Goal: Task Accomplishment & Management: Use online tool/utility

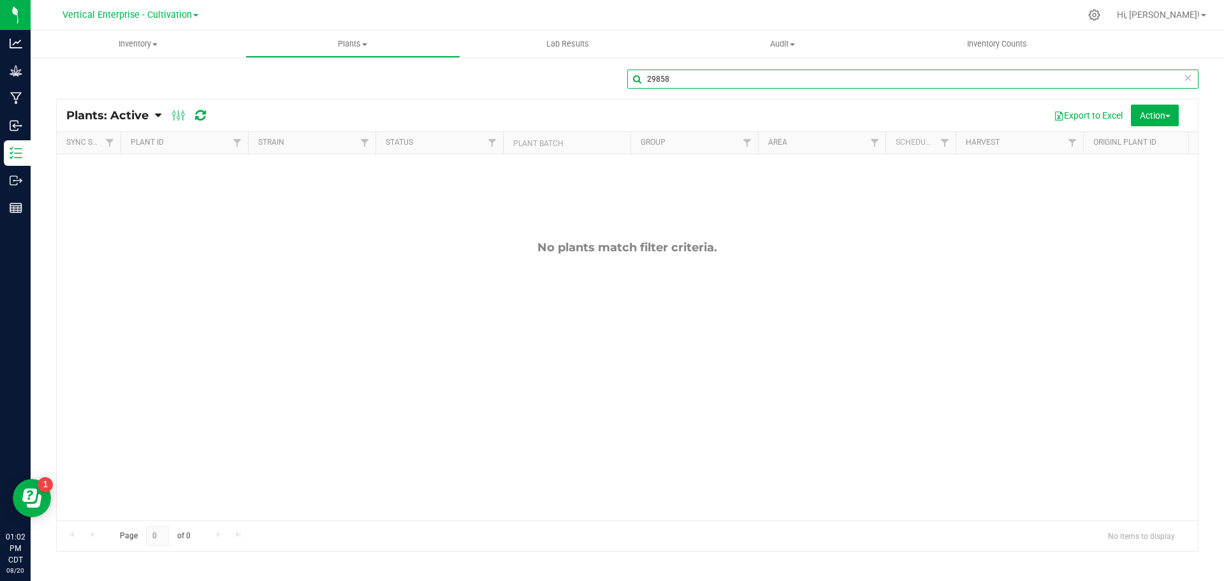
drag, startPoint x: 0, startPoint y: 0, endPoint x: 694, endPoint y: 78, distance: 698.0
click at [693, 77] on input "29858" at bounding box center [912, 78] width 571 height 19
drag, startPoint x: 717, startPoint y: 80, endPoint x: 618, endPoint y: 72, distance: 99.7
click at [618, 72] on div "29858" at bounding box center [627, 83] width 1142 height 29
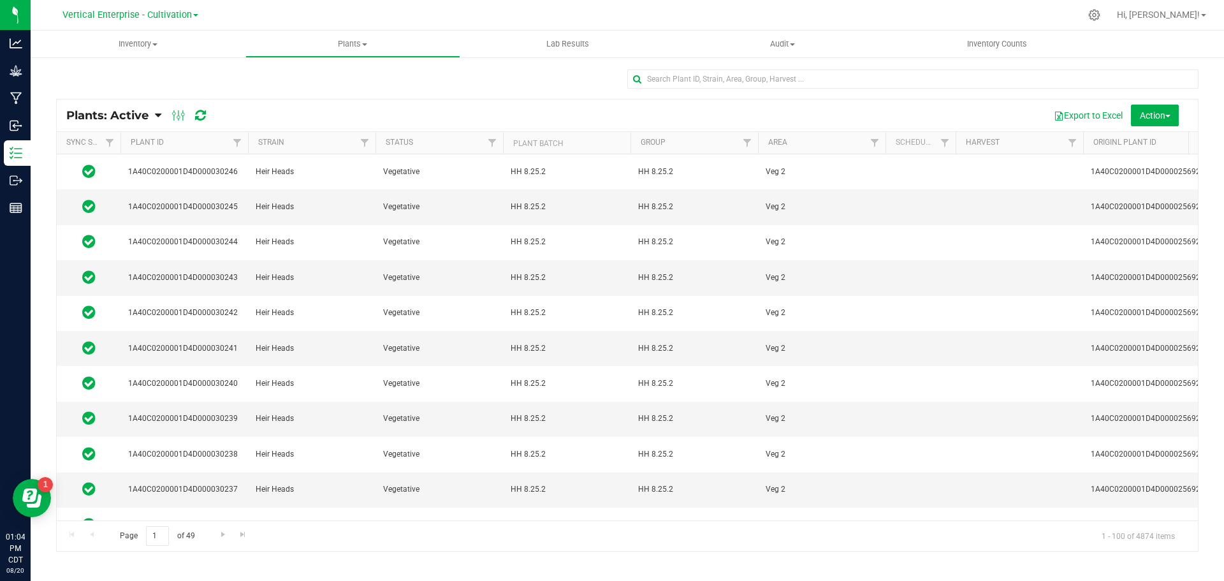
click at [103, 15] on span "Vertical Enterprise - Cultivation" at bounding box center [126, 15] width 129 height 11
click at [103, 58] on link "Vertical Enterprise - Manufacturing" at bounding box center [130, 62] width 186 height 17
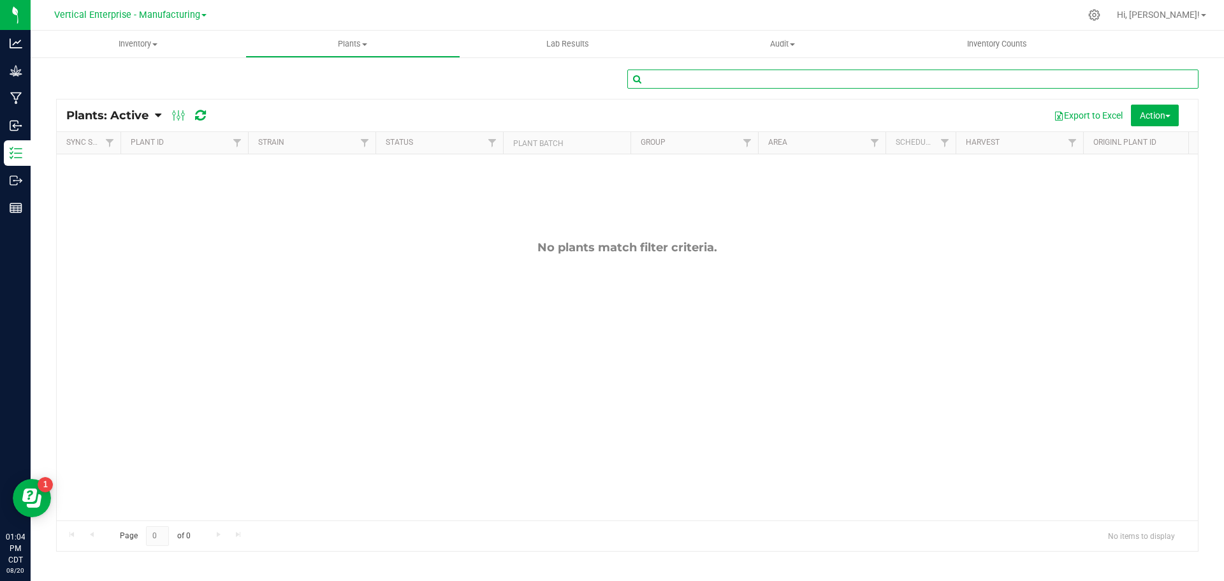
click at [732, 84] on input "text" at bounding box center [912, 78] width 571 height 19
type input "9513"
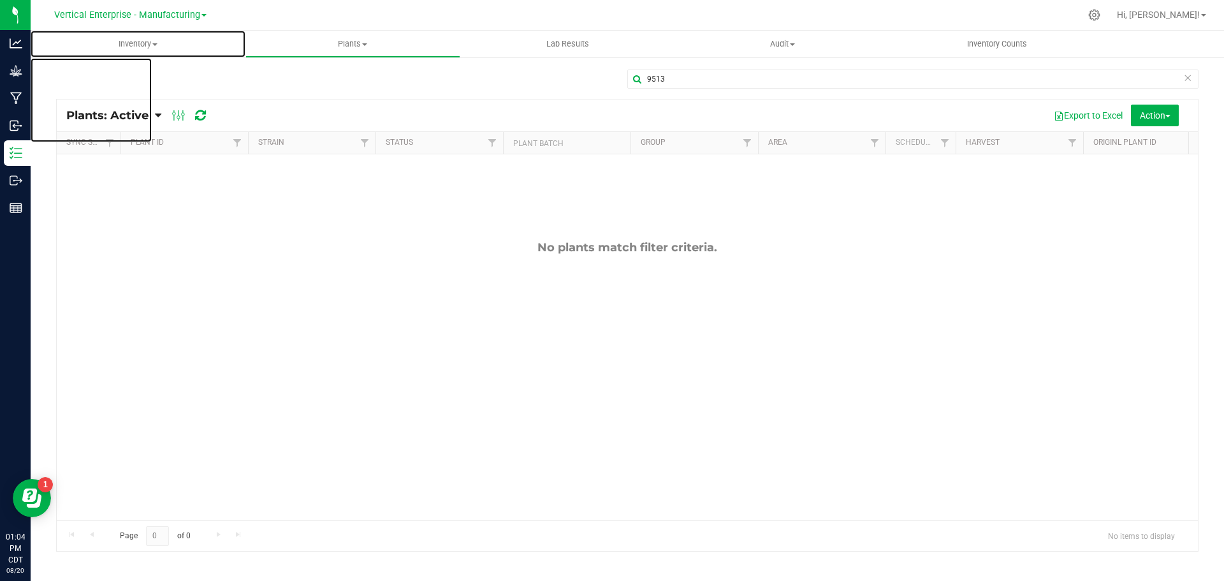
click at [131, 40] on span "Inventory" at bounding box center [138, 43] width 215 height 11
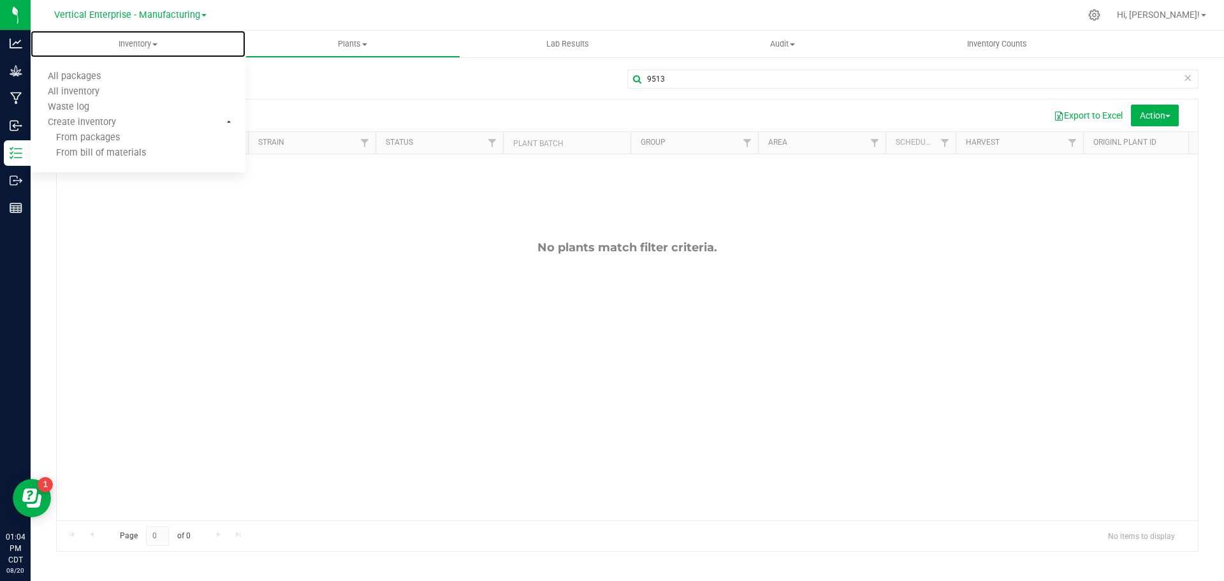
click at [64, 73] on span "All packages" at bounding box center [74, 76] width 87 height 11
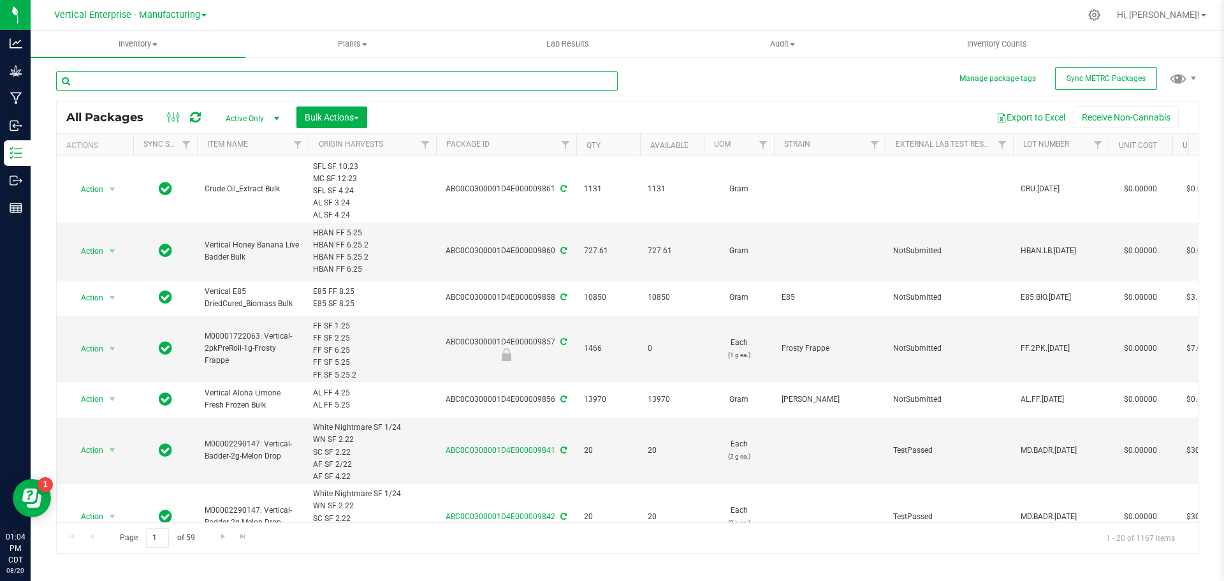
click at [200, 76] on input "text" at bounding box center [337, 80] width 562 height 19
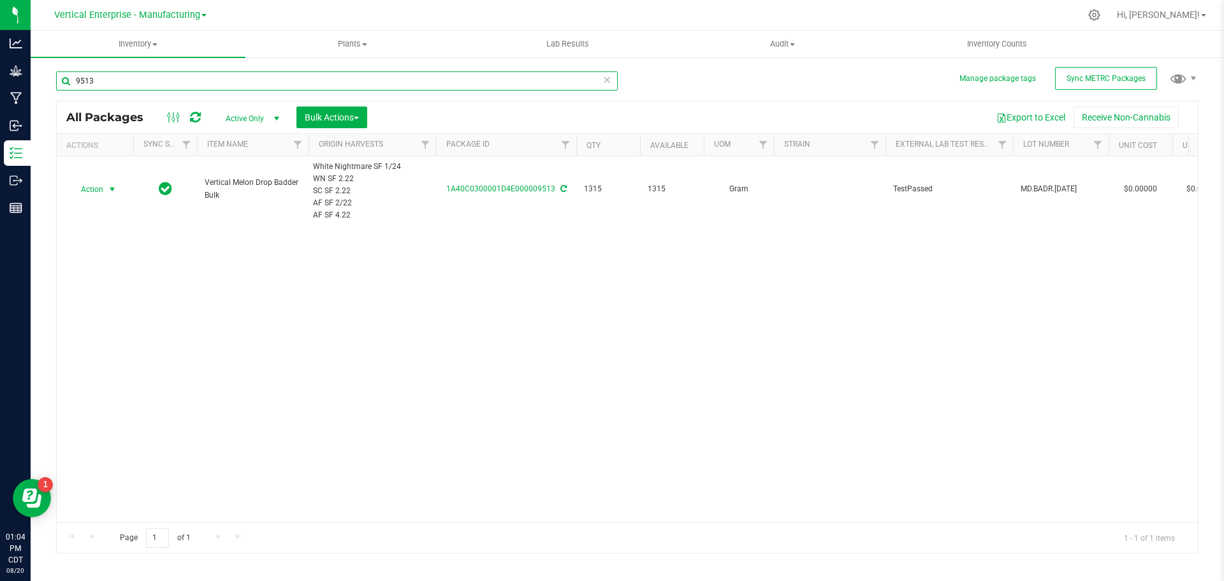
type input "9513"
click at [95, 187] on span "Action" at bounding box center [86, 189] width 34 height 18
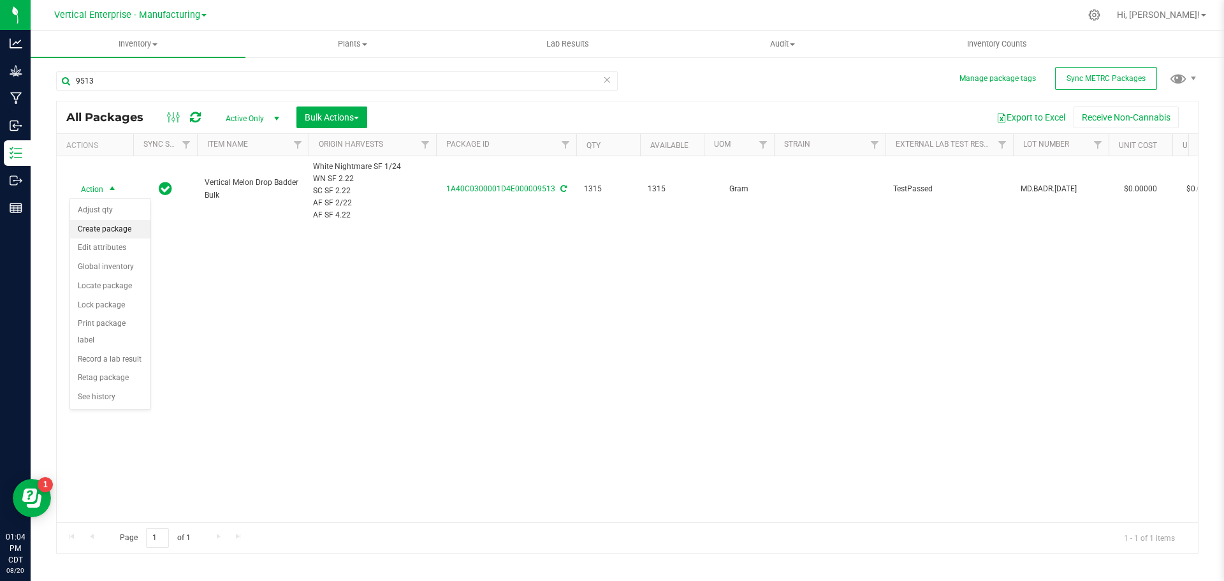
click at [86, 221] on li "Create package" at bounding box center [110, 229] width 80 height 19
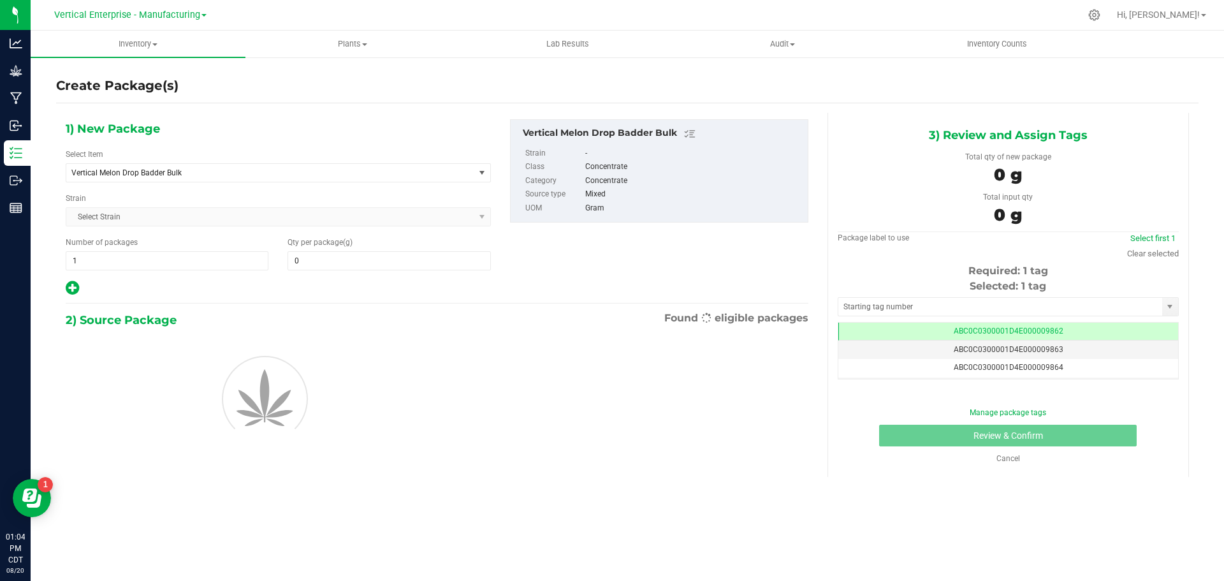
type input "0.0000"
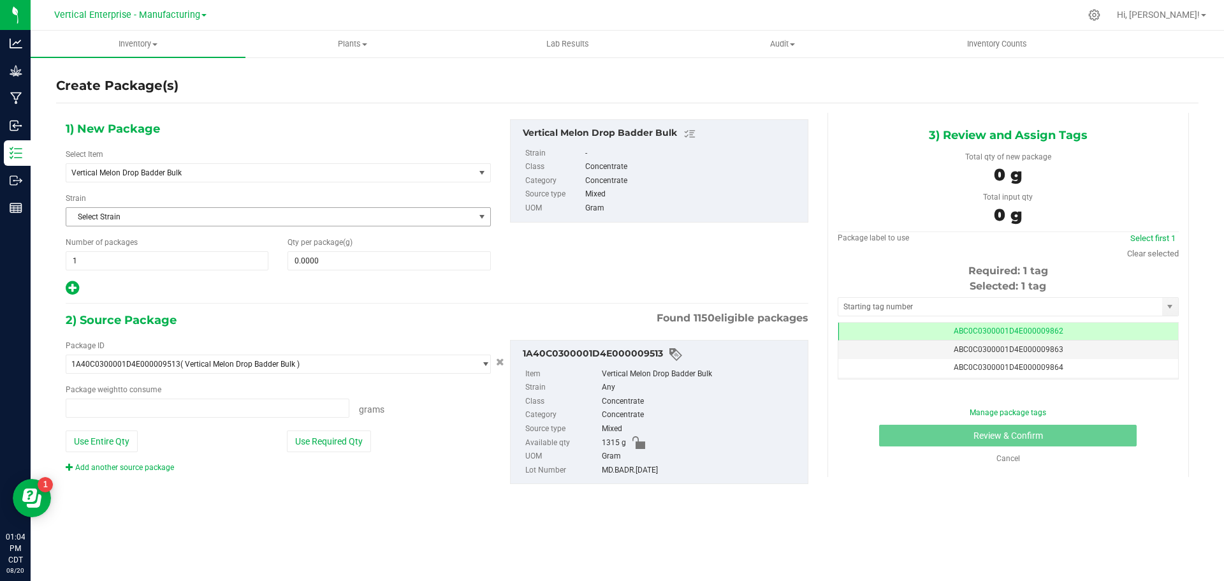
type input "0.0000 g"
click at [159, 173] on span "Vertical Melon Drop Badder Bulk" at bounding box center [262, 172] width 382 height 9
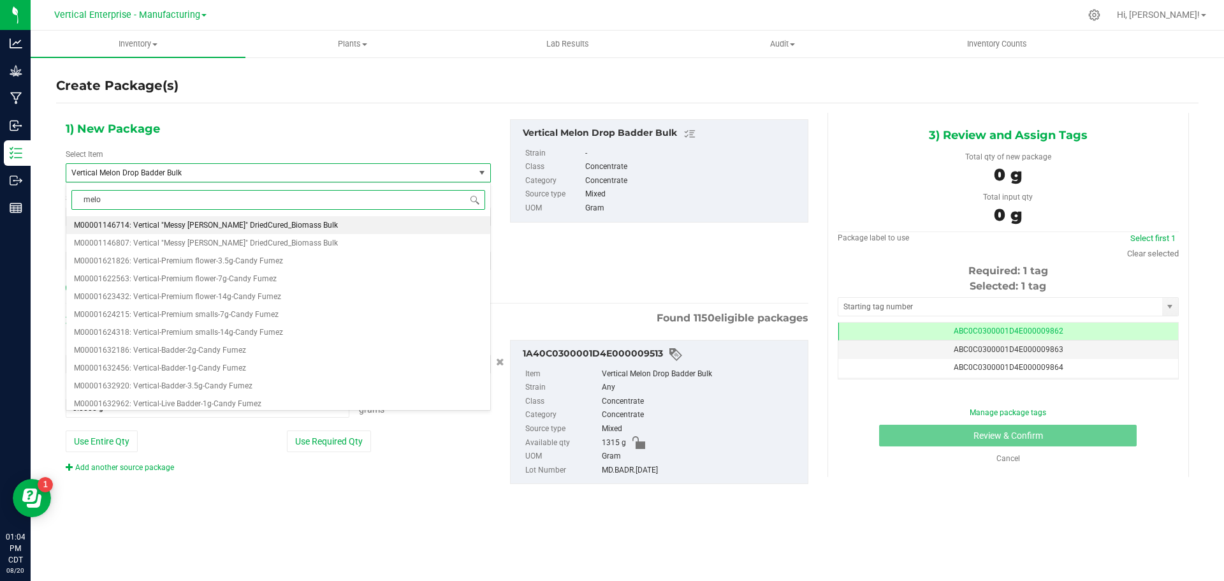
type input "melon"
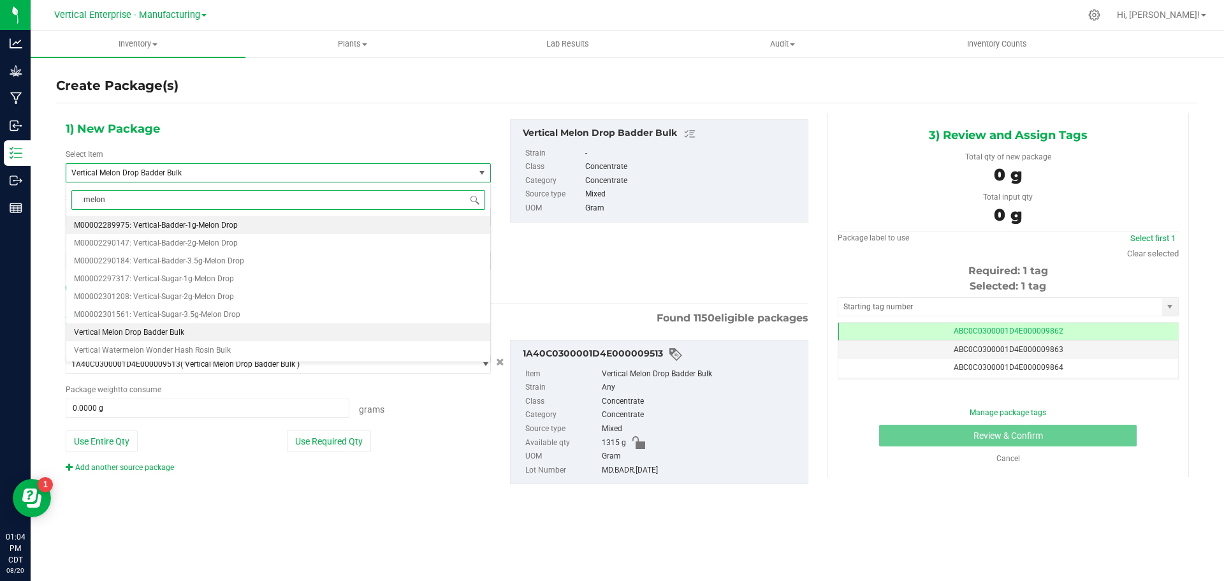
click at [180, 227] on span "M00002289975: Vertical-Badder-1g-Melon Drop" at bounding box center [156, 225] width 164 height 9
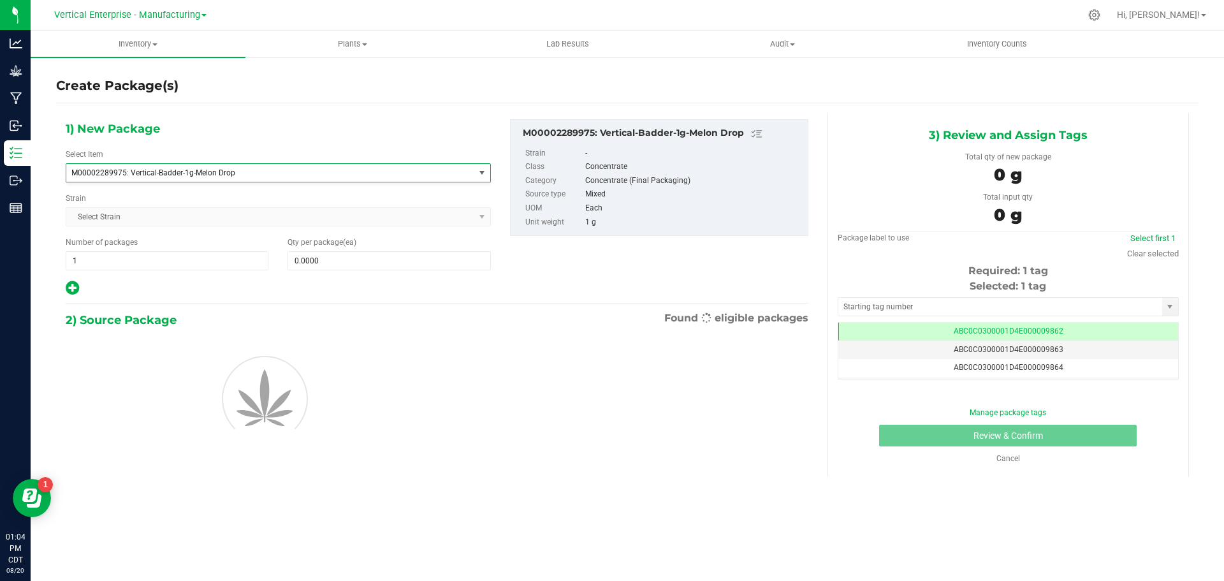
type input "0"
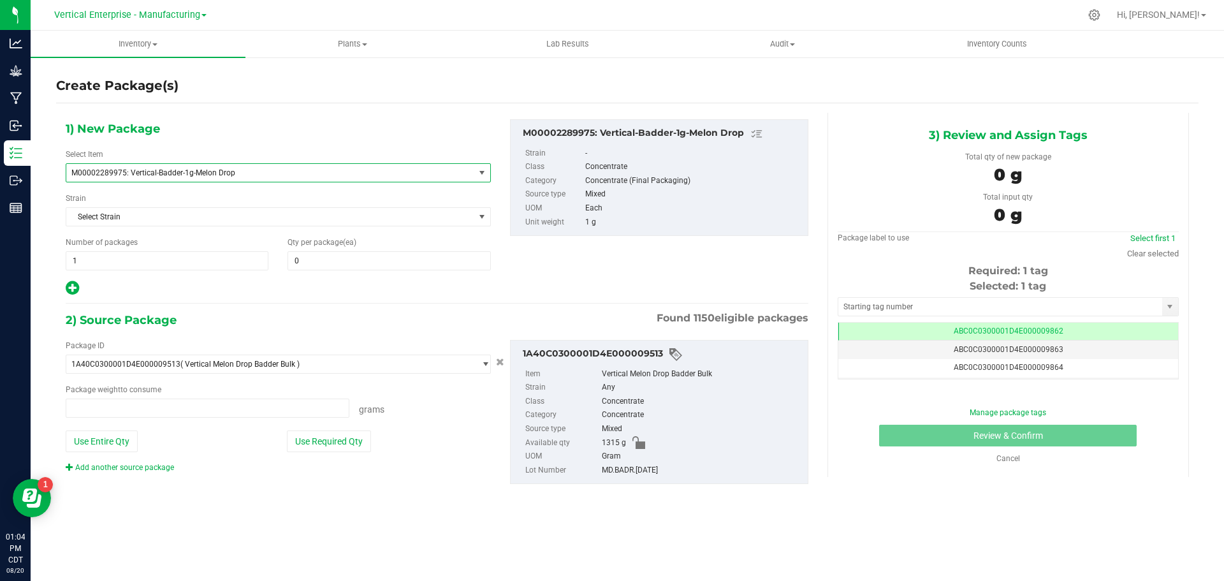
type input "0.0000 g"
click at [54, 255] on div "Create Package(s) 1) New Package Select Item M00002289975: Vertical-Badder-1g-M…" at bounding box center [627, 255] width 1193 height 398
click at [80, 268] on span "1 1" at bounding box center [167, 260] width 203 height 19
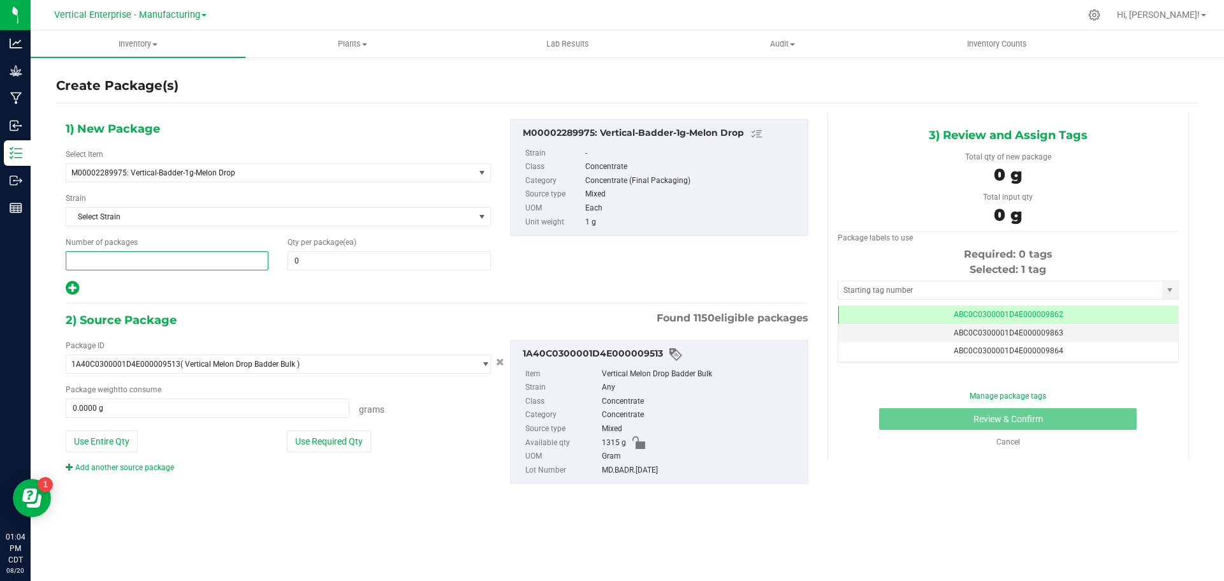
type input "8"
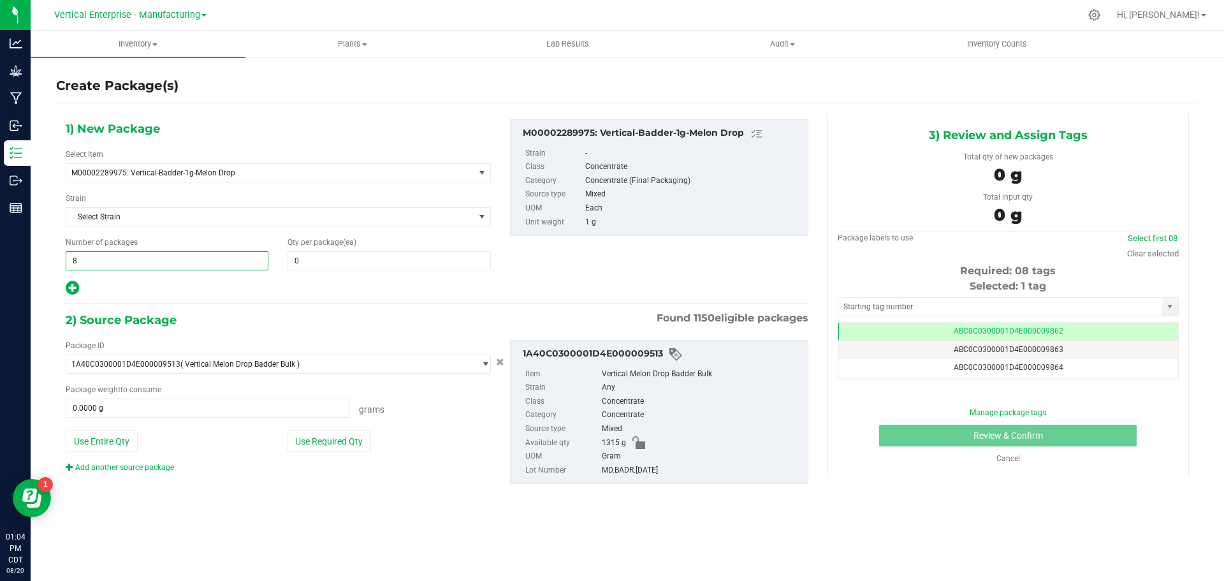
type input "8"
type input "20"
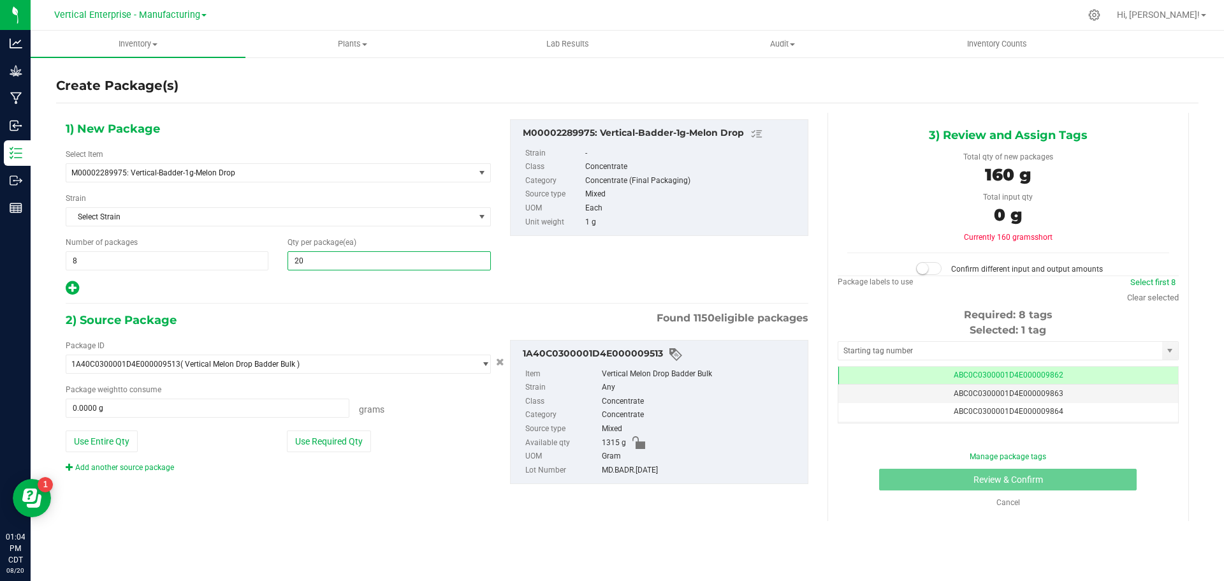
type input "20"
click at [298, 450] on button "Use Required Qty" at bounding box center [329, 441] width 84 height 22
type input "160.0000 g"
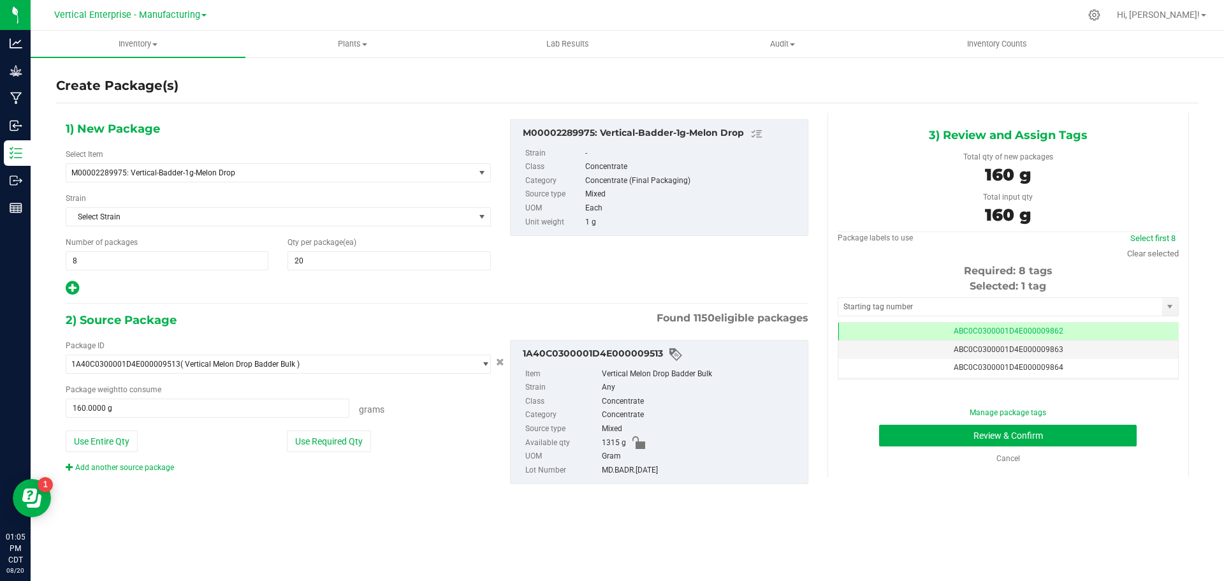
click at [1153, 232] on div "Select first 8" at bounding box center [1153, 238] width 52 height 13
click at [1157, 234] on link "Select first 8" at bounding box center [1152, 238] width 45 height 10
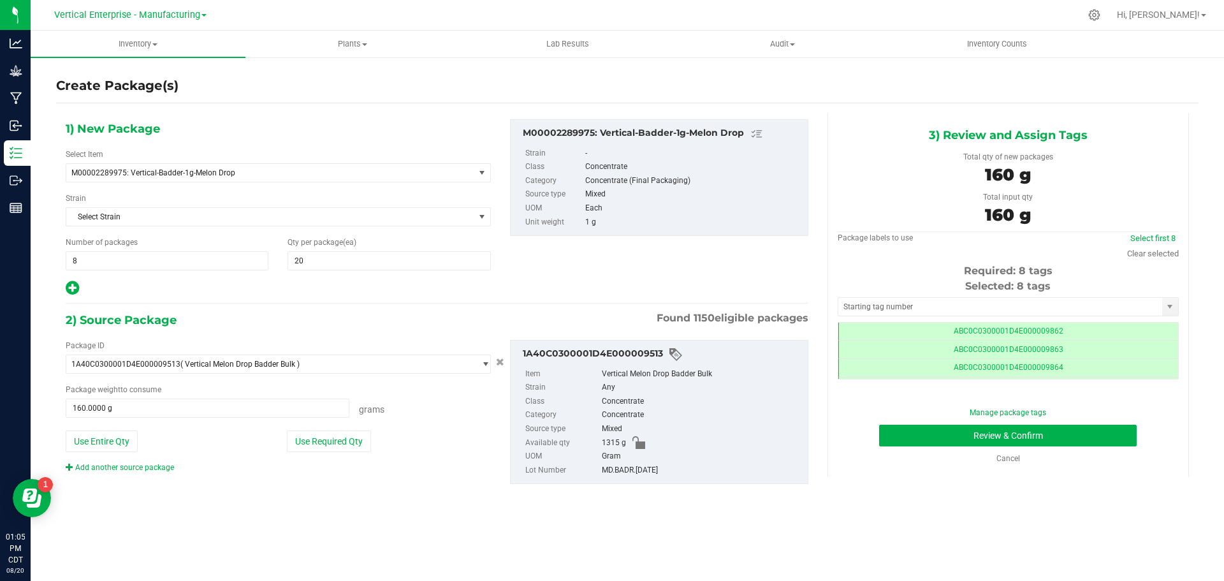
click at [1075, 419] on div "Manage package tags Review & Confirm Cancel" at bounding box center [1008, 435] width 322 height 57
click at [1062, 430] on button "Review & Confirm" at bounding box center [1008, 436] width 258 height 22
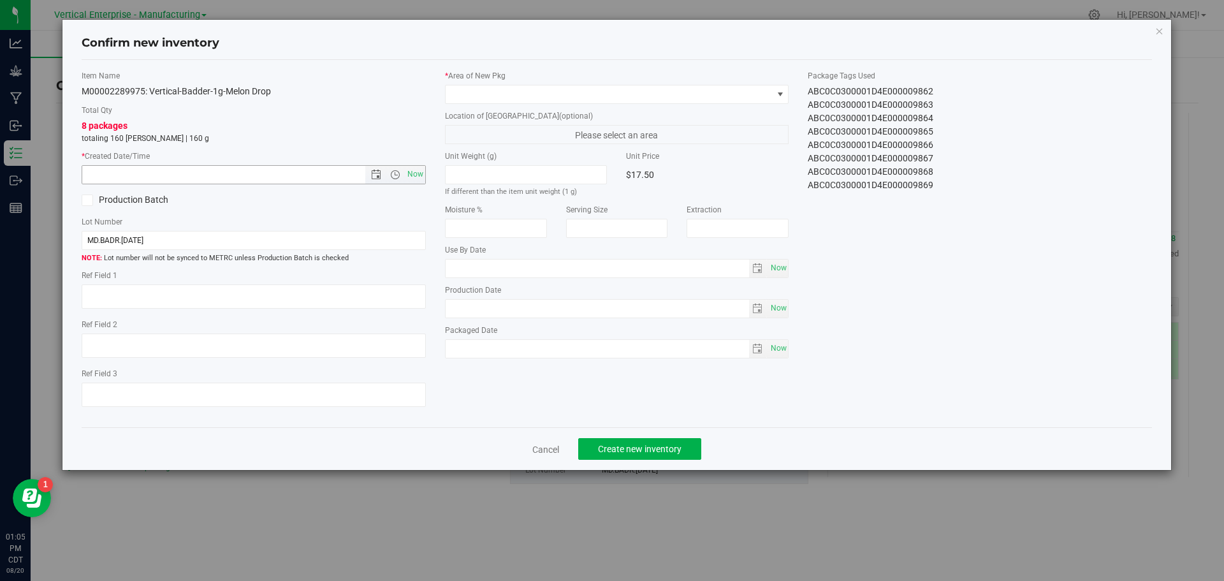
click at [419, 174] on span "Now" at bounding box center [415, 174] width 22 height 18
type input "8/20/2025 1:05 PM"
click at [482, 102] on span at bounding box center [609, 94] width 327 height 18
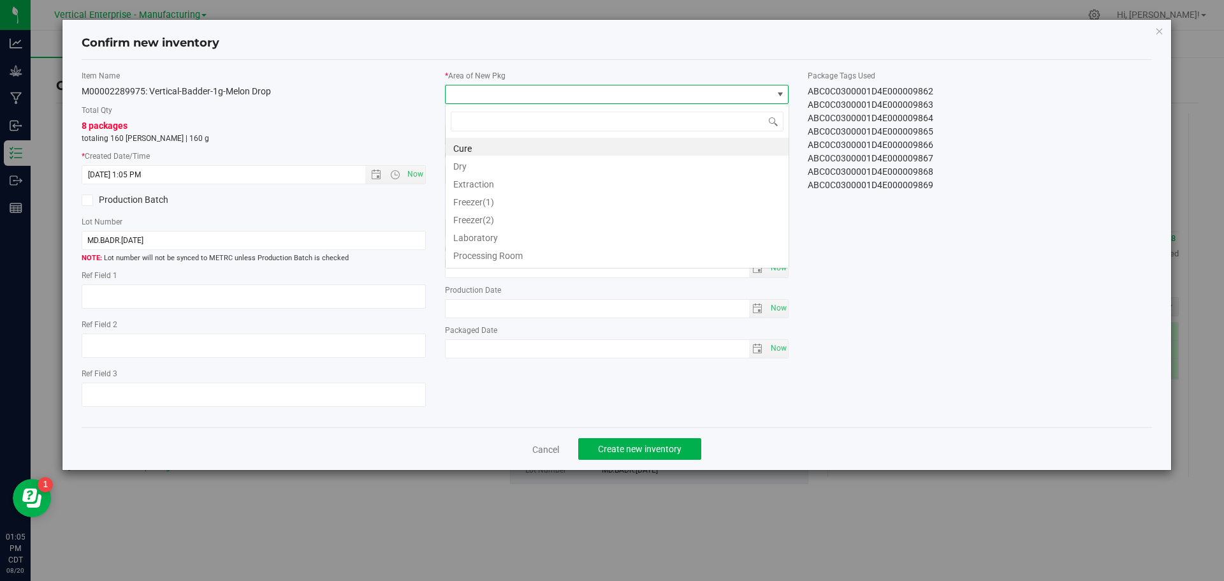
scroll to position [63730, 63405]
type input "va"
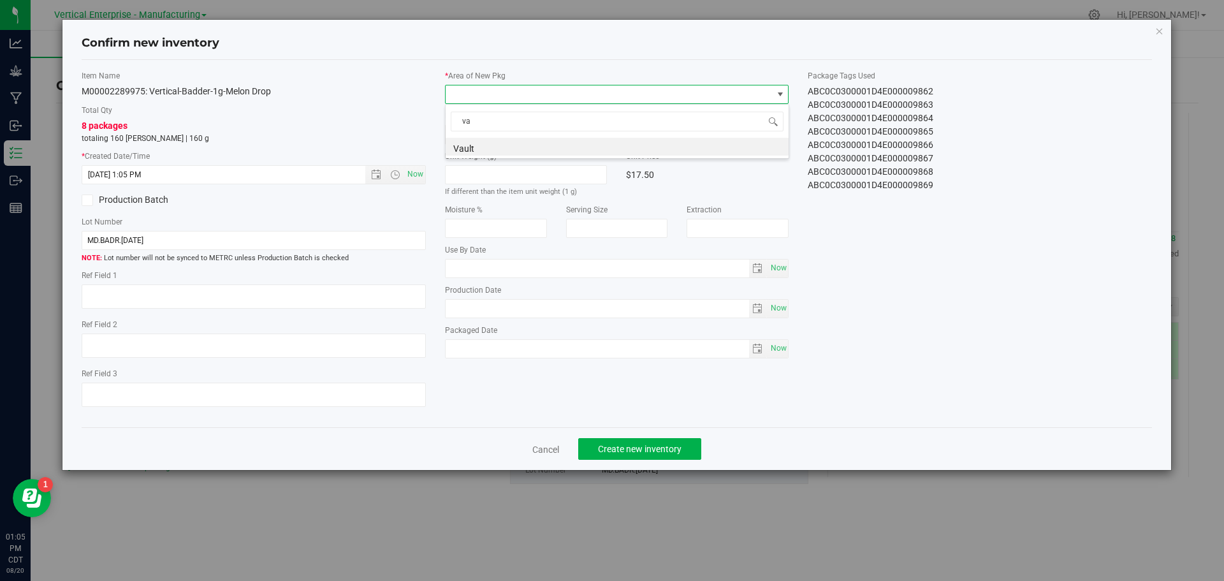
click at [483, 145] on li "Vault" at bounding box center [617, 147] width 343 height 18
click at [637, 440] on button "Create new inventory" at bounding box center [639, 449] width 123 height 22
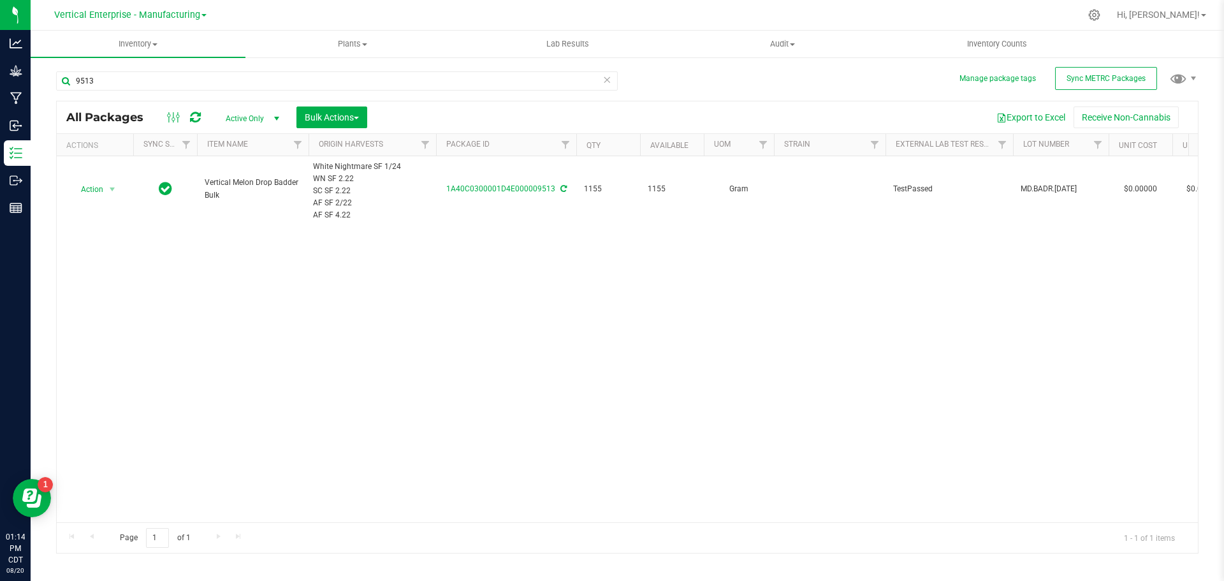
click at [142, 15] on span "Vertical Enterprise - Manufacturing" at bounding box center [127, 15] width 146 height 11
click at [143, 38] on link "Vertical Enterprise - Cultivation" at bounding box center [130, 44] width 186 height 17
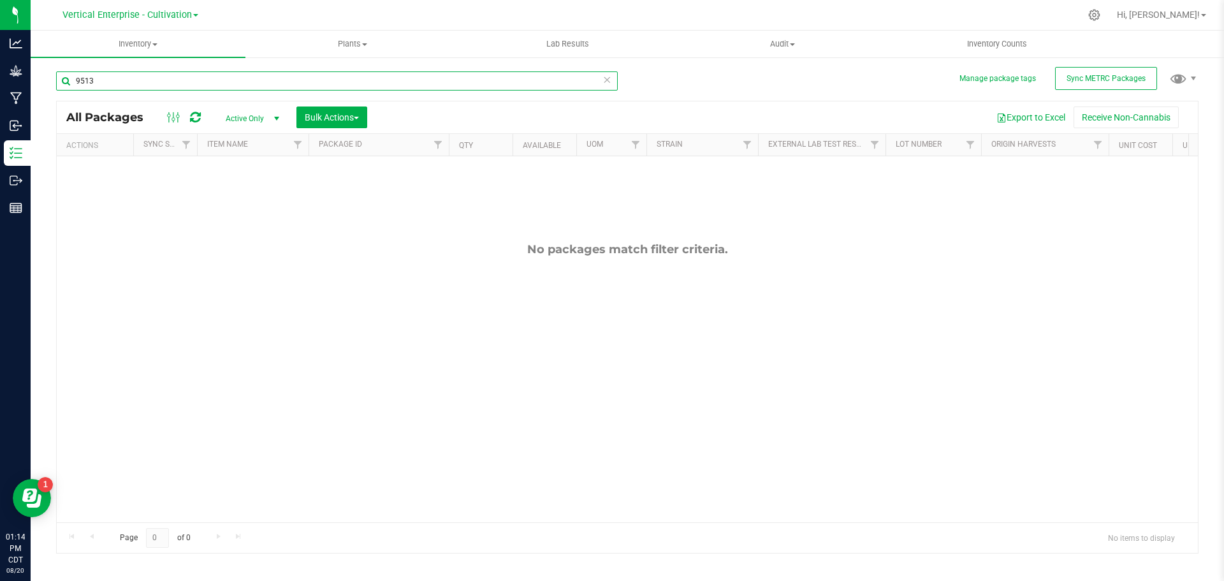
click at [119, 76] on input "9513" at bounding box center [337, 80] width 562 height 19
type input "9"
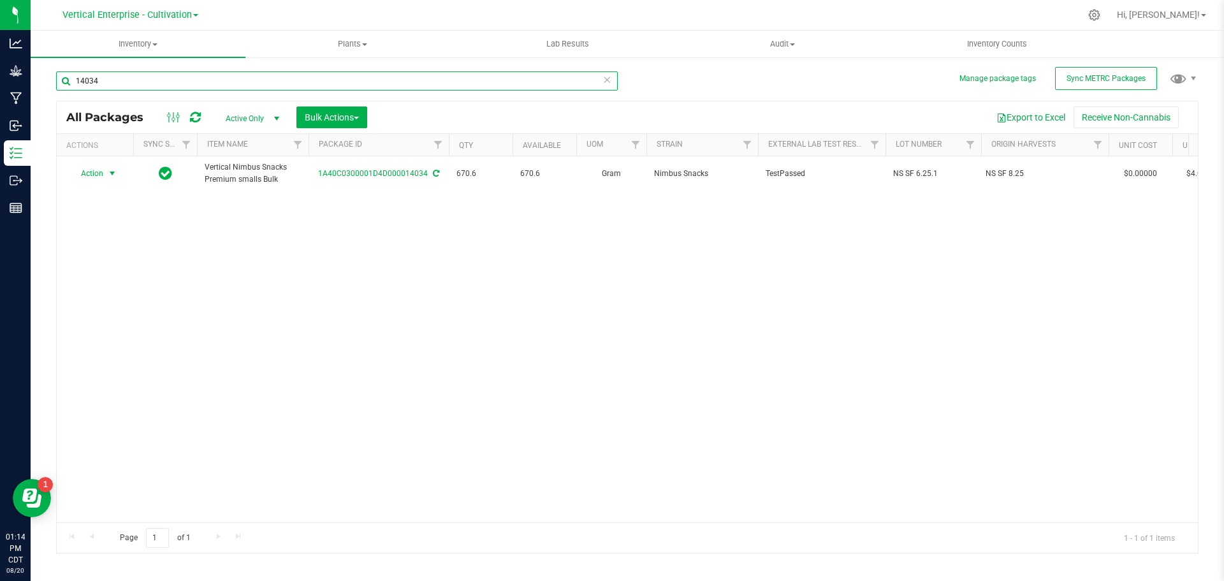
type input "14034"
click at [85, 176] on span "Action" at bounding box center [86, 173] width 34 height 18
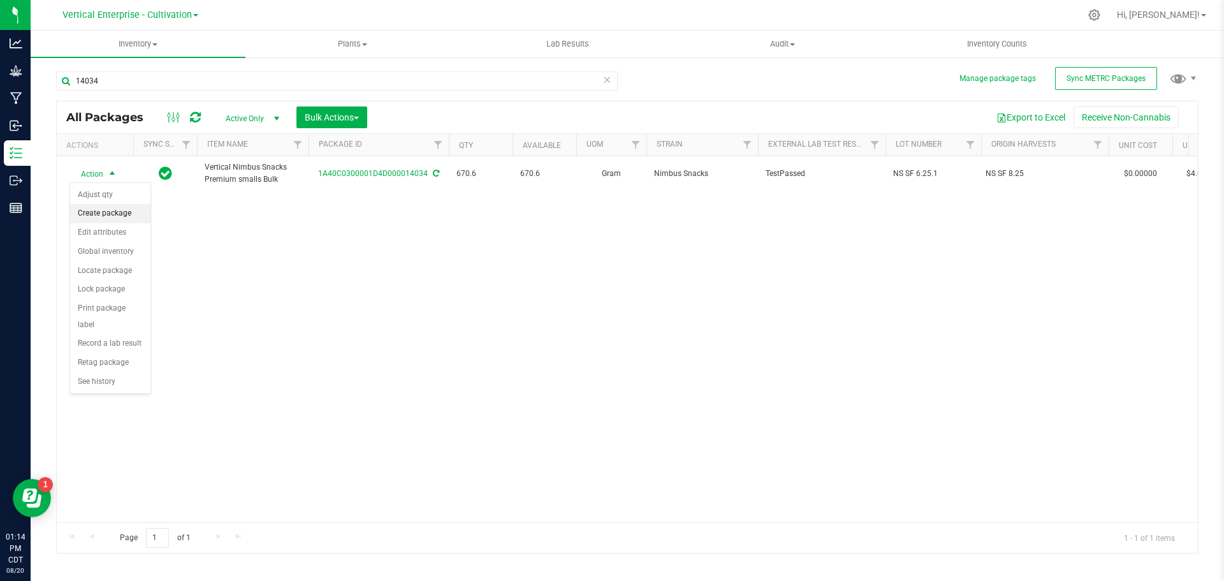
click at [93, 215] on li "Create package" at bounding box center [110, 213] width 80 height 19
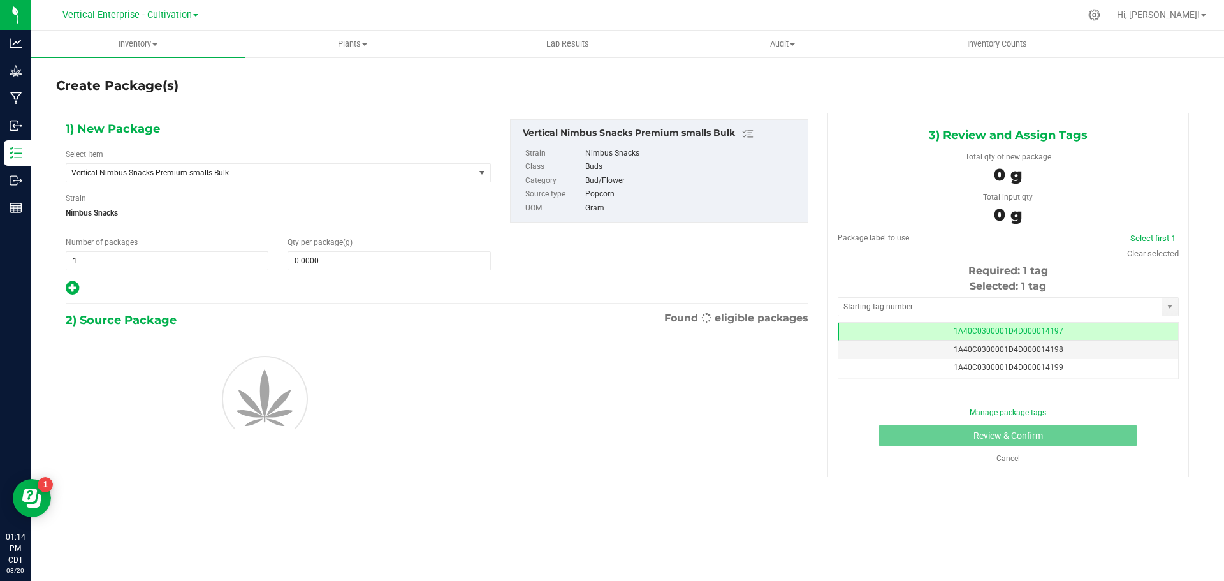
scroll to position [0, -1]
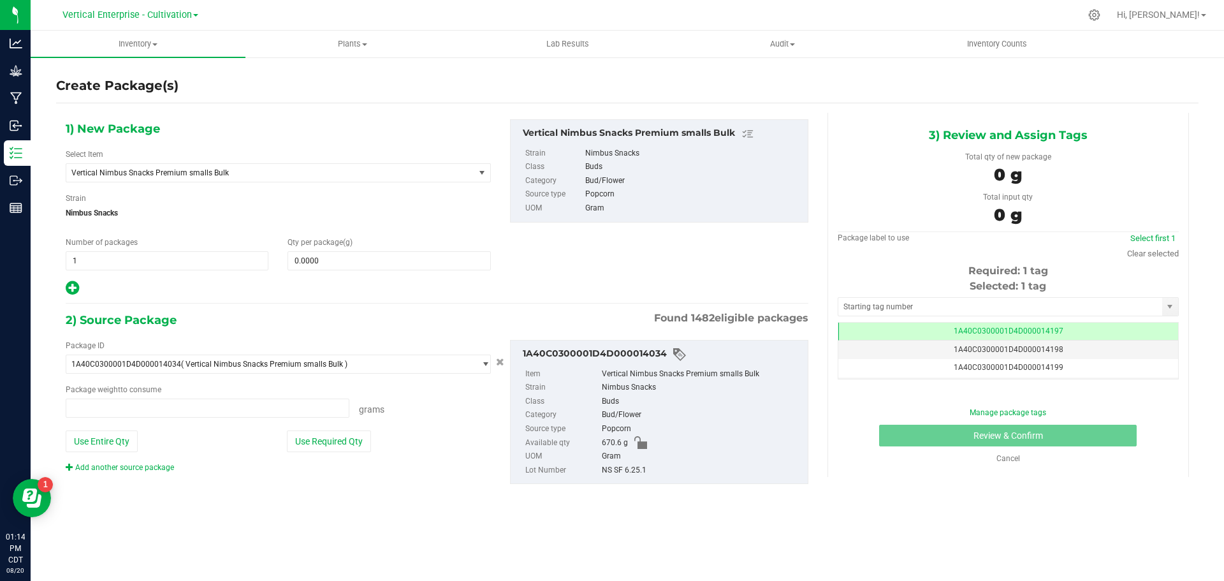
type input "0.0000 g"
click at [284, 173] on span "Vertical Nimbus Snacks Premium smalls Bulk" at bounding box center [262, 172] width 382 height 9
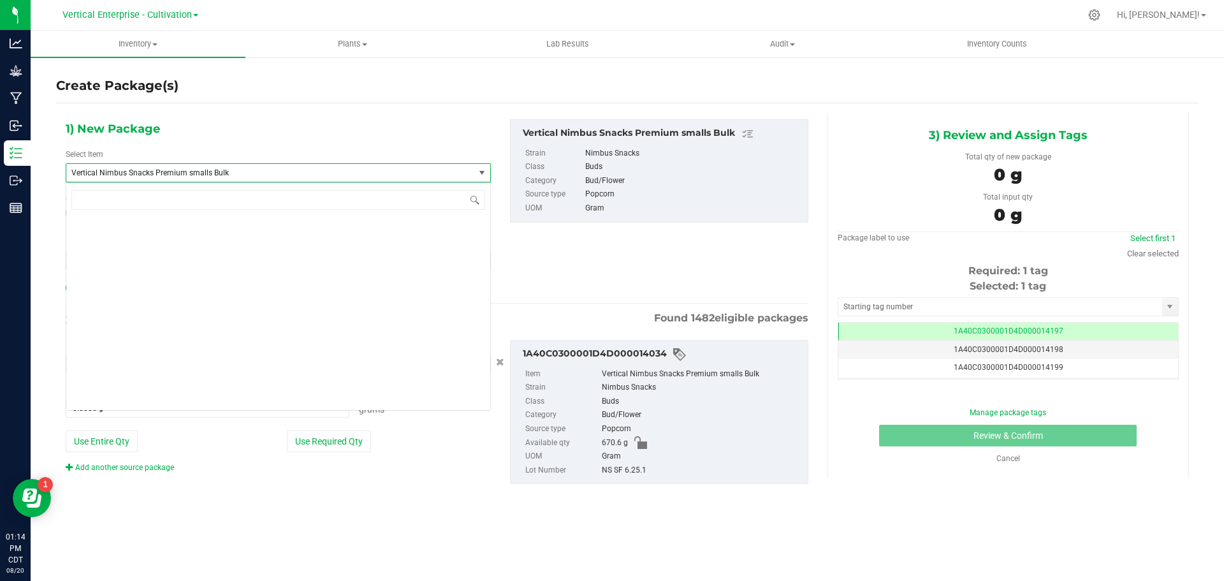
scroll to position [97532, 0]
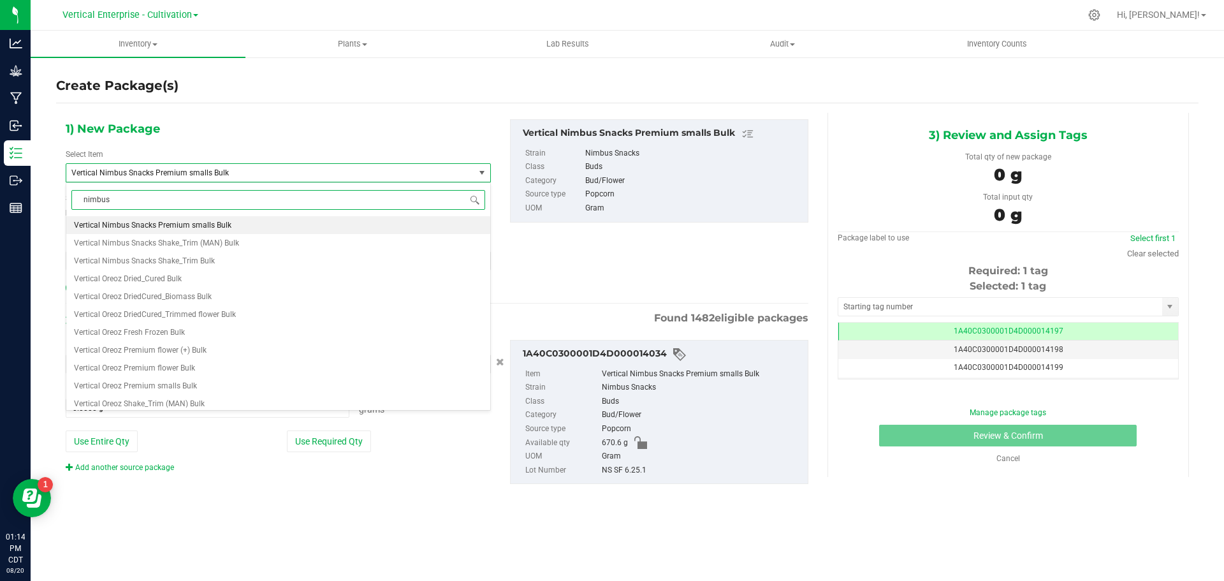
type input "nimbus"
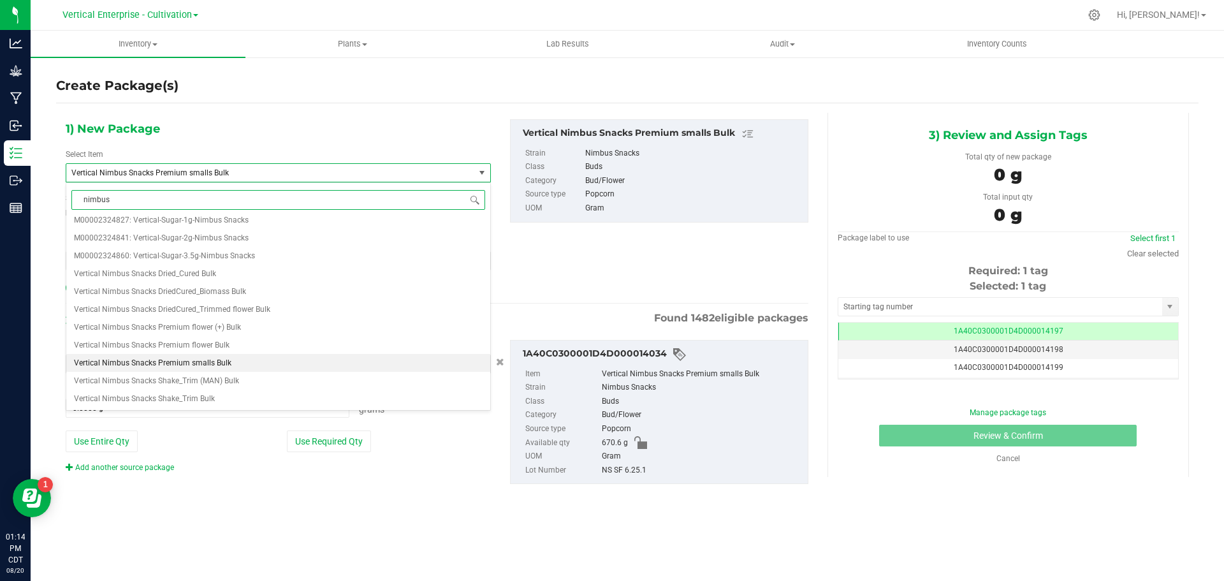
scroll to position [0, 0]
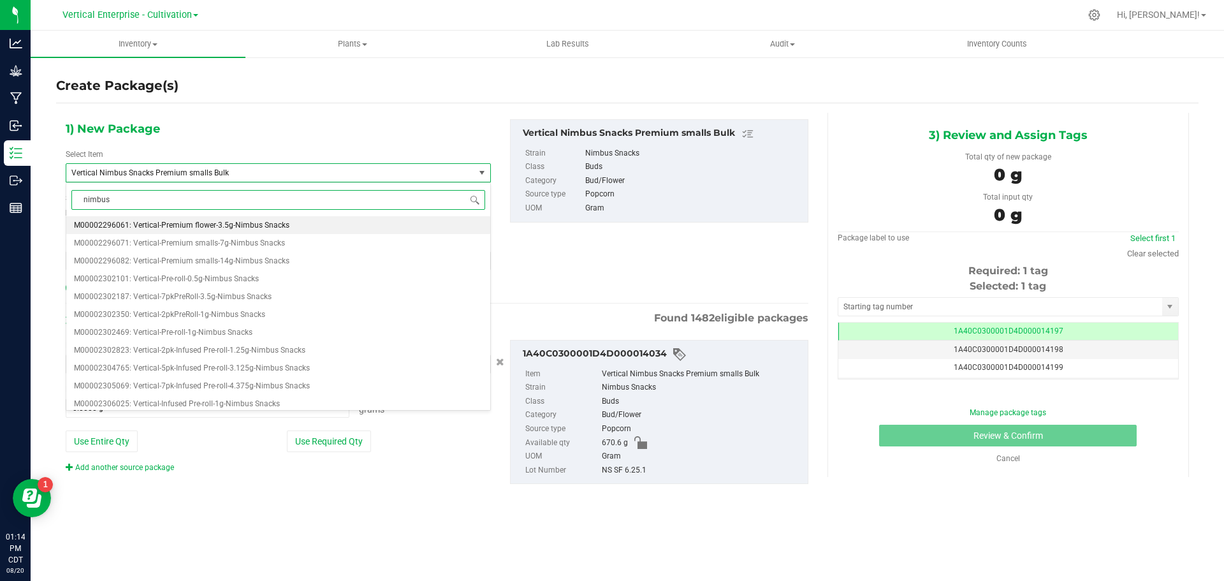
click at [273, 231] on li "M00002296061: Vertical-Premium flower-3.5g-Nimbus Snacks" at bounding box center [278, 225] width 424 height 18
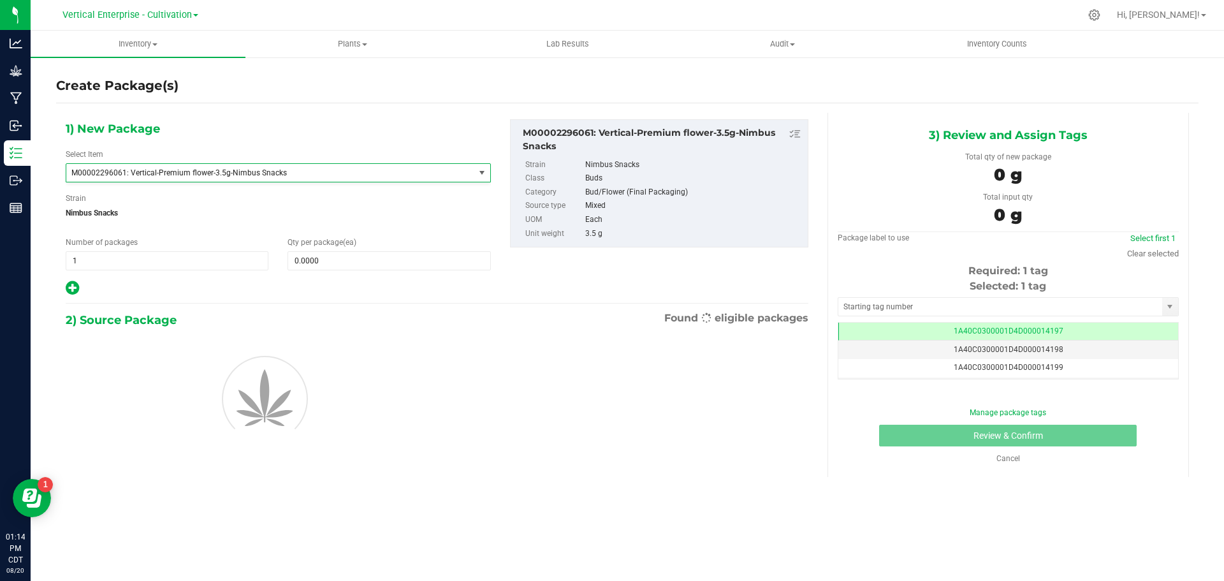
type input "0"
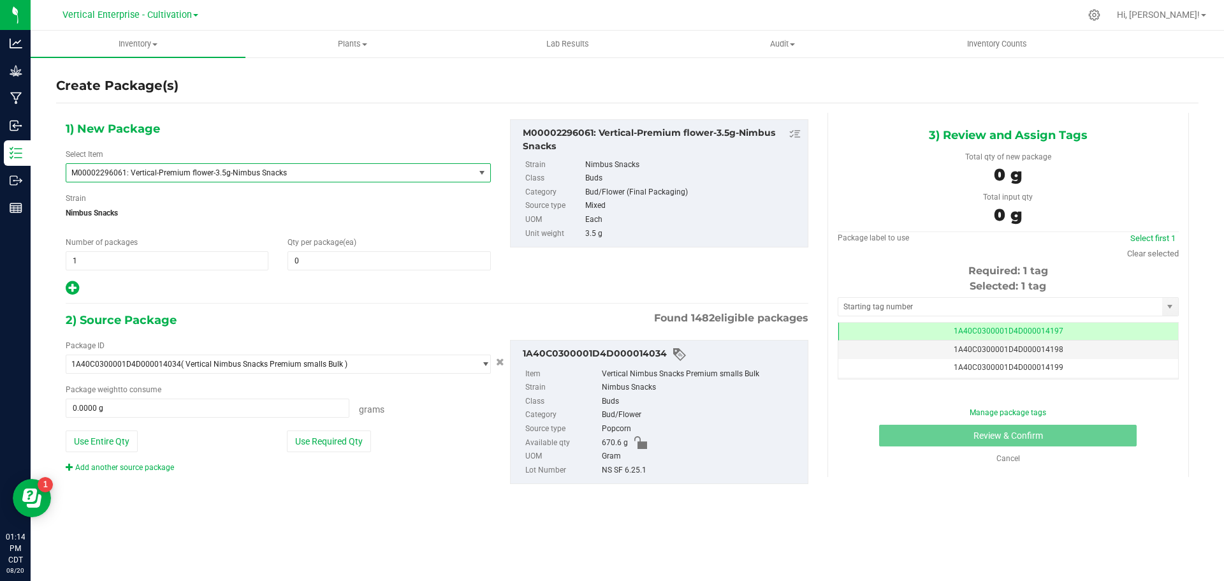
click at [247, 166] on span "M00002296061: Vertical-Premium flower-3.5g-Nimbus Snacks" at bounding box center [270, 173] width 408 height 18
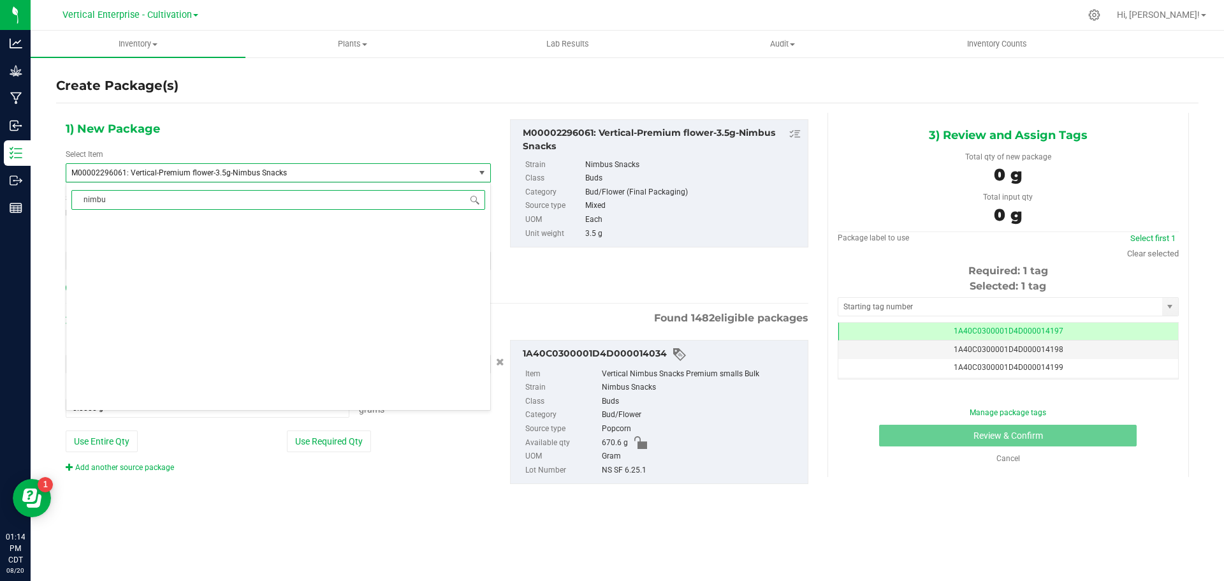
type input "nimbus"
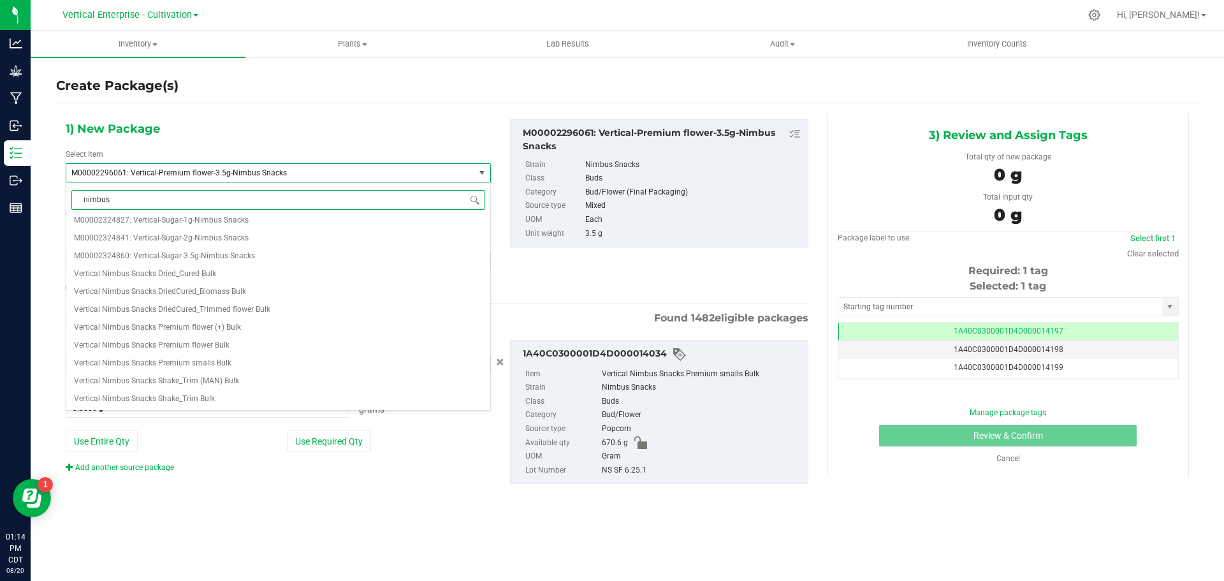
scroll to position [0, 0]
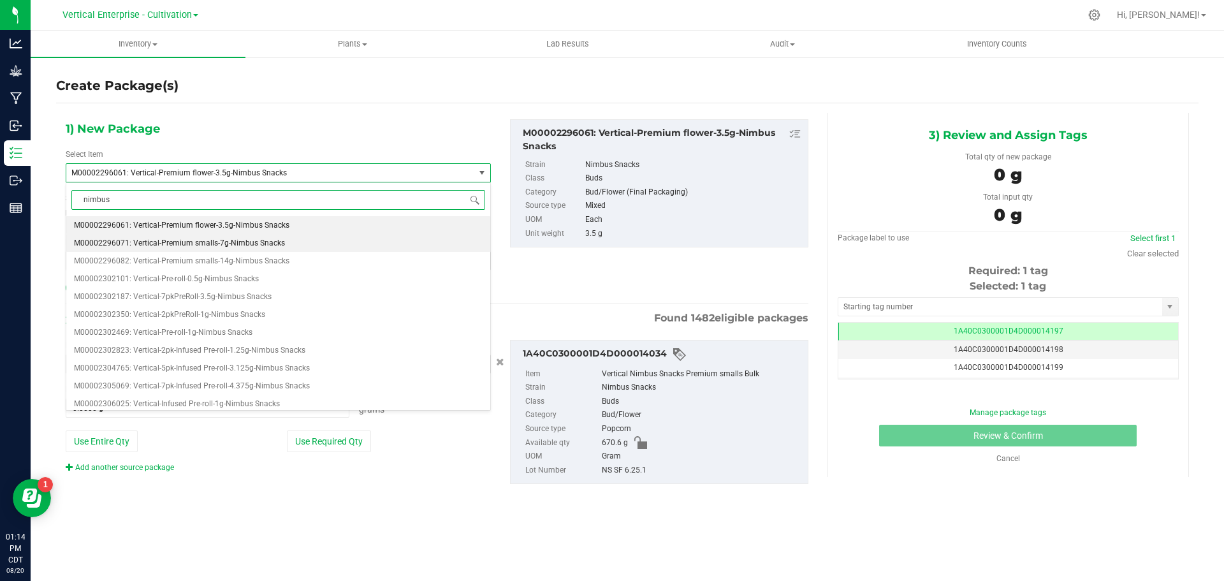
click at [221, 245] on span "M00002296071: Vertical-Premium smalls-7g-Nimbus Snacks" at bounding box center [179, 242] width 211 height 9
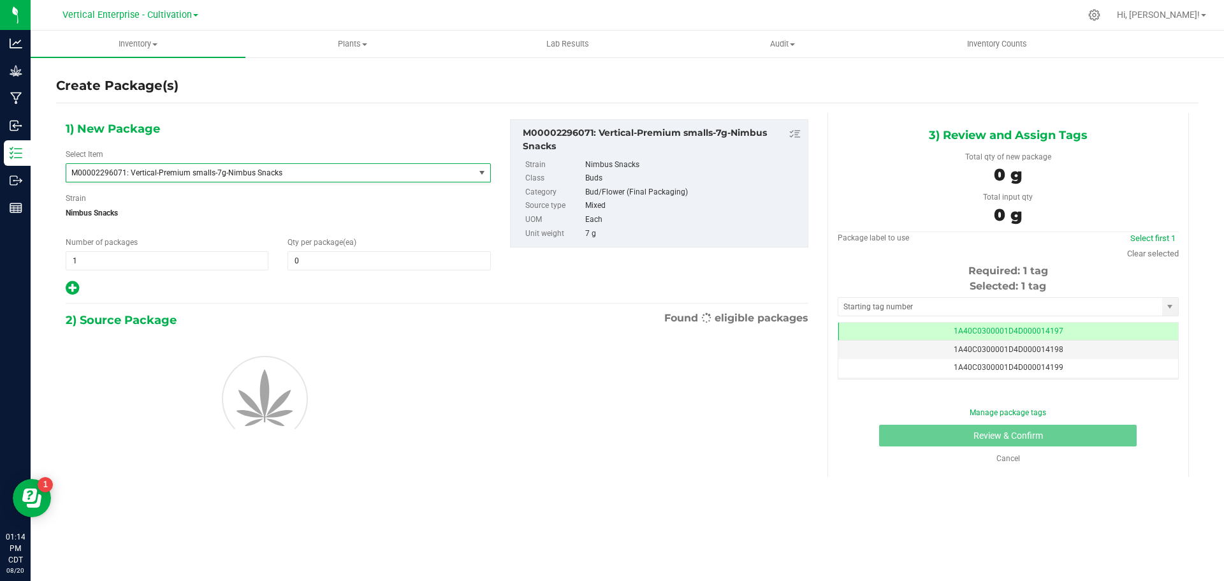
type input "0"
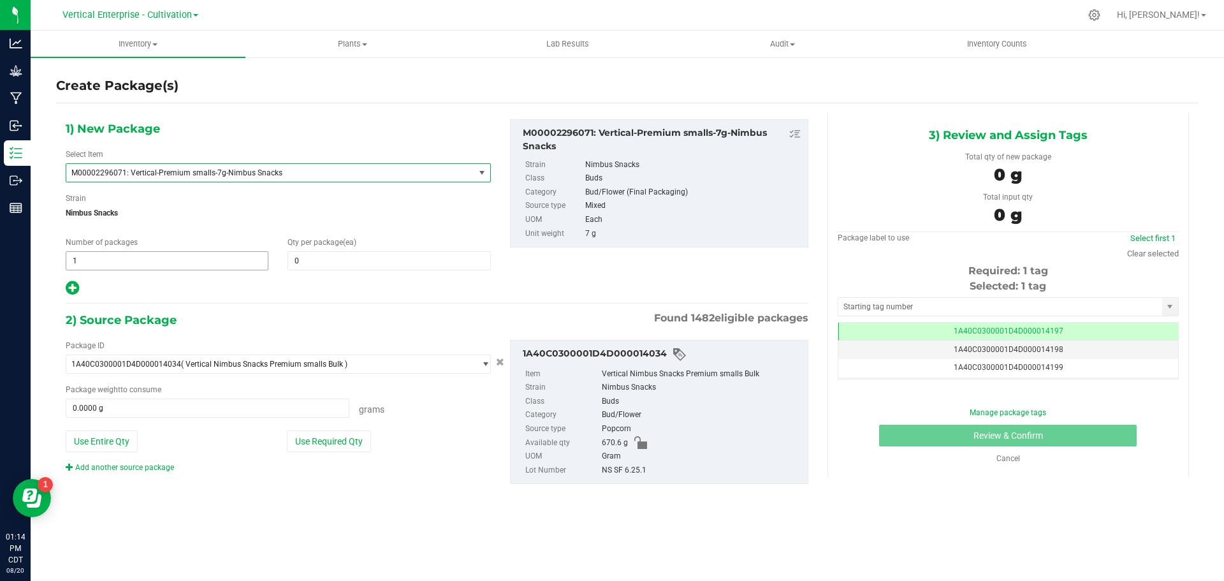
click at [108, 264] on span "1 1" at bounding box center [167, 260] width 203 height 19
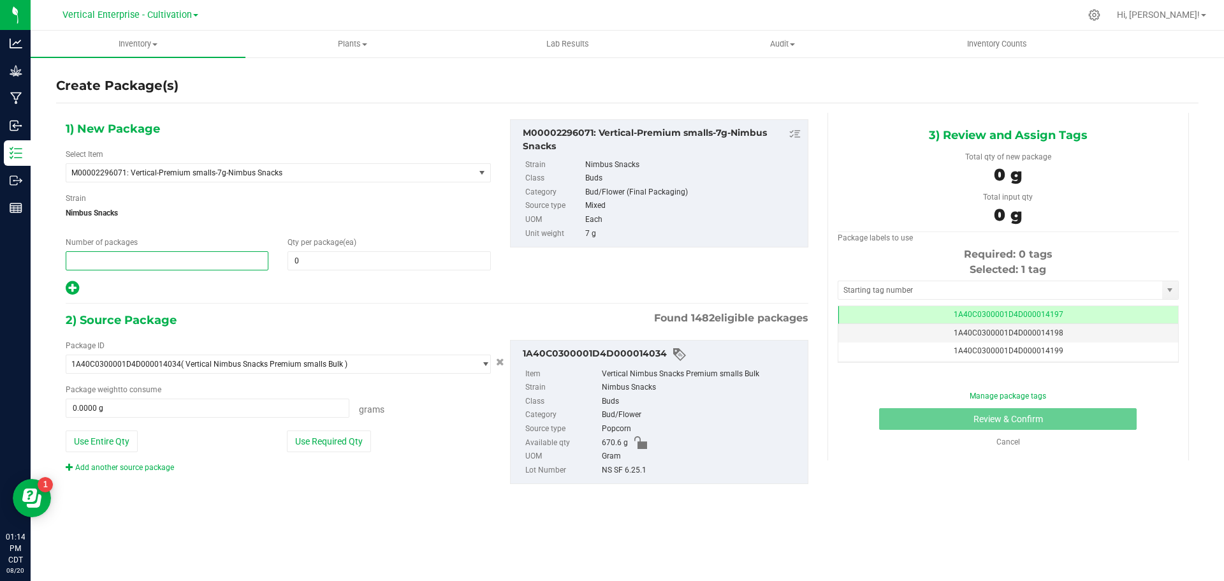
type input "3"
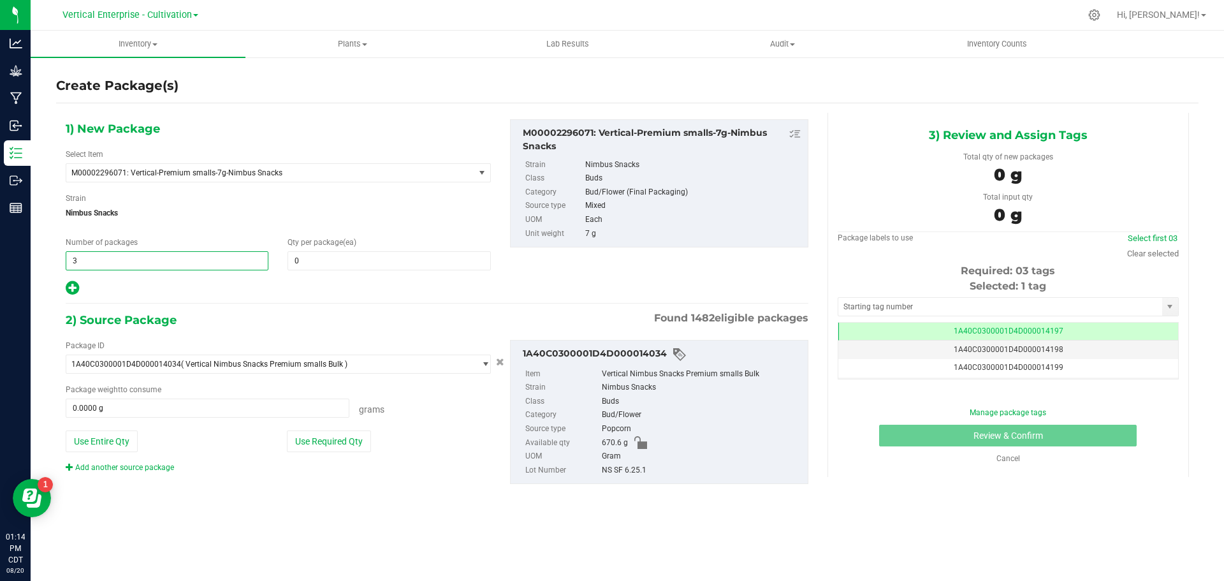
type input "3"
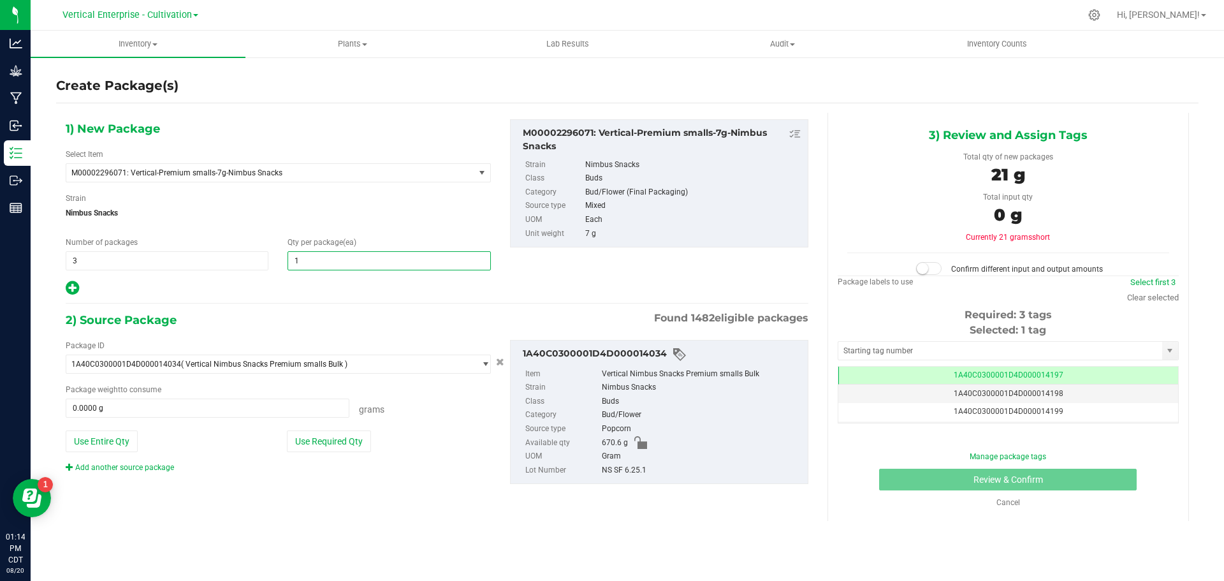
type input "18"
click at [74, 259] on span "3 3" at bounding box center [167, 260] width 203 height 19
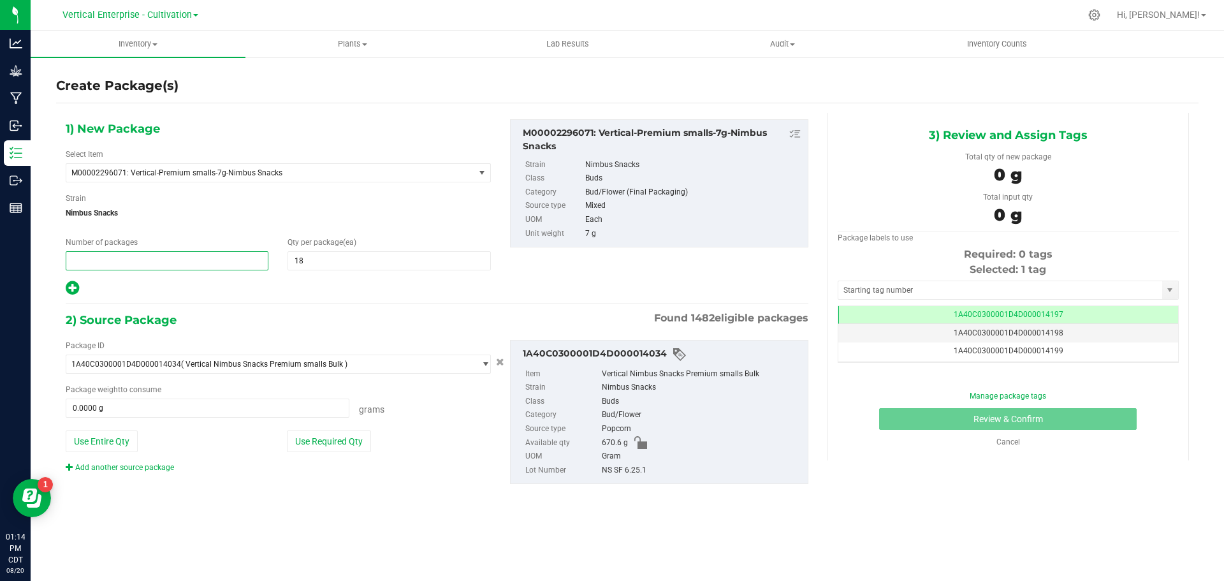
type input "4"
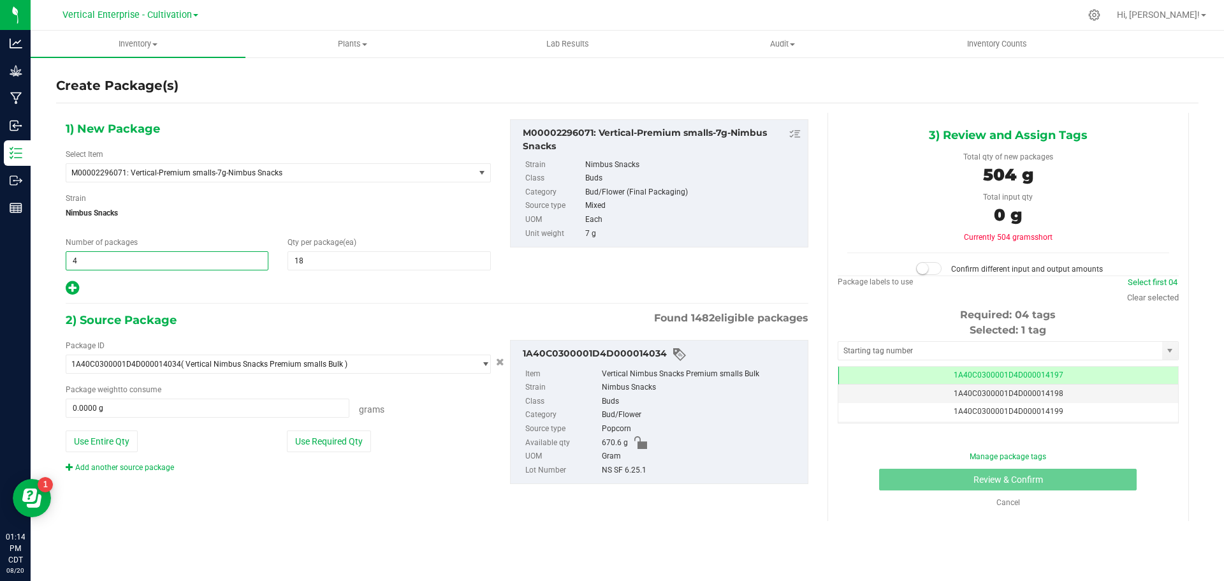
type input "4"
click at [336, 434] on button "Use Required Qty" at bounding box center [329, 441] width 84 height 22
type input "504.0000 g"
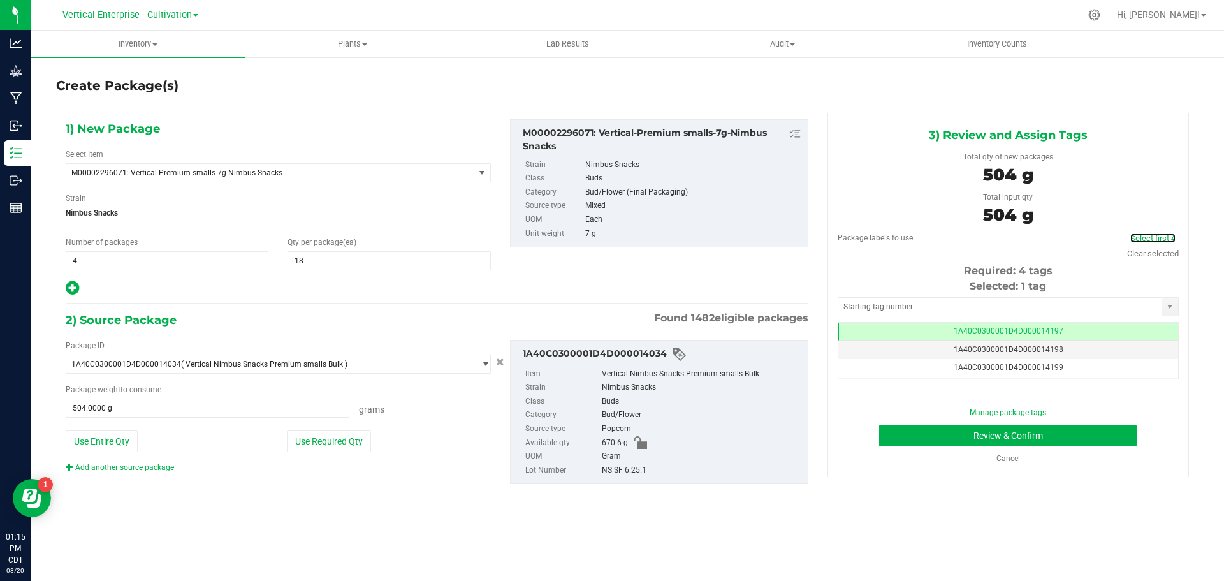
click at [1146, 236] on link "Select first 4" at bounding box center [1152, 238] width 45 height 10
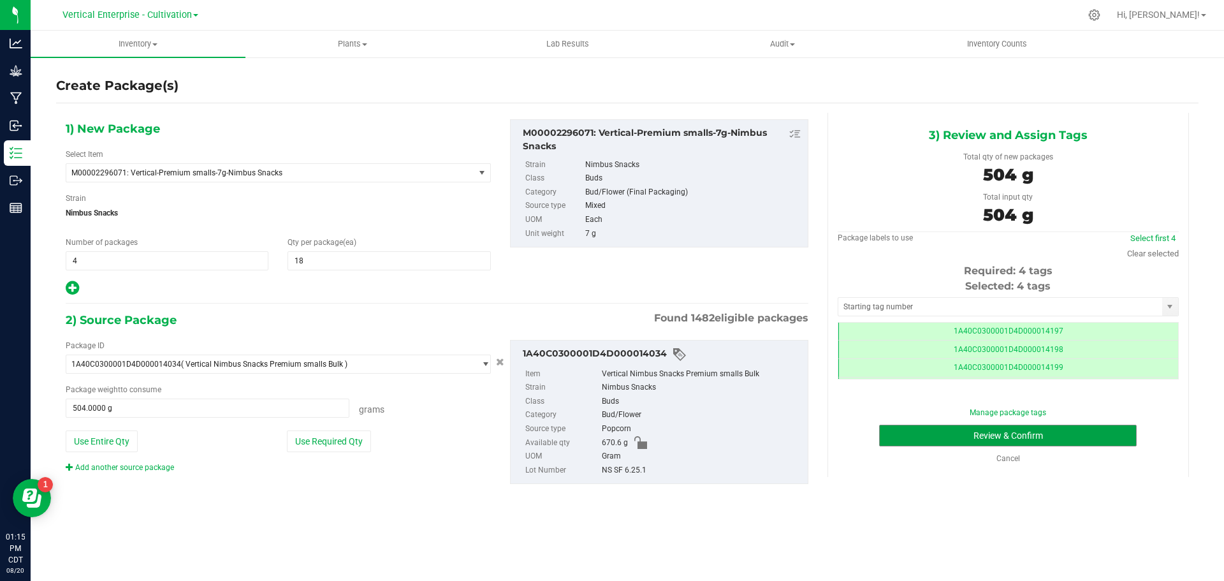
click at [1049, 438] on button "Review & Confirm" at bounding box center [1008, 436] width 258 height 22
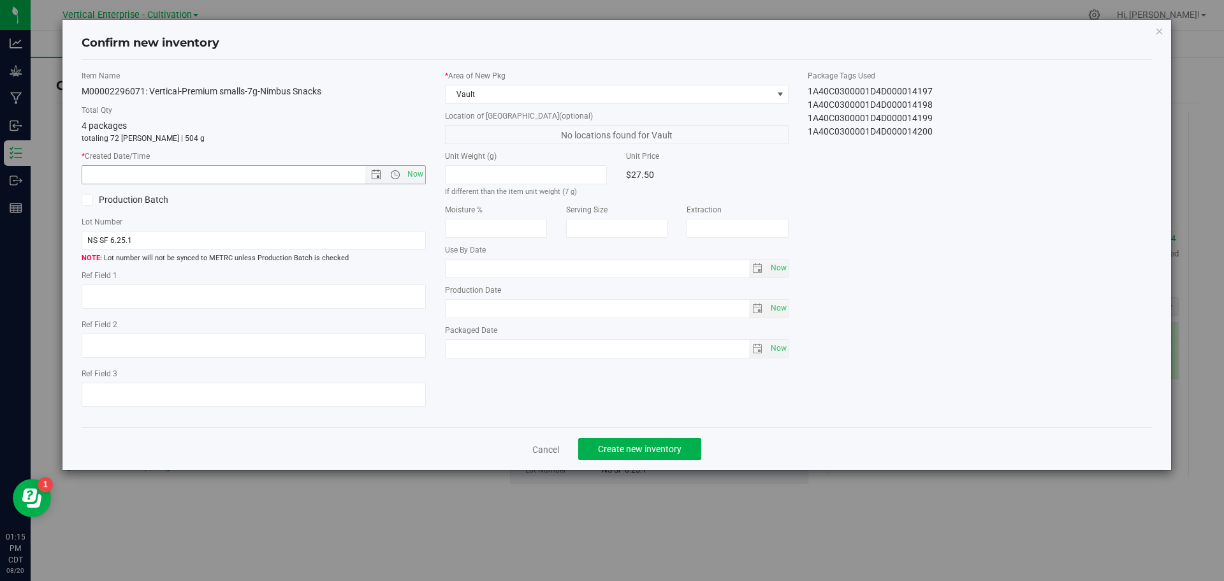
click at [407, 178] on span "Now" at bounding box center [415, 174] width 22 height 18
type input "8/20/2025 1:15 PM"
click at [638, 440] on button "Create new inventory" at bounding box center [639, 449] width 123 height 22
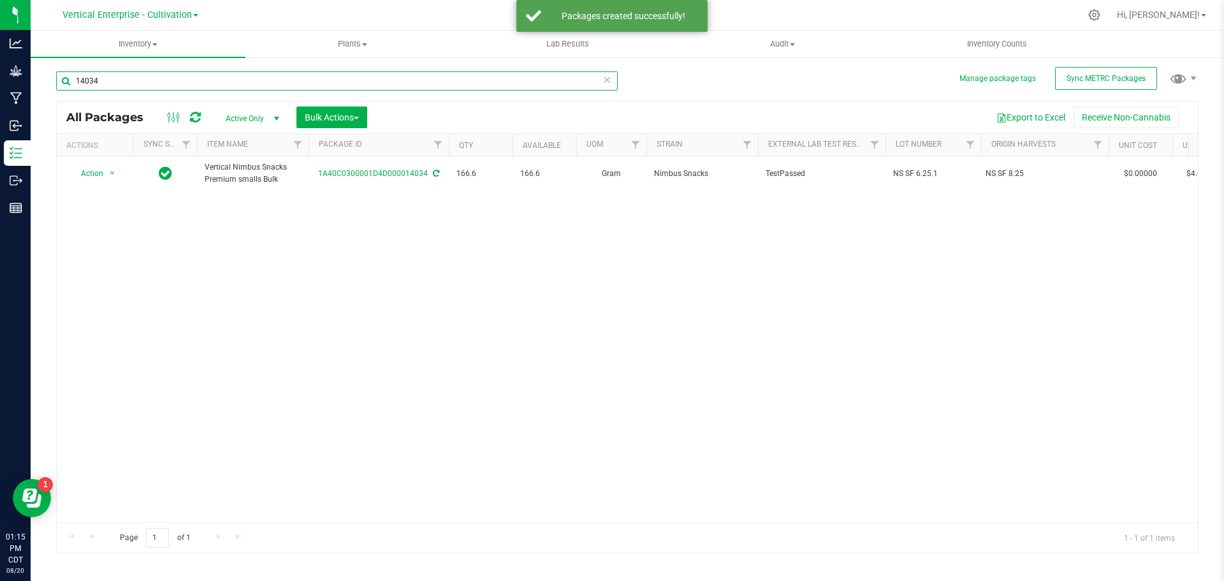
click at [106, 88] on input "14034" at bounding box center [337, 80] width 562 height 19
type input "1"
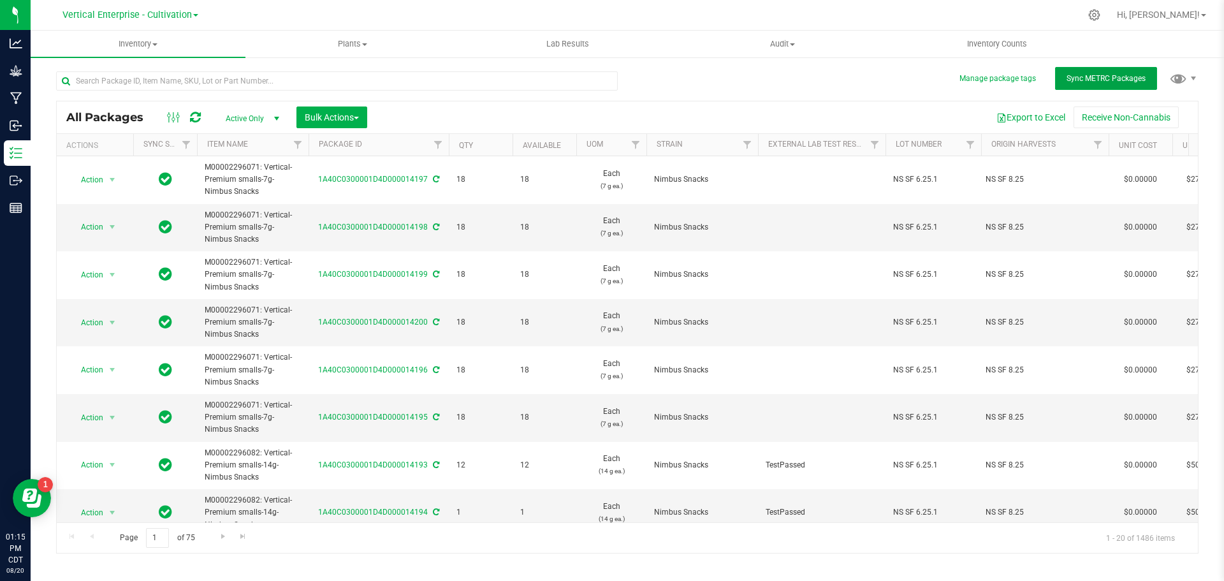
click at [1120, 80] on span "Sync METRC Packages" at bounding box center [1106, 78] width 79 height 9
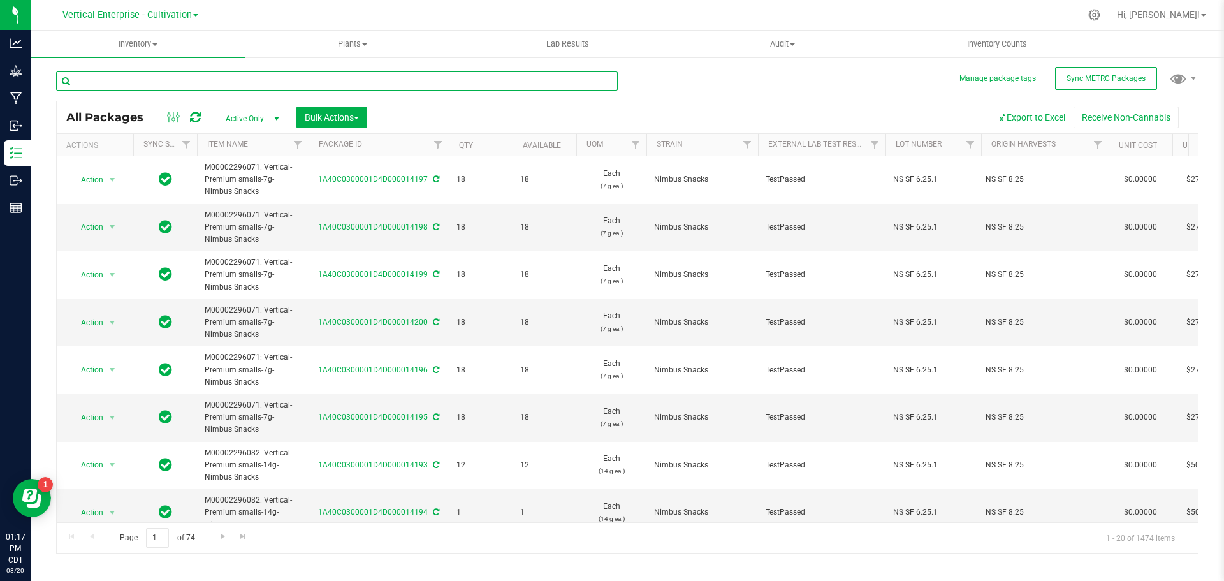
click at [277, 82] on input "text" at bounding box center [337, 80] width 562 height 19
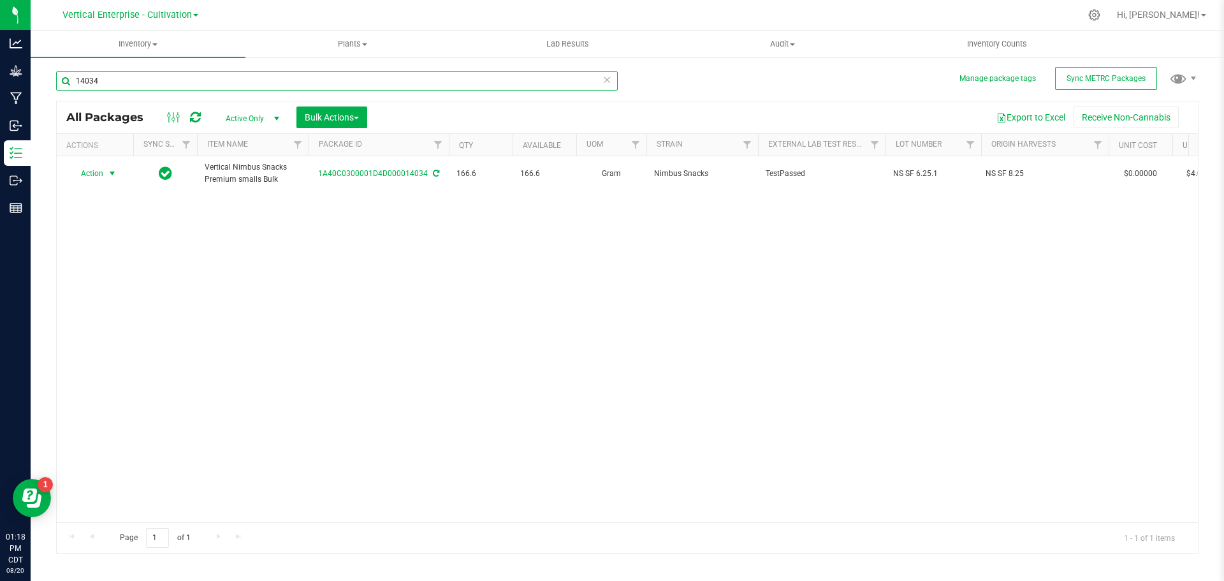
type input "14034"
click at [95, 175] on span "Action" at bounding box center [86, 173] width 34 height 18
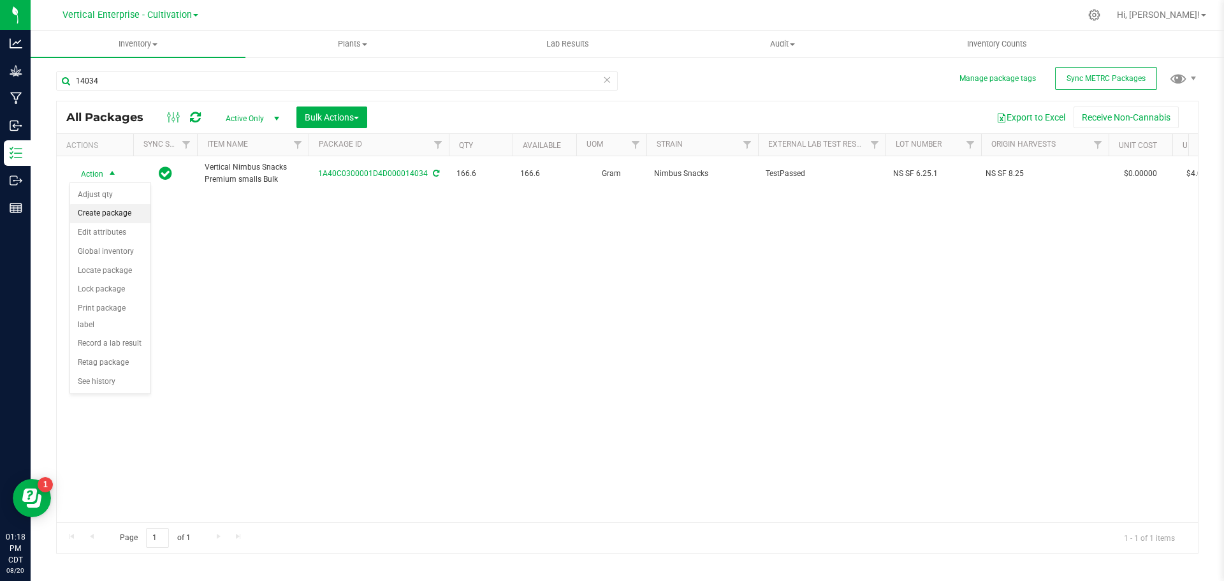
click at [111, 217] on li "Create package" at bounding box center [110, 213] width 80 height 19
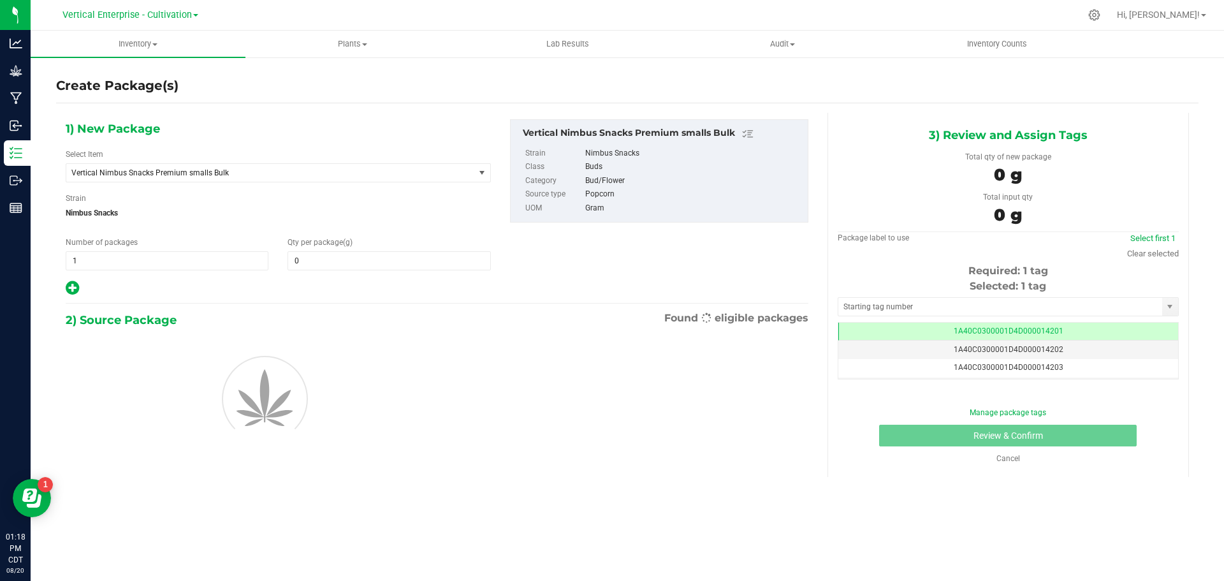
type input "0.0000"
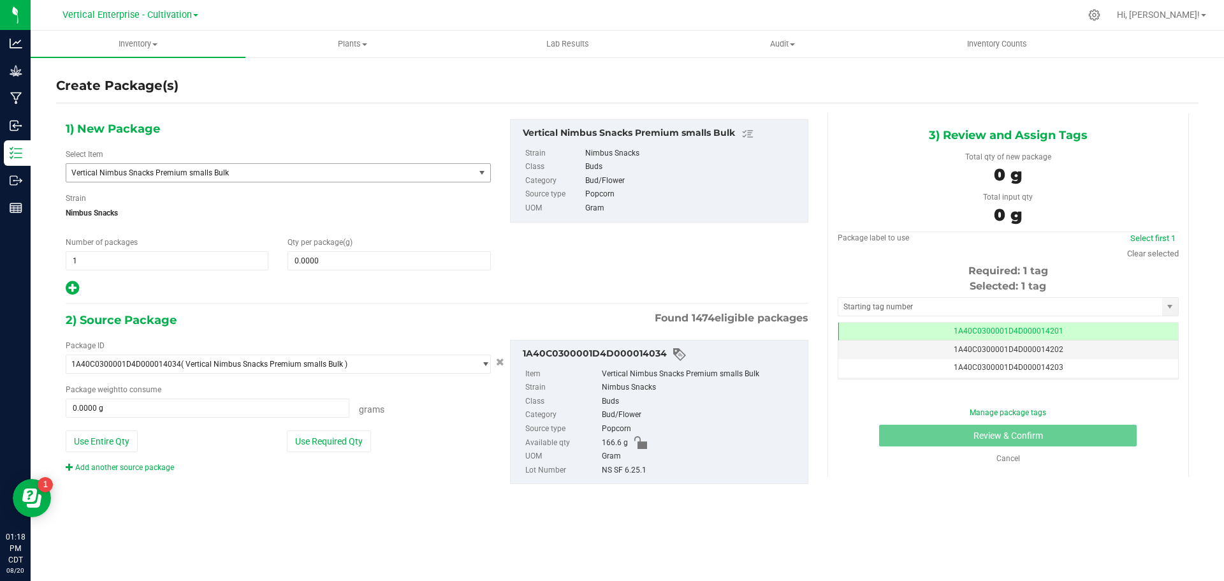
click at [125, 175] on span "Vertical Nimbus Snacks Premium smalls Bulk" at bounding box center [262, 172] width 382 height 9
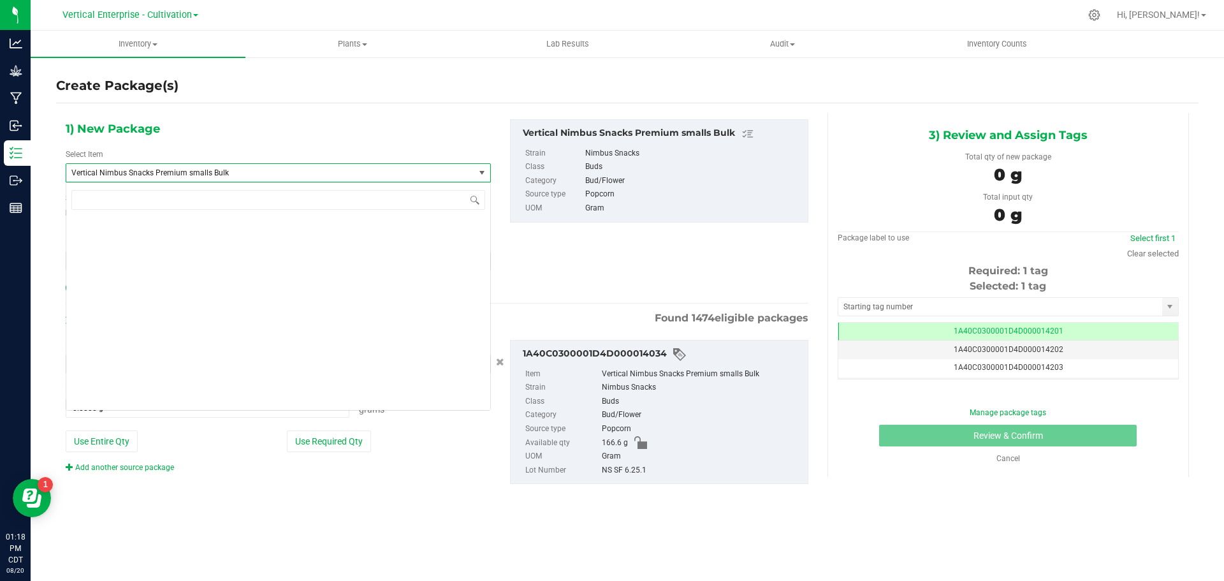
scroll to position [97532, 0]
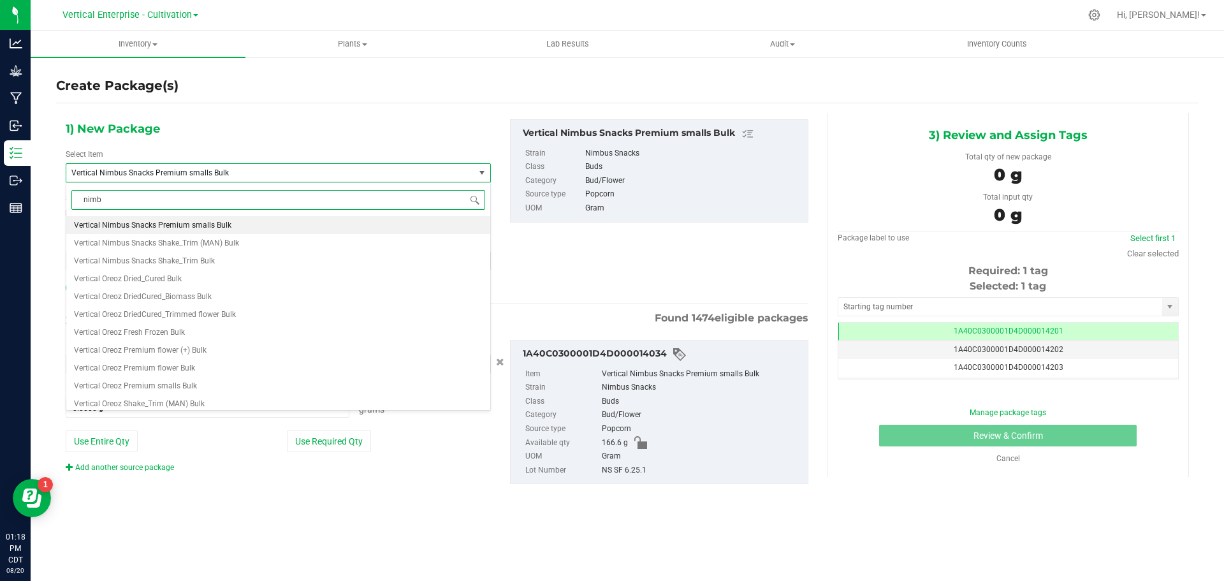
type input "nimbu"
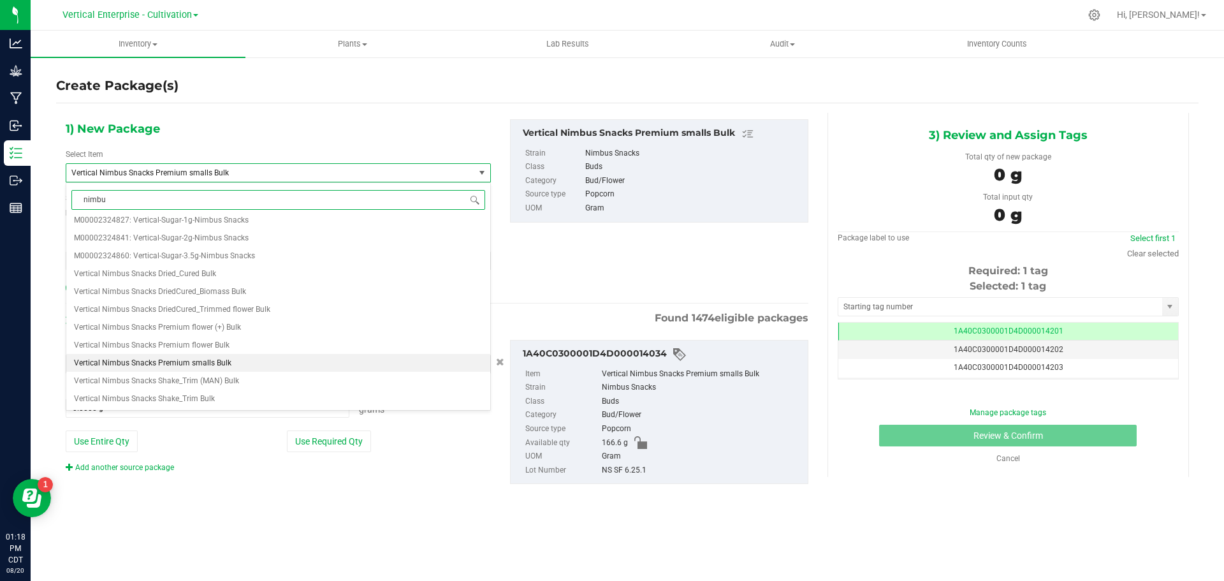
scroll to position [0, 0]
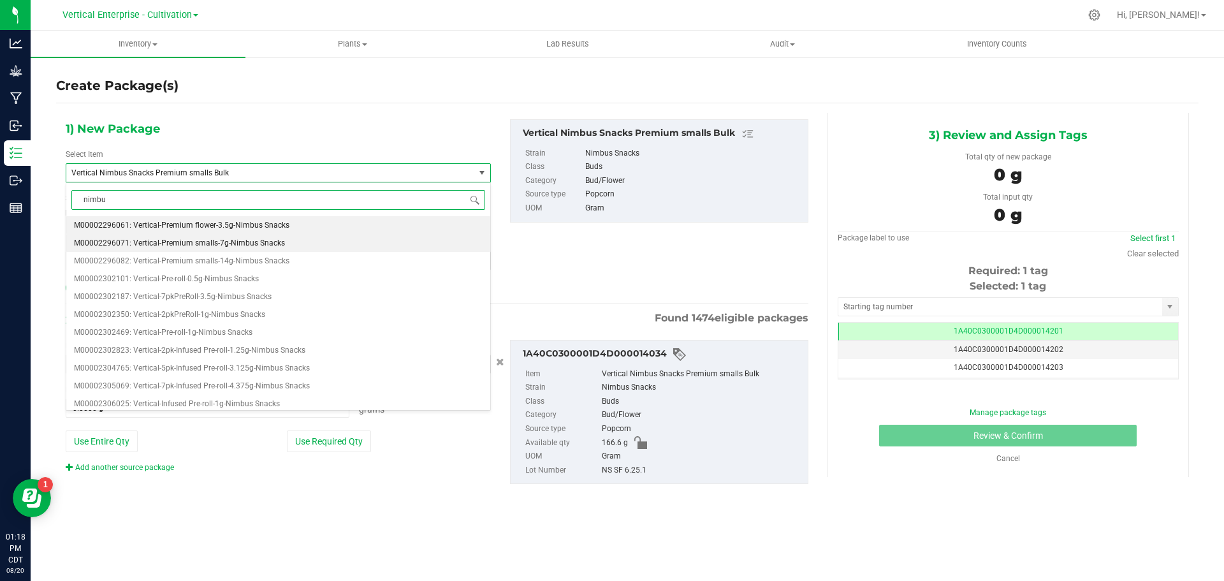
click at [163, 247] on span "M00002296071: Vertical-Premium smalls-7g-Nimbus Snacks" at bounding box center [179, 242] width 211 height 9
type input "0"
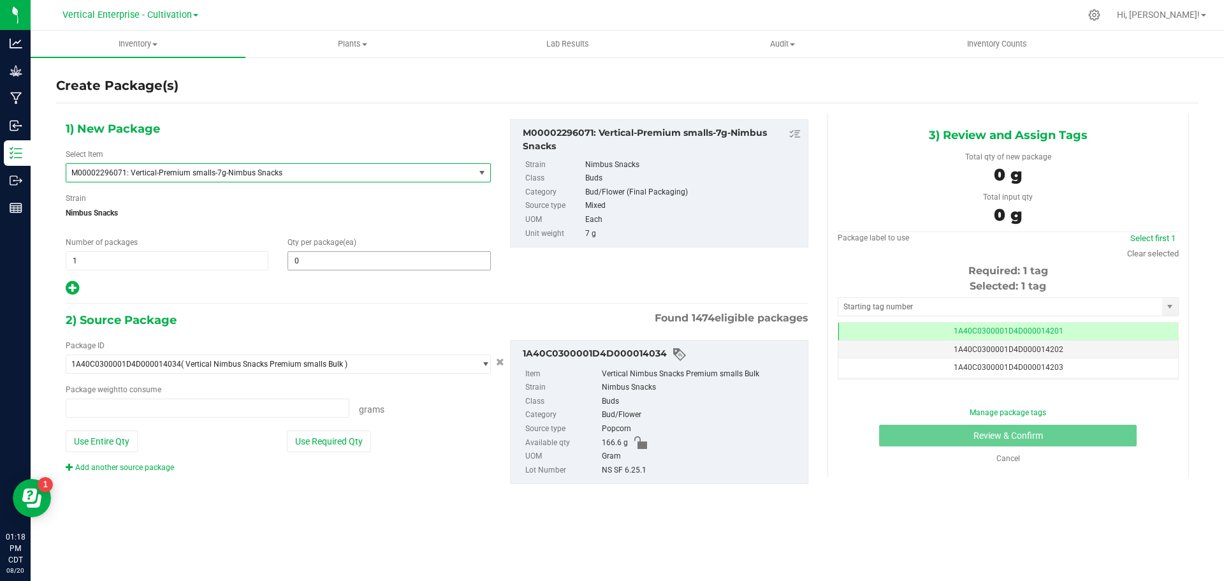
type input "0.0000 g"
click at [350, 259] on span at bounding box center [389, 260] width 203 height 19
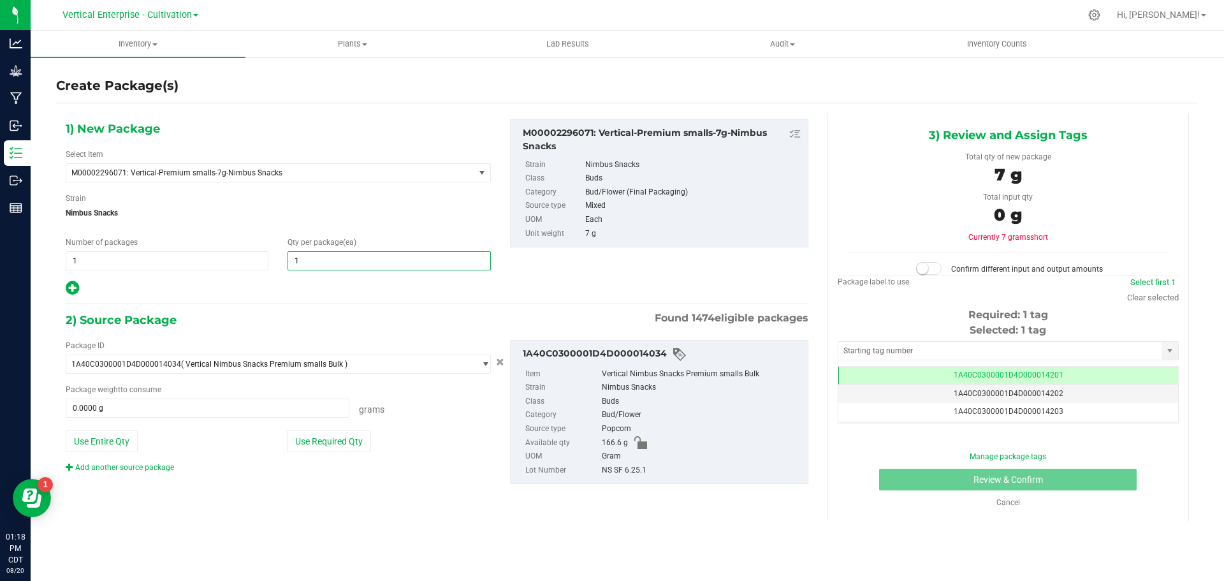
type input "11"
click at [348, 437] on button "Use Required Qty" at bounding box center [329, 441] width 84 height 22
type input "77.0000 g"
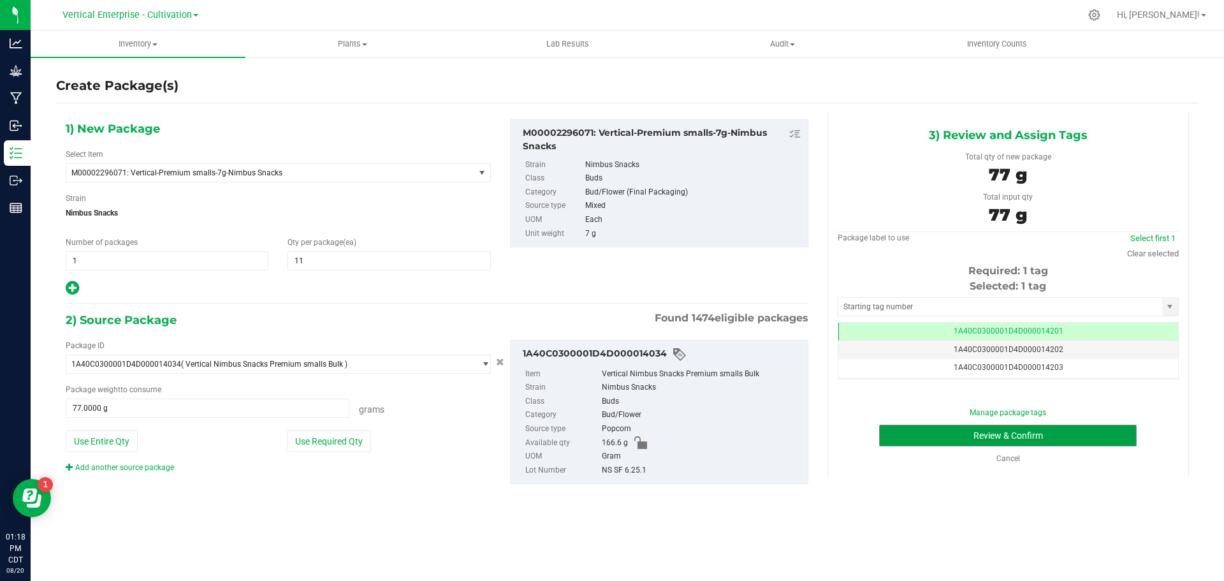
click at [1067, 428] on button "Review & Confirm" at bounding box center [1008, 436] width 258 height 22
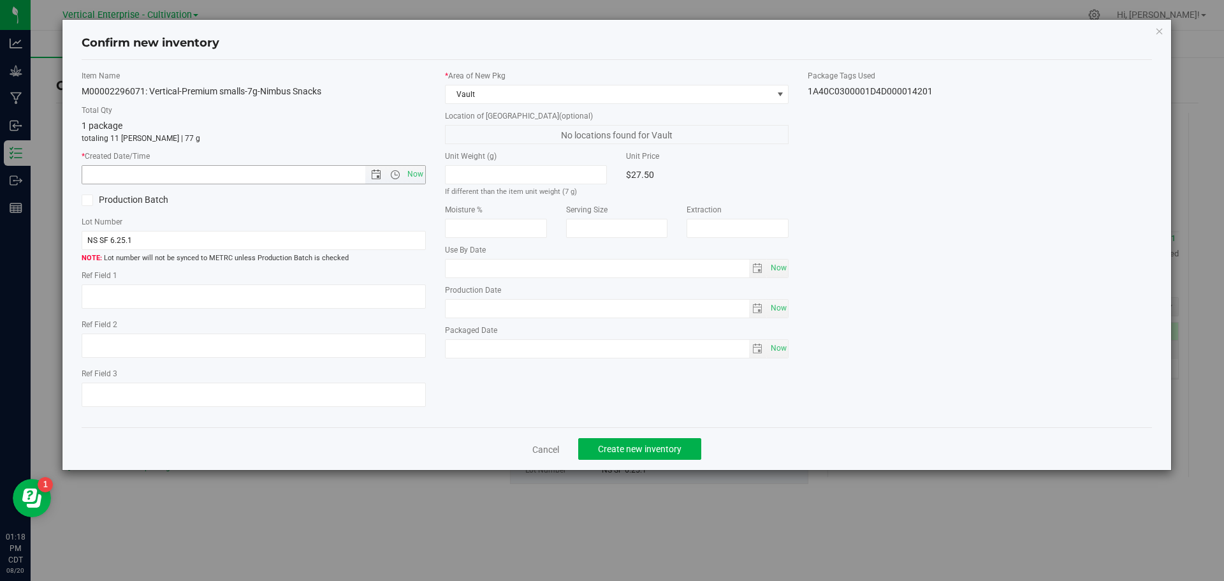
click at [409, 170] on span "Now" at bounding box center [415, 174] width 22 height 18
type input "8/20/2025 1:18 PM"
click at [664, 450] on span "Create new inventory" at bounding box center [640, 449] width 84 height 10
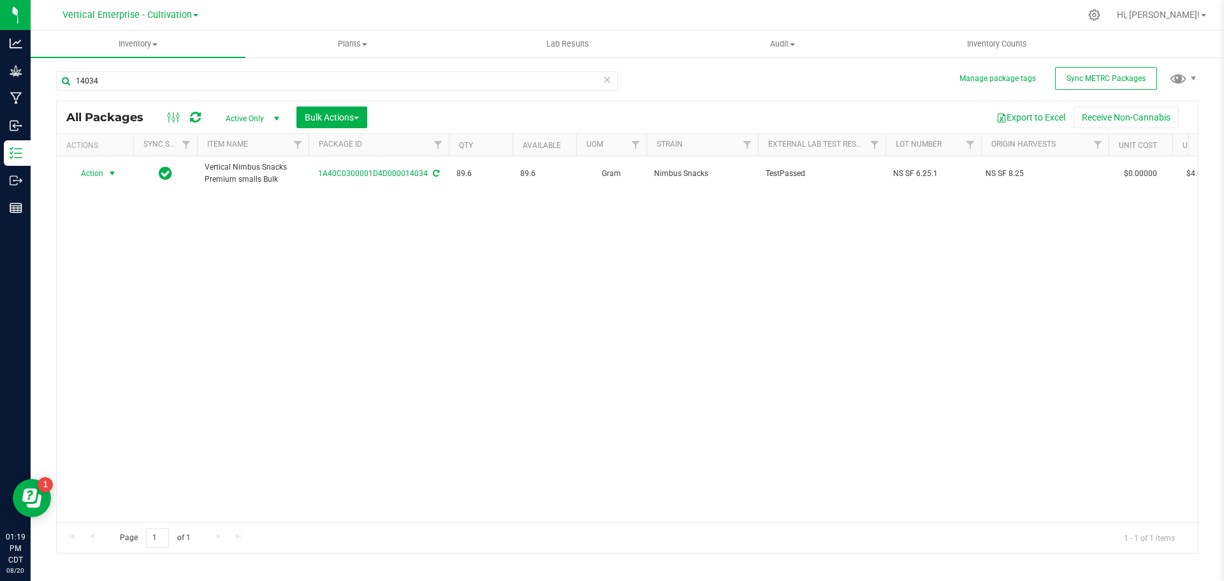
click at [82, 170] on span "Action" at bounding box center [86, 173] width 34 height 18
click at [107, 207] on li "Create package" at bounding box center [110, 213] width 80 height 19
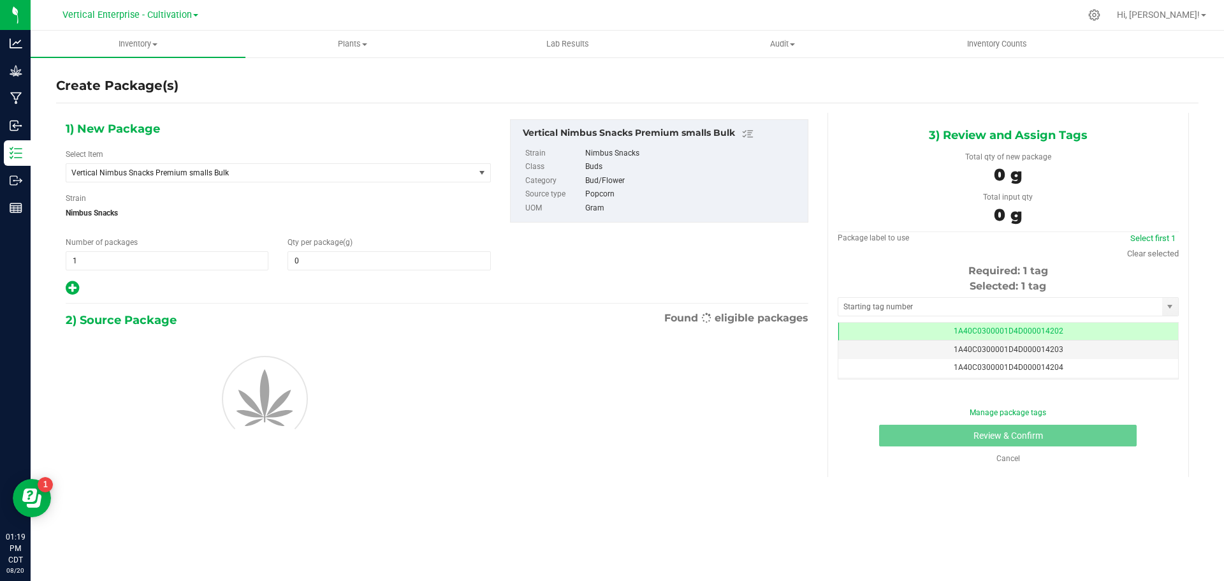
type input "0.0000"
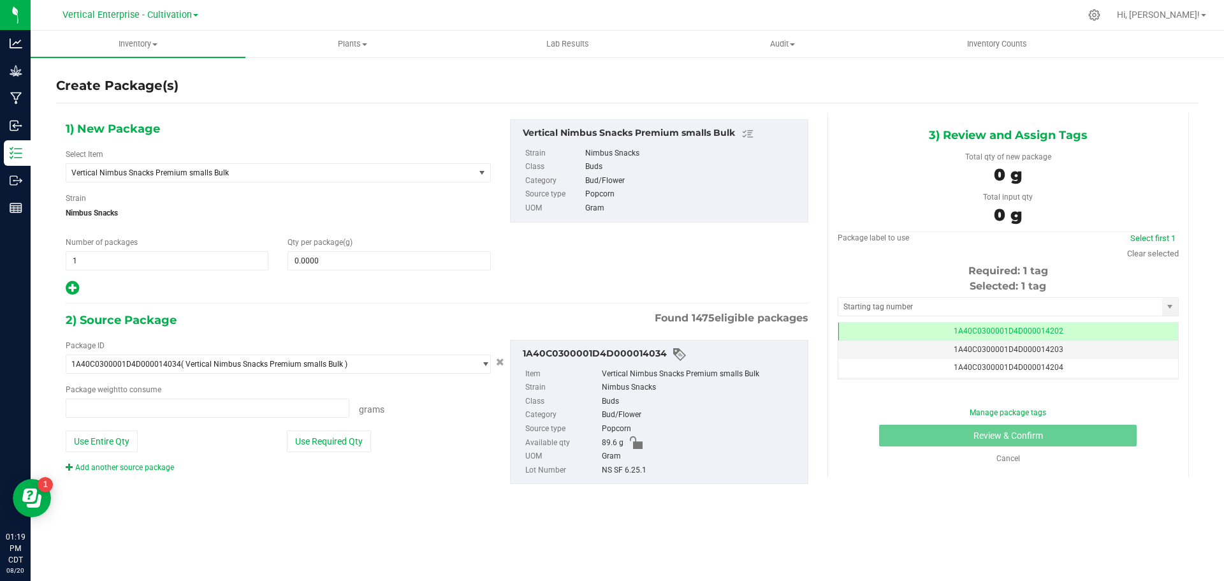
type input "0.0000 g"
click at [149, 164] on span "Vertical Nimbus Snacks Premium smalls Bulk" at bounding box center [270, 173] width 408 height 18
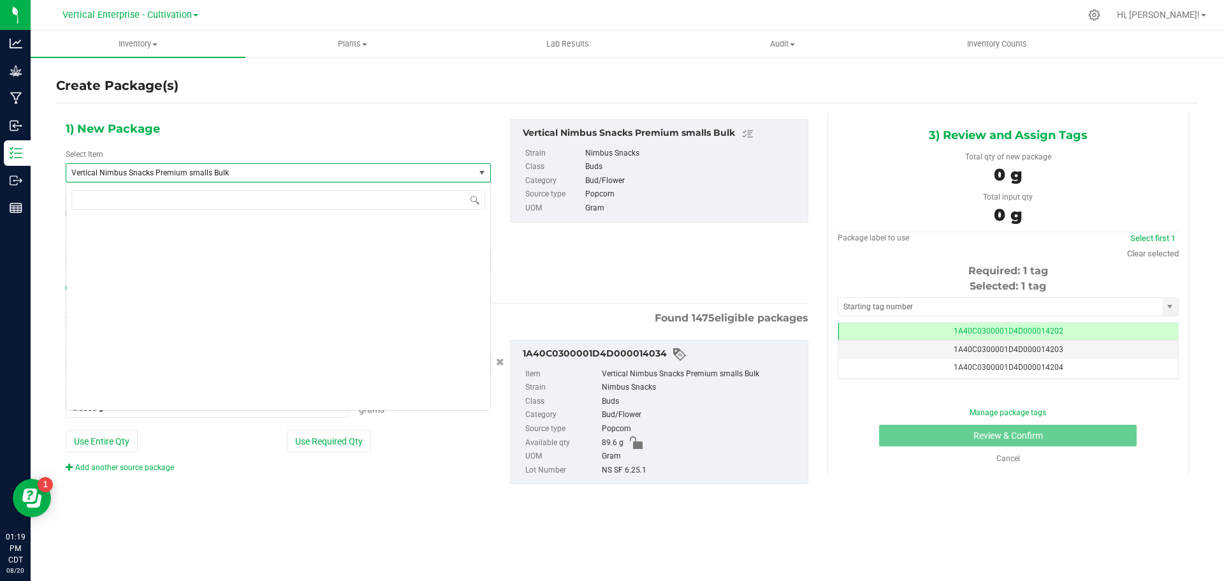
scroll to position [97532, 0]
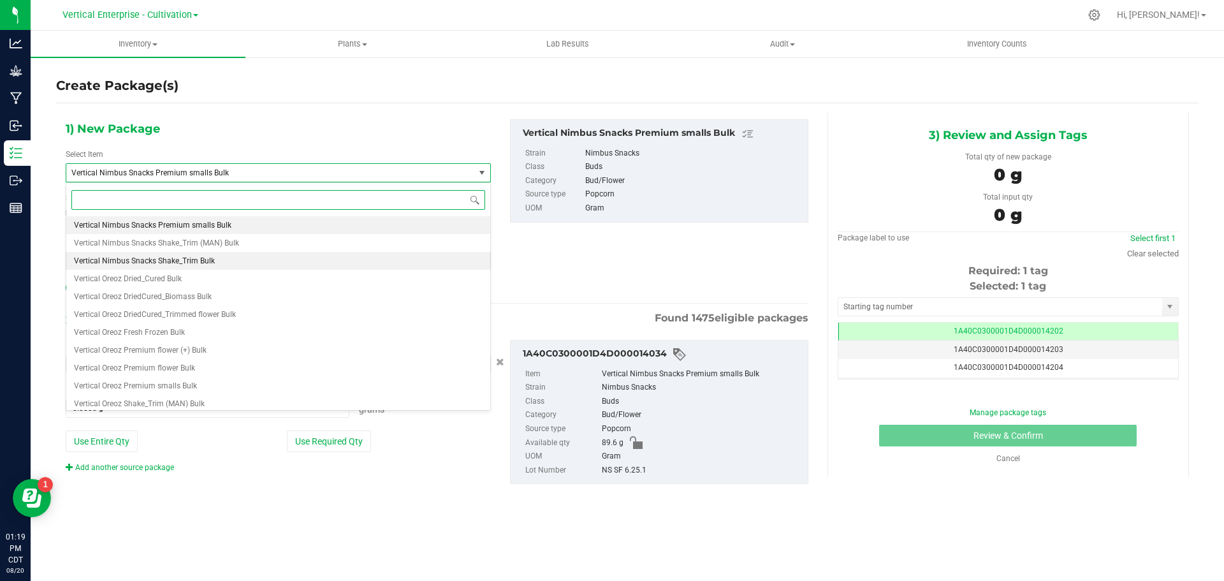
click at [144, 259] on span "Vertical Nimbus Snacks Shake_Trim Bulk" at bounding box center [144, 260] width 141 height 9
type input "0.0000"
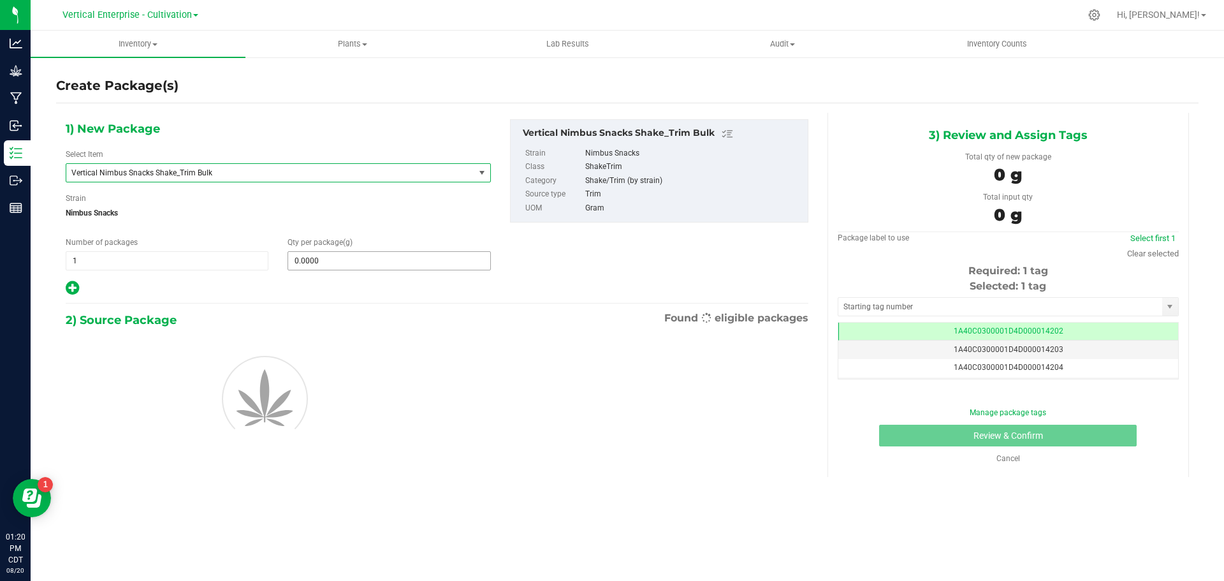
click at [319, 266] on input "0.0000" at bounding box center [388, 261] width 201 height 18
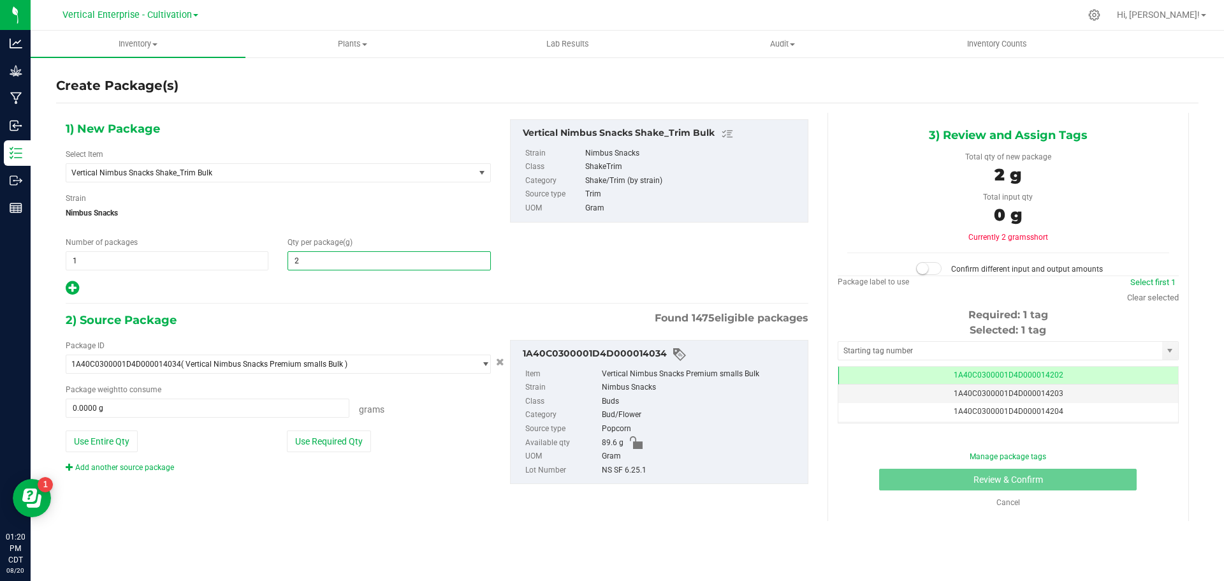
type input "25"
type input "25.0000"
click at [106, 439] on button "Use Entire Qty" at bounding box center [102, 441] width 72 height 22
type input "89.6000 g"
click at [928, 268] on small at bounding box center [922, 268] width 11 height 11
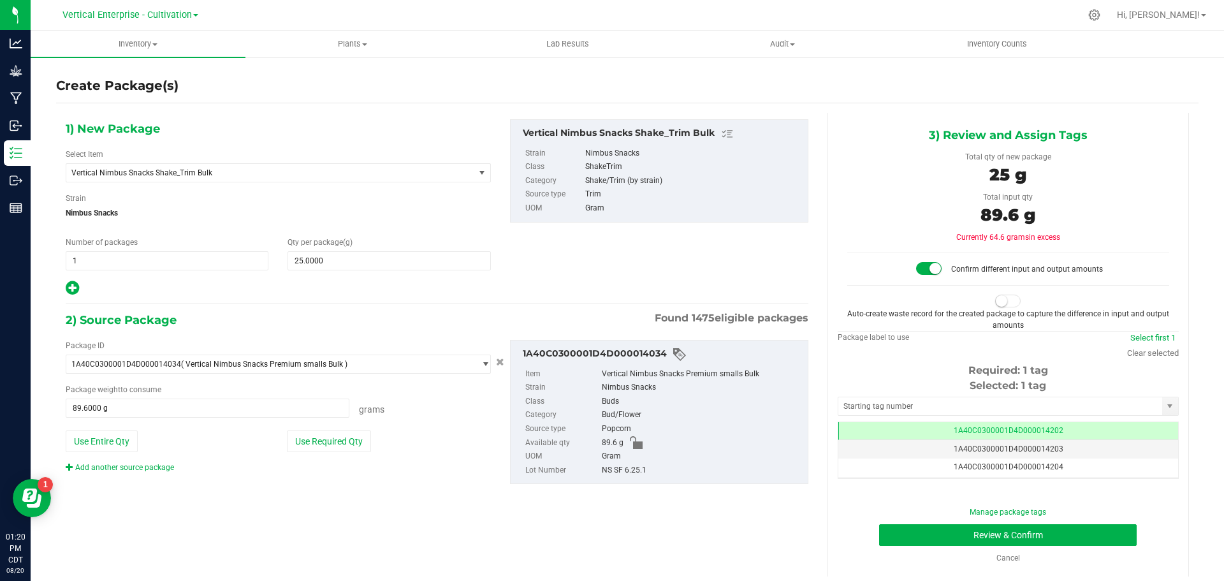
click at [999, 300] on small at bounding box center [1001, 300] width 11 height 11
click at [1021, 537] on button "Review & Confirm" at bounding box center [1008, 535] width 258 height 22
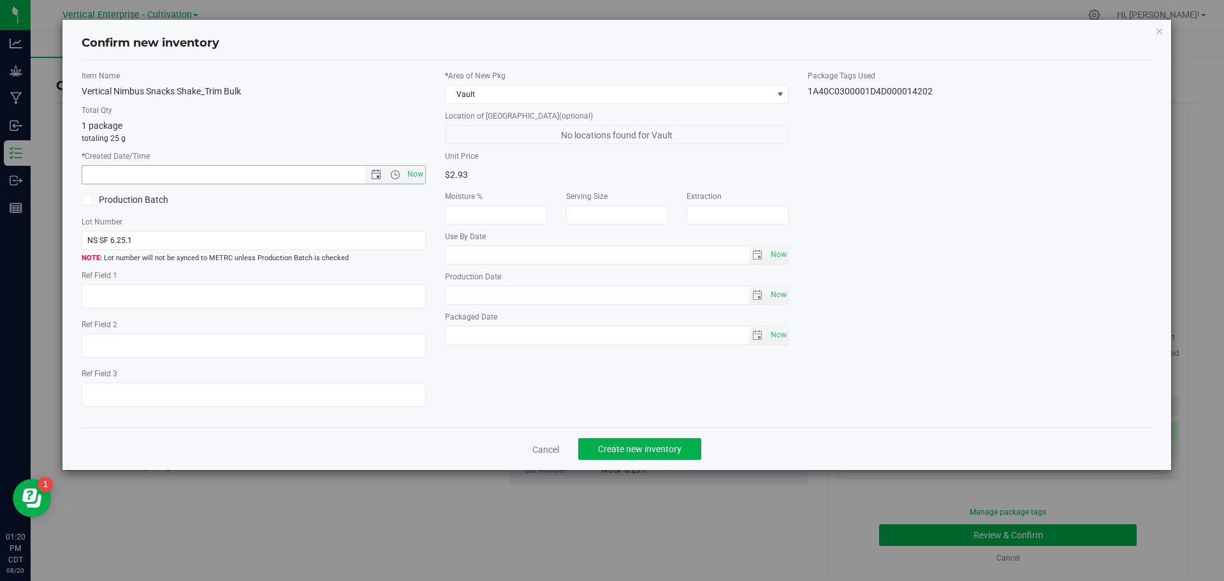
click at [415, 175] on span "Now" at bounding box center [415, 174] width 22 height 18
type input "8/20/2025 1:20 PM"
click at [97, 192] on div "Production Batch" at bounding box center [163, 200] width 182 height 19
click at [86, 200] on icon at bounding box center [87, 200] width 8 height 0
click at [0, 0] on input "Production Batch" at bounding box center [0, 0] width 0 height 0
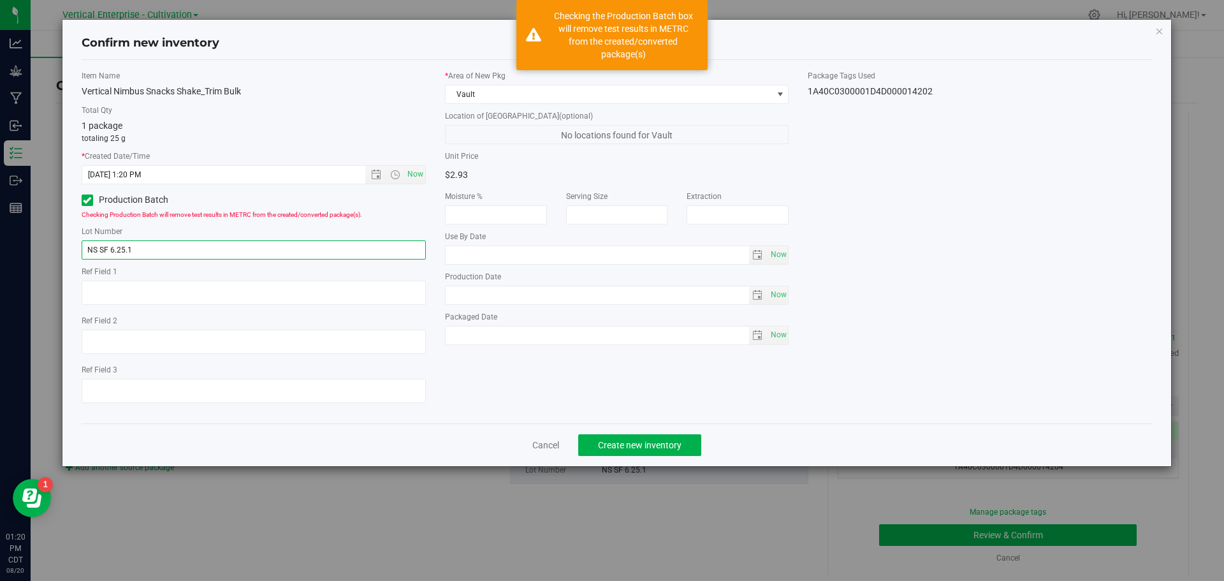
click at [163, 256] on input "NS SF 6.25.1" at bounding box center [254, 249] width 344 height 19
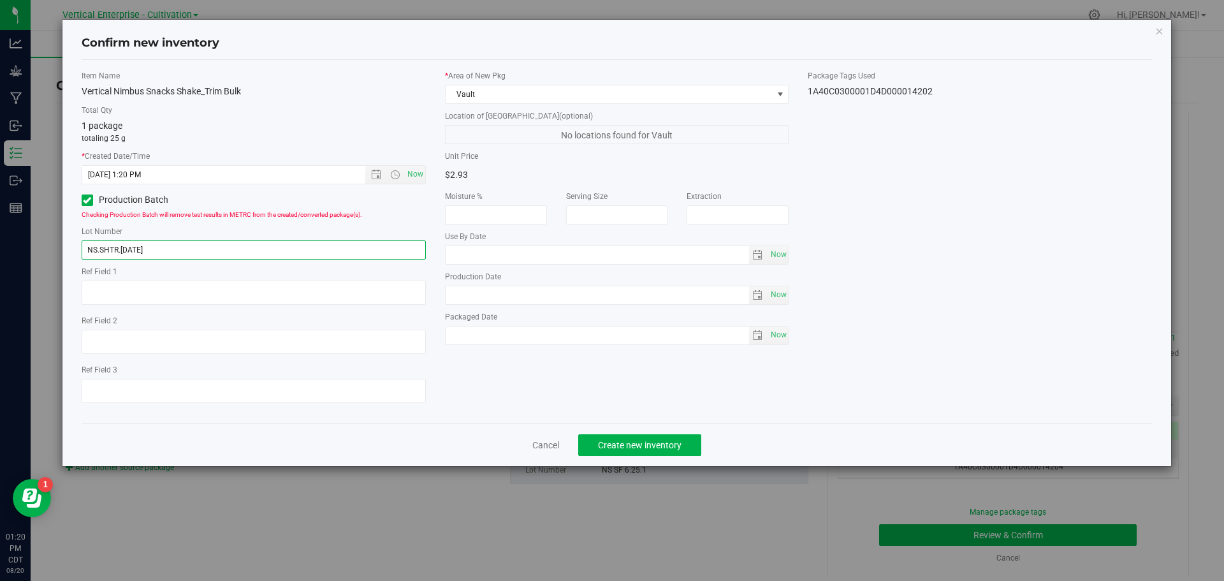
type input "NS.SHTR.8.20.25"
click at [655, 436] on button "Create new inventory" at bounding box center [639, 445] width 123 height 22
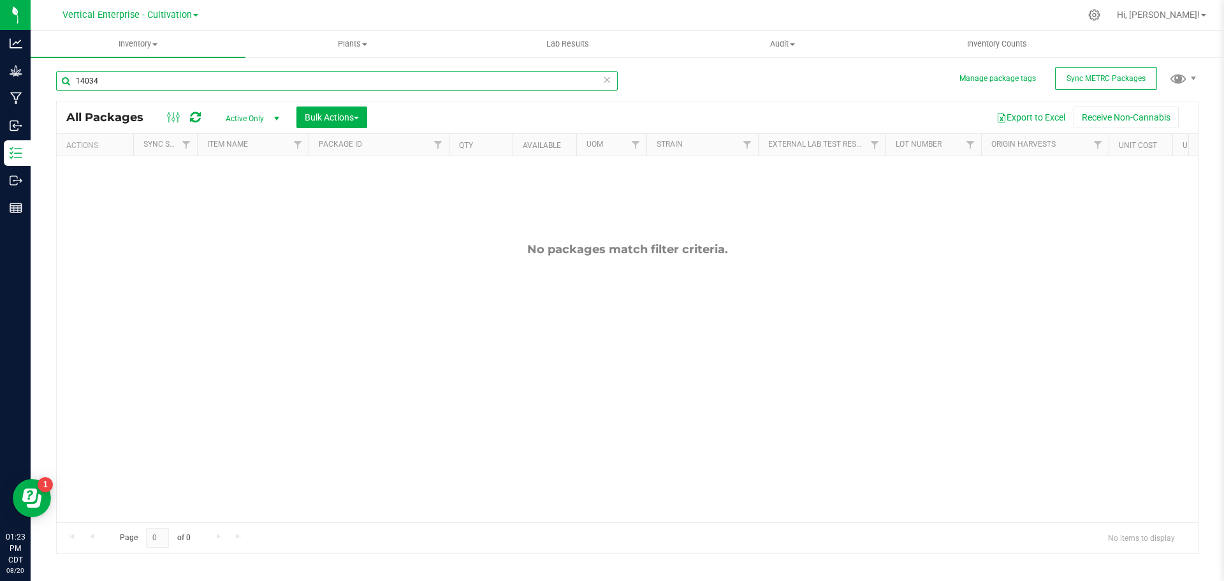
click at [41, 86] on div "Manage package tags Sync METRC Packages 14034 All Packages Active Only Active O…" at bounding box center [627, 250] width 1193 height 389
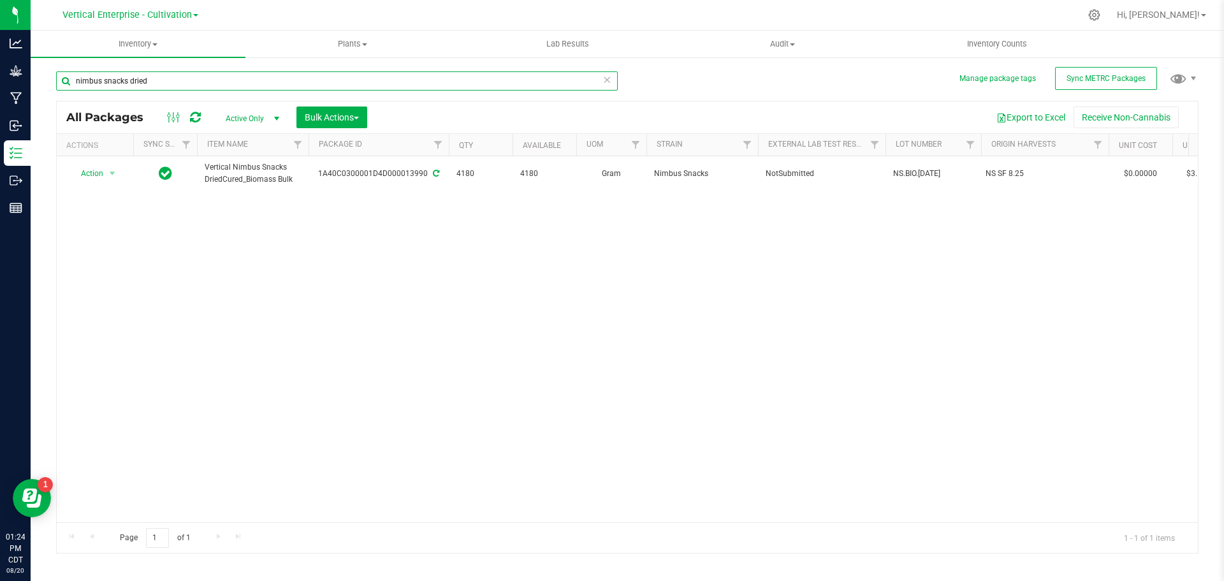
type input "nimbus snacks dried"
drag, startPoint x: 180, startPoint y: 78, endPoint x: 15, endPoint y: 91, distance: 166.2
click at [15, 91] on div "Analytics Grow Manufacturing Inbound Inventory Outbound Reports 01:26 PM CDT 08…" at bounding box center [612, 290] width 1224 height 581
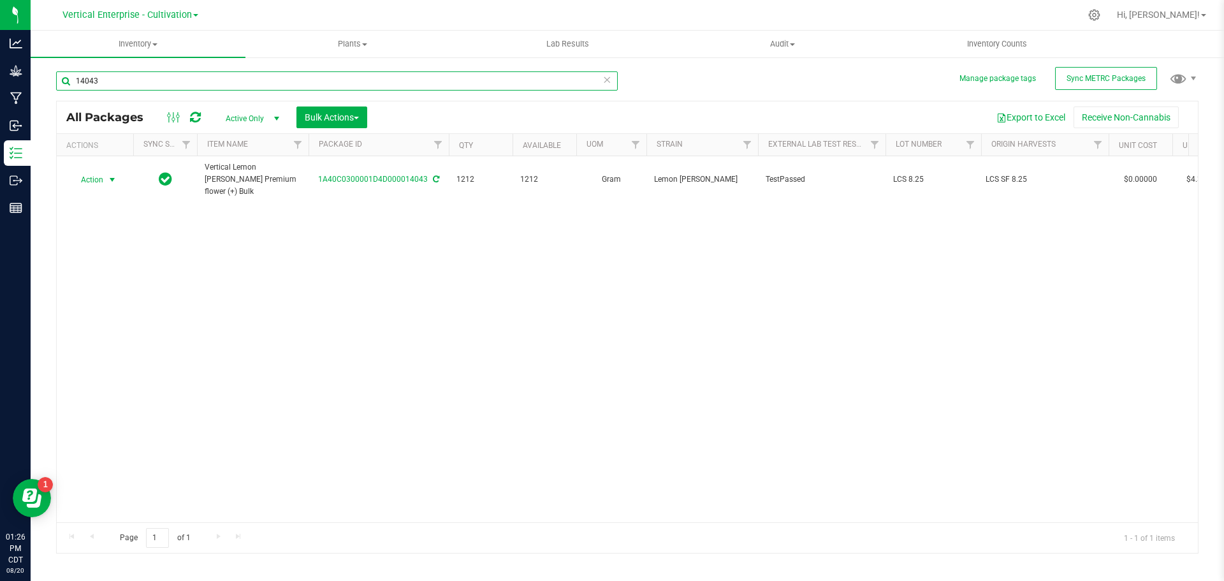
type input "14043"
click at [95, 171] on span "Action" at bounding box center [86, 180] width 34 height 18
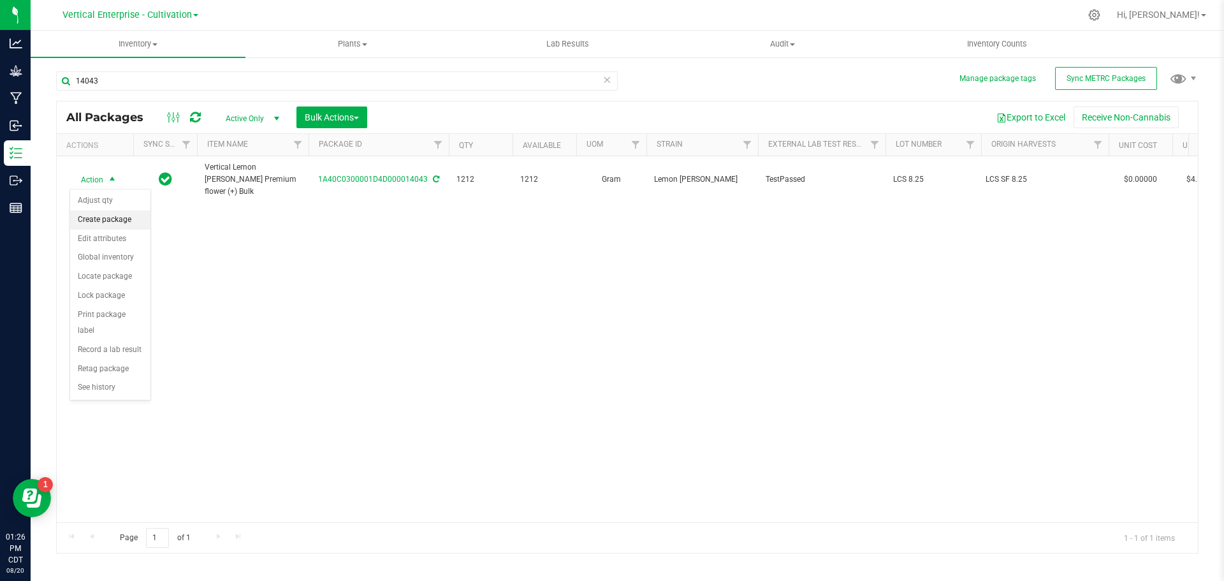
click at [104, 217] on li "Create package" at bounding box center [110, 219] width 80 height 19
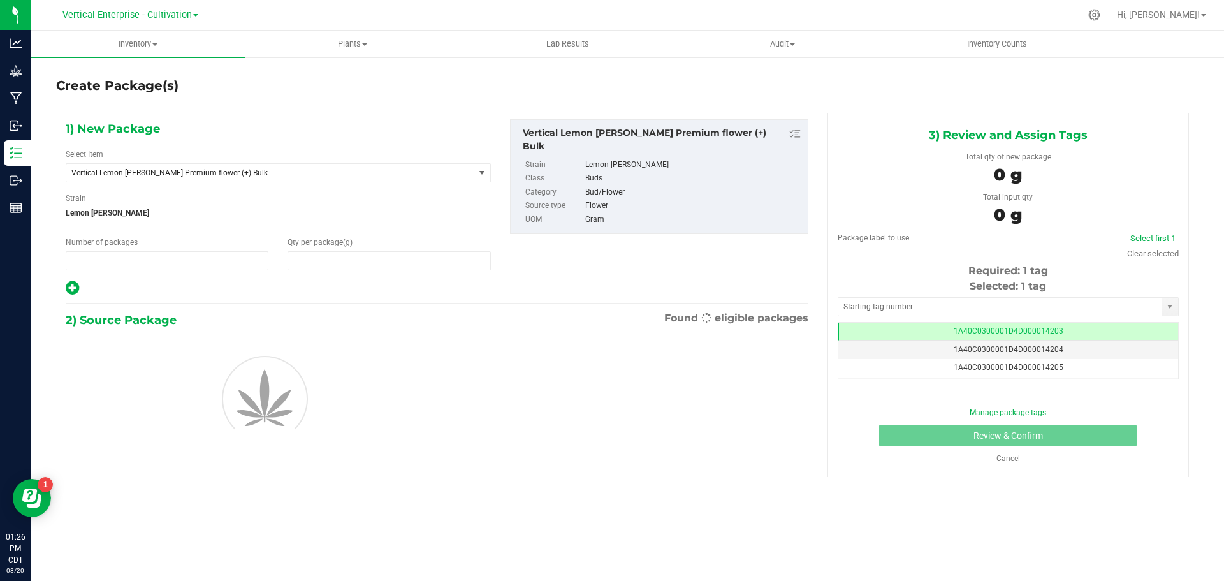
type input "1"
type input "0.0000"
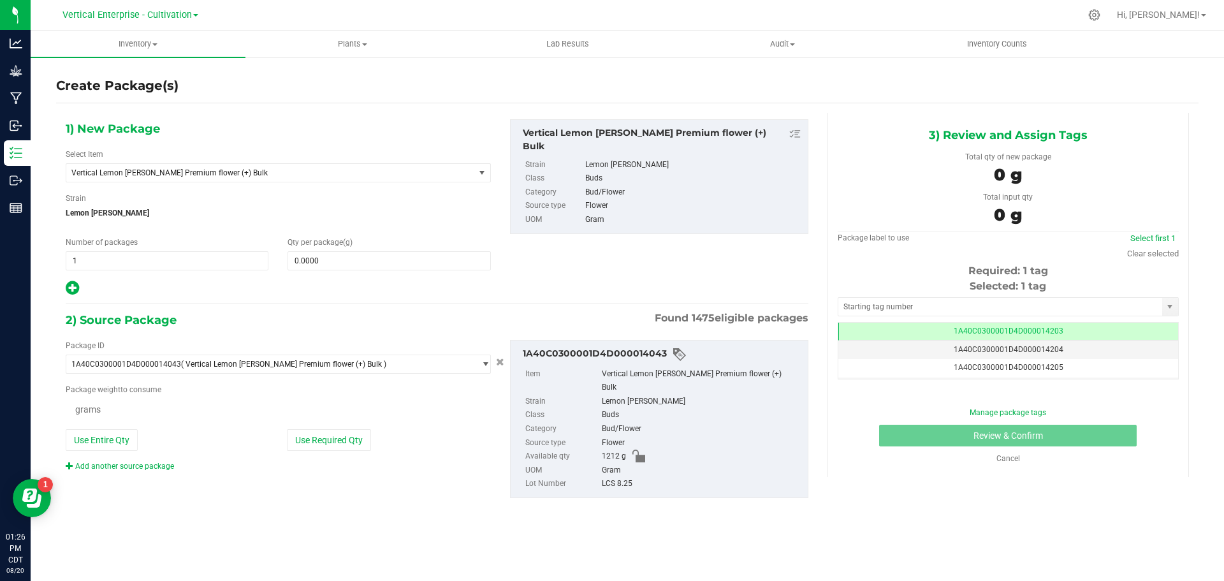
scroll to position [0, -1]
click at [116, 264] on span "1 1" at bounding box center [167, 260] width 203 height 19
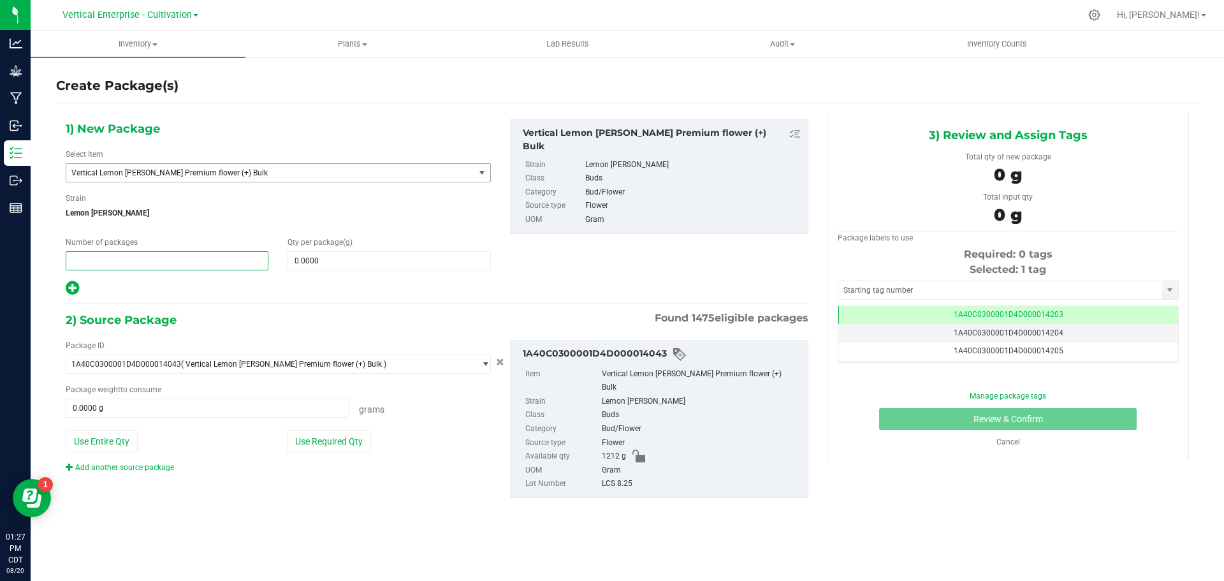
type input "0"
click at [164, 170] on span "Vertical Lemon Cherry Sherbert Premium flower (+) Bulk" at bounding box center [262, 172] width 382 height 9
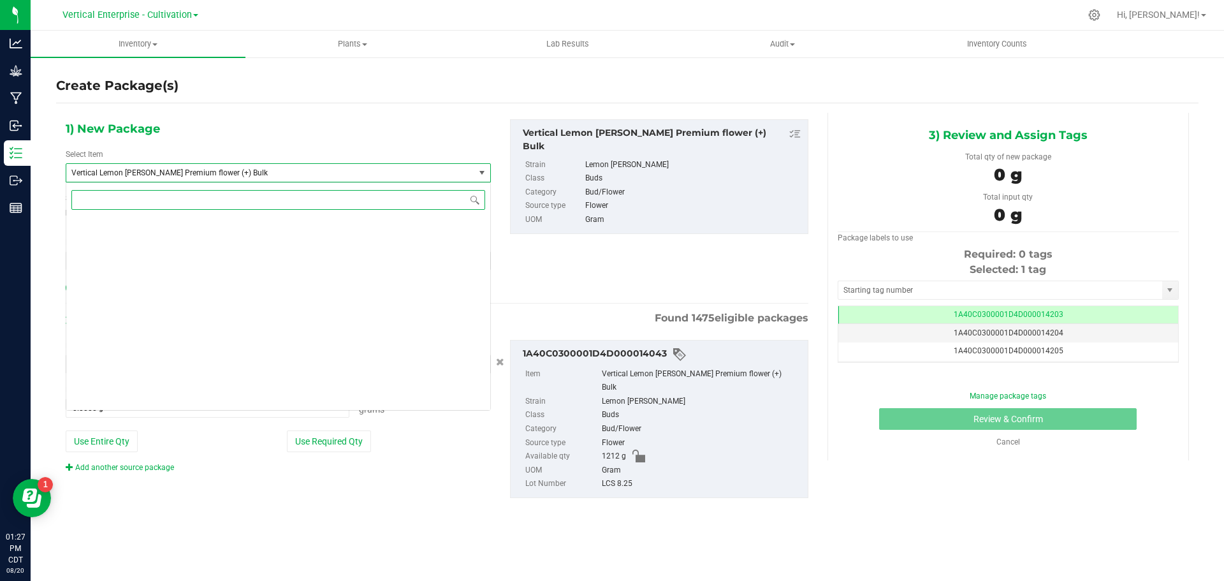
scroll to position [96693, 0]
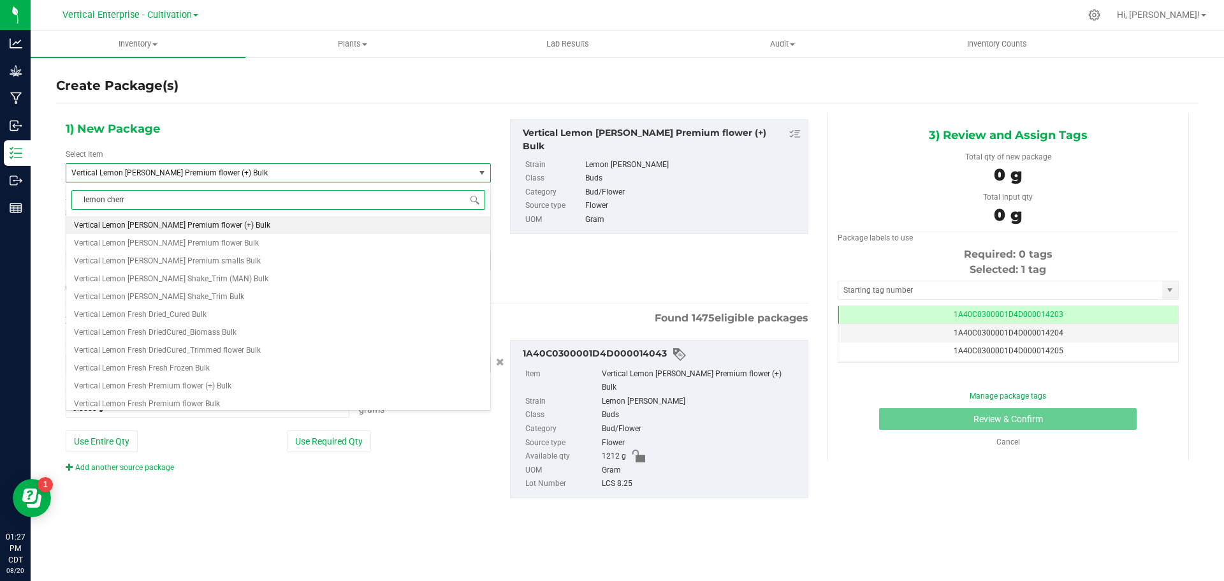
type input "lemon cherry"
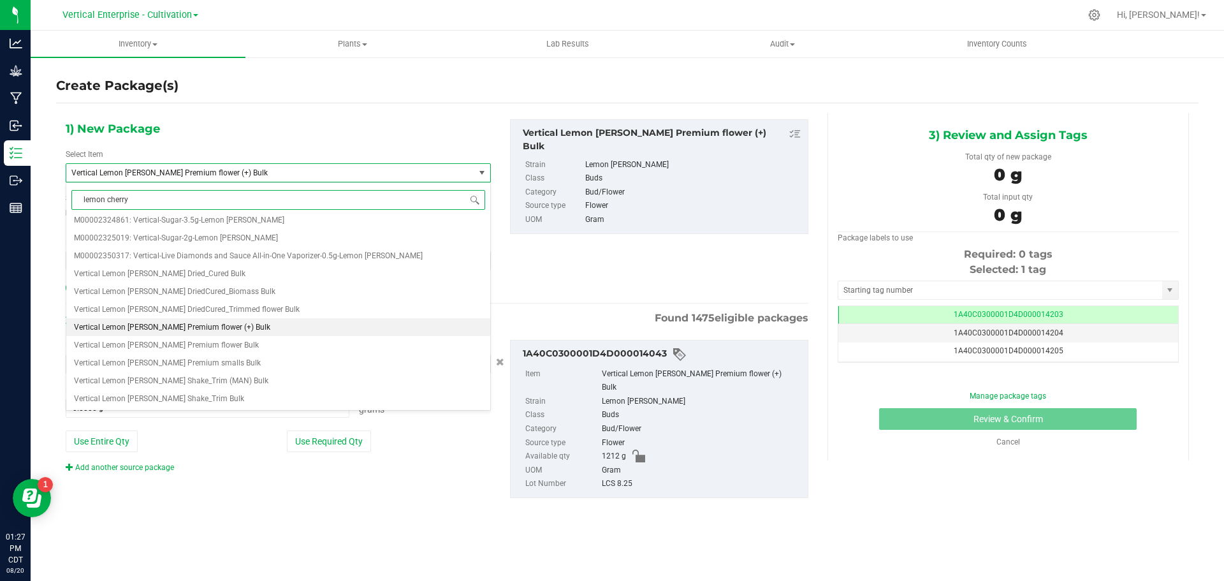
scroll to position [0, 0]
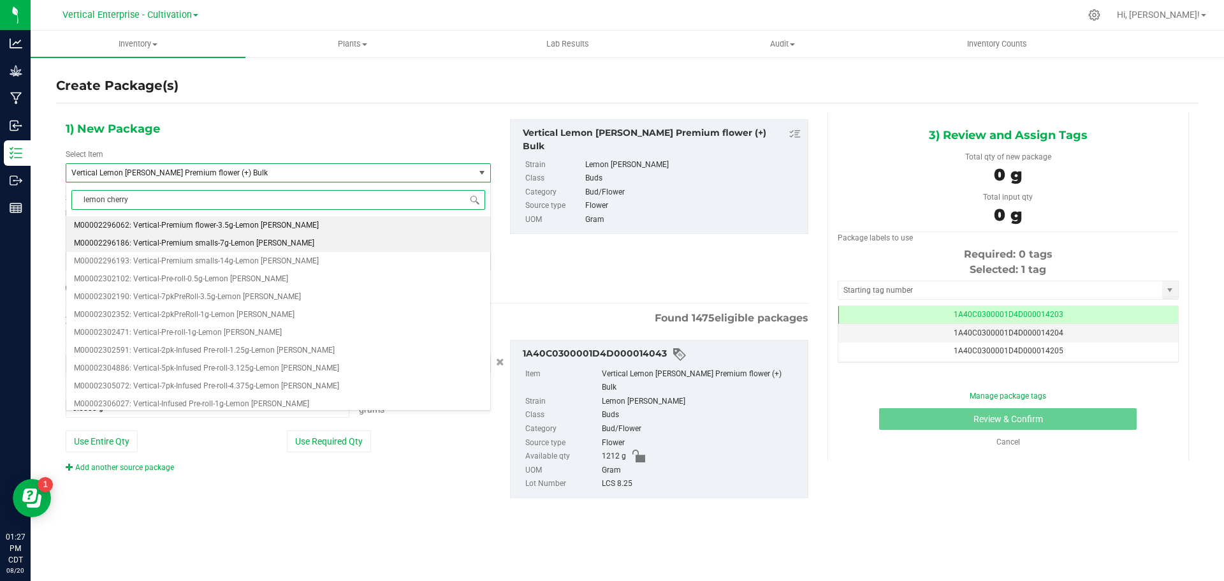
click at [200, 232] on li "M00002296062: Vertical-Premium flower-3.5g-Lemon [PERSON_NAME]" at bounding box center [278, 225] width 424 height 18
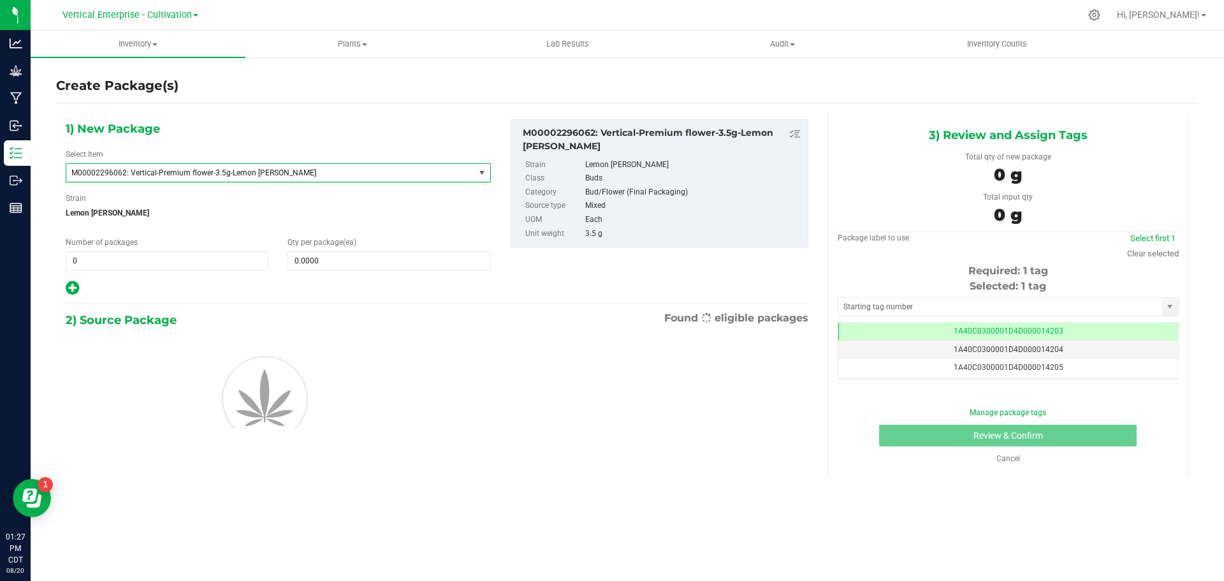
type input "1"
type input "0"
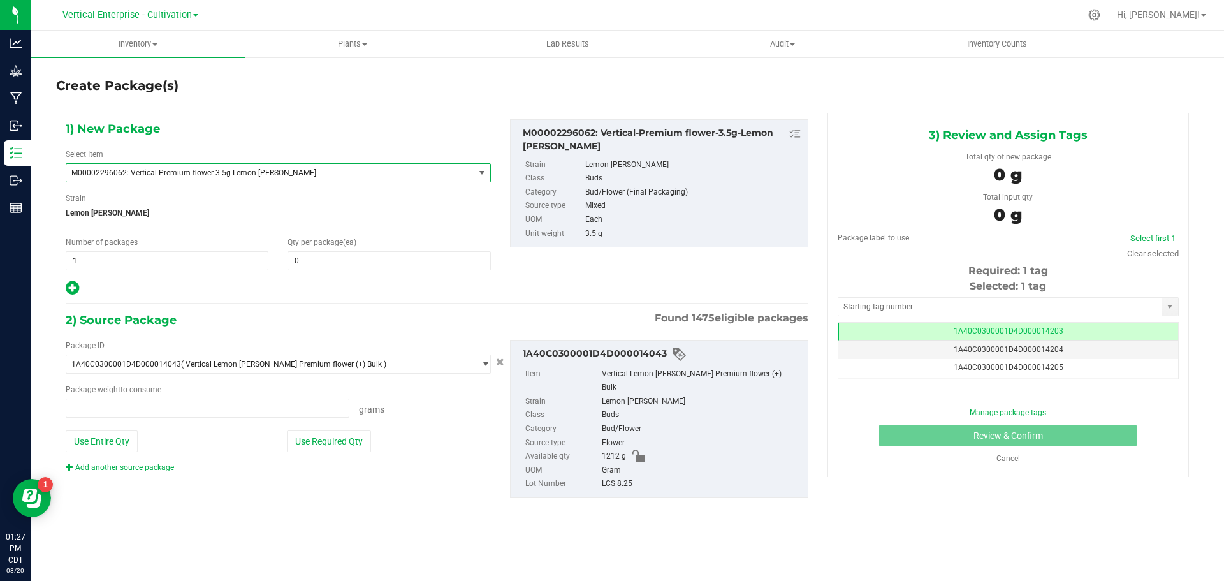
type input "0.0000 g"
click at [207, 177] on span "M00002296062: Vertical-Premium flower-3.5g-Lemon [PERSON_NAME]" at bounding box center [270, 173] width 408 height 18
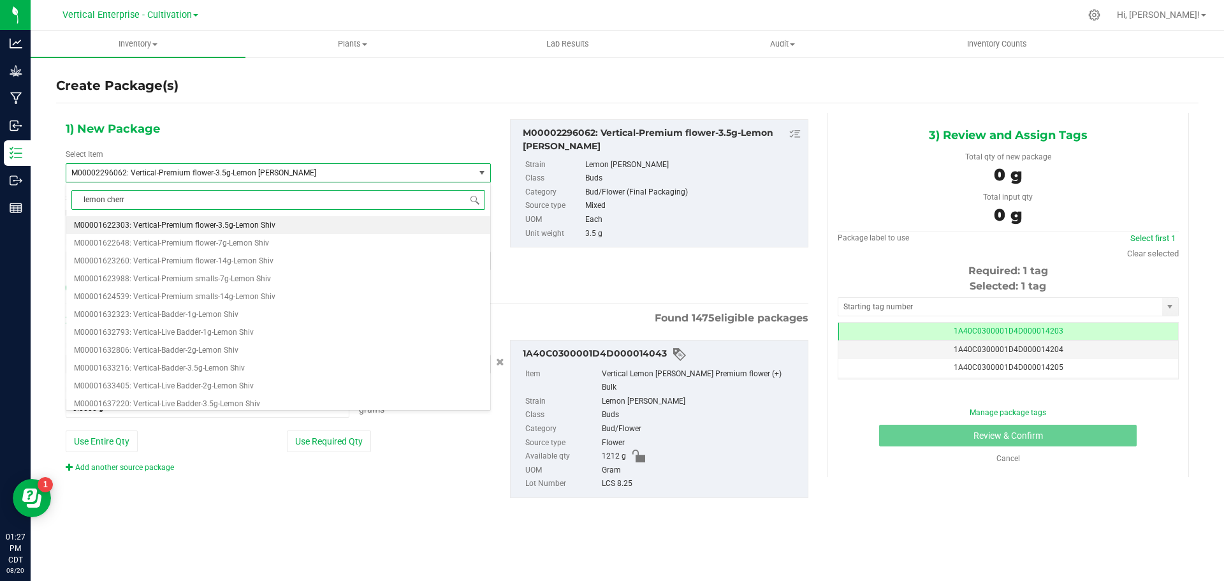
type input "lemon cherry"
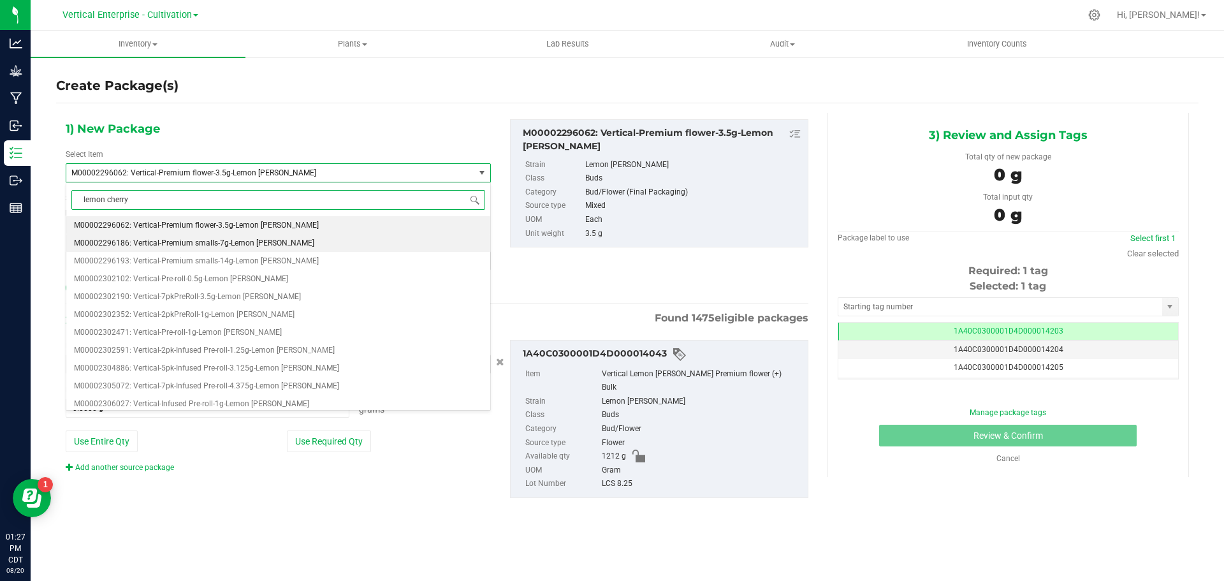
click at [242, 239] on span "M00002296186: Vertical-Premium smalls-7g-Lemon [PERSON_NAME]" at bounding box center [194, 242] width 240 height 9
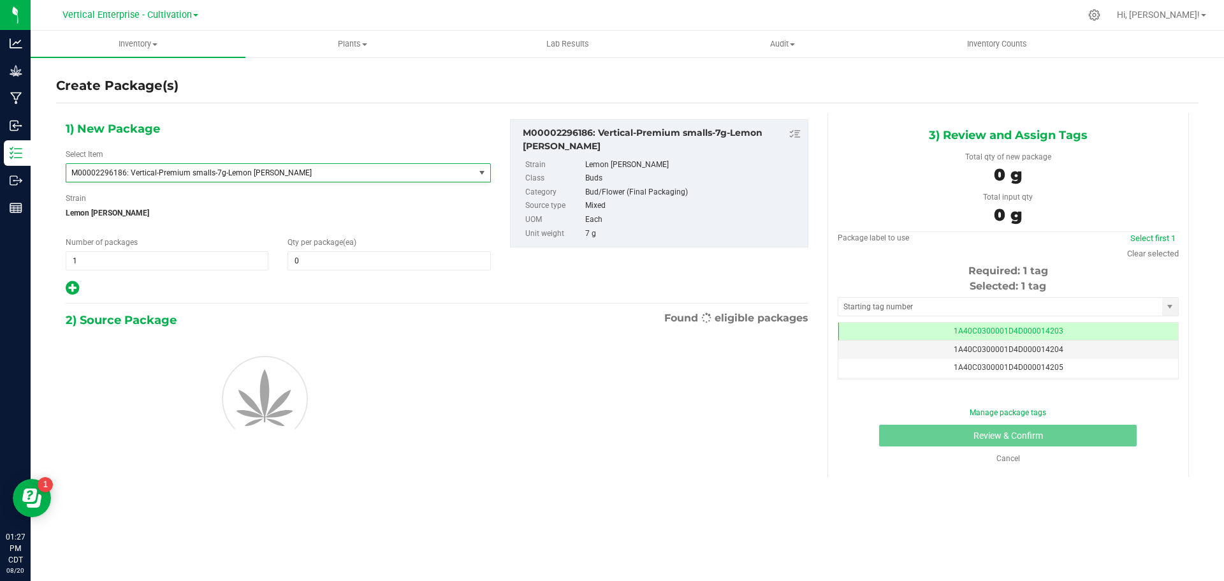
type input "0"
click at [146, 262] on span "1 1" at bounding box center [167, 260] width 203 height 19
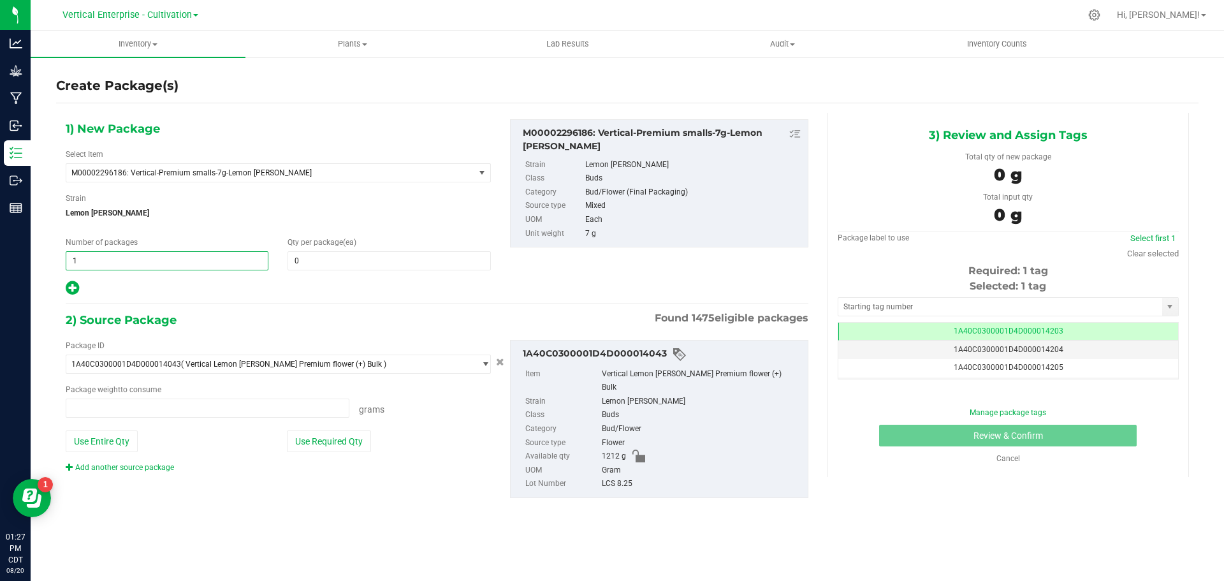
type input "0.0000 g"
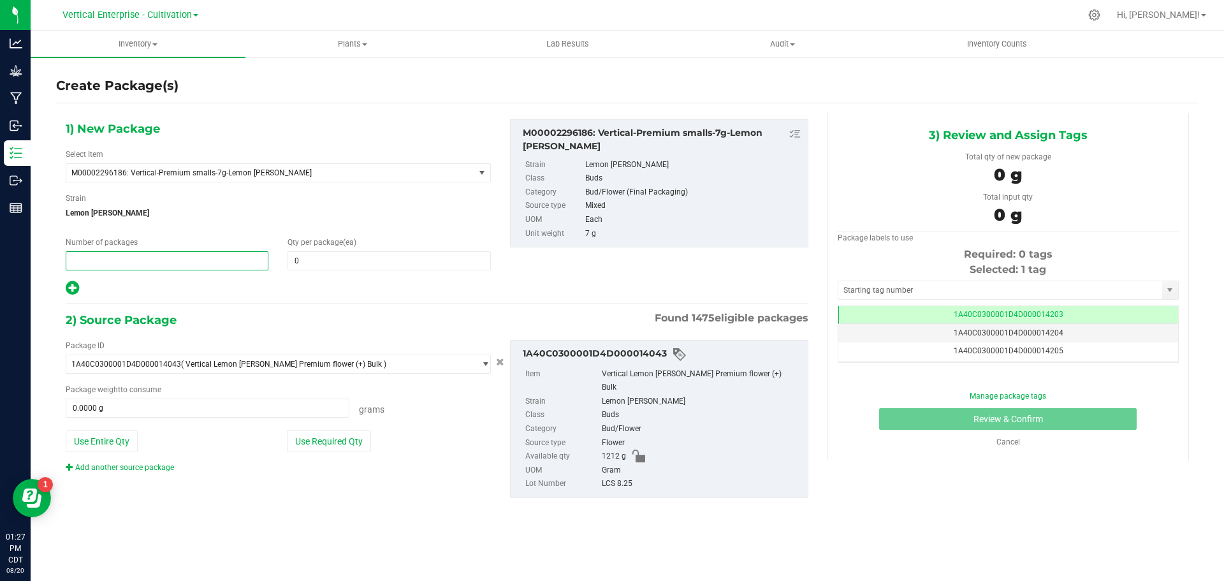
type input "5"
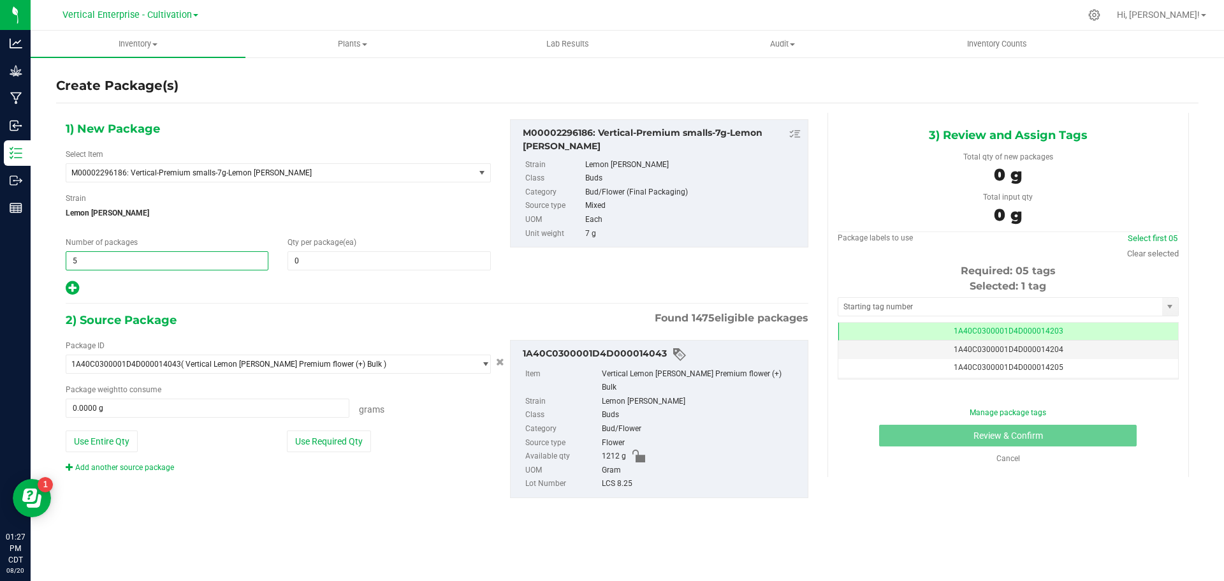
type input "5"
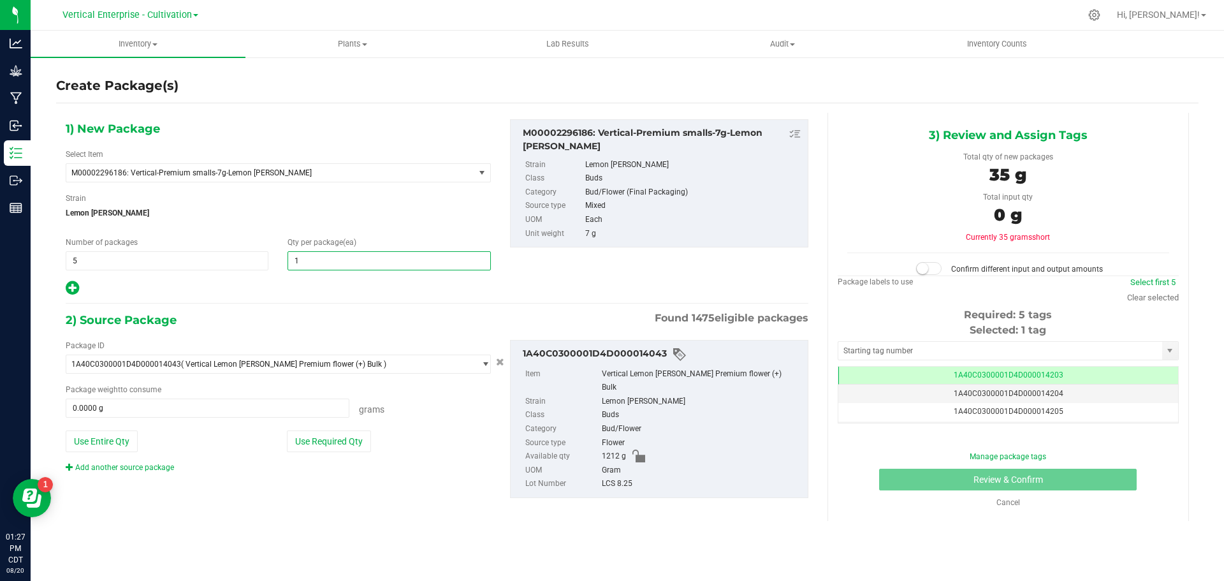
type input "18"
click at [328, 441] on button "Use Required Qty" at bounding box center [329, 441] width 84 height 22
type input "630.0000 g"
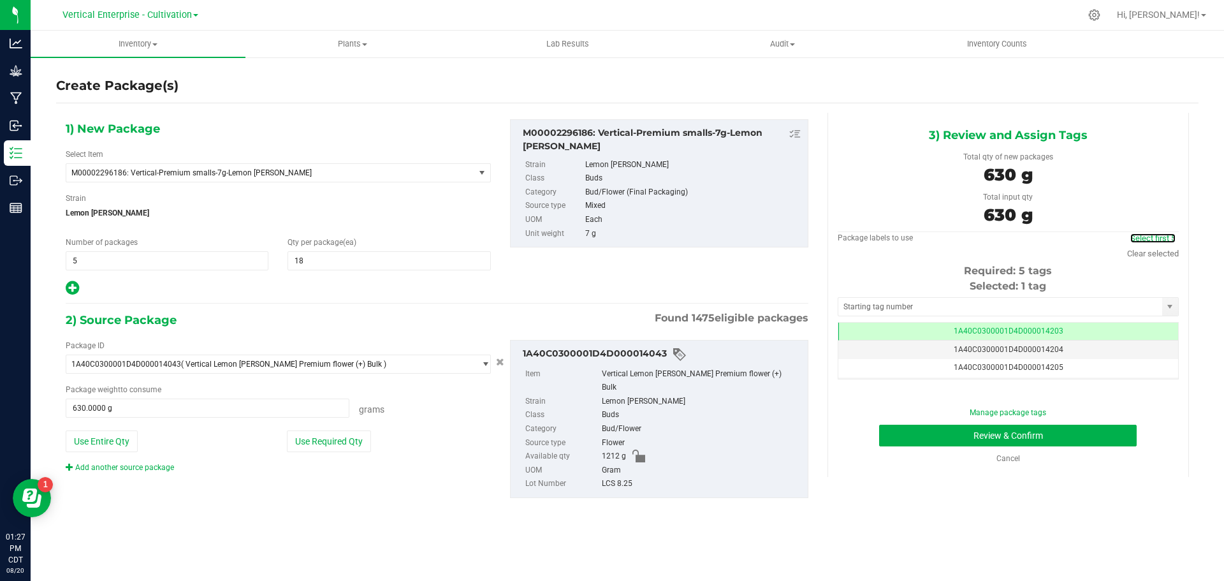
click at [1151, 238] on link "Select first 5" at bounding box center [1152, 238] width 45 height 10
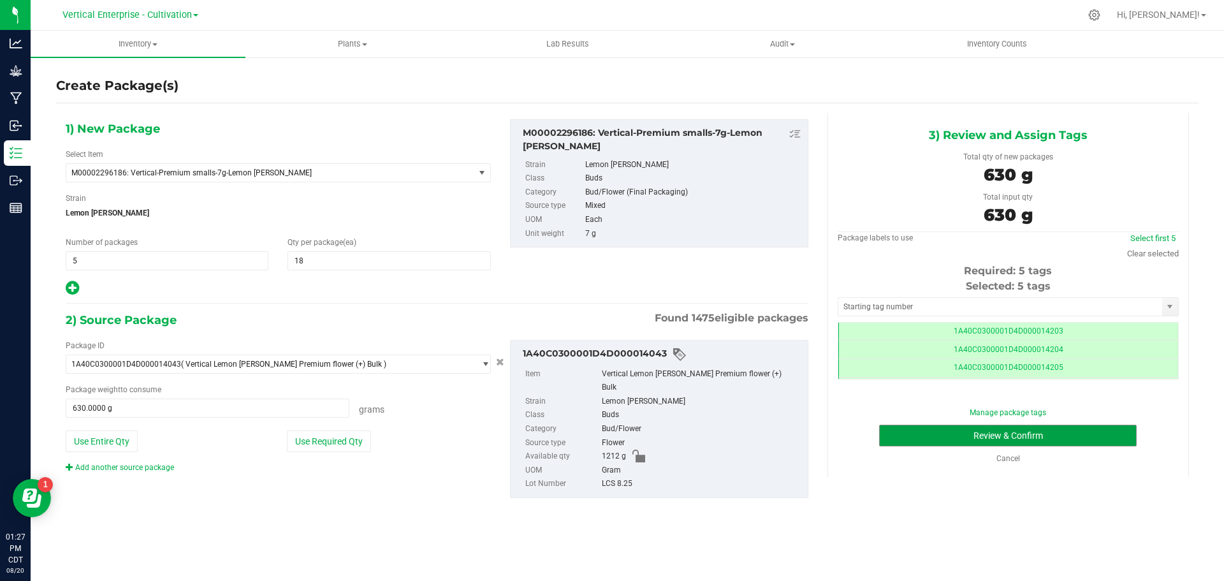
click at [1077, 430] on button "Review & Confirm" at bounding box center [1008, 436] width 258 height 22
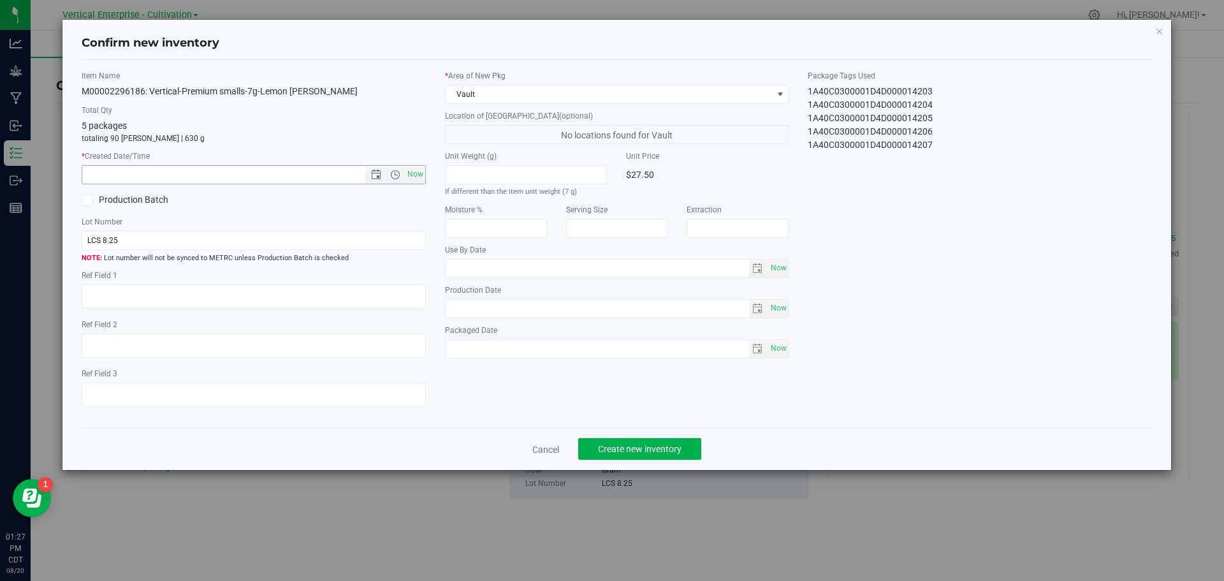
click at [412, 177] on span "Now" at bounding box center [415, 174] width 22 height 18
type input "8/20/2025 1:27 PM"
click at [678, 448] on span "Create new inventory" at bounding box center [640, 449] width 84 height 10
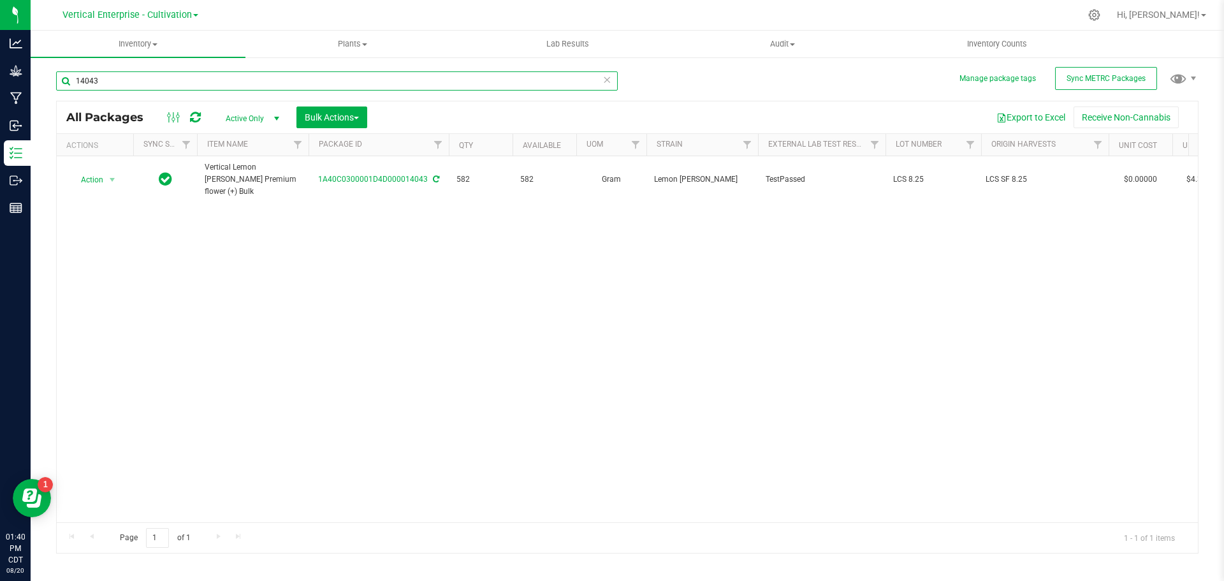
click at [119, 82] on input "14043" at bounding box center [337, 80] width 562 height 19
click at [85, 178] on span "Action" at bounding box center [86, 180] width 34 height 18
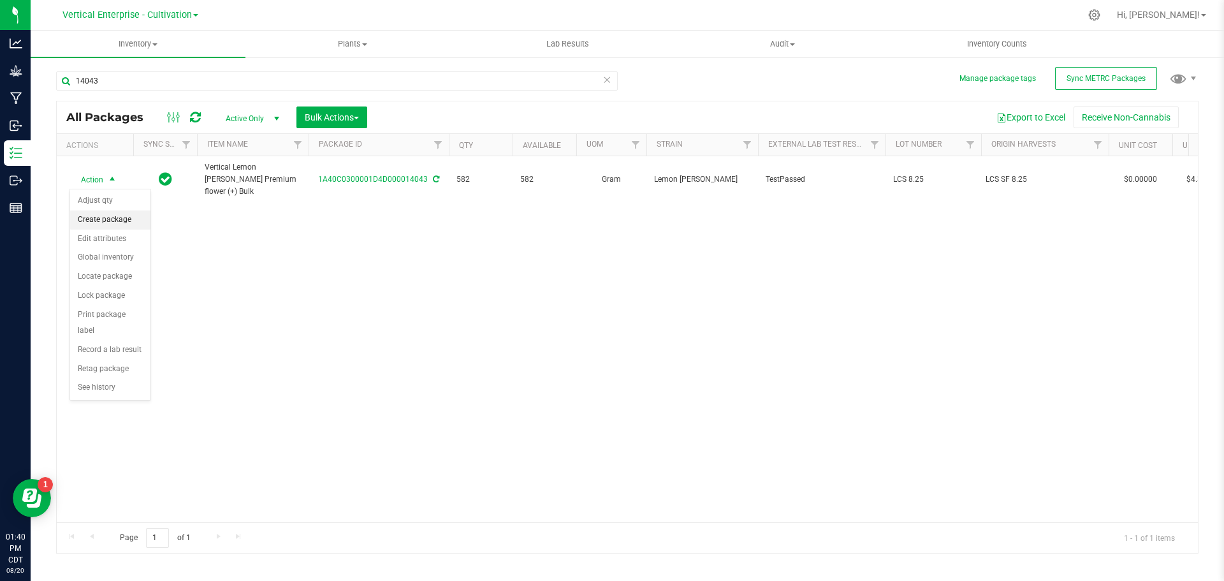
click at [94, 214] on li "Create package" at bounding box center [110, 219] width 80 height 19
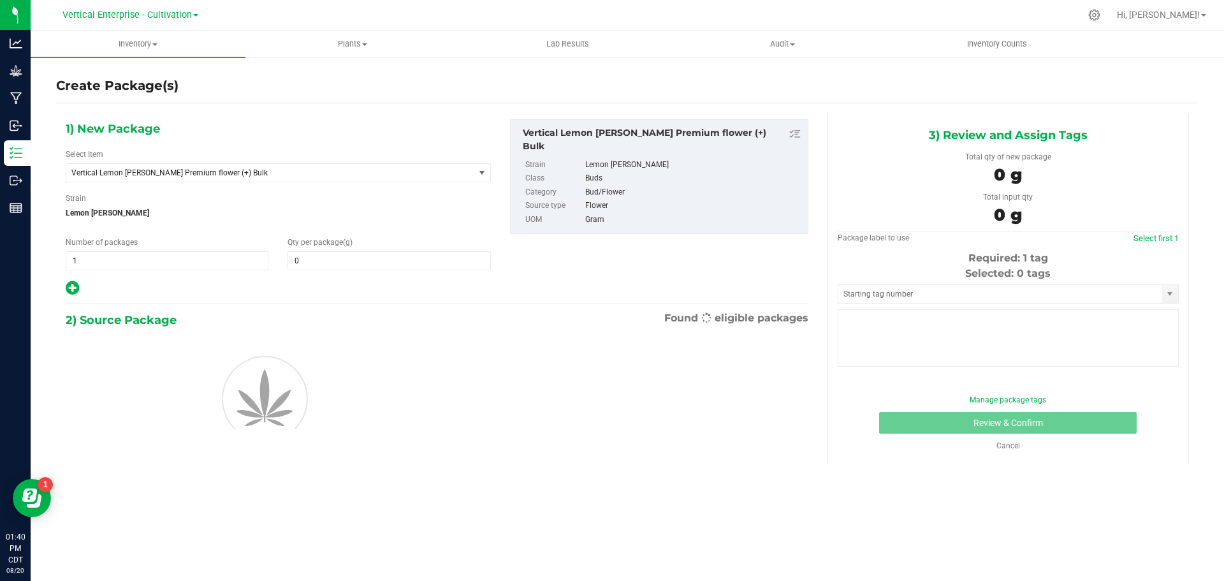
type input "0.0000"
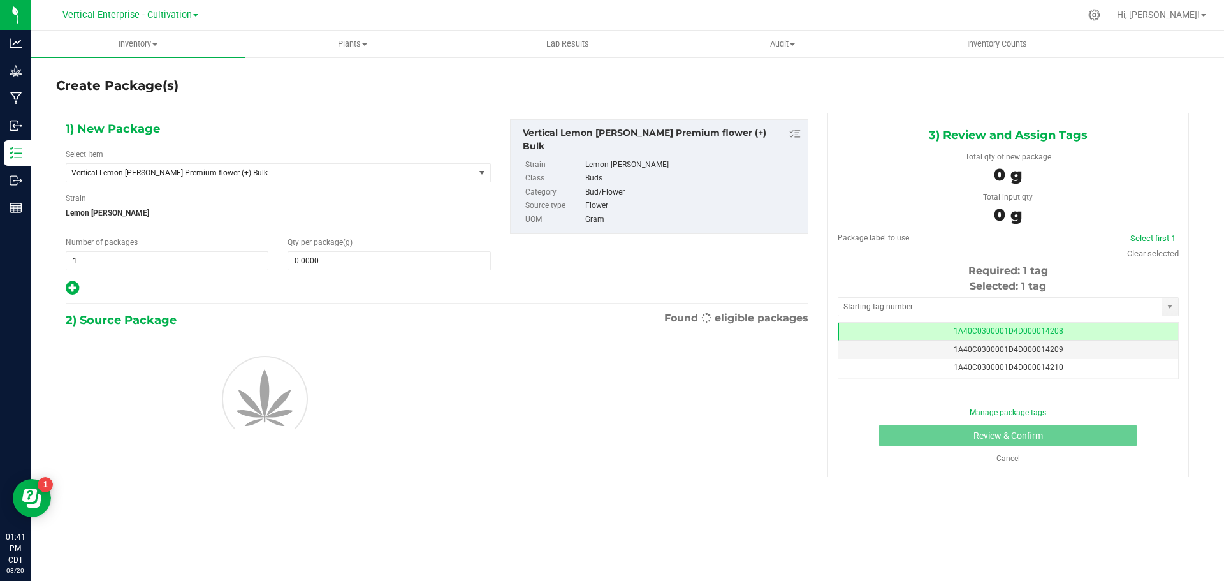
scroll to position [0, -1]
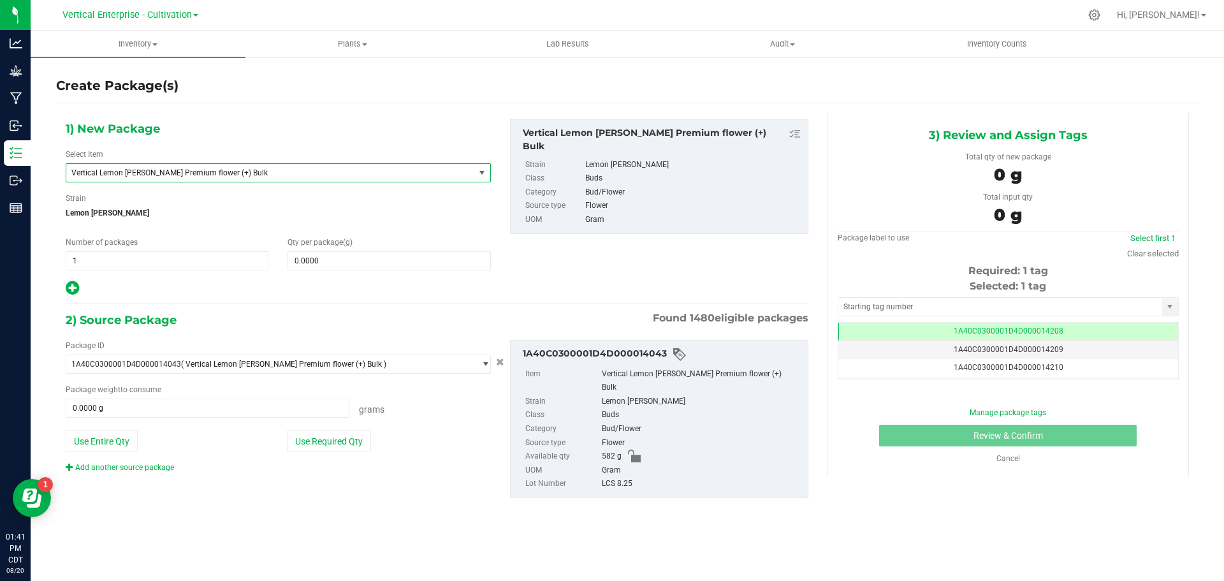
click at [217, 168] on span "Vertical Lemon Cherry Sherbert Premium flower (+) Bulk" at bounding box center [262, 172] width 382 height 9
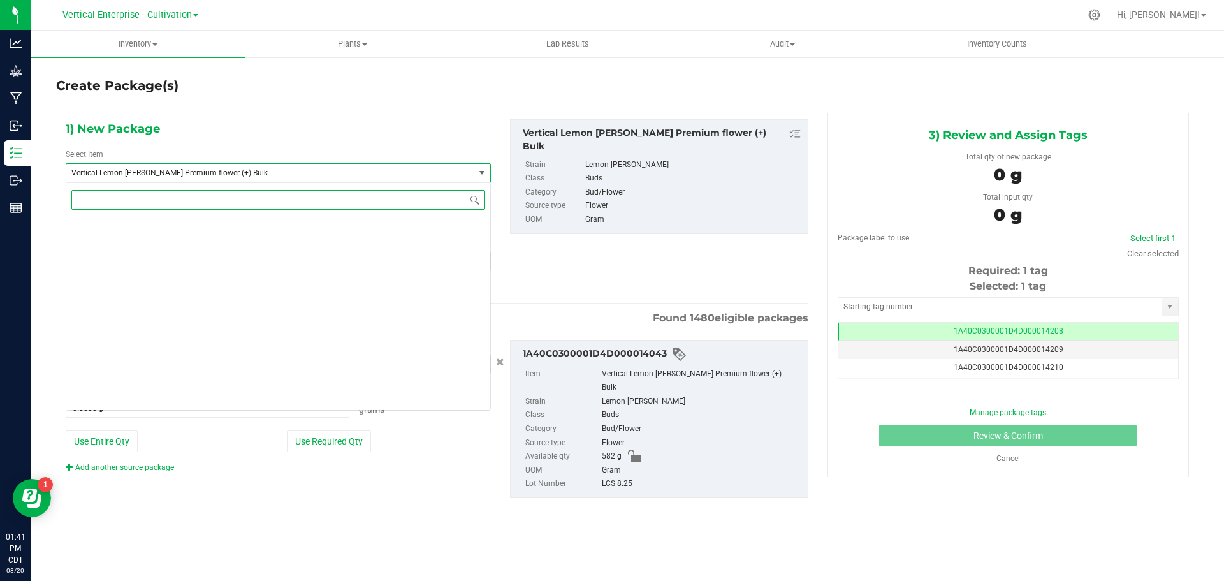
scroll to position [96693, 0]
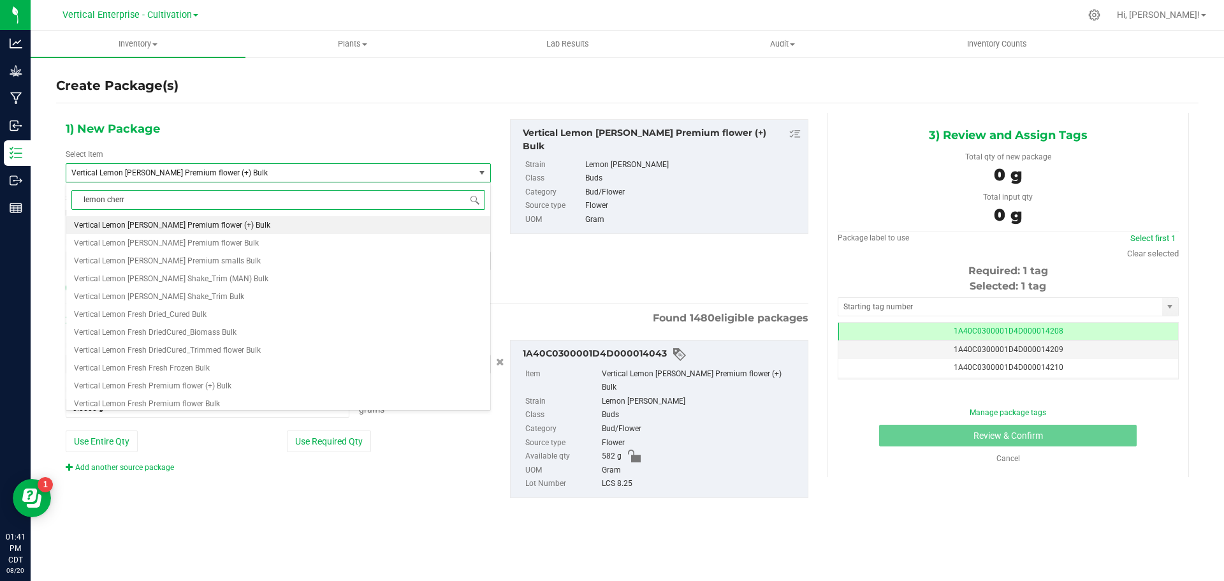
type input "lemon cherry"
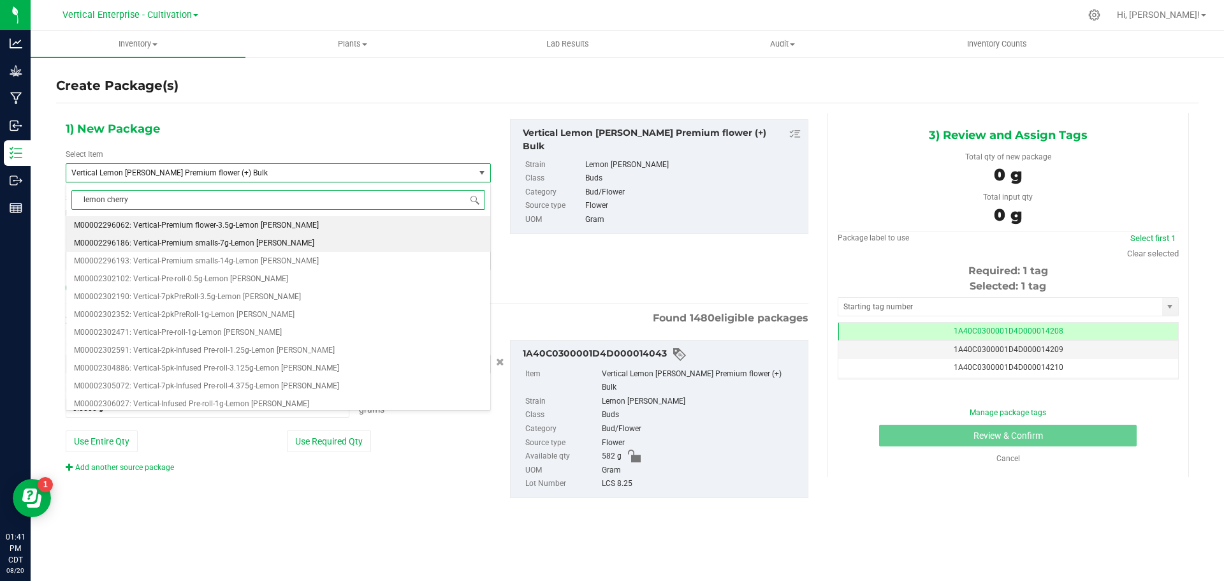
click at [209, 245] on span "M00002296186: Vertical-Premium smalls-7g-Lemon [PERSON_NAME]" at bounding box center [194, 242] width 240 height 9
type input "0"
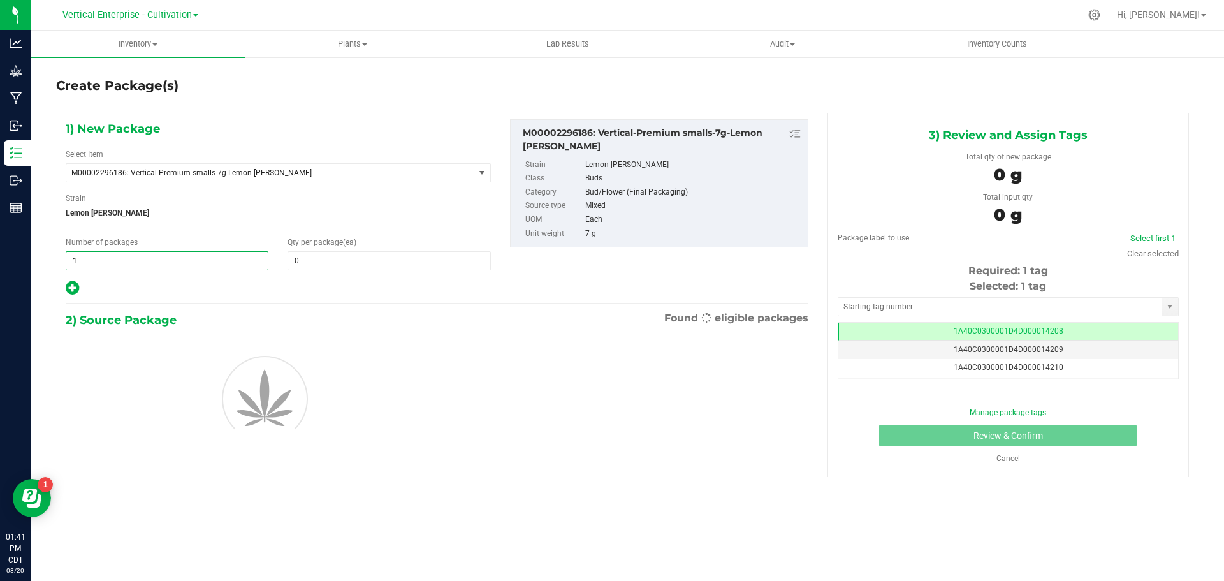
click at [126, 263] on span "1 1" at bounding box center [167, 260] width 203 height 19
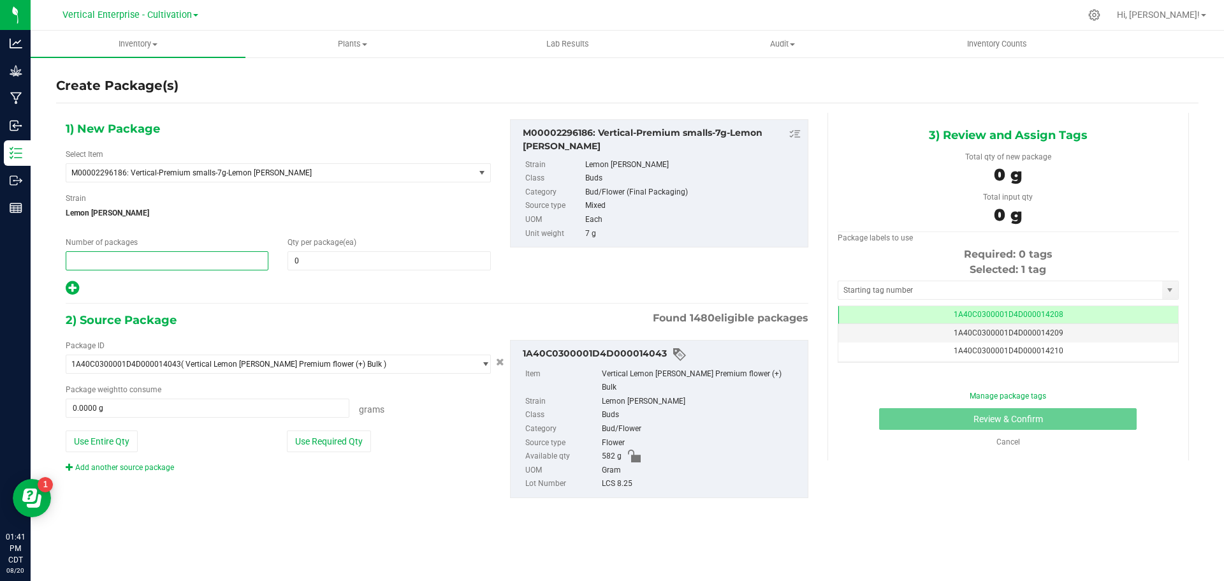
type input "2"
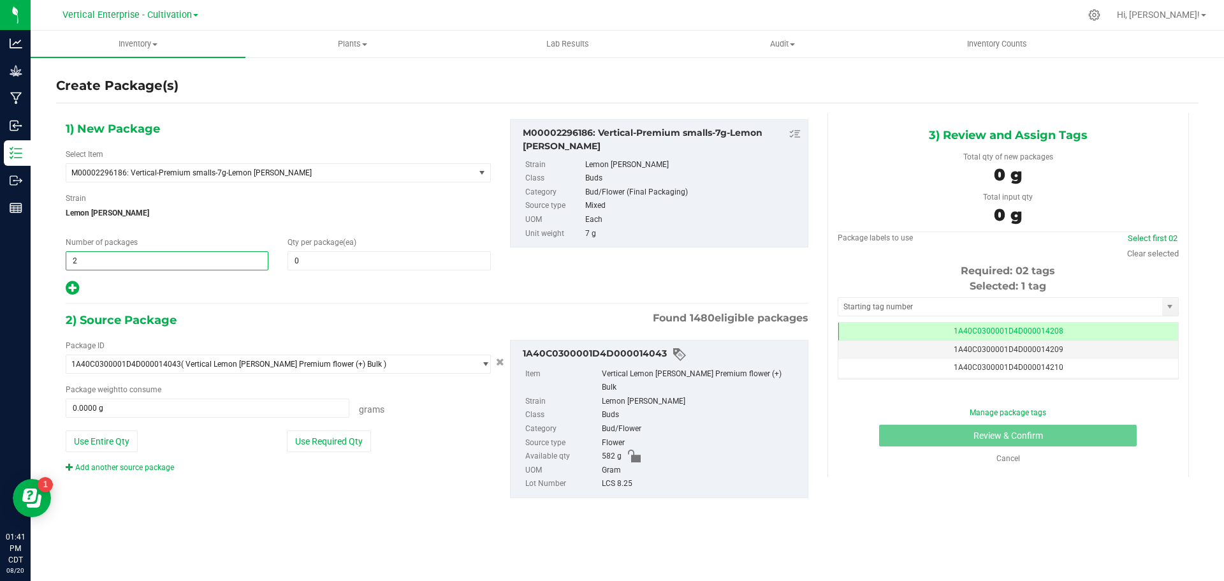
type input "2"
type input "18"
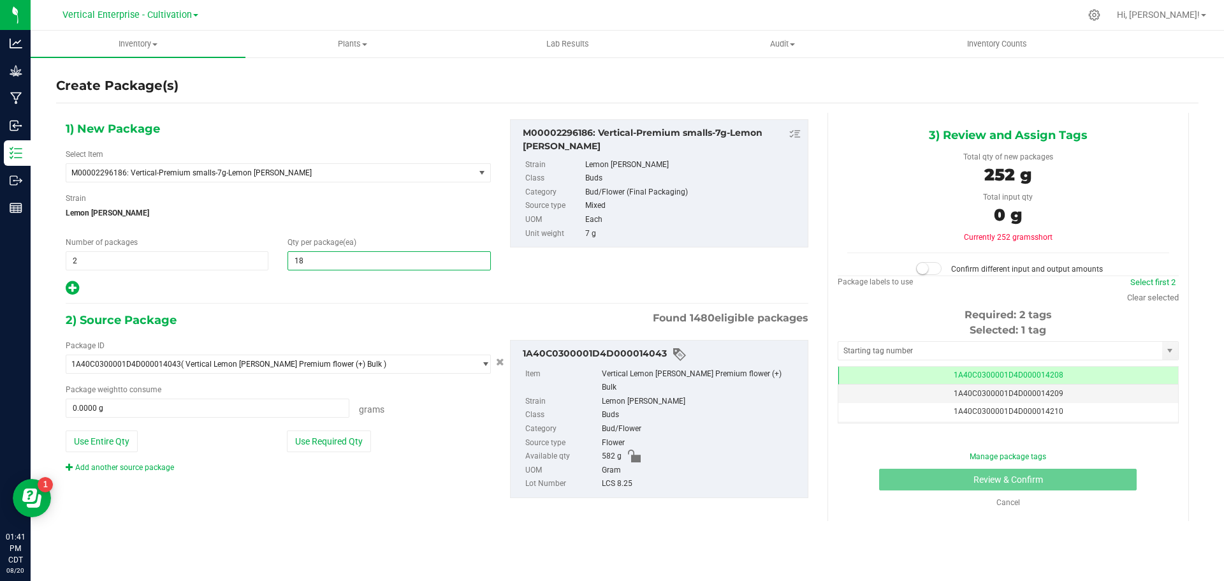
click at [78, 284] on div at bounding box center [278, 288] width 425 height 17
click at [78, 284] on icon at bounding box center [72, 288] width 13 height 16
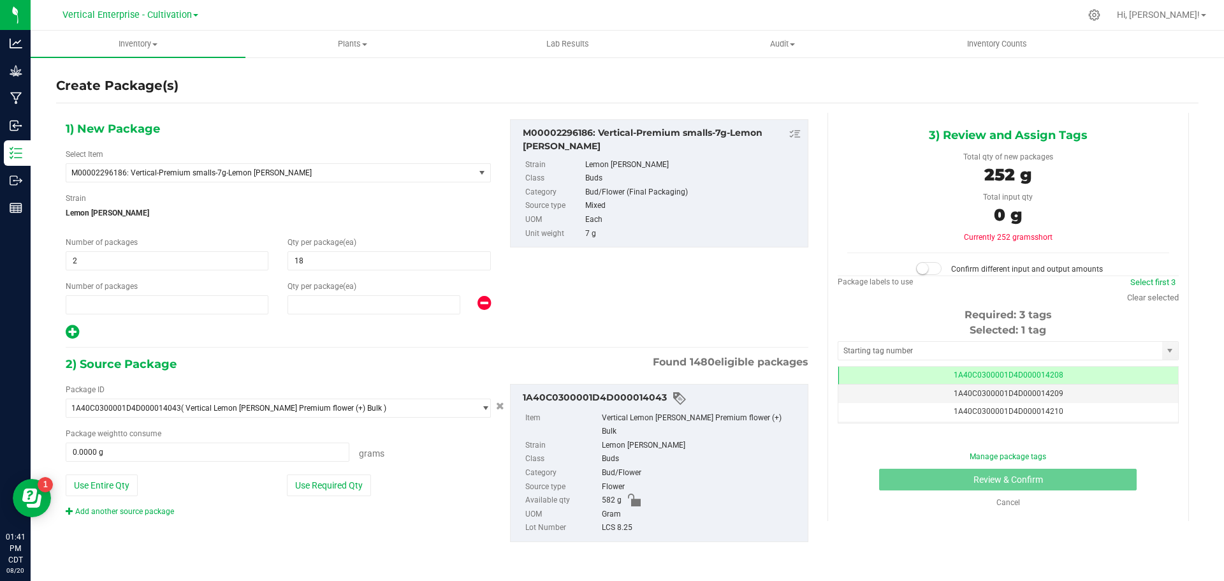
type input "18"
type input "1"
type input "0"
click at [344, 309] on span at bounding box center [374, 304] width 173 height 19
type input "7"
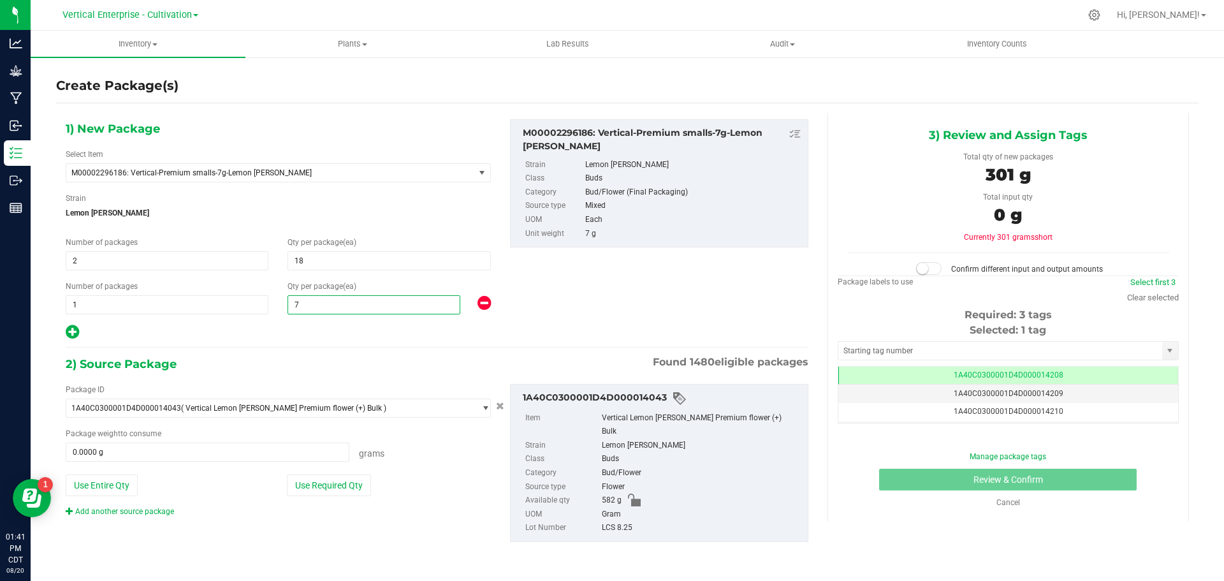
click at [328, 476] on button "Use Required Qty" at bounding box center [329, 485] width 84 height 22
type input "7"
type input "301.0000 g"
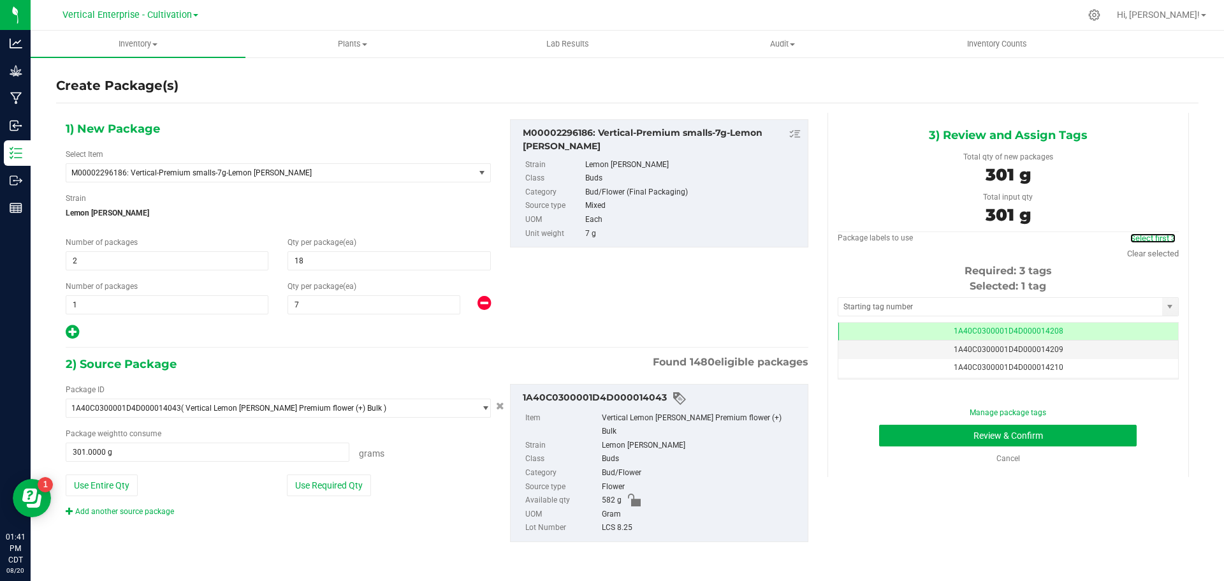
click at [1171, 238] on link "Select first 3" at bounding box center [1152, 238] width 45 height 10
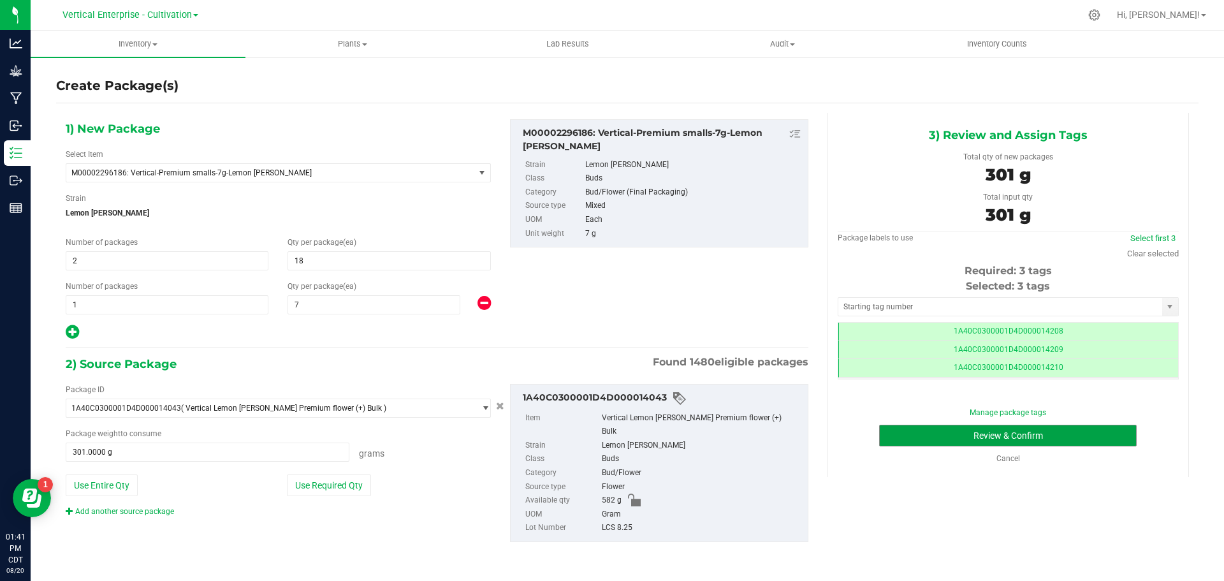
click at [1054, 438] on button "Review & Confirm" at bounding box center [1008, 436] width 258 height 22
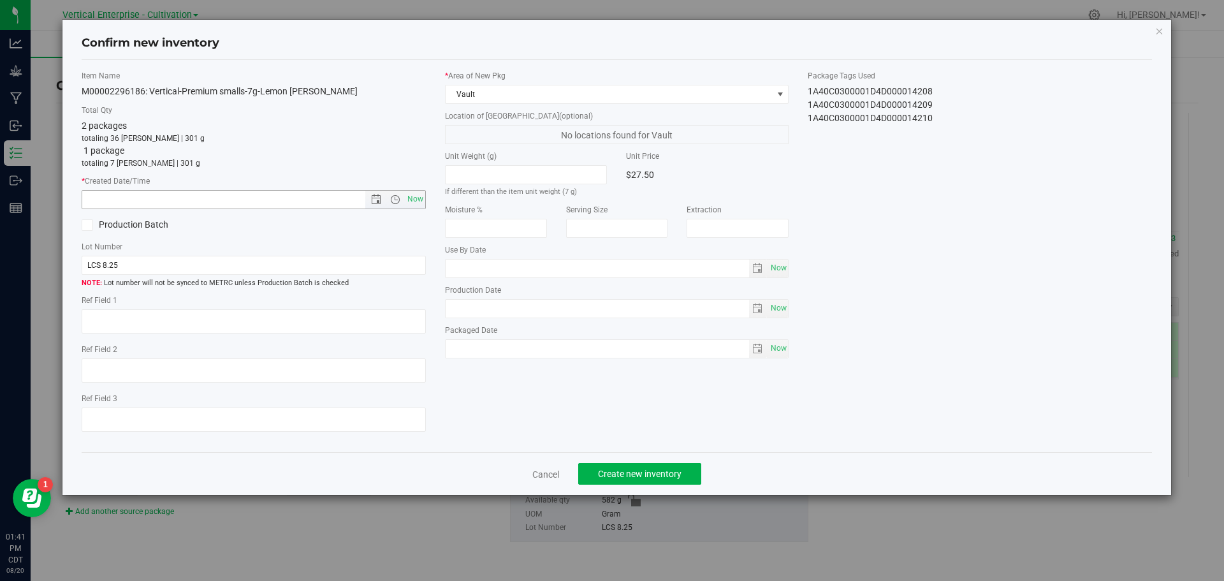
click at [421, 194] on span "Now" at bounding box center [415, 199] width 22 height 18
type input "8/20/2025 1:41 PM"
click at [661, 472] on span "Create new inventory" at bounding box center [640, 474] width 84 height 10
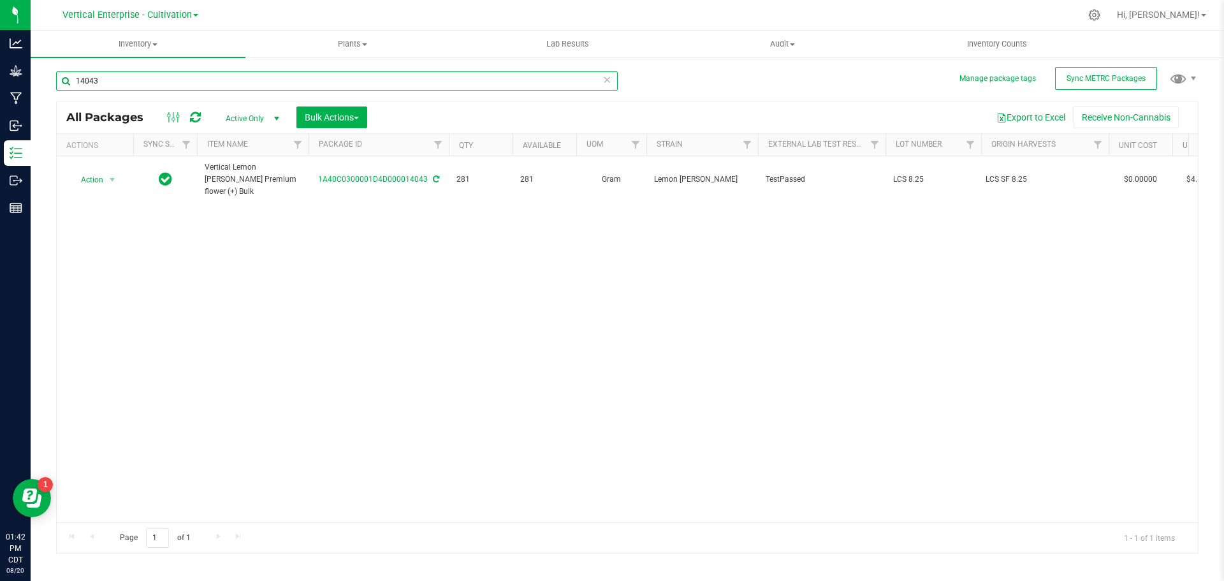
click at [210, 84] on input "14043" at bounding box center [337, 80] width 562 height 19
type input "1"
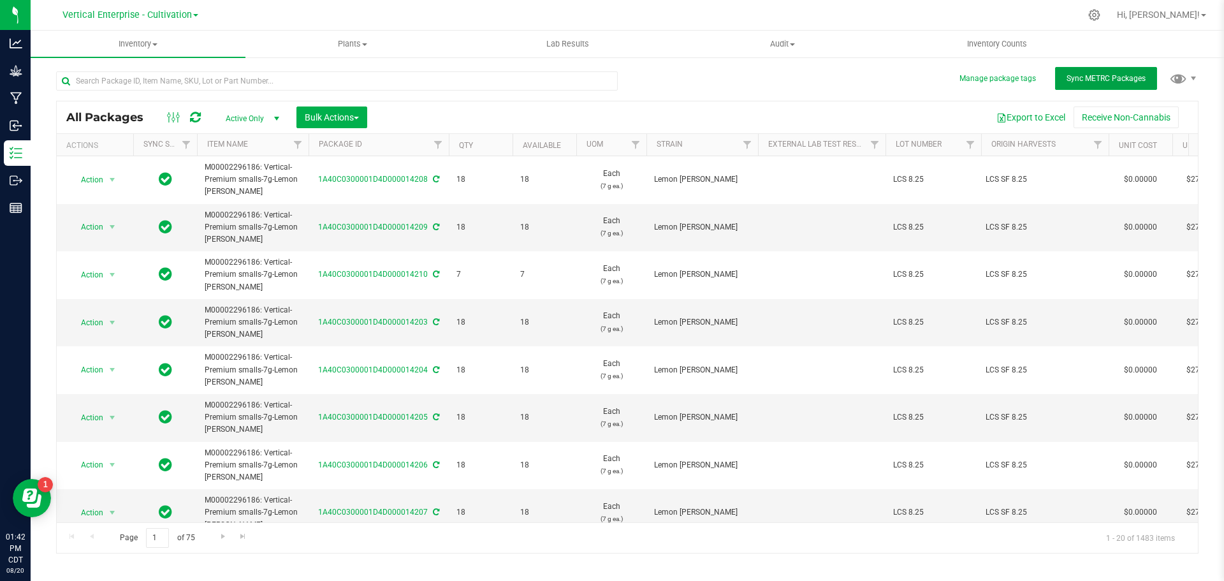
click at [1114, 77] on span "Sync METRC Packages" at bounding box center [1106, 78] width 79 height 9
click at [102, 92] on div at bounding box center [337, 85] width 562 height 29
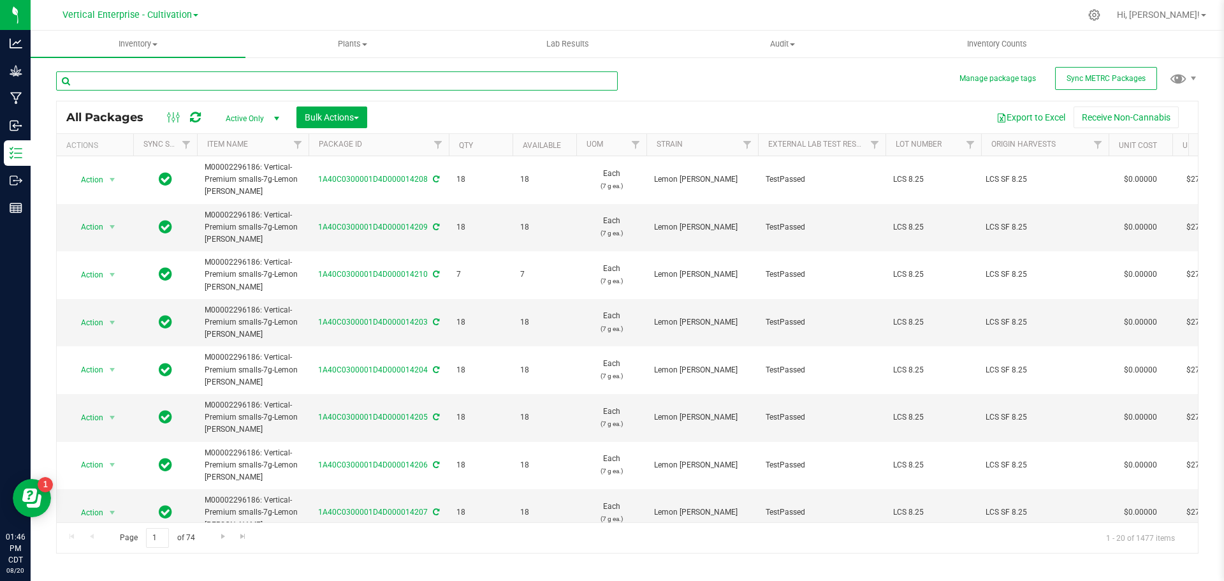
click at [114, 73] on input "text" at bounding box center [337, 80] width 562 height 19
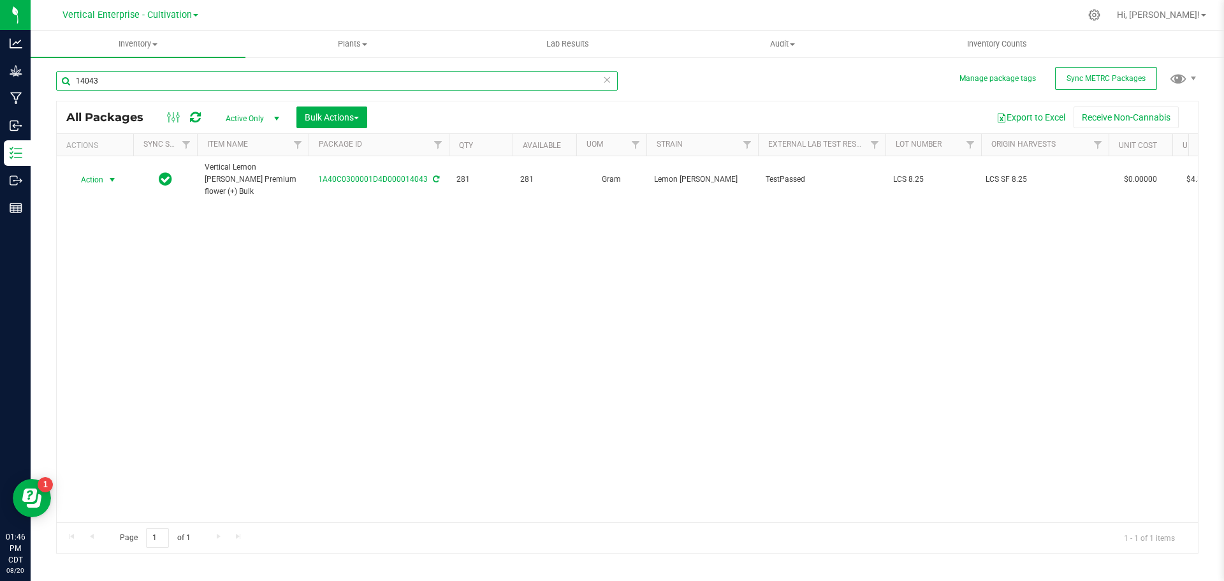
type input "14043"
click at [85, 179] on span "Action" at bounding box center [86, 180] width 34 height 18
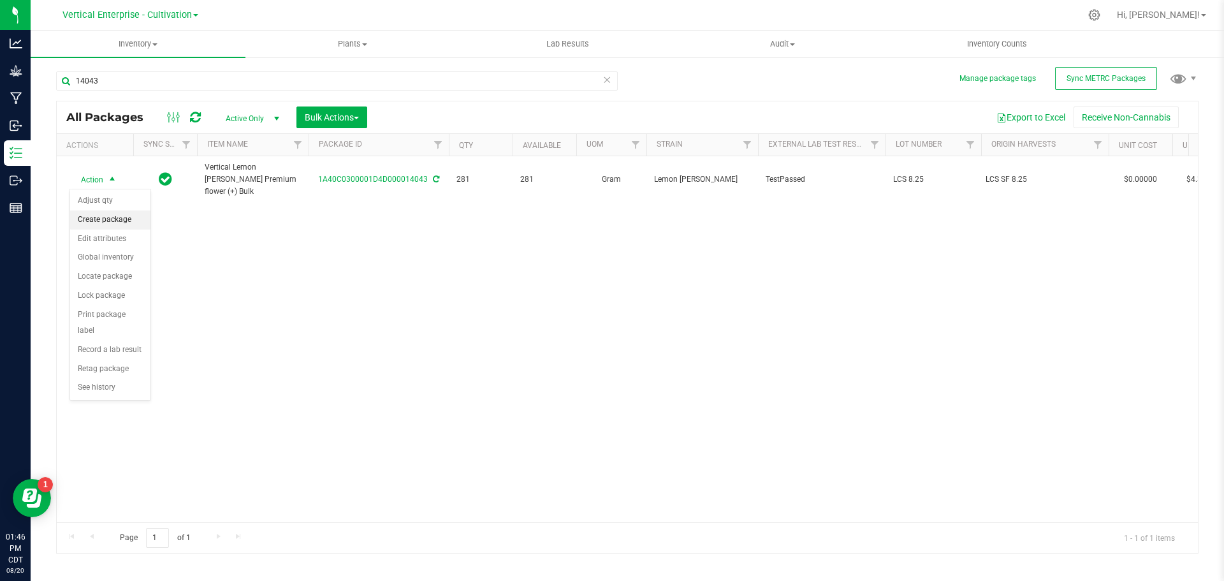
click at [104, 215] on li "Create package" at bounding box center [110, 219] width 80 height 19
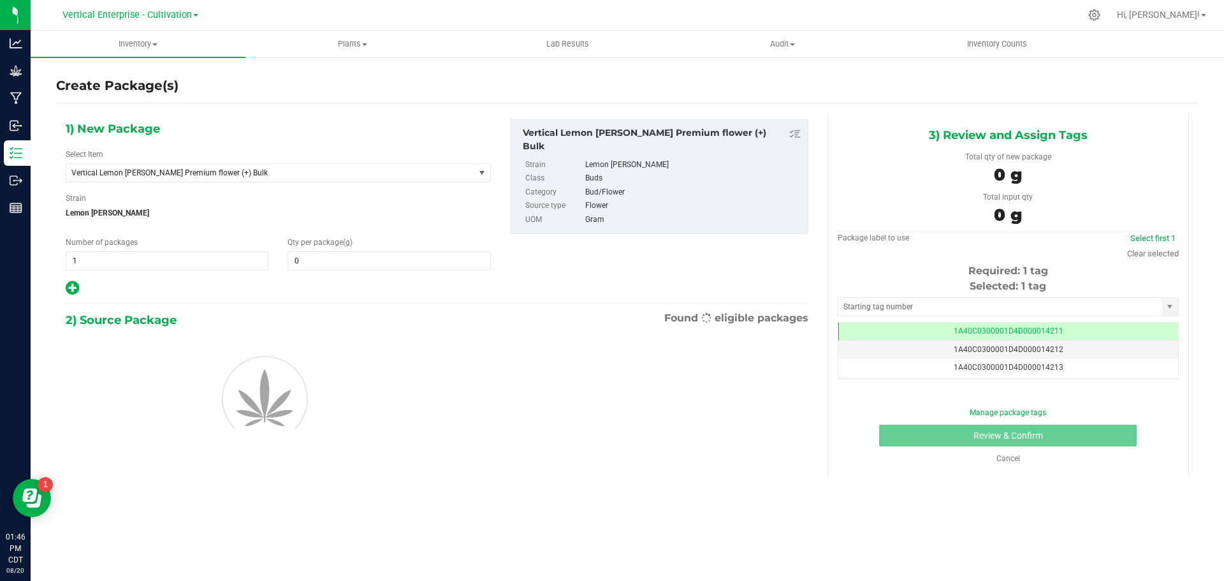
type input "0.0000"
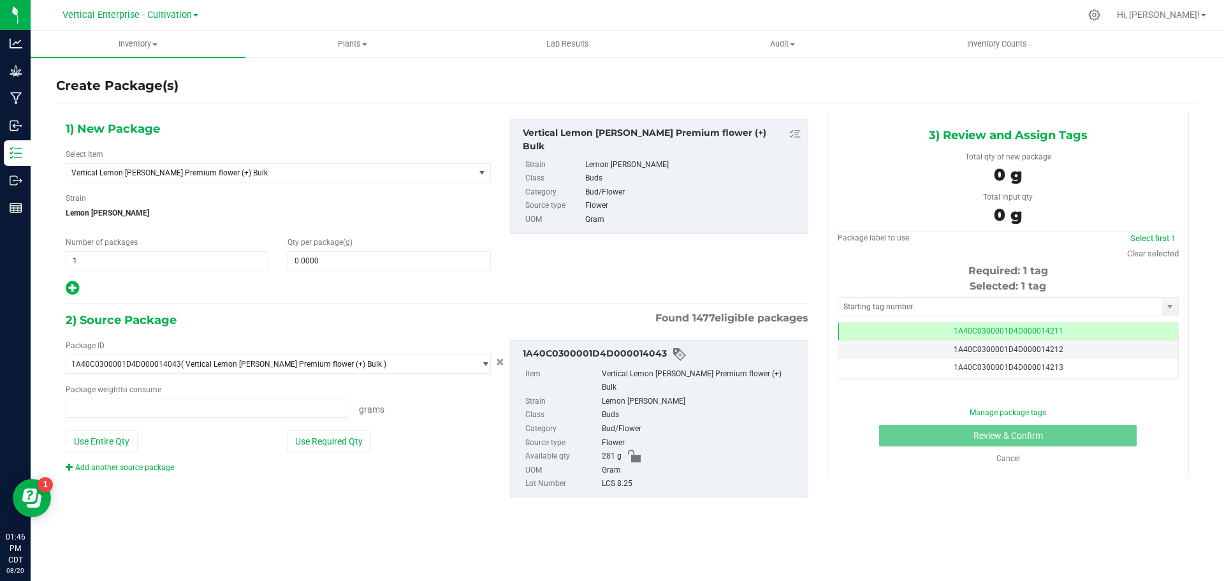
type input "0.0000 g"
click at [223, 172] on span "Vertical Lemon Cherry Sherbert Premium flower (+) Bulk" at bounding box center [262, 172] width 382 height 9
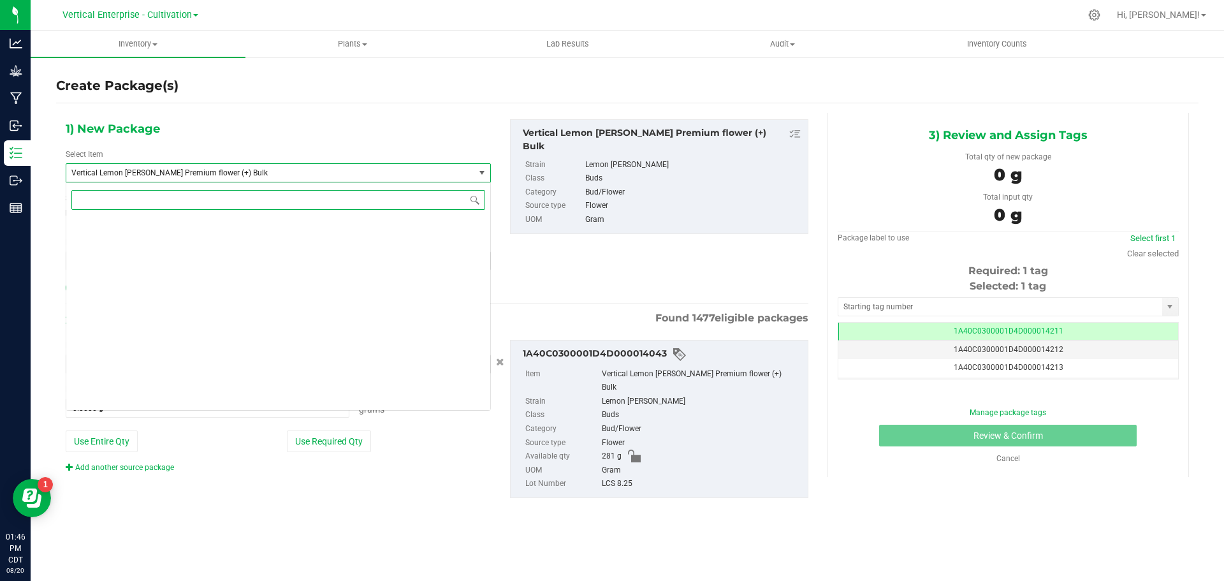
scroll to position [96693, 0]
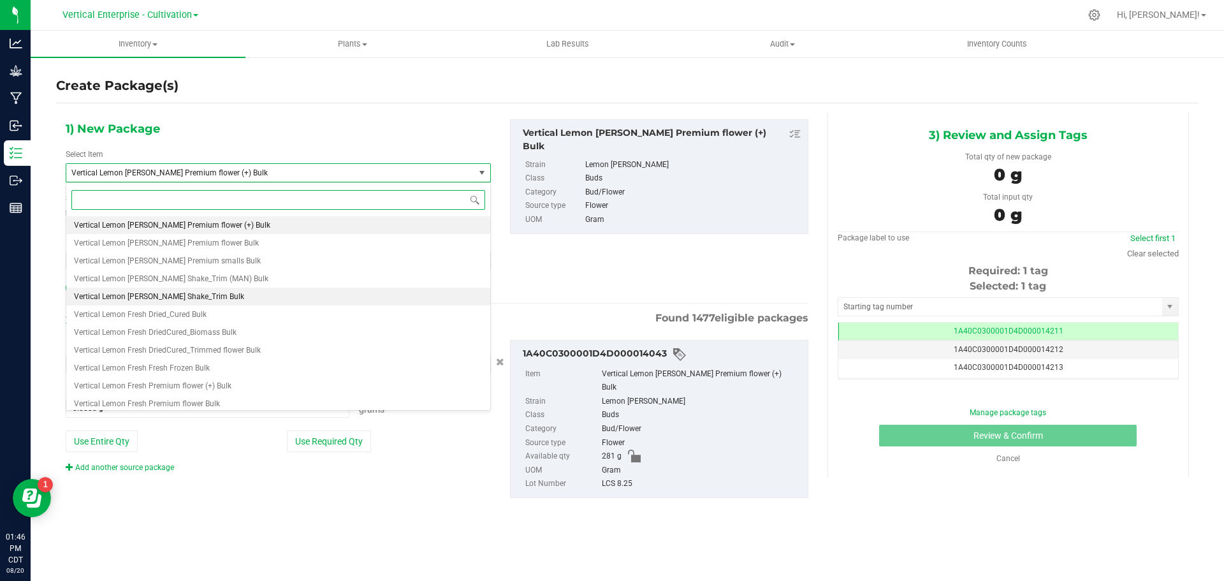
click at [239, 295] on li "Vertical Lemon Cherry Sherbert Shake_Trim Bulk" at bounding box center [278, 297] width 424 height 18
type input "0.0000"
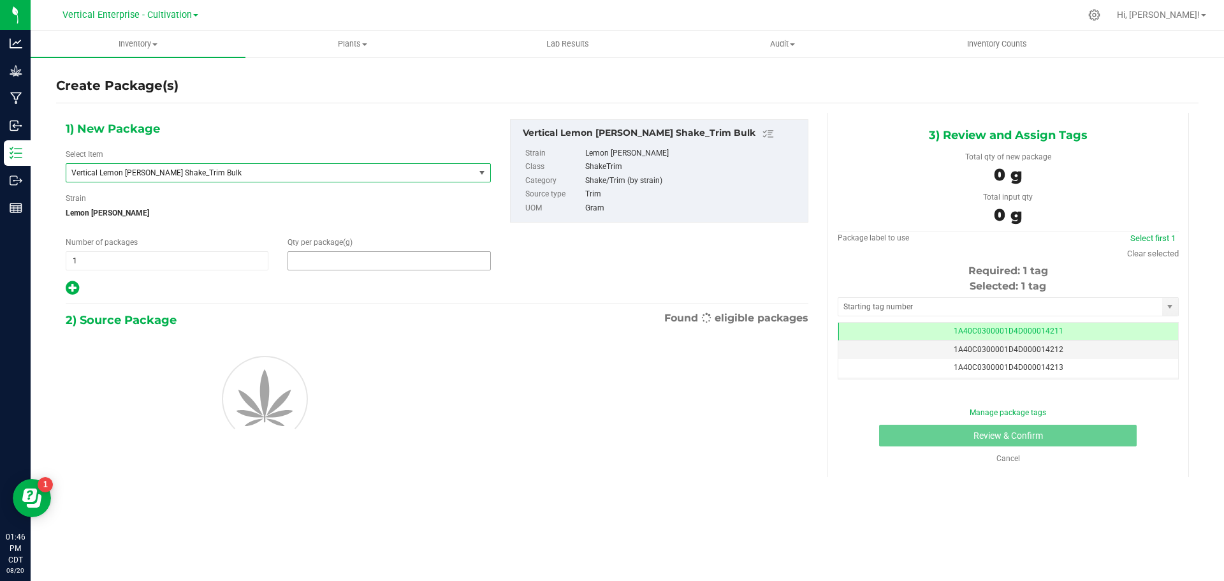
click at [400, 267] on span at bounding box center [389, 260] width 203 height 19
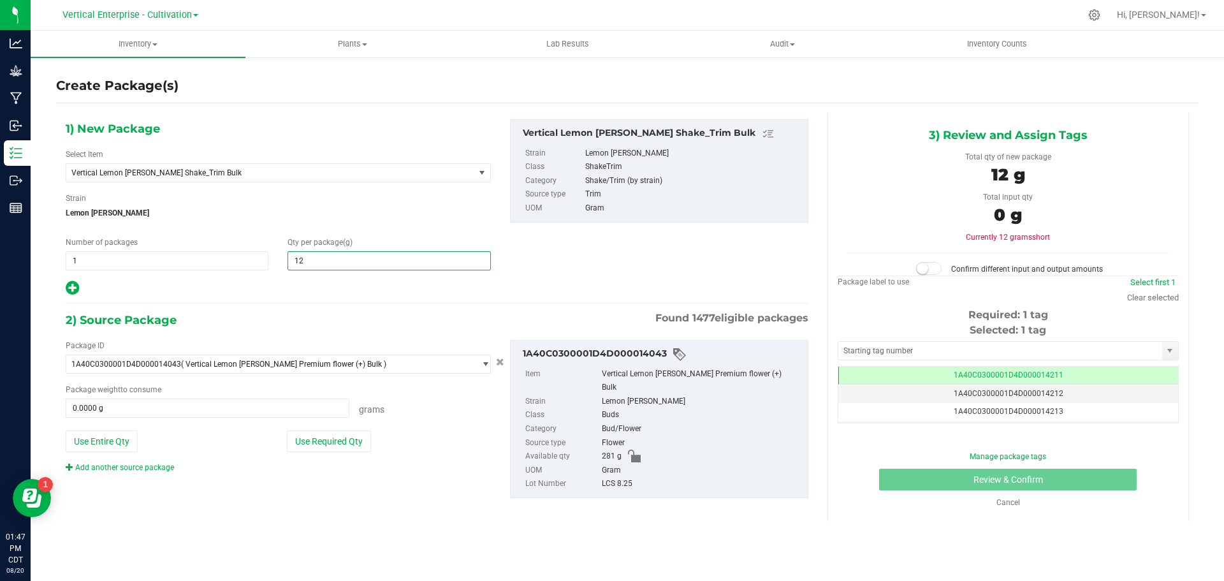
type input "120"
type input "120.0000"
click at [107, 442] on button "Use Entire Qty" at bounding box center [102, 441] width 72 height 22
type input "281.0000 g"
click at [922, 268] on small at bounding box center [922, 268] width 11 height 11
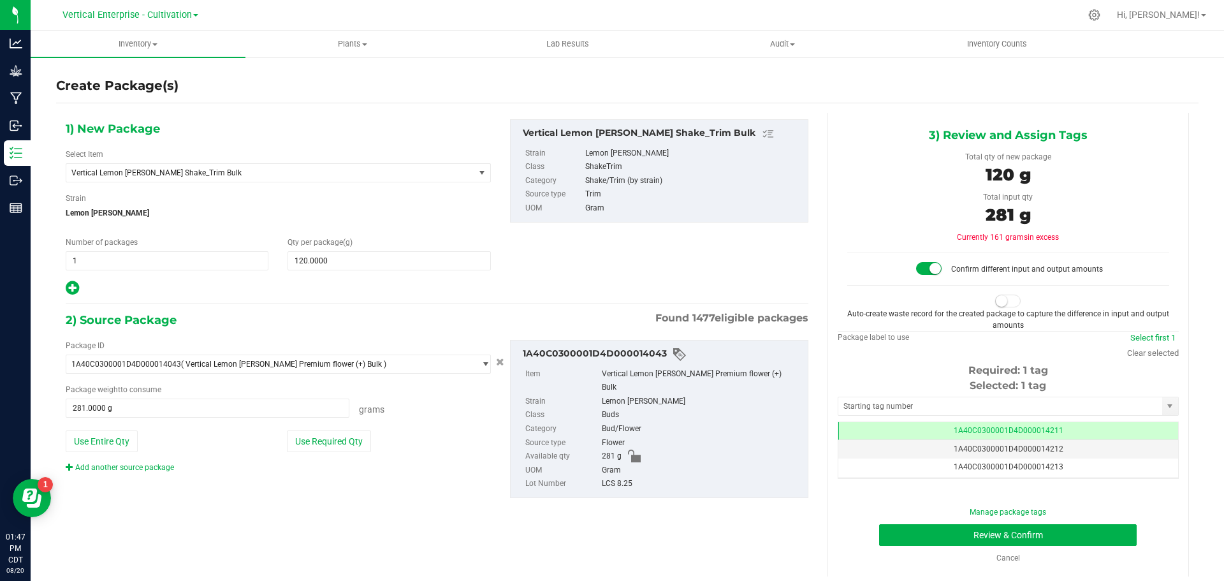
click at [996, 301] on small at bounding box center [1001, 300] width 11 height 11
click at [1000, 536] on button "Review & Confirm" at bounding box center [1008, 535] width 258 height 22
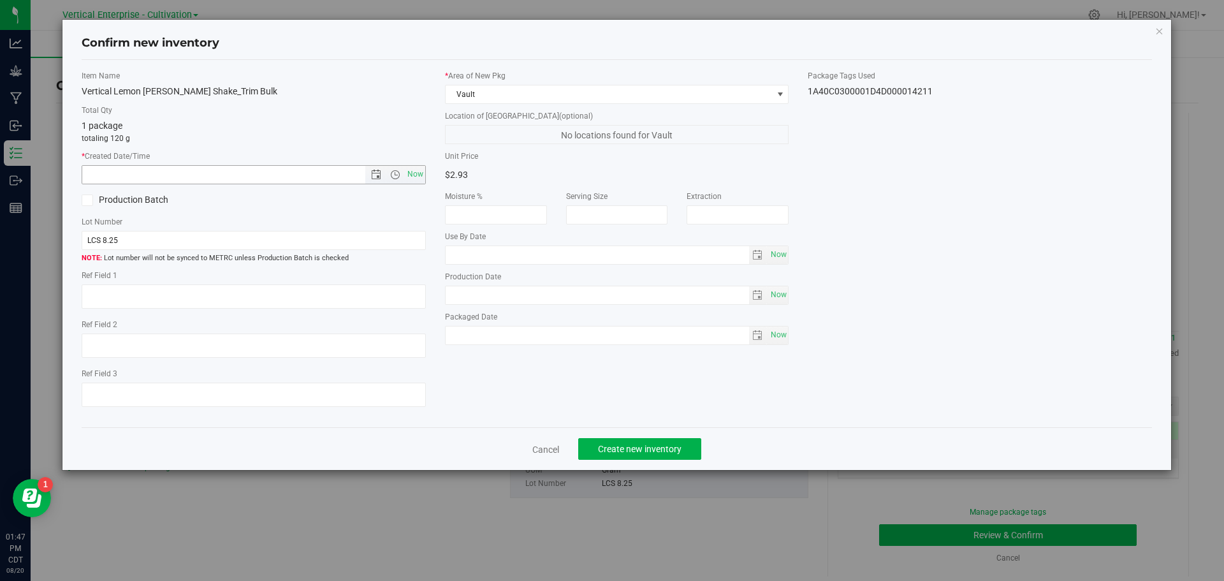
click at [413, 178] on span "Now" at bounding box center [415, 174] width 22 height 18
type input "8/20/2025 1:47 PM"
click at [102, 200] on label "Production Batch" at bounding box center [163, 199] width 163 height 13
click at [0, 0] on input "Production Batch" at bounding box center [0, 0] width 0 height 0
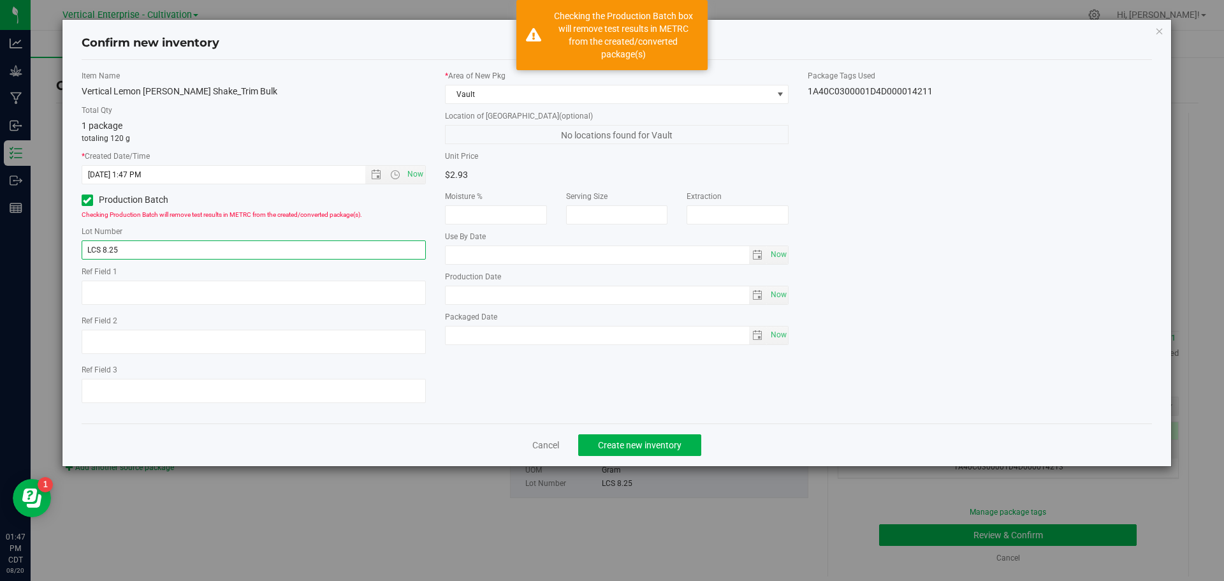
click at [144, 244] on input "LCS 8.25" at bounding box center [254, 249] width 344 height 19
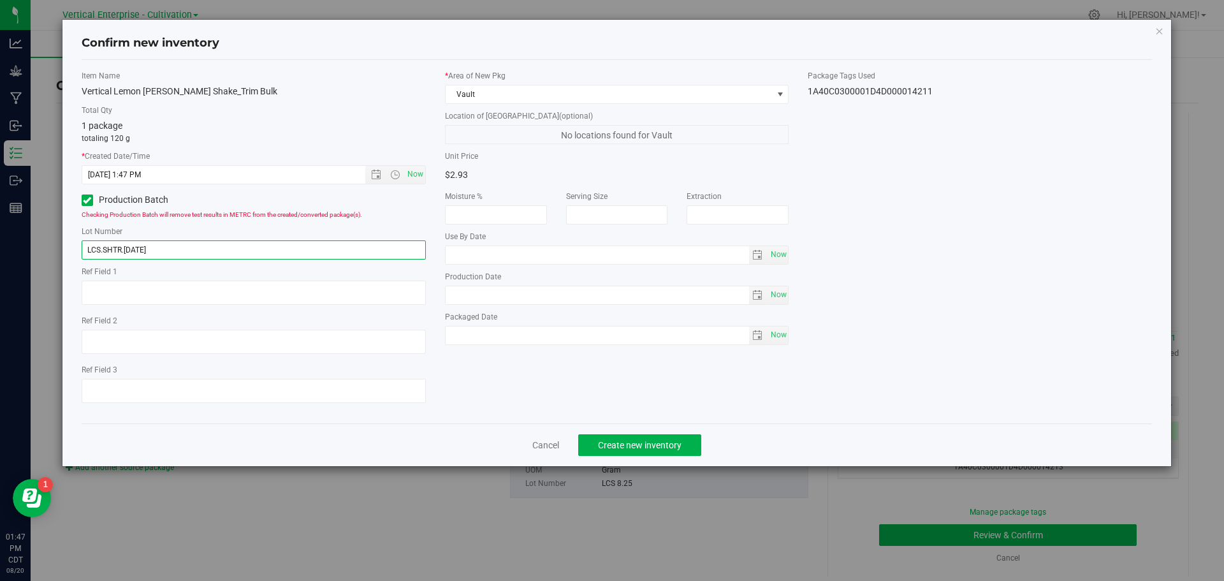
type input "LCS.SHTR.8.20.25"
click at [651, 445] on span "Create new inventory" at bounding box center [640, 445] width 84 height 10
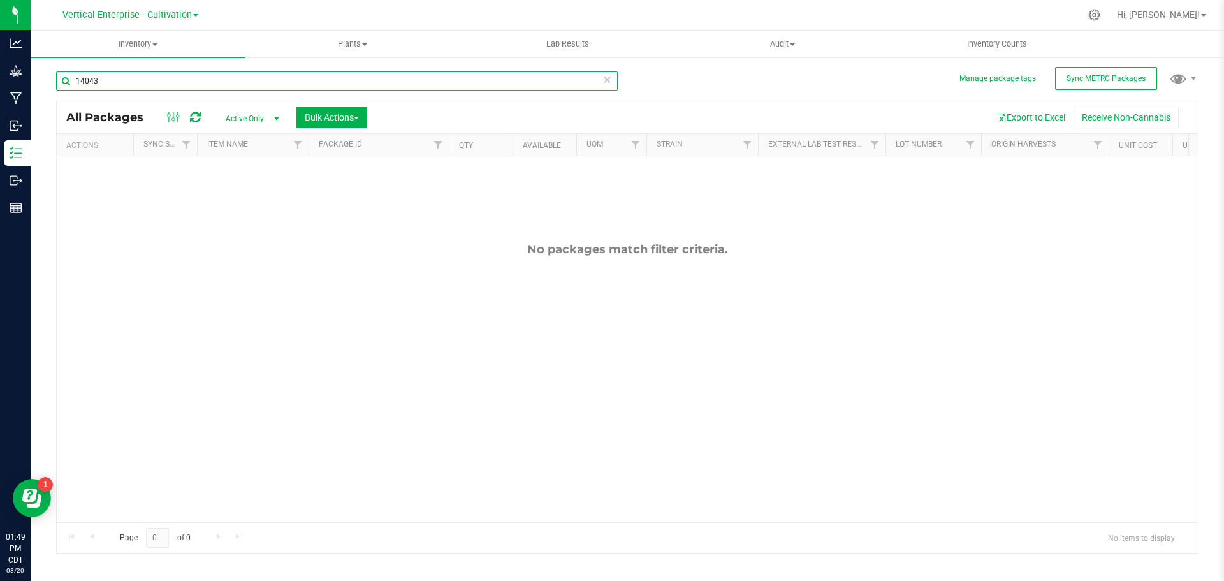
drag, startPoint x: 108, startPoint y: 83, endPoint x: 52, endPoint y: 82, distance: 56.7
click at [52, 82] on div "Manage package tags Sync METRC Packages 14043 All Packages Active Only Active O…" at bounding box center [627, 250] width 1193 height 389
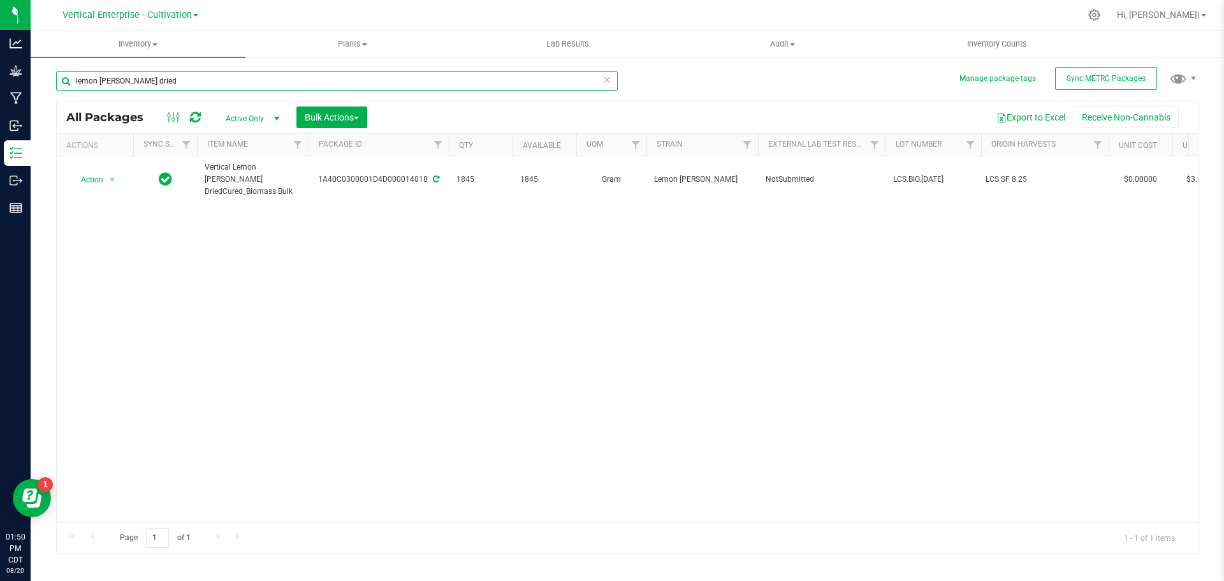
type input "lemon cherry sherbert dried"
drag, startPoint x: 198, startPoint y: 89, endPoint x: 0, endPoint y: 91, distance: 198.3
click at [0, 91] on div "Analytics Grow Manufacturing Inbound Inventory Outbound Reports 01:53 PM CDT 08…" at bounding box center [612, 290] width 1224 height 581
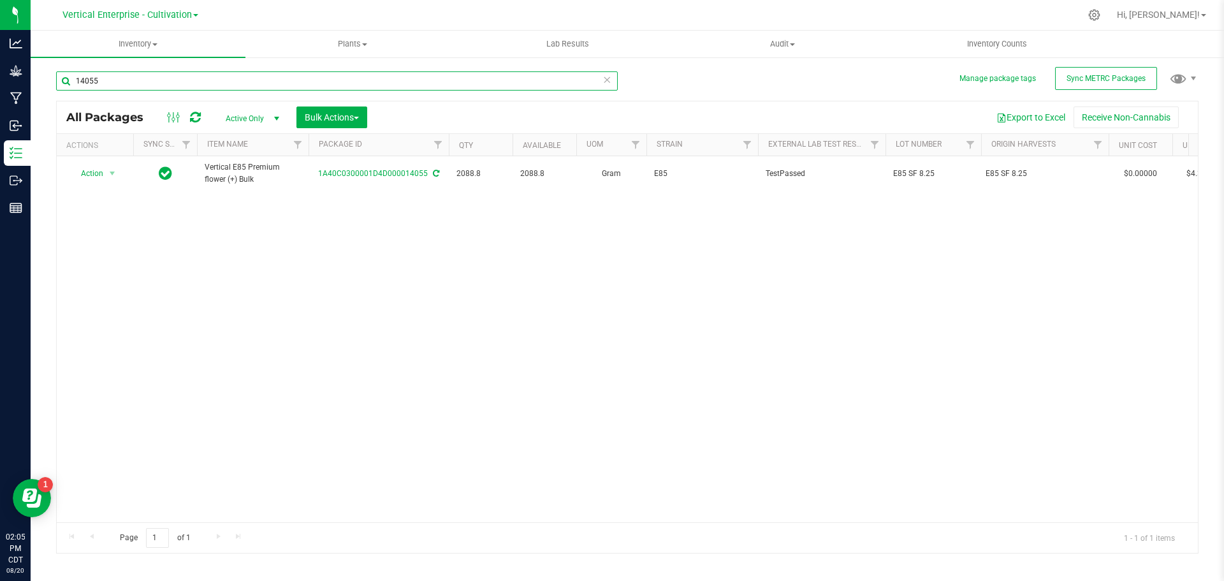
click at [139, 85] on input "14055" at bounding box center [337, 80] width 562 height 19
click at [136, 82] on input "14055" at bounding box center [337, 80] width 562 height 19
type input "1"
type input "14055"
click at [75, 175] on span "Action" at bounding box center [86, 173] width 34 height 18
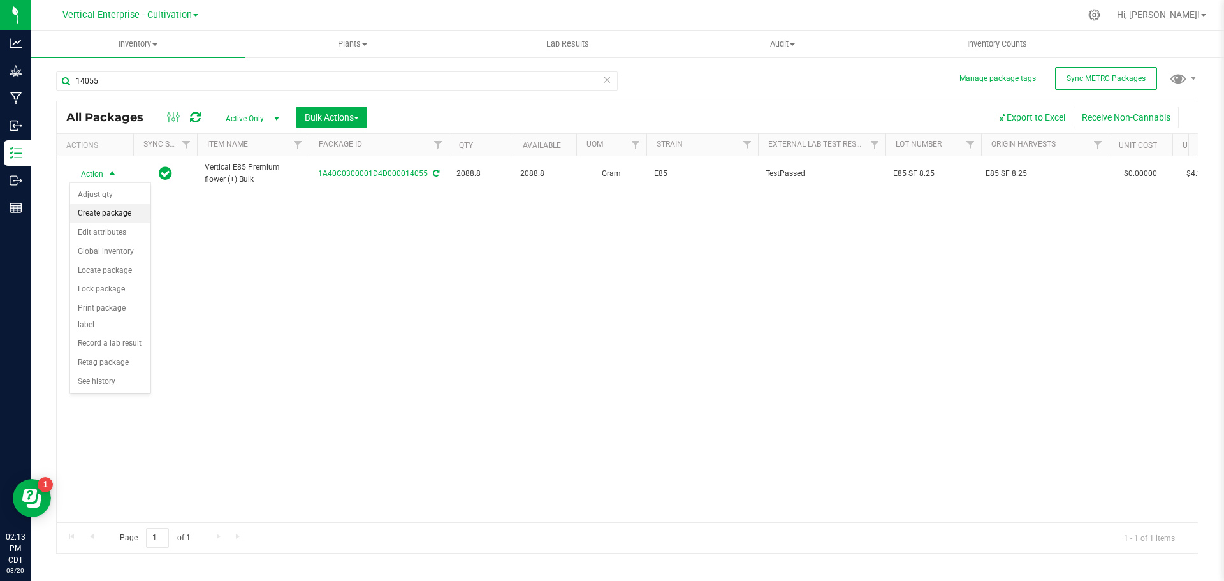
click at [108, 214] on li "Create package" at bounding box center [110, 213] width 80 height 19
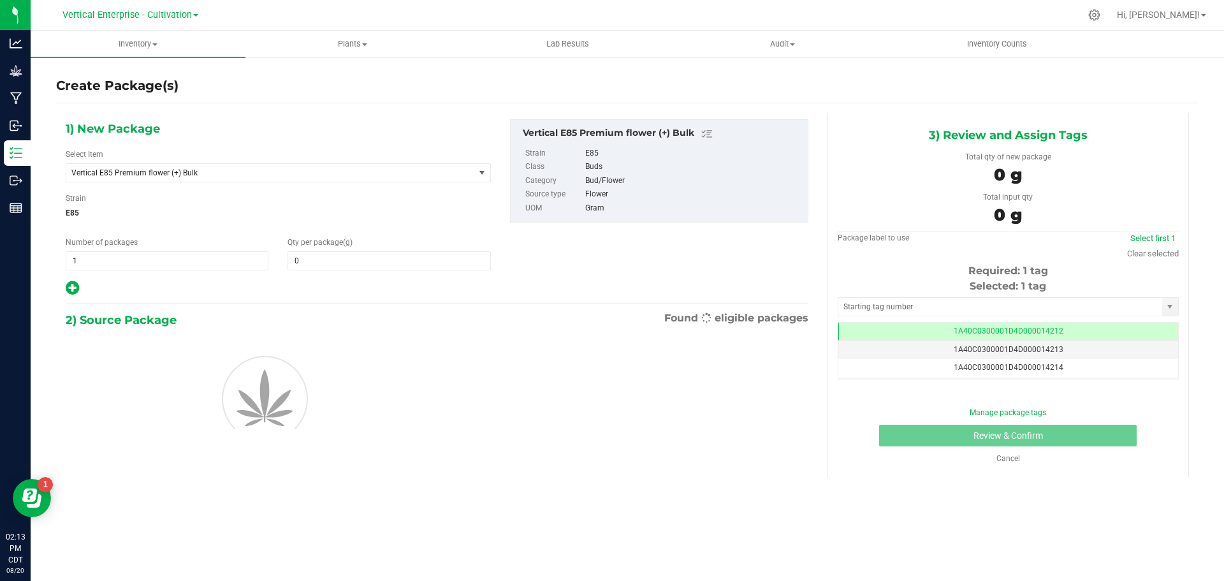
type input "0.0000"
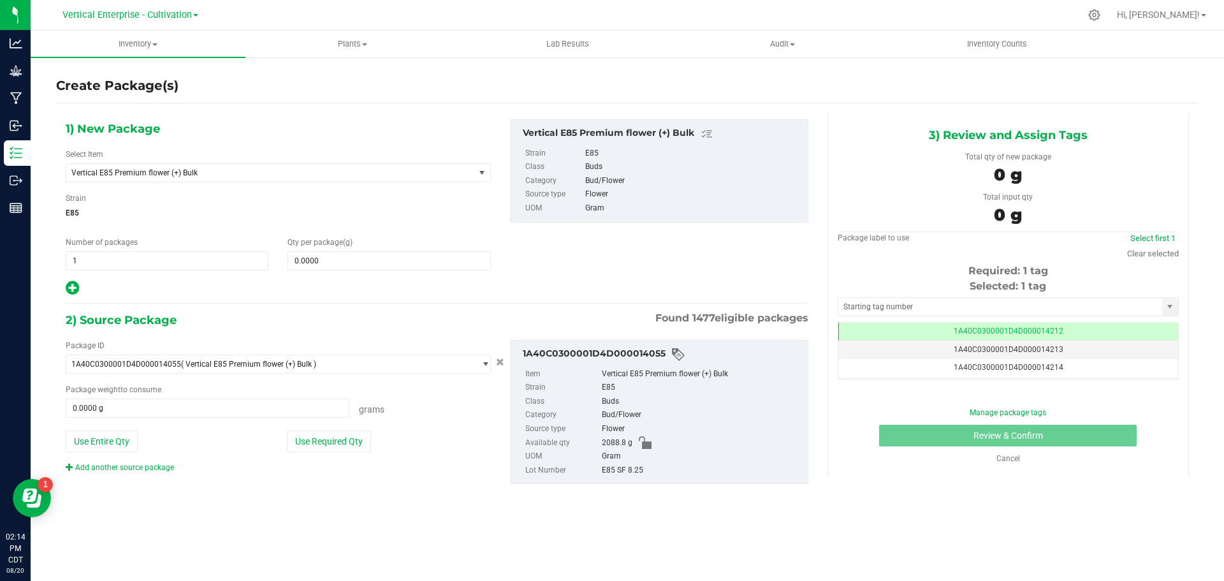
click at [179, 151] on div "Select Item Vertical E85 Premium flower (+) Bulk Badder_NSS Badder_NSS_Bulk Bud…" at bounding box center [278, 166] width 425 height 34
click at [203, 174] on span "Vertical E85 Premium flower (+) Bulk" at bounding box center [262, 172] width 382 height 9
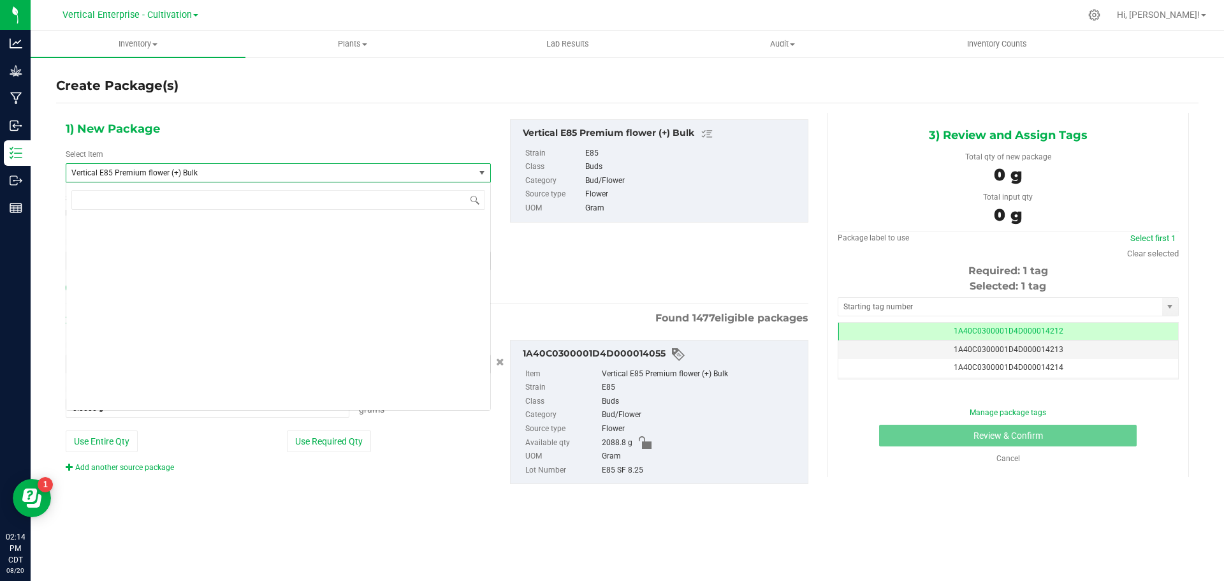
scroll to position [31219, 0]
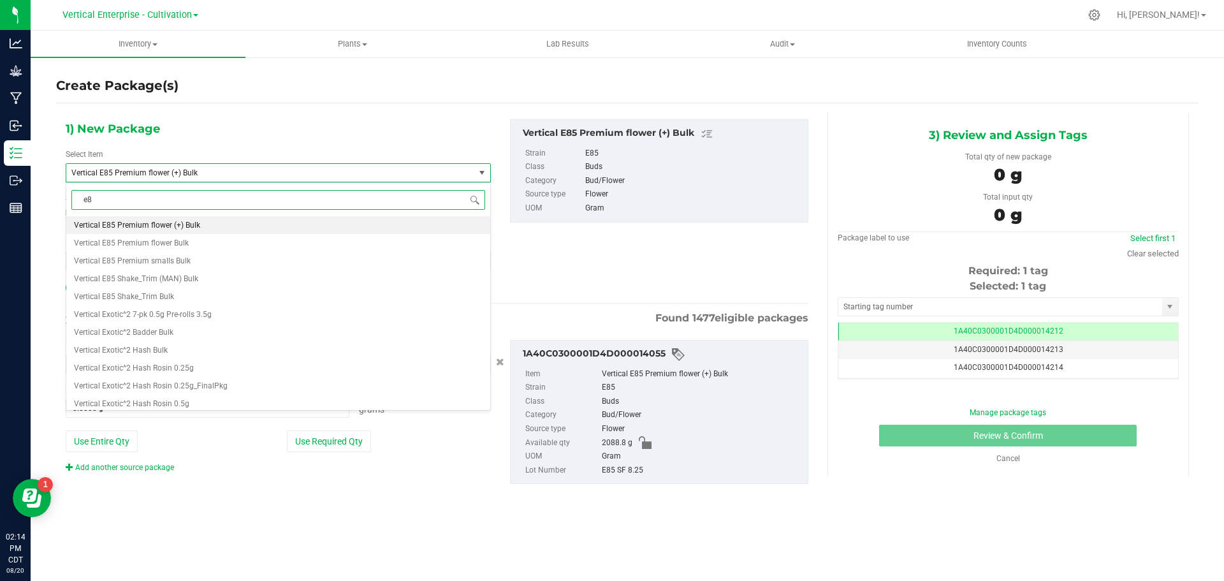
type input "e85"
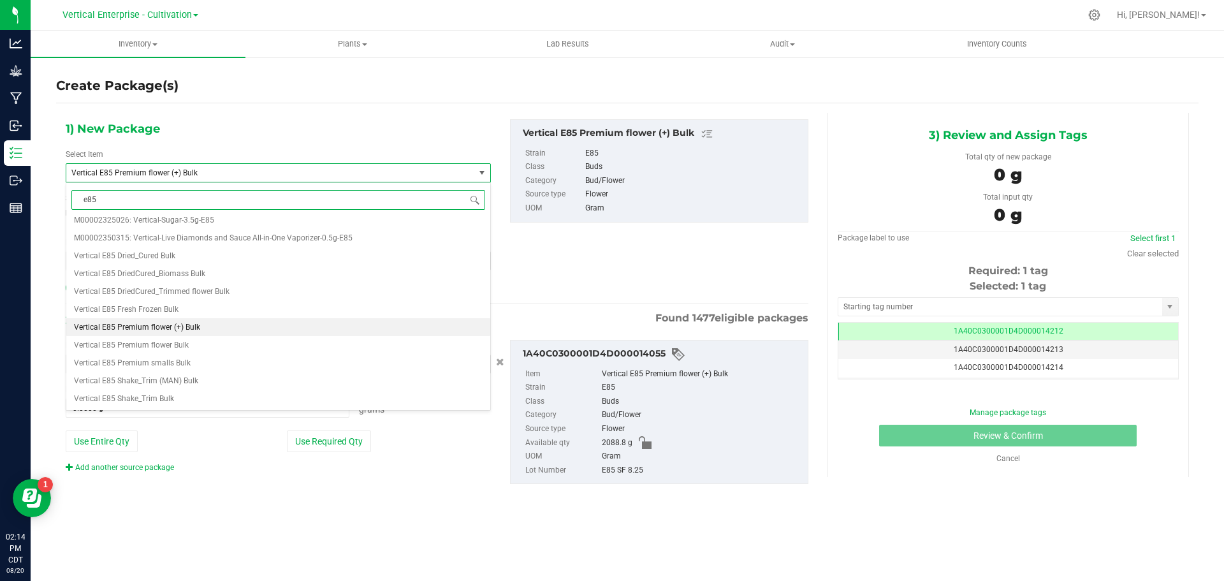
scroll to position [0, 0]
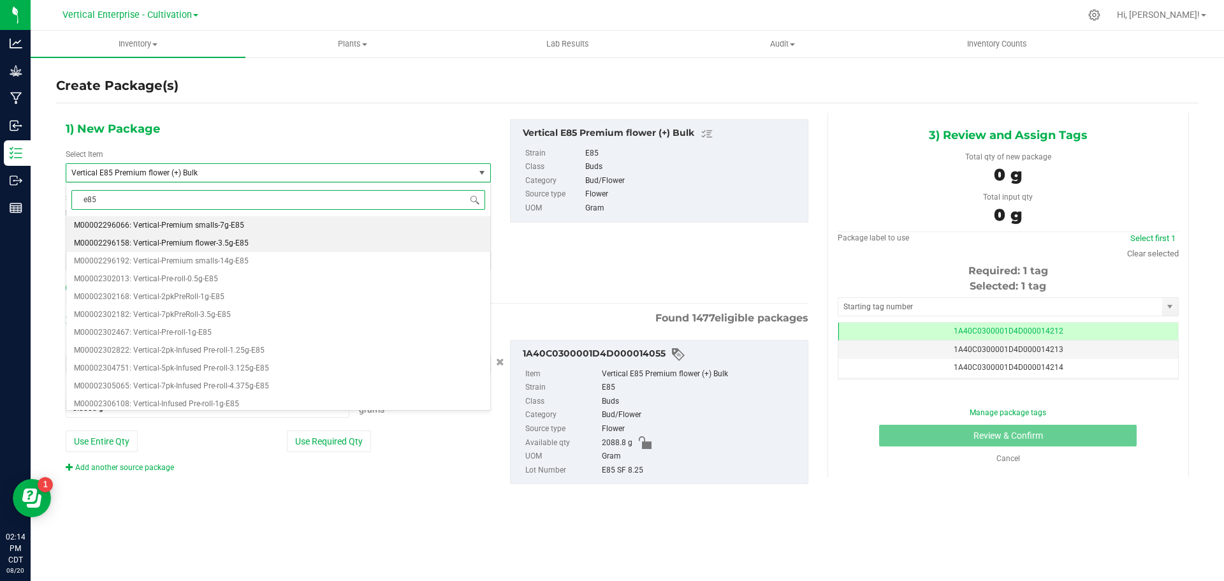
click at [187, 244] on span "M00002296158: Vertical-Premium flower-3.5g-E85" at bounding box center [161, 242] width 175 height 9
type input "0"
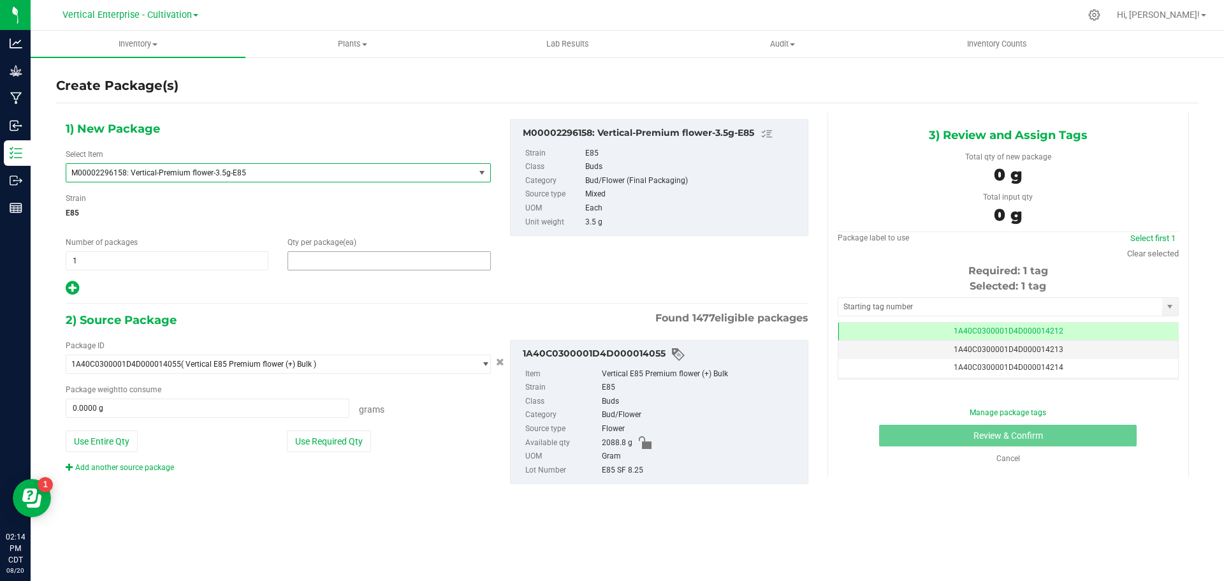
click at [384, 260] on span at bounding box center [389, 260] width 203 height 19
type input "36"
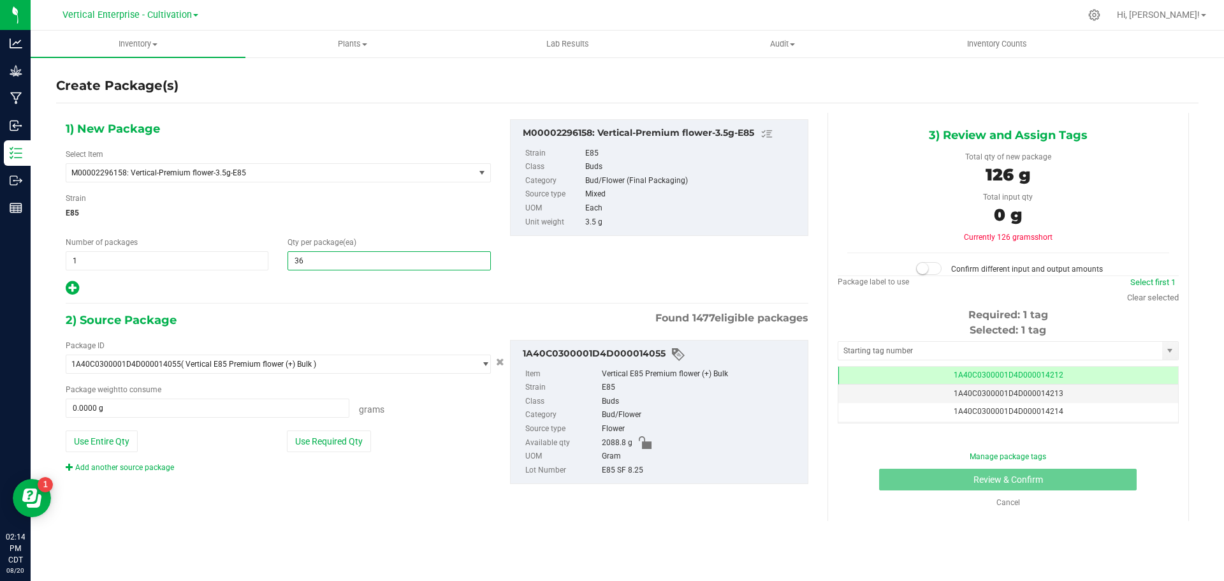
type input "36"
click at [304, 436] on button "Use Required Qty" at bounding box center [329, 441] width 84 height 22
type input "126.0000 g"
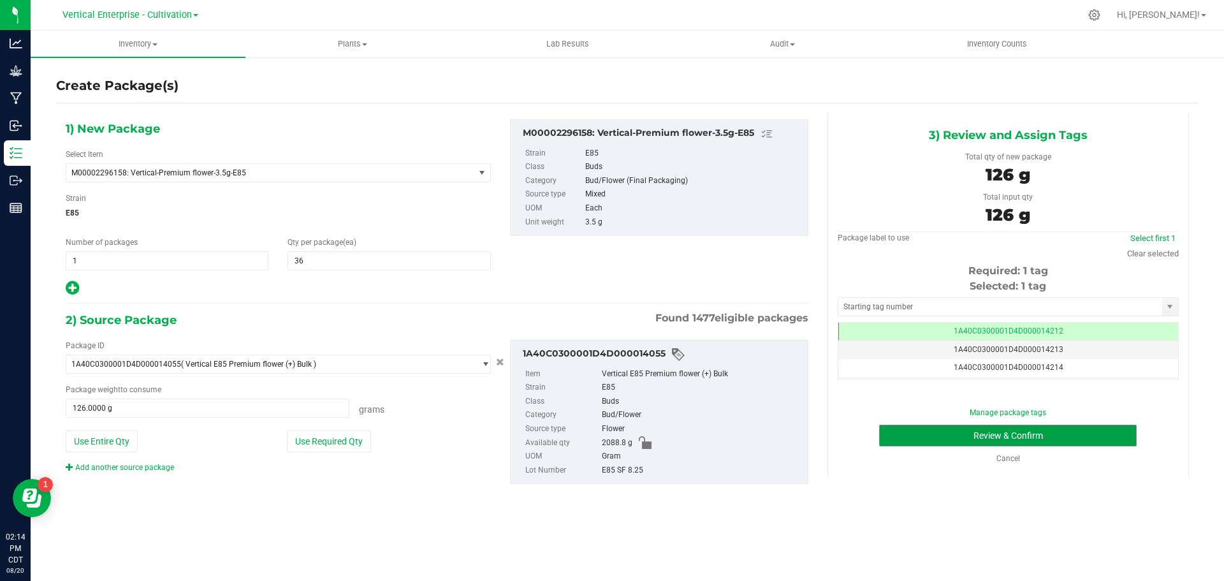
click at [1010, 439] on button "Review & Confirm" at bounding box center [1008, 436] width 258 height 22
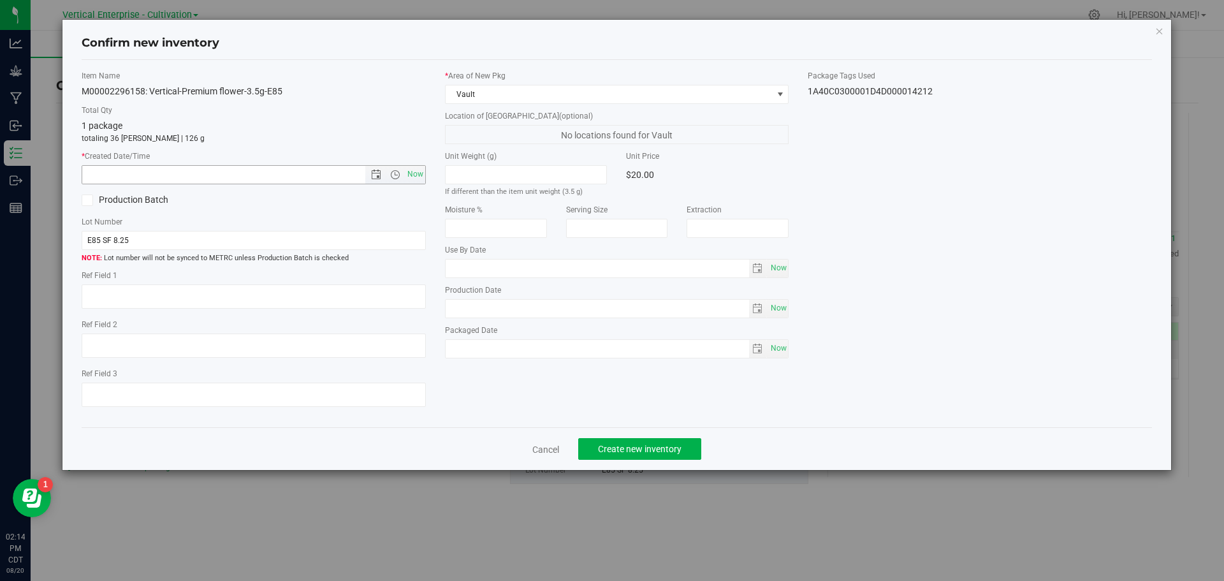
click at [405, 167] on span "Now" at bounding box center [415, 174] width 22 height 18
type input "8/20/2025 2:14 PM"
click at [619, 433] on div "Cancel Create new inventory" at bounding box center [617, 448] width 1071 height 43
click at [620, 444] on span "Create new inventory" at bounding box center [640, 449] width 84 height 10
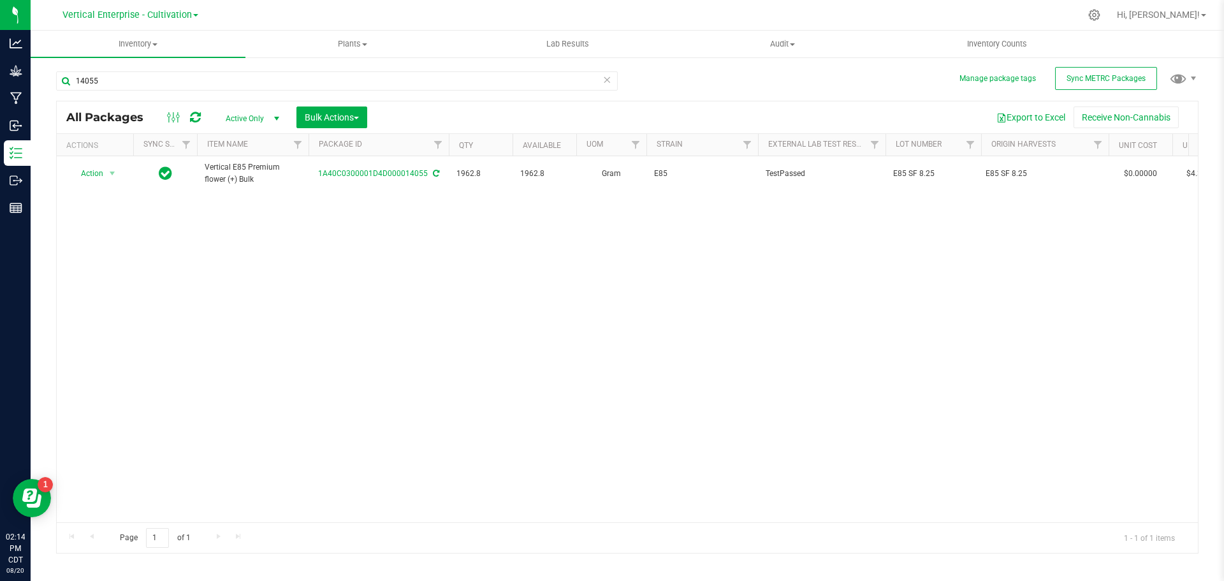
click at [175, 92] on div "14055" at bounding box center [337, 85] width 562 height 29
click at [157, 86] on input "14055" at bounding box center [337, 80] width 562 height 19
type input "14008"
click at [106, 218] on li "Create package" at bounding box center [110, 213] width 80 height 19
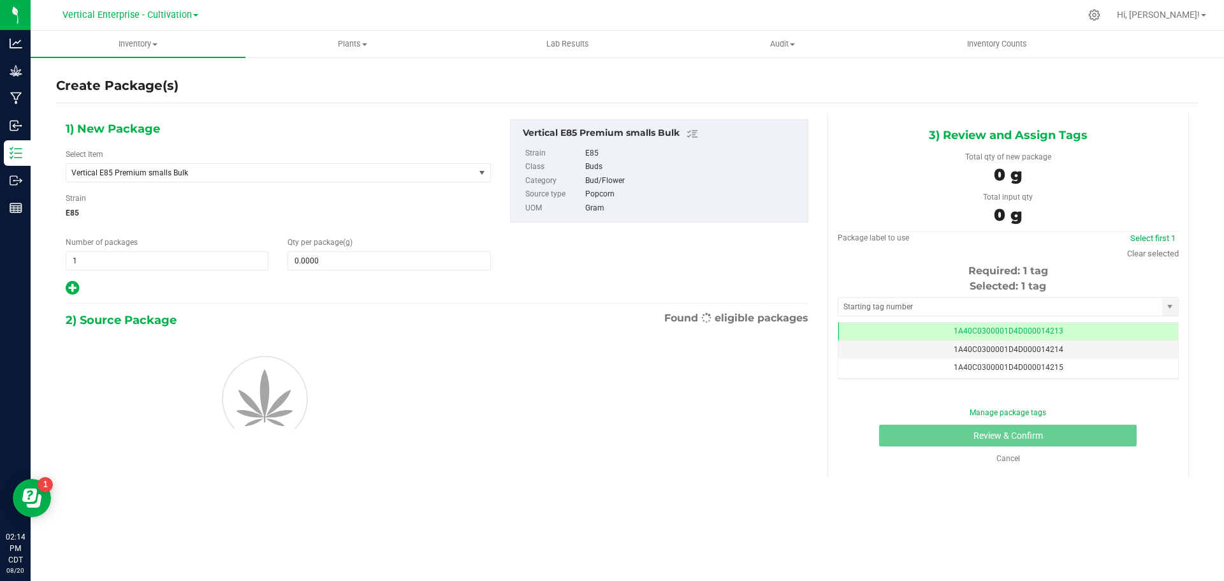
scroll to position [0, -1]
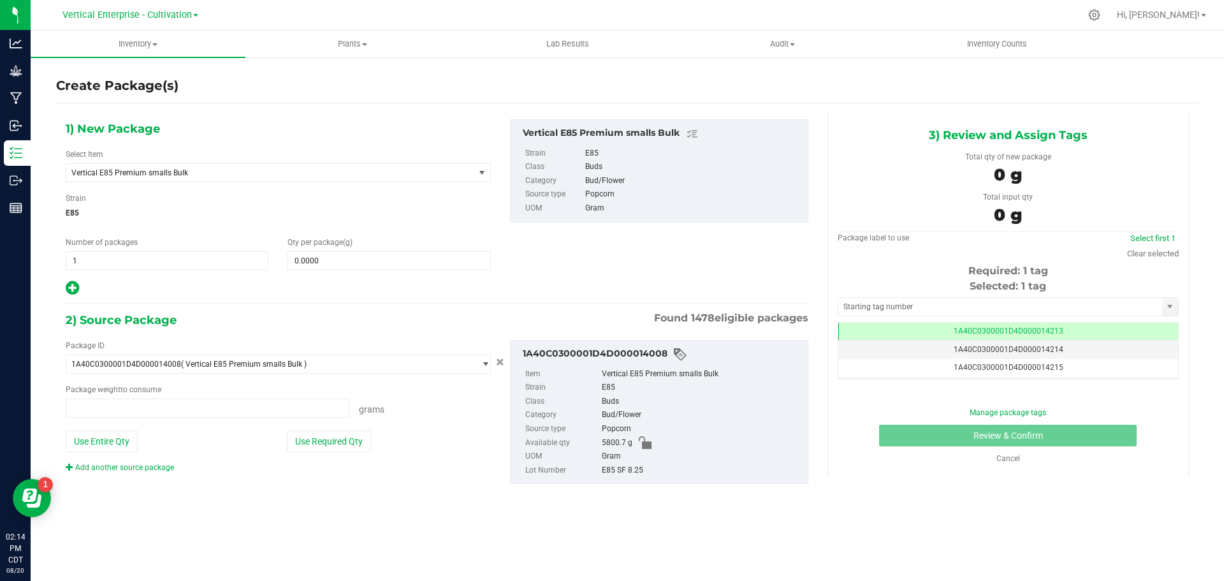
type input "0.0000 g"
click at [180, 178] on span "Vertical E85 Premium smalls Bulk" at bounding box center [270, 173] width 408 height 18
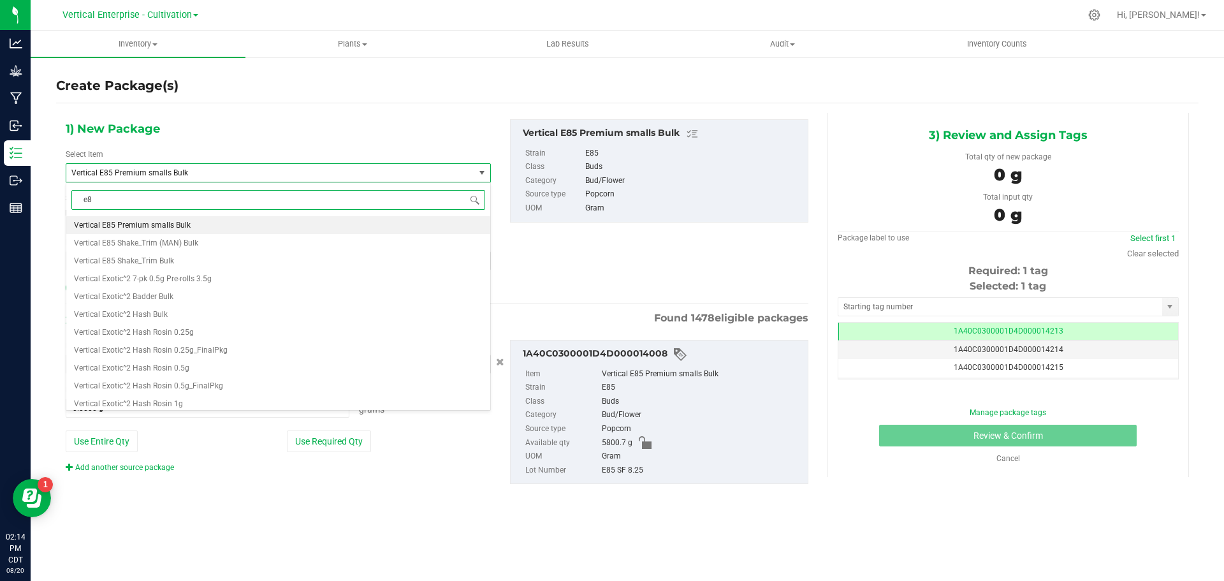
type input "e85"
click at [210, 221] on span "M00002296066: Vertical-Premium smalls-7g-E85" at bounding box center [159, 225] width 170 height 9
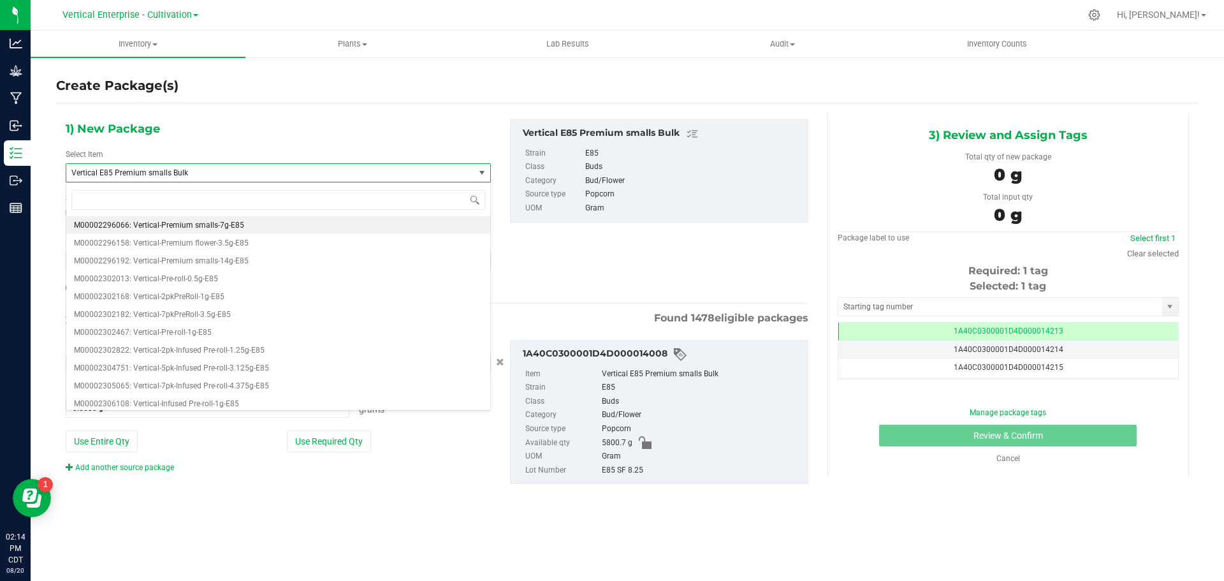
type input "0"
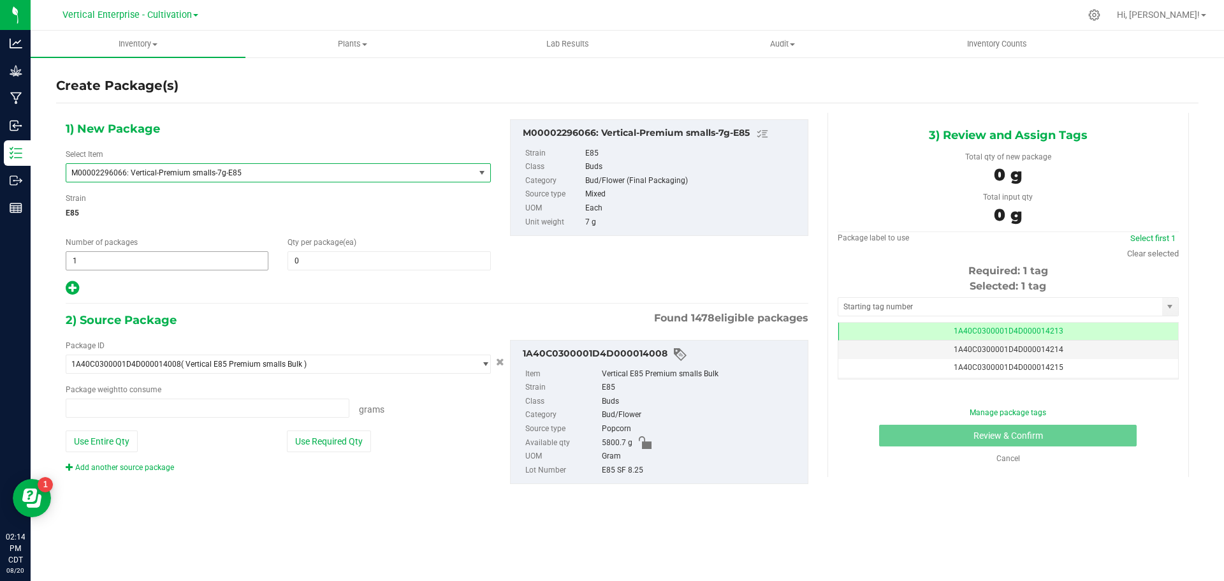
type input "0.0000 g"
click at [116, 255] on span "1 1" at bounding box center [167, 260] width 203 height 19
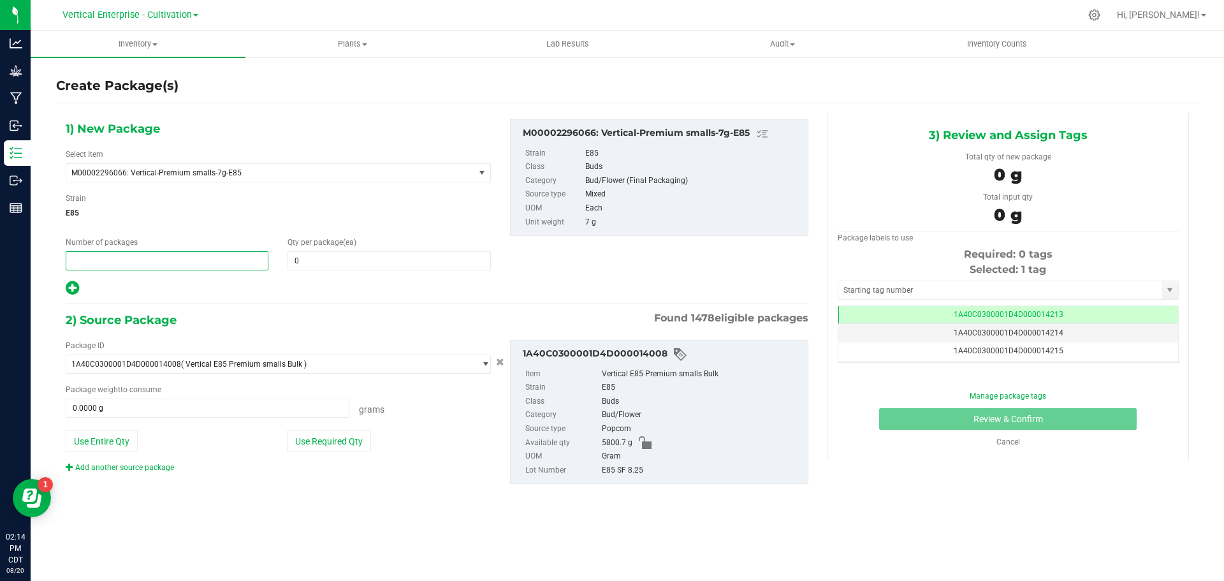
type input "2"
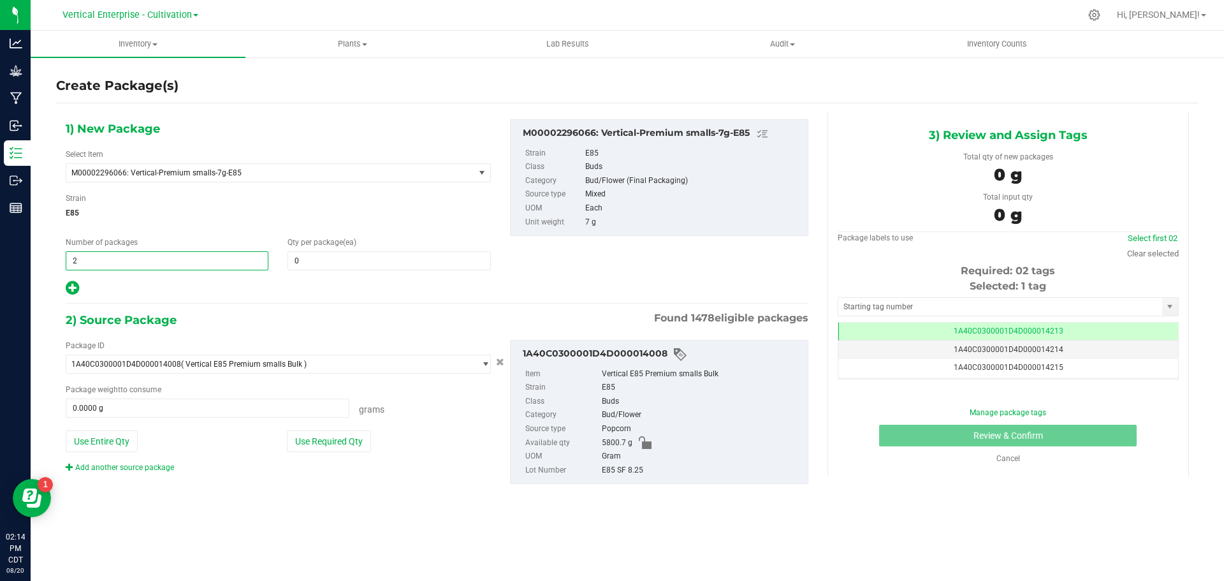
type input "2"
type input "12"
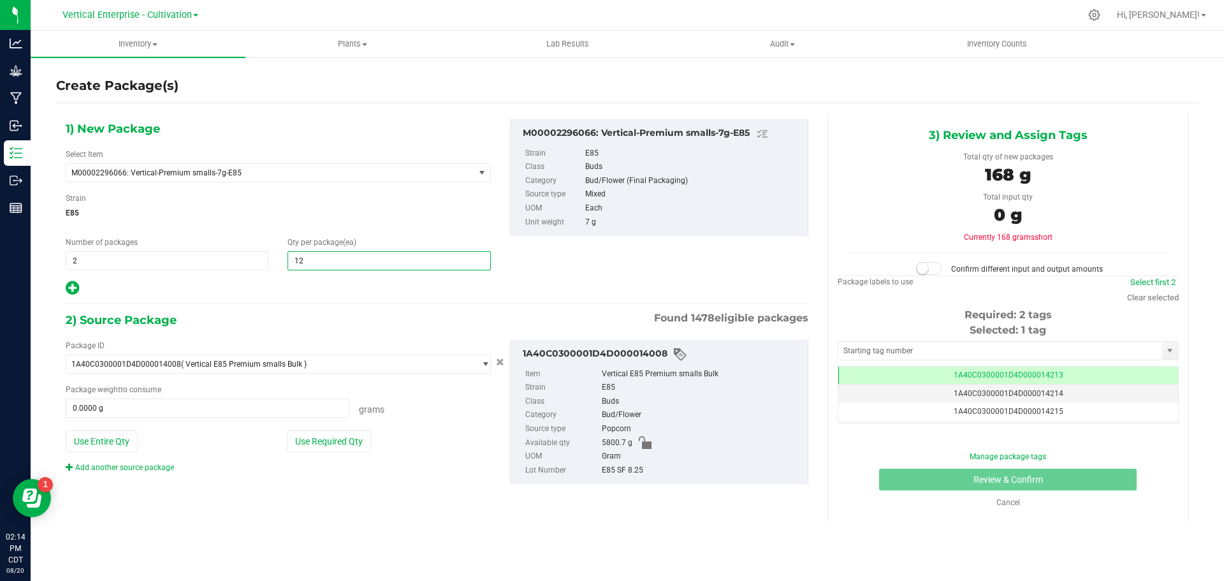
type input "12"
click at [351, 442] on button "Use Required Qty" at bounding box center [329, 441] width 84 height 22
type input "168.0000 g"
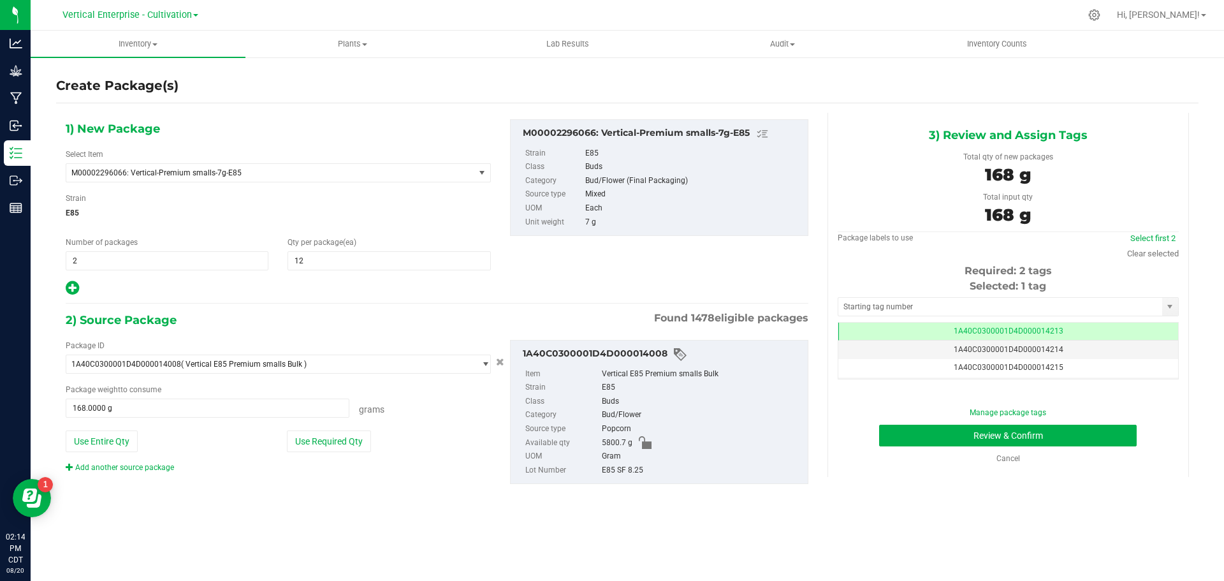
click at [1169, 232] on div "Select first 2" at bounding box center [1153, 238] width 52 height 13
click at [1167, 240] on link "Select first 2" at bounding box center [1152, 238] width 45 height 10
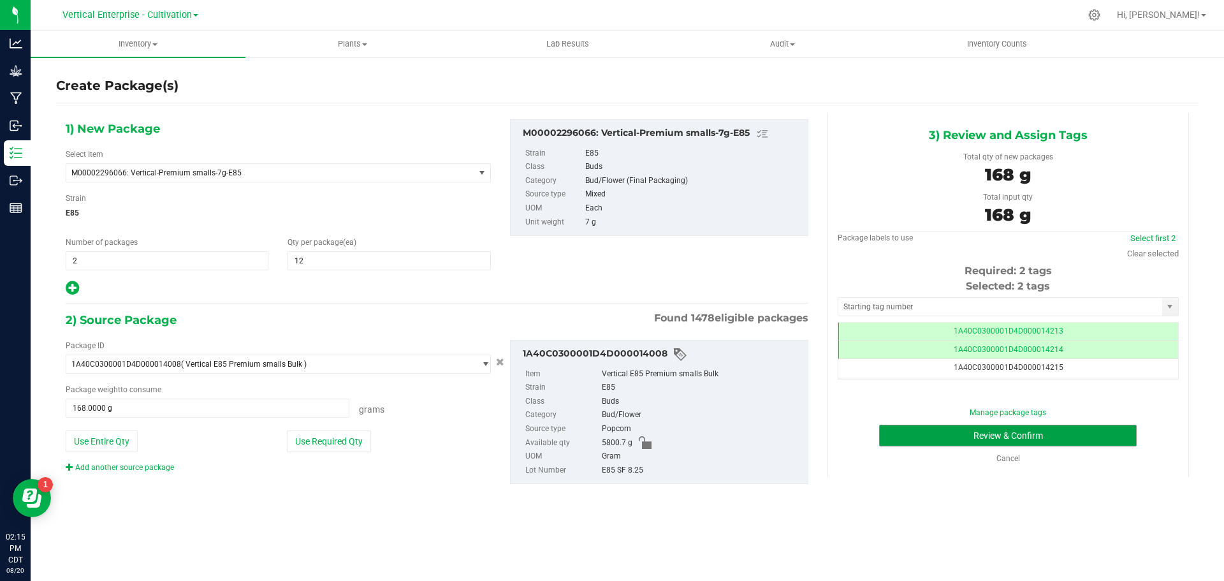
click at [1105, 442] on button "Review & Confirm" at bounding box center [1008, 436] width 258 height 22
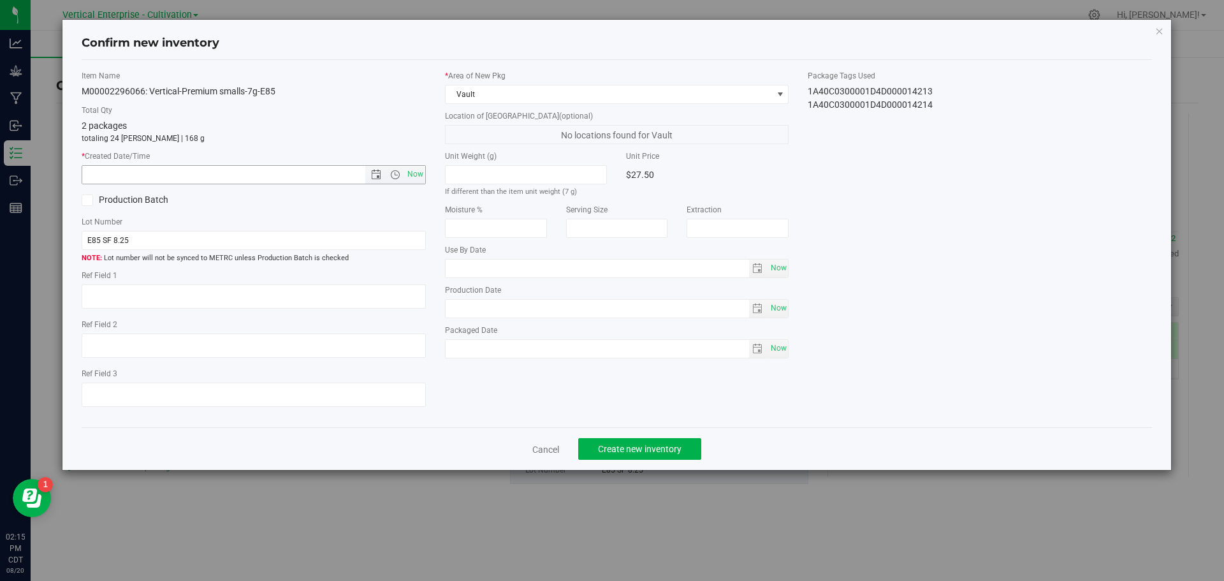
click at [421, 178] on span "Now" at bounding box center [415, 174] width 22 height 18
type input "8/20/2025 2:15 PM"
click at [641, 439] on button "Create new inventory" at bounding box center [639, 449] width 123 height 22
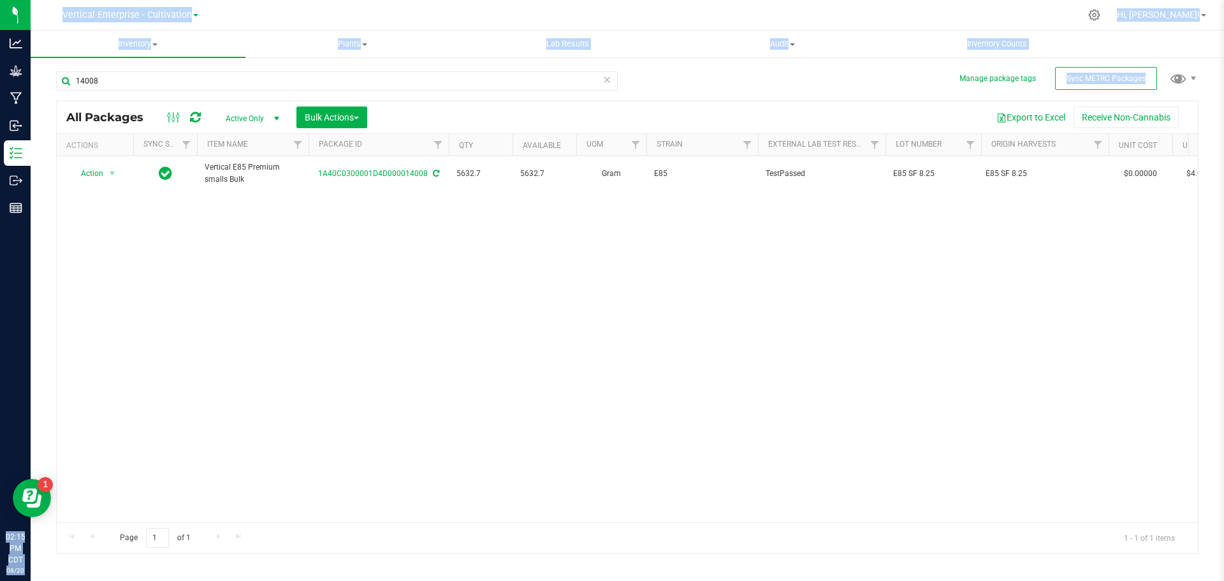
drag, startPoint x: 122, startPoint y: 69, endPoint x: 0, endPoint y: 74, distance: 122.5
click at [0, 74] on div "Analytics Grow Manufacturing Inbound Inventory Outbound Reports 02:15 PM CDT 08…" at bounding box center [612, 290] width 1224 height 581
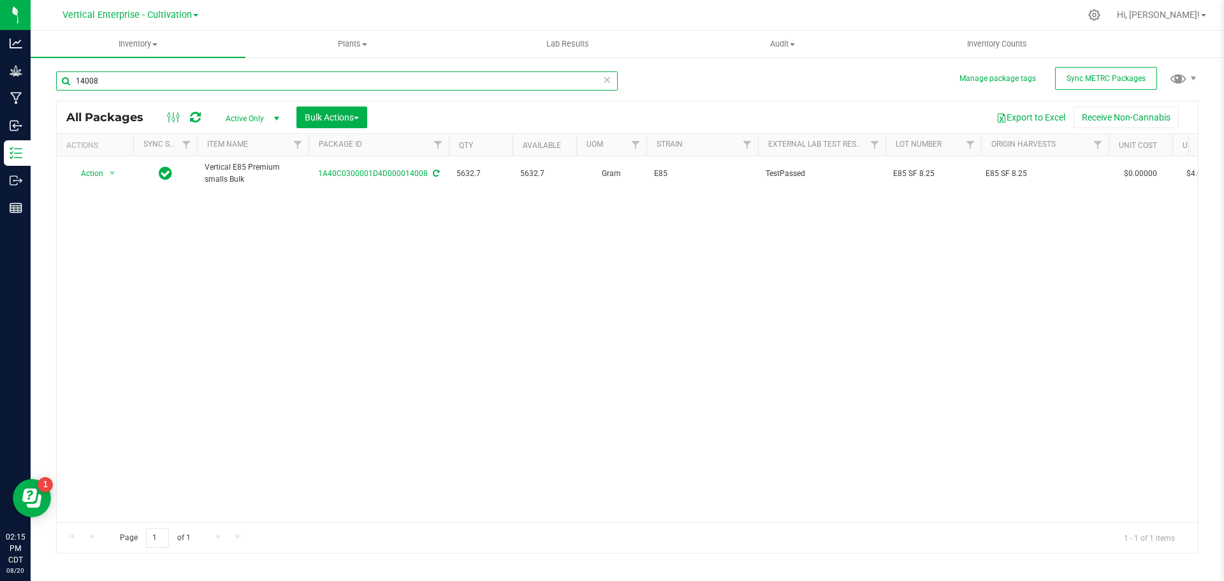
click at [219, 76] on input "14008" at bounding box center [337, 80] width 562 height 19
drag, startPoint x: 217, startPoint y: 88, endPoint x: 41, endPoint y: 90, distance: 176.0
click at [41, 90] on div "Manage package tags Sync METRC Packages 14008 All Packages Active Only Active O…" at bounding box center [627, 250] width 1193 height 389
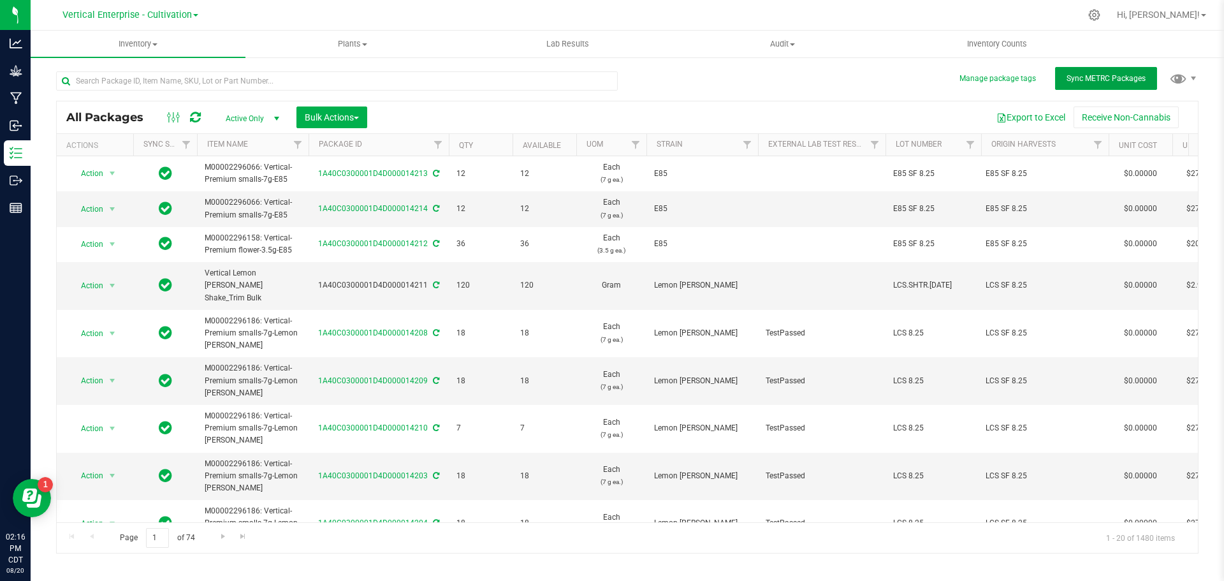
click at [1105, 80] on span "Sync METRC Packages" at bounding box center [1106, 78] width 79 height 9
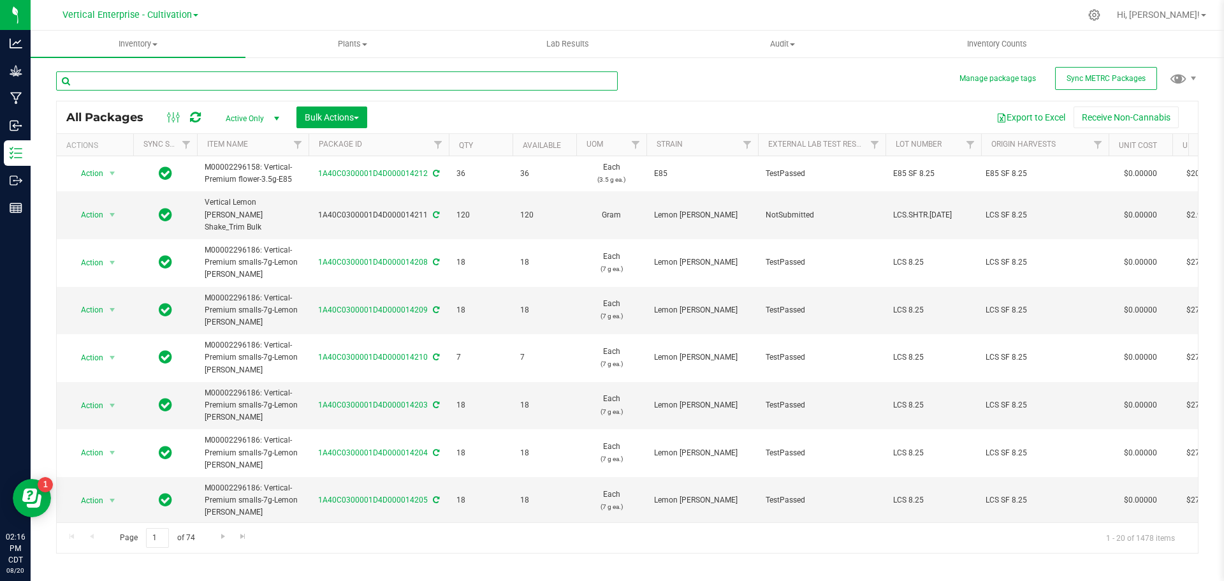
click at [145, 85] on input "text" at bounding box center [337, 80] width 562 height 19
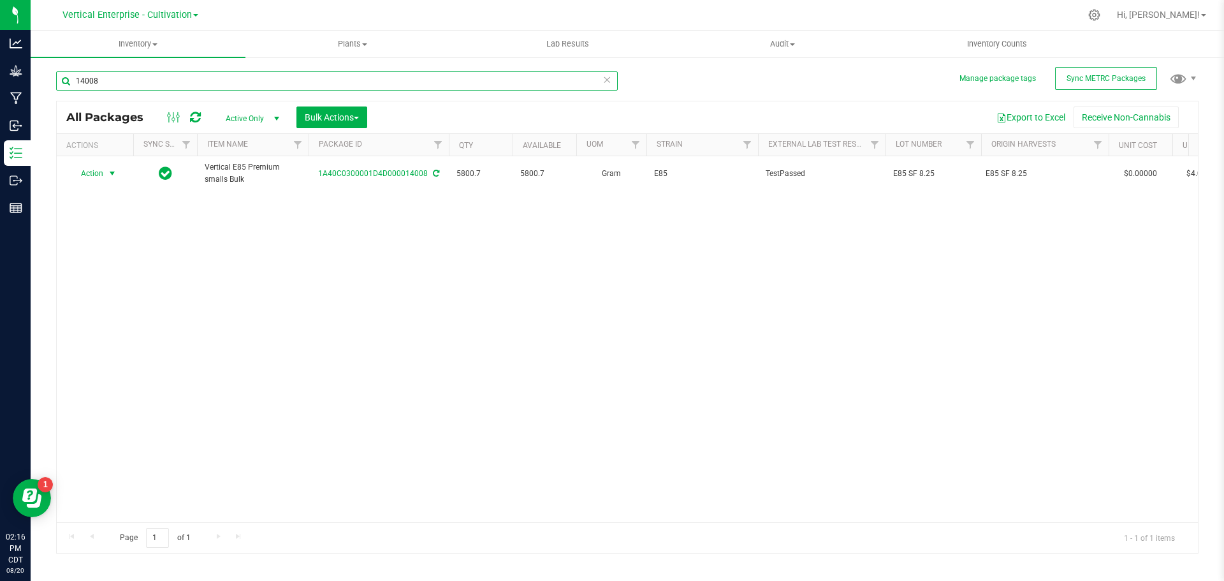
type input "14008"
click at [85, 160] on td "Action Action Adjust qty Create package Edit attributes Global inventory Locate…" at bounding box center [95, 173] width 76 height 34
click at [94, 175] on span "Action" at bounding box center [86, 173] width 34 height 18
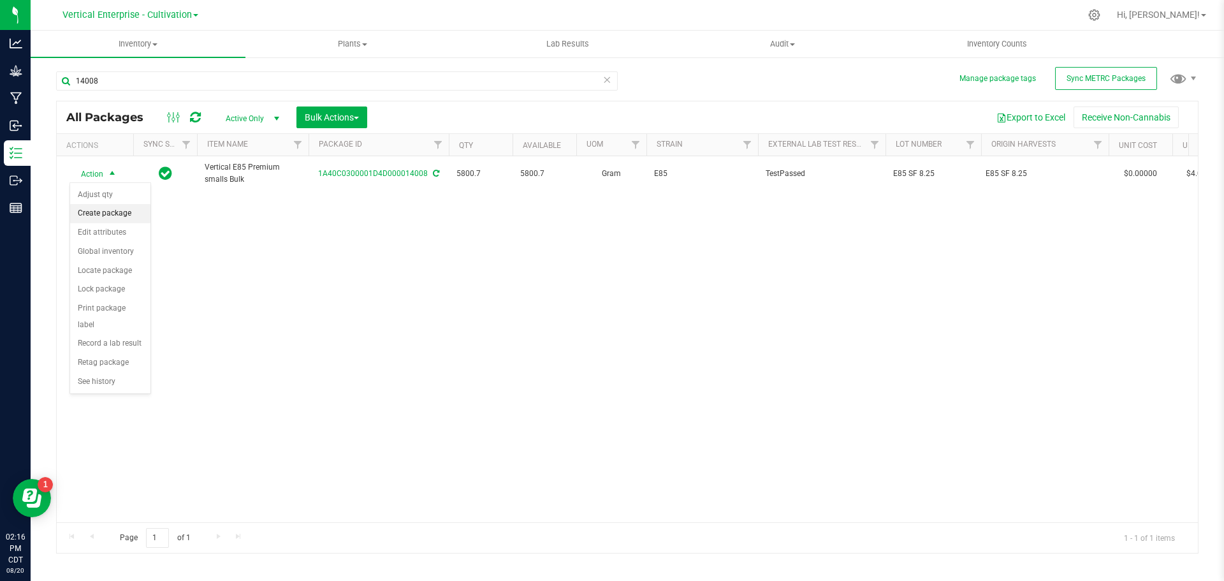
click at [89, 214] on li "Create package" at bounding box center [110, 213] width 80 height 19
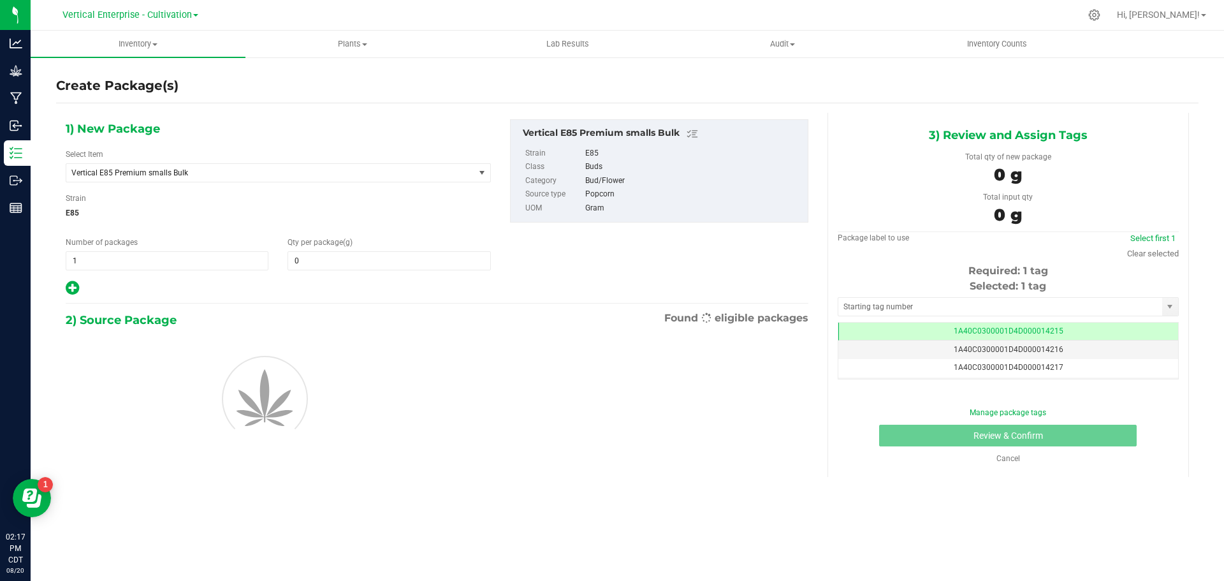
type input "0.0000"
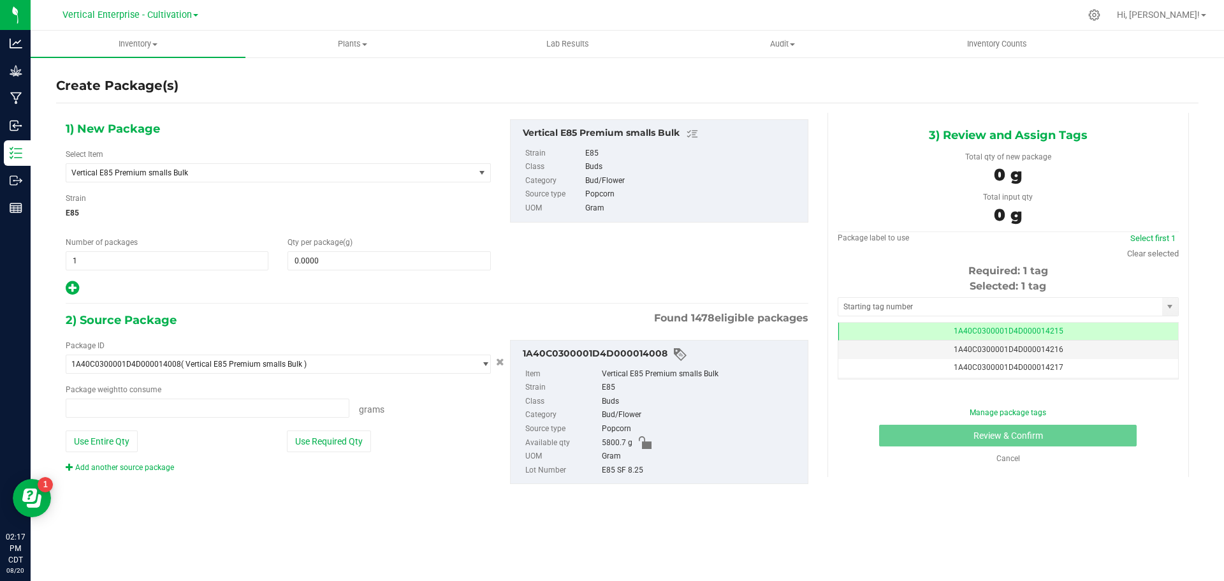
type input "0.0000 g"
click at [187, 175] on span "Vertical E85 Premium smalls Bulk" at bounding box center [262, 172] width 382 height 9
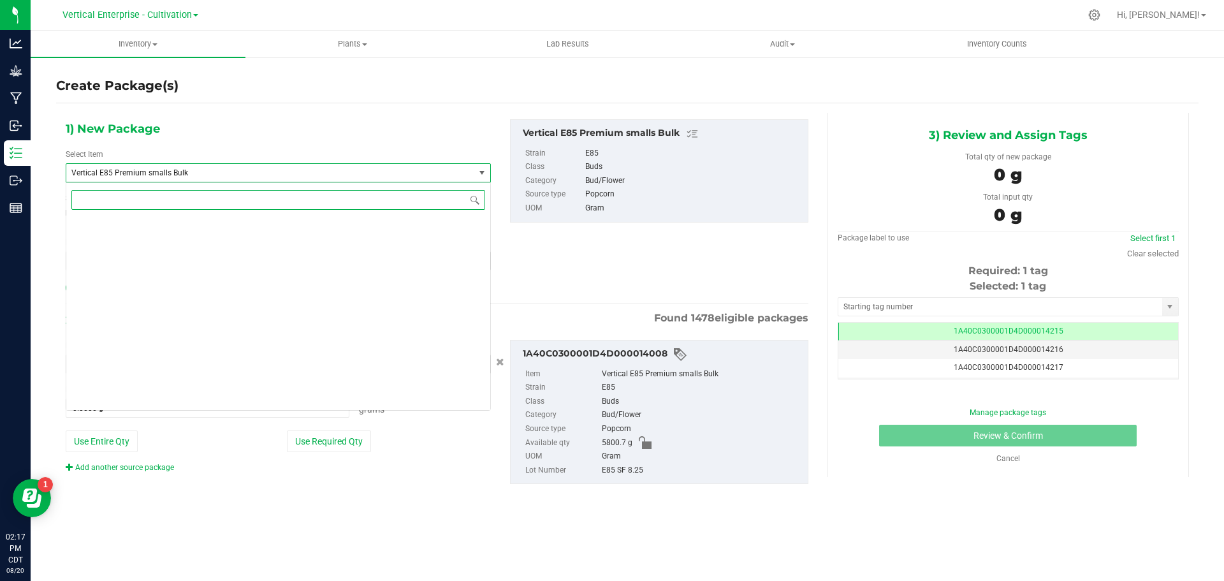
scroll to position [31255, 0]
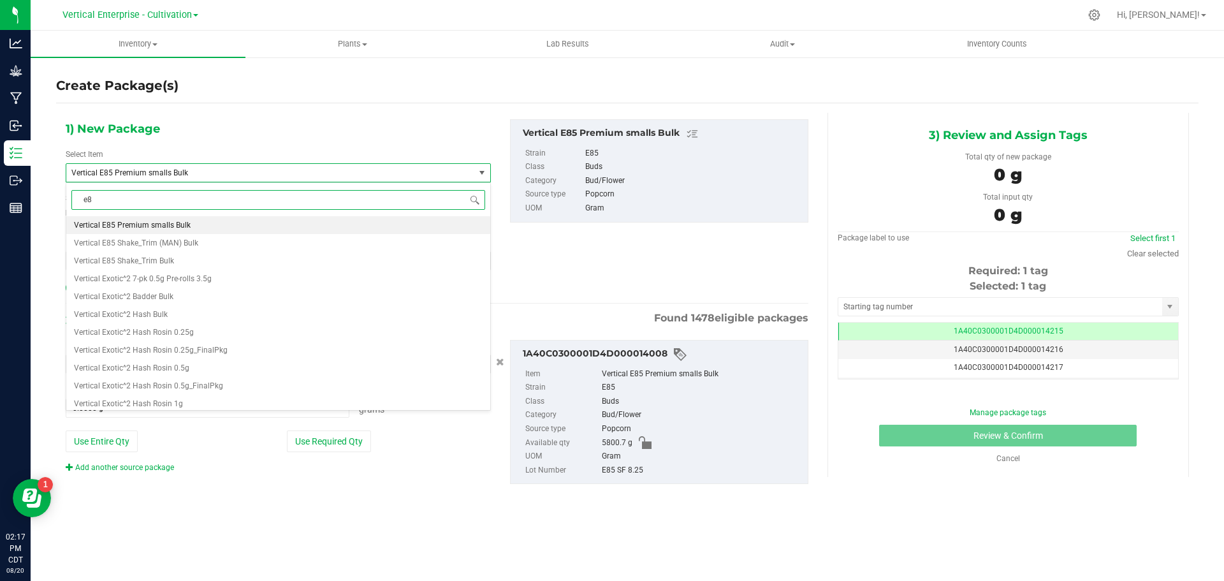
type input "e85"
click at [193, 220] on li "M00002296066: Vertical-Premium smalls-7g-E85" at bounding box center [278, 225] width 424 height 18
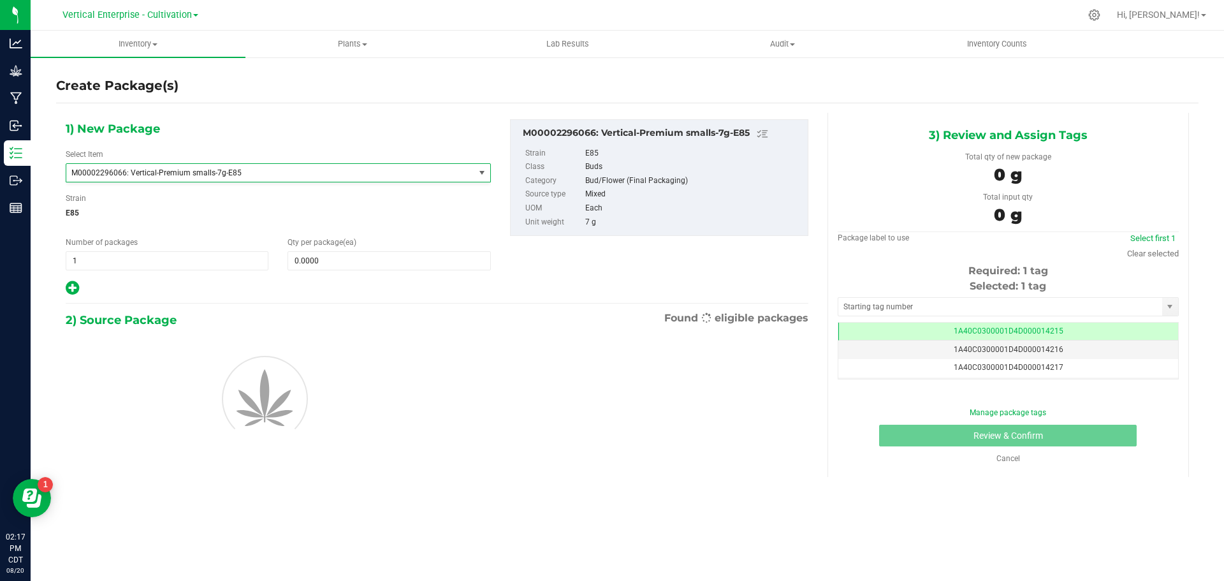
type input "0"
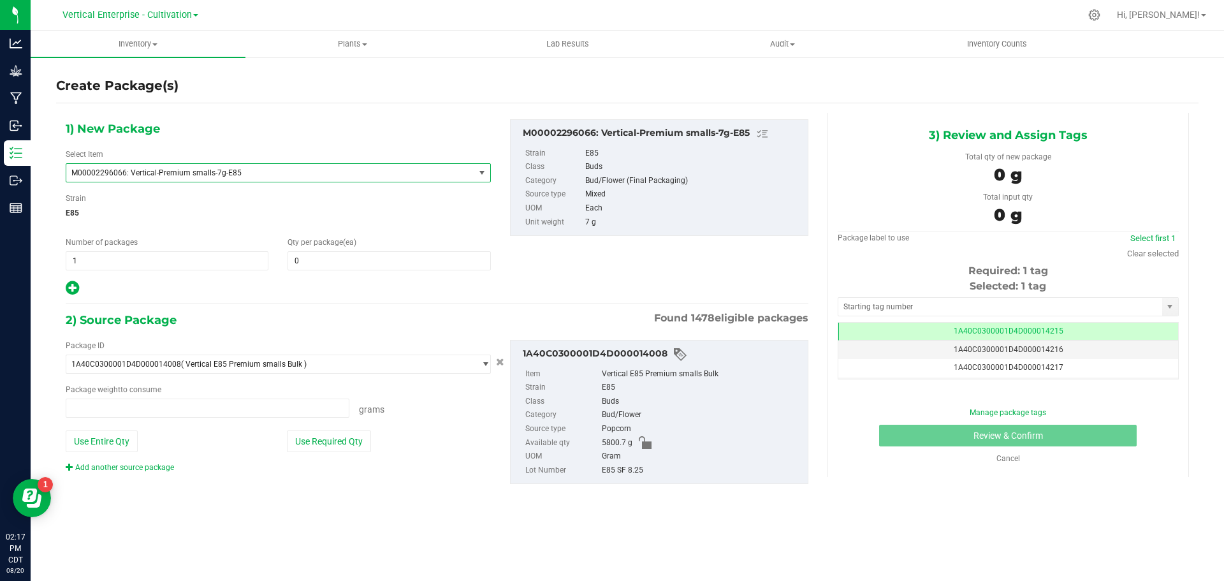
type input "0.0000 g"
click at [106, 259] on span "1 1" at bounding box center [167, 260] width 203 height 19
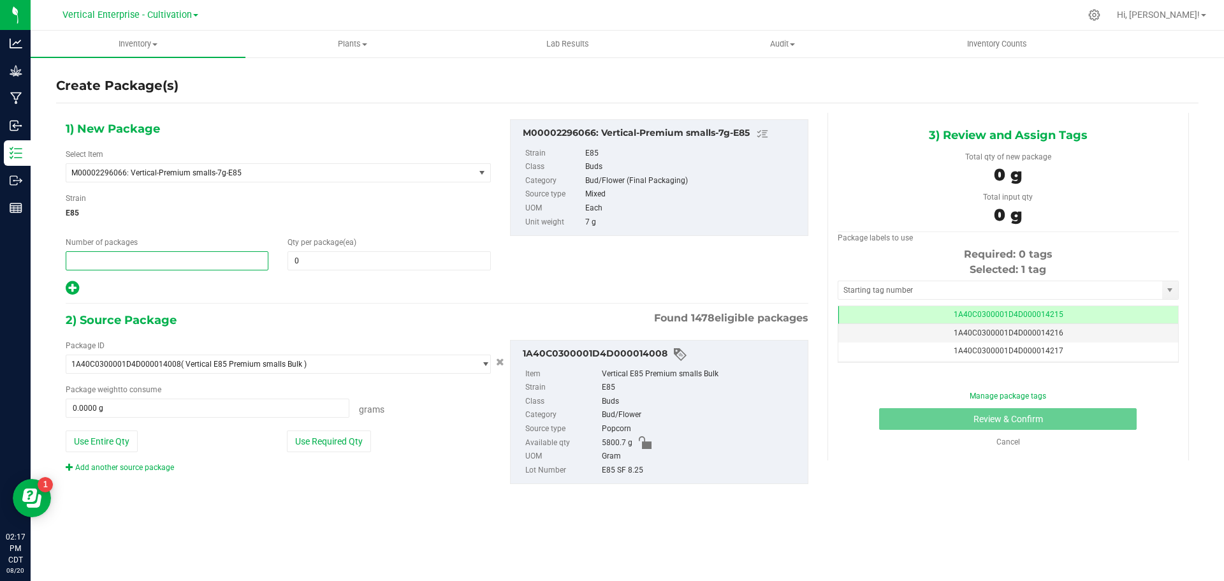
type input "3"
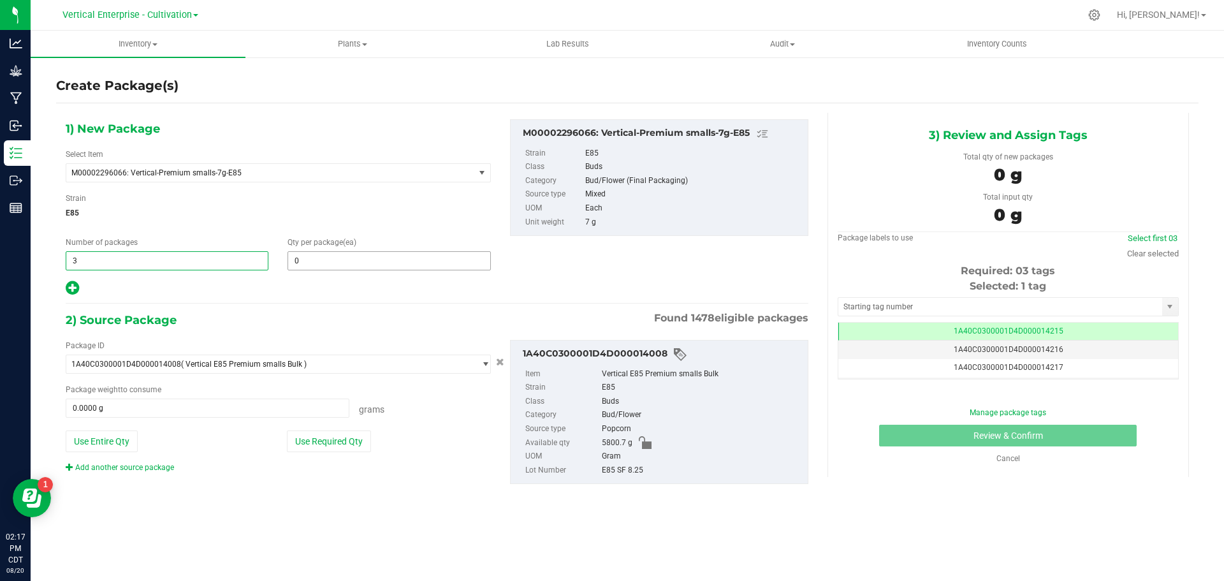
type input "3"
click at [370, 256] on span "0 0" at bounding box center [389, 260] width 203 height 19
type input "2"
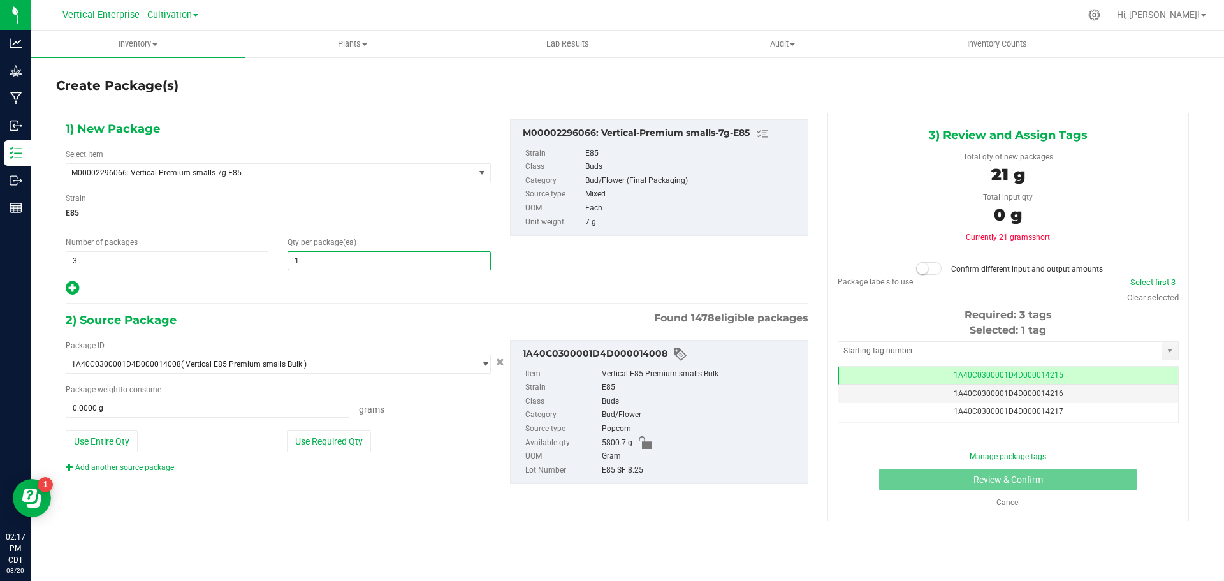
type input "18"
click at [322, 447] on button "Use Required Qty" at bounding box center [329, 441] width 84 height 22
type input "378.0000 g"
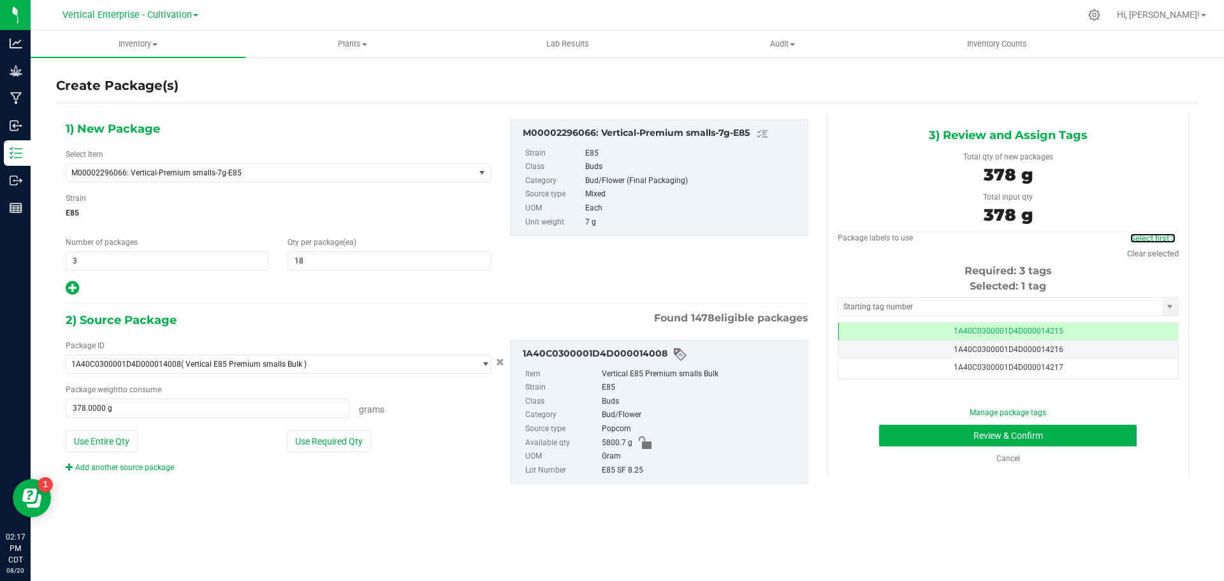
click at [1155, 240] on link "Select first 3" at bounding box center [1152, 238] width 45 height 10
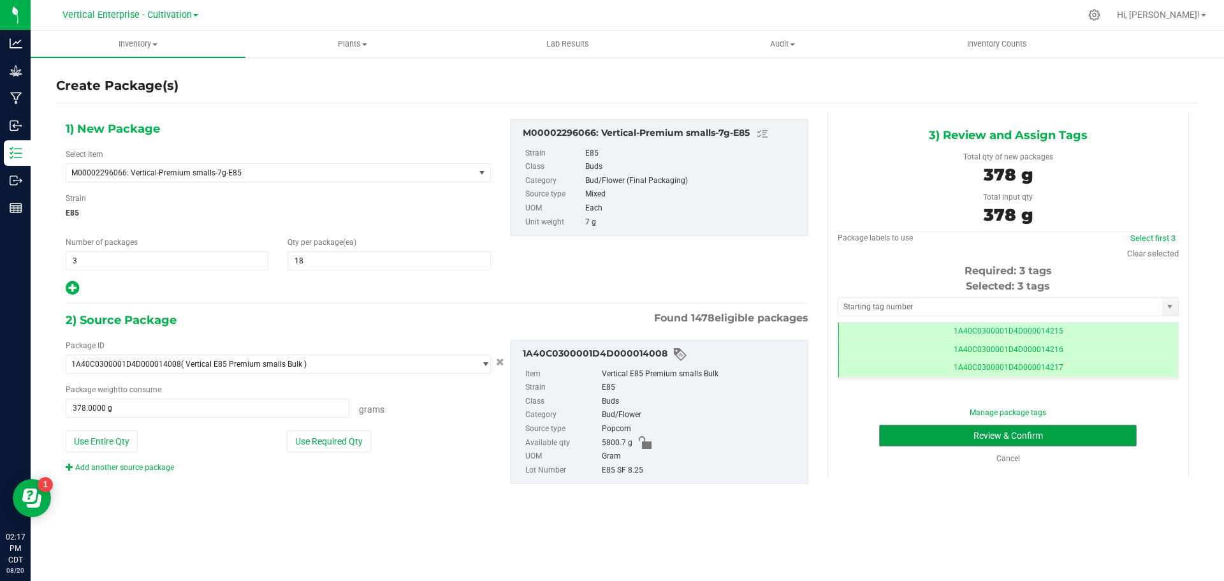
click at [1089, 429] on button "Review & Confirm" at bounding box center [1008, 436] width 258 height 22
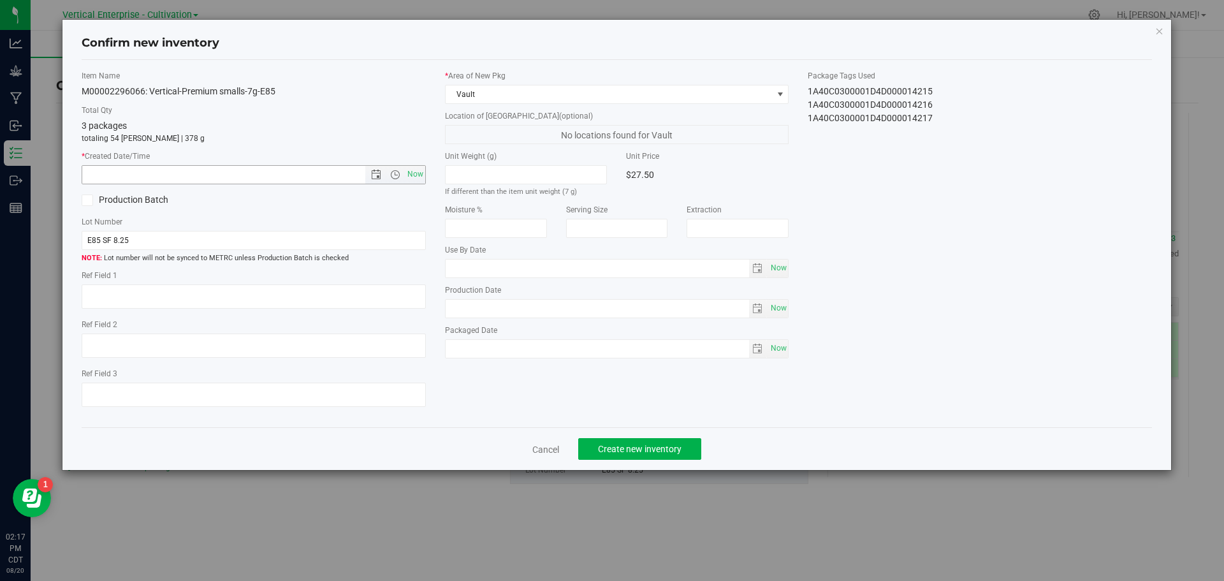
click at [414, 178] on span "Now" at bounding box center [415, 174] width 22 height 18
type input "8/20/2025 2:17 PM"
click at [679, 450] on span "Create new inventory" at bounding box center [640, 449] width 84 height 10
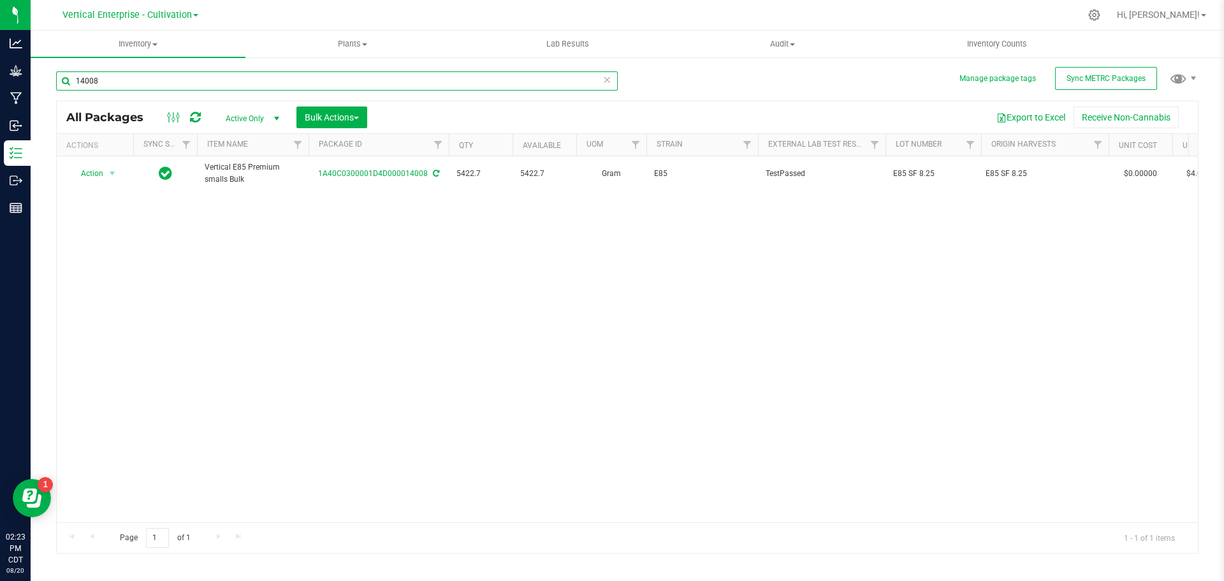
click at [111, 82] on input "14008" at bounding box center [337, 80] width 562 height 19
type input "1"
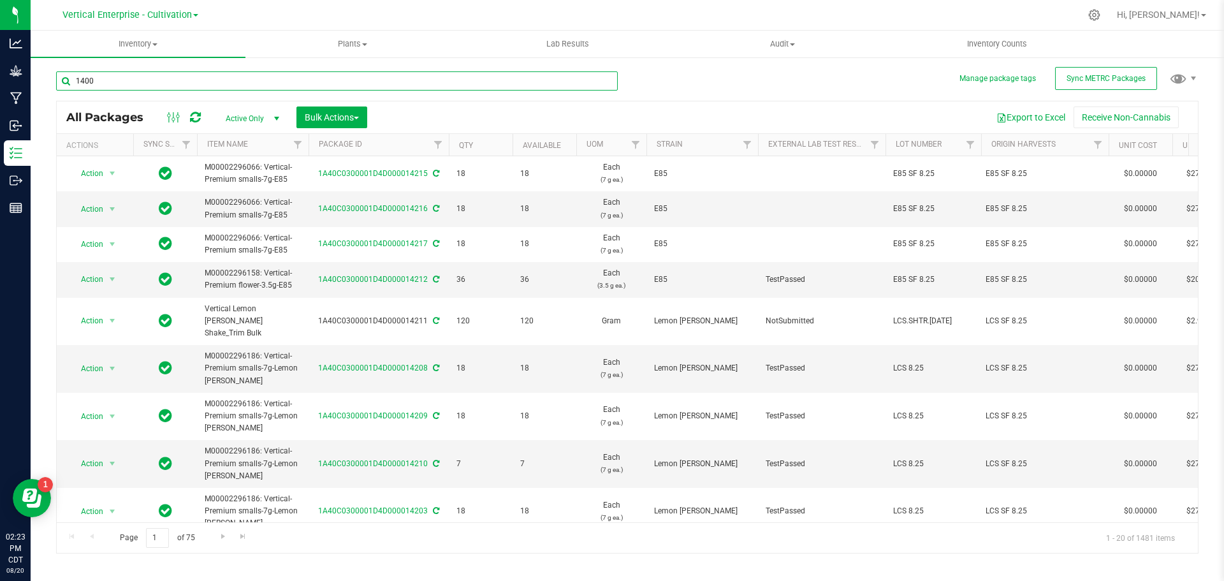
type input "14008"
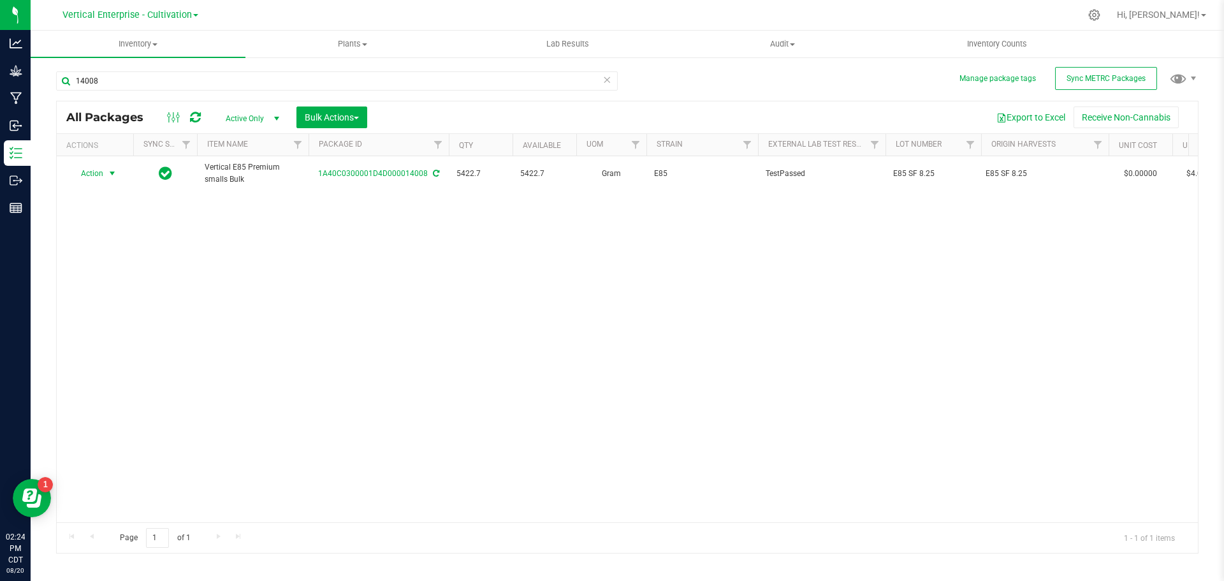
click at [84, 174] on span "Action" at bounding box center [86, 173] width 34 height 18
click at [87, 215] on li "Create package" at bounding box center [110, 213] width 80 height 19
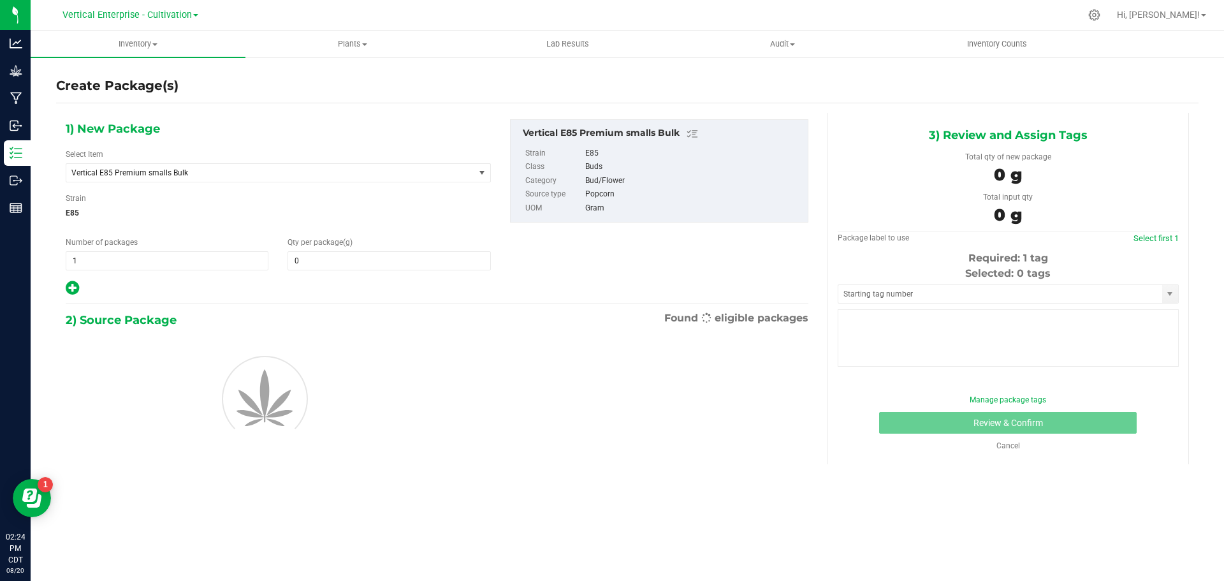
type input "0.0000"
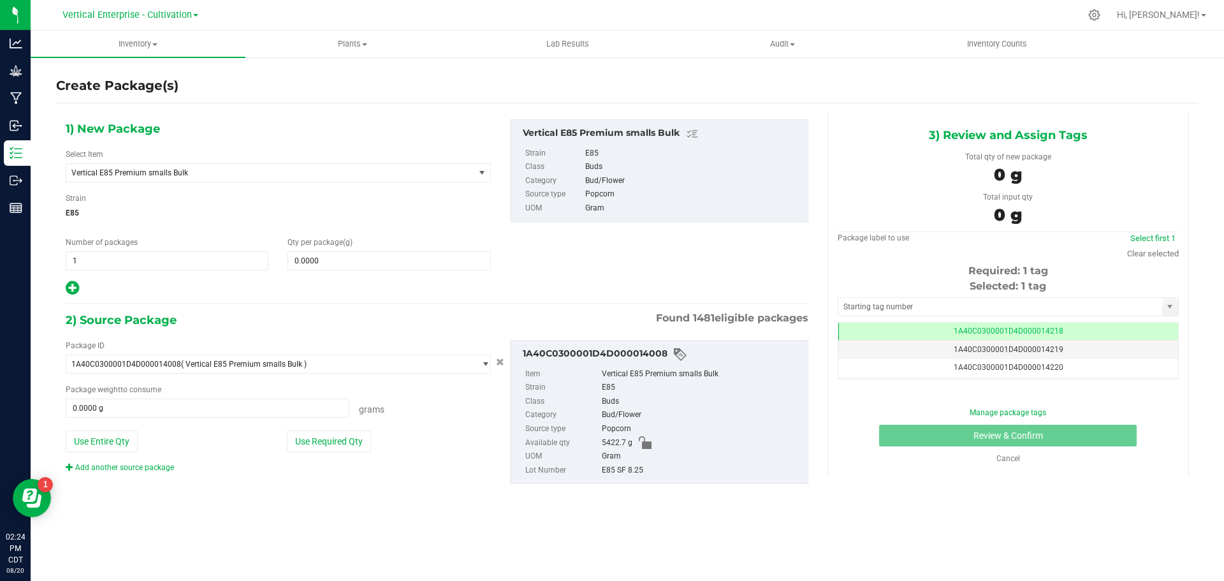
scroll to position [0, -1]
click at [143, 171] on span "Vertical E85 Premium smalls Bulk" at bounding box center [262, 172] width 382 height 9
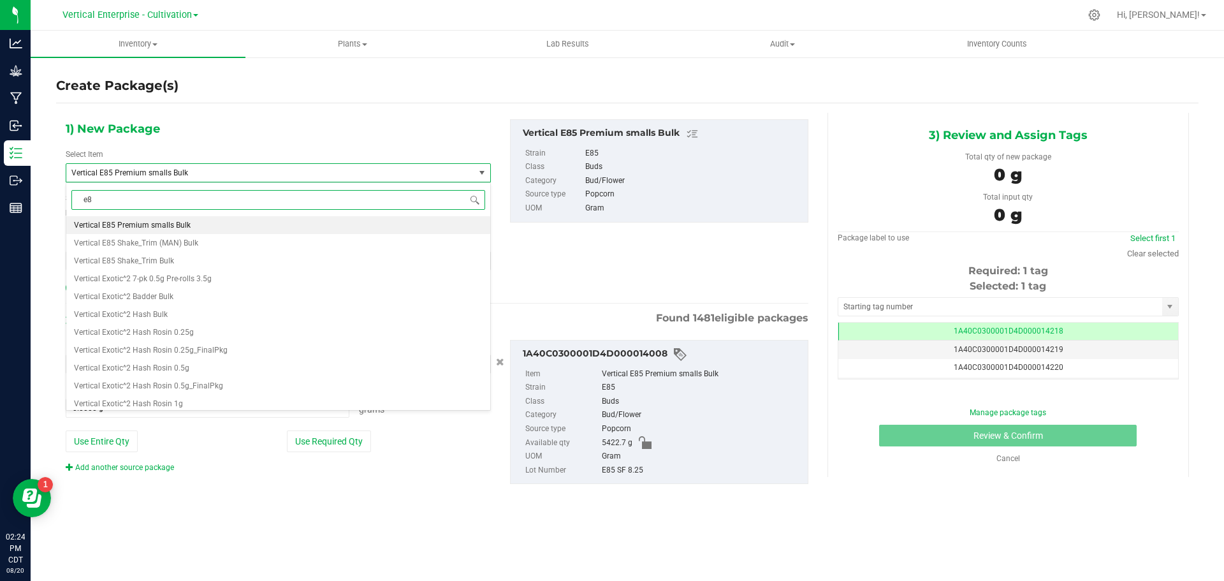
scroll to position [0, 0]
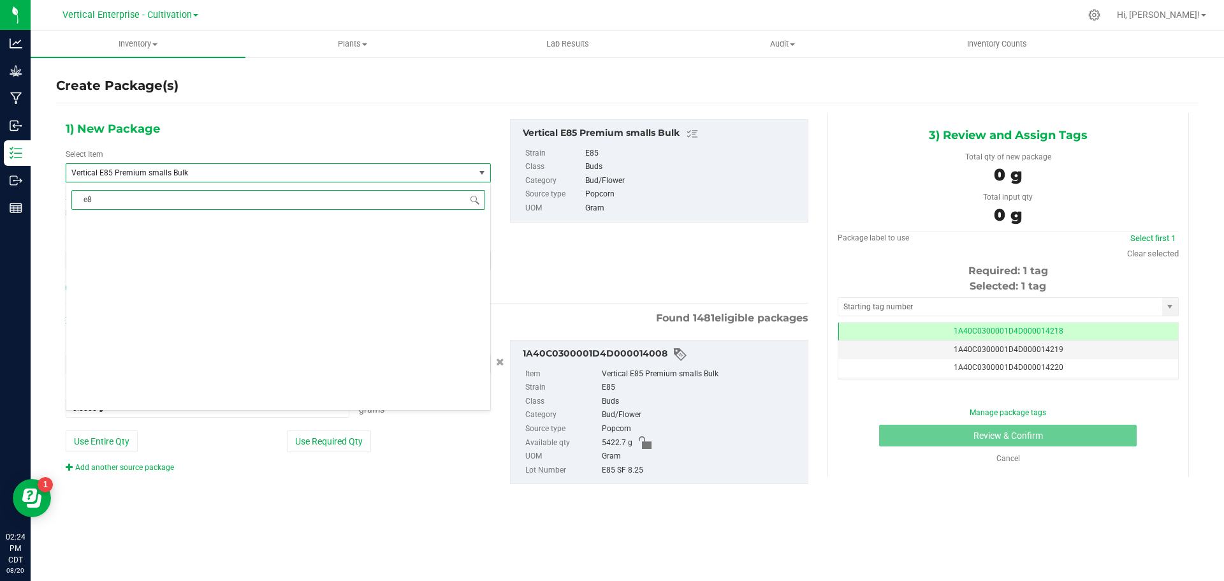
type input "e85"
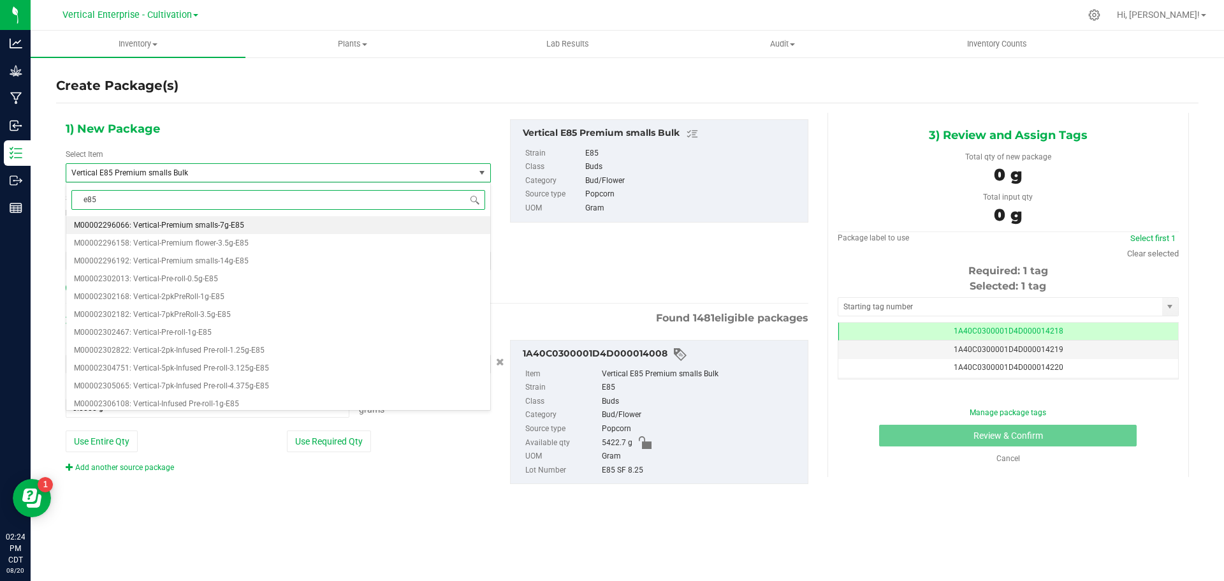
click at [171, 229] on span "M00002296066: Vertical-Premium smalls-7g-E85" at bounding box center [159, 225] width 170 height 9
type input "0"
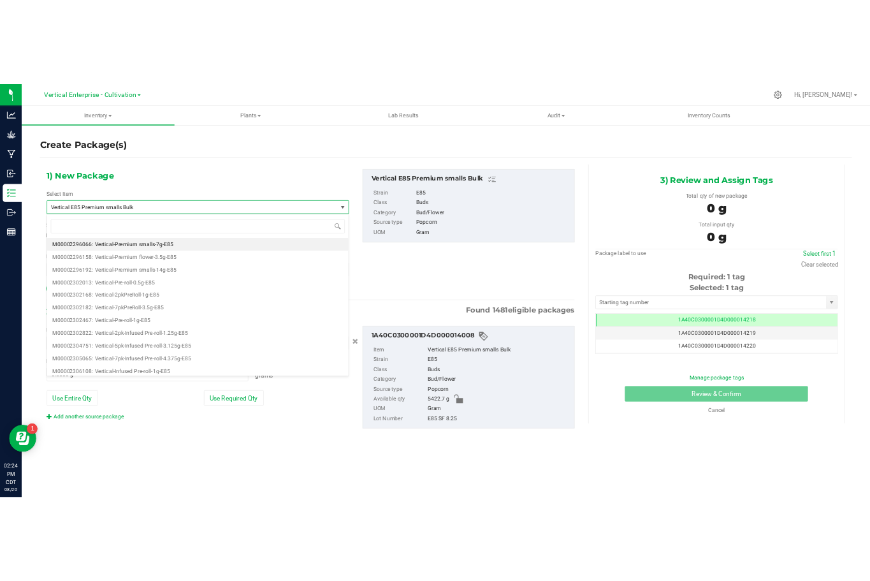
scroll to position [21116, 0]
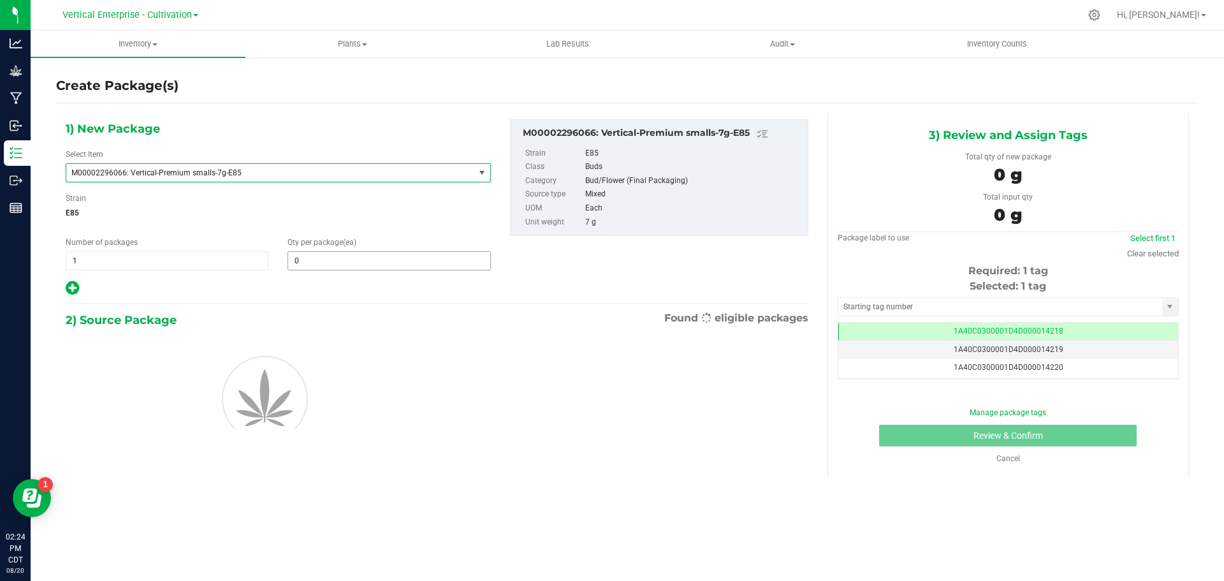
click at [323, 268] on input "0" at bounding box center [388, 261] width 201 height 18
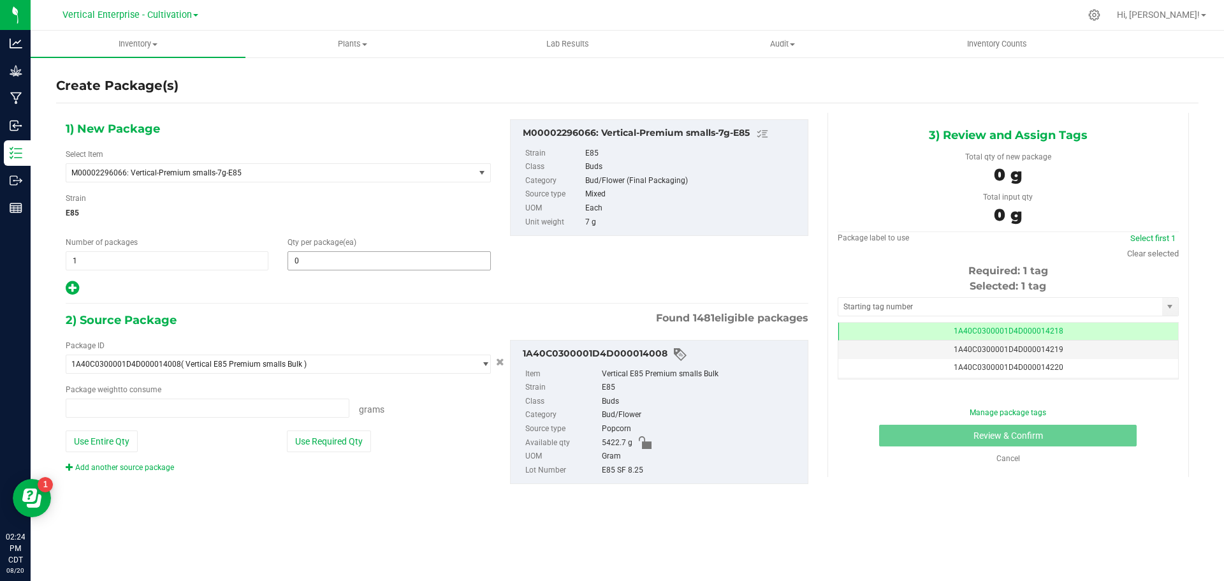
type input "0.0000 g"
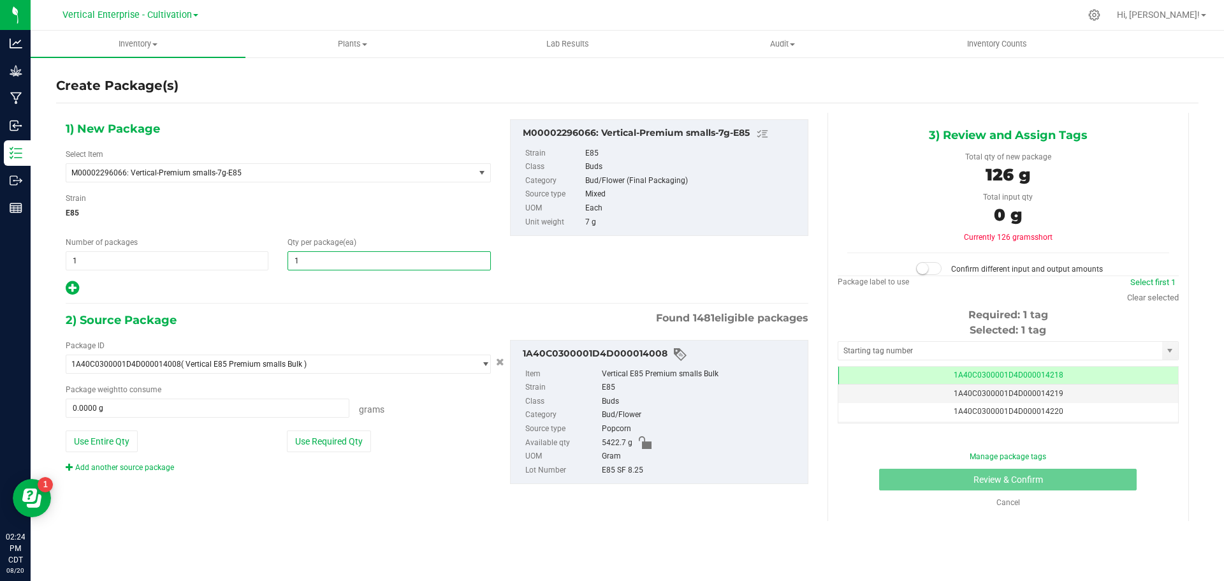
type input "18"
click at [309, 448] on button "Use Required Qty" at bounding box center [329, 441] width 84 height 22
type input "126.0000 g"
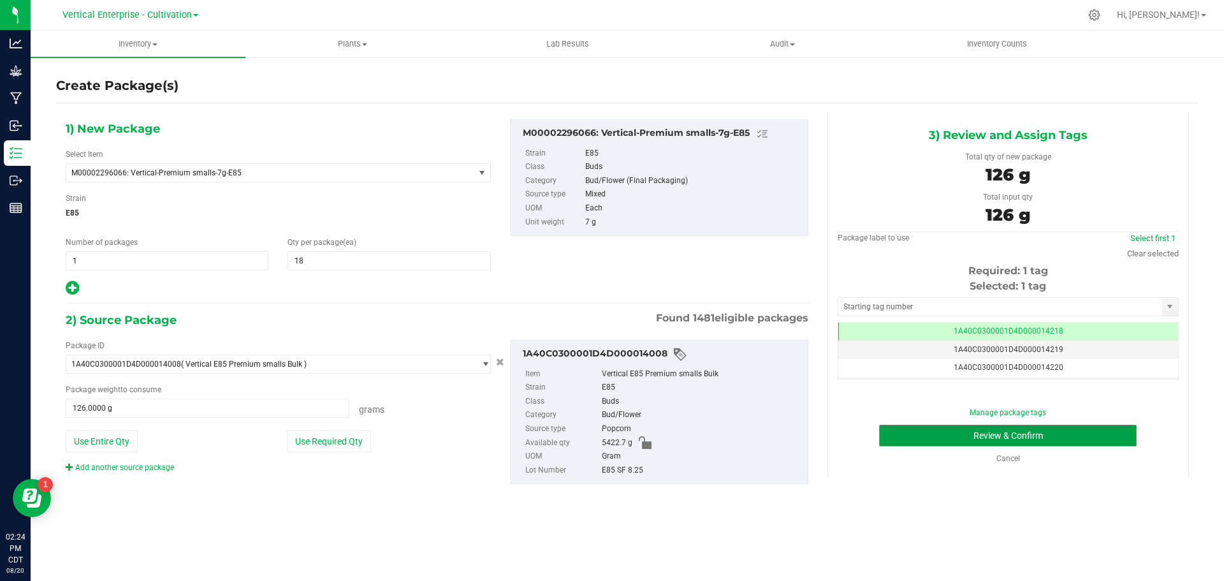
click at [954, 441] on button "Review & Confirm" at bounding box center [1008, 436] width 258 height 22
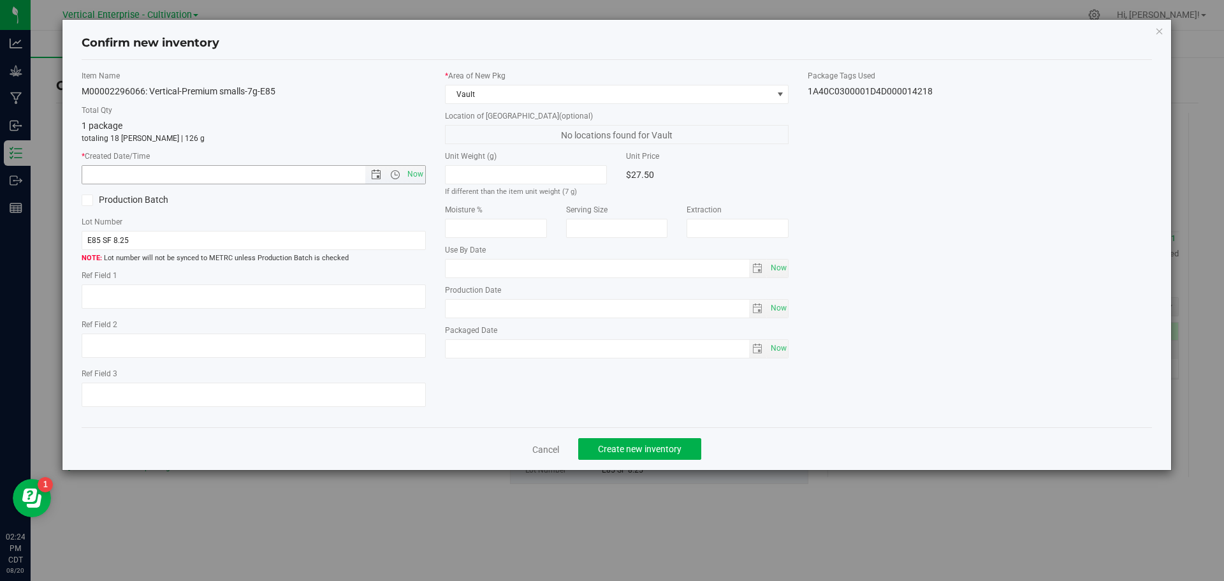
click at [411, 171] on span "Now" at bounding box center [415, 174] width 22 height 18
type input "8/20/2025 2:24 PM"
click at [631, 442] on button "Create new inventory" at bounding box center [639, 449] width 123 height 22
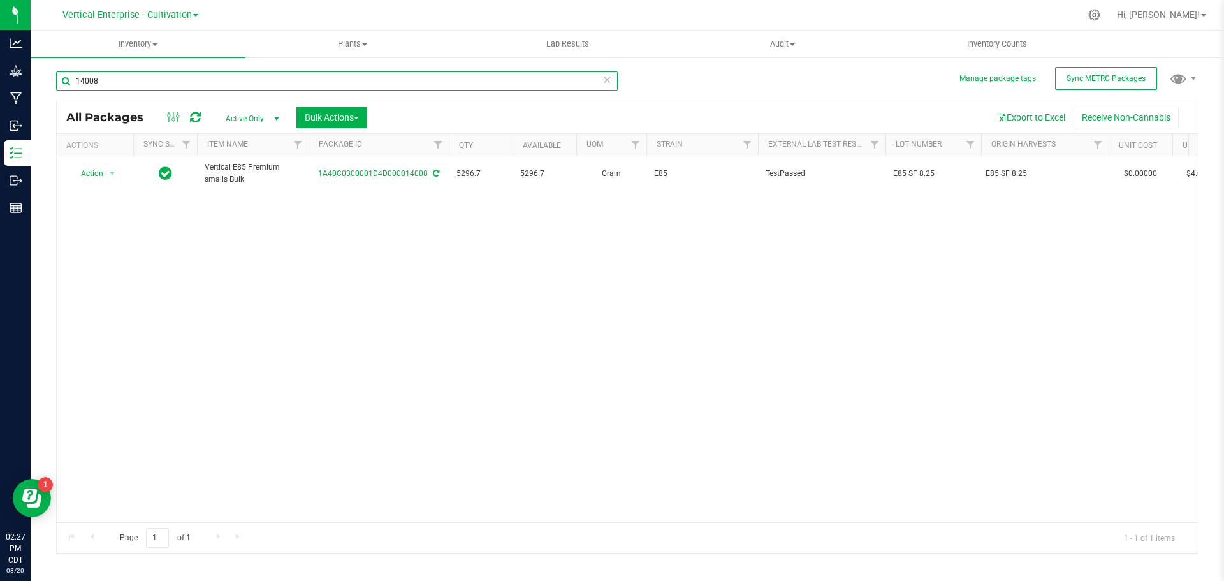
drag, startPoint x: 106, startPoint y: 84, endPoint x: 27, endPoint y: 85, distance: 79.1
click at [27, 85] on div "Analytics Grow Manufacturing Inbound Inventory Outbound Reports 02:27 PM CDT 08…" at bounding box center [612, 290] width 1224 height 581
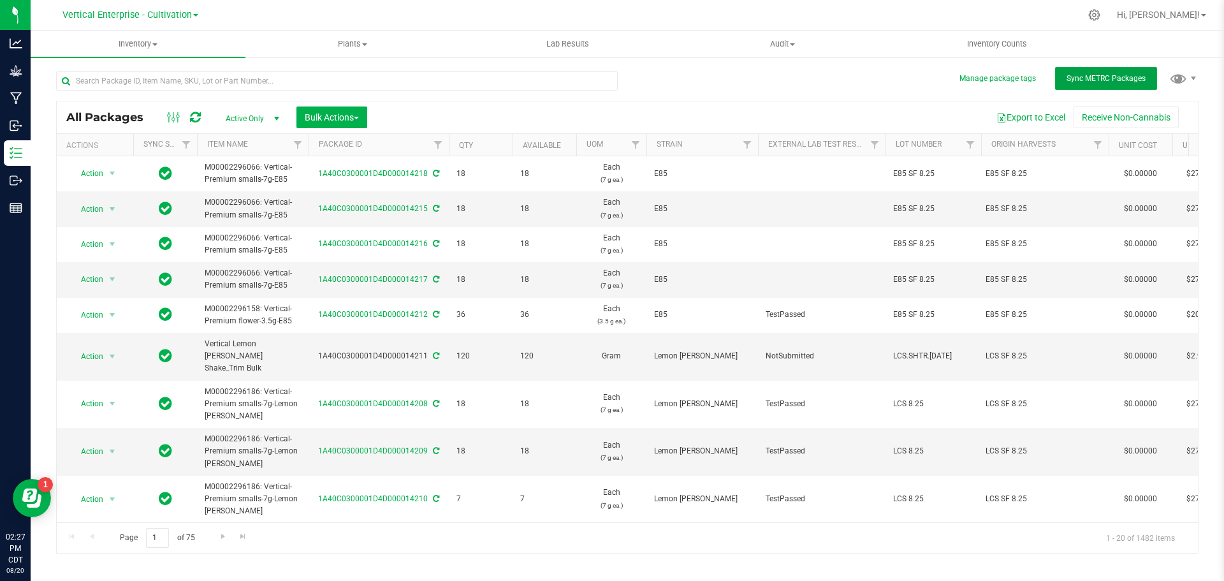
click at [1093, 73] on button "Sync METRC Packages" at bounding box center [1106, 78] width 102 height 23
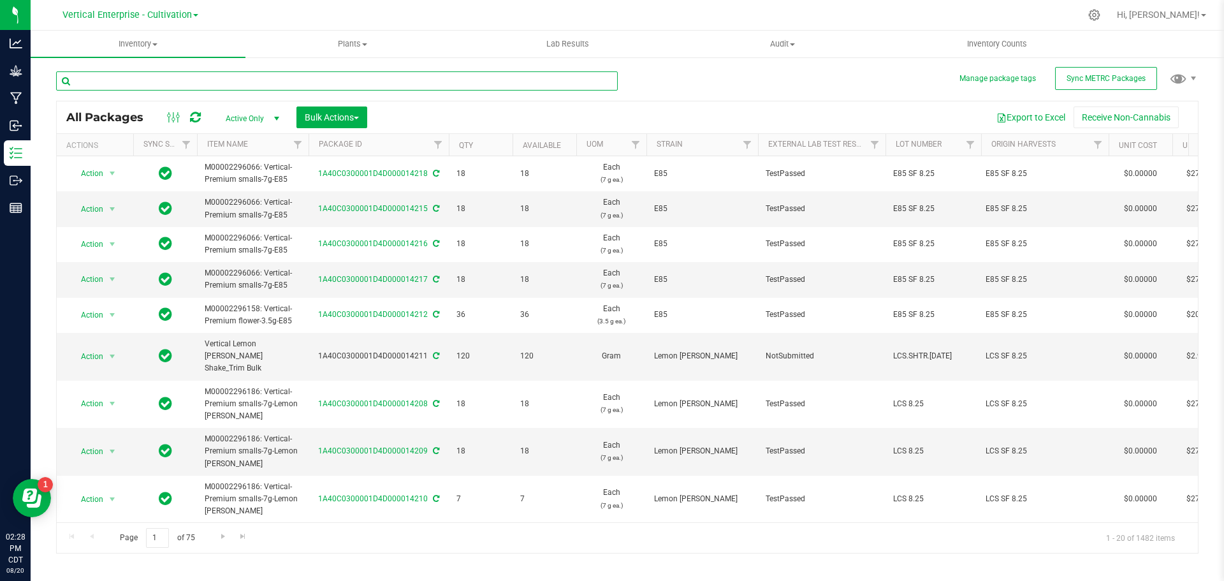
click at [142, 82] on input "text" at bounding box center [337, 80] width 562 height 19
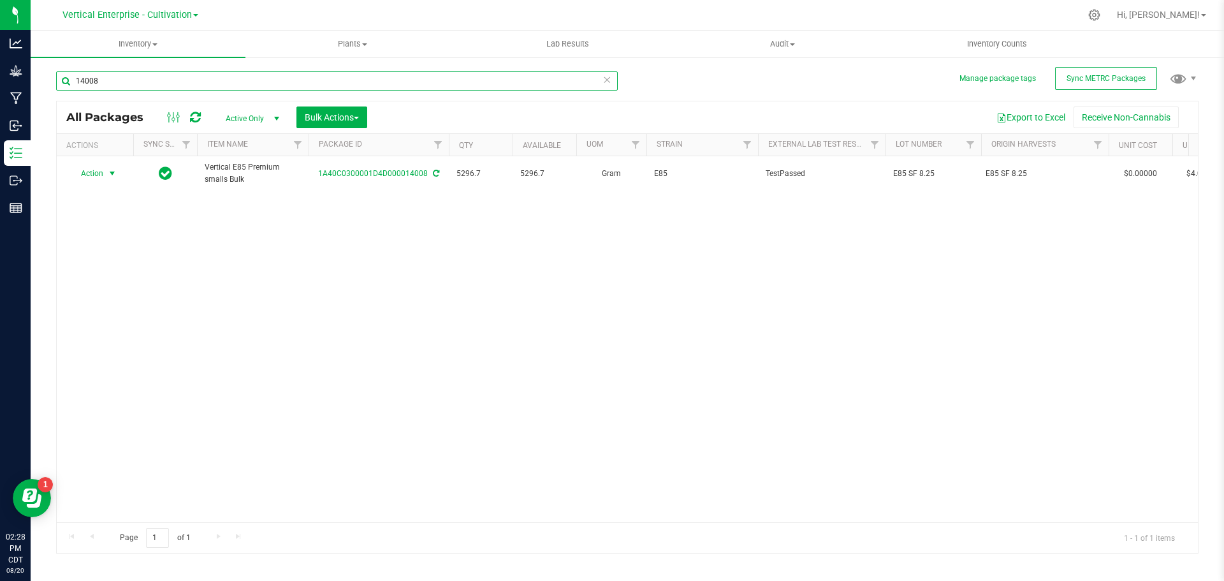
type input "14008"
click at [92, 171] on span "Action" at bounding box center [86, 173] width 34 height 18
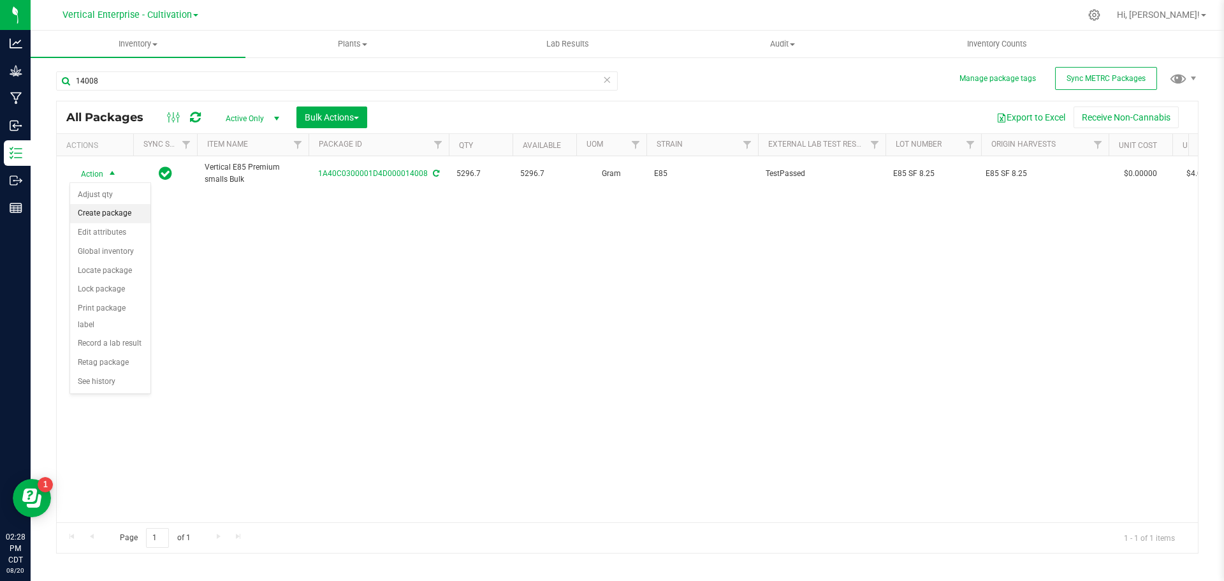
click at [85, 215] on li "Create package" at bounding box center [110, 213] width 80 height 19
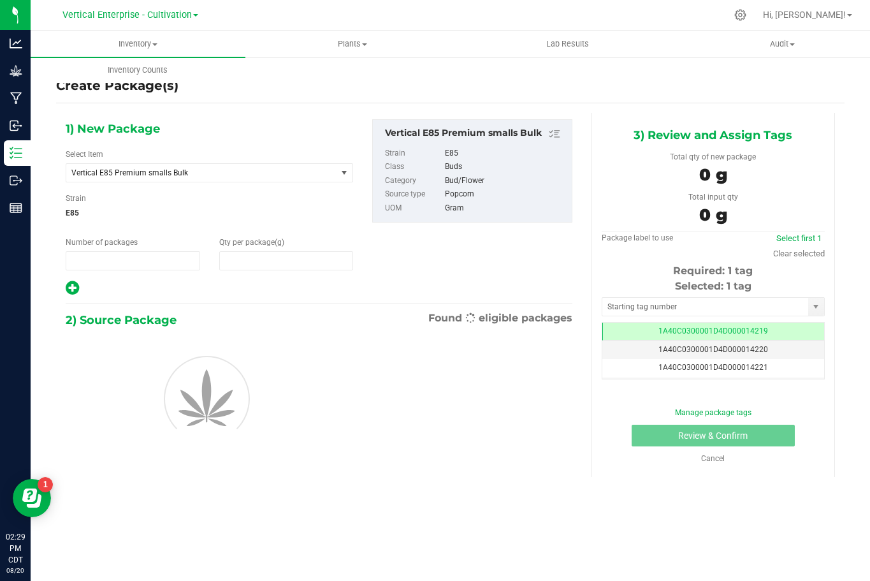
type input "1"
type input "0.0000"
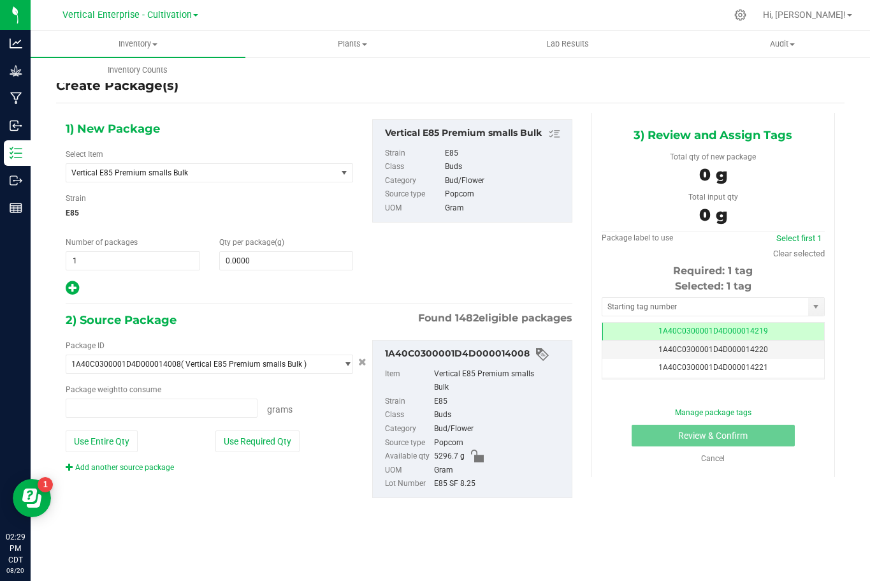
type input "0.0000 g"
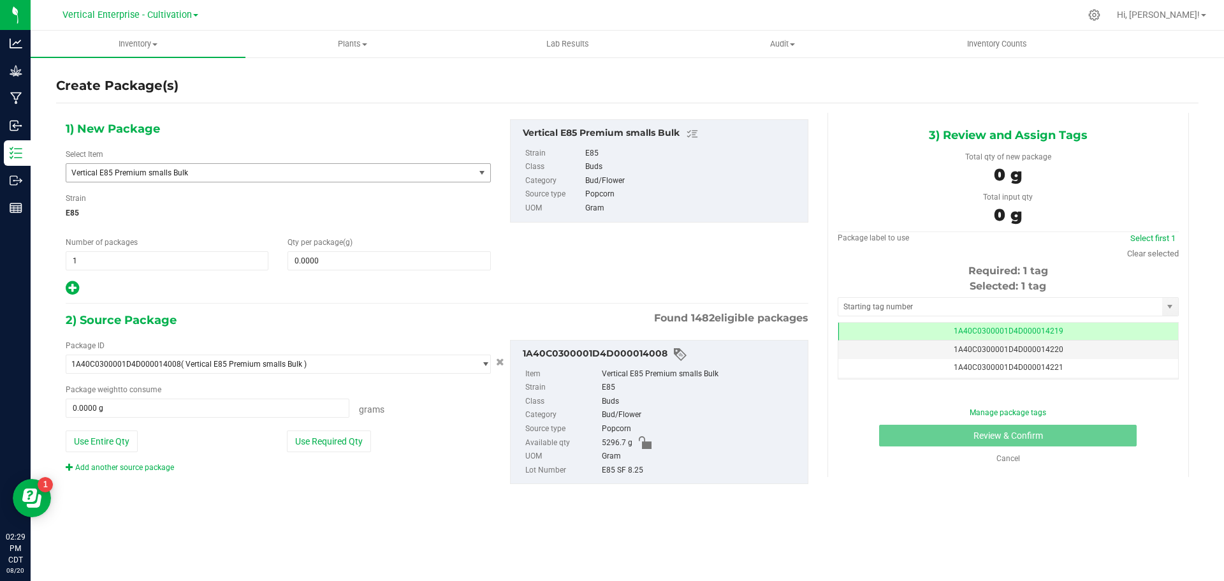
click at [235, 174] on span "Vertical E85 Premium smalls Bulk" at bounding box center [262, 172] width 382 height 9
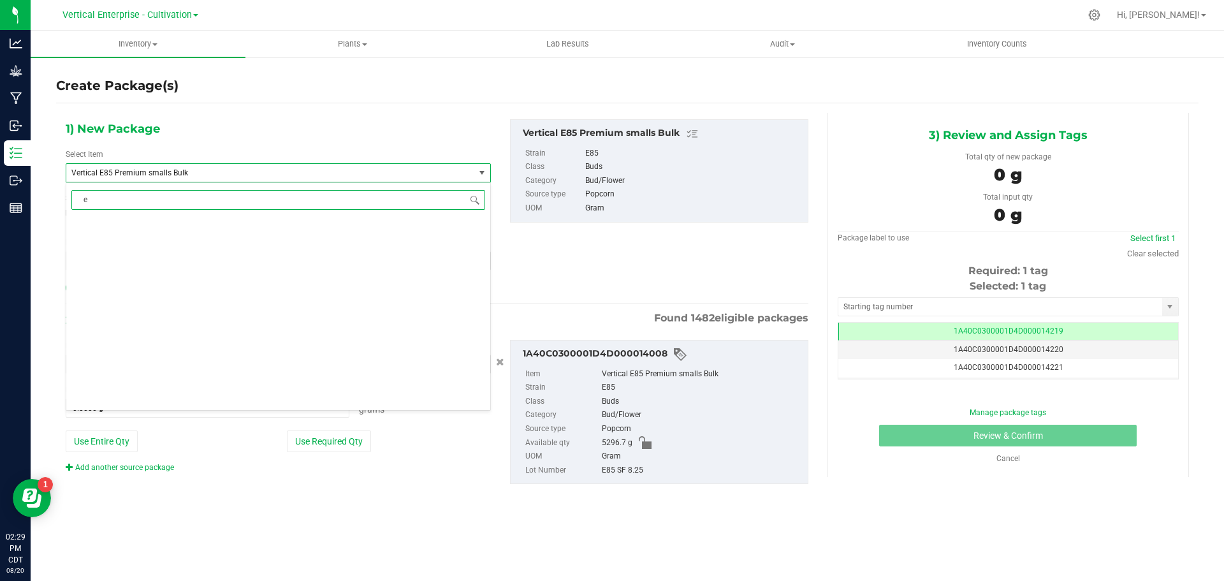
scroll to position [0, 0]
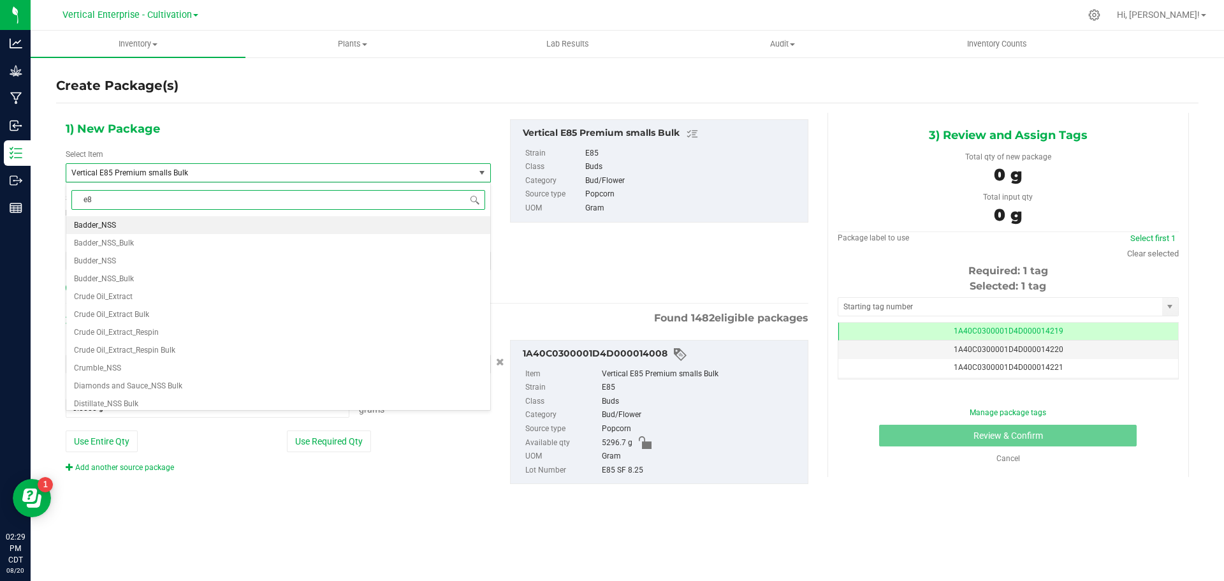
type input "e85"
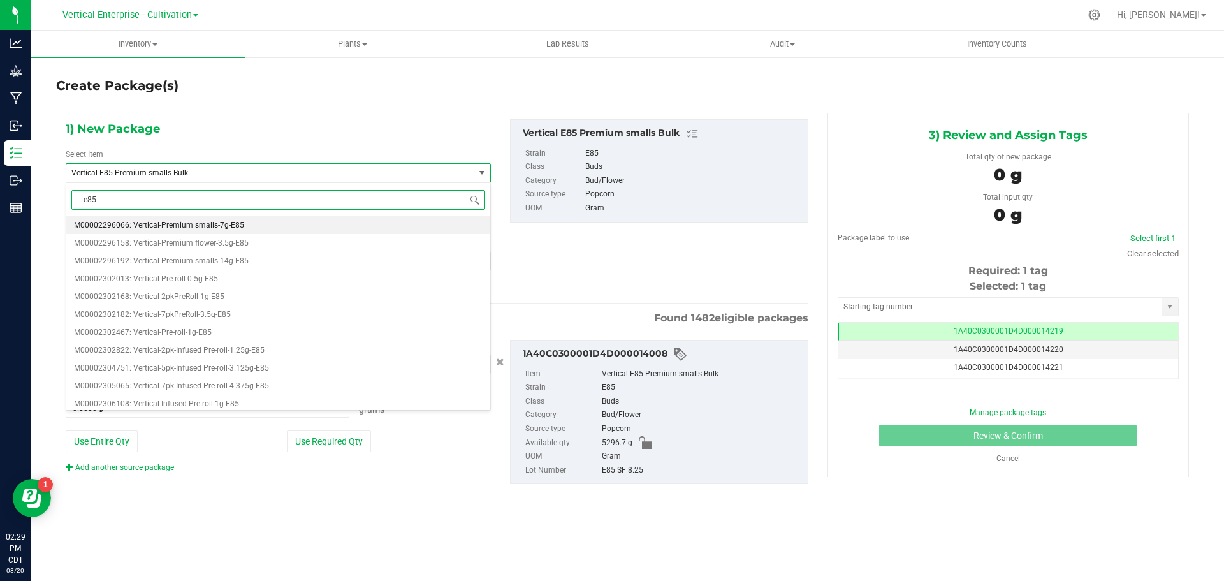
click at [214, 227] on span "M00002296066: Vertical-Premium smalls-7g-E85" at bounding box center [159, 225] width 170 height 9
type input "0"
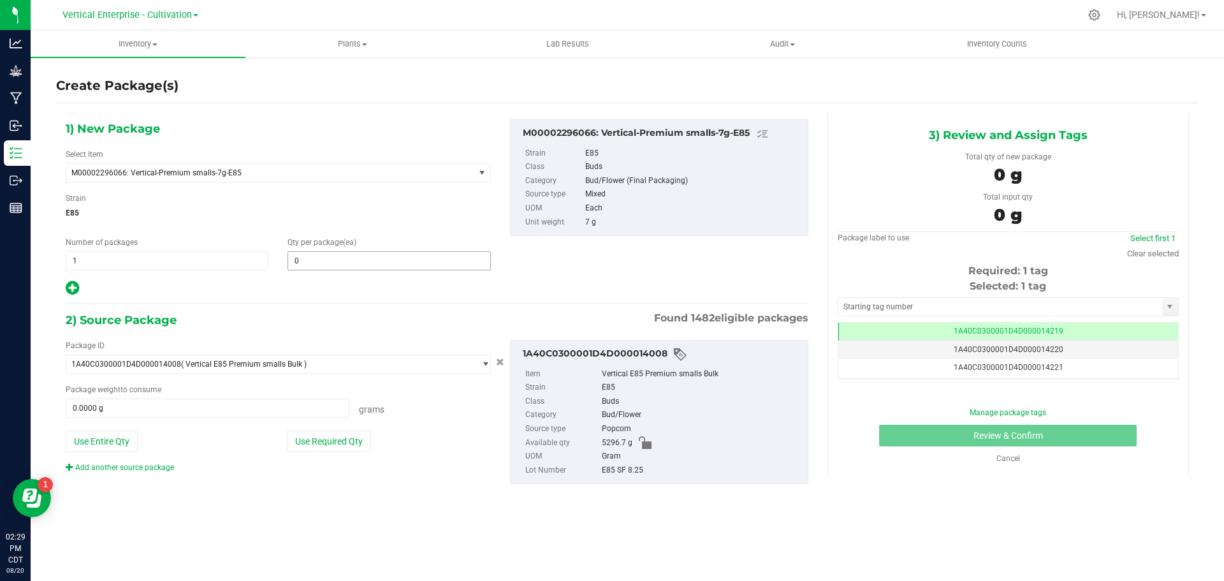
click at [319, 261] on span "0 0" at bounding box center [389, 260] width 203 height 19
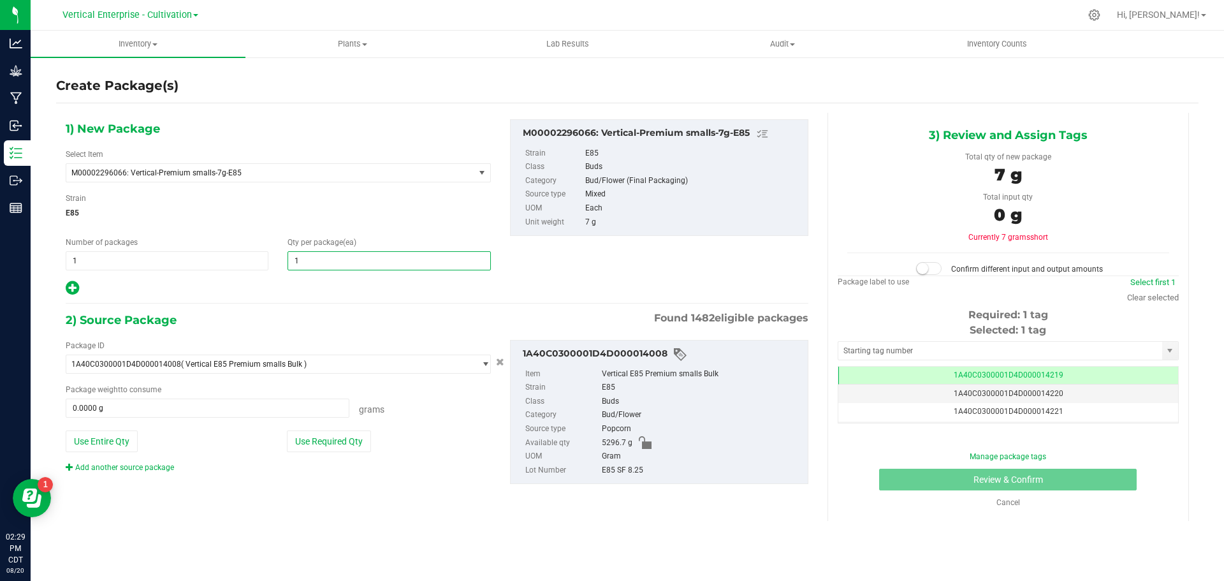
type input "18"
click at [328, 449] on button "Use Required Qty" at bounding box center [329, 441] width 84 height 22
type input "126.0000 g"
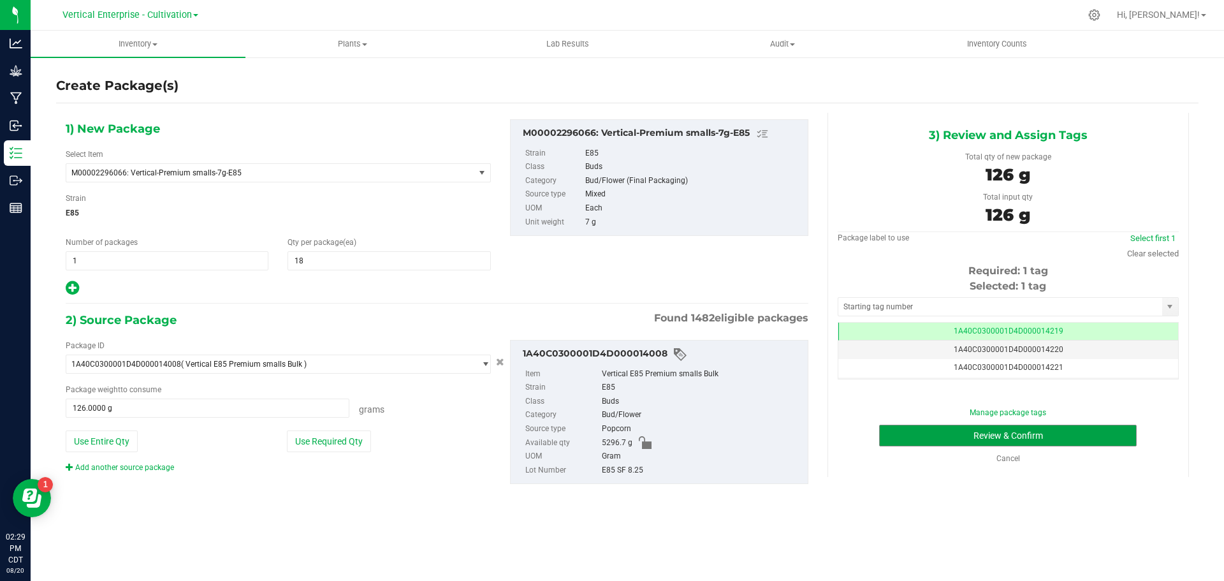
click at [1065, 442] on button "Review & Confirm" at bounding box center [1008, 436] width 258 height 22
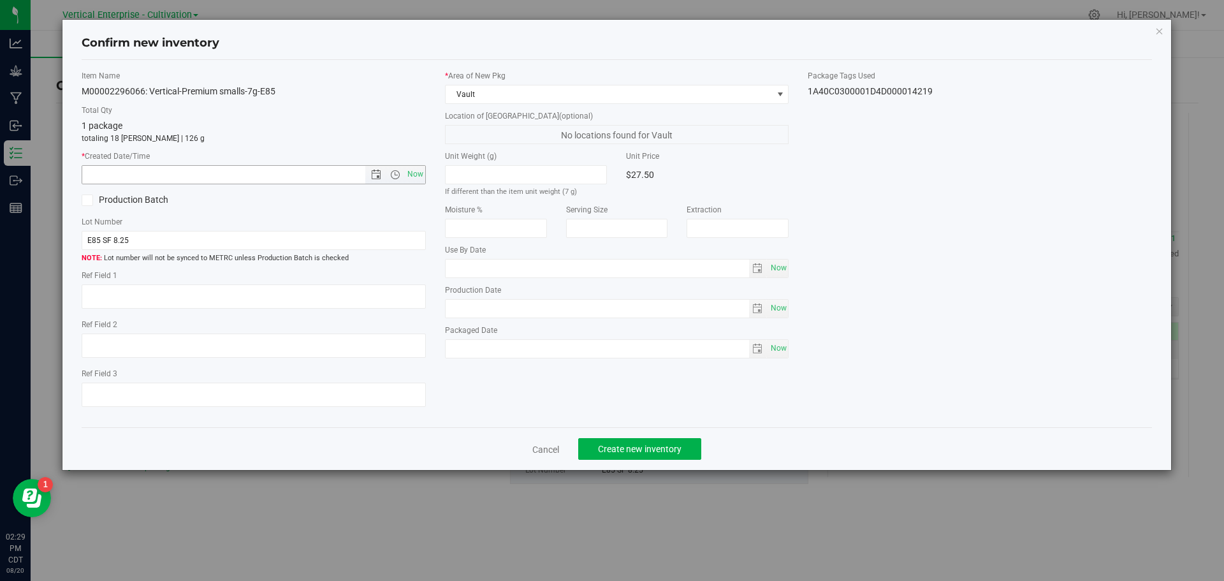
click at [409, 177] on span "Now" at bounding box center [415, 174] width 22 height 18
type input "8/20/2025 2:29 PM"
click at [622, 453] on span "Create new inventory" at bounding box center [640, 449] width 84 height 10
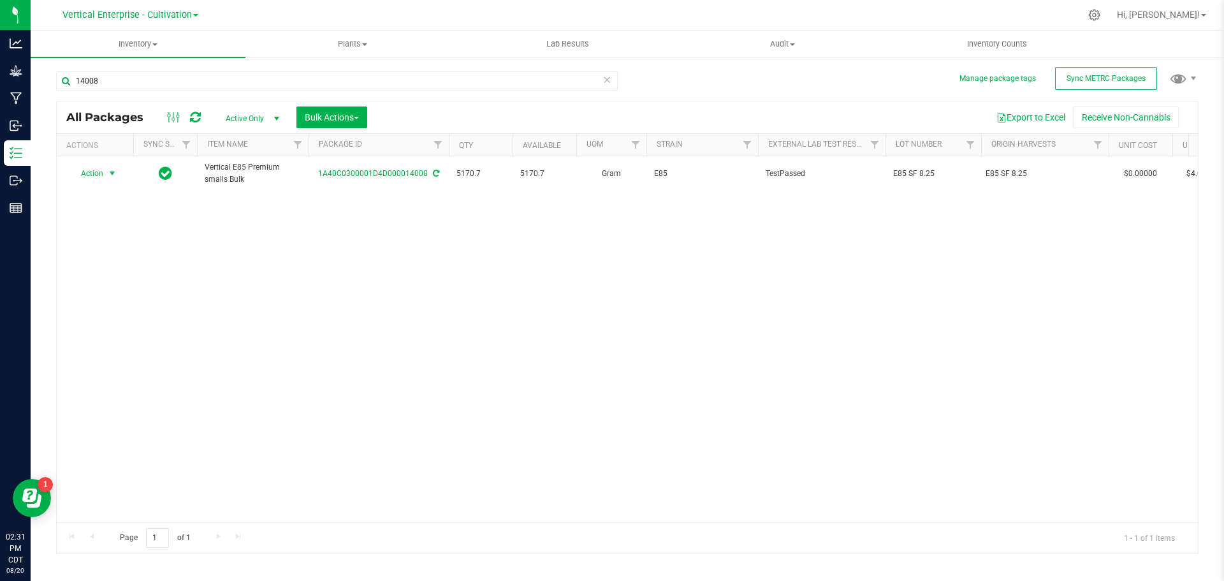
click at [85, 171] on span "Action" at bounding box center [86, 173] width 34 height 18
click at [92, 213] on li "Create package" at bounding box center [110, 213] width 80 height 19
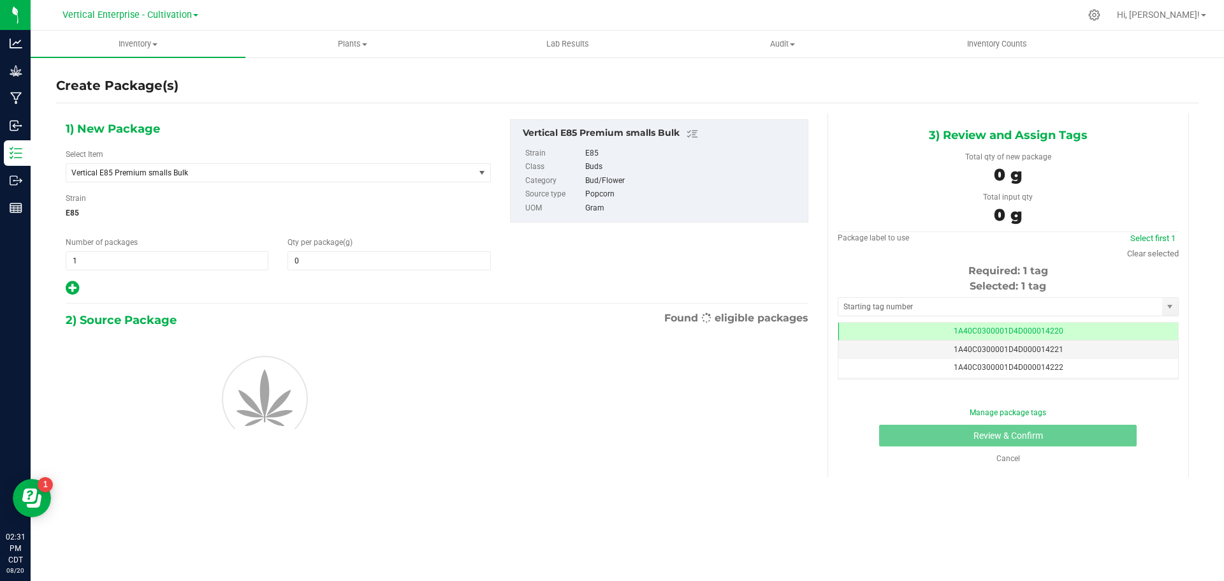
type input "0.0000"
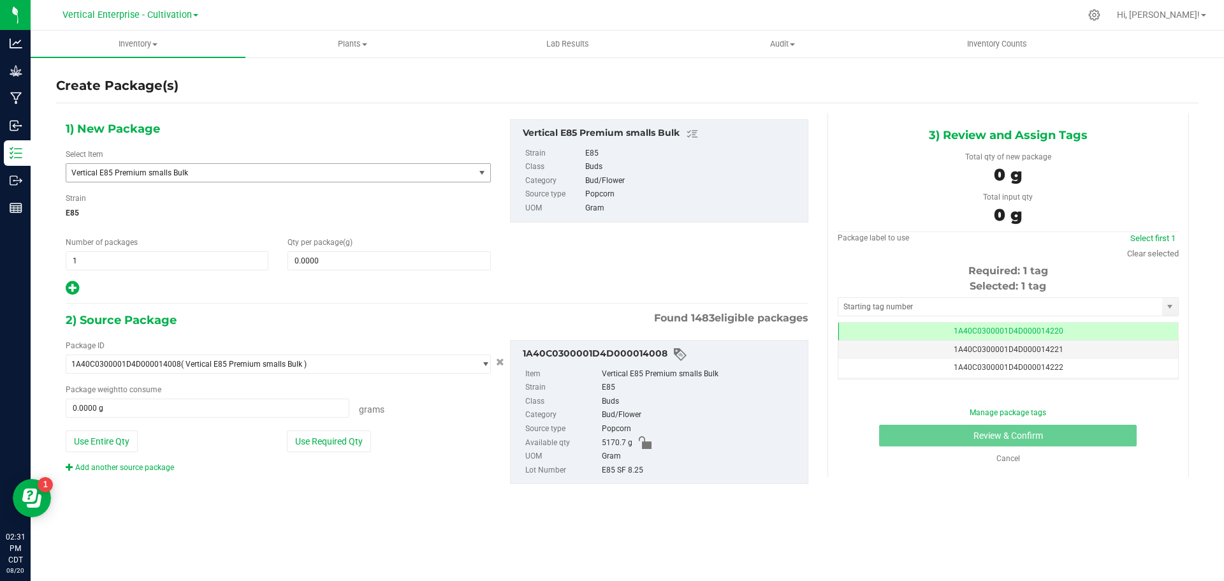
click at [175, 176] on span "Vertical E85 Premium smalls Bulk" at bounding box center [262, 172] width 382 height 9
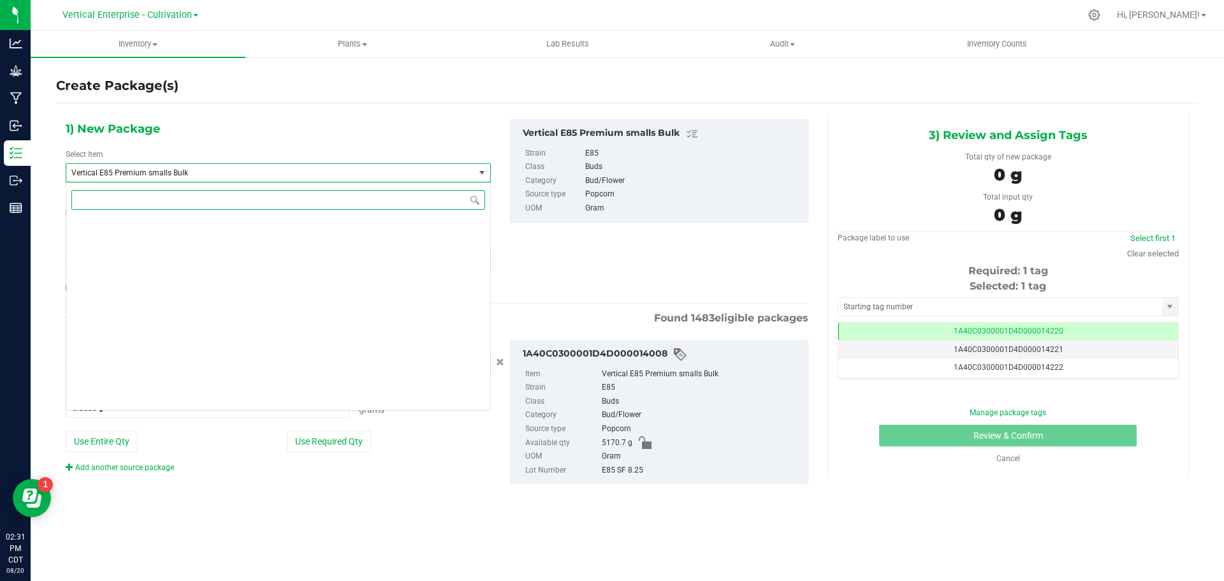
scroll to position [31255, 0]
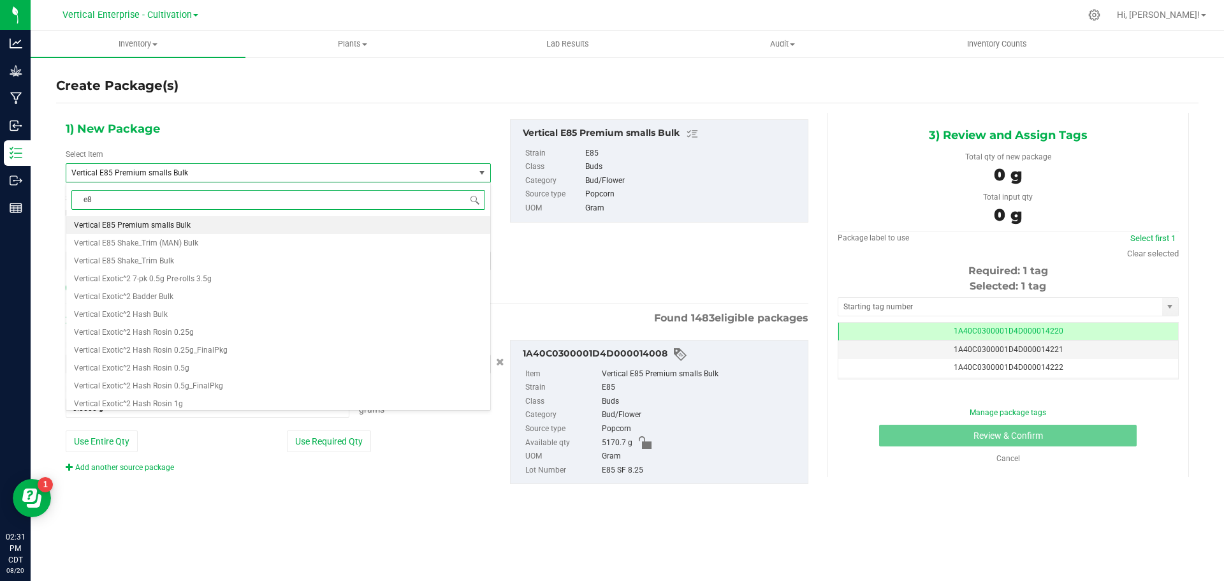
type input "e85"
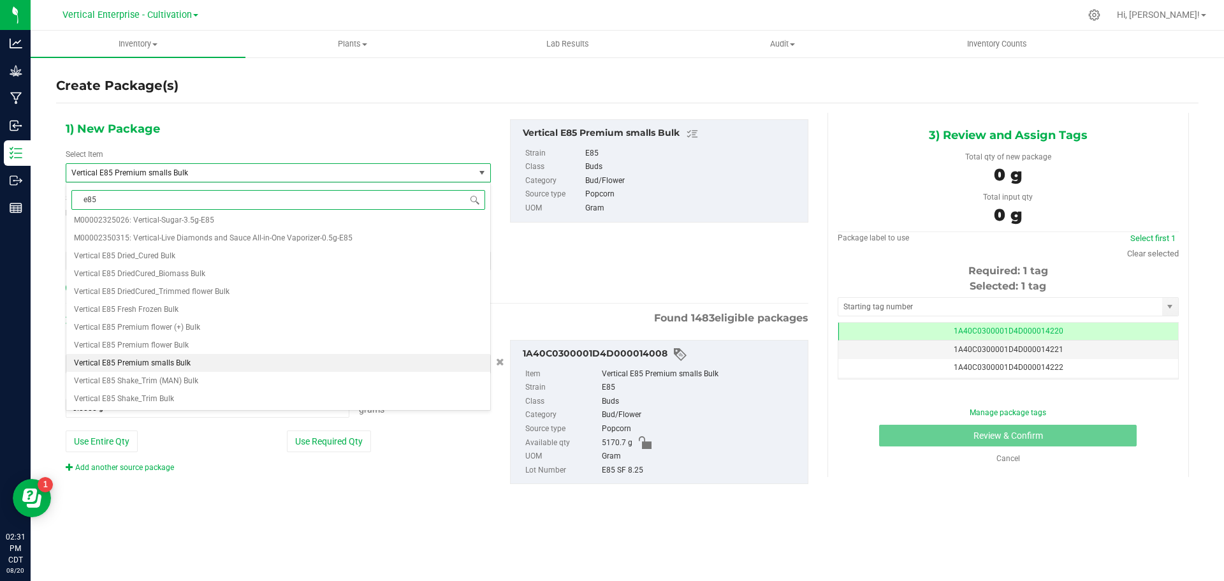
scroll to position [0, 0]
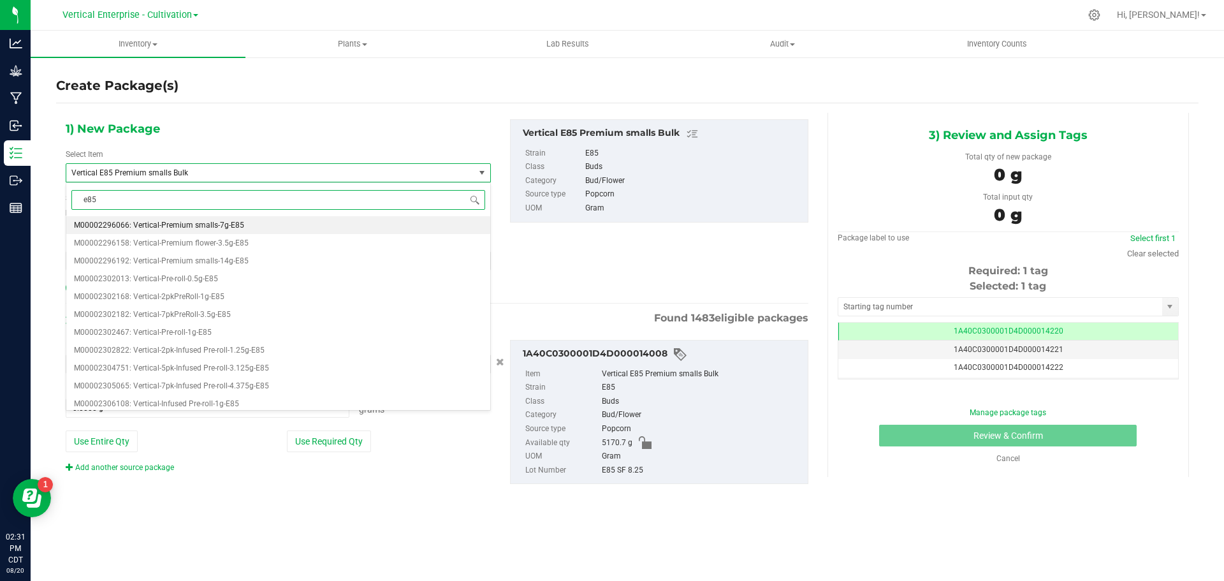
click at [154, 222] on span "M00002296066: Vertical-Premium smalls-7g-E85" at bounding box center [159, 225] width 170 height 9
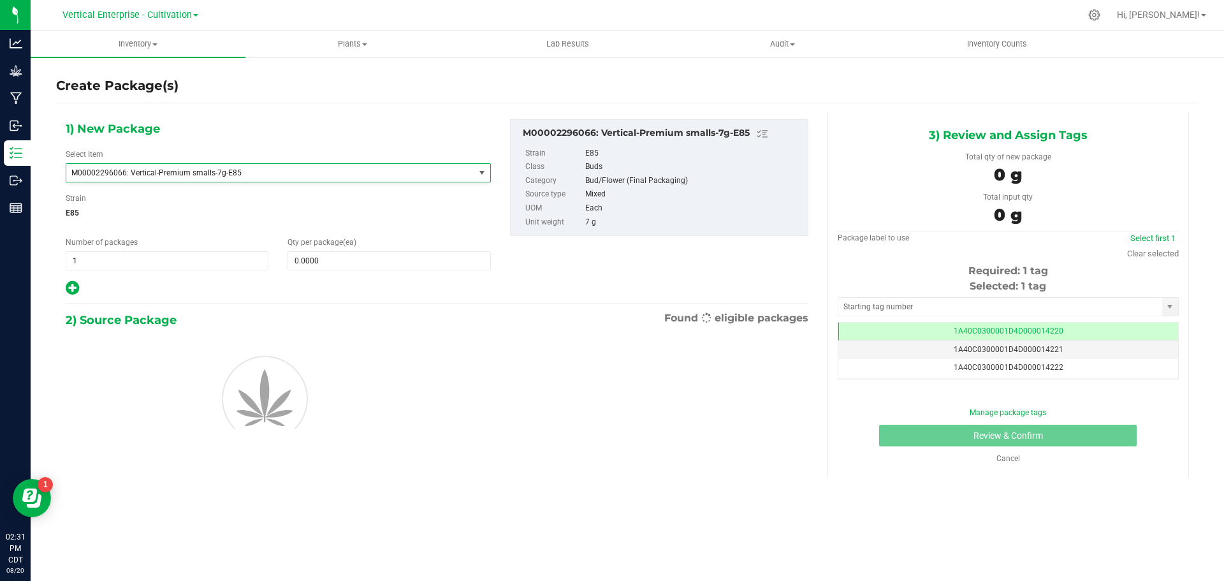
type input "0"
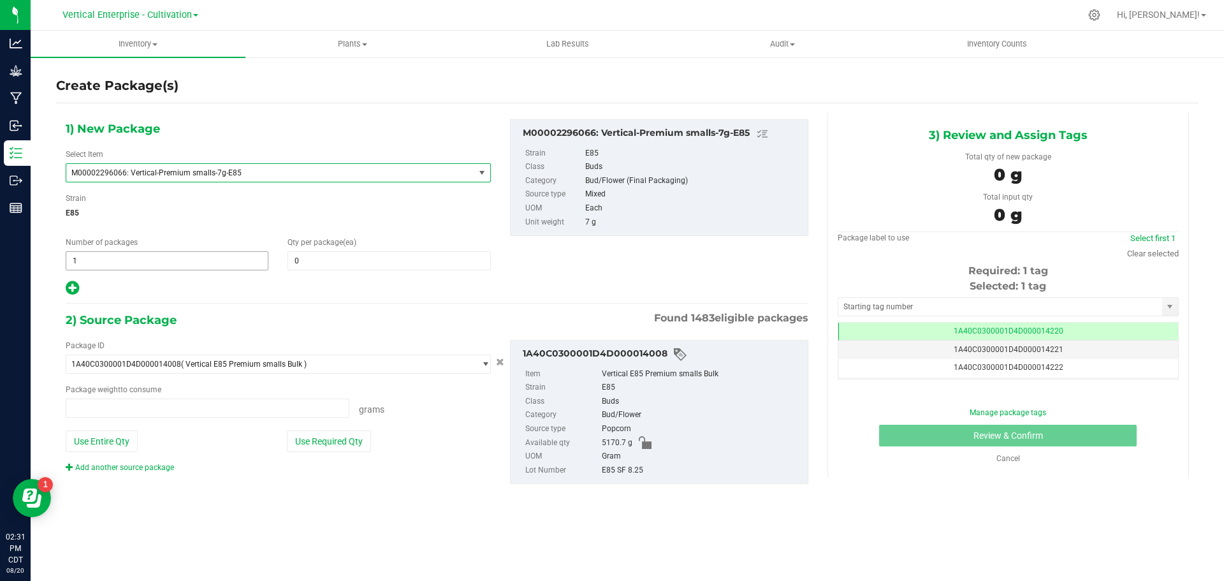
type input "0.0000 g"
click at [309, 261] on input "0" at bounding box center [388, 261] width 201 height 18
type input "18"
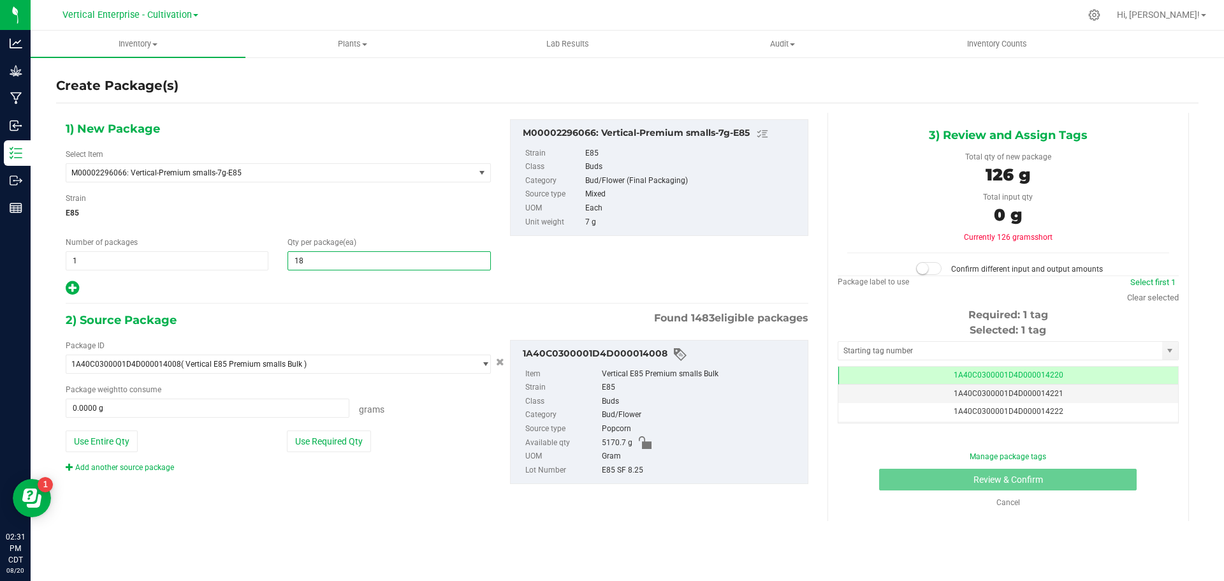
type input "18"
click at [344, 447] on button "Use Required Qty" at bounding box center [329, 441] width 84 height 22
type input "126.0000 g"
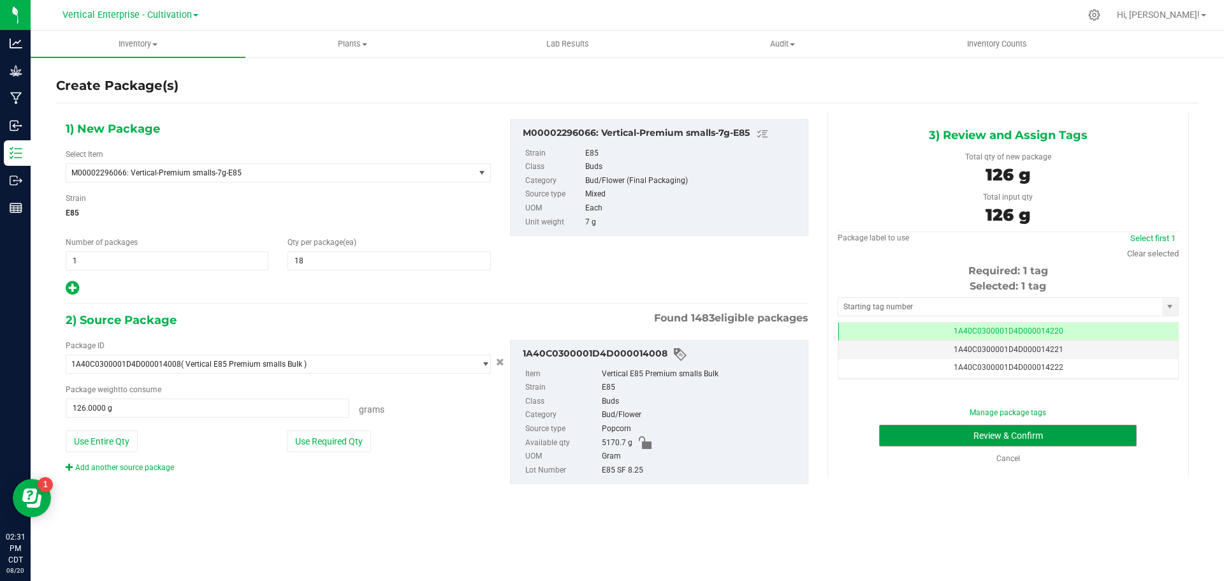
click at [1031, 440] on button "Review & Confirm" at bounding box center [1008, 436] width 258 height 22
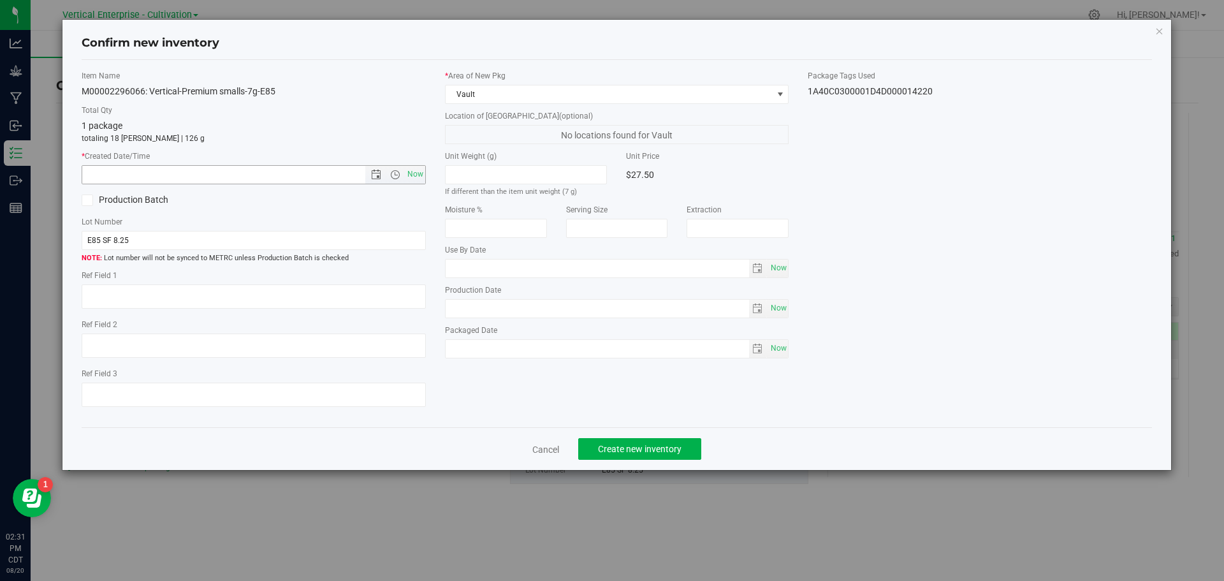
click at [411, 173] on span "Now" at bounding box center [415, 174] width 22 height 18
type input "8/20/2025 2:31 PM"
click at [616, 437] on div "Cancel Create new inventory" at bounding box center [617, 448] width 1071 height 43
click at [617, 450] on span "Create new inventory" at bounding box center [640, 449] width 84 height 10
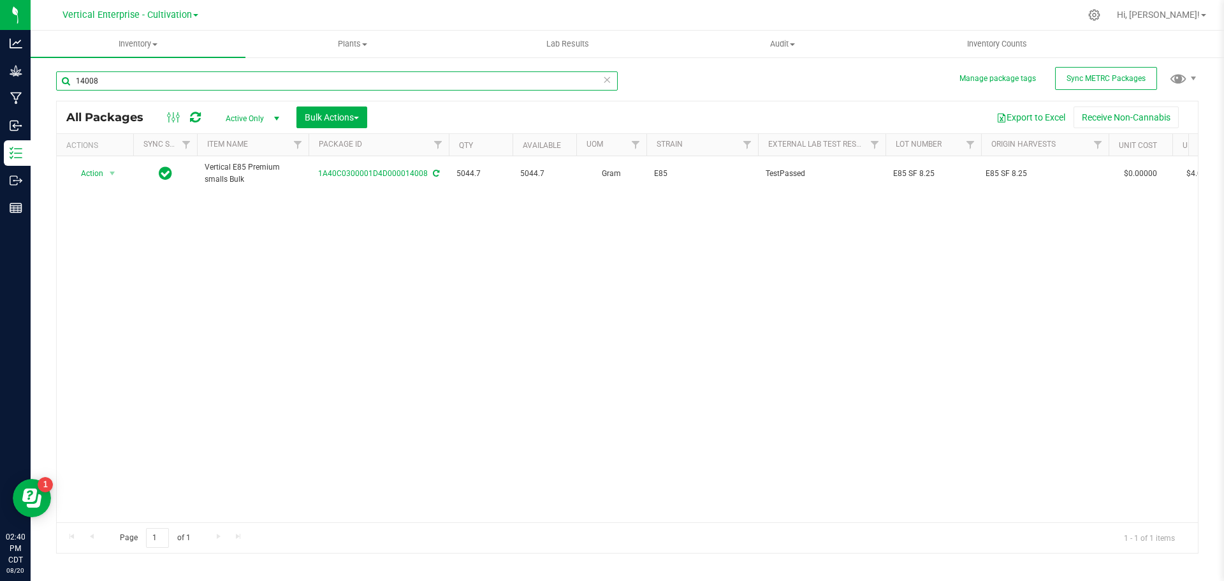
click at [110, 89] on input "14008" at bounding box center [337, 80] width 562 height 19
type input "1"
type input "14055"
click at [92, 175] on span "Action" at bounding box center [86, 173] width 34 height 18
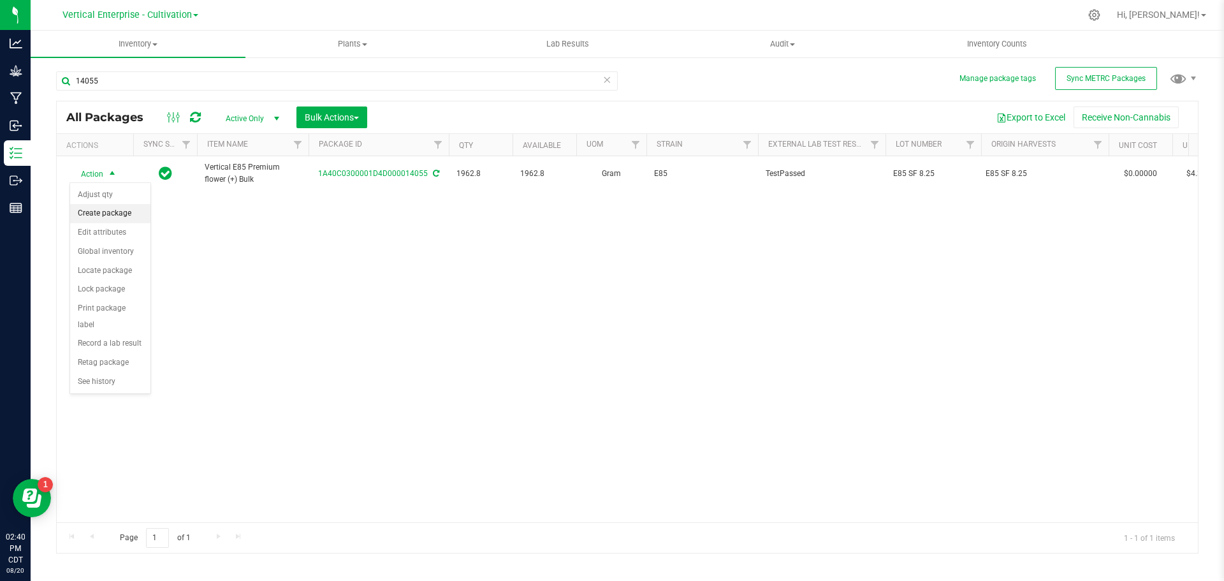
click at [101, 212] on li "Create package" at bounding box center [110, 213] width 80 height 19
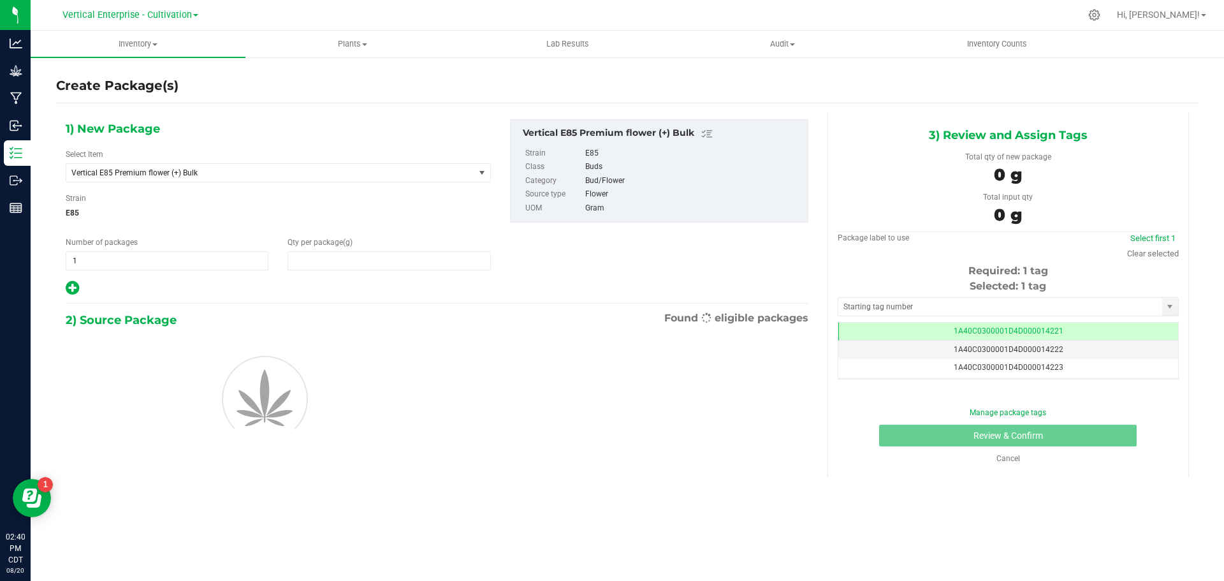
type input "0.0000"
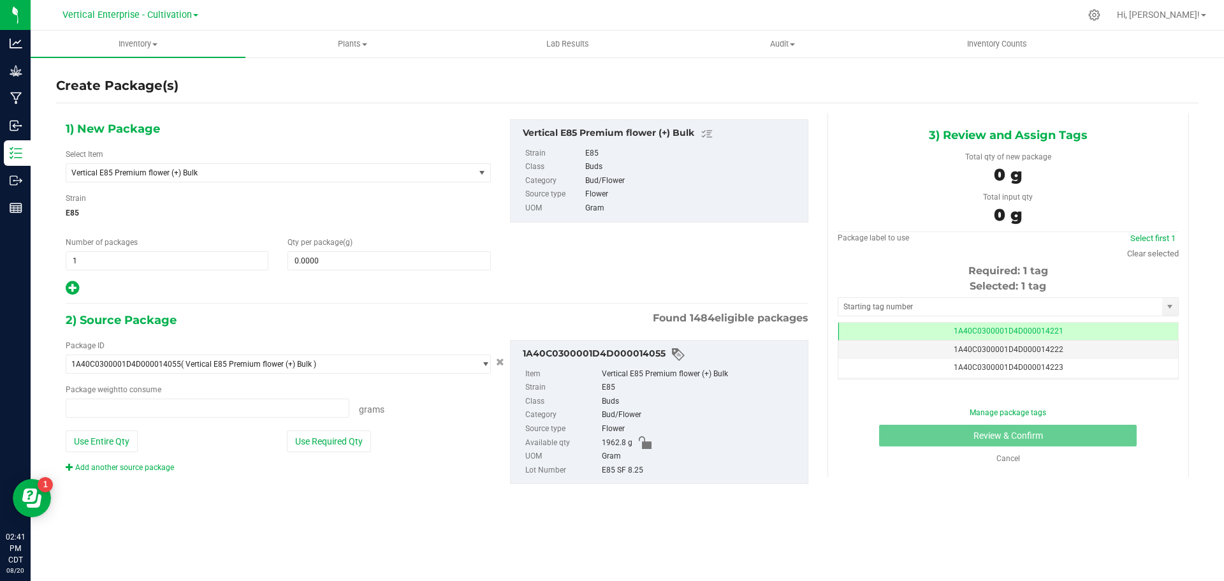
type input "0.0000 g"
click at [142, 173] on span "Vertical E85 Premium flower (+) Bulk" at bounding box center [262, 172] width 382 height 9
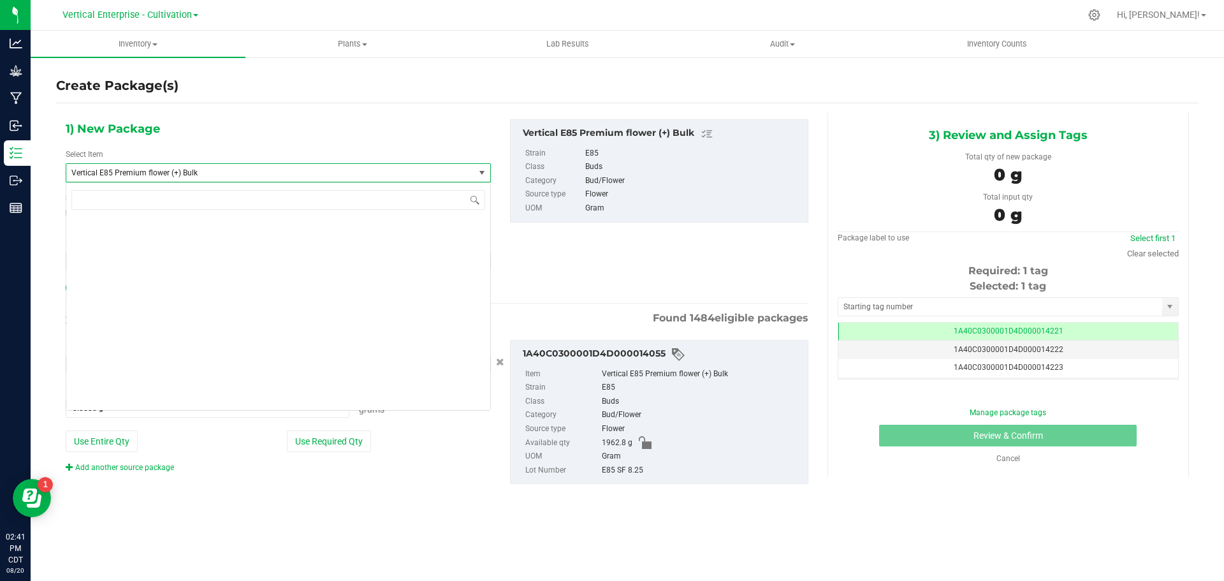
scroll to position [31219, 0]
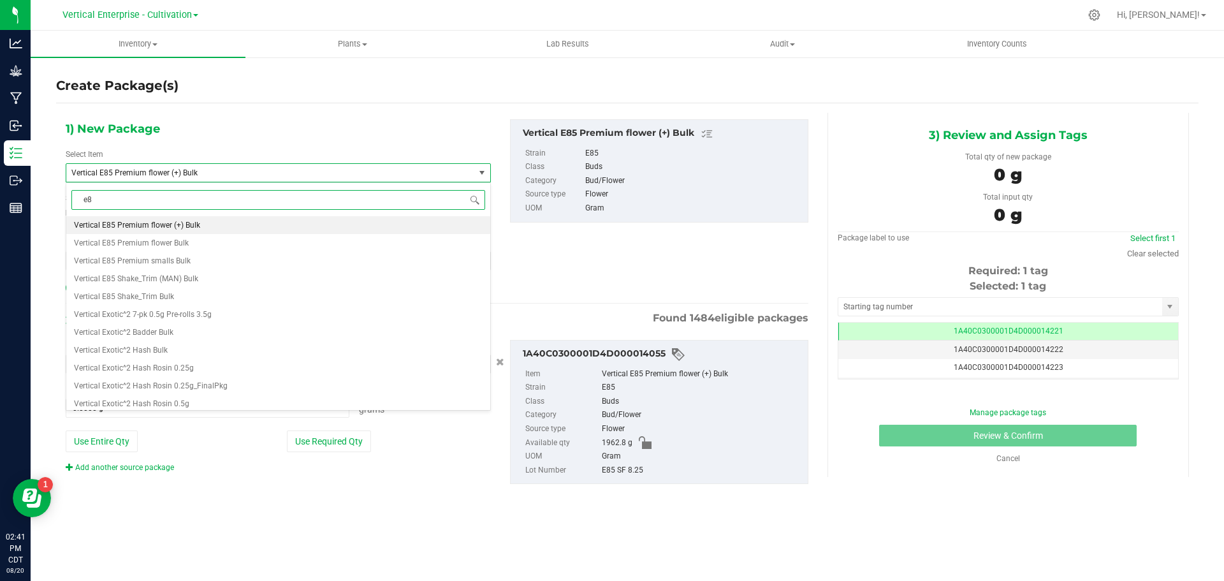
type input "e85"
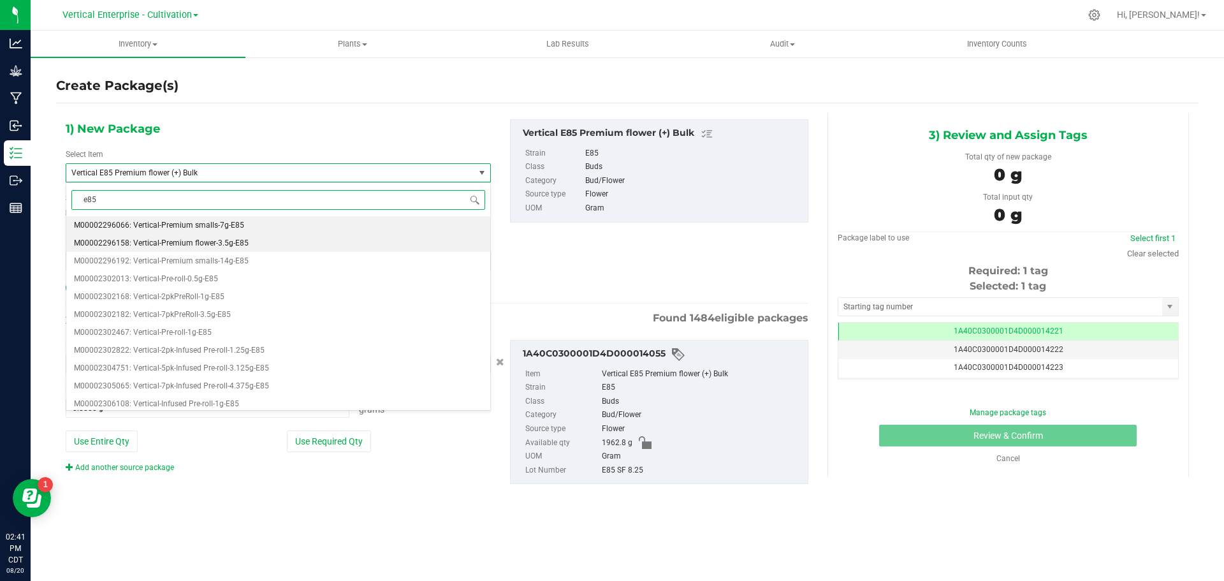
click at [156, 238] on span "M00002296158: Vertical-Premium flower-3.5g-E85" at bounding box center [161, 242] width 175 height 9
type input "0"
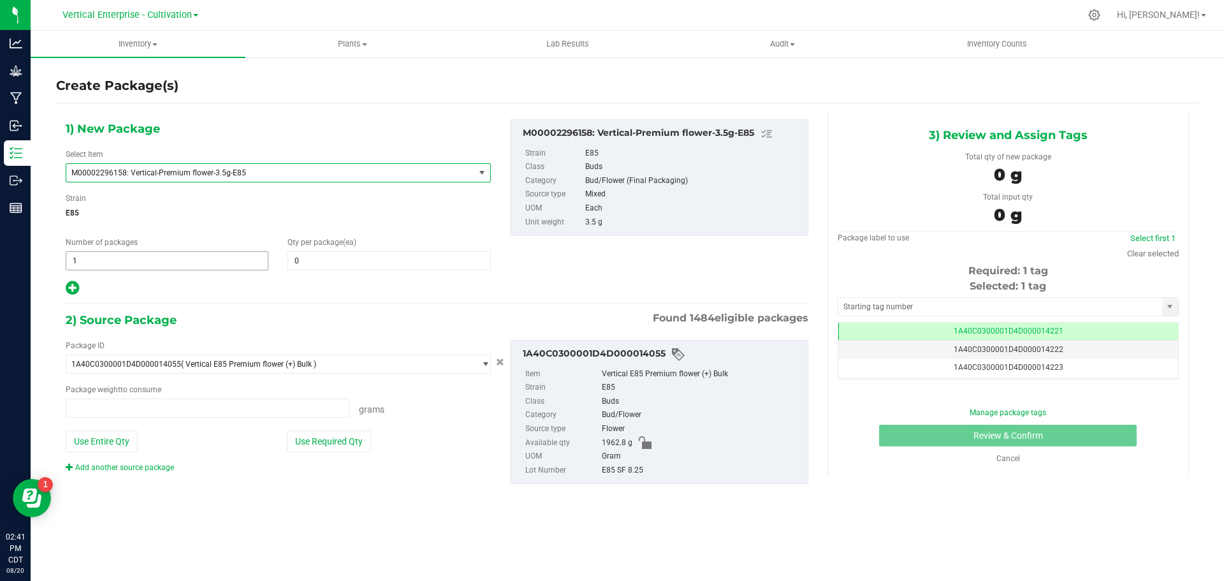
type input "0.0000 g"
click at [89, 262] on span "1 1" at bounding box center [167, 260] width 203 height 19
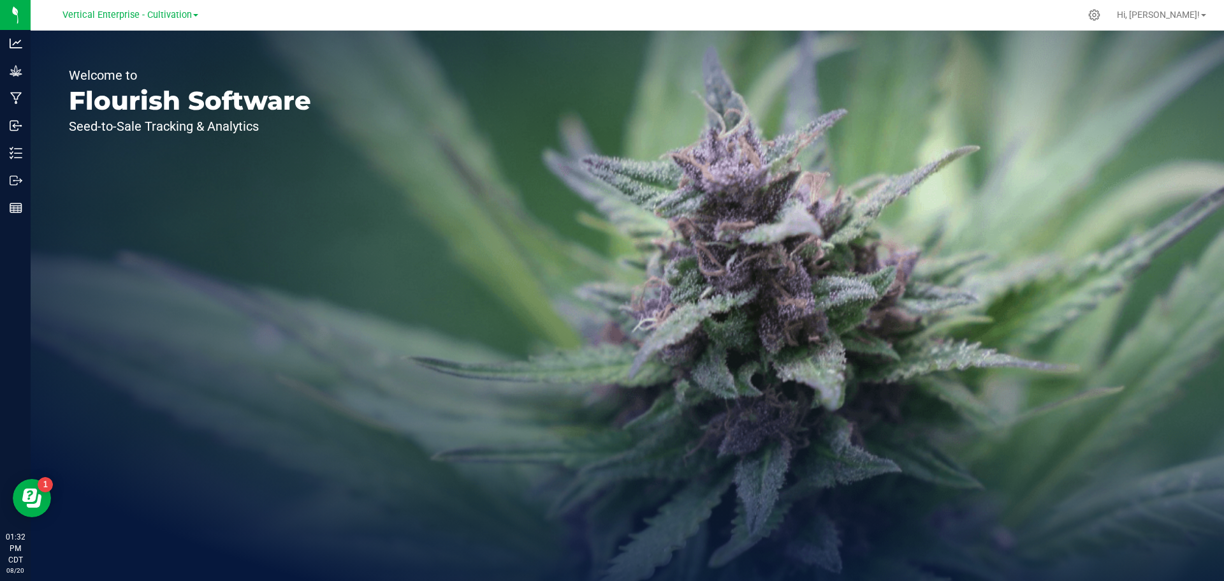
click at [154, 13] on span "Vertical Enterprise - Cultivation" at bounding box center [126, 15] width 129 height 11
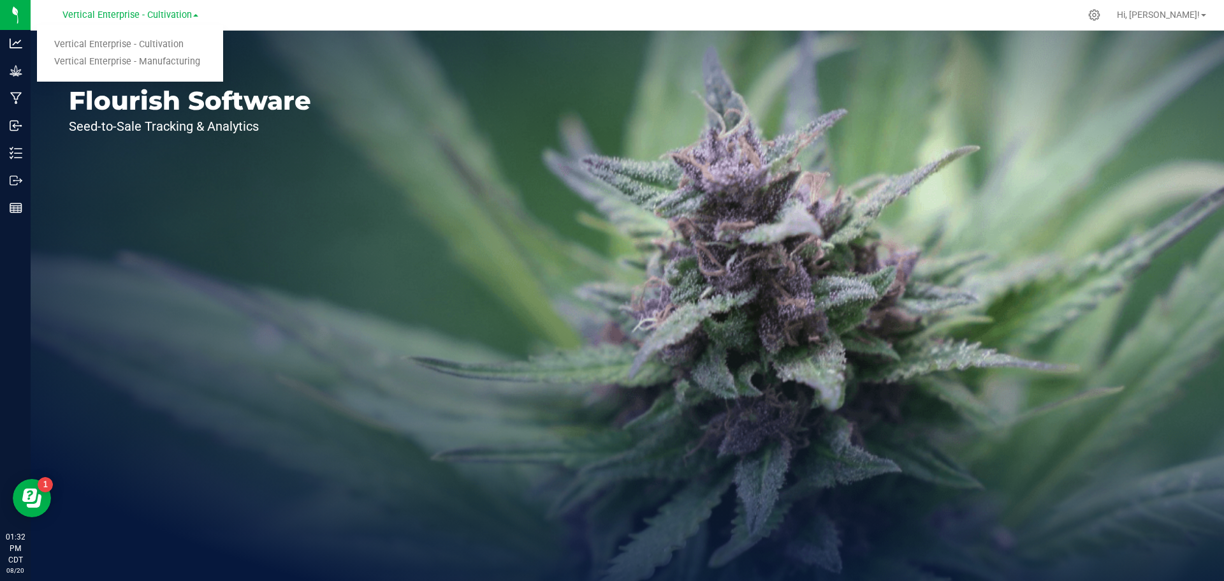
click at [163, 60] on link "Vertical Enterprise - Manufacturing" at bounding box center [130, 62] width 186 height 17
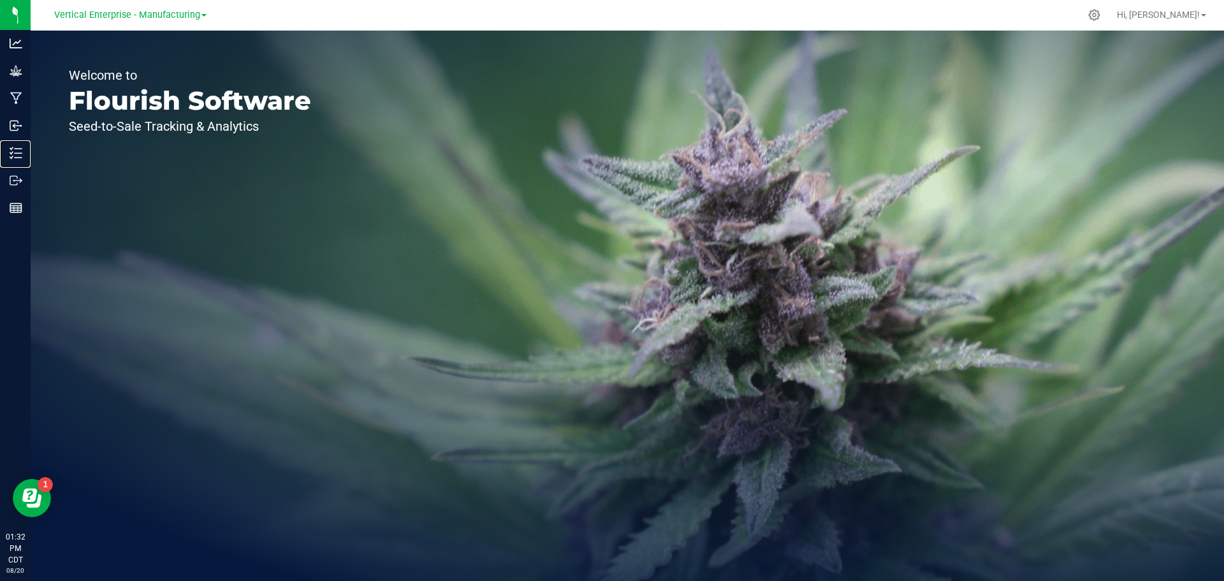
click at [0, 0] on p "Inventory" at bounding box center [0, 0] width 0 height 0
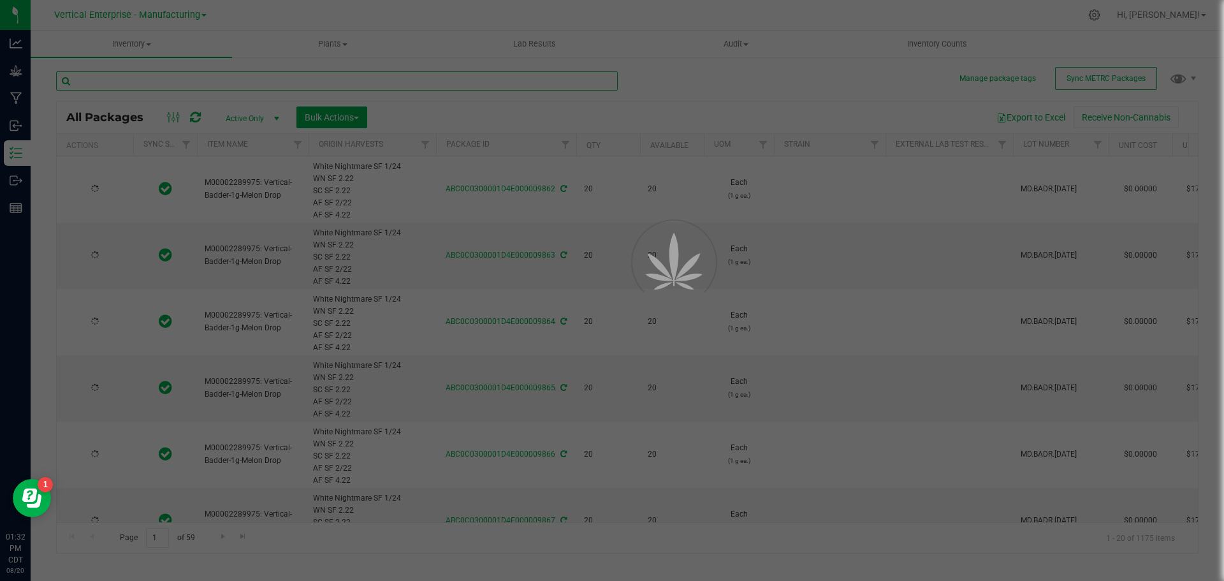
click at [174, 83] on input "text" at bounding box center [337, 80] width 562 height 19
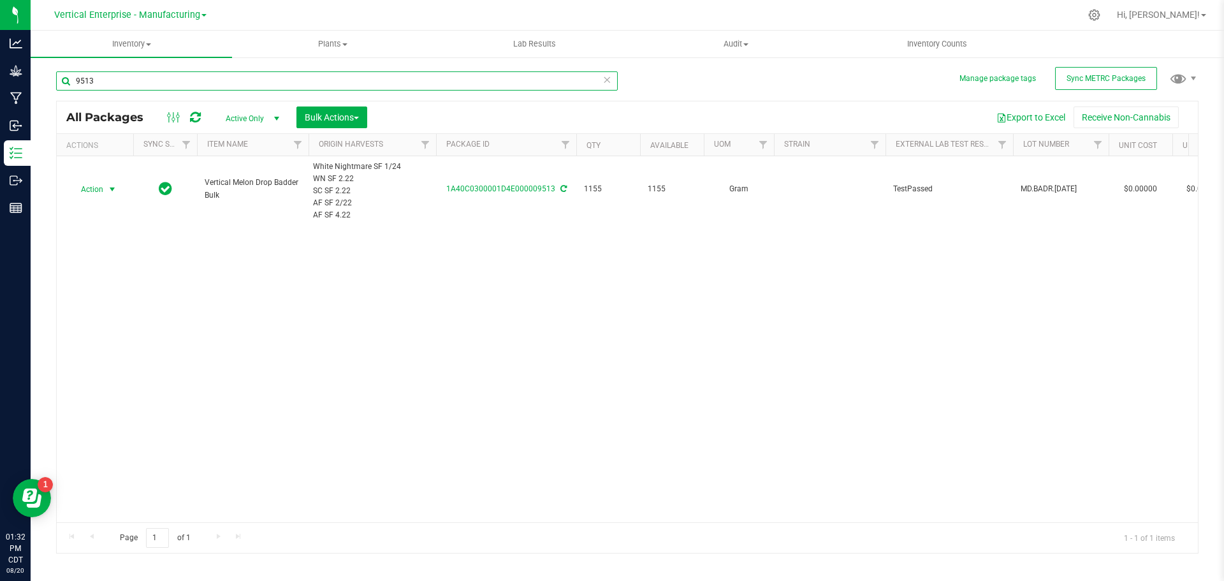
type input "9513"
click at [84, 194] on span "Action" at bounding box center [86, 189] width 34 height 18
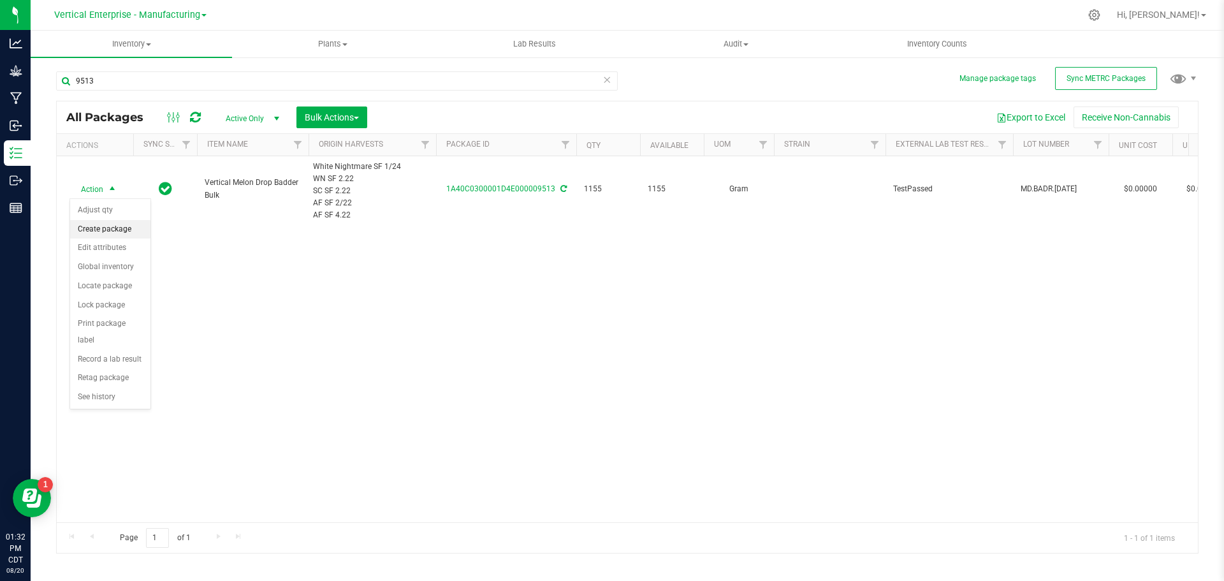
click at [78, 229] on li "Create package" at bounding box center [110, 229] width 80 height 19
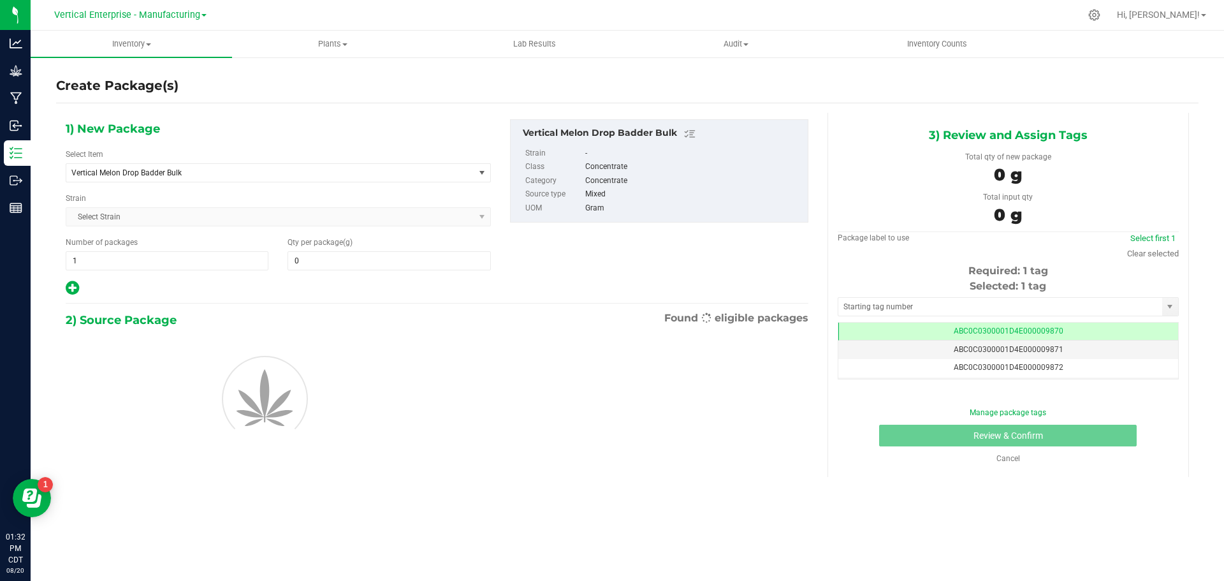
type input "0.0000"
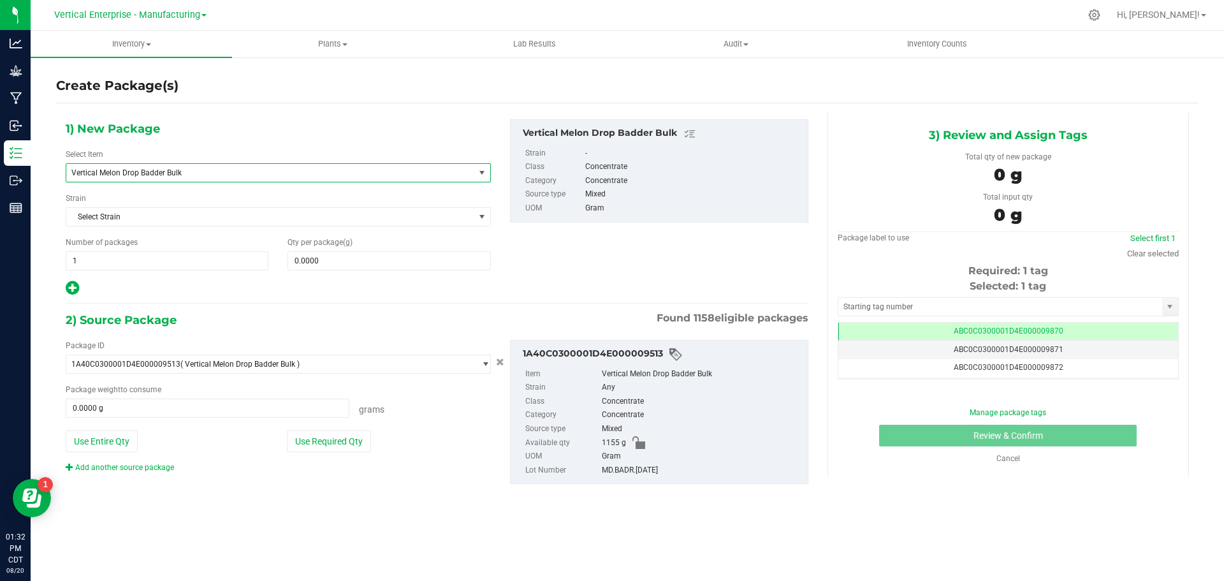
click at [186, 171] on span "Vertical Melon Drop Badder Bulk" at bounding box center [262, 172] width 382 height 9
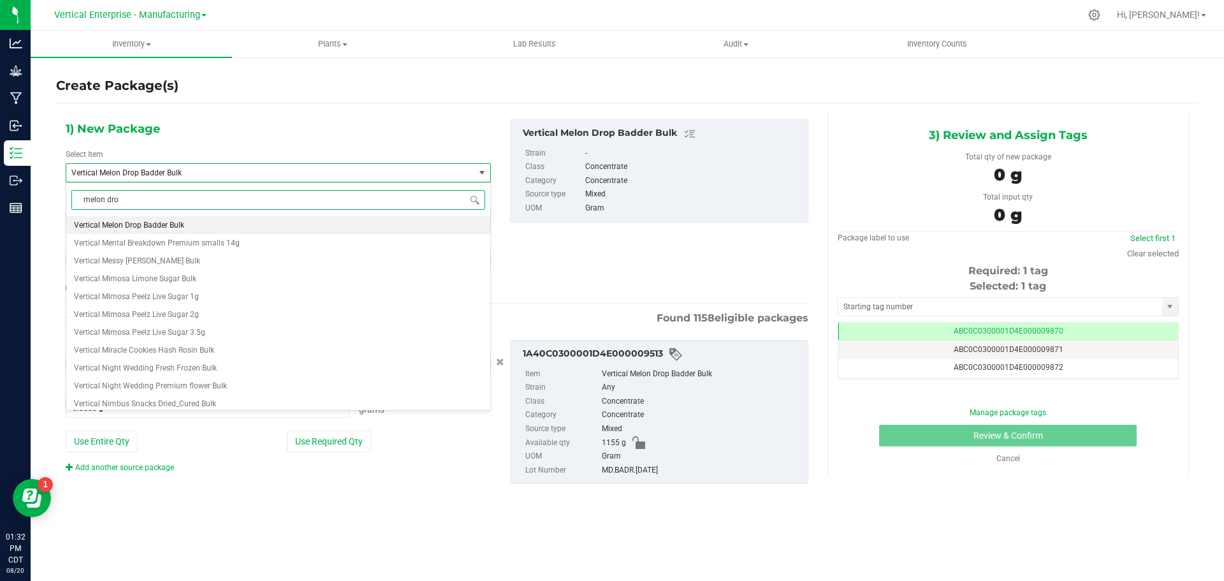
type input "melon drop"
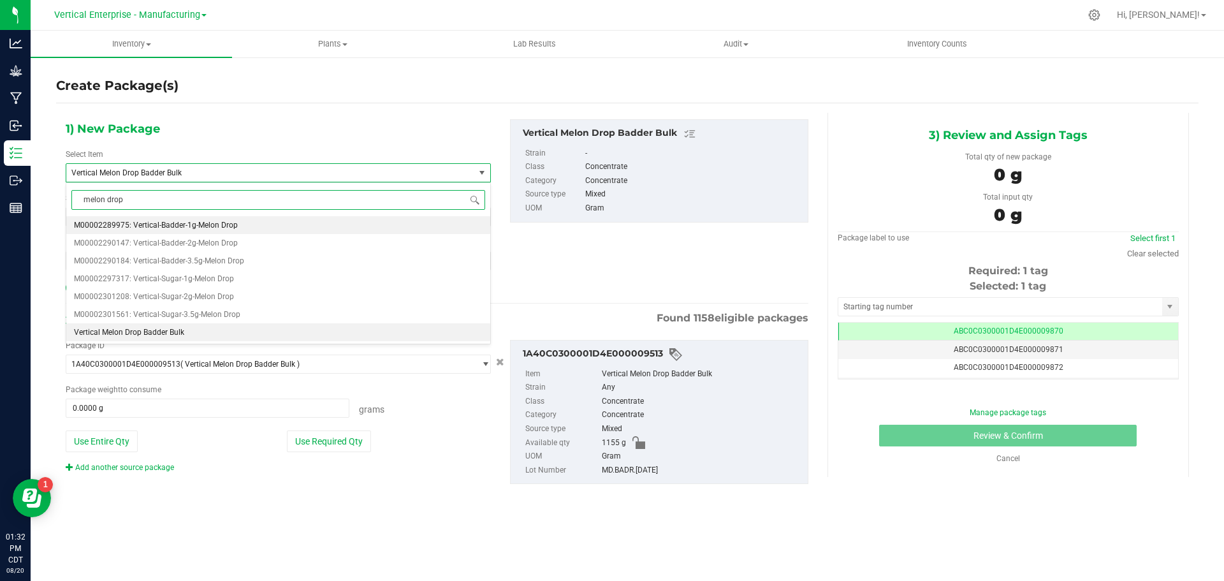
click at [196, 216] on li "M00002289975: Vertical-Badder-1g-Melon Drop" at bounding box center [278, 225] width 424 height 18
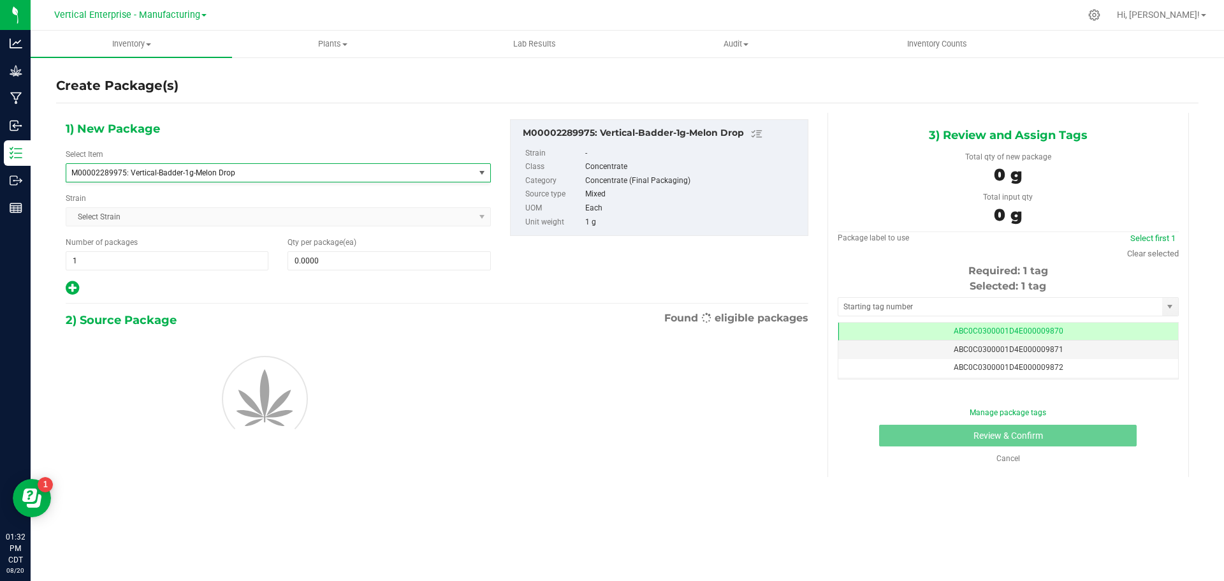
type input "0"
click at [199, 225] on span "Select Strain Select Strain None "Messy [PERSON_NAME]" Alien Cake Alien Critter…" at bounding box center [278, 216] width 425 height 19
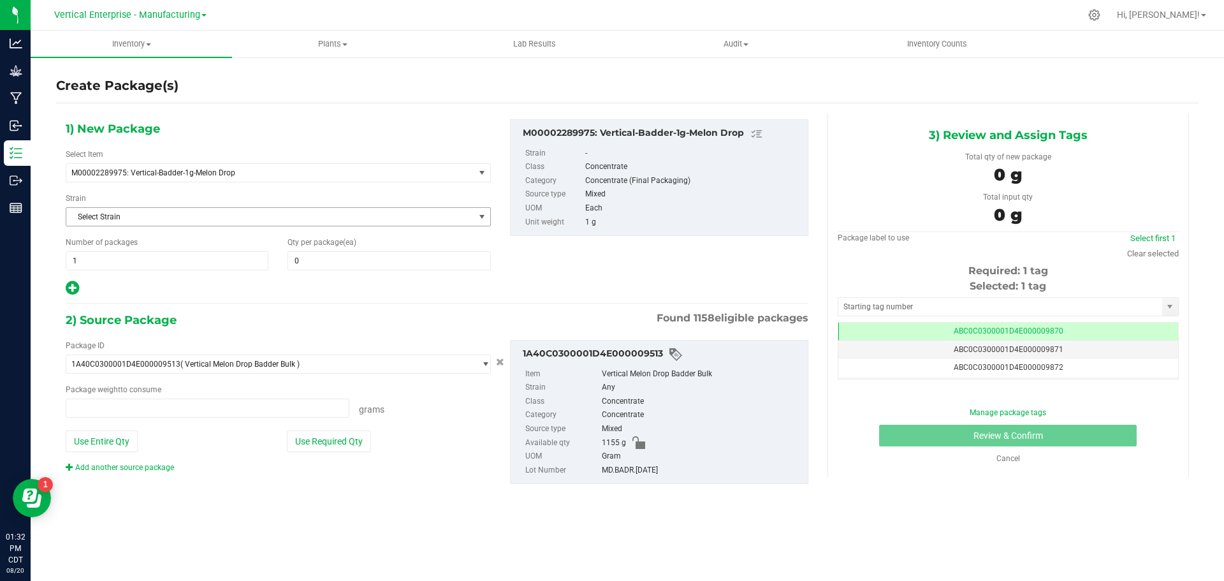
type input "0.0000 g"
click at [128, 266] on span "1 1" at bounding box center [167, 260] width 203 height 19
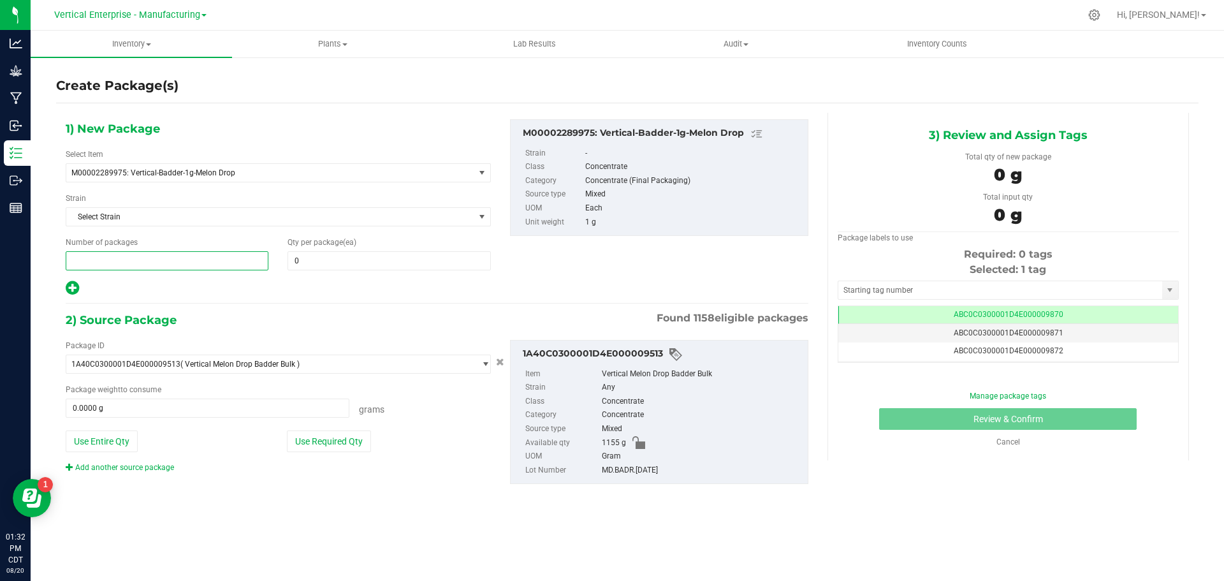
type input "5"
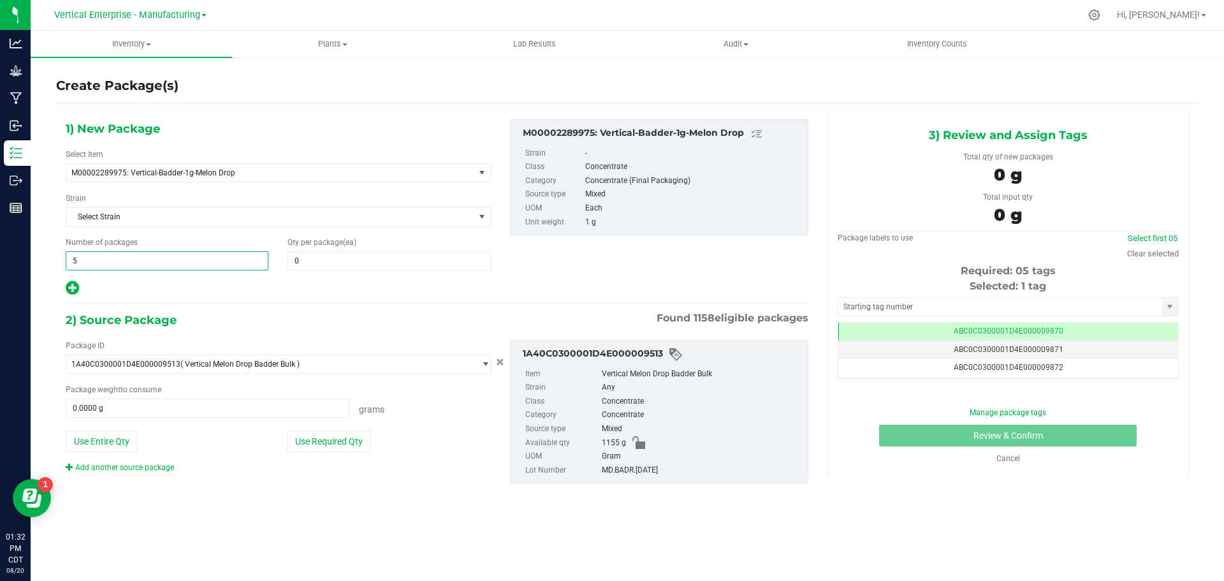
type input "5"
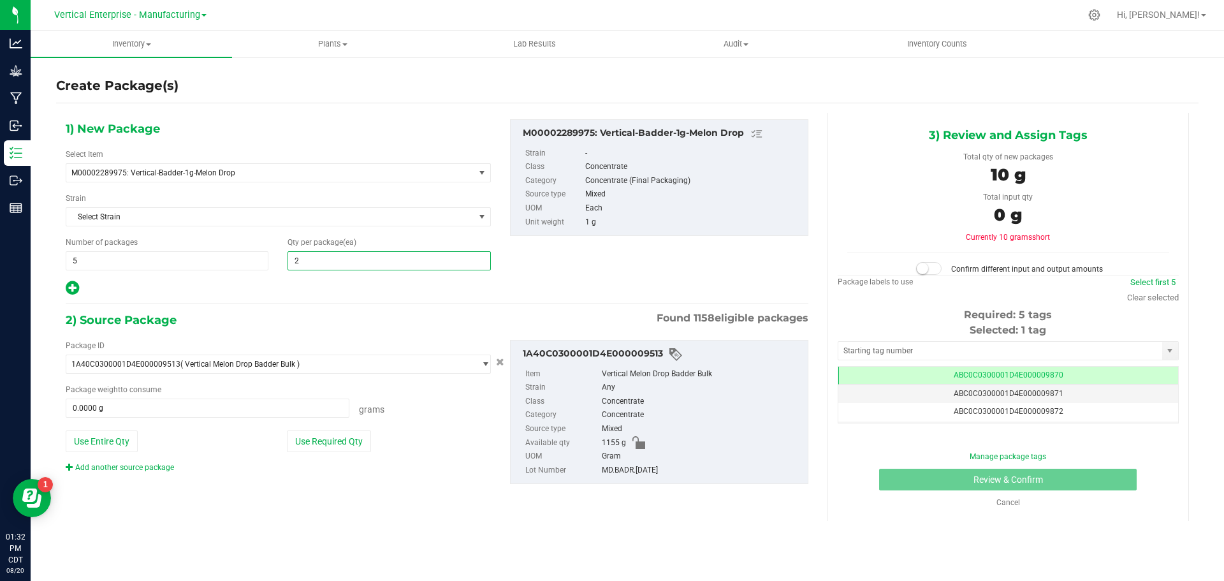
type input "20"
click at [341, 438] on button "Use Required Qty" at bounding box center [329, 441] width 84 height 22
type input "100.0000 g"
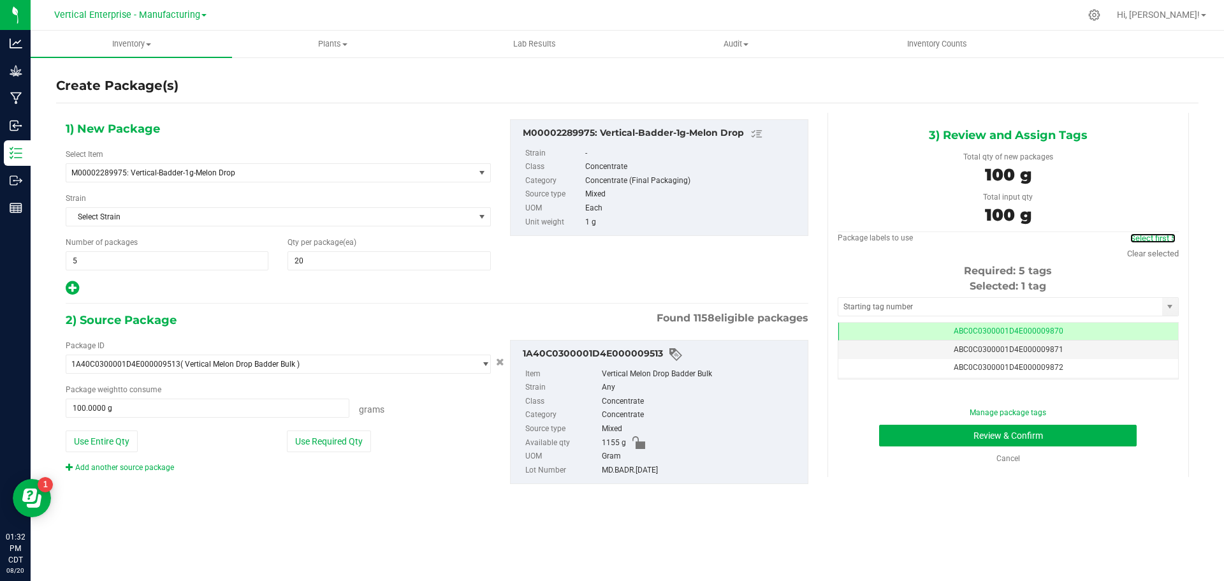
click at [1162, 237] on link "Select first 5" at bounding box center [1152, 238] width 45 height 10
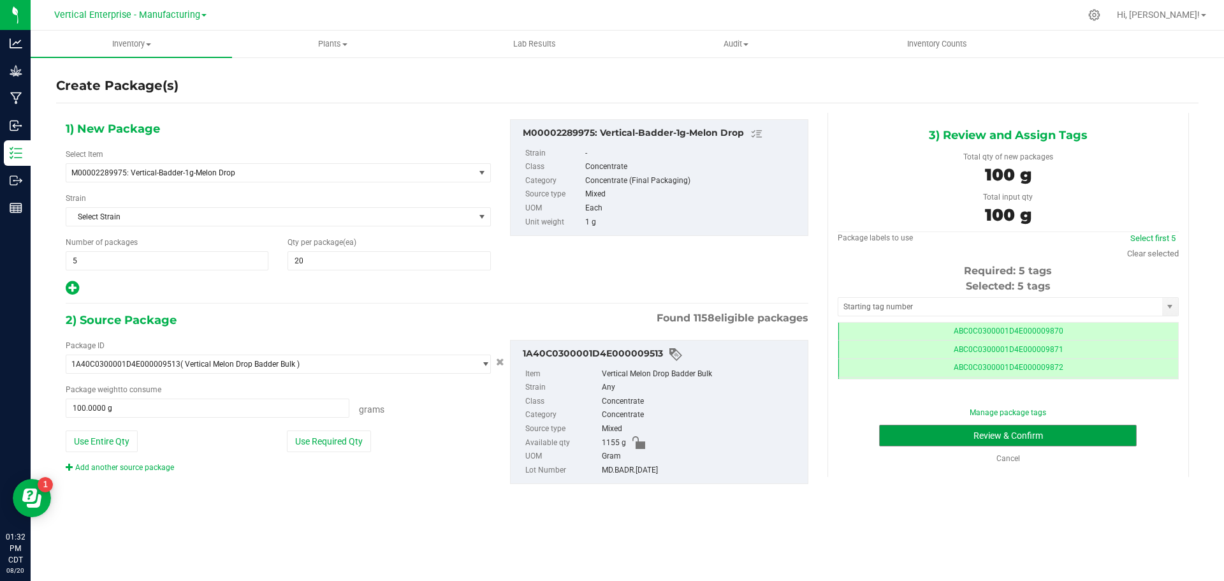
click at [1068, 441] on button "Review & Confirm" at bounding box center [1008, 436] width 258 height 22
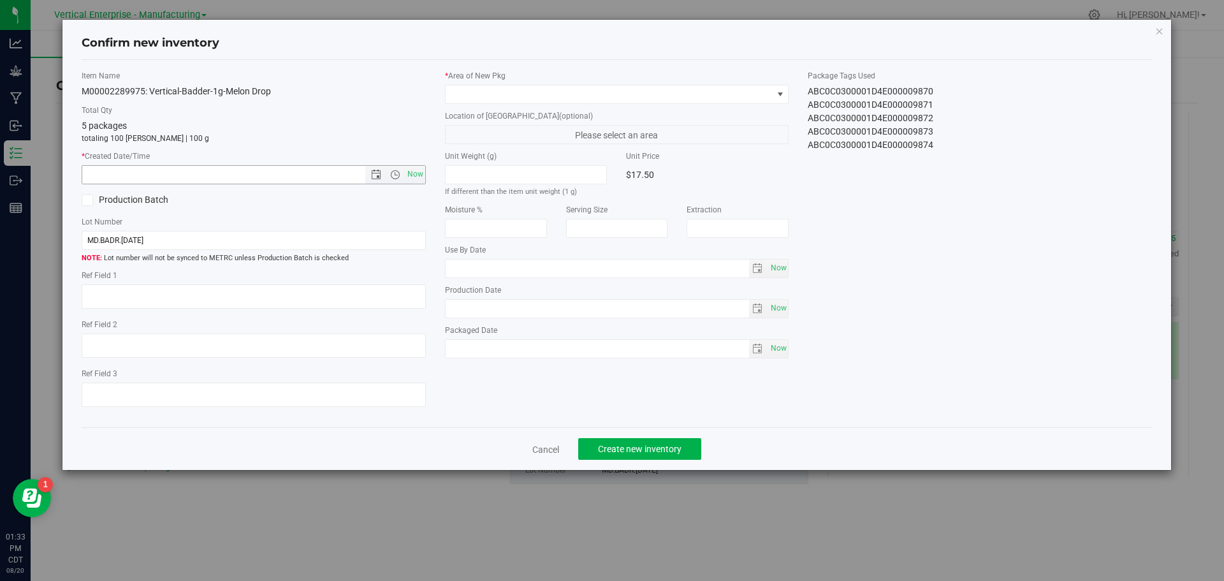
click at [413, 178] on span "Now" at bounding box center [415, 174] width 22 height 18
type input "[DATE] 1:33 PM"
click at [476, 91] on span at bounding box center [609, 94] width 327 height 18
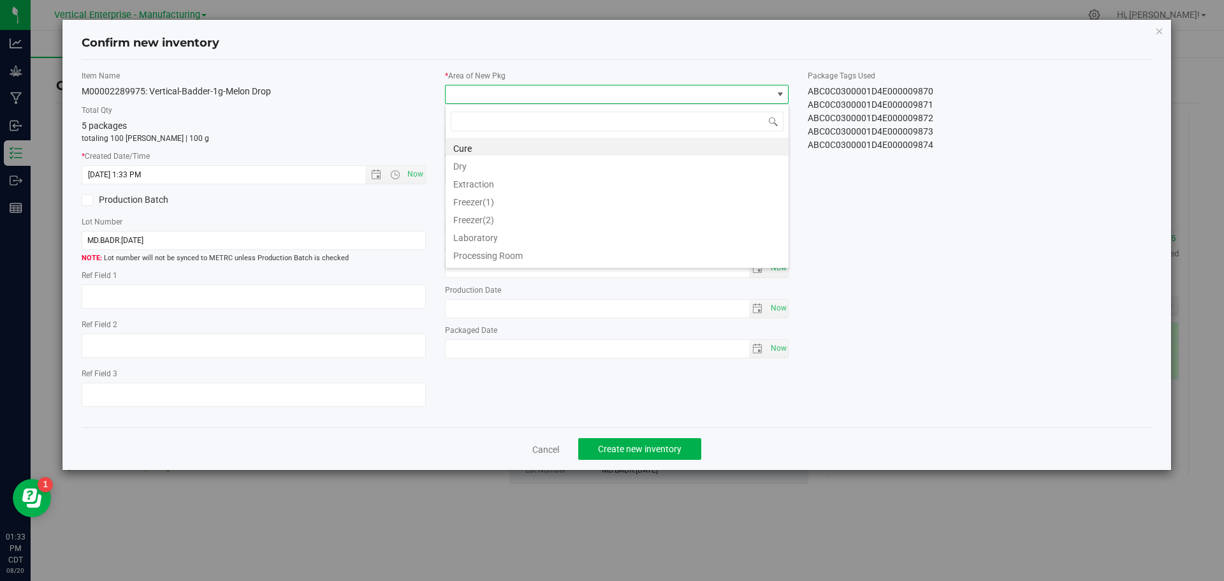
scroll to position [63730, 63405]
type input "va"
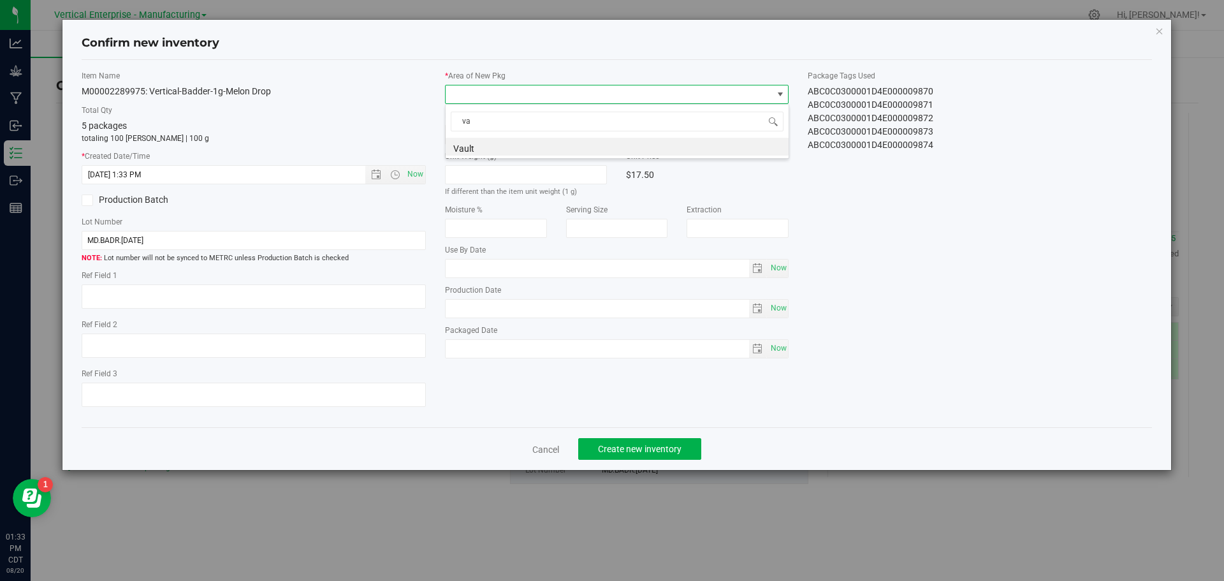
click at [474, 154] on li "Vault" at bounding box center [617, 147] width 343 height 18
click at [674, 438] on button "Create new inventory" at bounding box center [639, 449] width 123 height 22
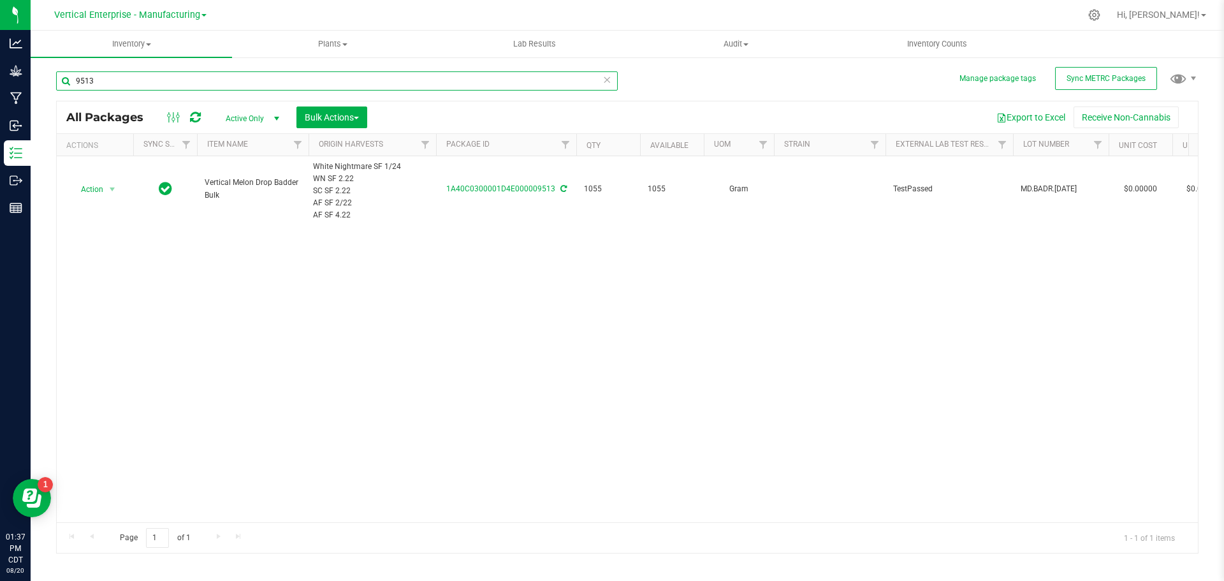
click at [122, 73] on input "9513" at bounding box center [337, 80] width 562 height 19
type input "9"
type input "9857"
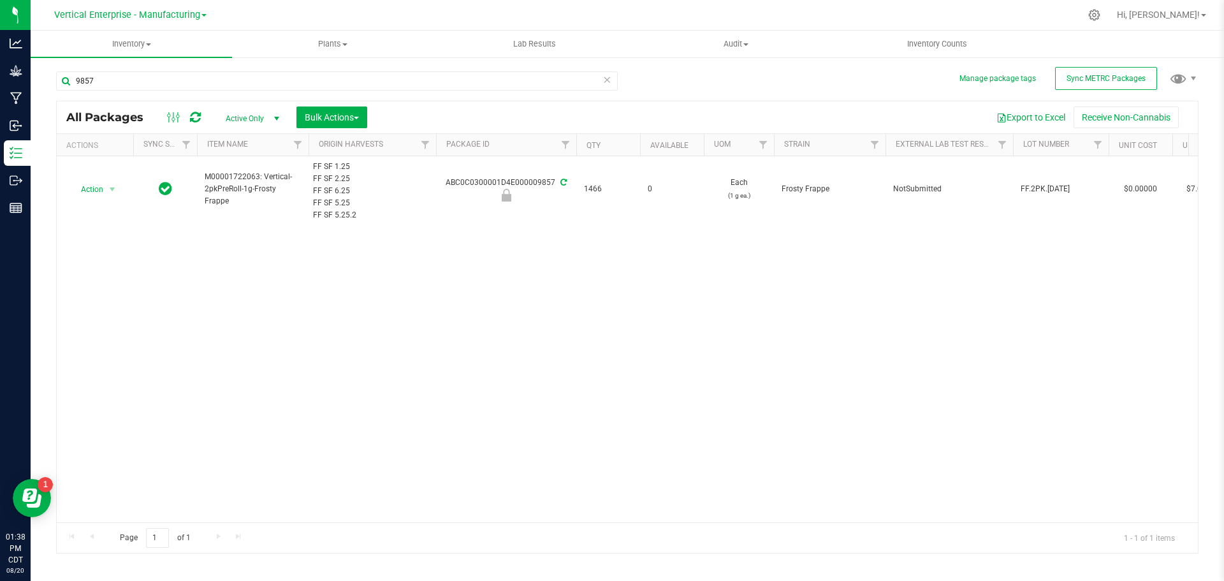
click at [540, 180] on div "ABC0C0300001D4E000009857" at bounding box center [506, 189] width 144 height 25
copy div "ABC0C0300001D4E000009857"
click at [263, 196] on span "M00001722063: Vertical-2pkPreRoll-1g-Frosty Frappe" at bounding box center [253, 189] width 96 height 37
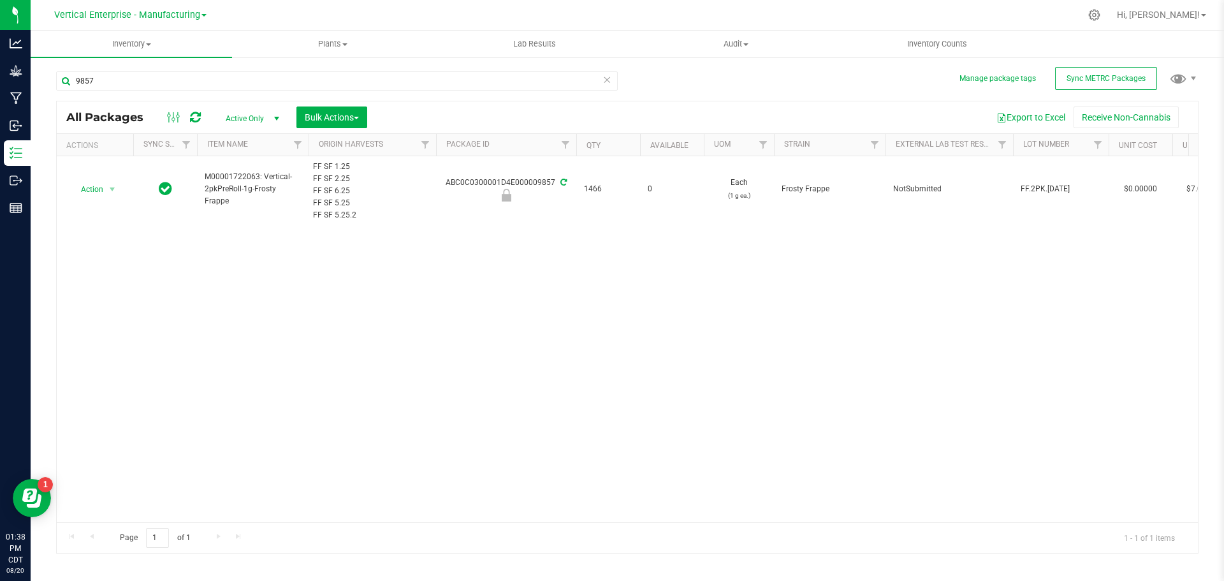
drag, startPoint x: 299, startPoint y: 196, endPoint x: 256, endPoint y: 197, distance: 43.4
click at [256, 197] on span "M00001722063: Vertical-2pkPreRoll-1g-Frosty Frappe" at bounding box center [253, 189] width 96 height 37
copy span "Frosty Frappe"
click at [96, 196] on span "Action" at bounding box center [86, 189] width 34 height 18
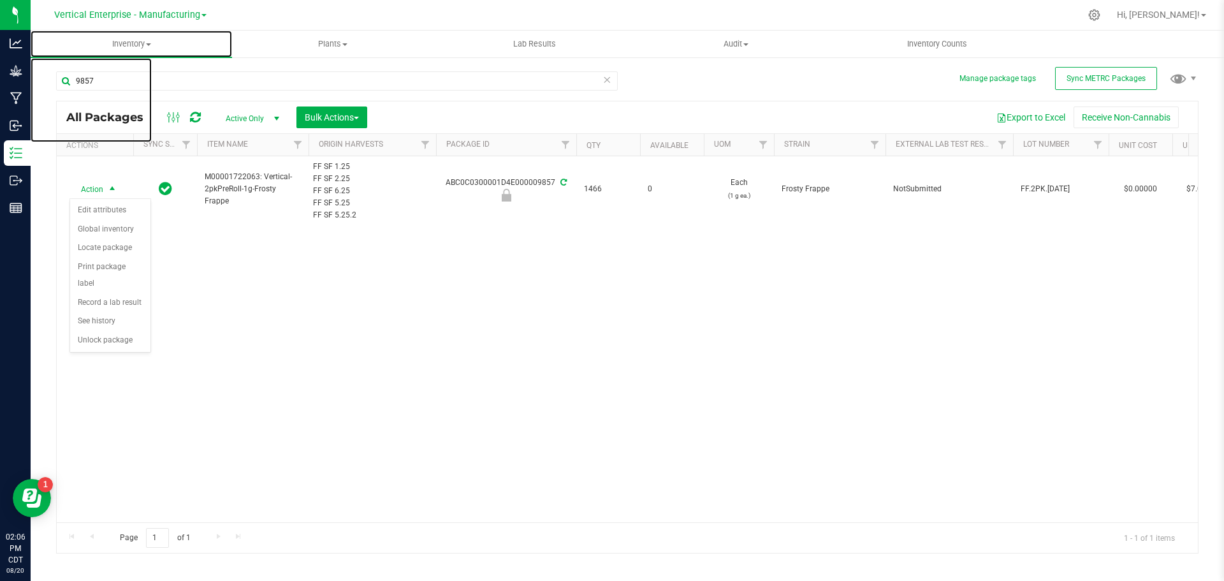
click at [115, 57] on link "Inventory All packages All inventory Waste log Create inventory" at bounding box center [131, 44] width 201 height 27
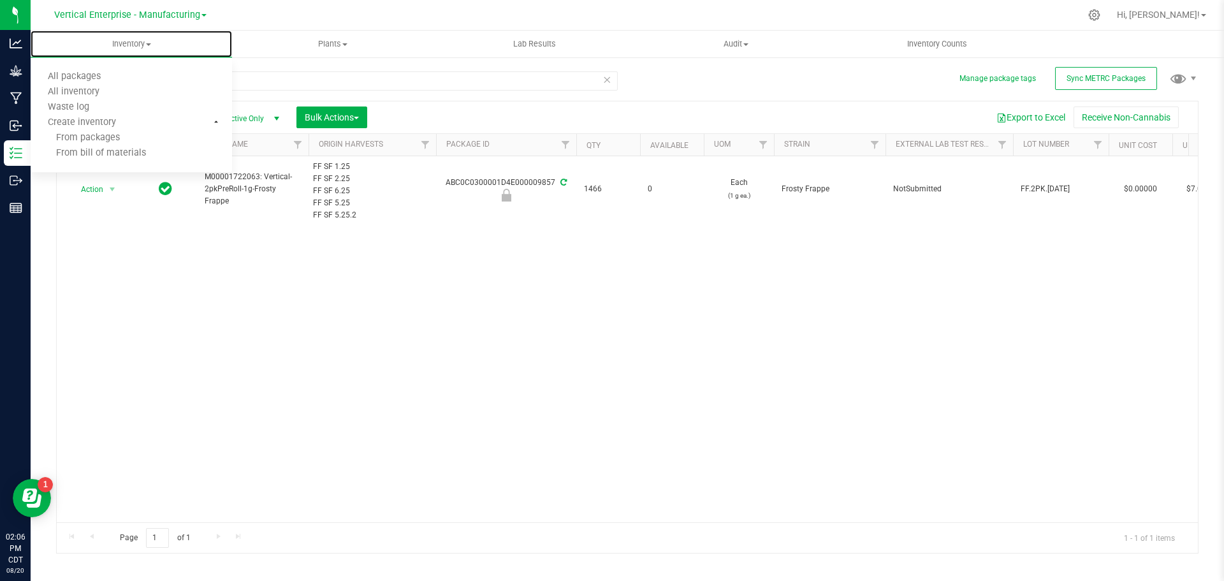
click at [106, 75] on span "All packages" at bounding box center [74, 76] width 87 height 11
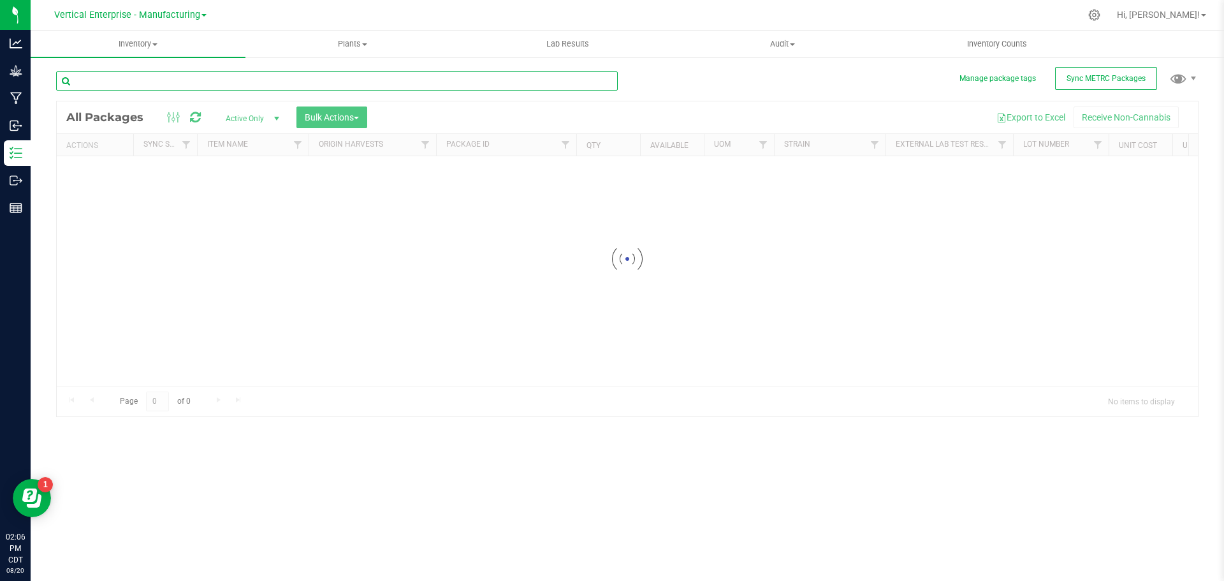
click at [226, 87] on input "text" at bounding box center [337, 80] width 562 height 19
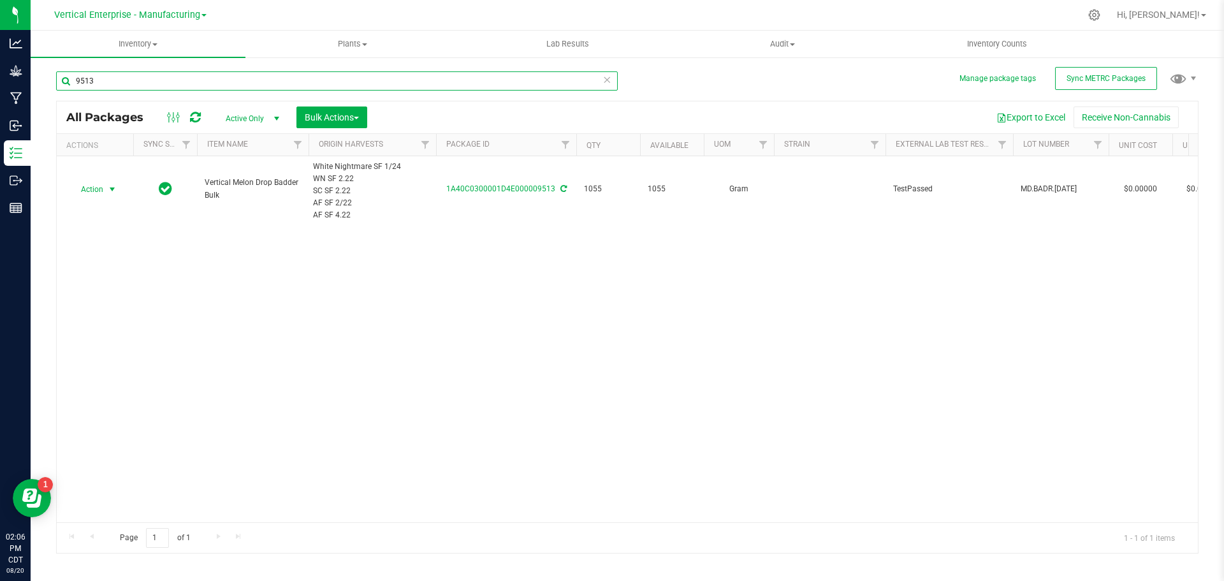
type input "9513"
click at [82, 187] on span "Action" at bounding box center [86, 189] width 34 height 18
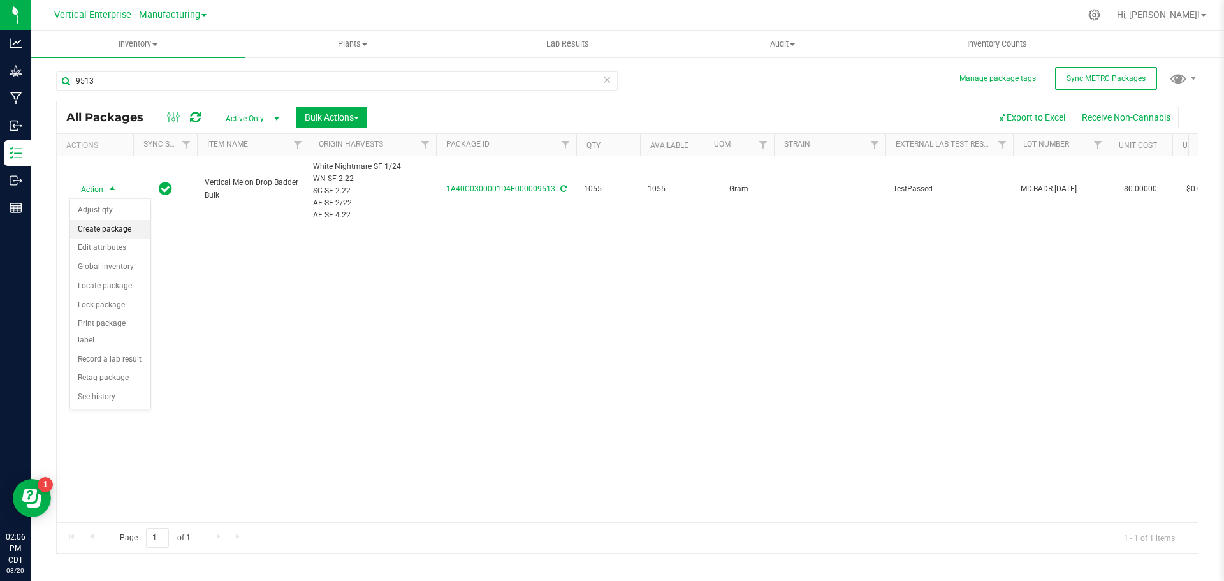
click at [97, 233] on li "Create package" at bounding box center [110, 229] width 80 height 19
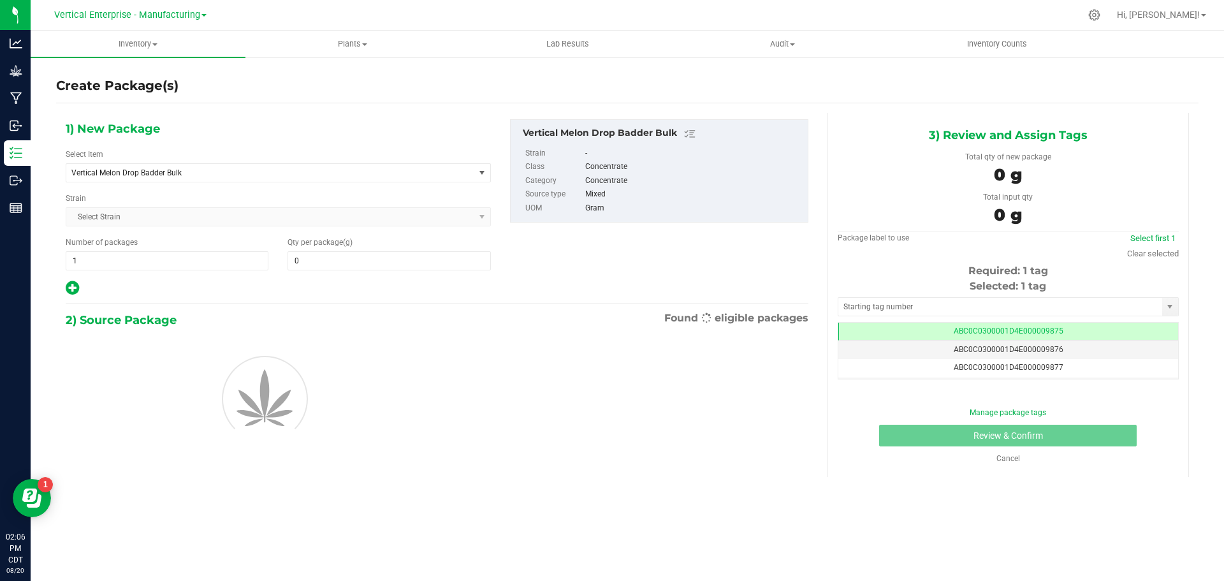
type input "0.0000"
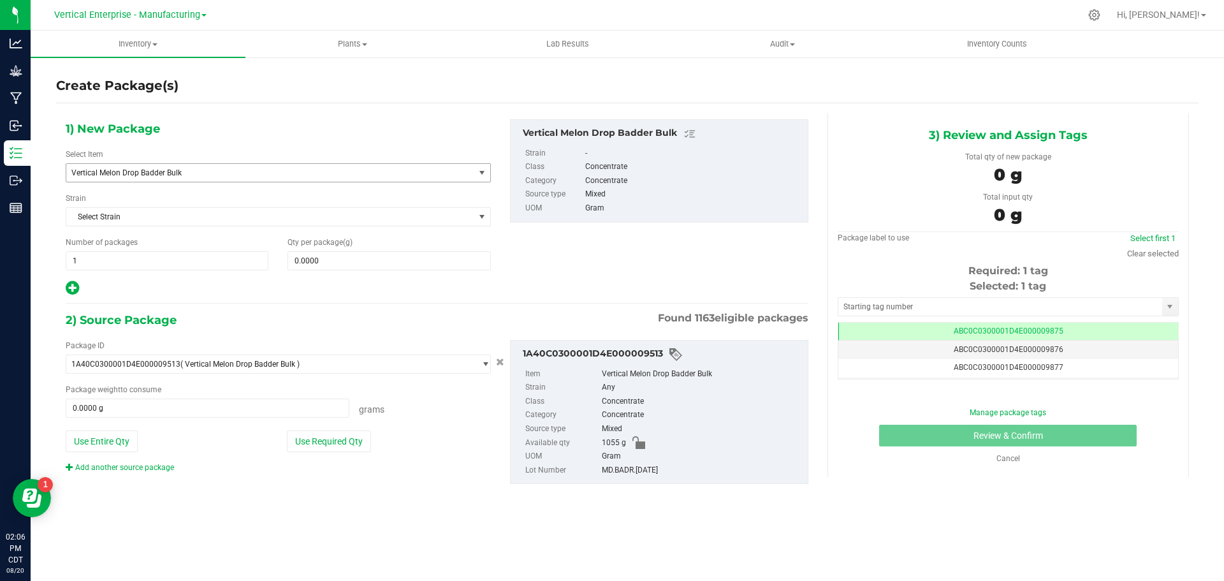
click at [171, 175] on span "Vertical Melon Drop Badder Bulk" at bounding box center [262, 172] width 382 height 9
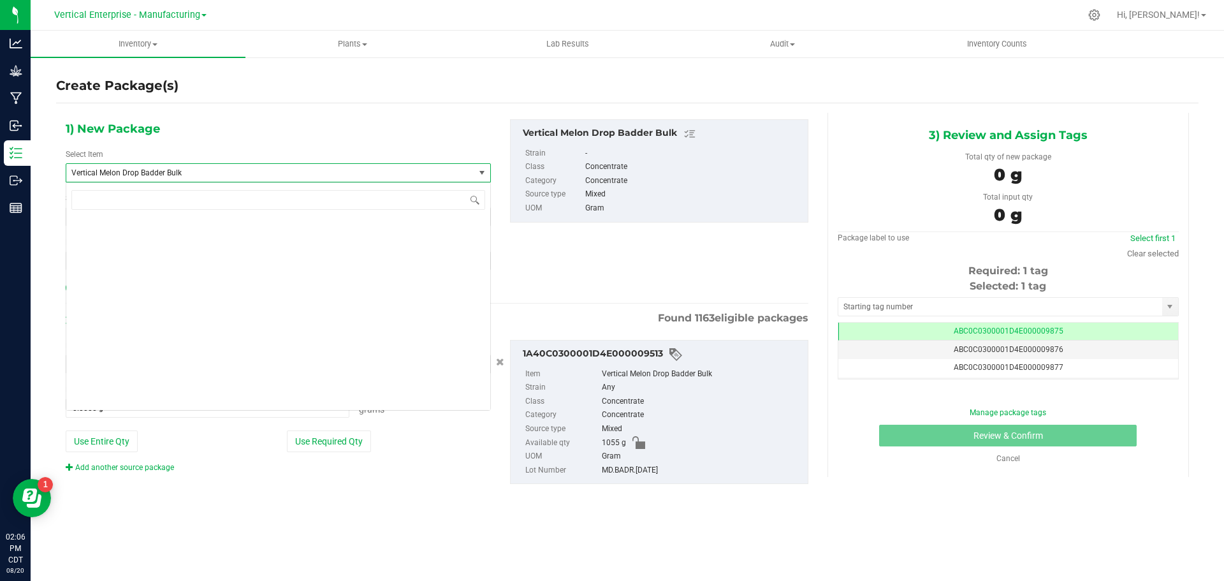
scroll to position [97264, 0]
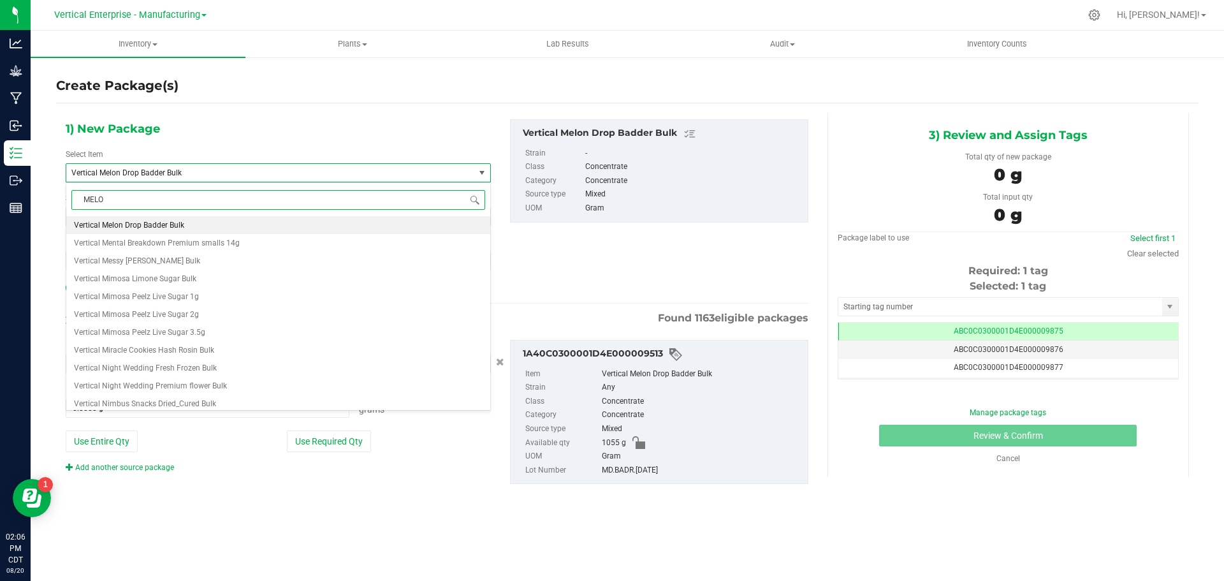
type input "MELON"
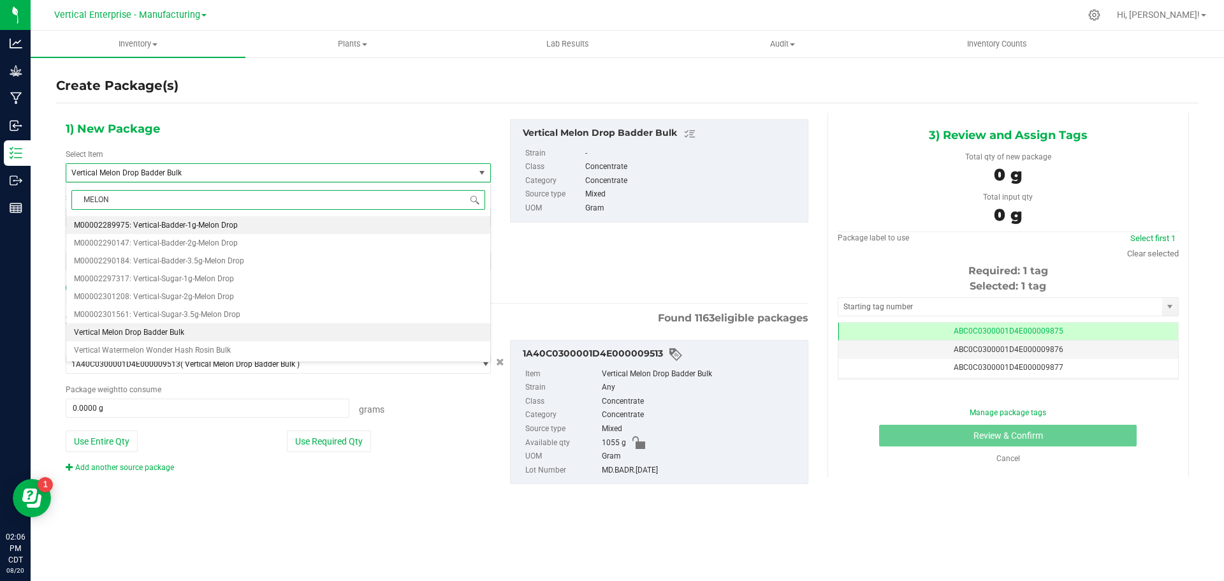
scroll to position [0, 0]
click at [184, 228] on span "M00002289975: Vertical-Badder-1g-Melon Drop" at bounding box center [156, 225] width 164 height 9
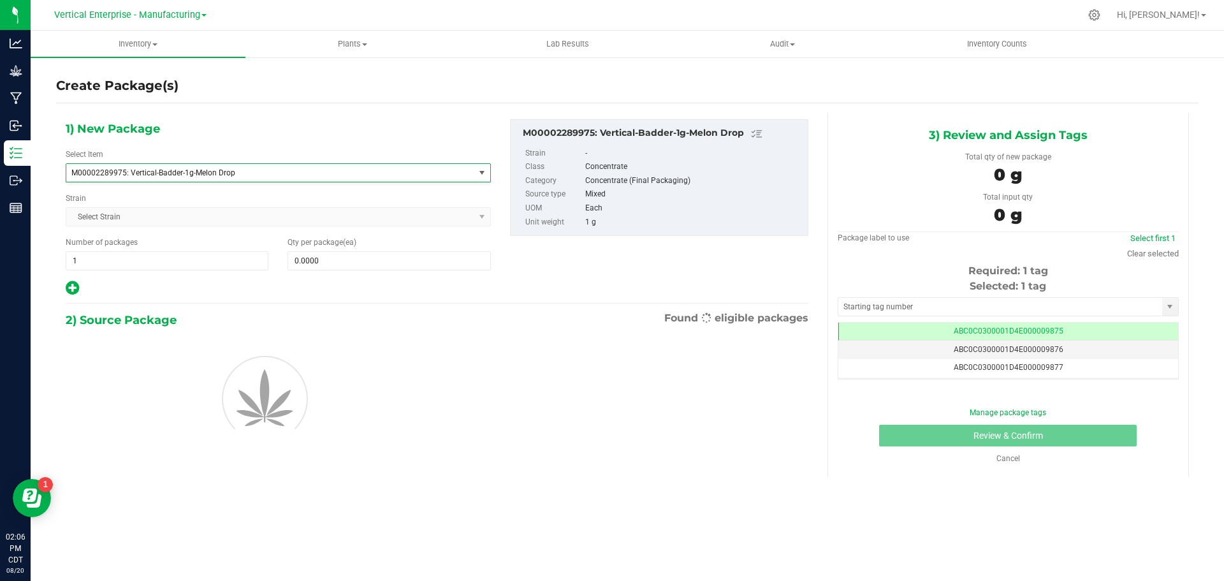
type input "0"
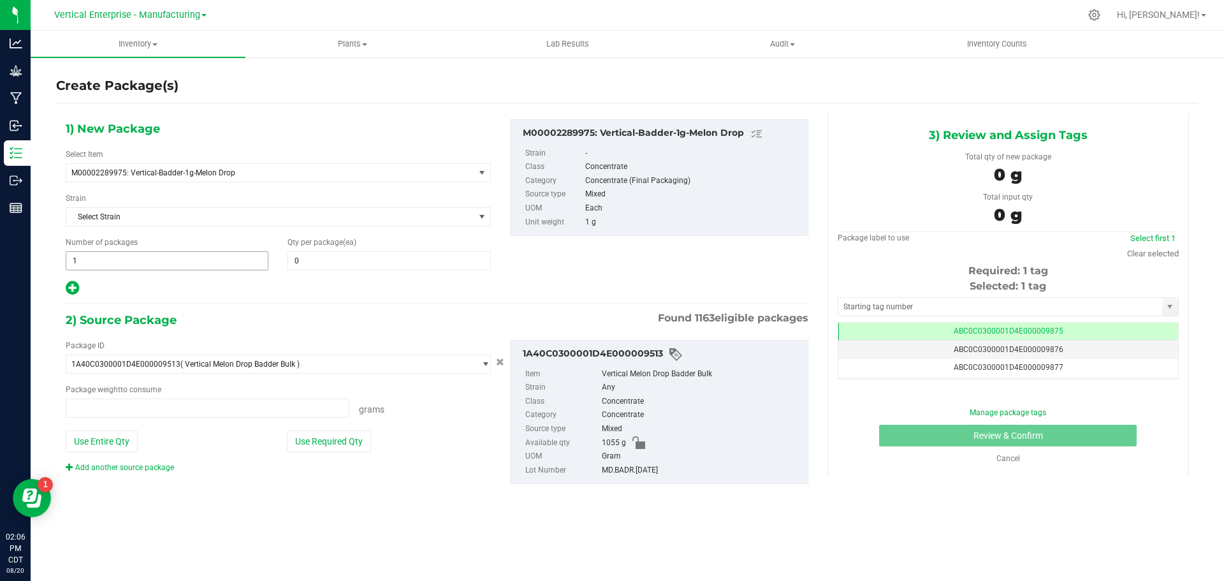
type input "0.0000 g"
click at [92, 259] on span "1 1" at bounding box center [167, 260] width 203 height 19
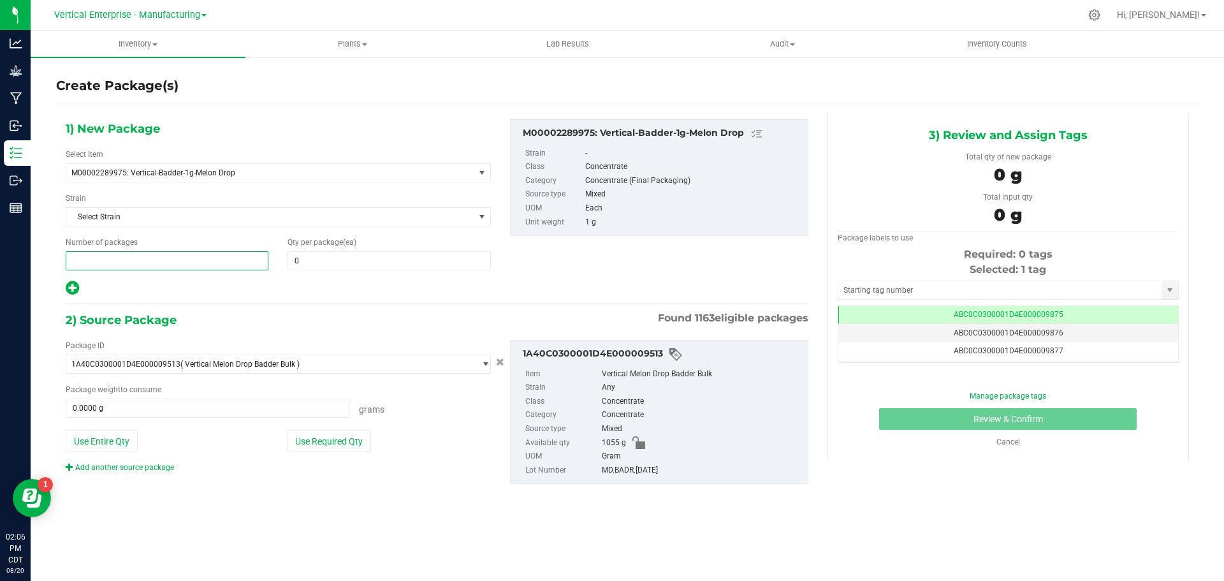
type input "4"
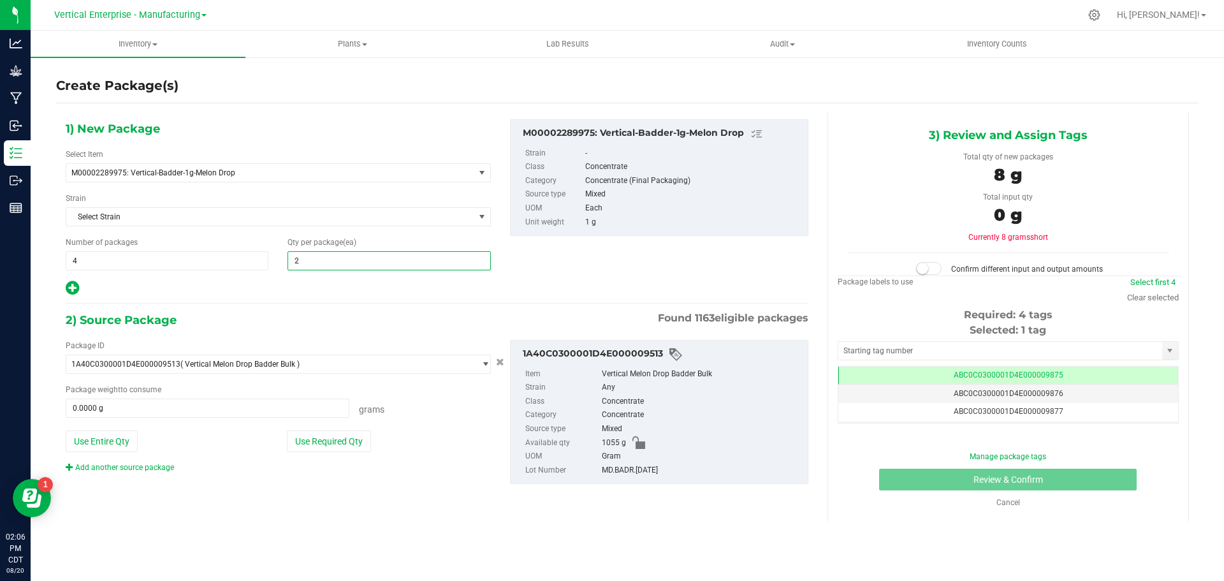
type input "20"
click at [354, 437] on button "Use Required Qty" at bounding box center [329, 441] width 84 height 22
type input "80.0000 g"
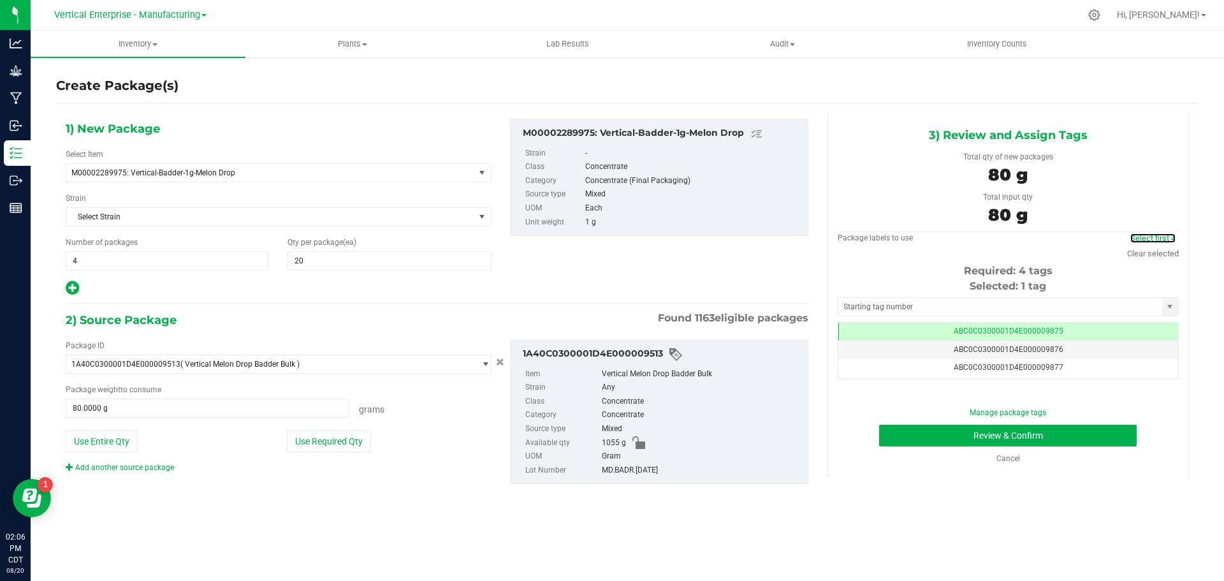
click at [1144, 238] on link "Select first 4" at bounding box center [1152, 238] width 45 height 10
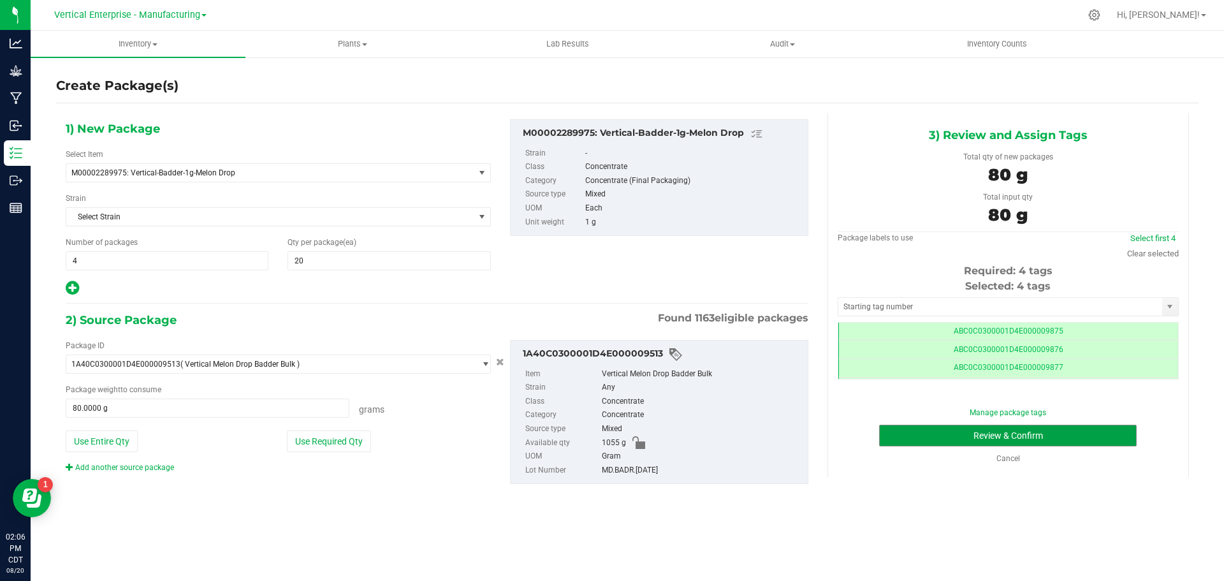
click at [1063, 437] on button "Review & Confirm" at bounding box center [1008, 436] width 258 height 22
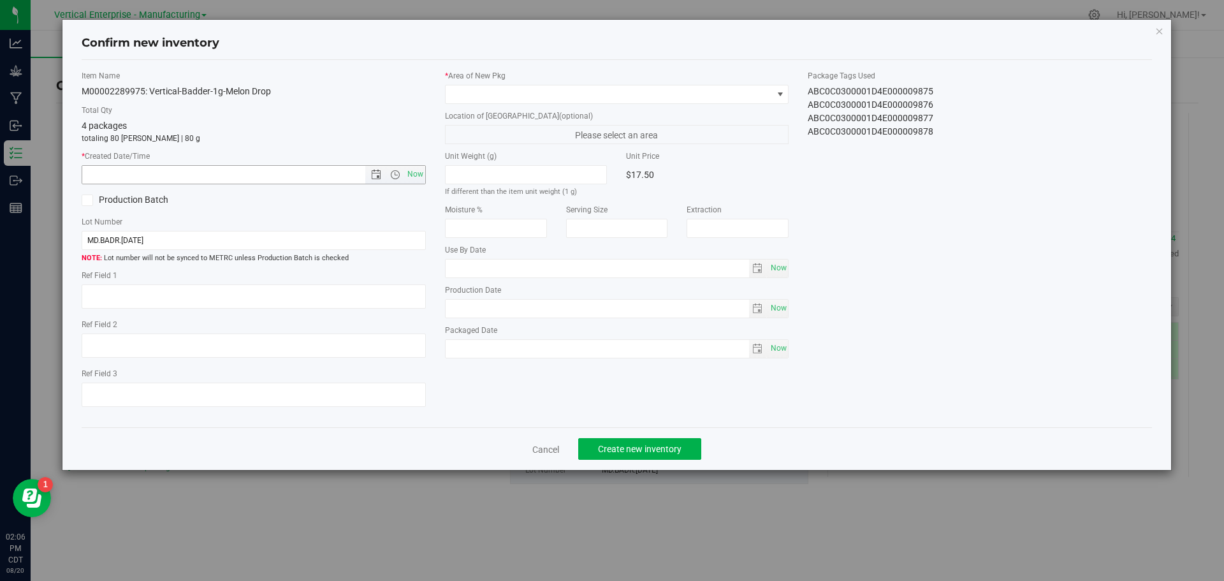
click at [415, 184] on span "Now" at bounding box center [254, 174] width 344 height 19
click at [423, 176] on span "Now" at bounding box center [415, 174] width 22 height 18
type input "8/20/2025 2:06 PM"
click at [519, 85] on span at bounding box center [609, 94] width 327 height 18
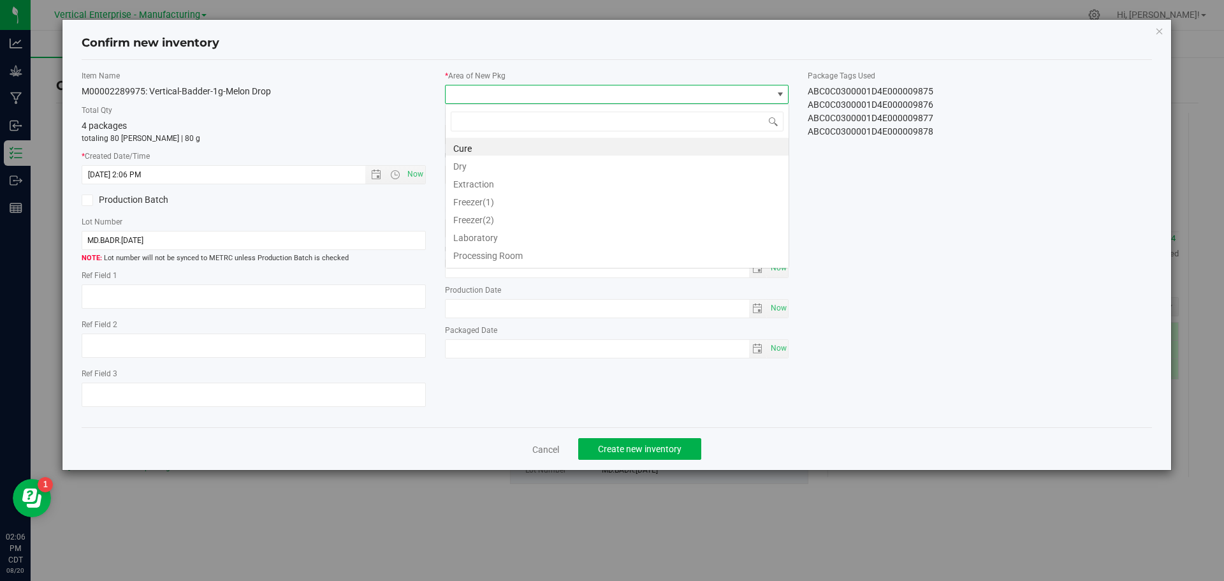
scroll to position [63730, 63405]
type input "V"
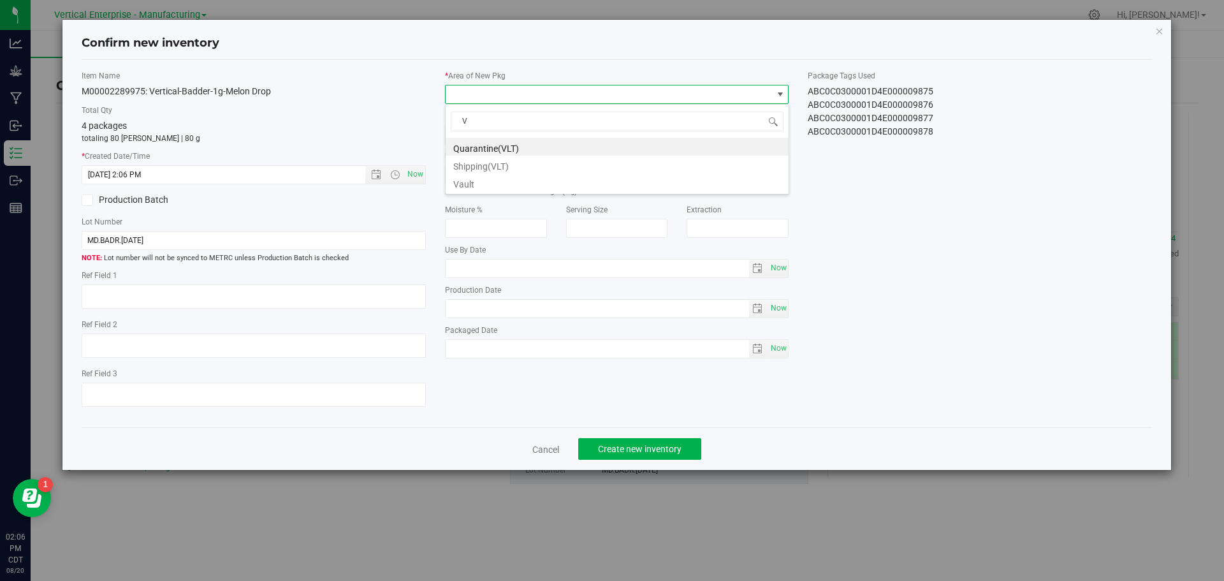
click at [485, 180] on li "Vault" at bounding box center [617, 182] width 343 height 18
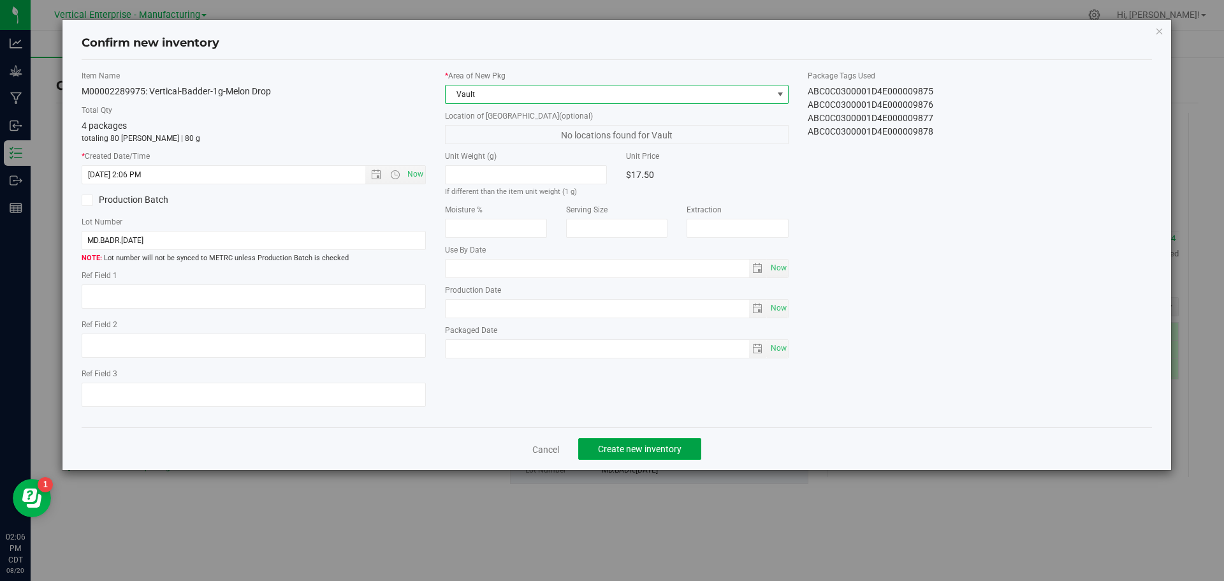
click at [653, 448] on span "Create new inventory" at bounding box center [640, 449] width 84 height 10
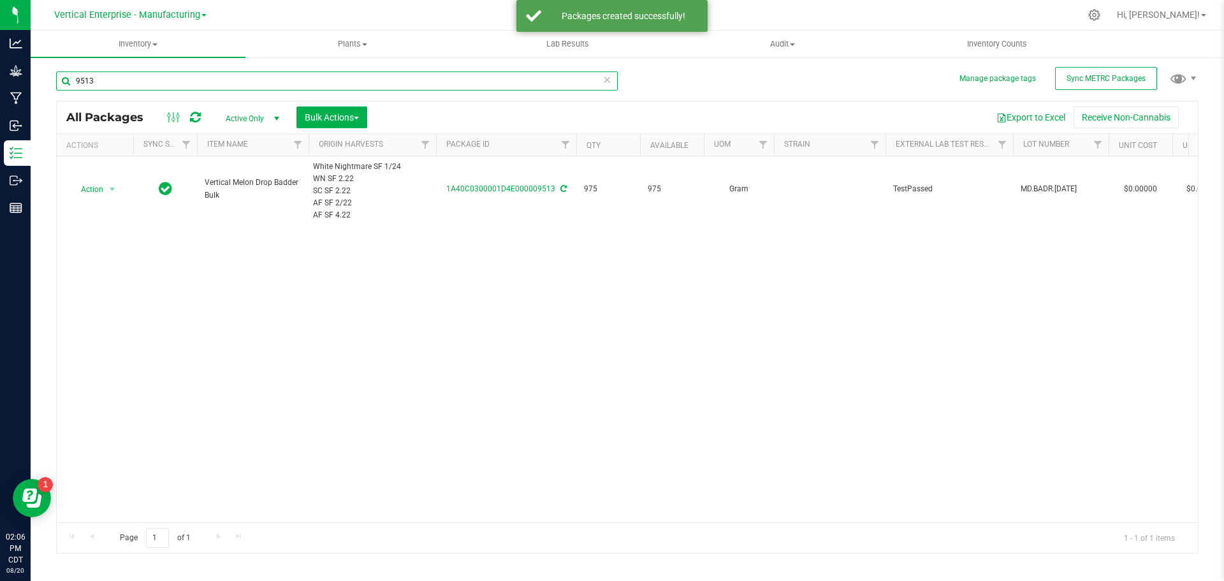
drag, startPoint x: 103, startPoint y: 85, endPoint x: 3, endPoint y: 85, distance: 100.1
click at [3, 85] on div "Analytics Grow Manufacturing Inbound Inventory Outbound Reports 02:06 PM CDT 08…" at bounding box center [612, 290] width 1224 height 581
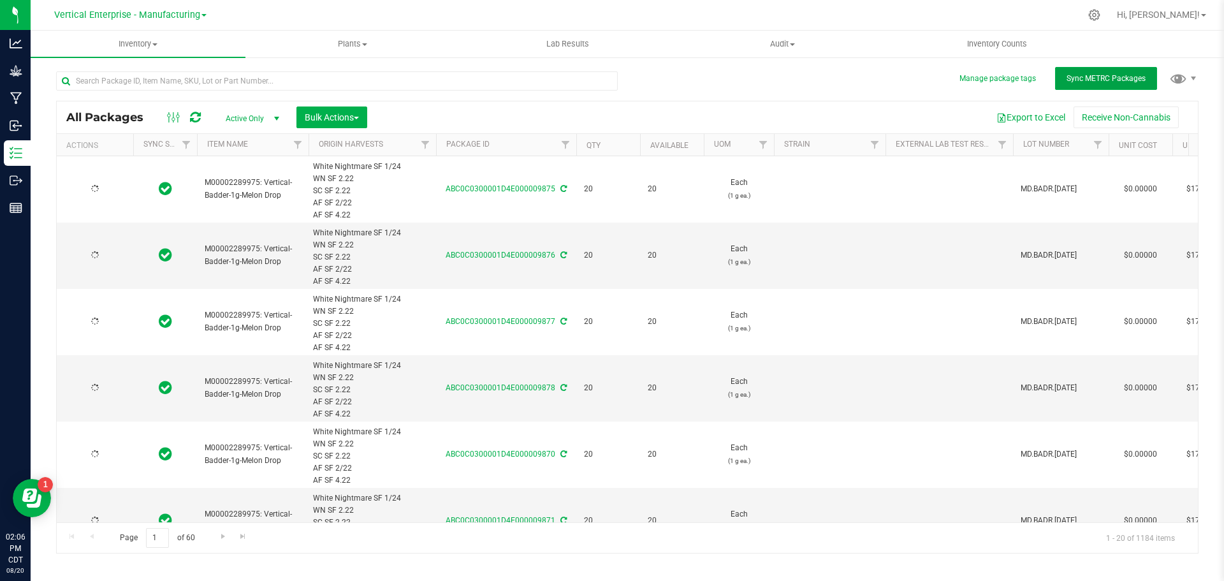
click at [1082, 85] on button "Sync METRC Packages" at bounding box center [1106, 78] width 102 height 23
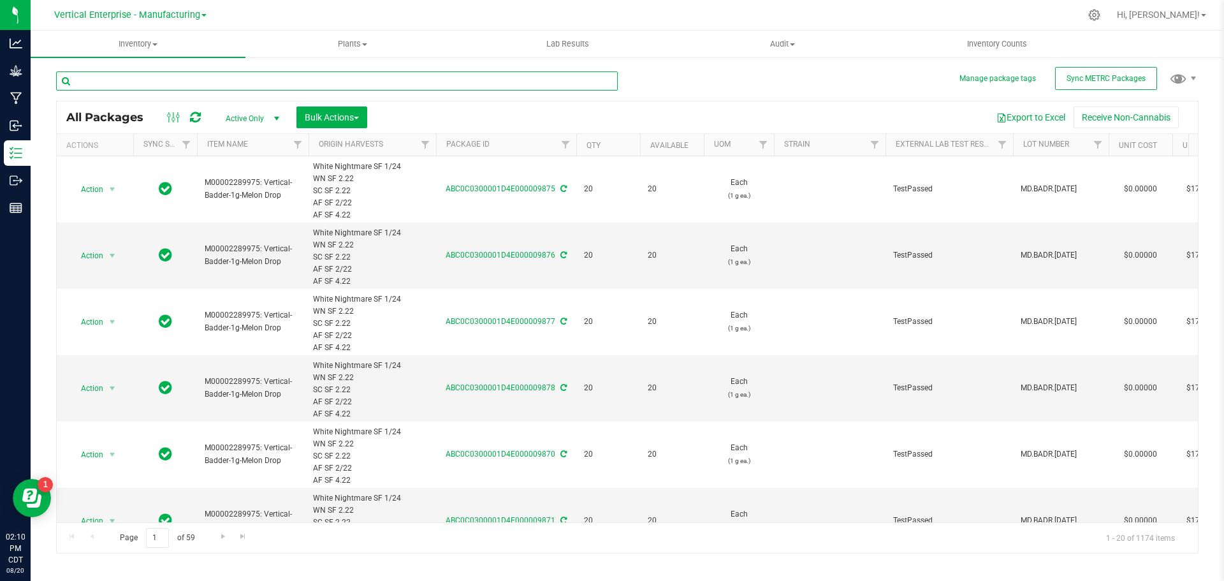
click at [201, 88] on input "text" at bounding box center [337, 80] width 562 height 19
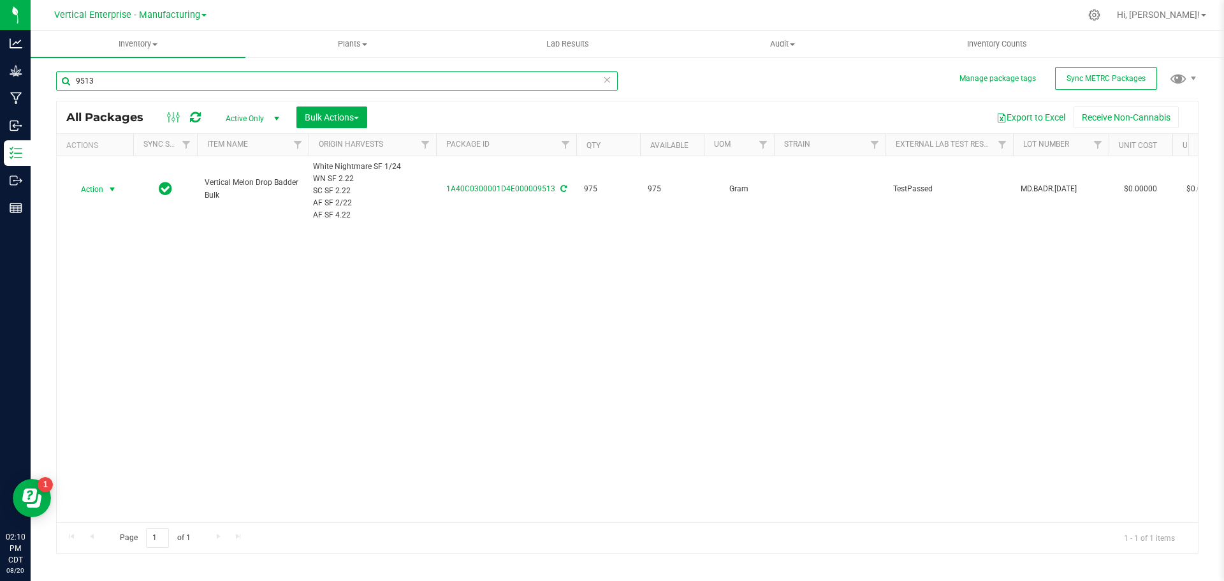
type input "9513"
click at [98, 187] on span "Action" at bounding box center [86, 189] width 34 height 18
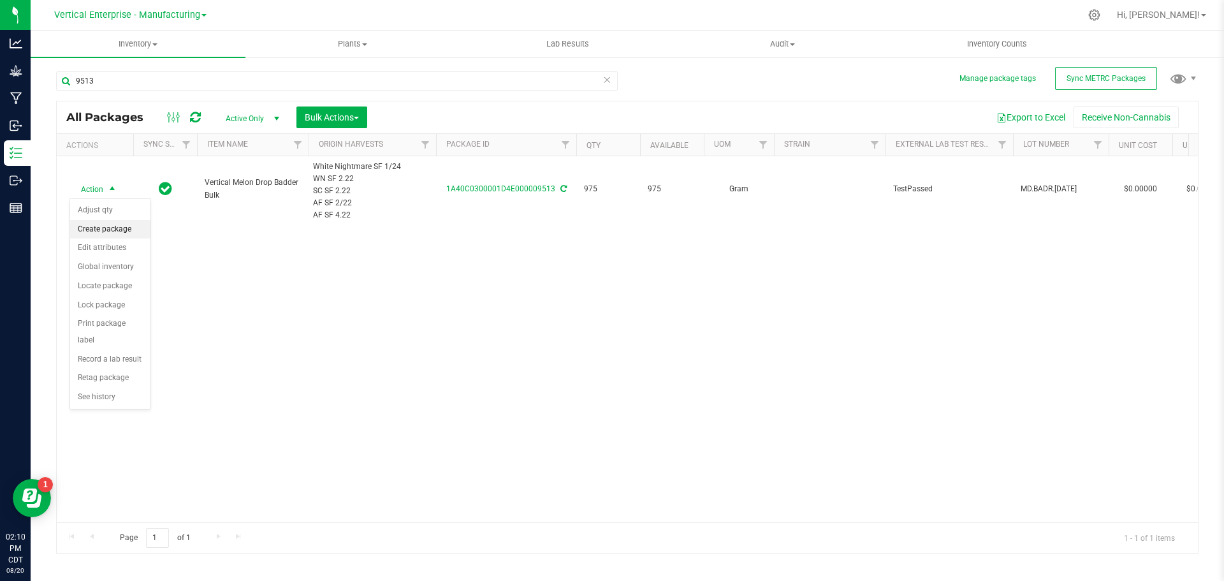
click at [99, 233] on li "Create package" at bounding box center [110, 229] width 80 height 19
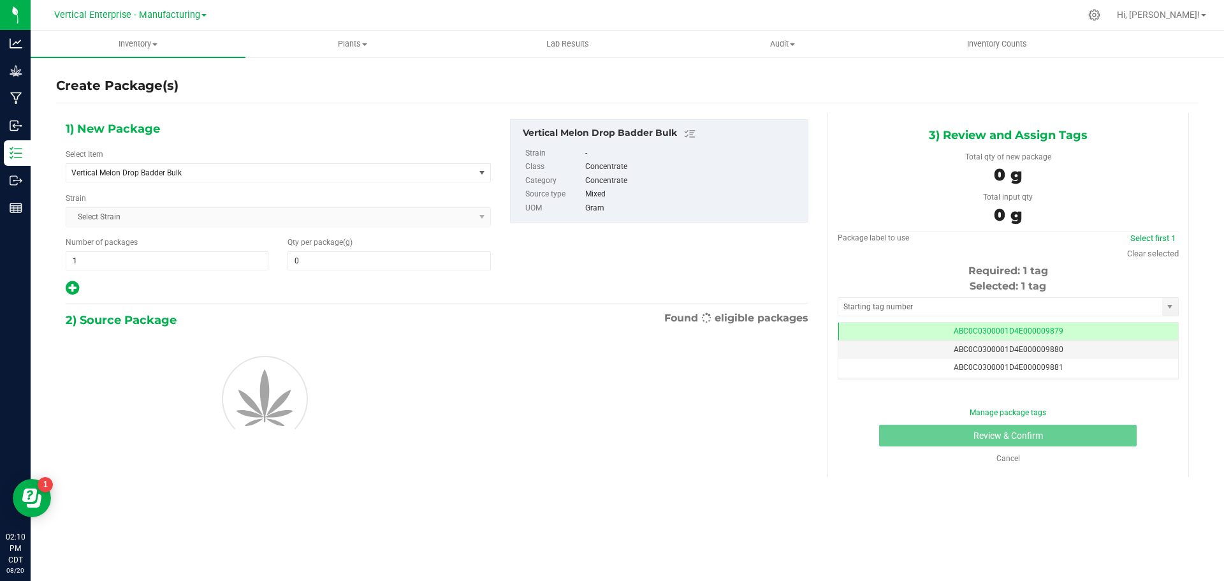
type input "0.0000"
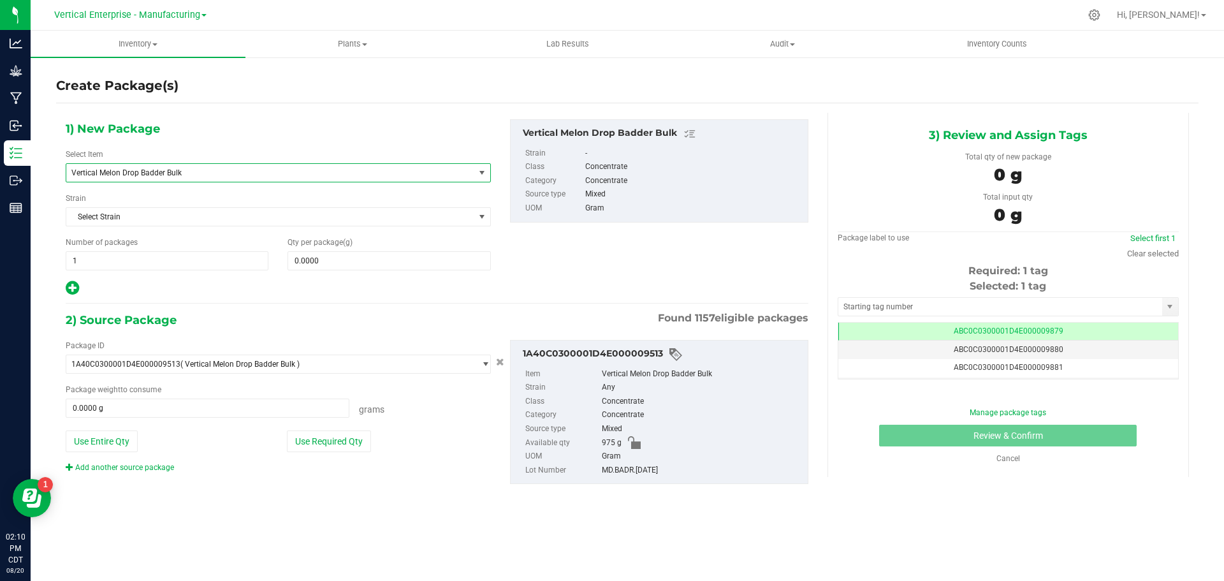
click at [175, 171] on span "Vertical Melon Drop Badder Bulk" at bounding box center [262, 172] width 382 height 9
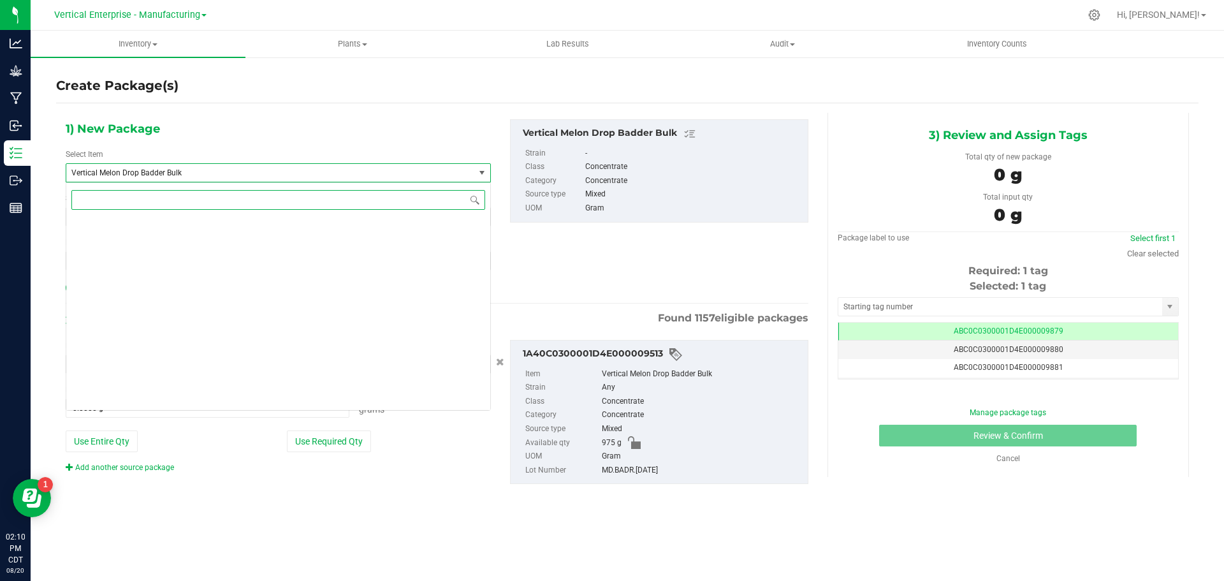
scroll to position [97264, 0]
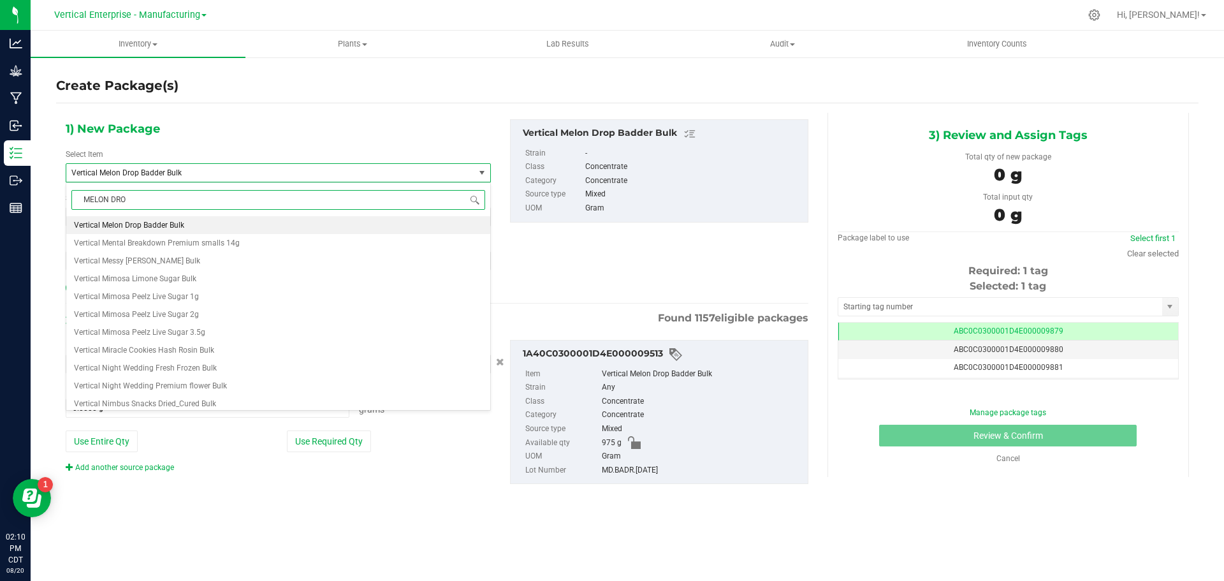
type input "MELON DROP"
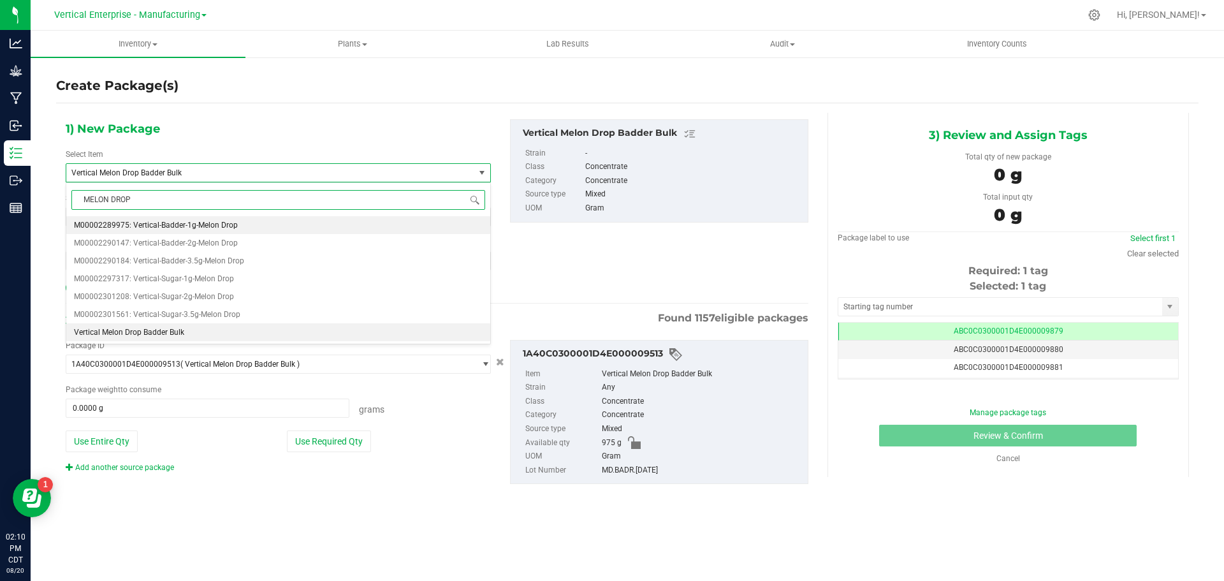
scroll to position [0, 0]
click at [181, 228] on span "M00002289975: Vertical-Badder-1g-Melon Drop" at bounding box center [156, 225] width 164 height 9
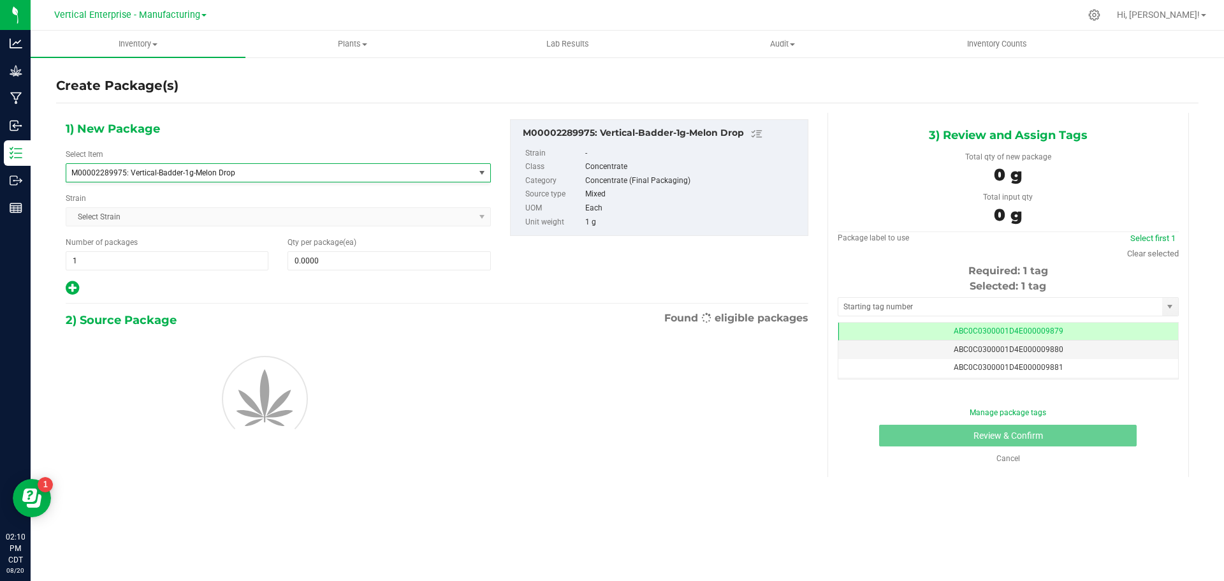
type input "0"
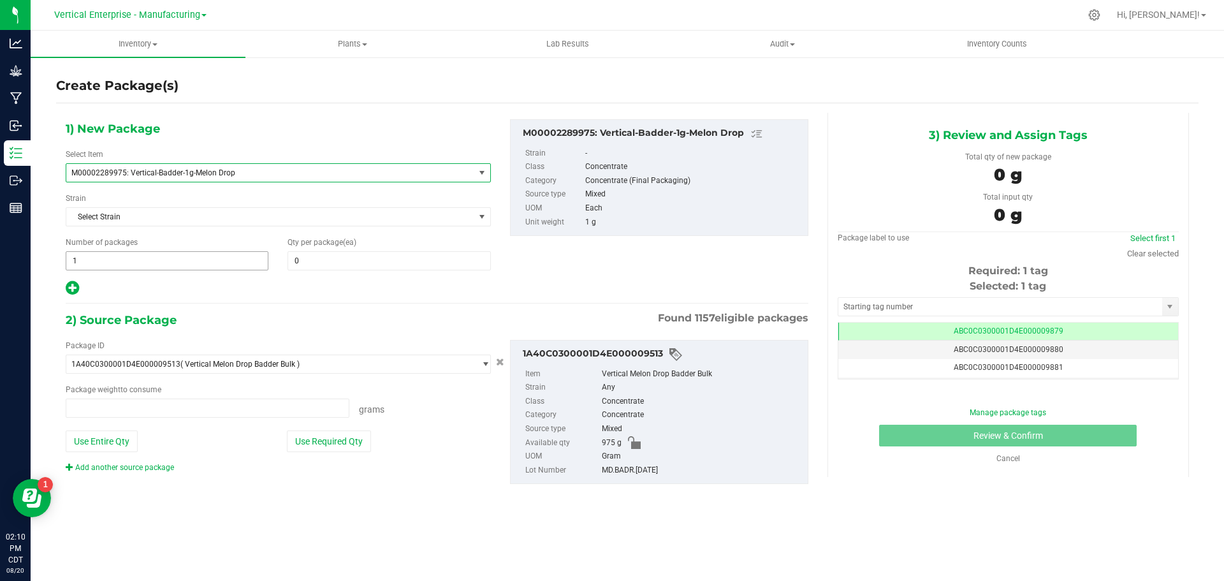
type input "0.0000 g"
click at [102, 268] on span "1 1" at bounding box center [167, 260] width 203 height 19
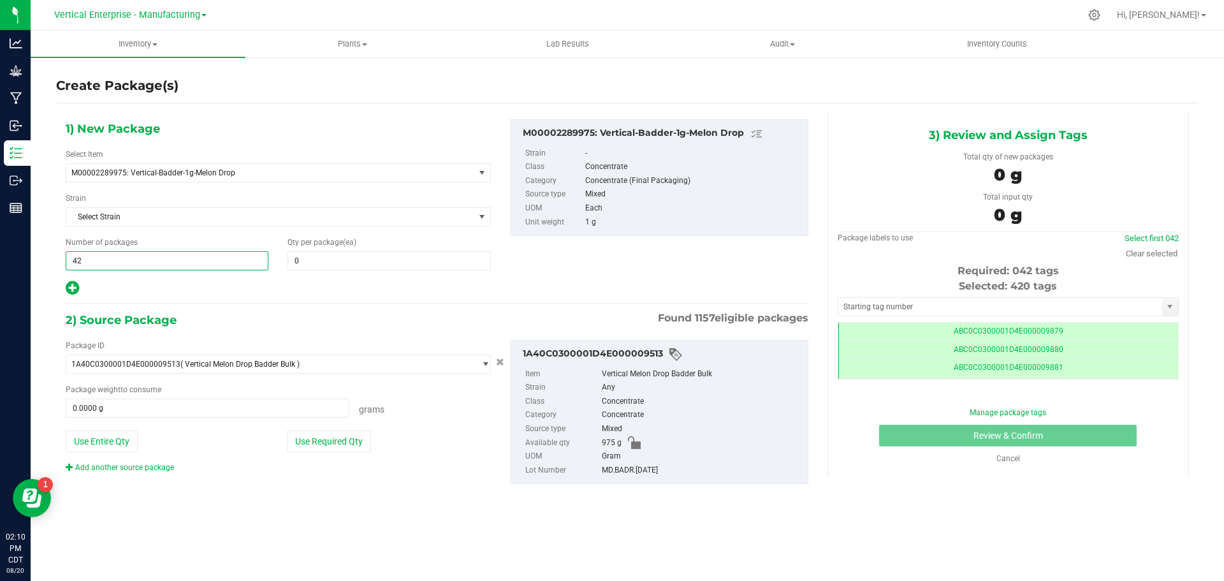
type input "4"
click at [356, 251] on span at bounding box center [389, 260] width 203 height 19
type input "20"
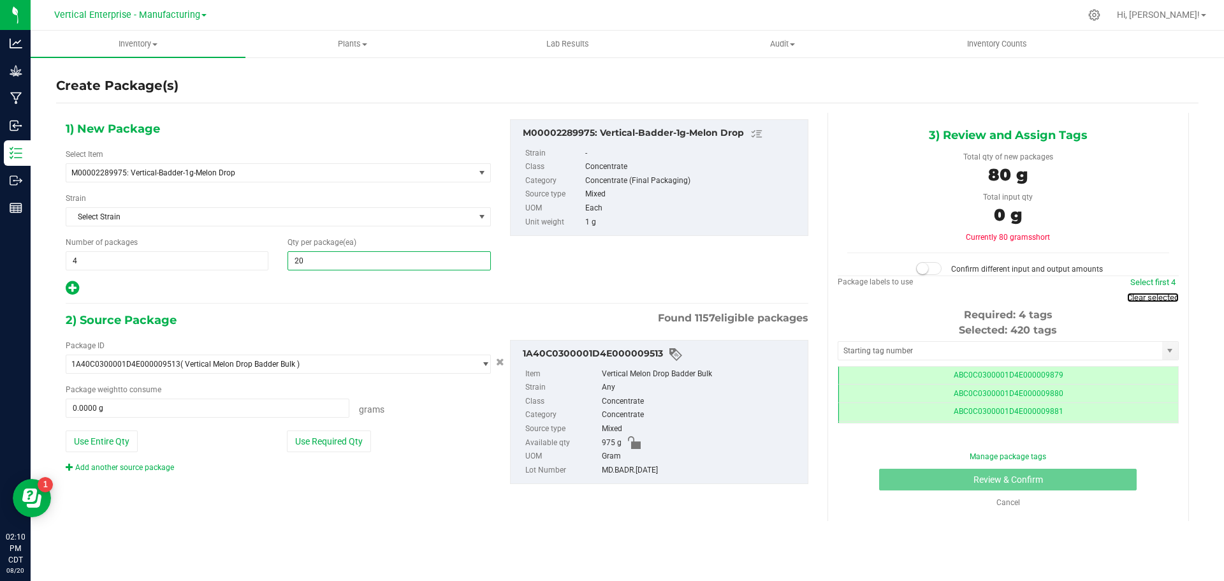
type input "20"
click at [1143, 293] on link "Clear selected" at bounding box center [1153, 298] width 52 height 10
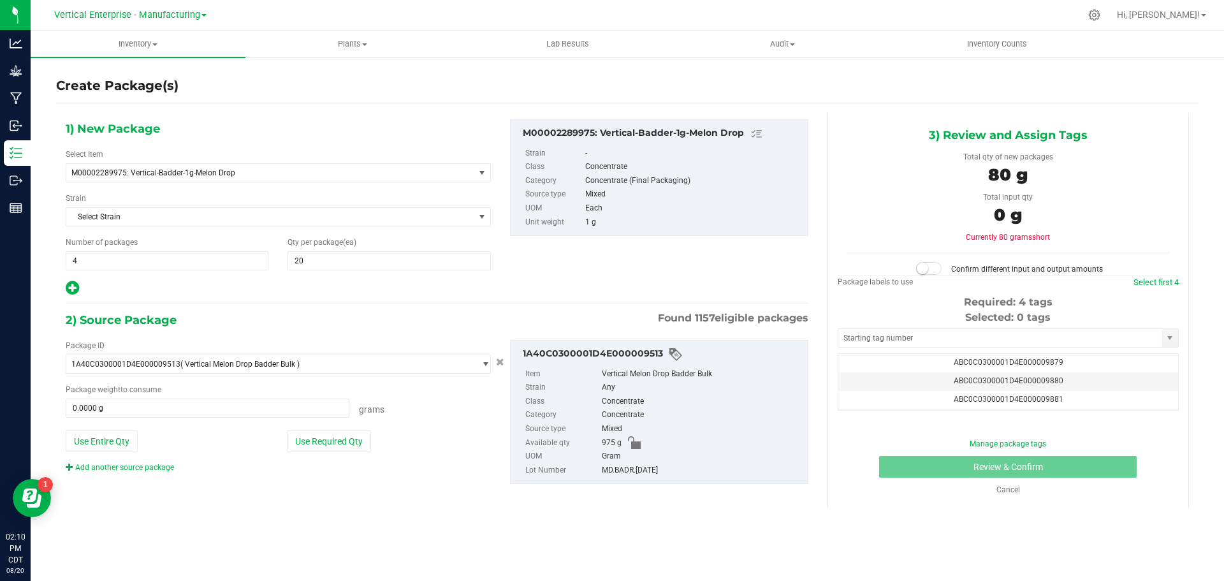
click at [1145, 277] on div "Select first 4" at bounding box center [1155, 282] width 45 height 13
click at [1146, 281] on link "Select first 4" at bounding box center [1155, 282] width 45 height 10
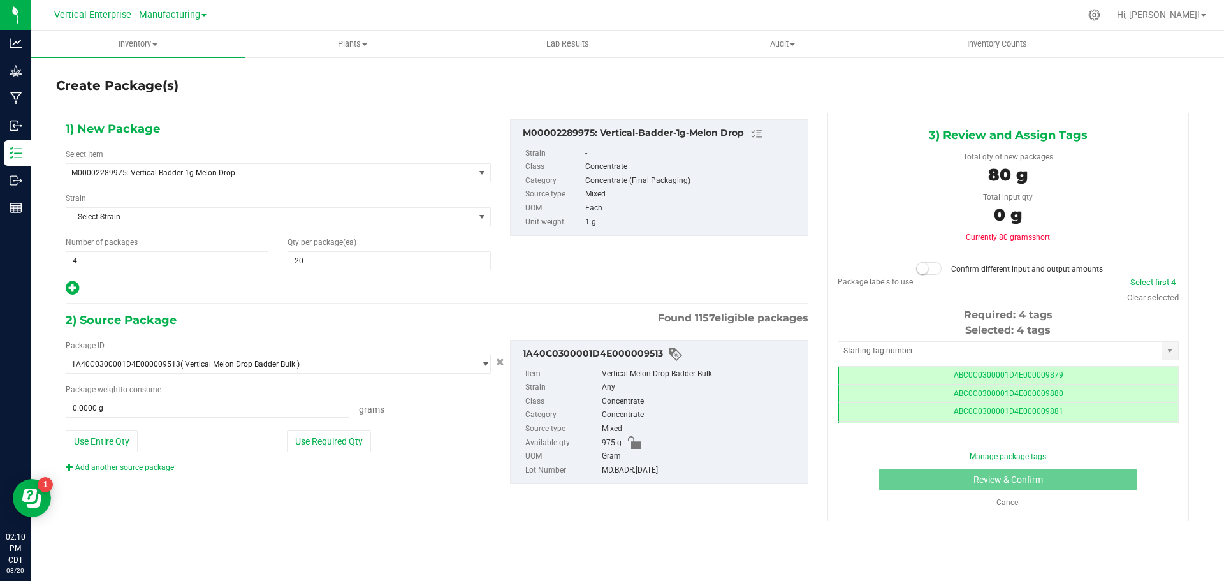
click at [346, 449] on button "Use Required Qty" at bounding box center [329, 441] width 84 height 22
type input "80.0000 g"
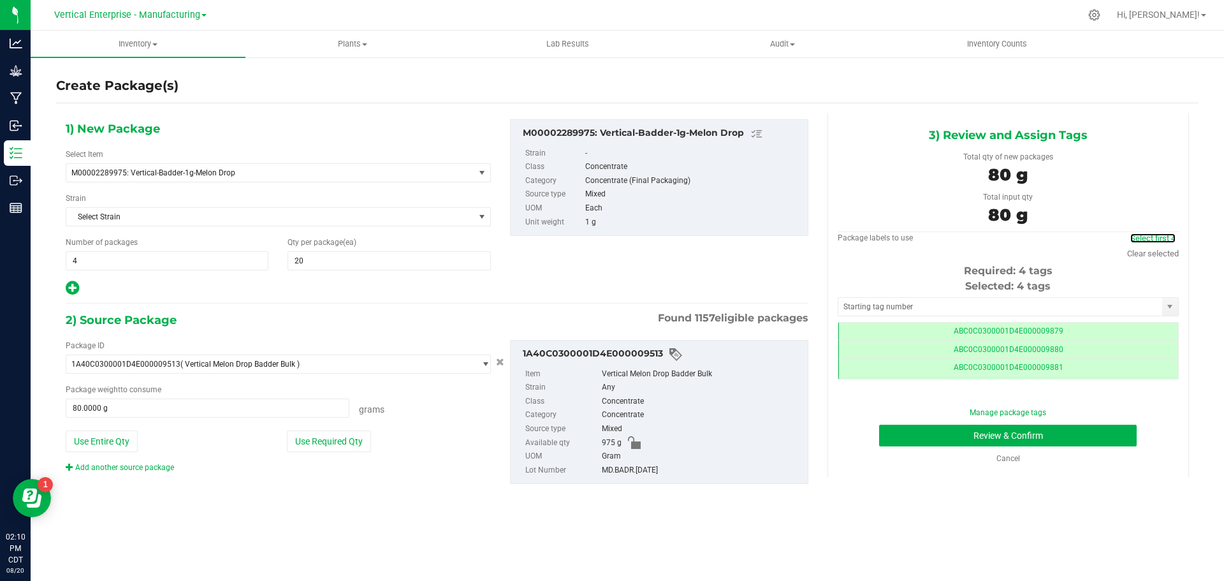
click at [1142, 237] on link "Select first 4" at bounding box center [1152, 238] width 45 height 10
click at [1008, 432] on button "Review & Confirm" at bounding box center [1008, 436] width 258 height 22
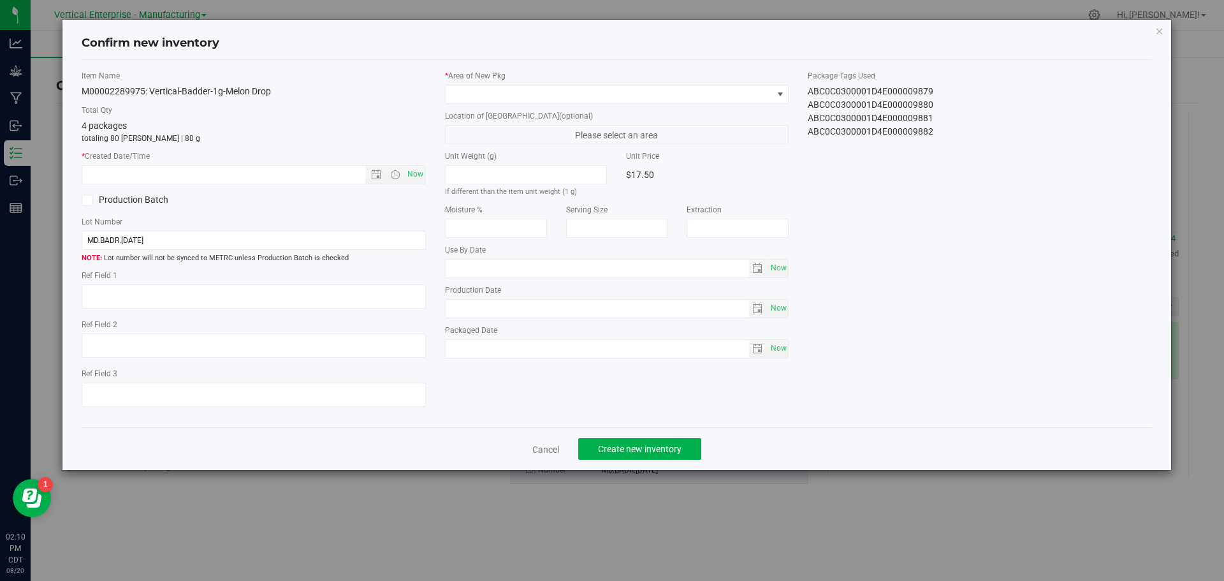
click at [428, 176] on div "Item Name M00002289975: Vertical-Badder-1g-Melon Drop Total Qty 4 packages tota…" at bounding box center [253, 243] width 363 height 347
drag, startPoint x: 414, startPoint y: 170, endPoint x: 455, endPoint y: 139, distance: 50.9
click at [415, 170] on span "Now" at bounding box center [415, 174] width 22 height 18
type input "8/20/2025 2:10 PM"
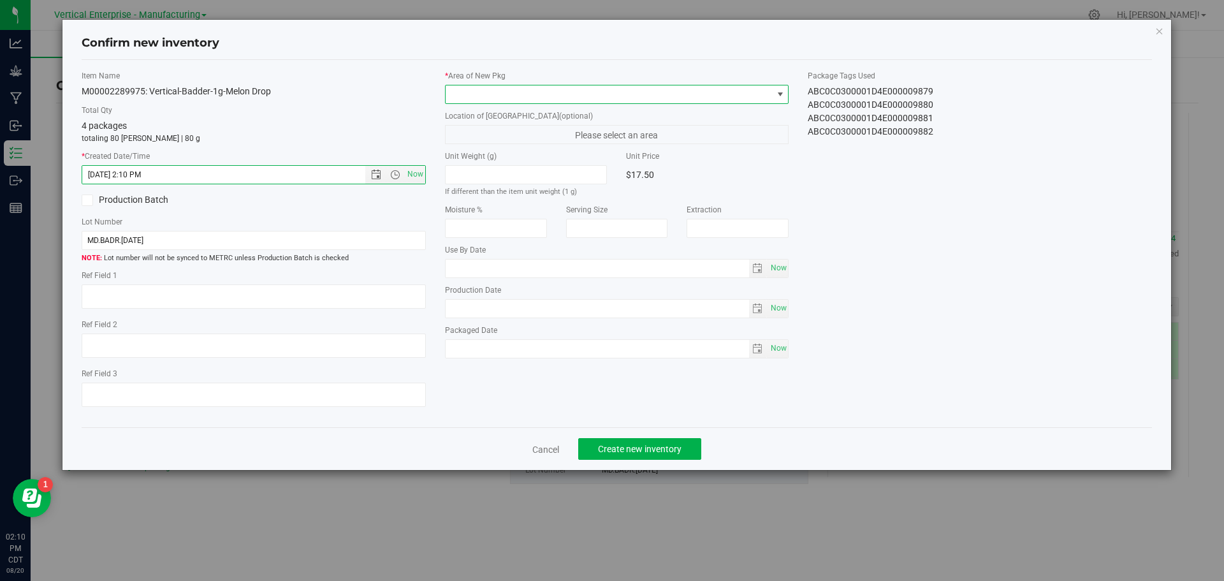
click at [472, 91] on span at bounding box center [609, 94] width 327 height 18
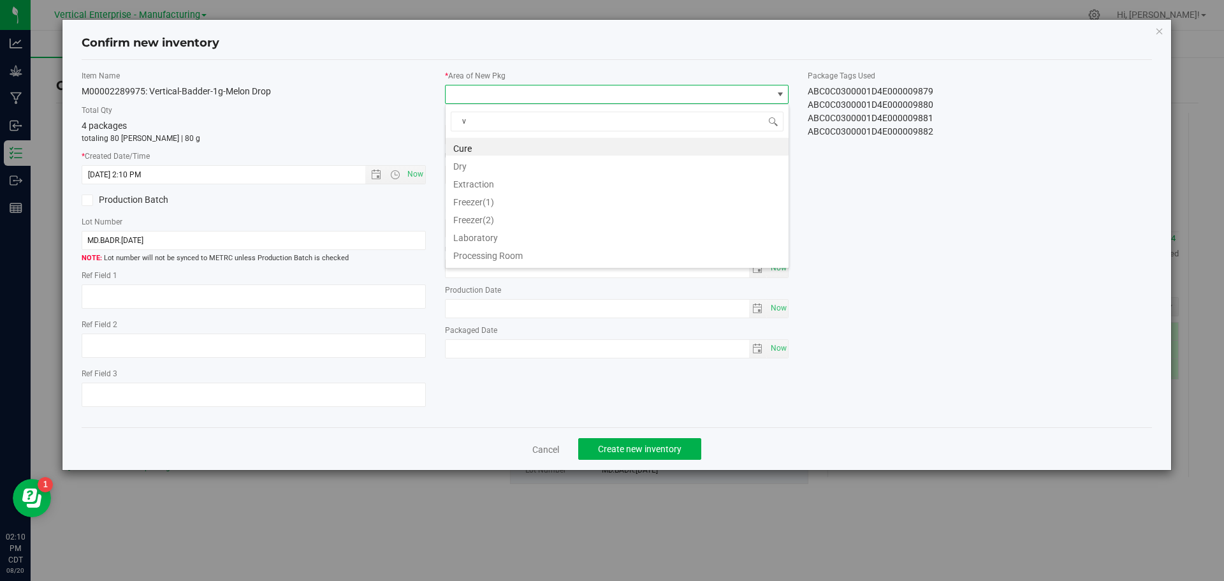
type input "va"
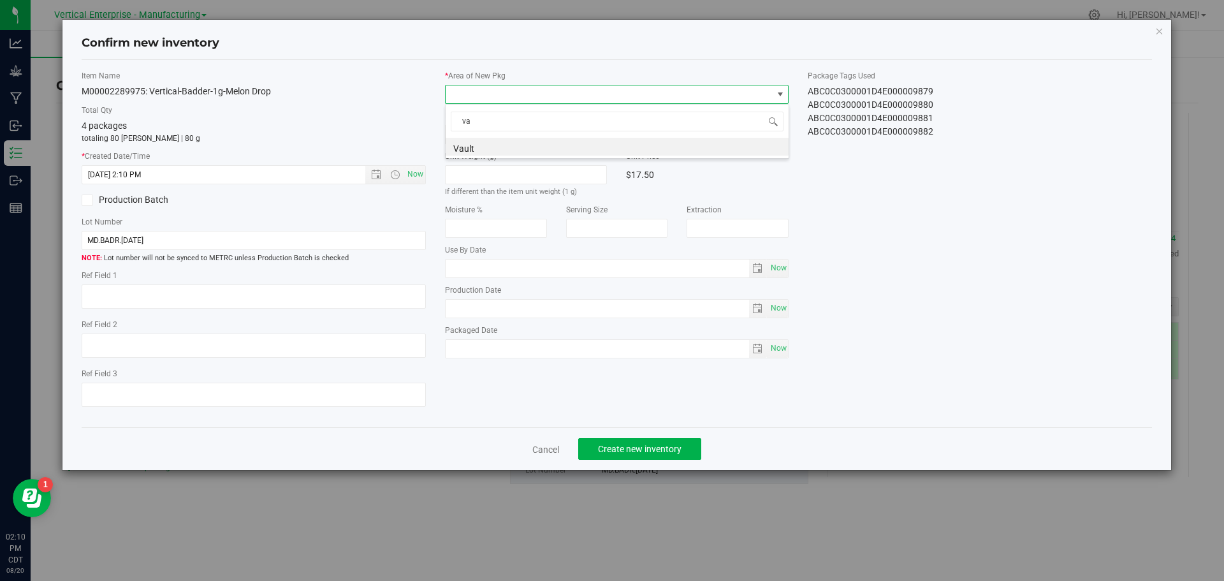
click at [476, 145] on li "Vault" at bounding box center [617, 147] width 343 height 18
click at [657, 455] on button "Create new inventory" at bounding box center [639, 449] width 123 height 22
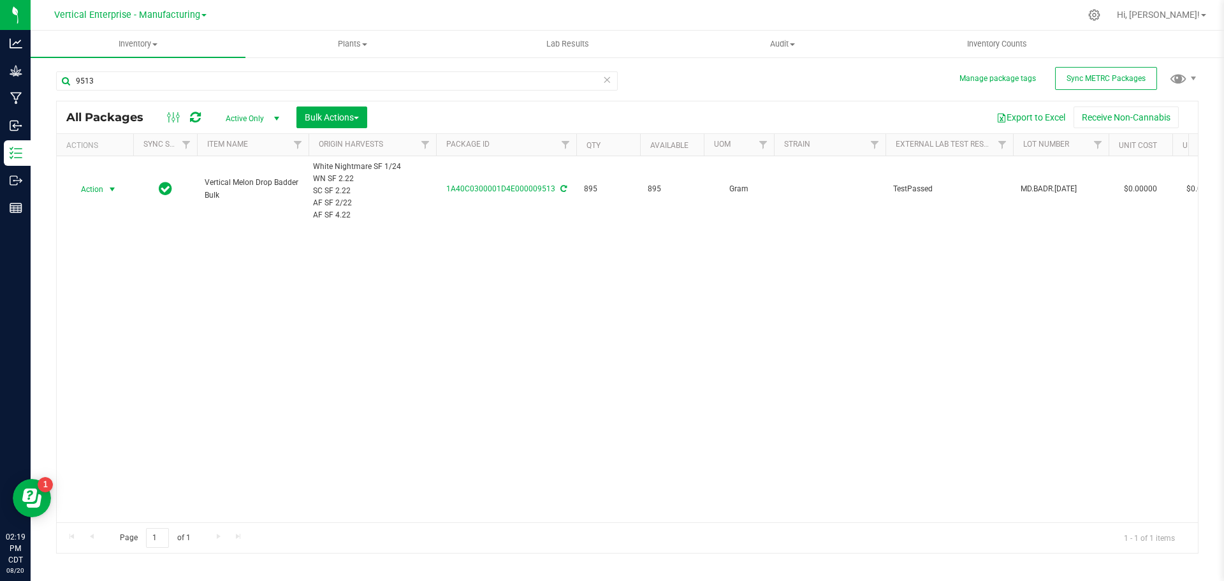
click at [85, 184] on span "Action" at bounding box center [86, 189] width 34 height 18
click at [115, 225] on li "Create package" at bounding box center [110, 229] width 80 height 19
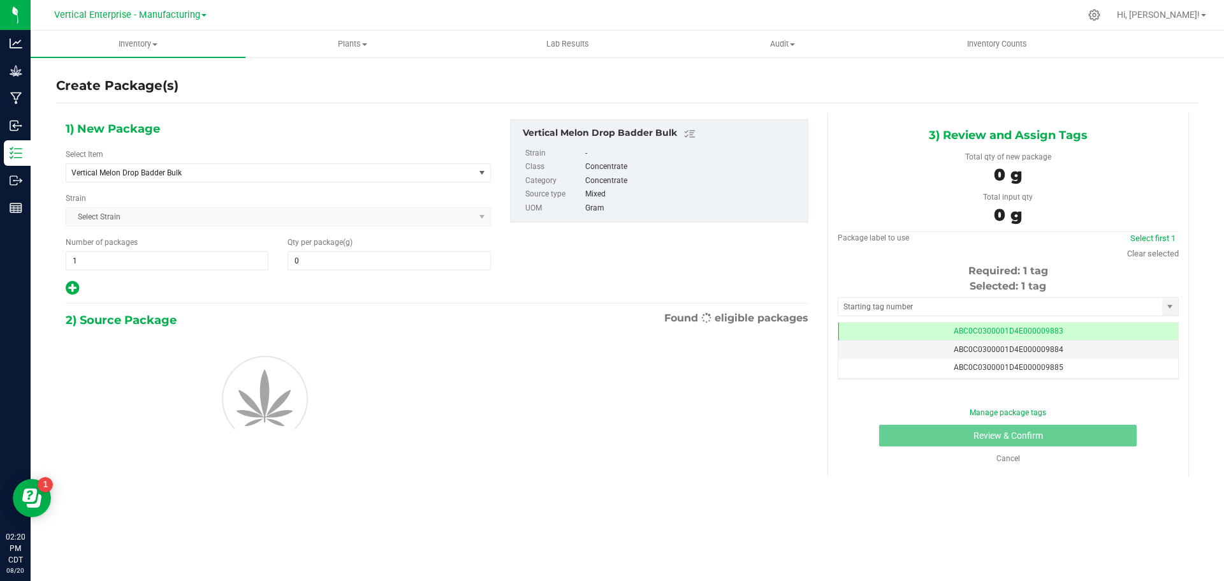
type input "0.0000"
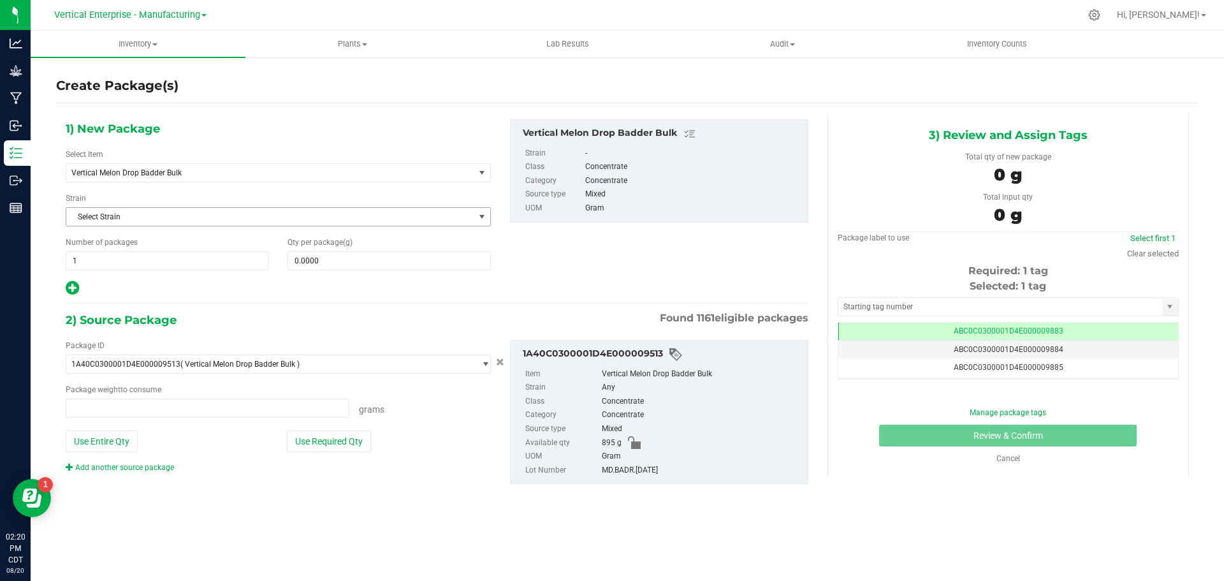
type input "0.0000 g"
click at [142, 173] on span "Vertical Melon Drop Badder Bulk" at bounding box center [262, 172] width 382 height 9
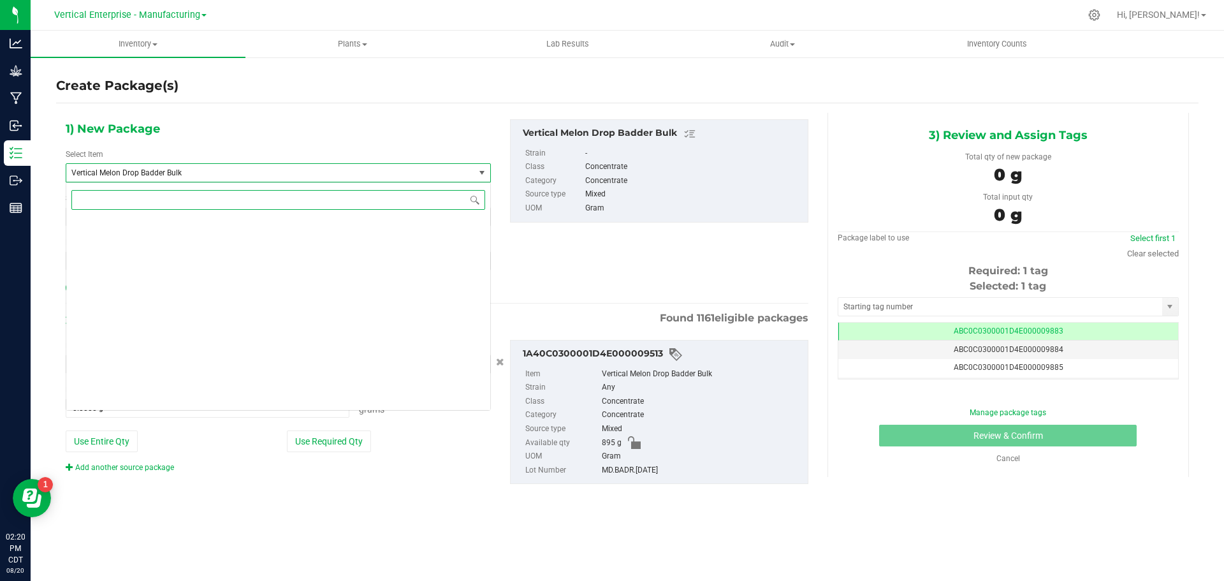
scroll to position [97264, 0]
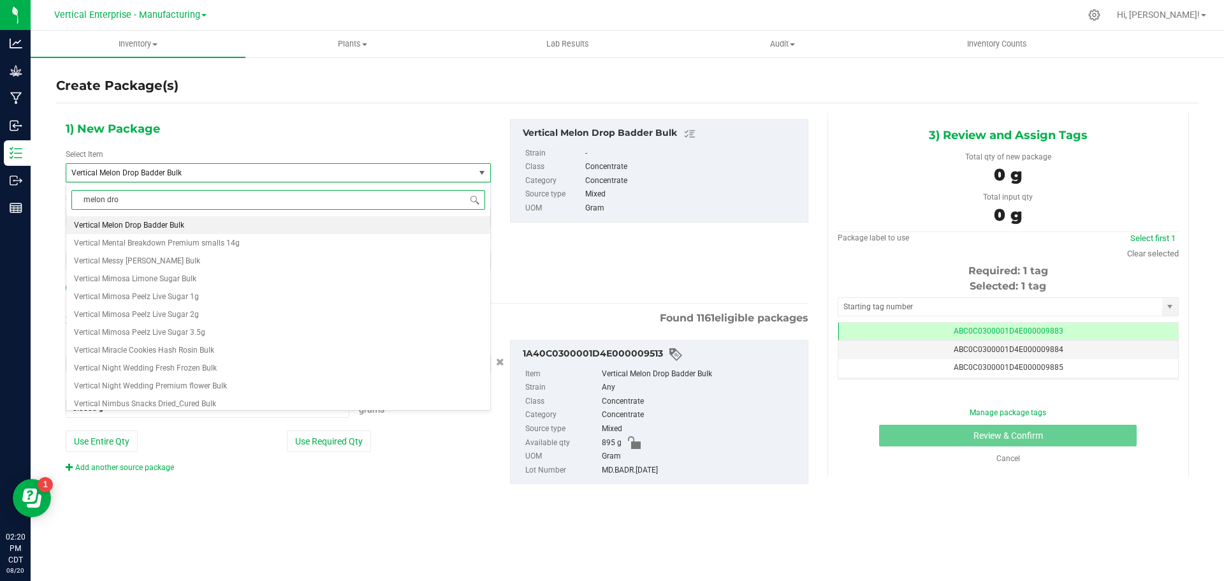
type input "melon drop"
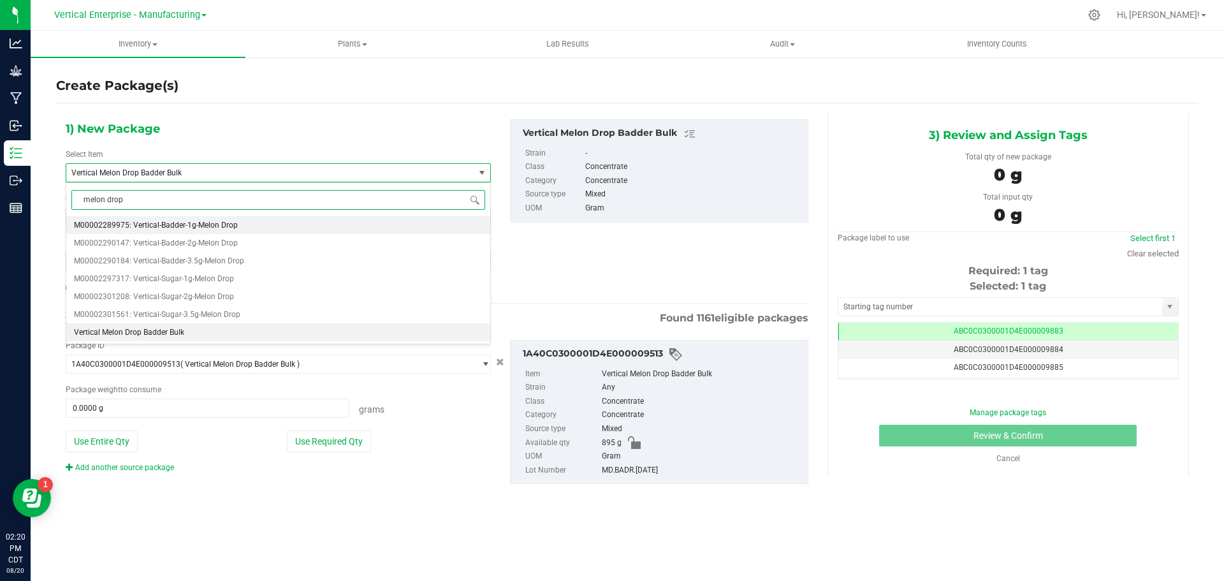
scroll to position [0, 0]
click at [217, 228] on span "M00002289975: Vertical-Badder-1g-Melon Drop" at bounding box center [156, 225] width 164 height 9
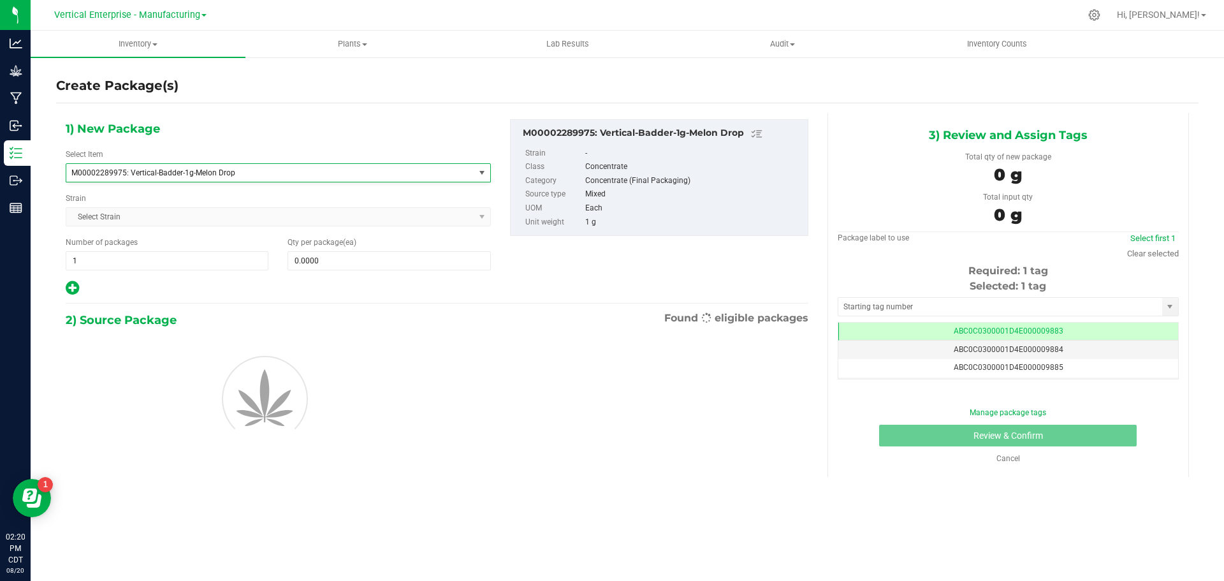
type input "0"
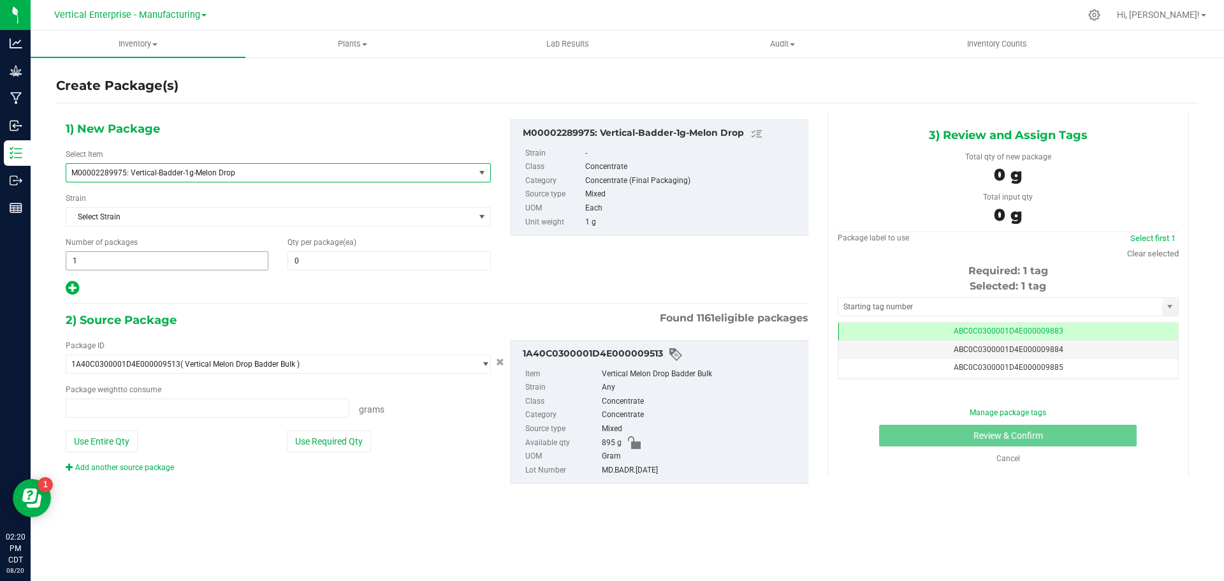
type input "0.0000 g"
click at [159, 261] on span "1 1" at bounding box center [167, 260] width 203 height 19
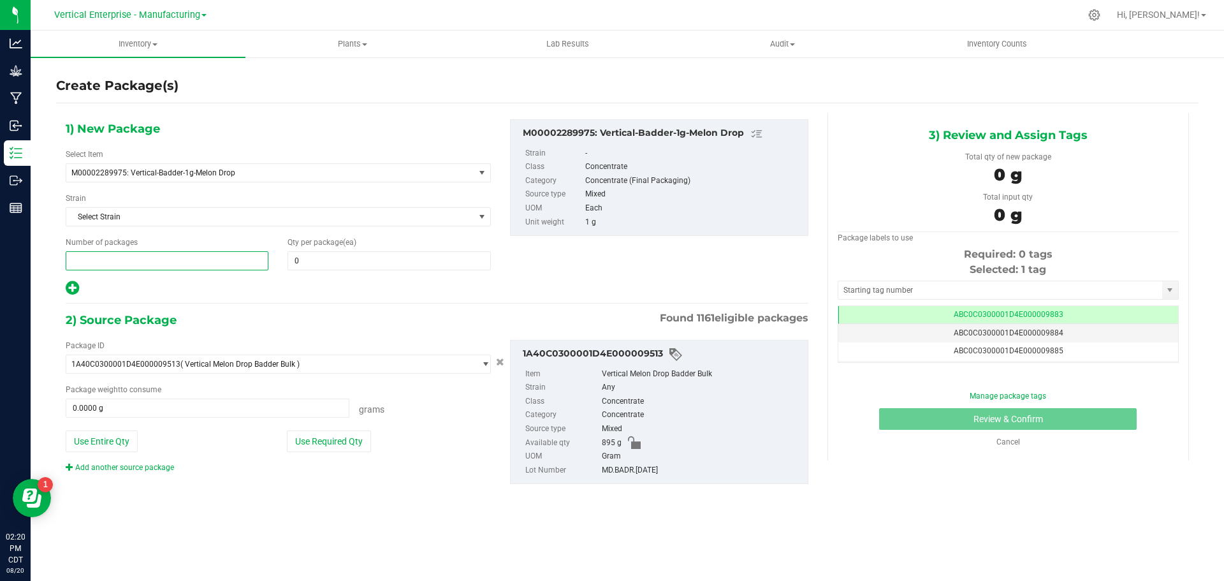
type input "4"
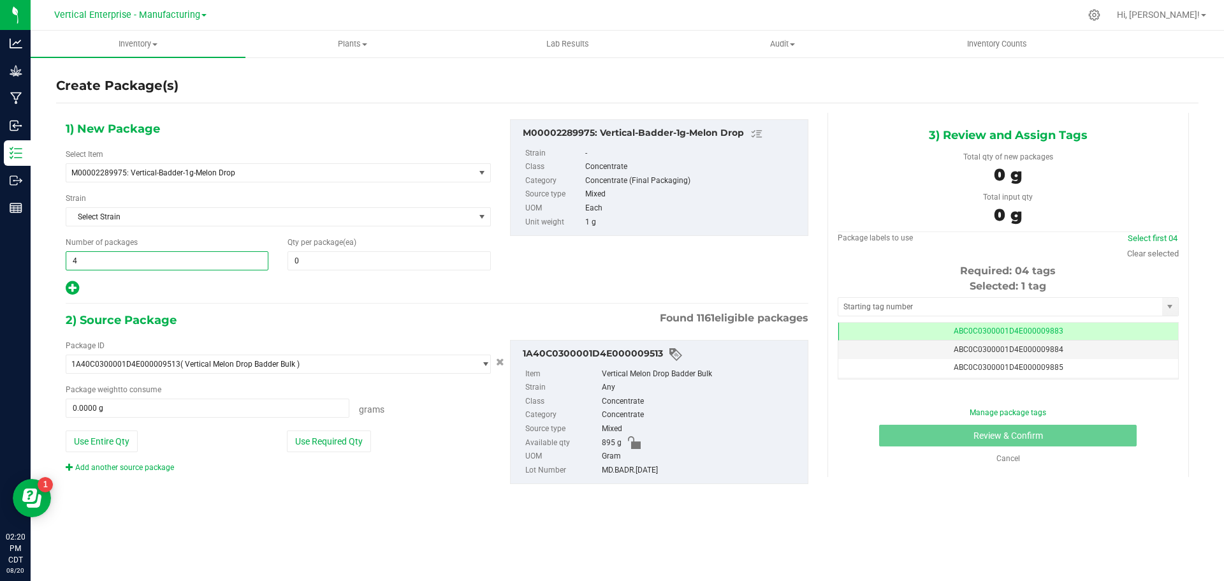
type input "4"
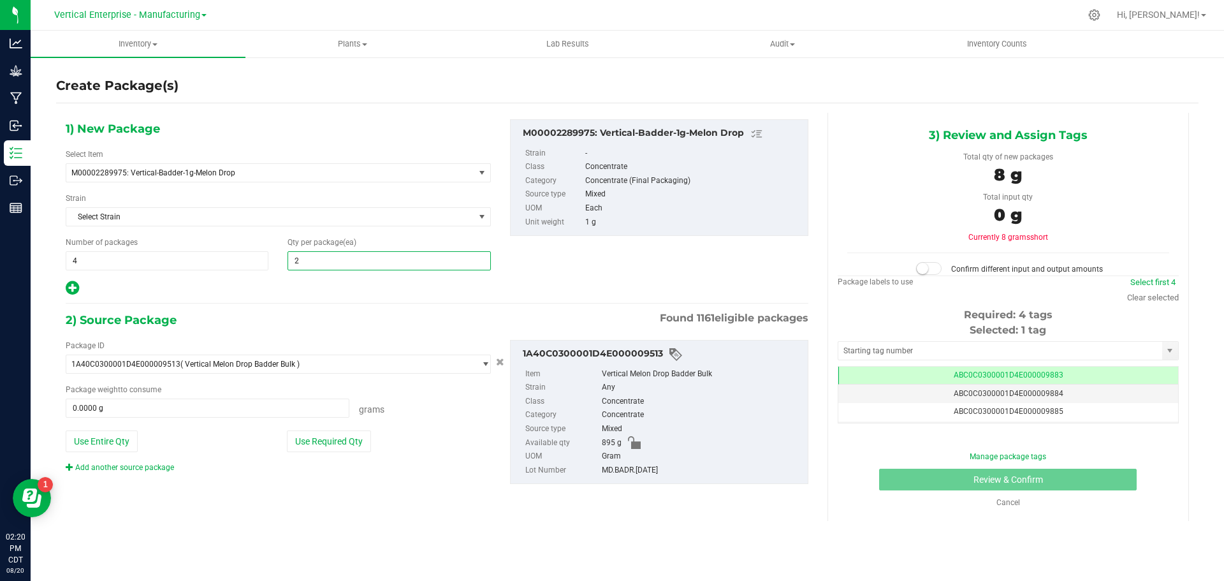
type input "20"
click at [325, 439] on button "Use Required Qty" at bounding box center [329, 441] width 84 height 22
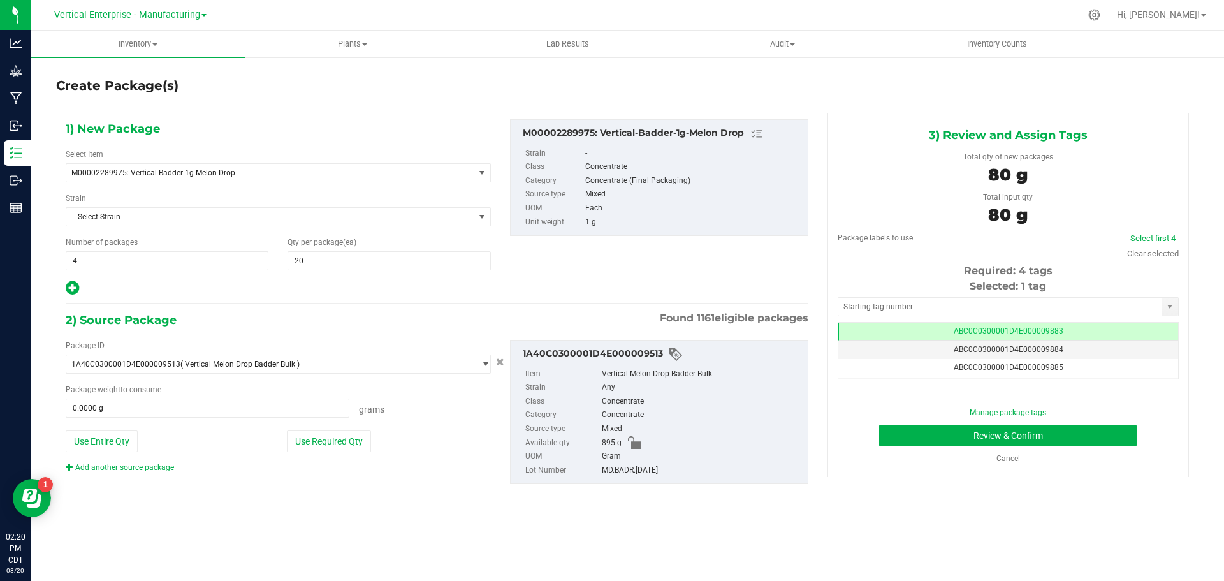
type input "80.0000 g"
click at [1160, 236] on link "Select first 4" at bounding box center [1152, 238] width 45 height 10
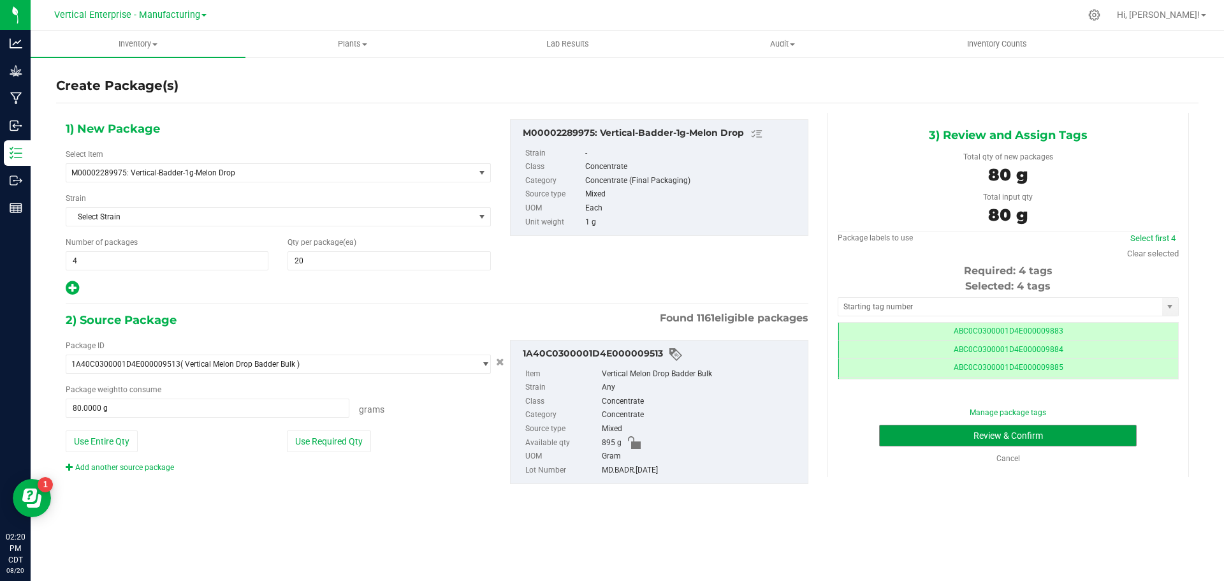
click at [1095, 433] on button "Review & Confirm" at bounding box center [1008, 436] width 258 height 22
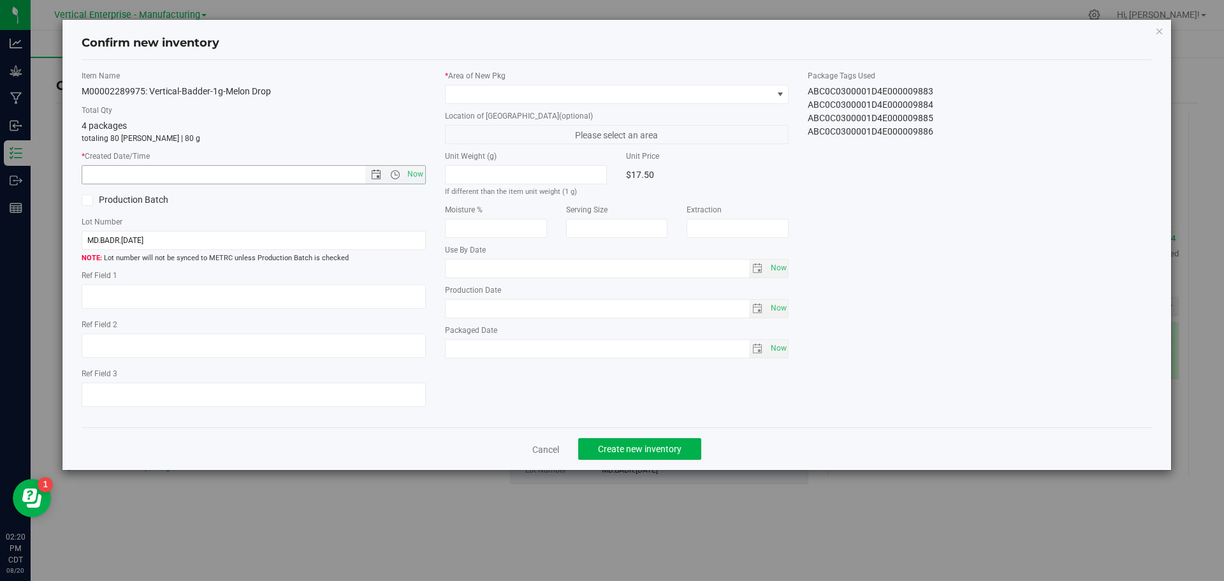
click at [411, 174] on span "Now" at bounding box center [415, 174] width 22 height 18
type input "8/20/2025 2:20 PM"
click at [500, 94] on span at bounding box center [609, 94] width 327 height 18
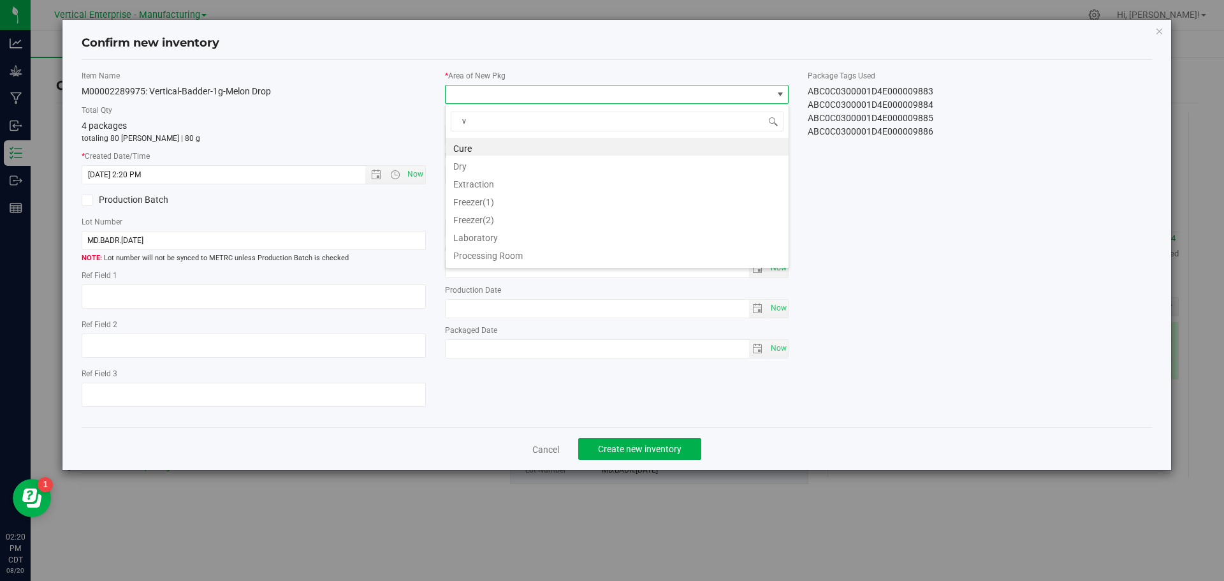
type input "va"
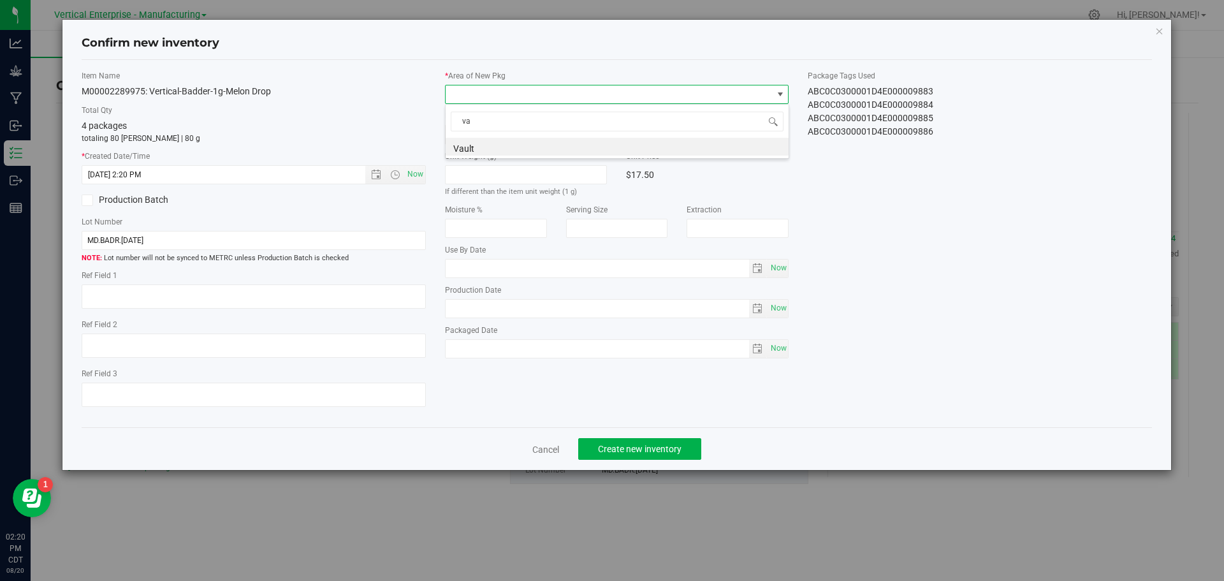
click at [485, 149] on li "Vault" at bounding box center [617, 147] width 343 height 18
click at [650, 448] on span "Create new inventory" at bounding box center [640, 449] width 84 height 10
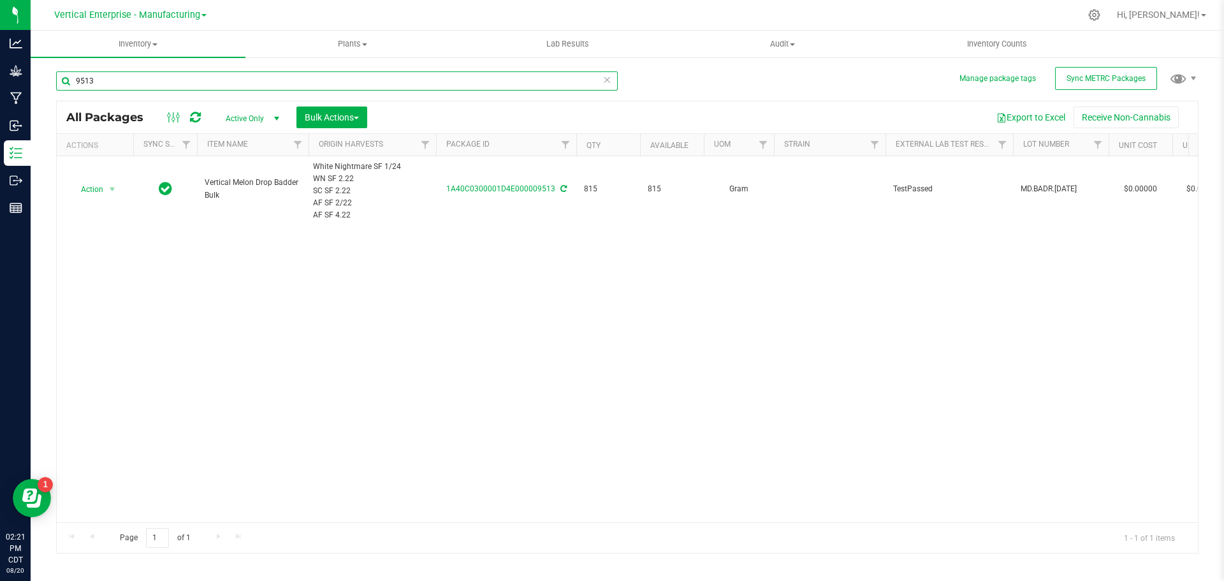
drag, startPoint x: 94, startPoint y: 84, endPoint x: 66, endPoint y: 84, distance: 28.0
click at [64, 84] on input "9513" at bounding box center [337, 80] width 562 height 19
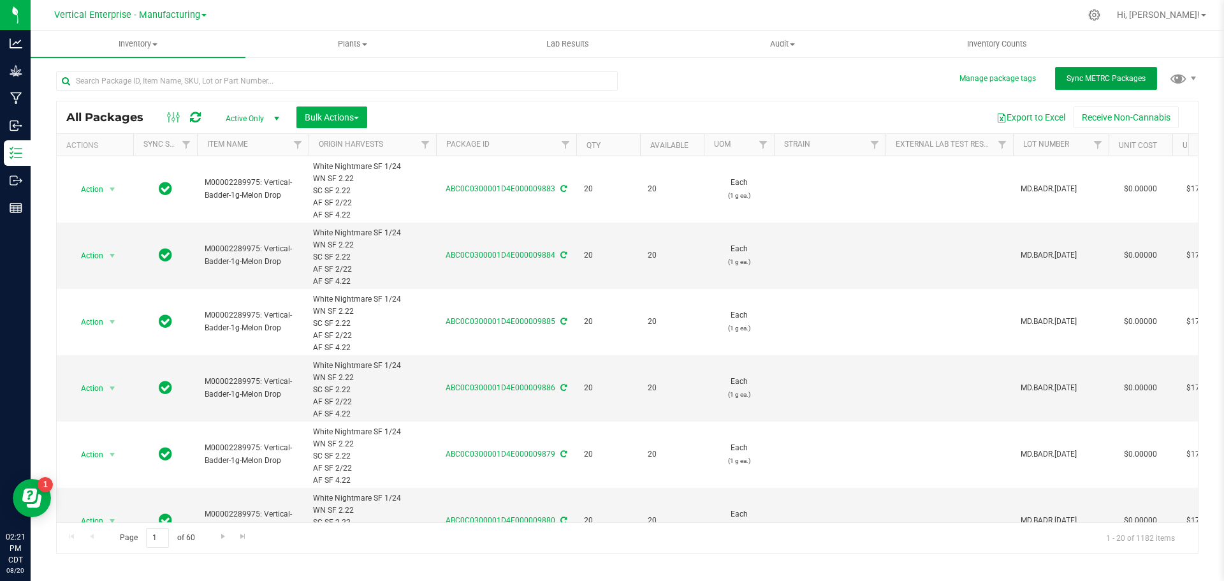
click at [1100, 75] on span "Sync METRC Packages" at bounding box center [1106, 78] width 79 height 9
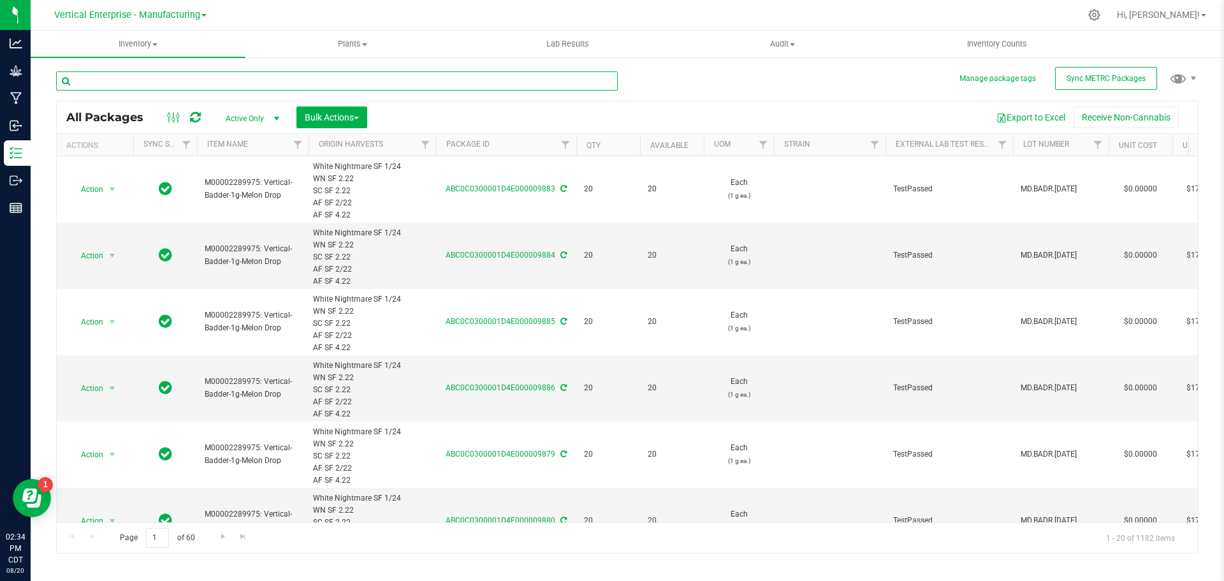
click at [128, 82] on input "text" at bounding box center [337, 80] width 562 height 19
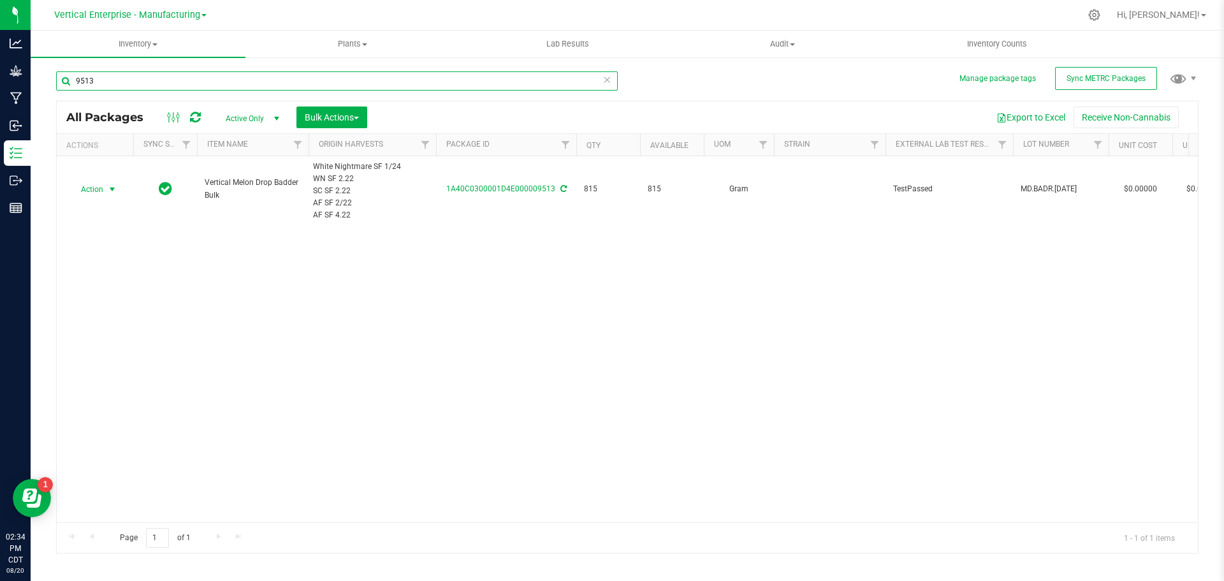
type input "9513"
click at [96, 193] on span "Action" at bounding box center [86, 189] width 34 height 18
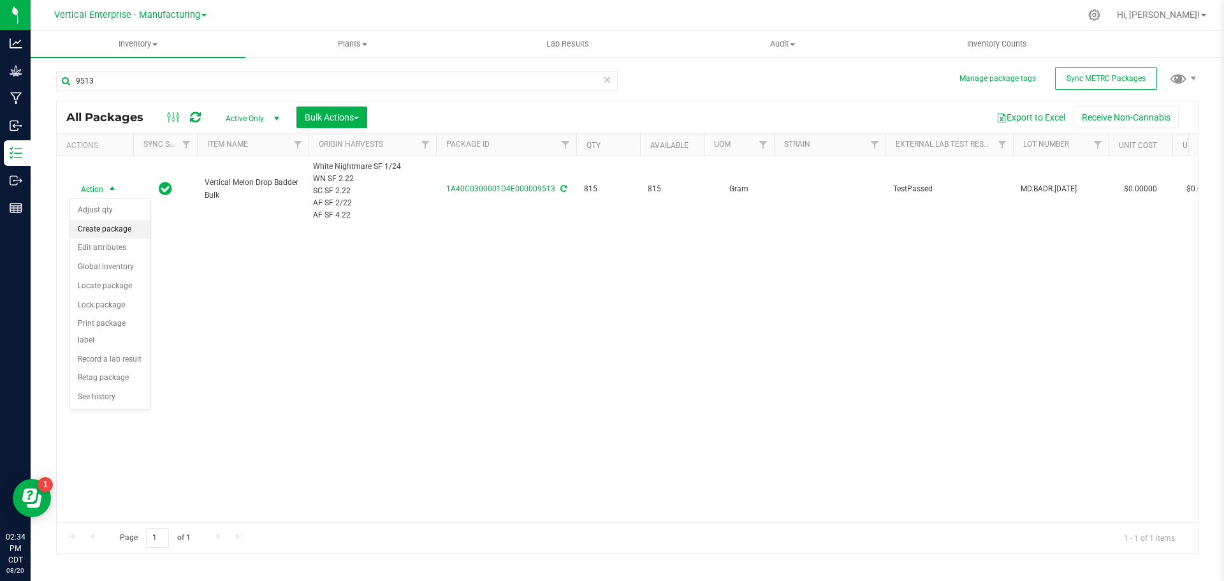
click at [106, 231] on li "Create package" at bounding box center [110, 229] width 80 height 19
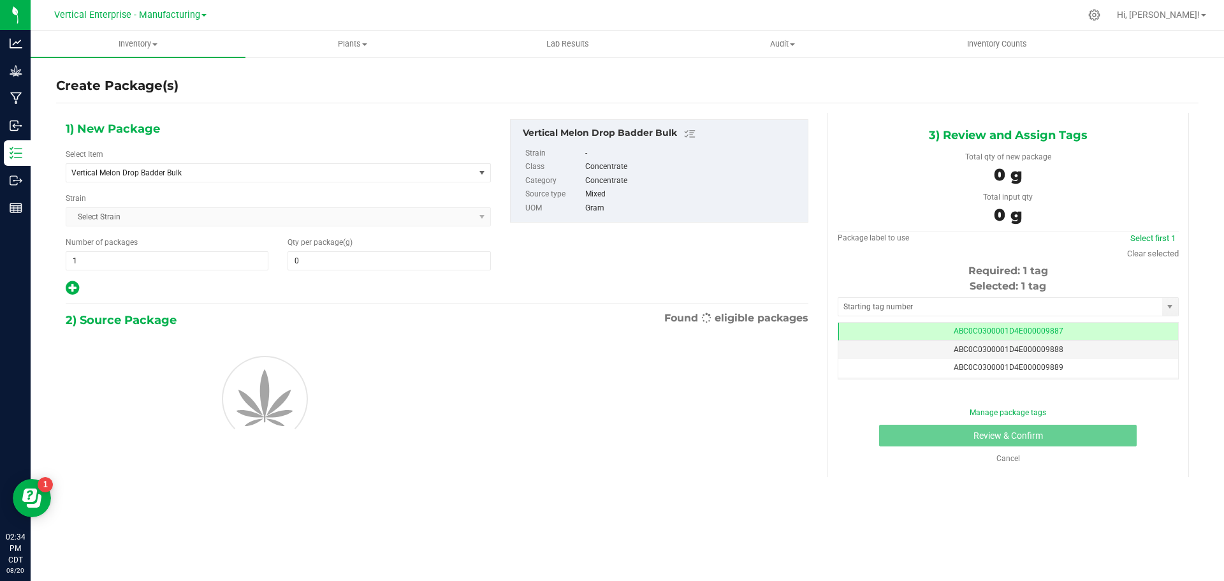
type input "0.0000"
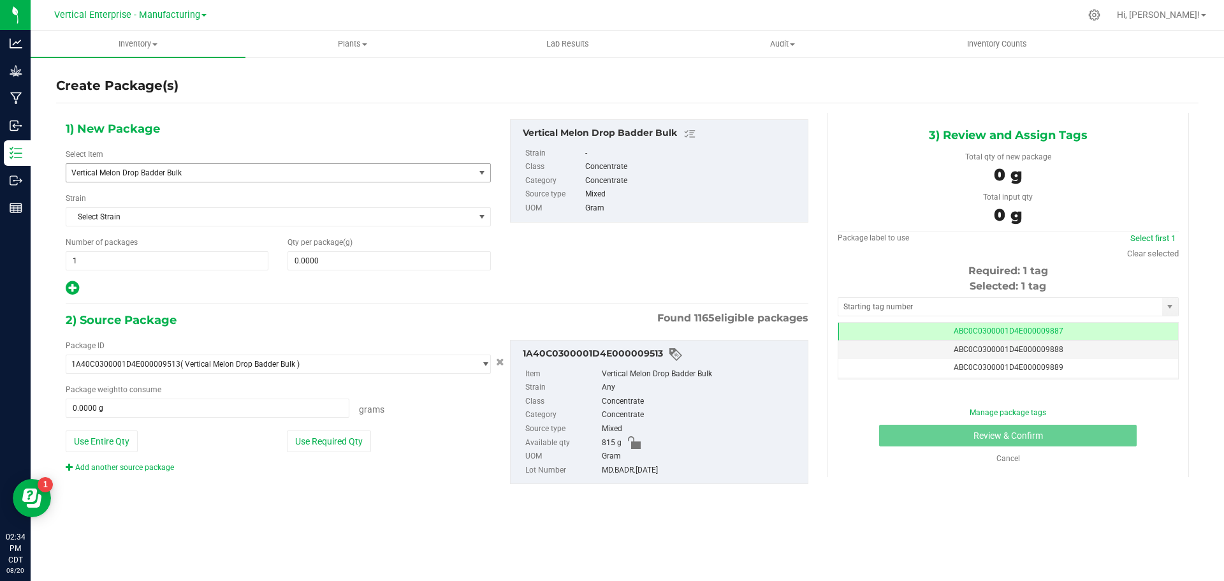
click at [124, 173] on span "Vertical Melon Drop Badder Bulk" at bounding box center [262, 172] width 382 height 9
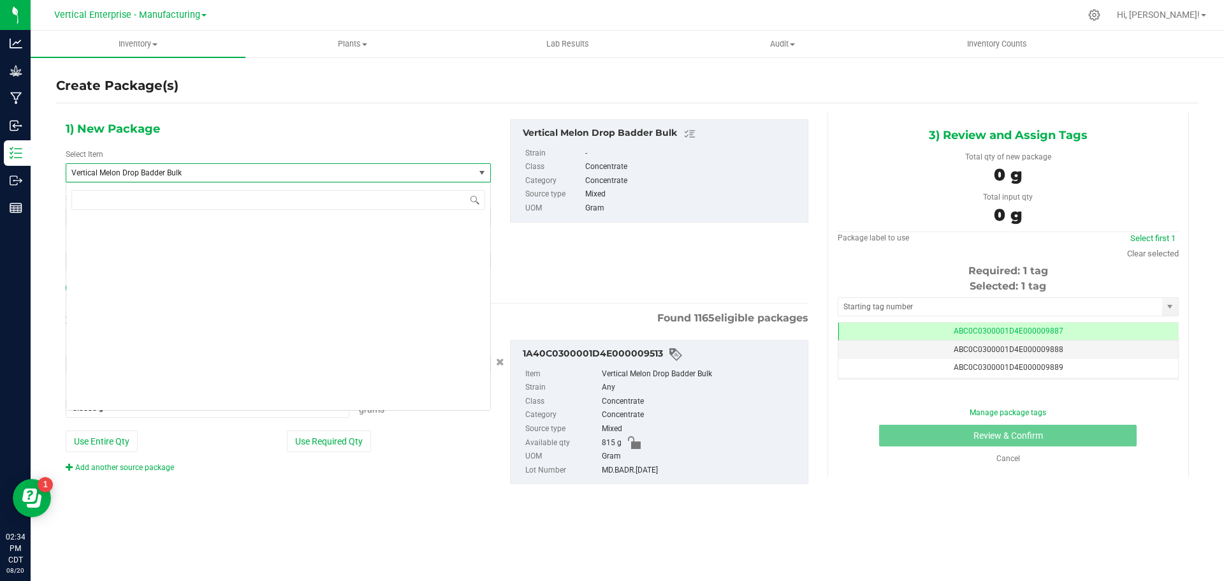
scroll to position [97264, 0]
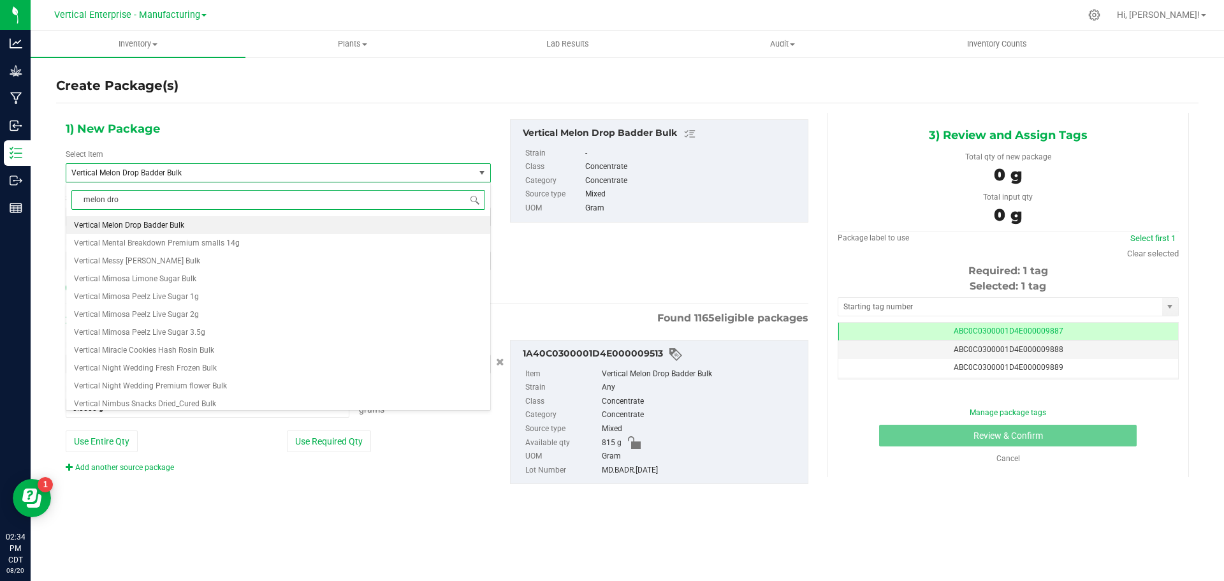
type input "melon drop"
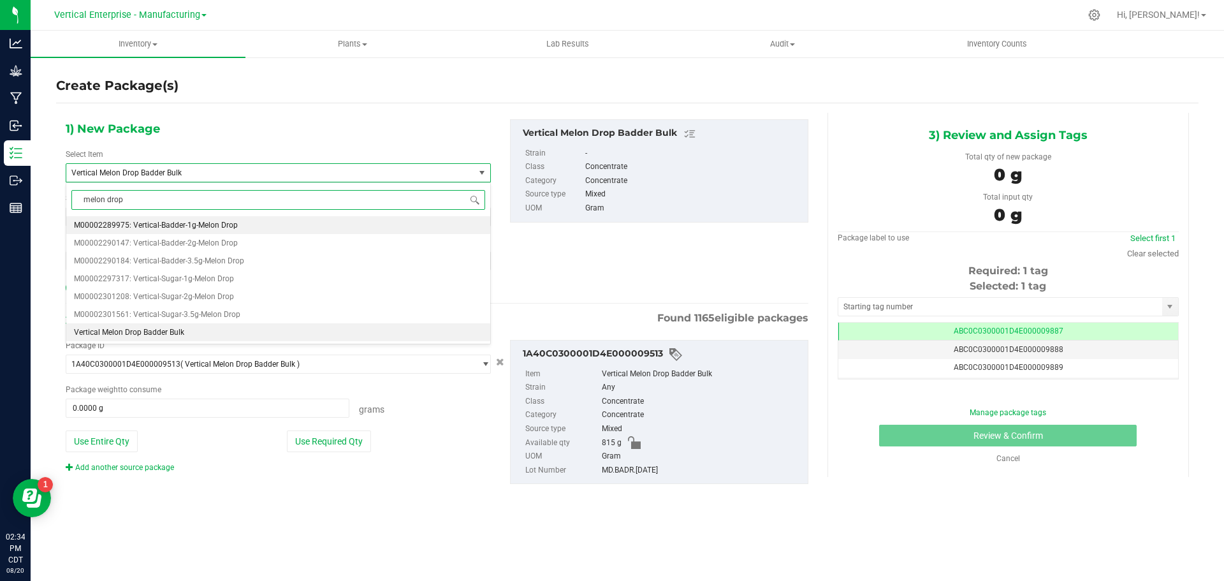
click at [196, 222] on span "M00002289975: Vertical-Badder-1g-Melon Drop" at bounding box center [156, 225] width 164 height 9
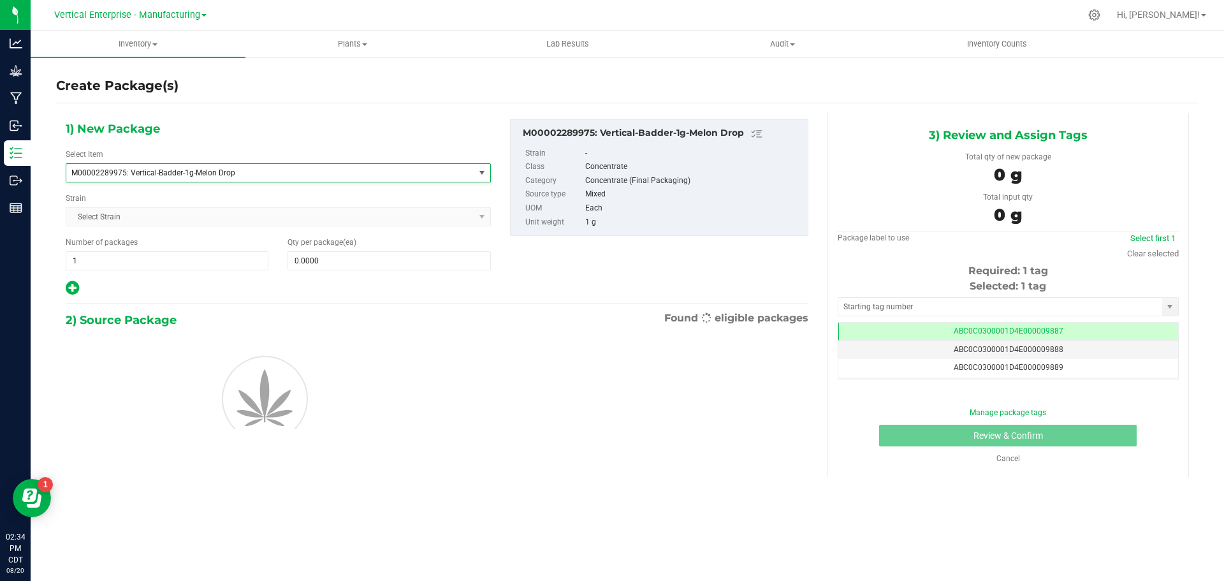
type input "0"
click at [101, 267] on input "1" at bounding box center [166, 261] width 201 height 18
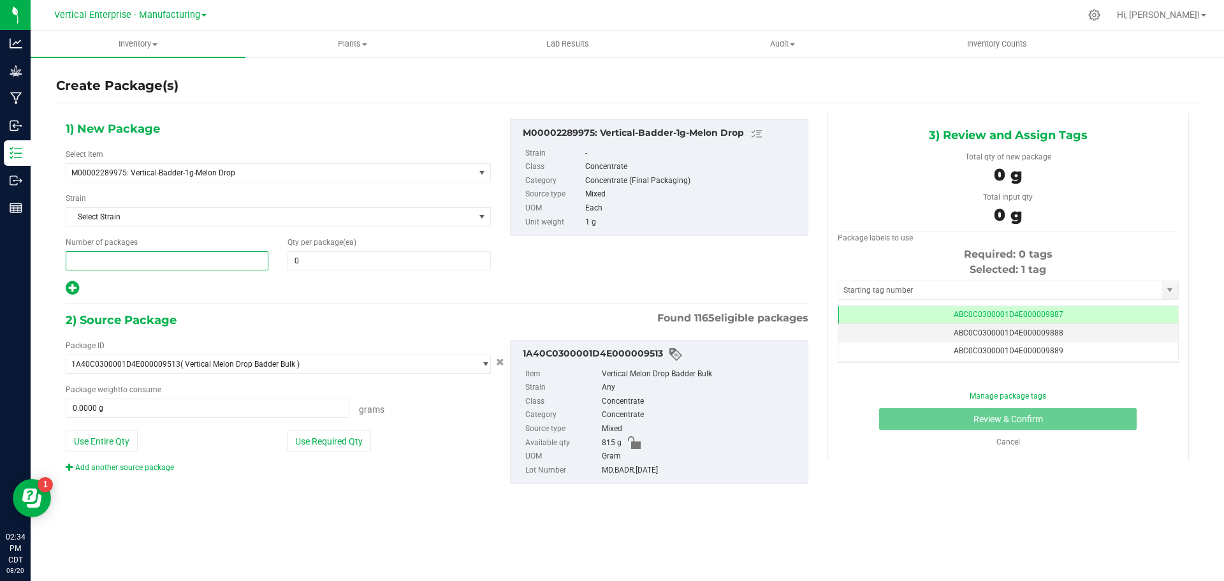
type input "5"
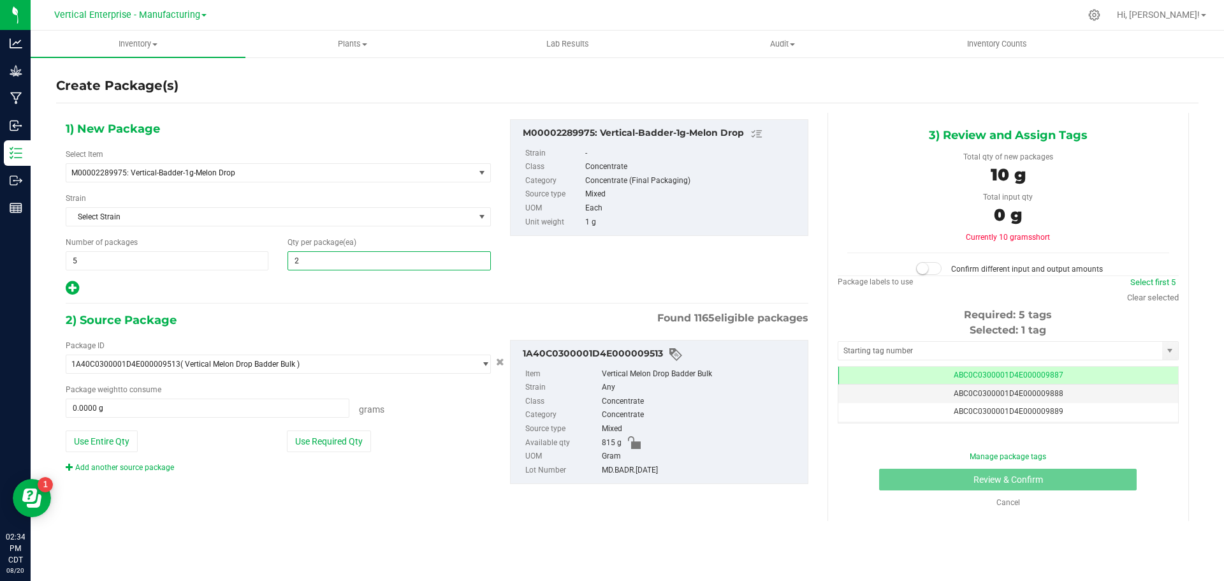
type input "20"
click at [313, 435] on button "Use Required Qty" at bounding box center [329, 441] width 84 height 22
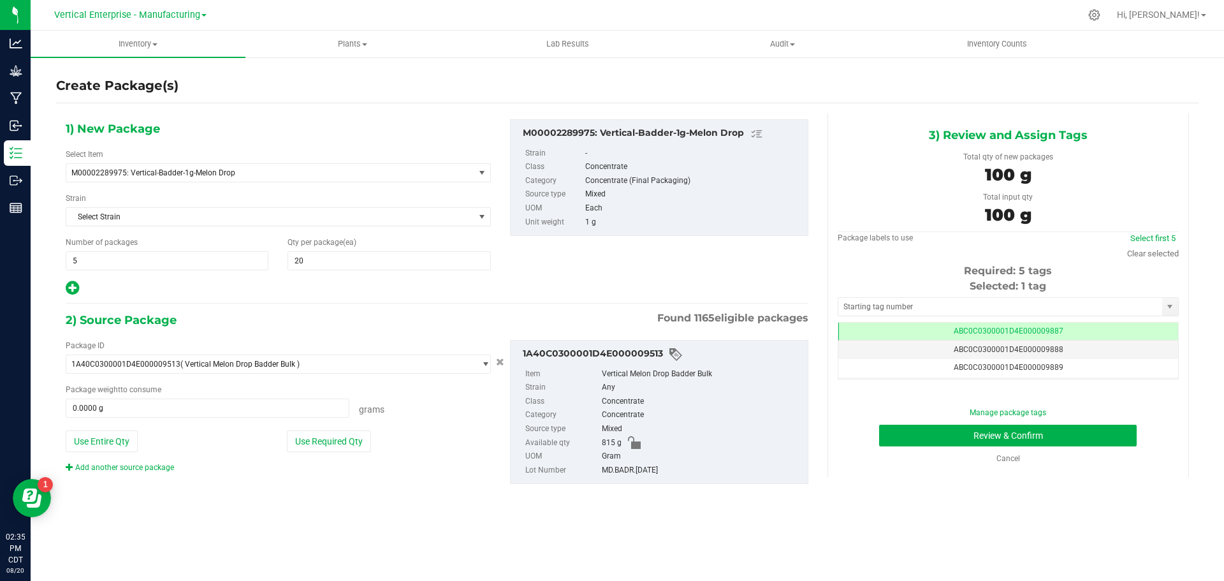
type input "100.0000 g"
drag, startPoint x: 1144, startPoint y: 234, endPoint x: 1057, endPoint y: 382, distance: 172.3
click at [1144, 234] on link "Select first 5" at bounding box center [1152, 238] width 45 height 10
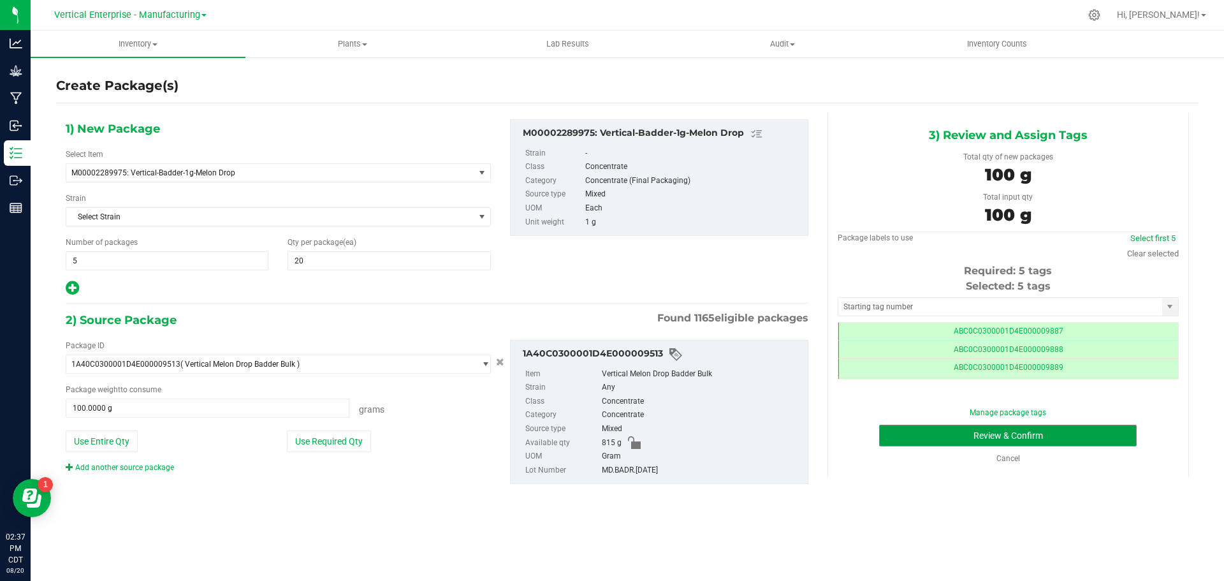
click at [1038, 442] on button "Review & Confirm" at bounding box center [1008, 436] width 258 height 22
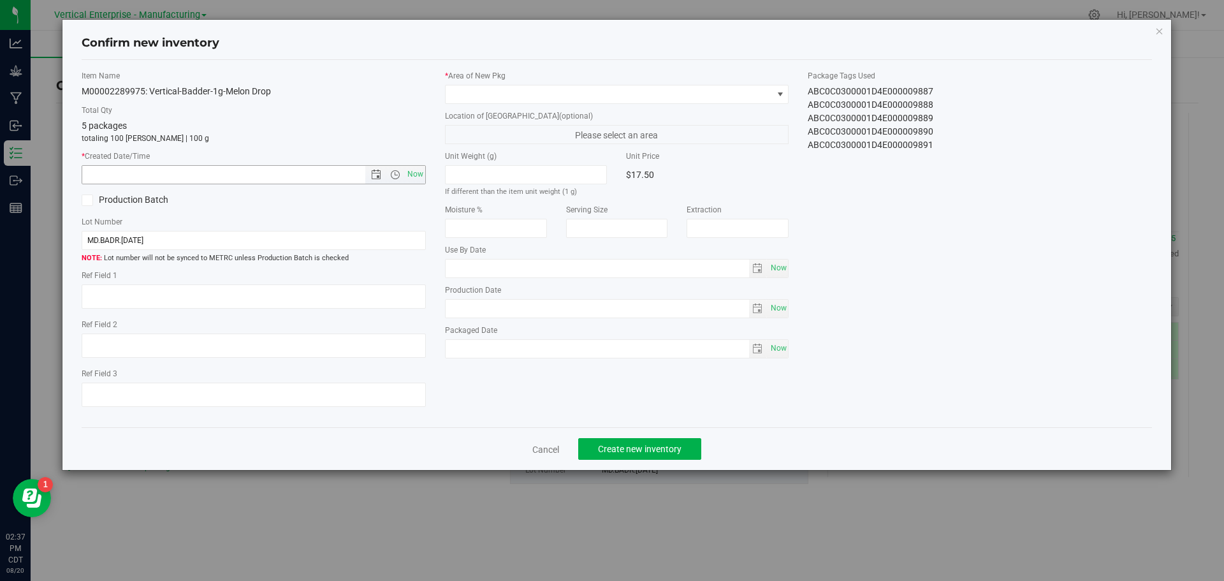
click at [405, 177] on span "Now" at bounding box center [415, 174] width 22 height 18
type input "8/20/2025 2:37 PM"
click at [477, 90] on span at bounding box center [609, 94] width 327 height 18
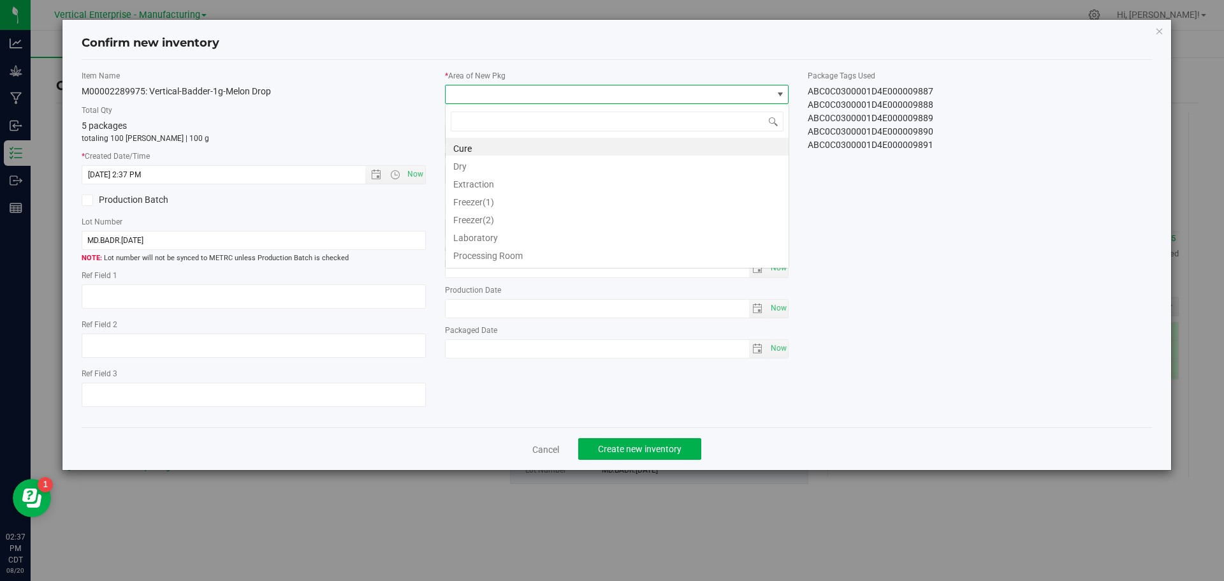
scroll to position [19, 344]
type input "va"
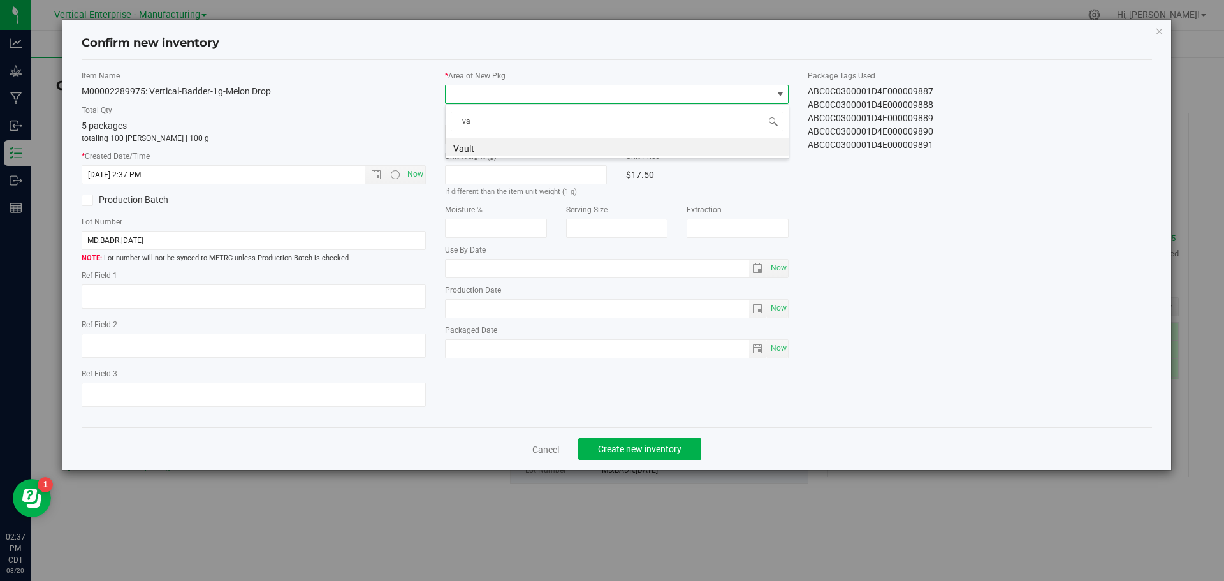
click at [470, 146] on li "Vault" at bounding box center [617, 147] width 343 height 18
click at [662, 451] on span "Create new inventory" at bounding box center [640, 449] width 84 height 10
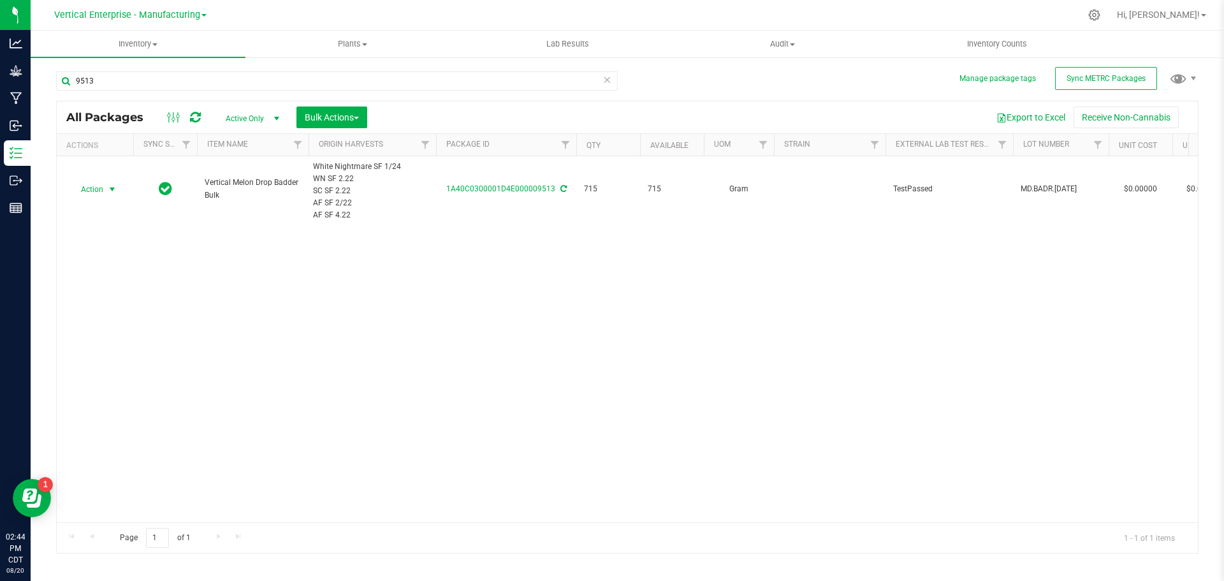
click at [98, 187] on span "Action" at bounding box center [86, 189] width 34 height 18
click at [105, 226] on li "Create package" at bounding box center [110, 229] width 80 height 19
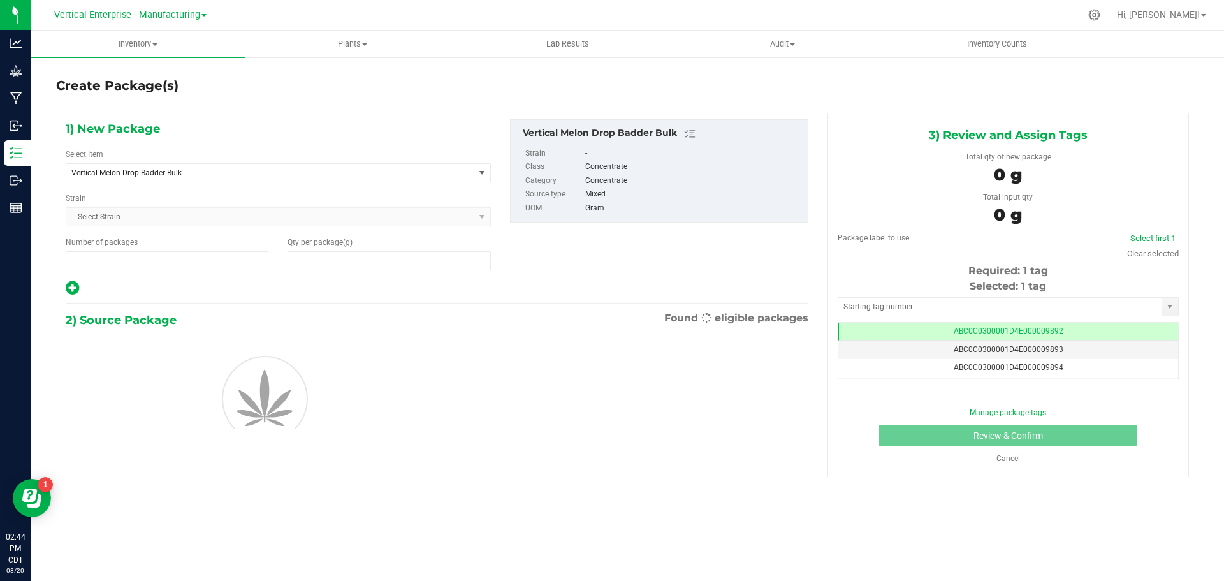
type input "1"
type input "0.0000"
click at [170, 174] on span "Vertical Melon Drop Badder Bulk" at bounding box center [262, 172] width 382 height 9
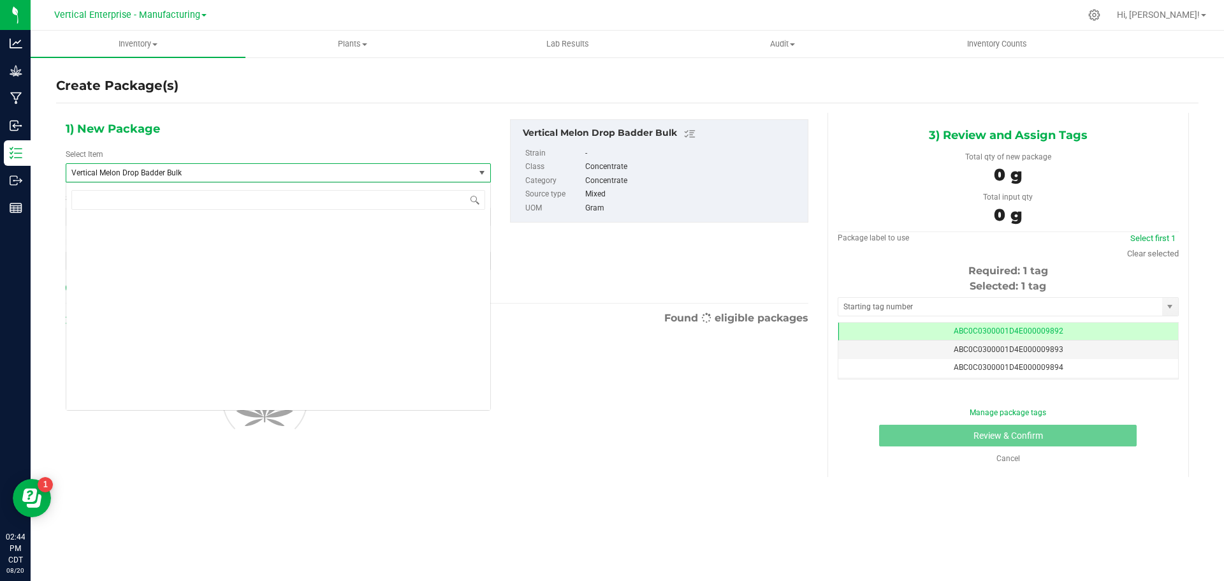
scroll to position [97264, 0]
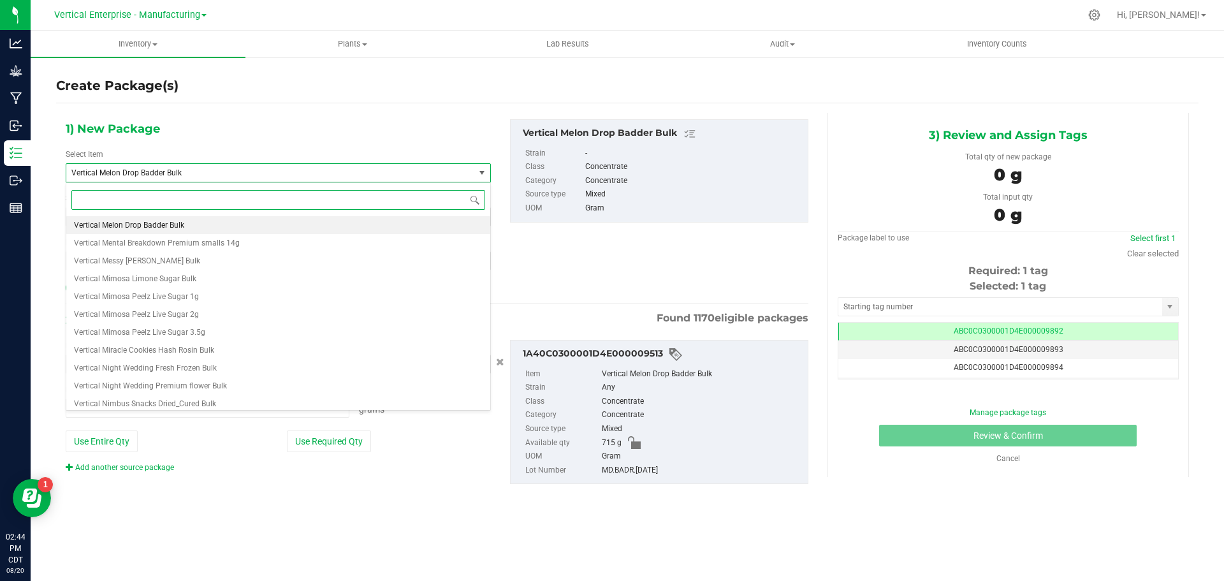
type input "0.0000 g"
type input "melon drop"
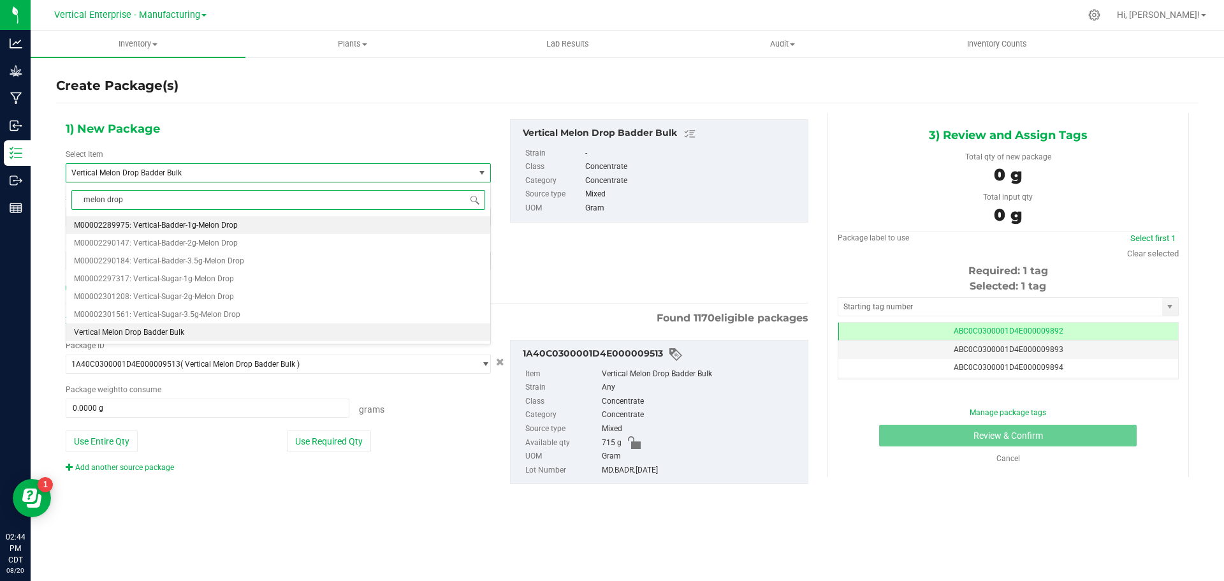
click at [173, 227] on span "M00002289975: Vertical-Badder-1g-Melon Drop" at bounding box center [156, 225] width 164 height 9
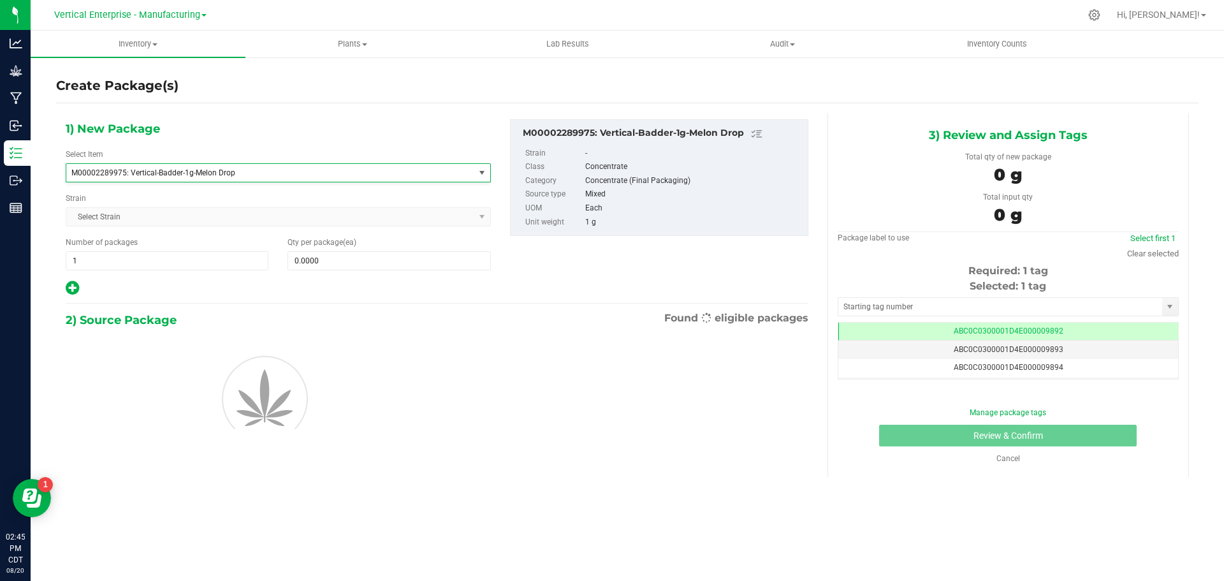
type input "0"
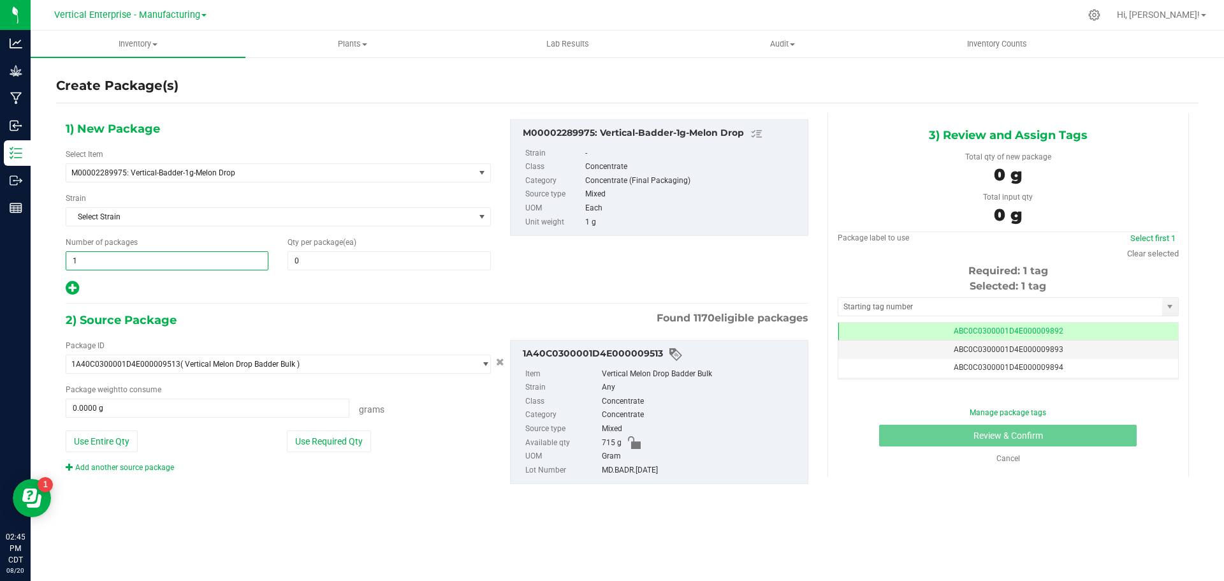
click at [92, 267] on span "1 1" at bounding box center [167, 260] width 203 height 19
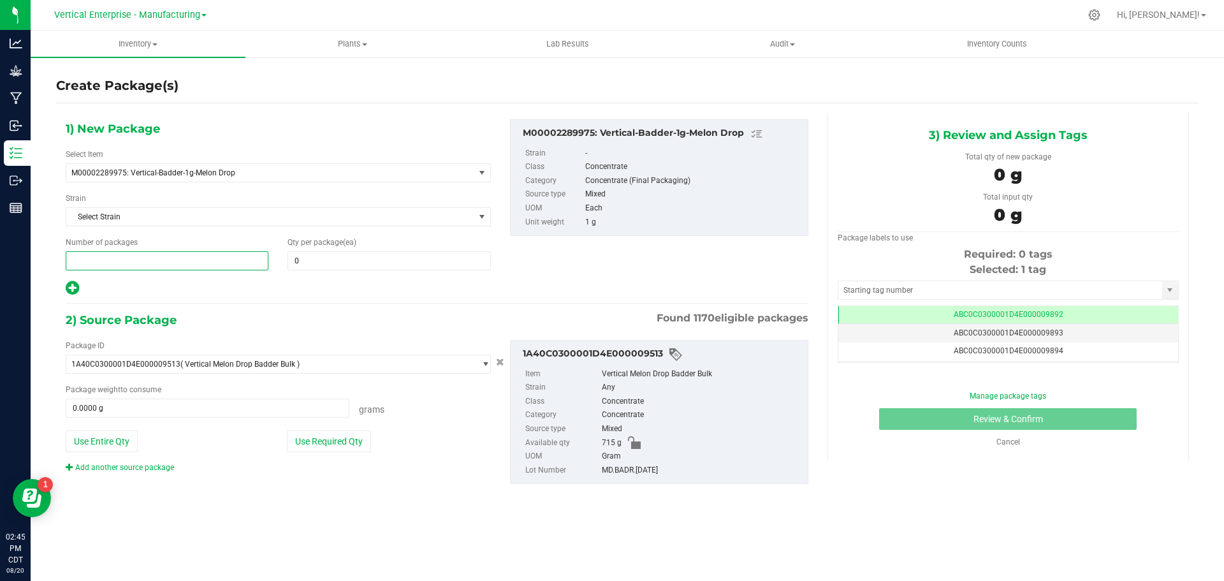
type input "5"
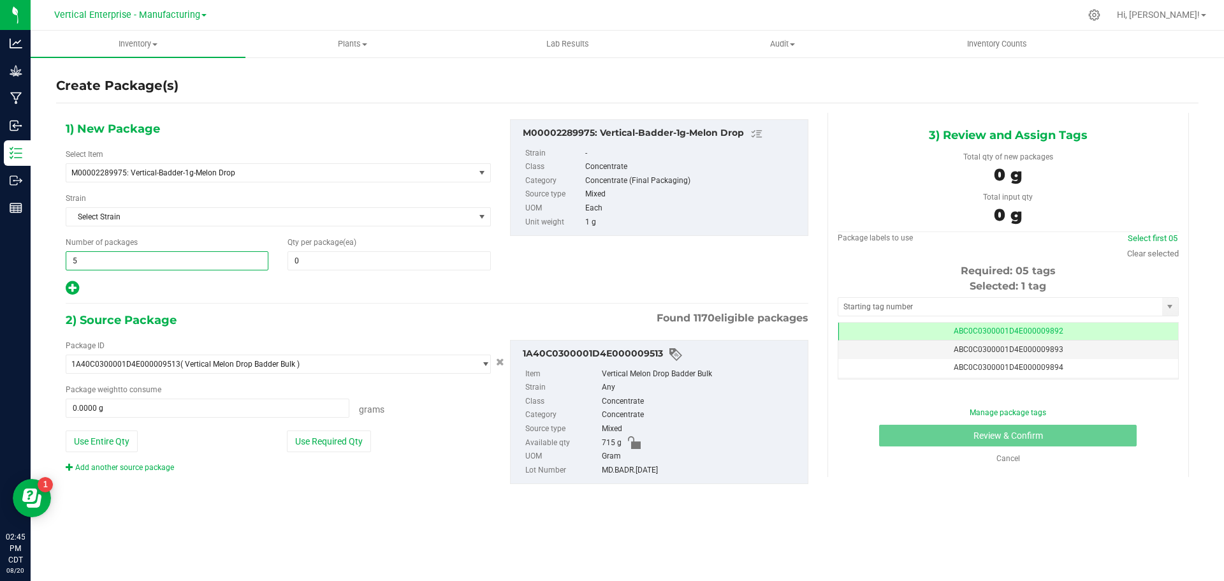
type input "5"
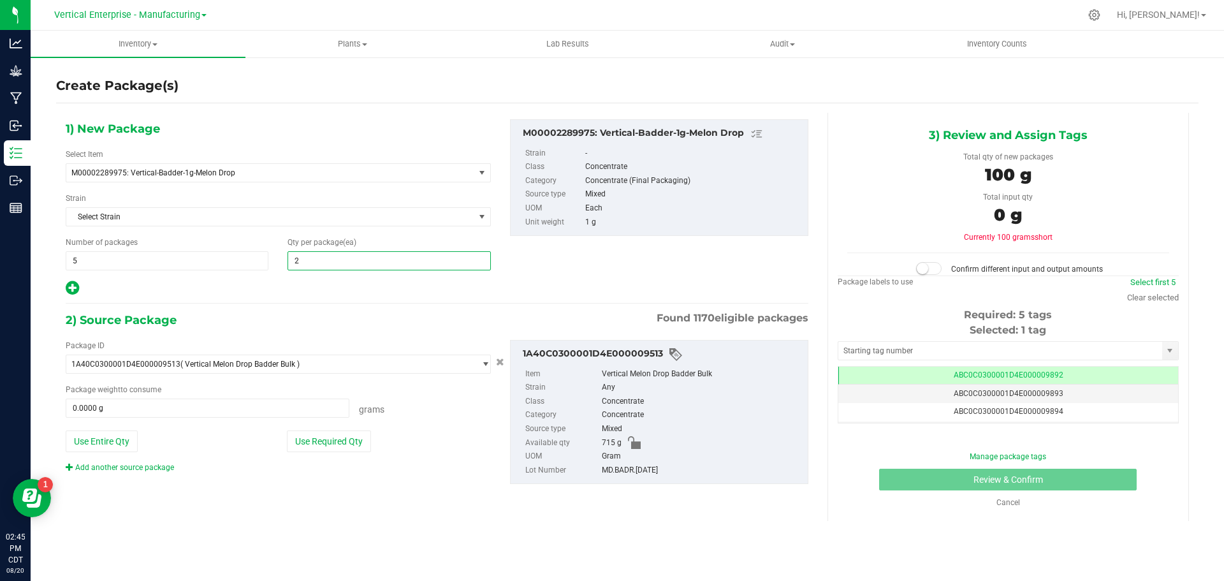
type input "20"
drag, startPoint x: 330, startPoint y: 438, endPoint x: 411, endPoint y: 448, distance: 82.2
click at [330, 438] on button "Use Required Qty" at bounding box center [329, 441] width 84 height 22
type input "100.0000 g"
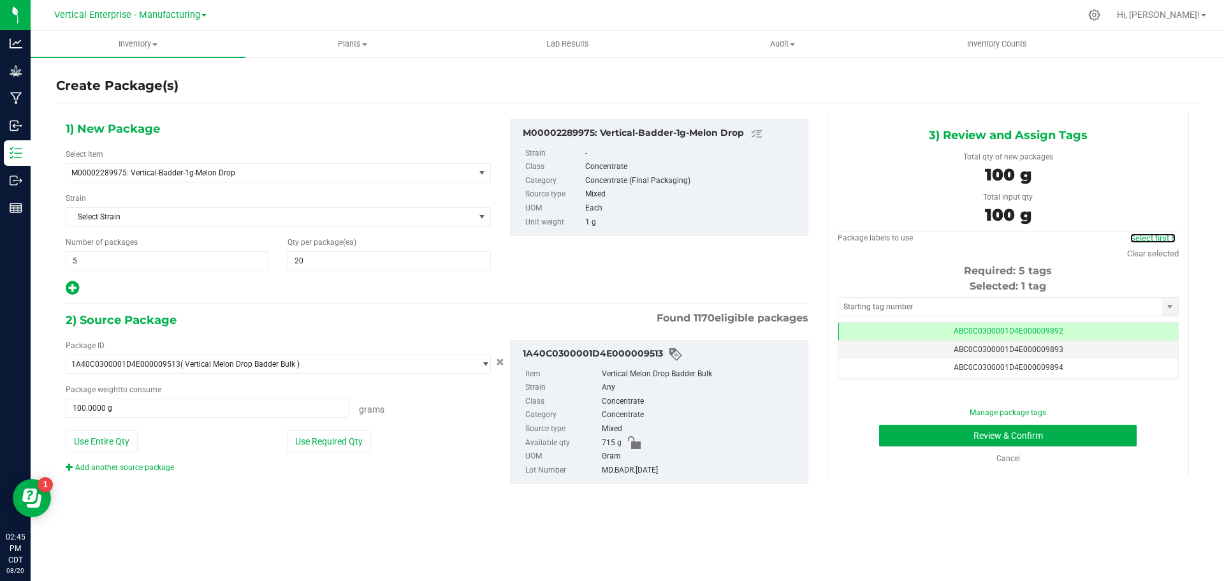
click at [1134, 239] on link "Select first 5" at bounding box center [1152, 238] width 45 height 10
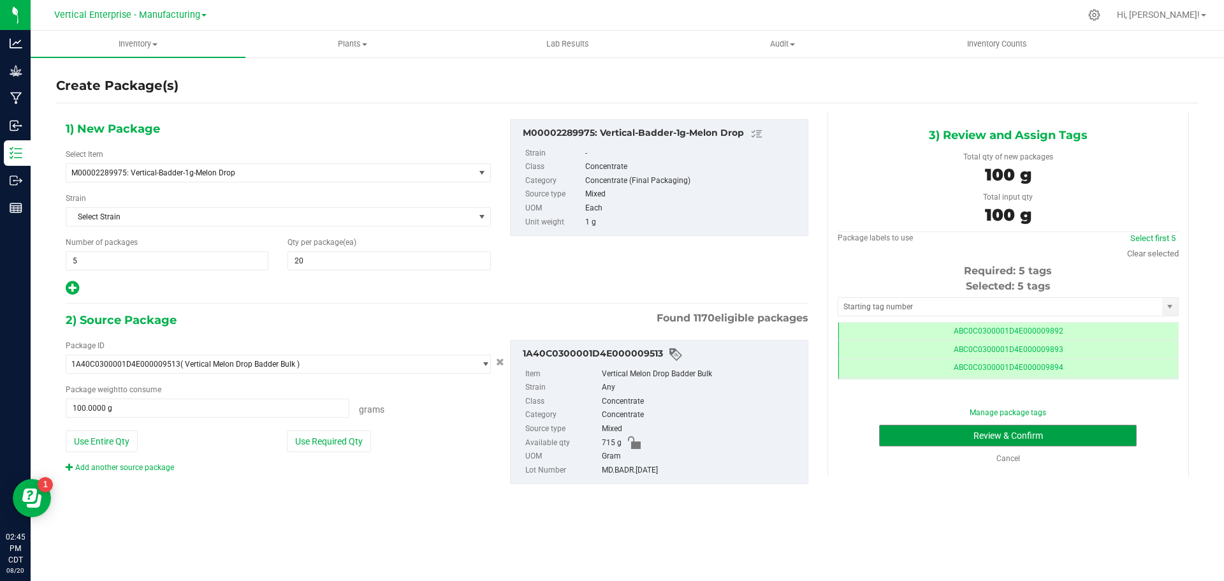
click at [1072, 442] on button "Review & Confirm" at bounding box center [1008, 436] width 258 height 22
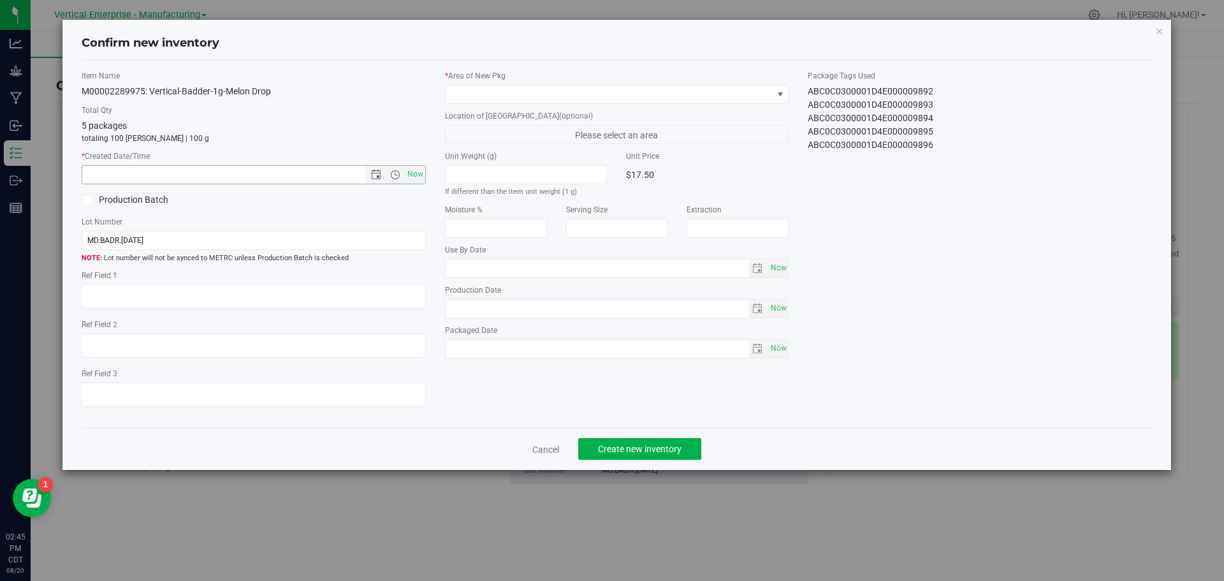
click at [422, 173] on span "Now" at bounding box center [415, 174] width 22 height 18
type input "8/20/2025 2:45 PM"
click at [657, 445] on span "Create new inventory" at bounding box center [640, 449] width 84 height 10
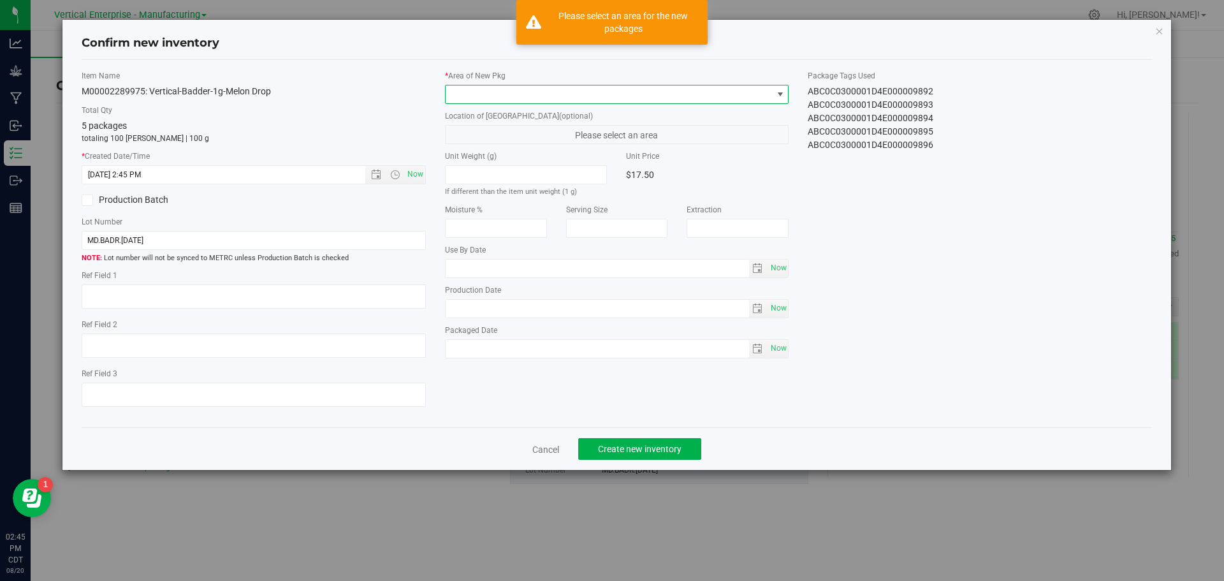
click at [498, 88] on span at bounding box center [609, 94] width 327 height 18
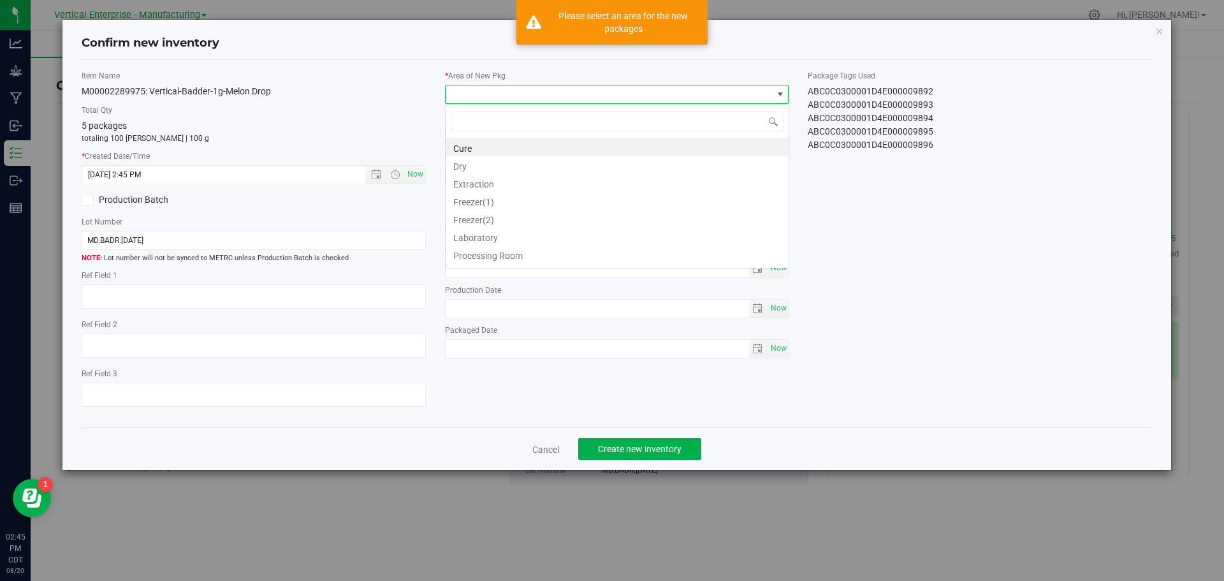
scroll to position [63730, 63405]
type input "va"
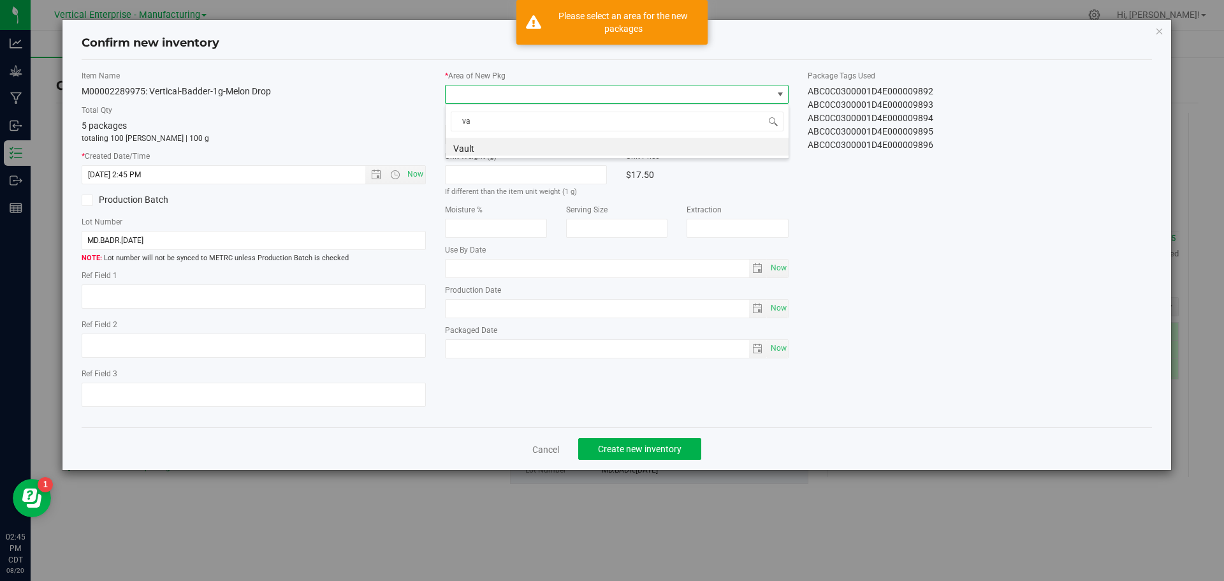
click at [474, 145] on li "Vault" at bounding box center [617, 147] width 343 height 18
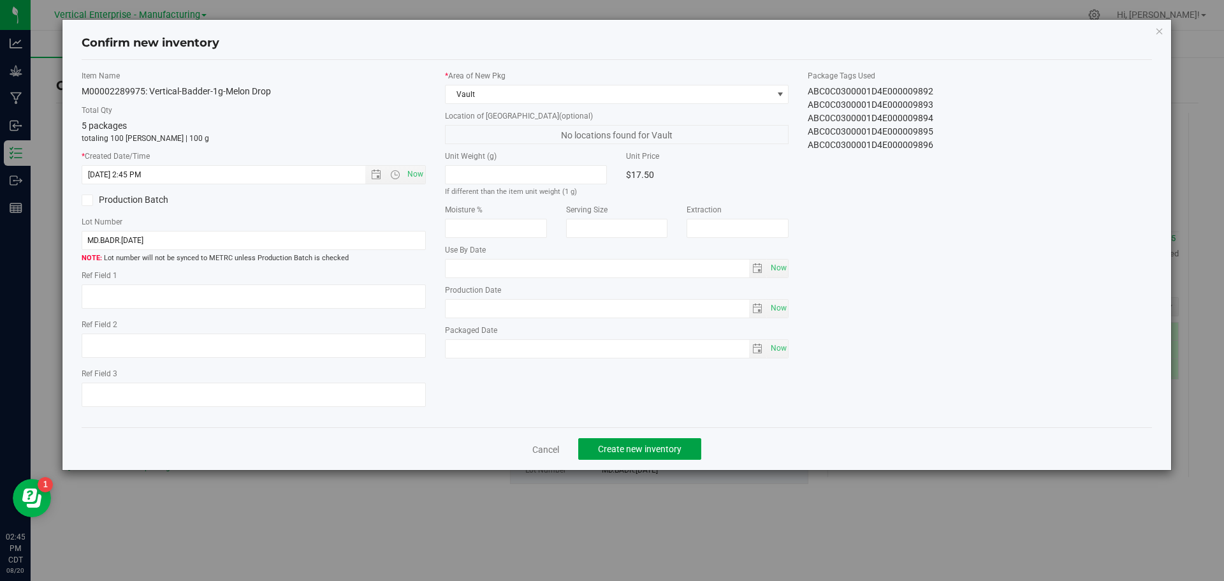
click at [678, 455] on button "Create new inventory" at bounding box center [639, 449] width 123 height 22
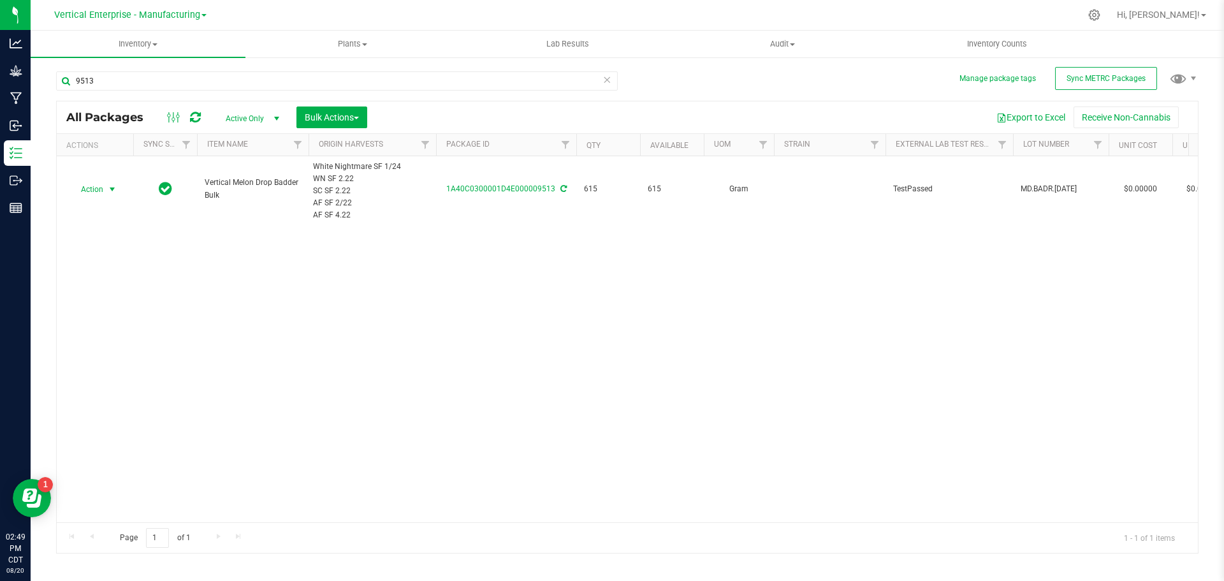
click at [88, 191] on span "Action" at bounding box center [86, 189] width 34 height 18
click at [96, 224] on li "Create package" at bounding box center [110, 229] width 80 height 19
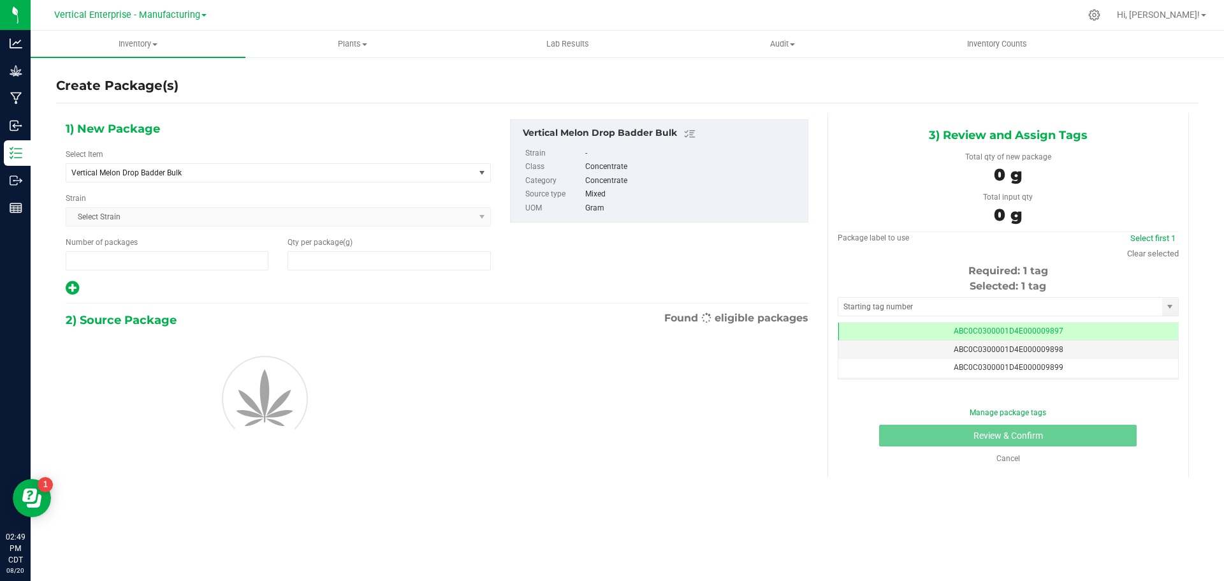
type input "1"
type input "0.0000"
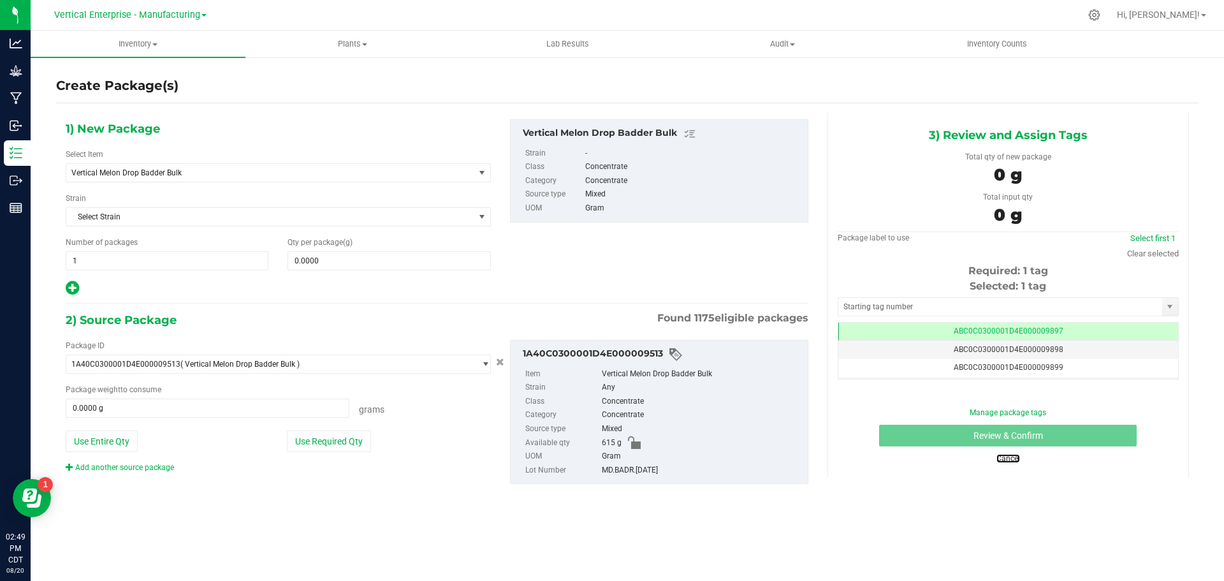
click at [1011, 462] on link "Cancel" at bounding box center [1008, 458] width 24 height 9
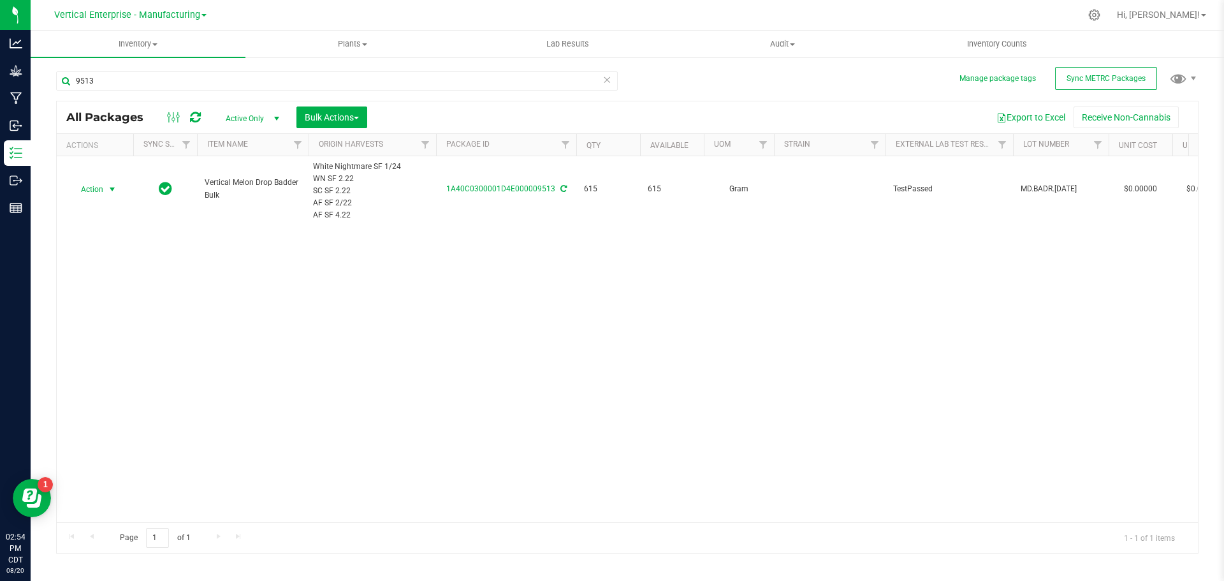
click at [82, 192] on span "Action" at bounding box center [86, 189] width 34 height 18
click at [109, 232] on li "Create package" at bounding box center [110, 229] width 80 height 19
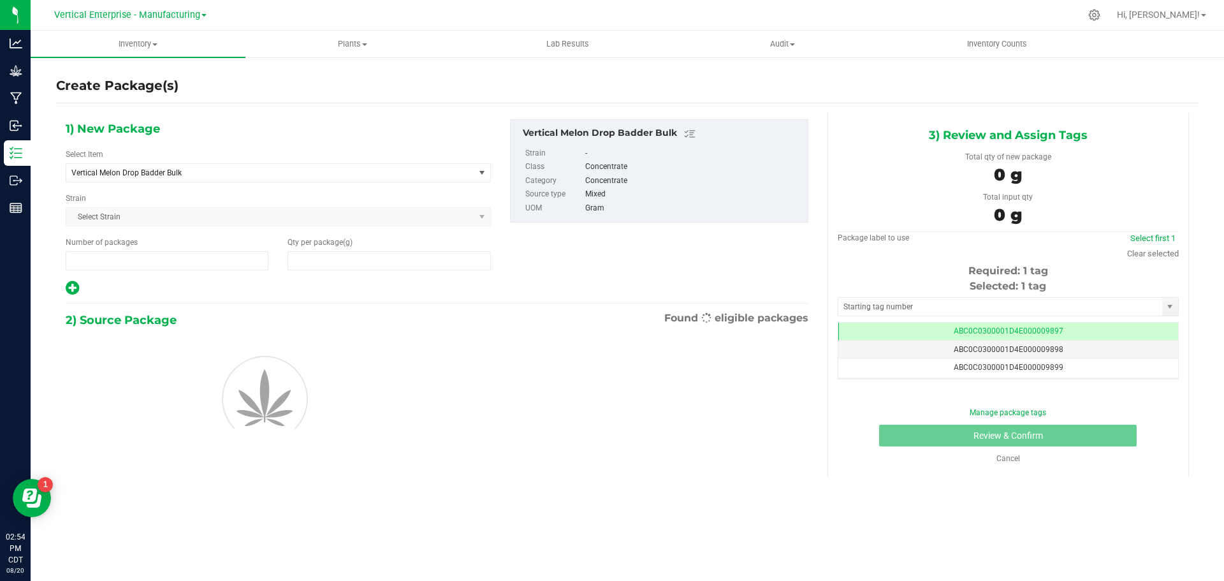
type input "1"
type input "0.0000"
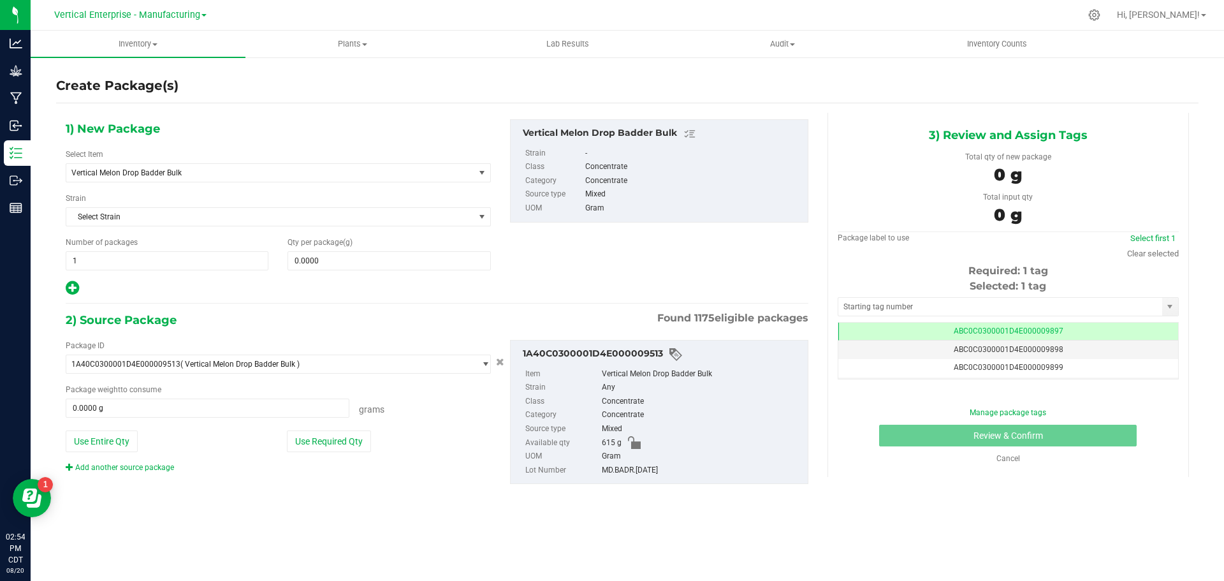
scroll to position [0, -1]
click at [145, 171] on span "Vertical Melon Drop Badder Bulk" at bounding box center [262, 172] width 382 height 9
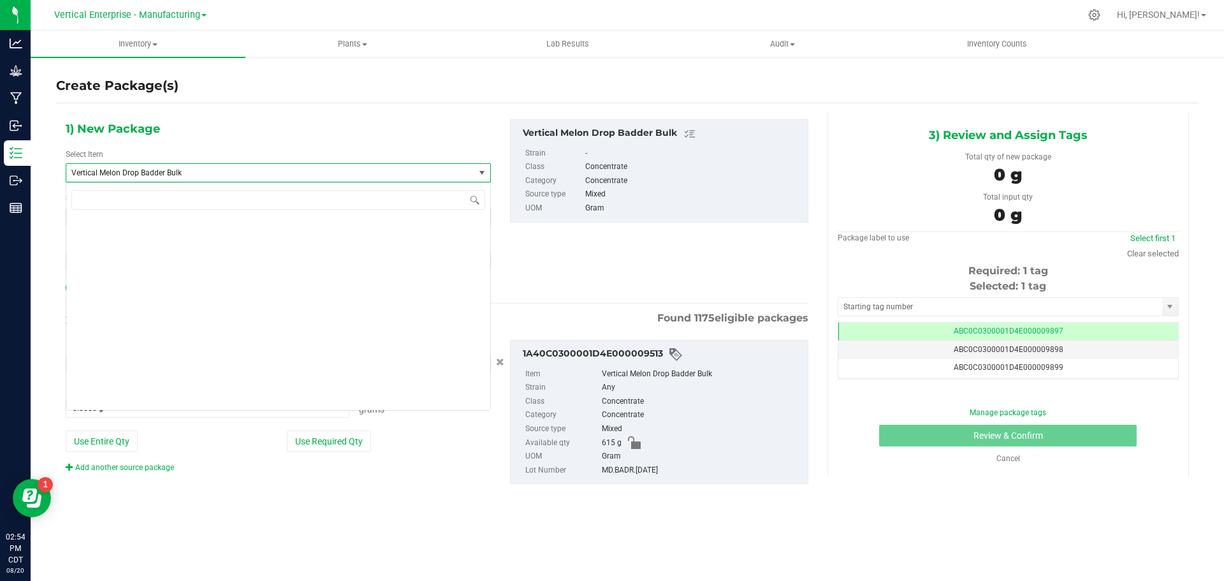
scroll to position [97264, 0]
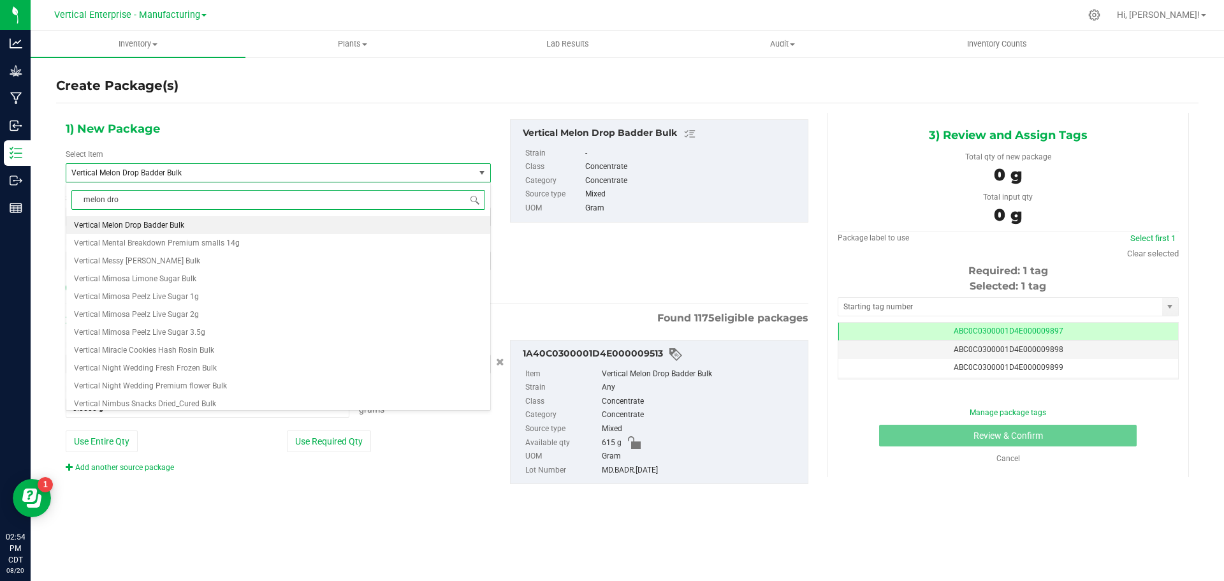
type input "melon drop"
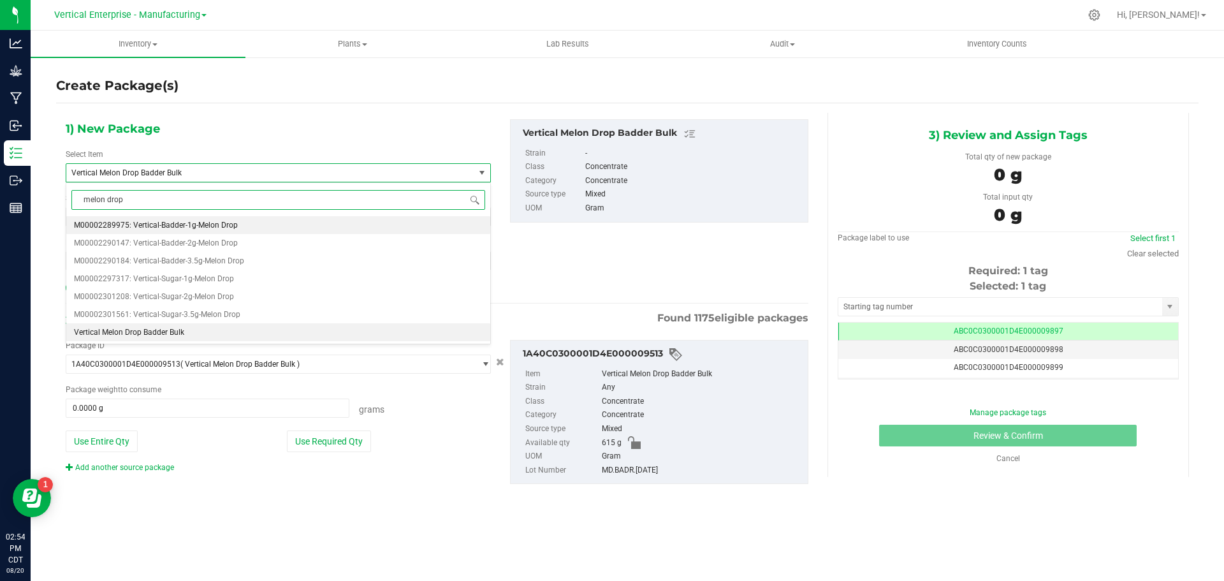
click at [181, 224] on span "M00002289975: Vertical-Badder-1g-Melon Drop" at bounding box center [156, 225] width 164 height 9
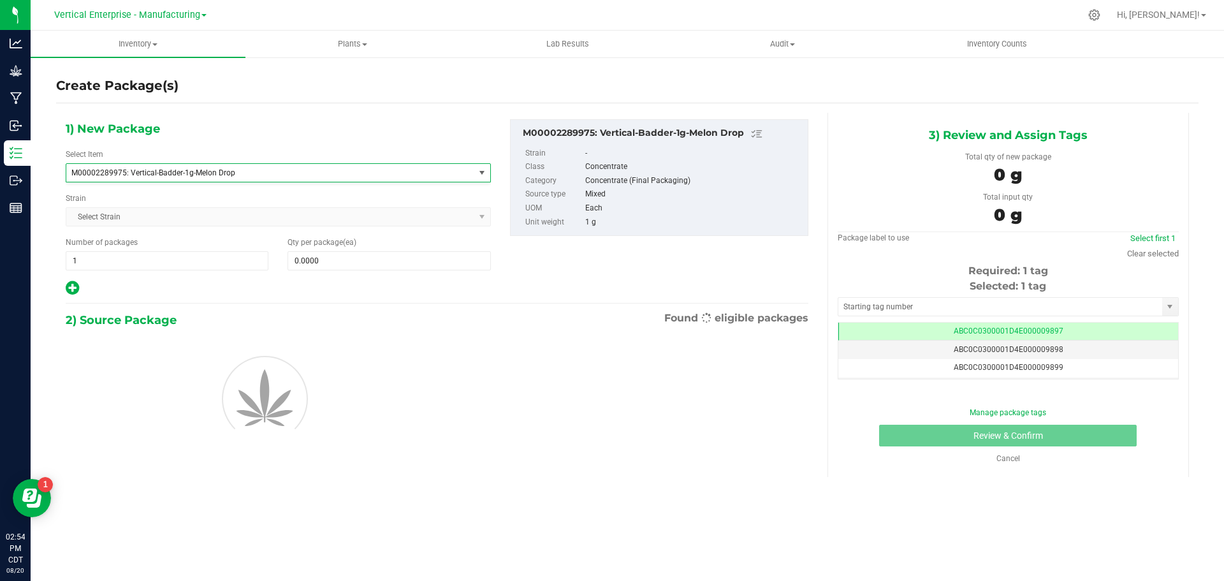
type input "0"
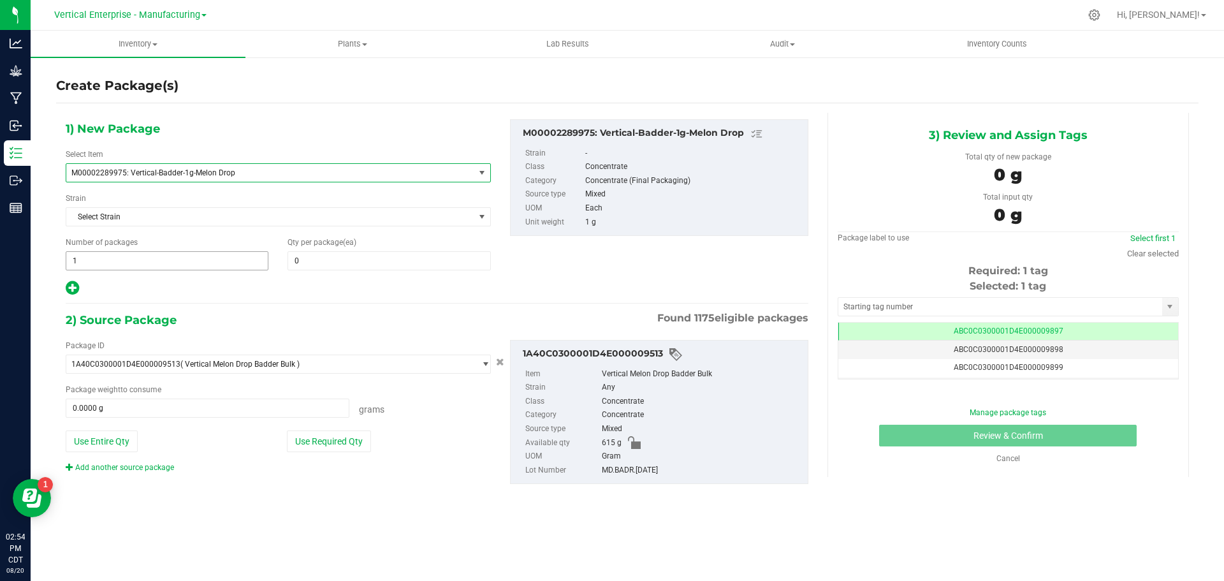
click at [89, 254] on span "1 1" at bounding box center [167, 260] width 203 height 19
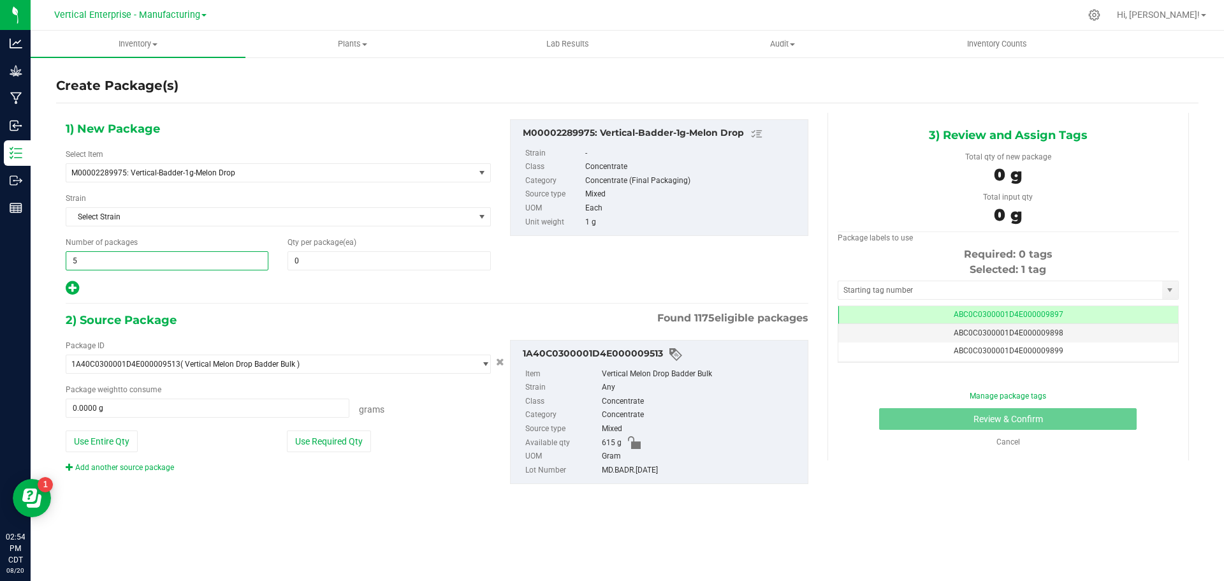
type input "5"
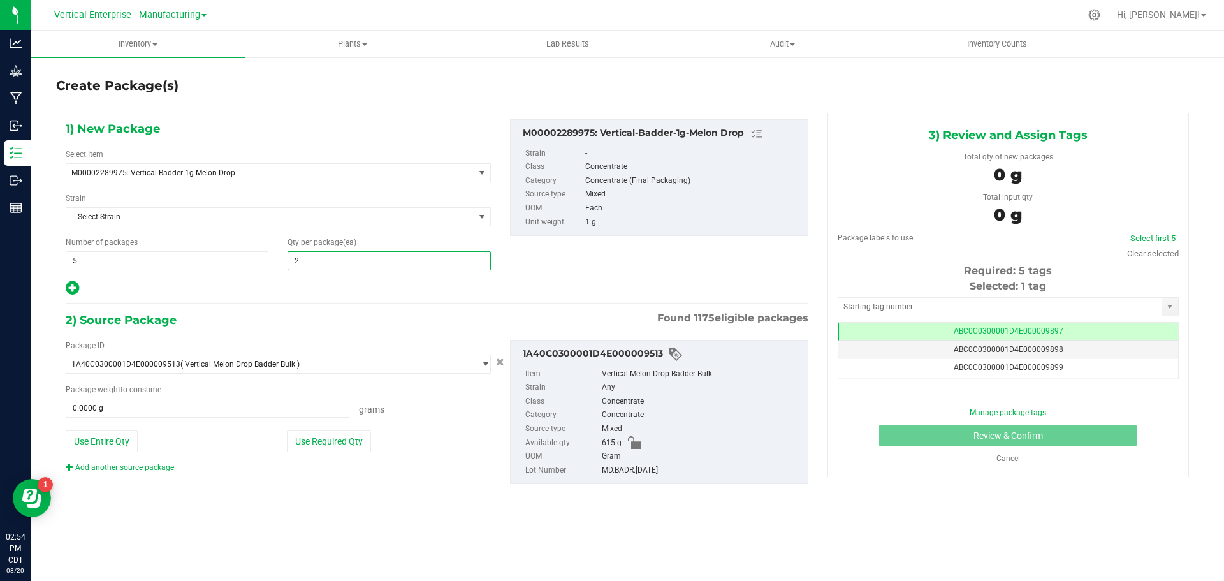
type input "20"
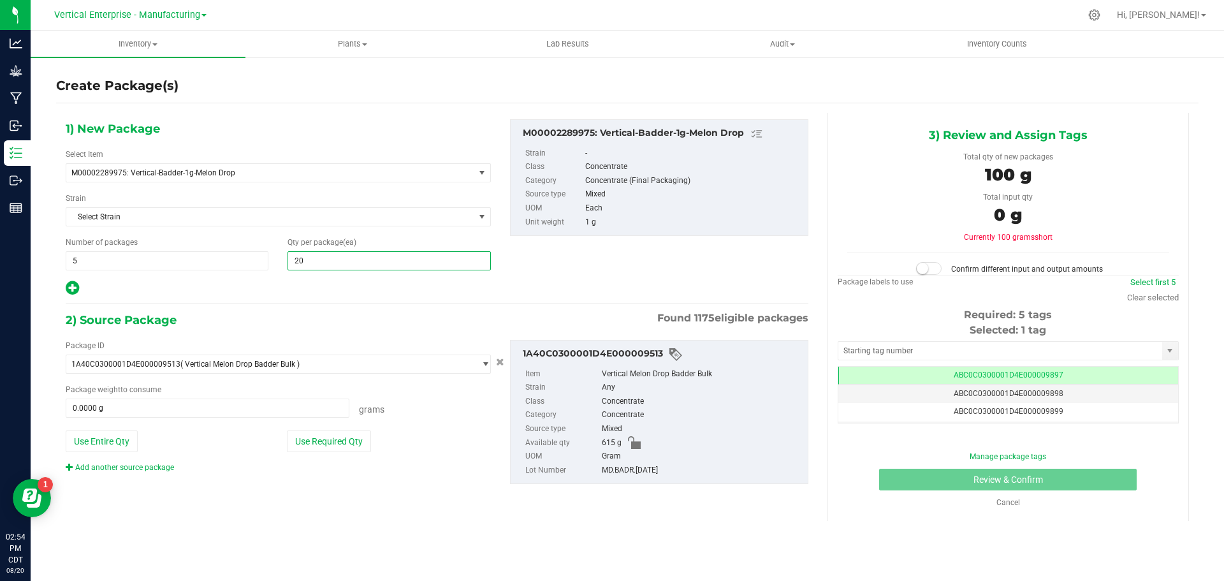
type input "20"
click at [340, 431] on button "Use Required Qty" at bounding box center [329, 441] width 84 height 22
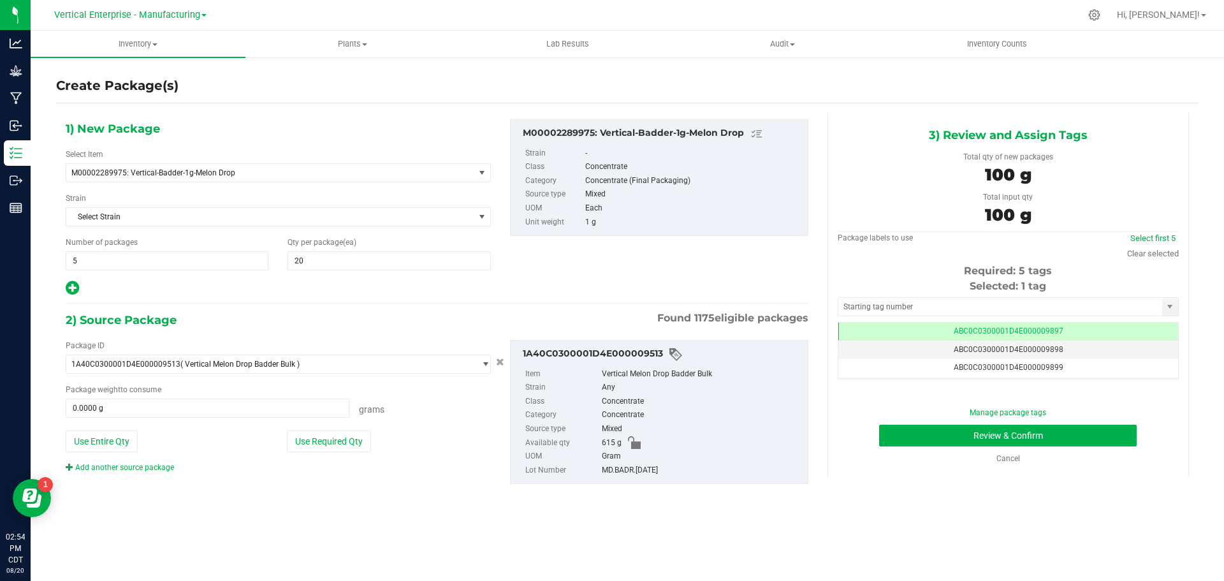
type input "100.0000 g"
click at [1166, 238] on link "Select first 5" at bounding box center [1152, 238] width 45 height 10
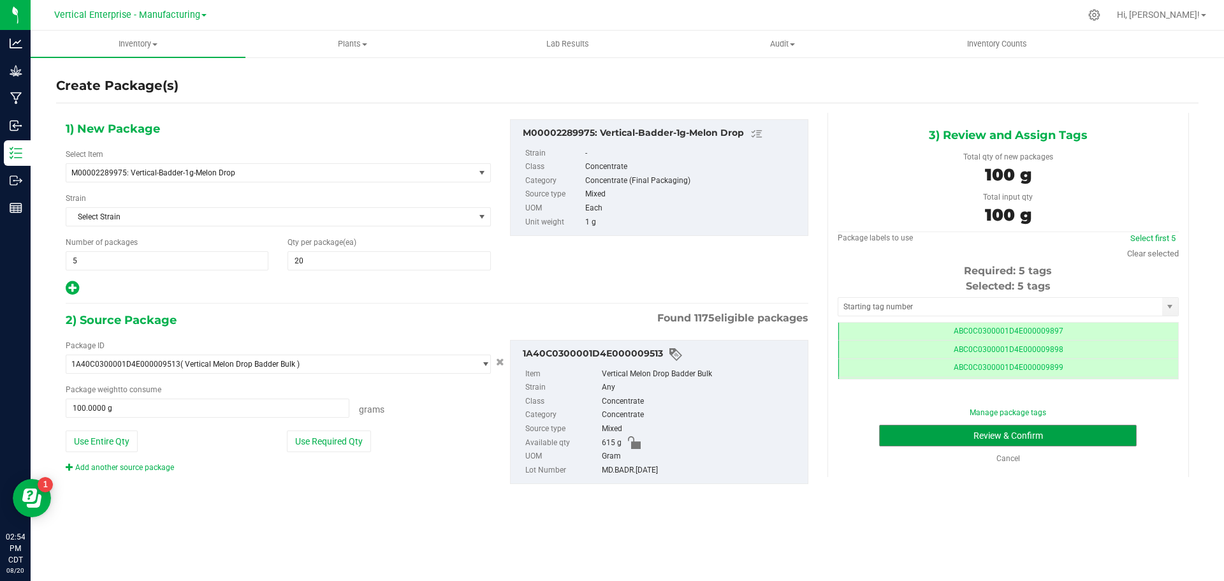
click at [1068, 428] on button "Review & Confirm" at bounding box center [1008, 436] width 258 height 22
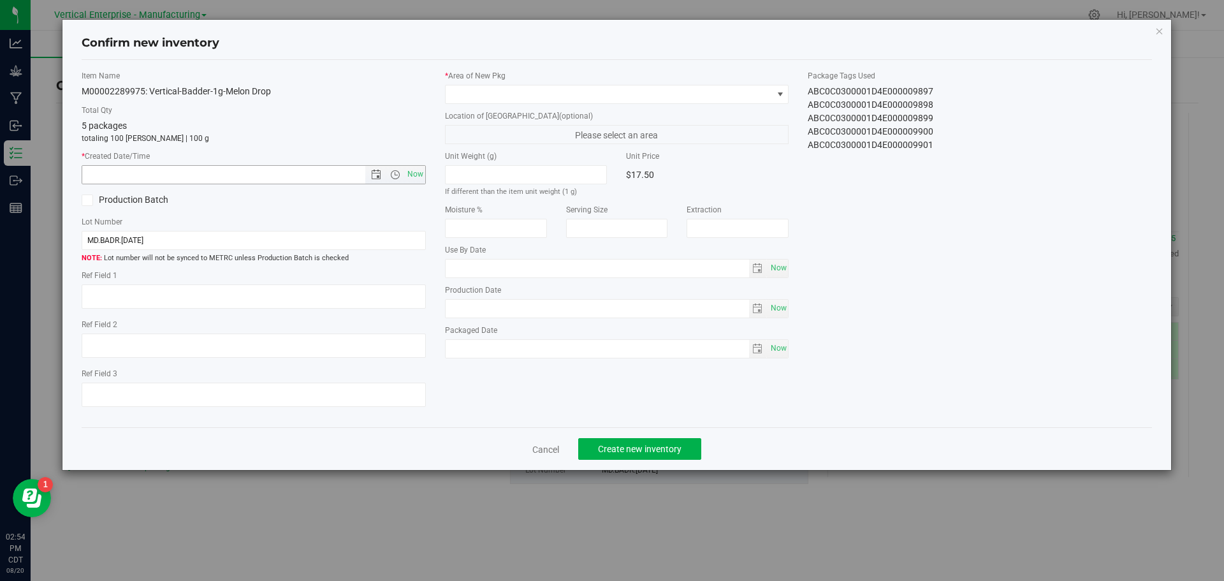
click at [411, 171] on span "Now" at bounding box center [415, 174] width 22 height 18
type input "8/20/2025 2:54 PM"
click at [509, 100] on span at bounding box center [609, 94] width 327 height 18
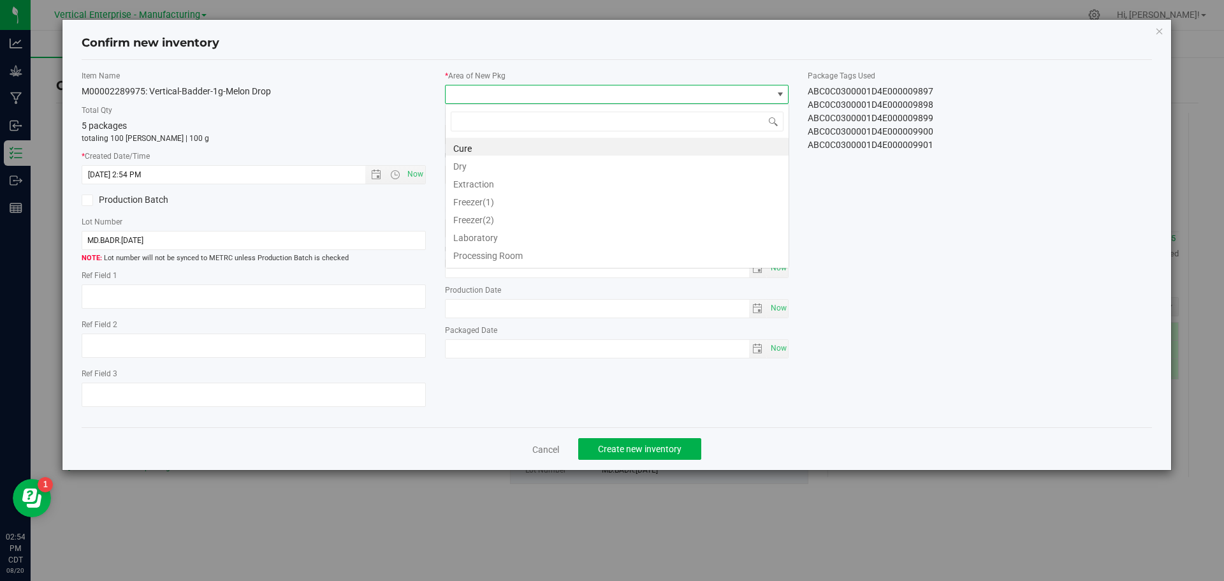
scroll to position [63730, 63405]
type input "v"
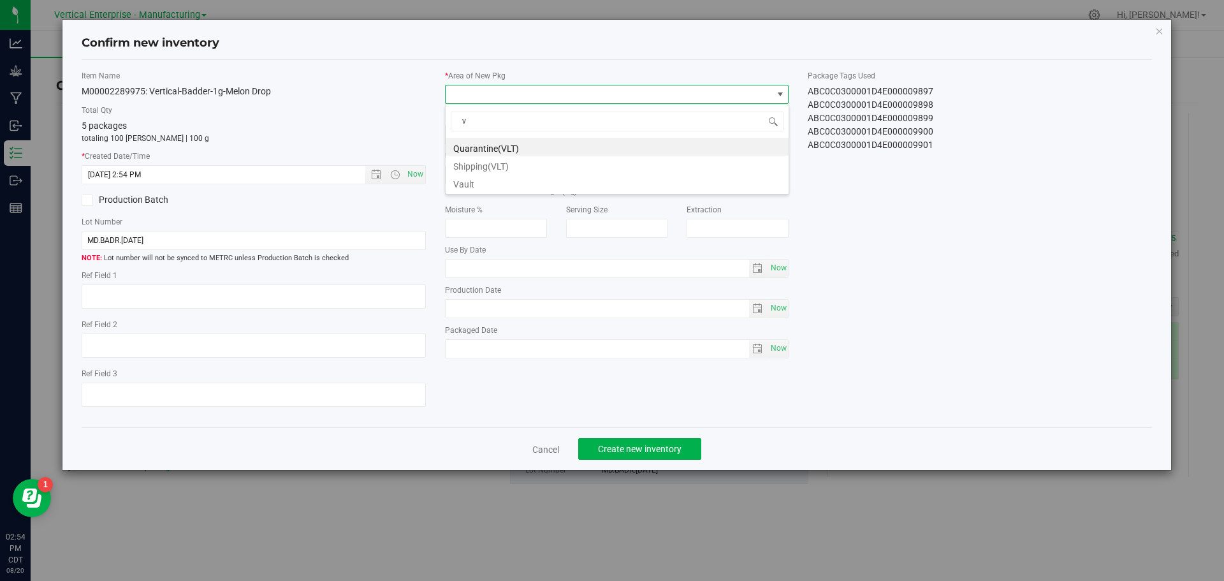
click at [491, 185] on li "Vault" at bounding box center [617, 182] width 343 height 18
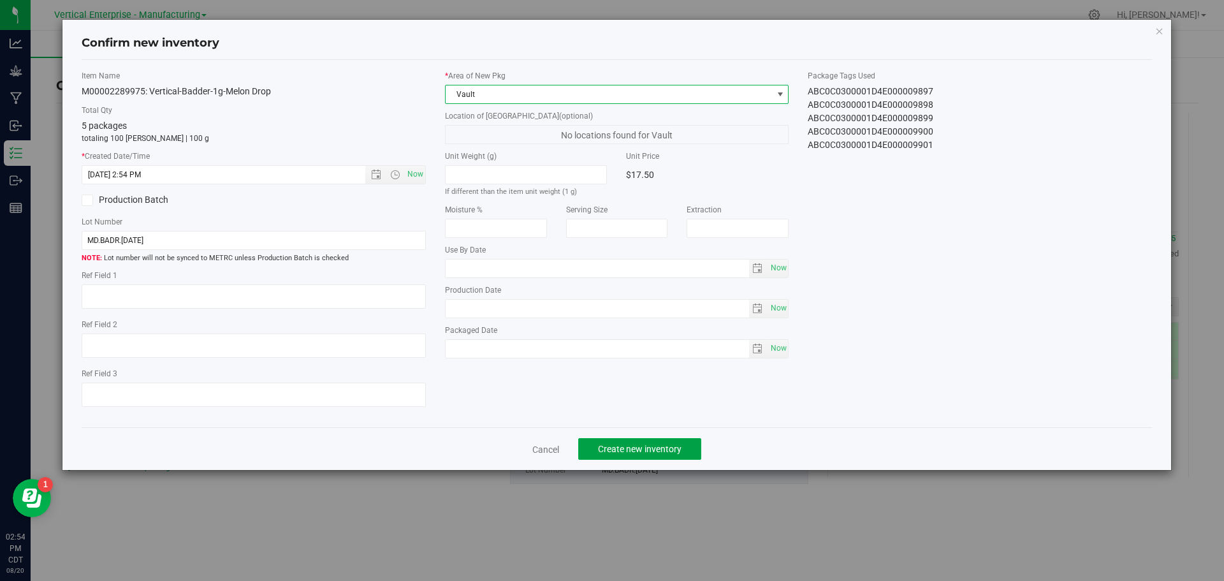
click at [655, 448] on span "Create new inventory" at bounding box center [640, 449] width 84 height 10
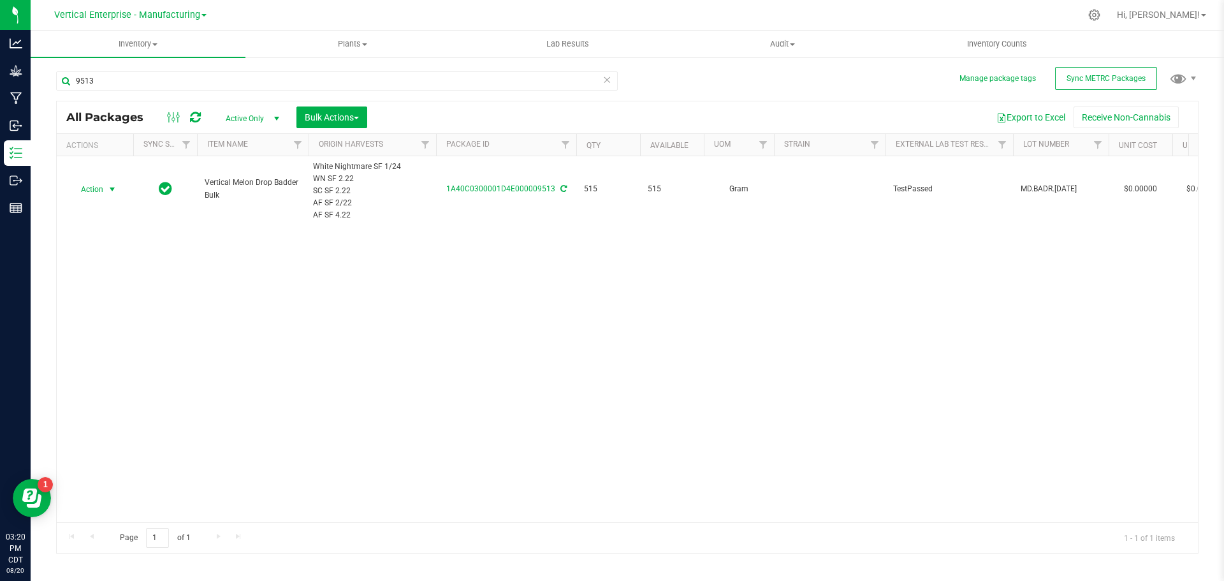
click at [94, 193] on span "Action" at bounding box center [86, 189] width 34 height 18
click at [98, 221] on li "Create package" at bounding box center [110, 229] width 80 height 19
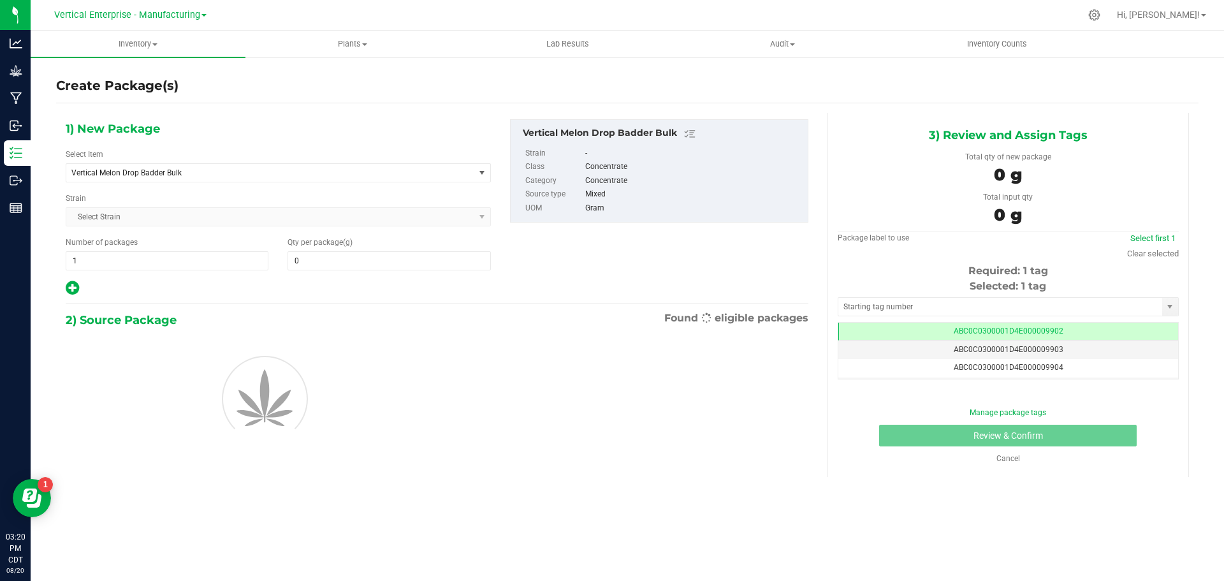
type input "0.0000"
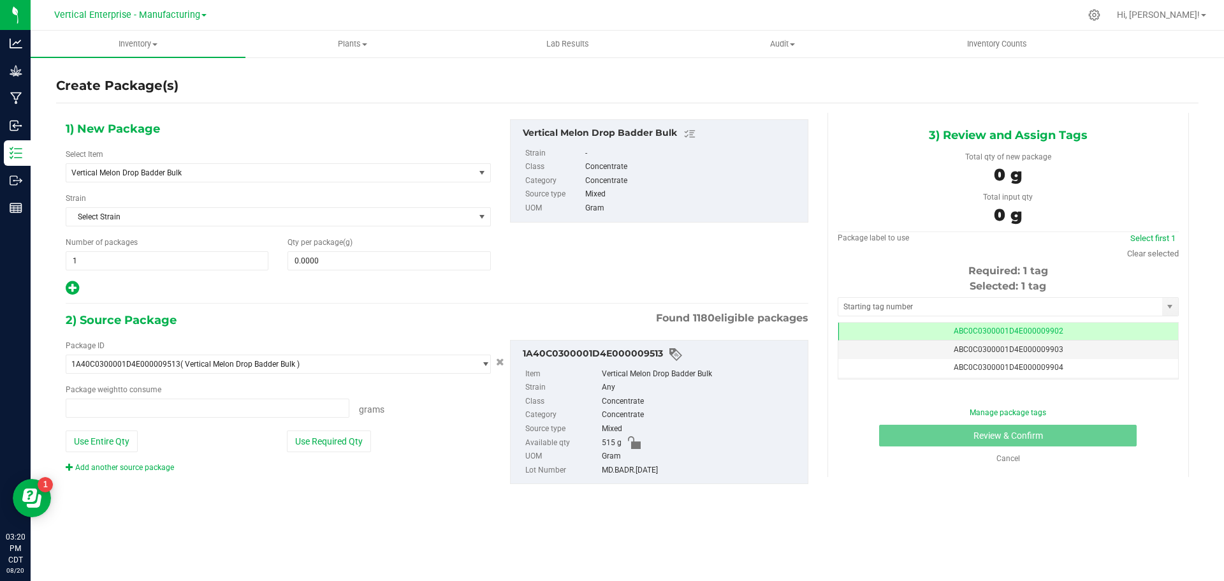
type input "0.0000 g"
click at [177, 173] on span "Vertical Melon Drop Badder Bulk" at bounding box center [262, 172] width 382 height 9
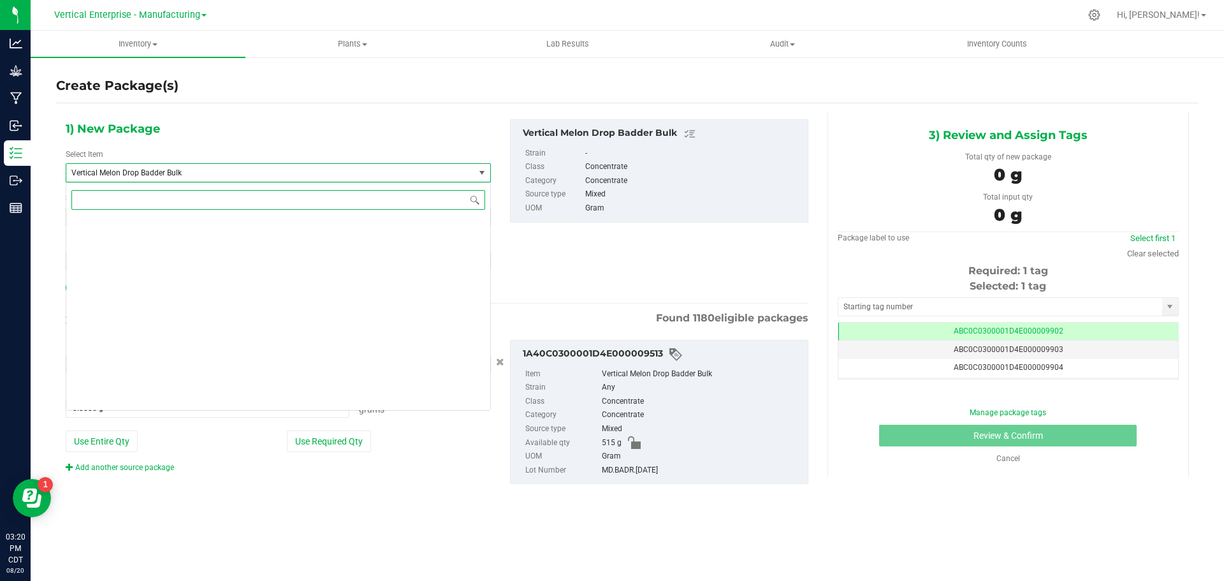
scroll to position [97264, 0]
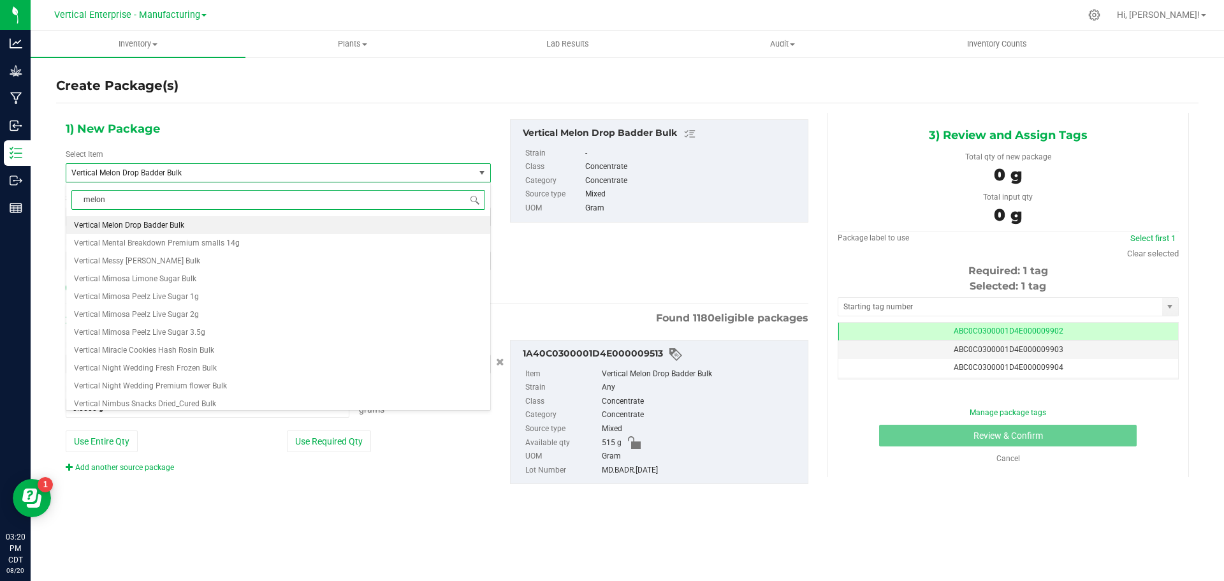
type input "melon"
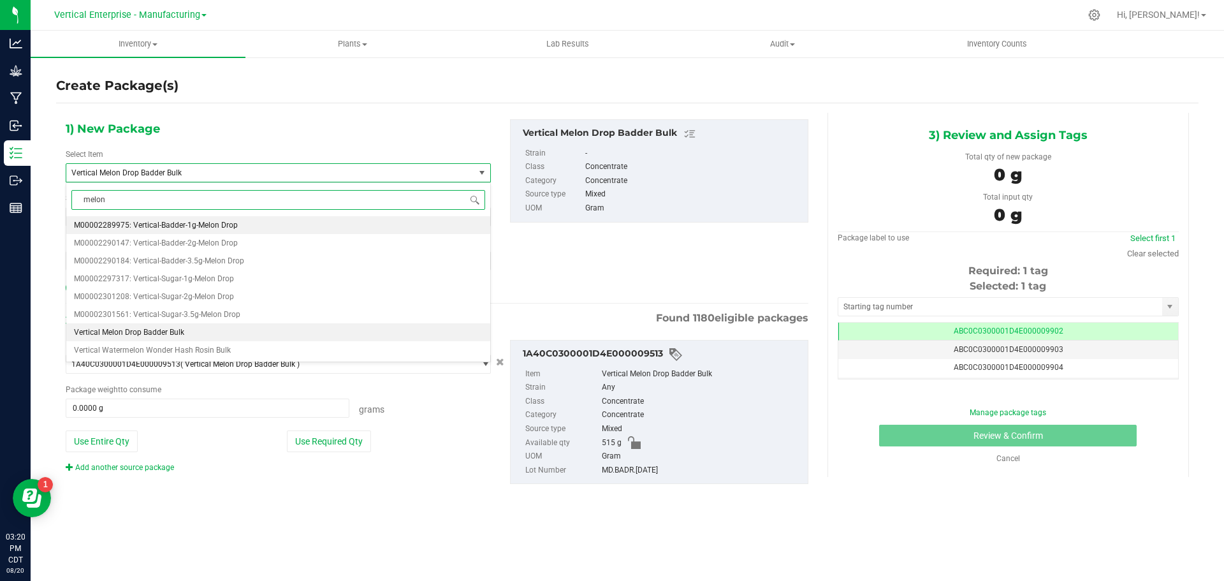
scroll to position [0, 0]
click at [190, 222] on span "M00002289975: Vertical-Badder-1g-Melon Drop" at bounding box center [156, 225] width 164 height 9
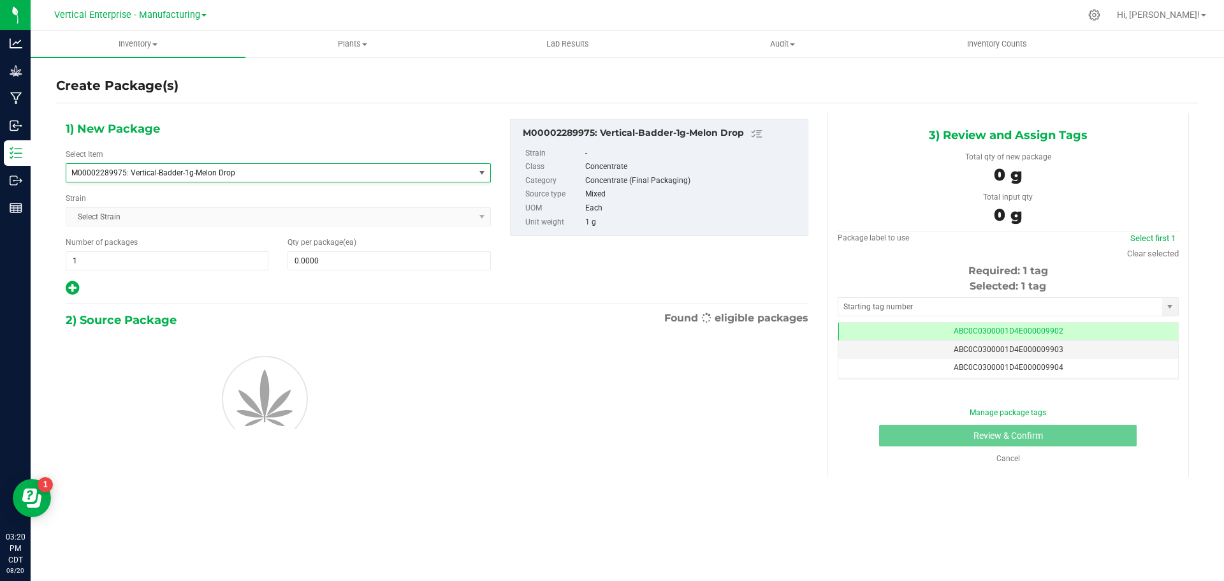
type input "0"
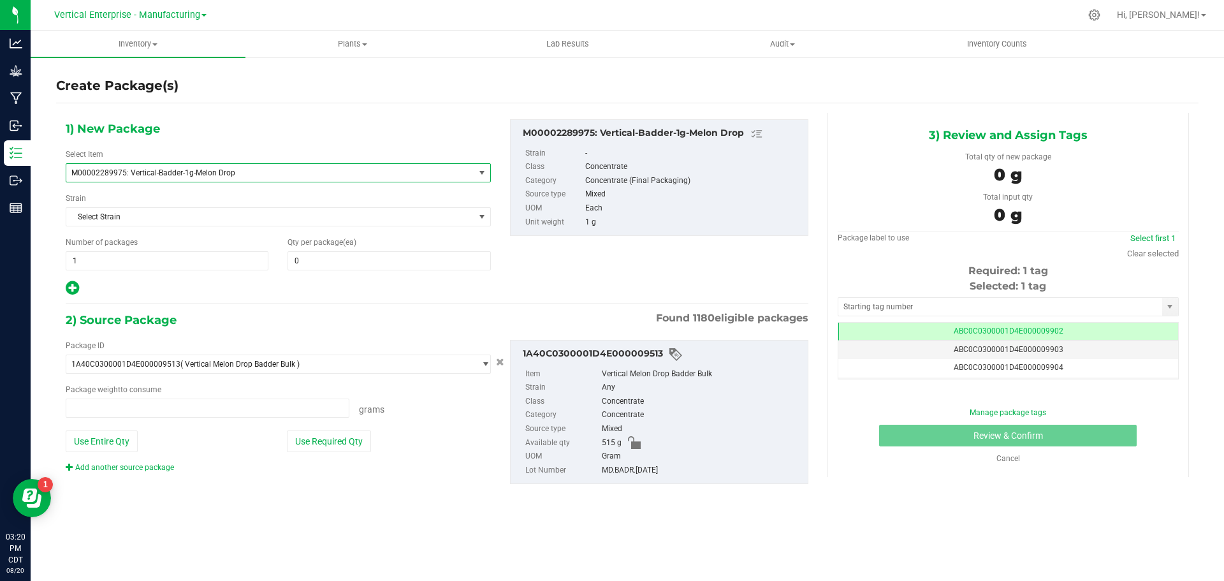
type input "0.0000 g"
click at [104, 261] on span "1 1" at bounding box center [167, 260] width 203 height 19
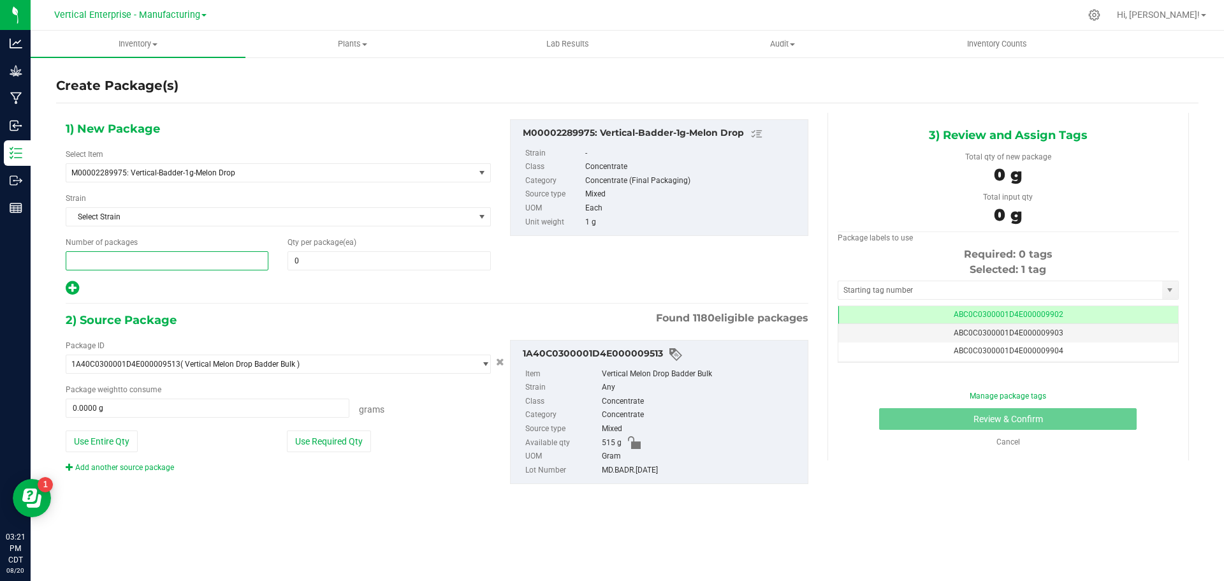
type input "5"
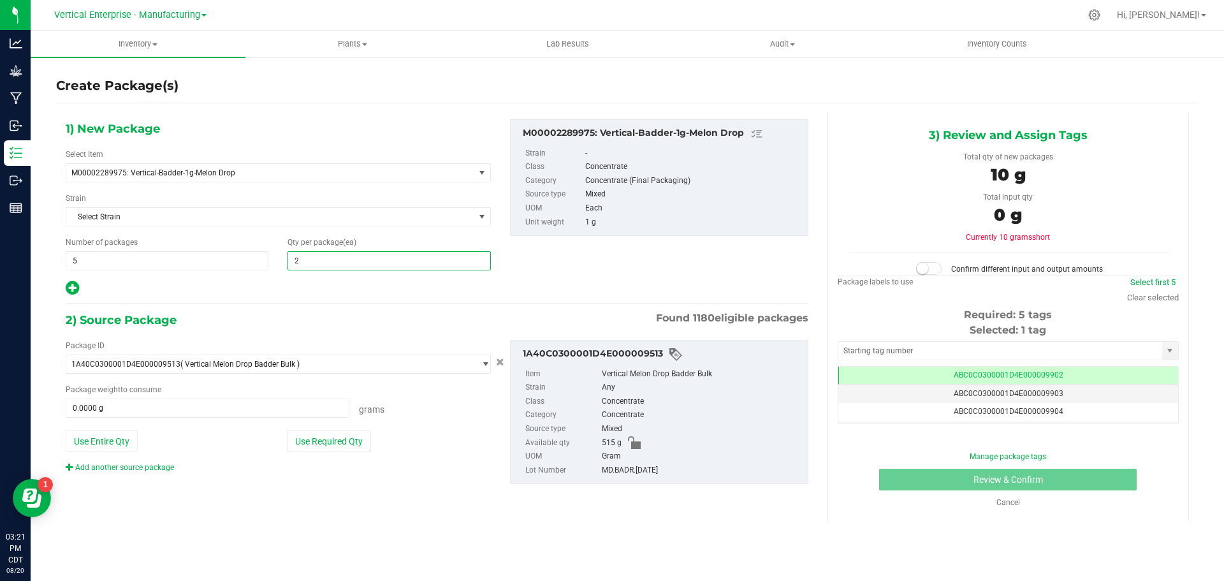
type input "20"
click at [352, 441] on button "Use Required Qty" at bounding box center [329, 441] width 84 height 22
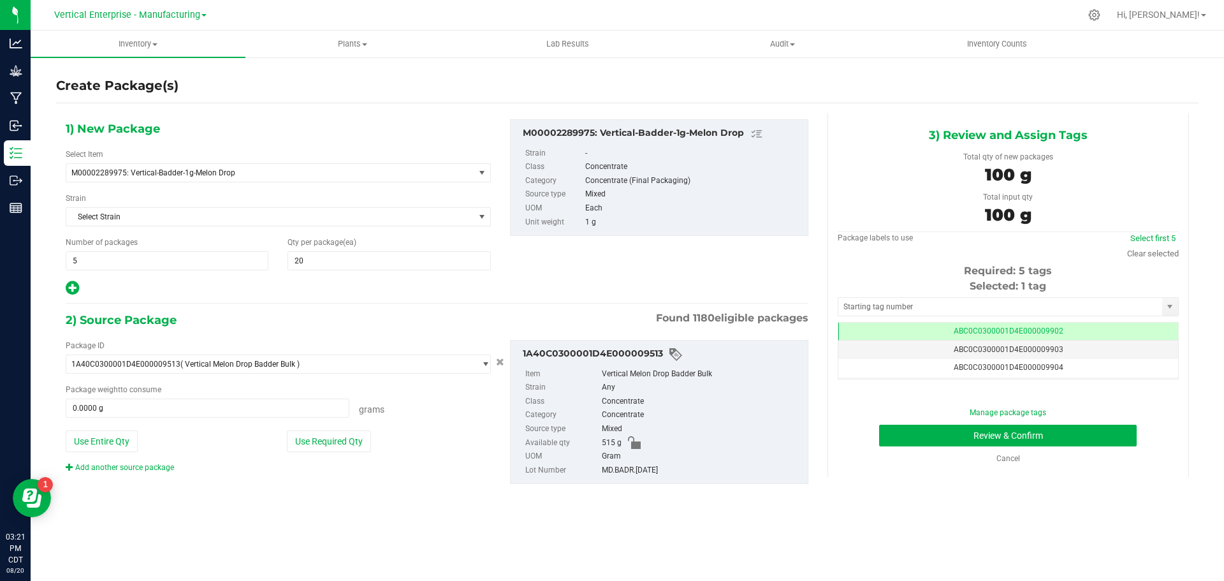
type input "100.0000 g"
click at [1163, 238] on link "Select first 5" at bounding box center [1152, 238] width 45 height 10
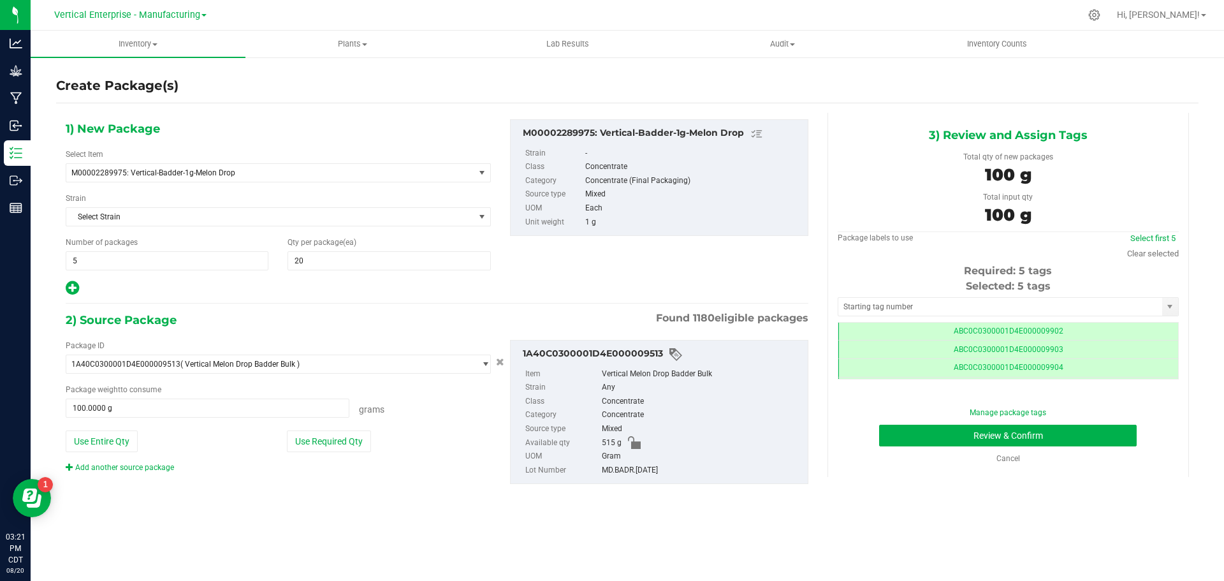
click at [1061, 449] on div "Manage package tags Review & Confirm Cancel" at bounding box center [1008, 435] width 322 height 57
click at [1047, 425] on button "Review & Confirm" at bounding box center [1008, 436] width 258 height 22
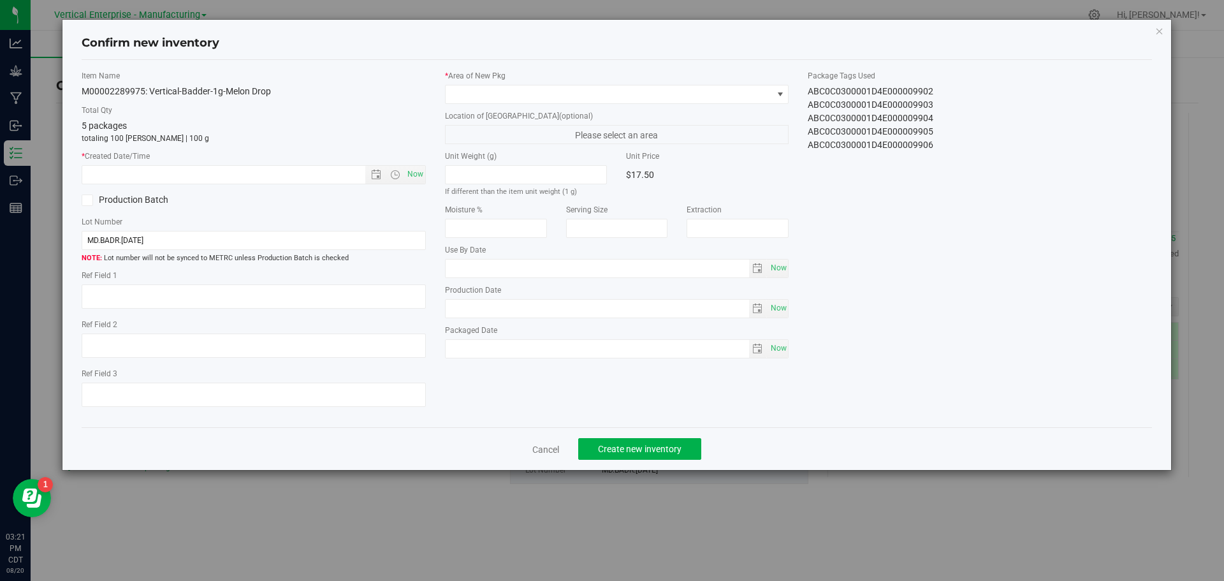
drag, startPoint x: 420, startPoint y: 163, endPoint x: 422, endPoint y: 174, distance: 11.6
click at [420, 165] on div "* Created Date/Time Now" at bounding box center [254, 167] width 344 height 34
click at [423, 174] on span "Now" at bounding box center [415, 174] width 22 height 18
type input "8/20/2025 3:21 PM"
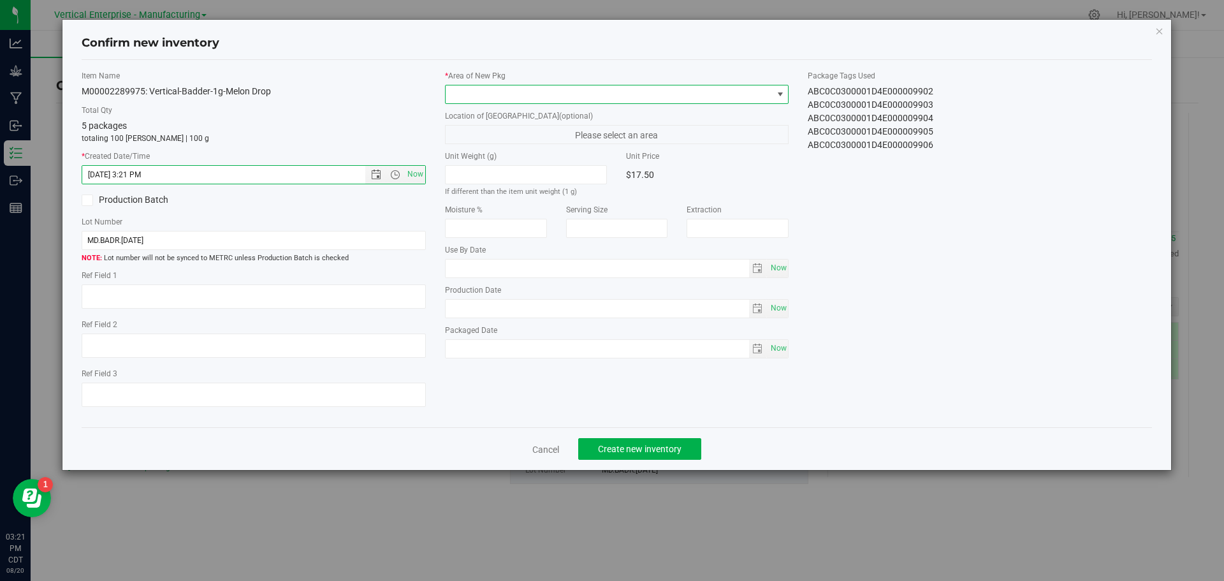
click at [472, 98] on span at bounding box center [609, 94] width 327 height 18
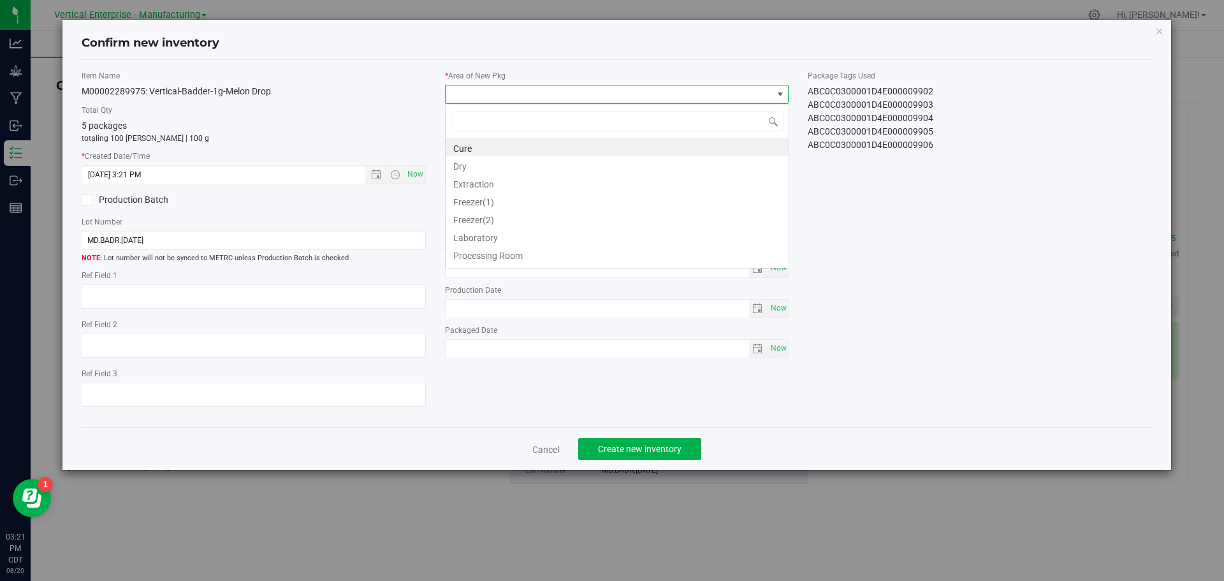
scroll to position [63730, 63405]
type input "va"
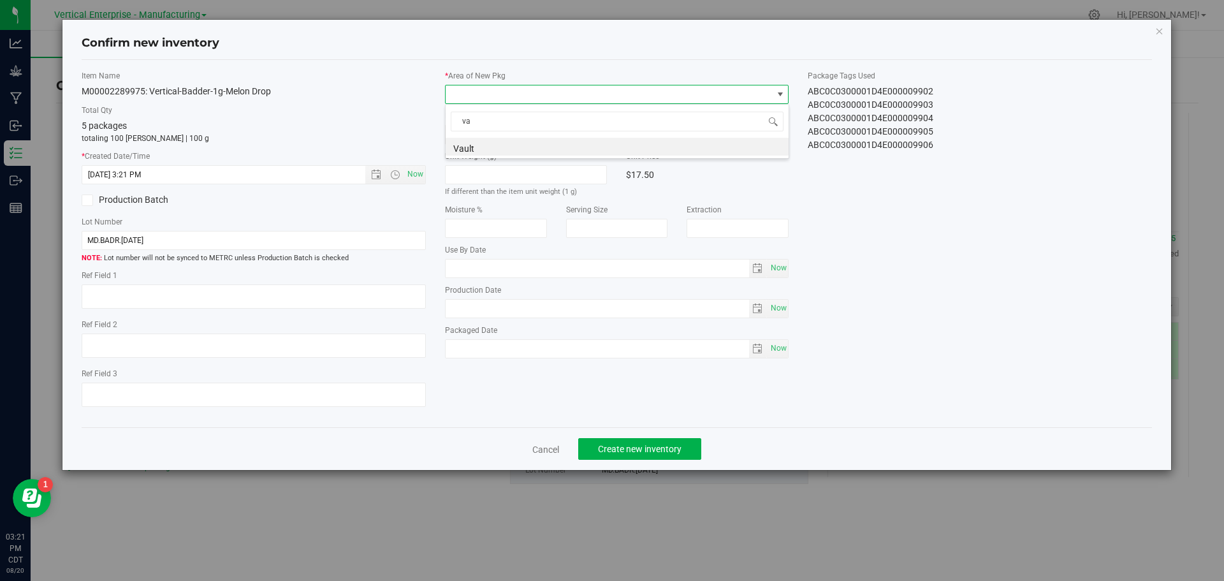
click at [468, 154] on li "Vault" at bounding box center [617, 147] width 343 height 18
click at [631, 448] on span "Create new inventory" at bounding box center [640, 449] width 84 height 10
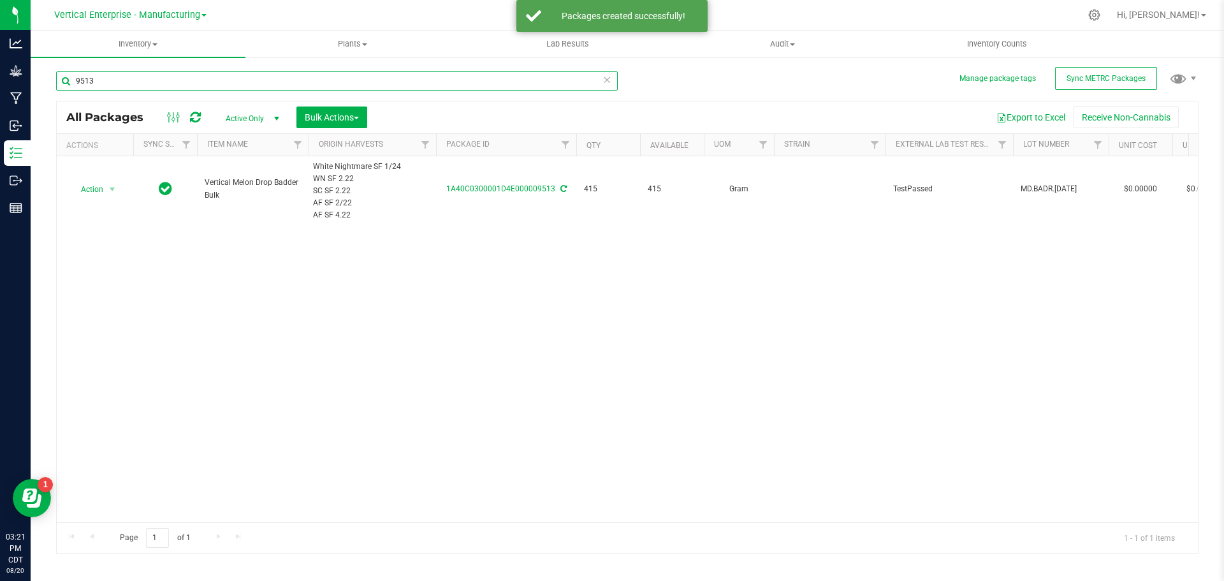
click at [120, 71] on input "9513" at bounding box center [337, 80] width 562 height 19
type input "9"
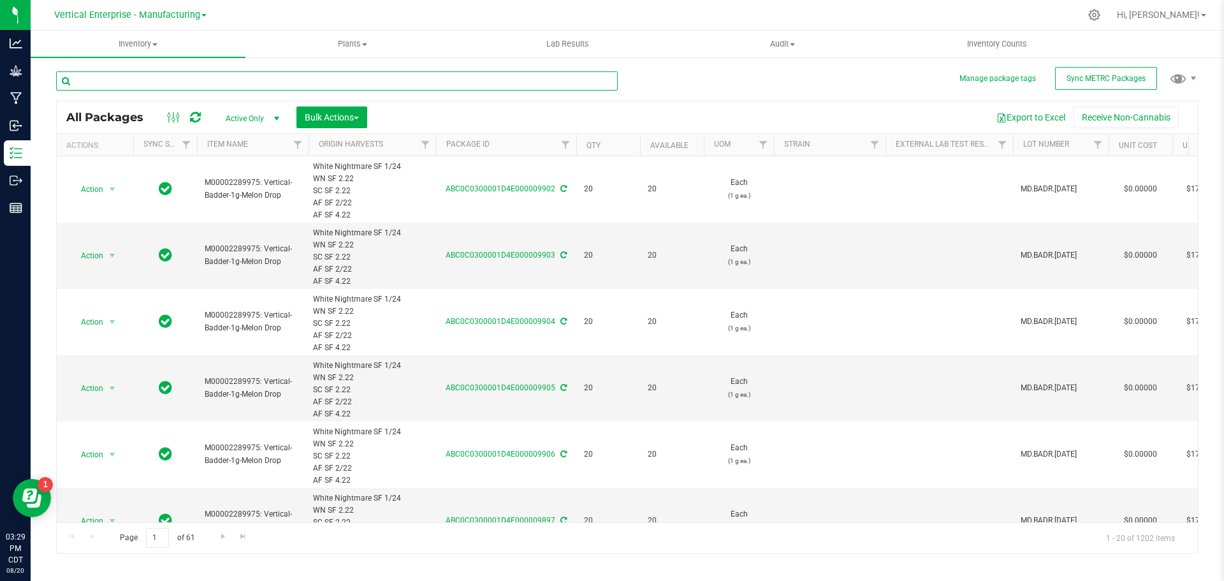
click at [138, 83] on input "text" at bounding box center [337, 80] width 562 height 19
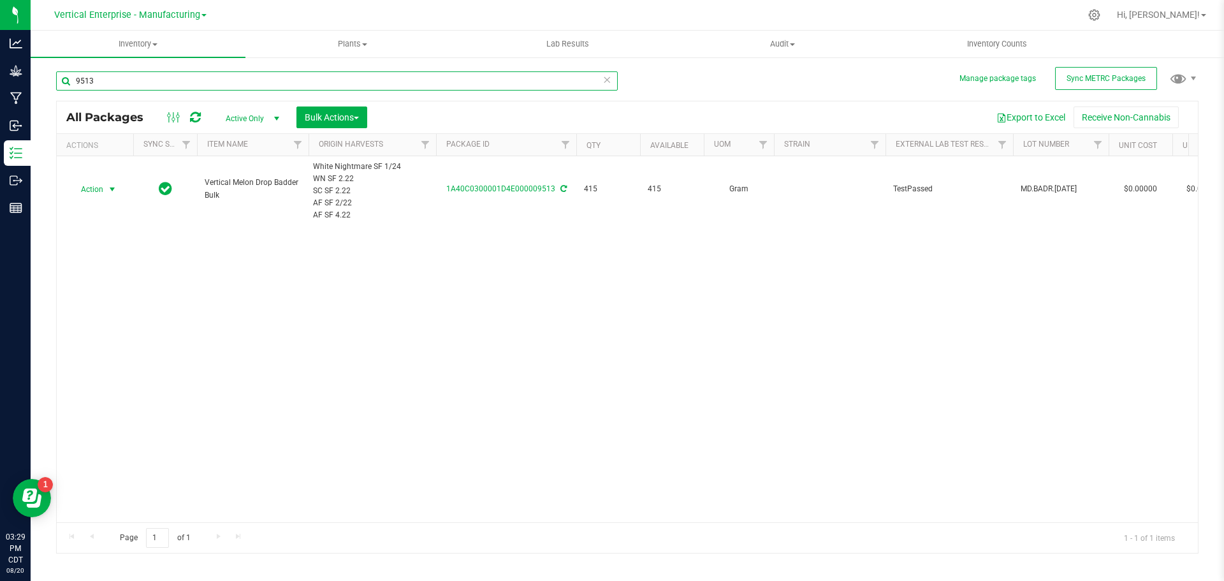
type input "9513"
click at [99, 189] on span "Action" at bounding box center [86, 189] width 34 height 18
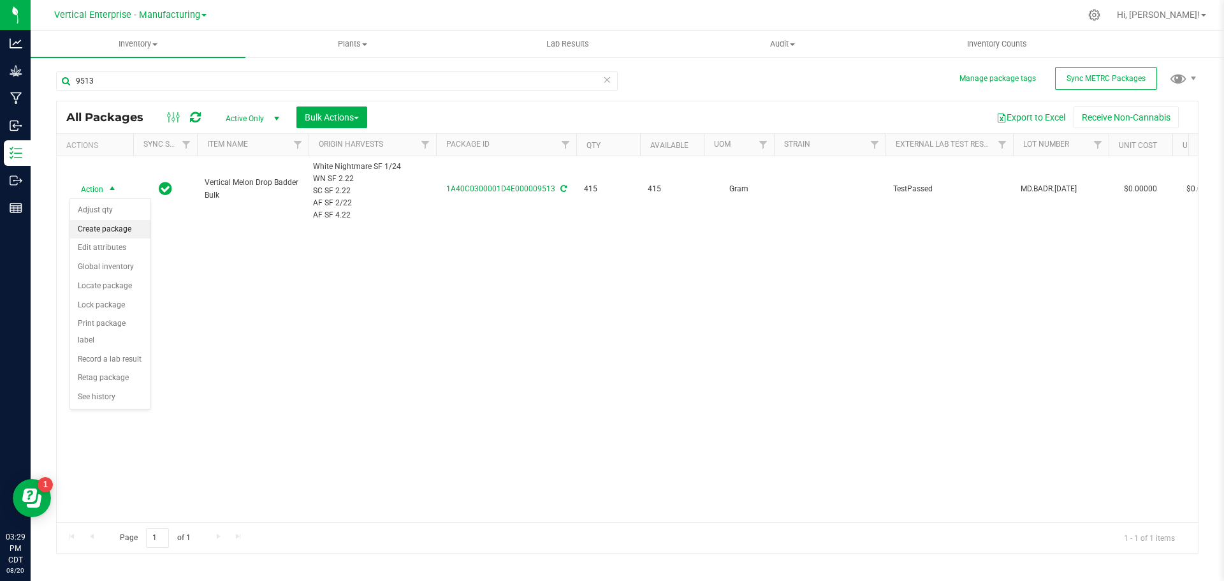
click at [114, 229] on li "Create package" at bounding box center [110, 229] width 80 height 19
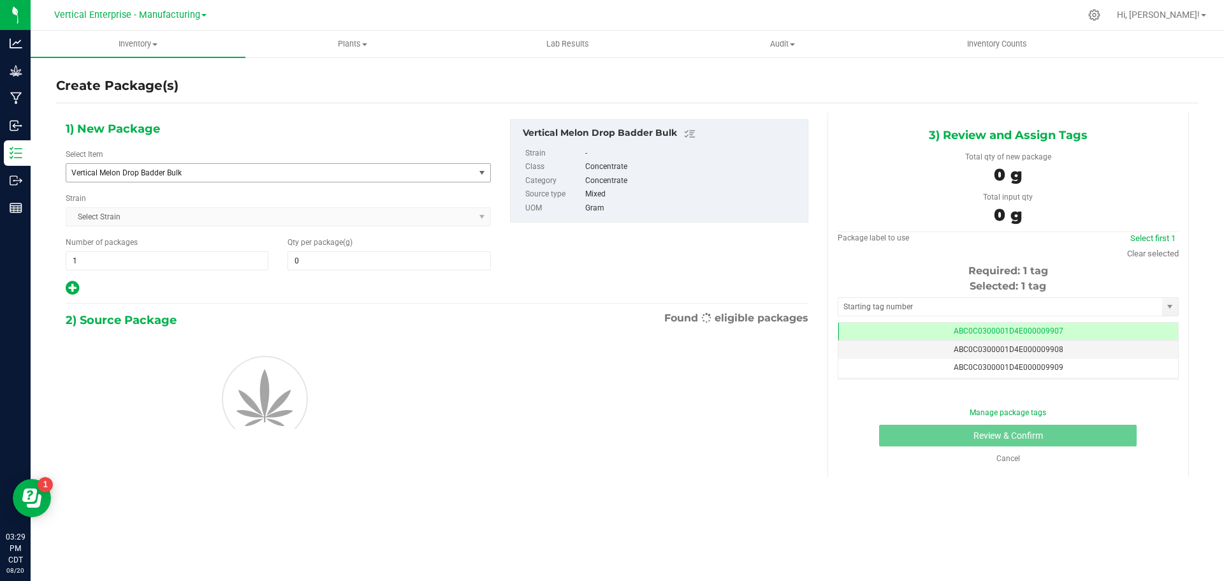
type input "0.0000"
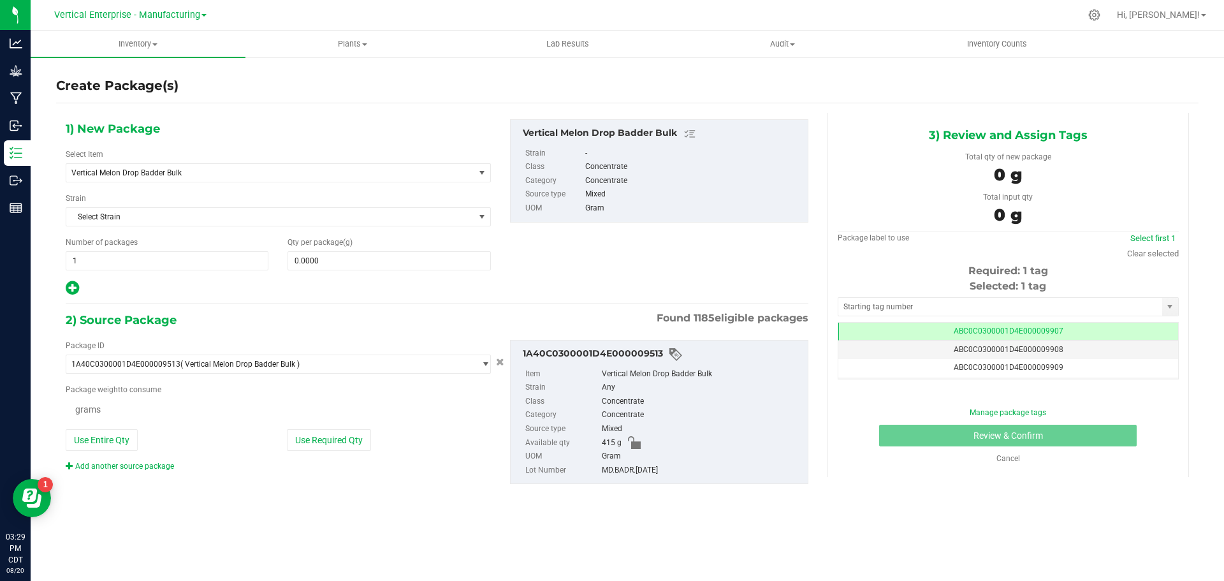
scroll to position [0, -1]
click at [147, 175] on span "Vertical Melon Drop Badder Bulk" at bounding box center [262, 172] width 382 height 9
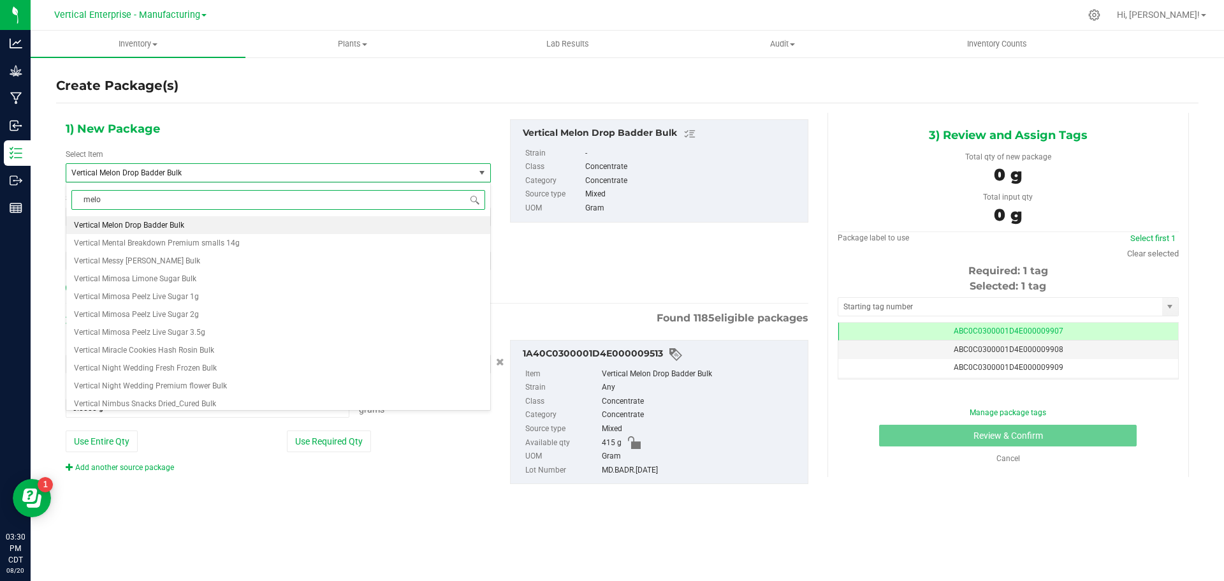
type input "melon"
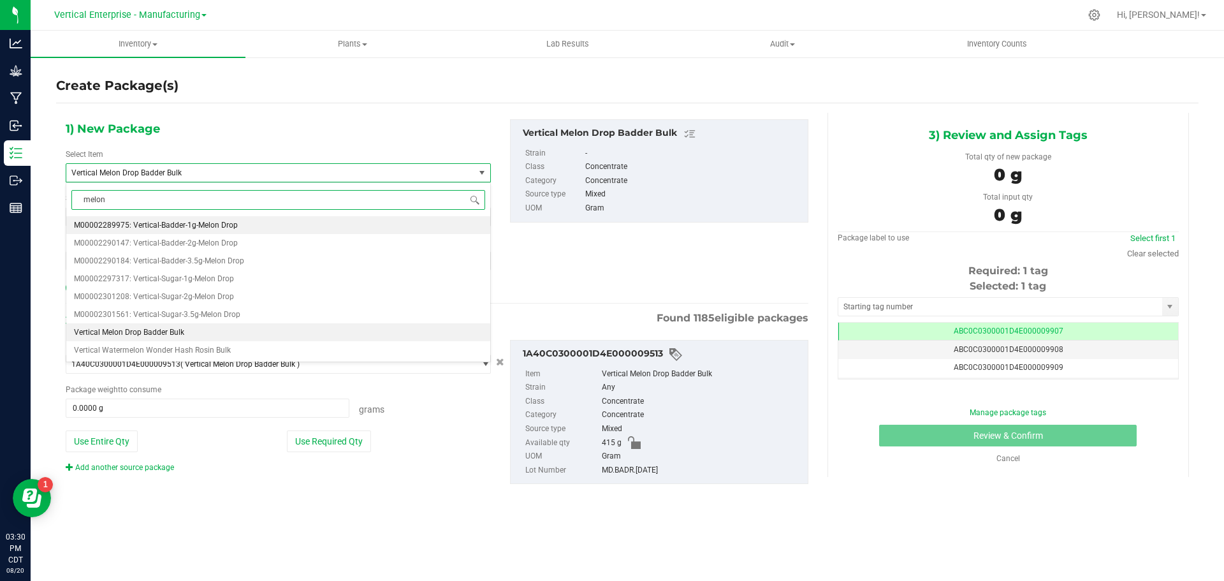
scroll to position [0, 0]
click at [198, 220] on li "M00002289975: Vertical-Badder-1g-Melon Drop" at bounding box center [278, 225] width 424 height 18
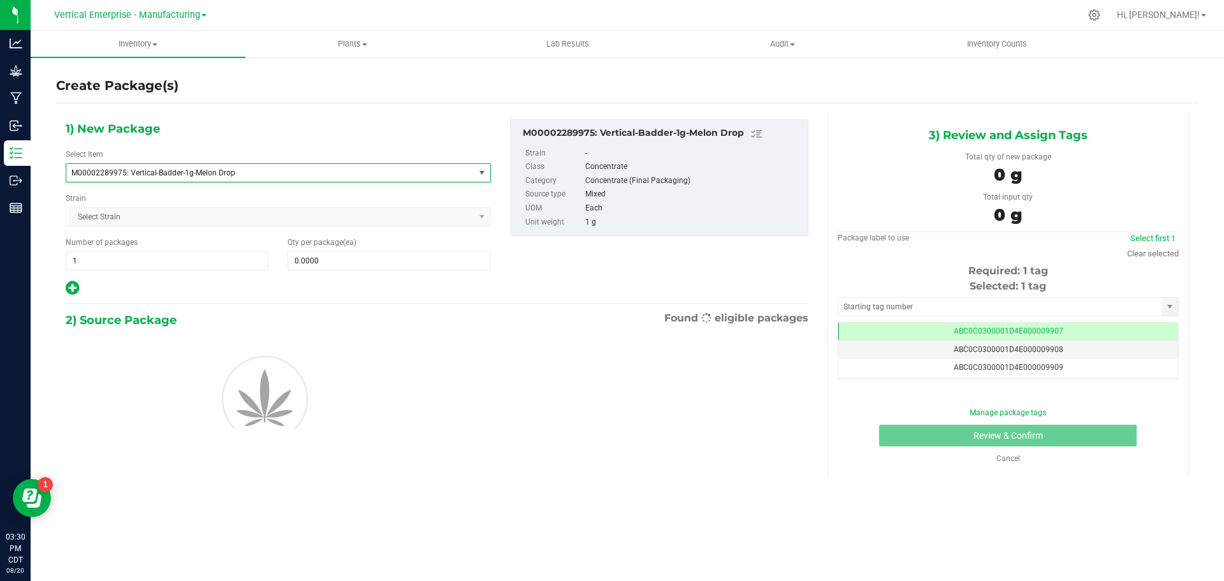
type input "0"
click at [334, 270] on div "1) New Package Select Item M00002289975: Vertical-Badder-1g-Melon Drop M0000226…" at bounding box center [278, 207] width 444 height 177
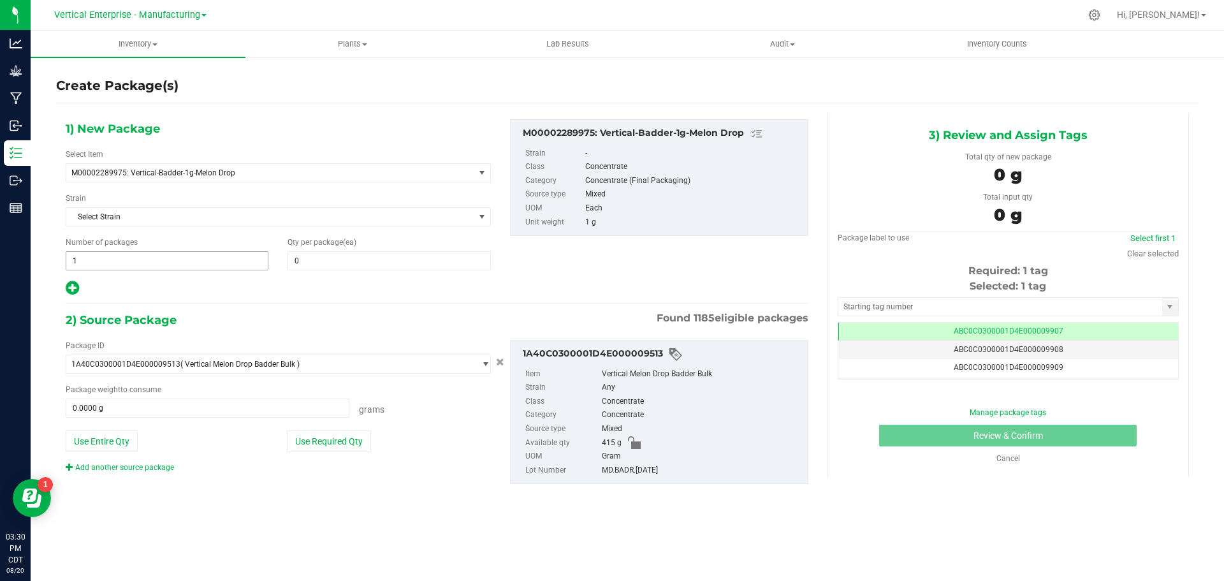
click at [205, 263] on span "1 1" at bounding box center [167, 260] width 203 height 19
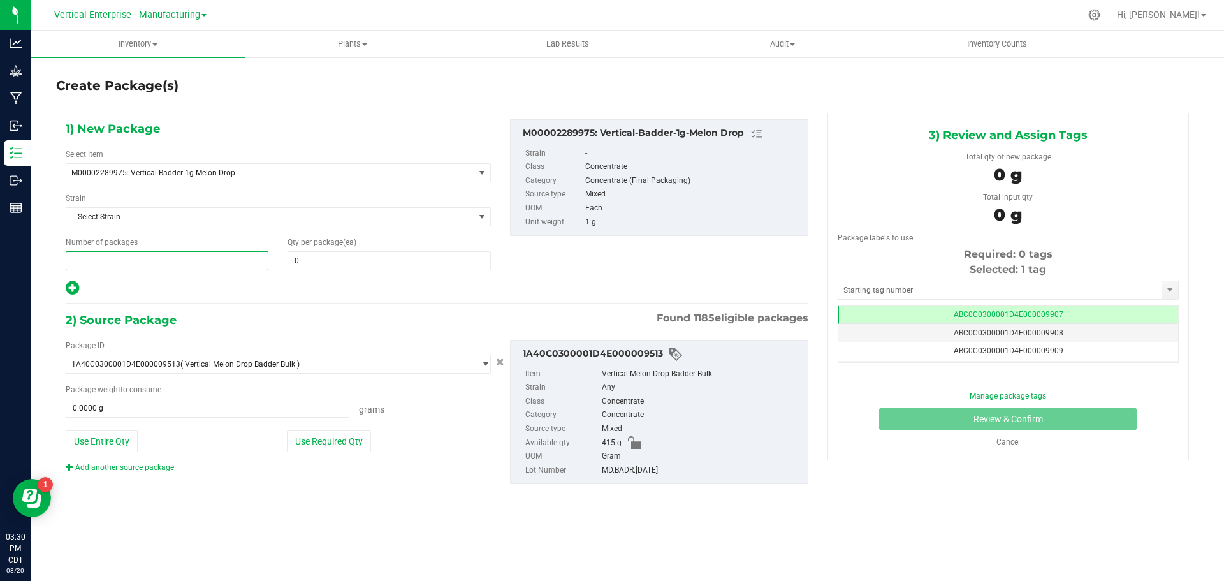
type input "5"
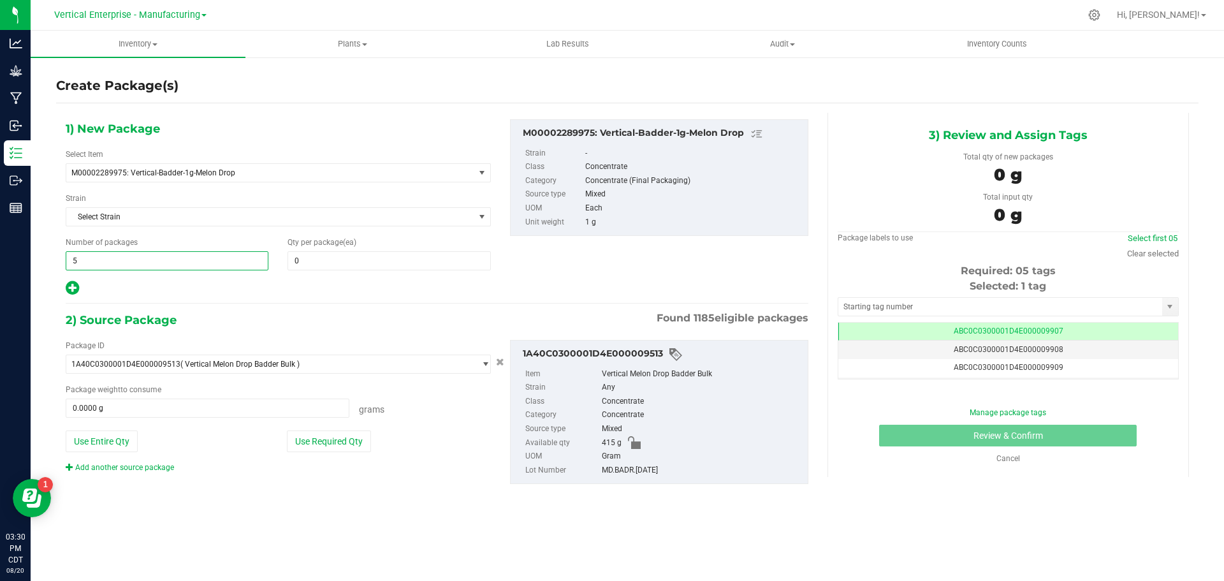
type input "5"
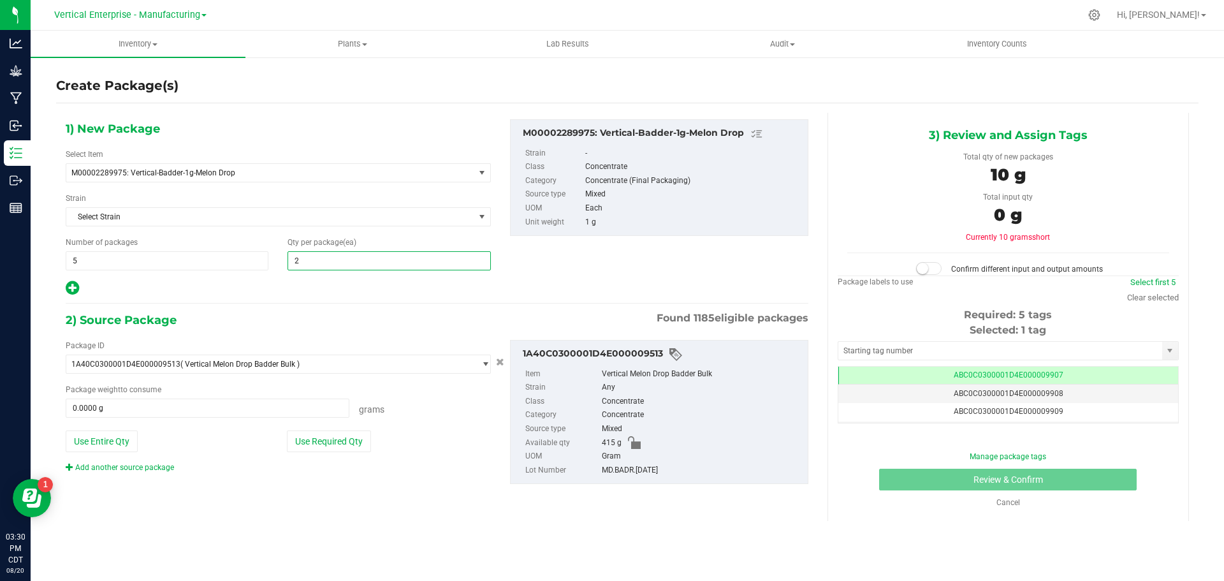
type input "20"
click at [310, 441] on button "Use Required Qty" at bounding box center [329, 441] width 84 height 22
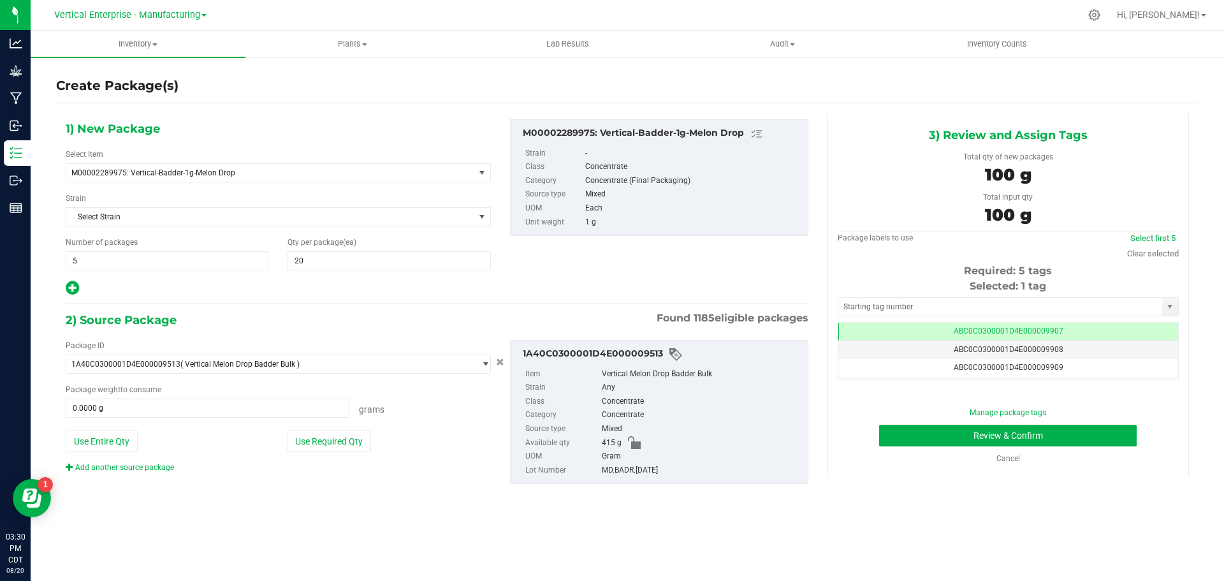
type input "100.0000 g"
click at [1163, 238] on link "Select first 5" at bounding box center [1152, 238] width 45 height 10
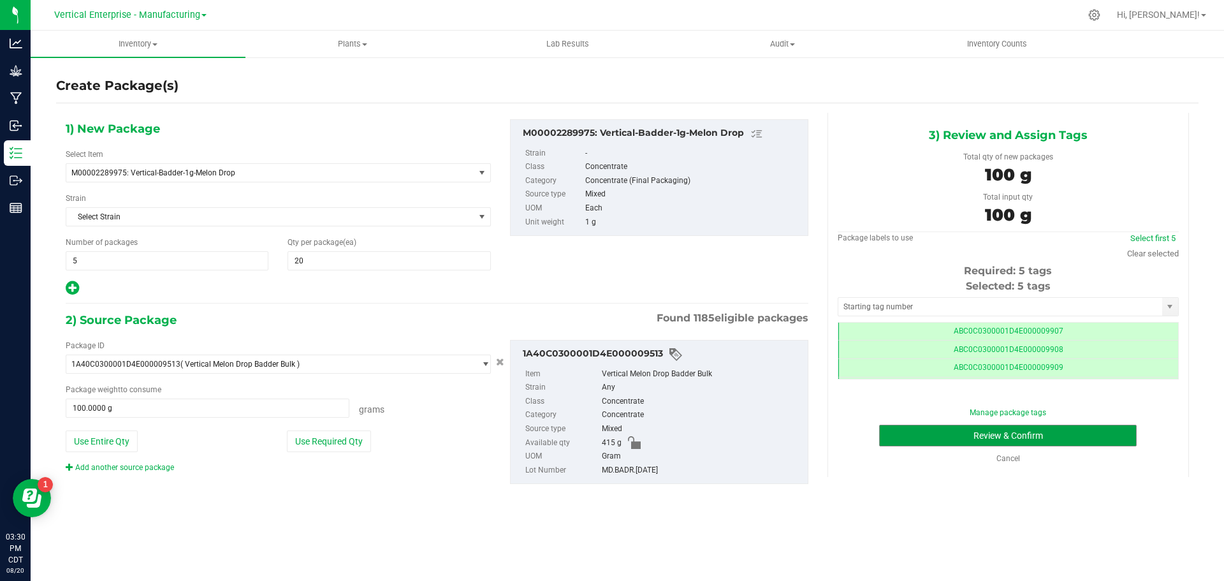
click at [1050, 432] on button "Review & Confirm" at bounding box center [1008, 436] width 258 height 22
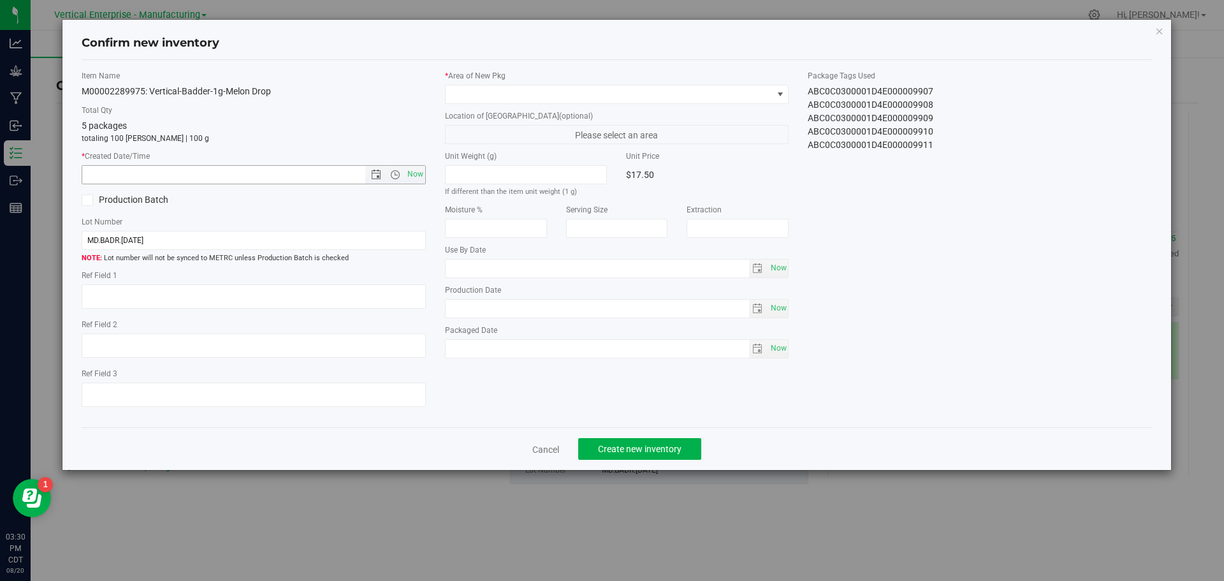
click at [415, 176] on span "Now" at bounding box center [415, 174] width 22 height 18
type input "8/20/2025 3:30 PM"
click at [484, 88] on span at bounding box center [609, 94] width 327 height 18
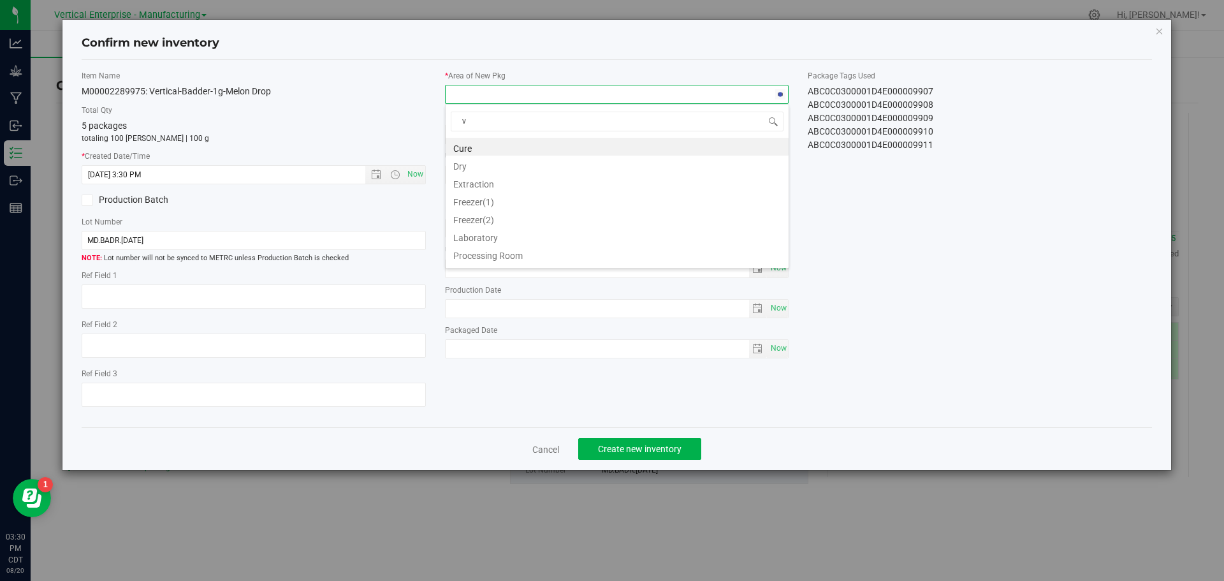
type input "va"
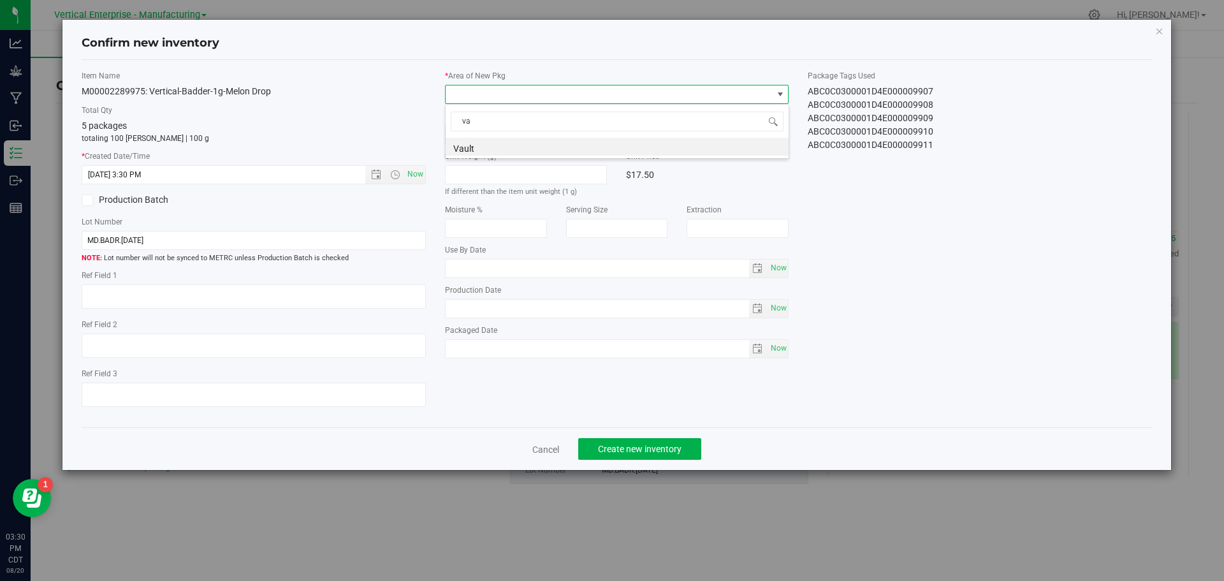
click at [479, 148] on li "Vault" at bounding box center [617, 147] width 343 height 18
click at [637, 444] on span "Create new inventory" at bounding box center [640, 449] width 84 height 10
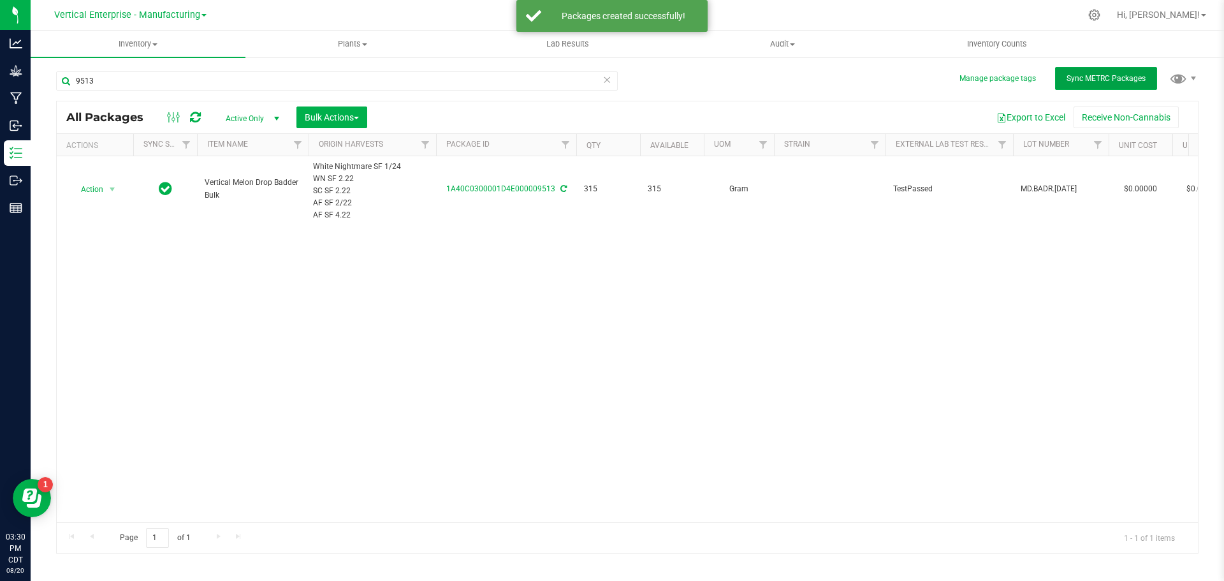
click at [1117, 76] on span "Sync METRC Packages" at bounding box center [1106, 78] width 79 height 9
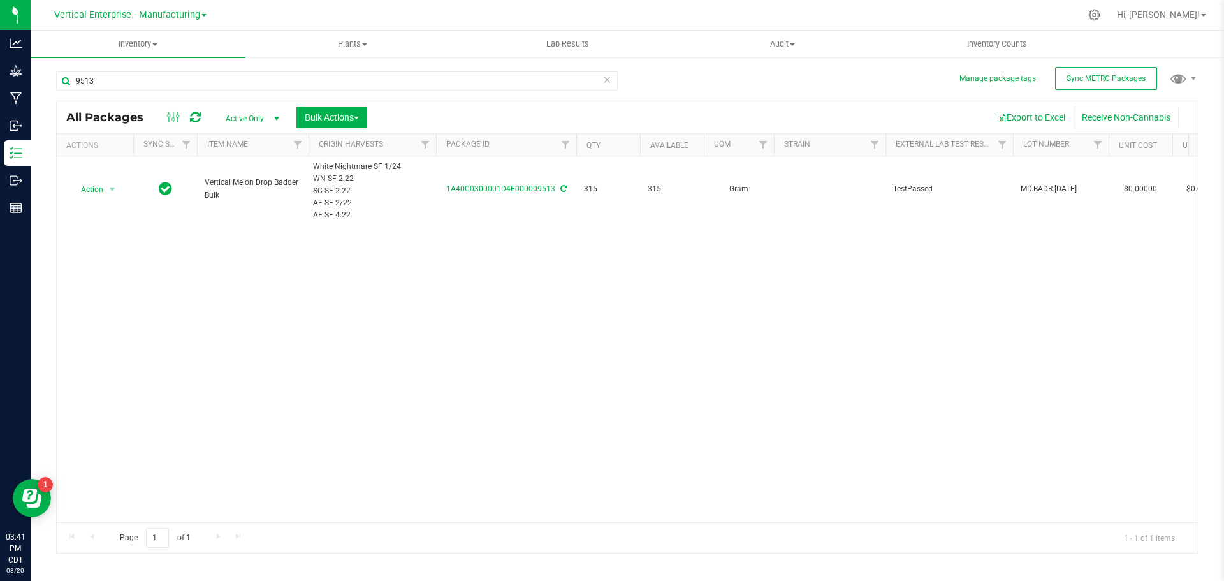
click at [963, 66] on div "9513 All Packages Active Only Active Only Lab Samples Locked All External Inter…" at bounding box center [627, 306] width 1142 height 494
click at [84, 182] on span "Action" at bounding box center [86, 189] width 34 height 18
click at [98, 222] on li "Create package" at bounding box center [110, 229] width 80 height 19
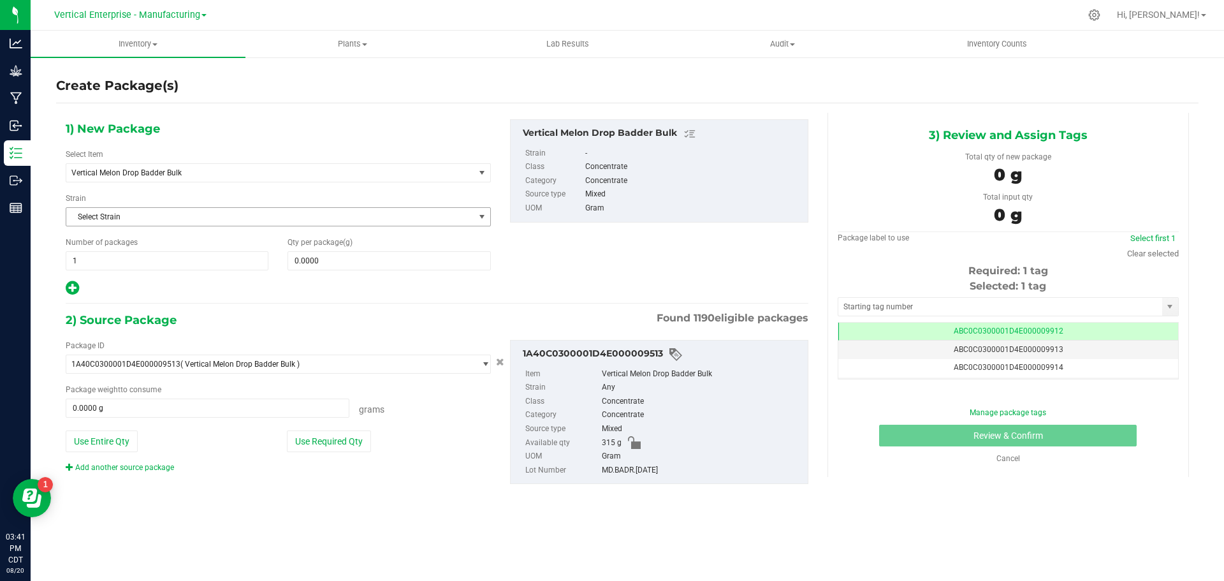
scroll to position [0, -1]
click at [156, 167] on span "Vertical Melon Drop Badder Bulk" at bounding box center [270, 173] width 408 height 18
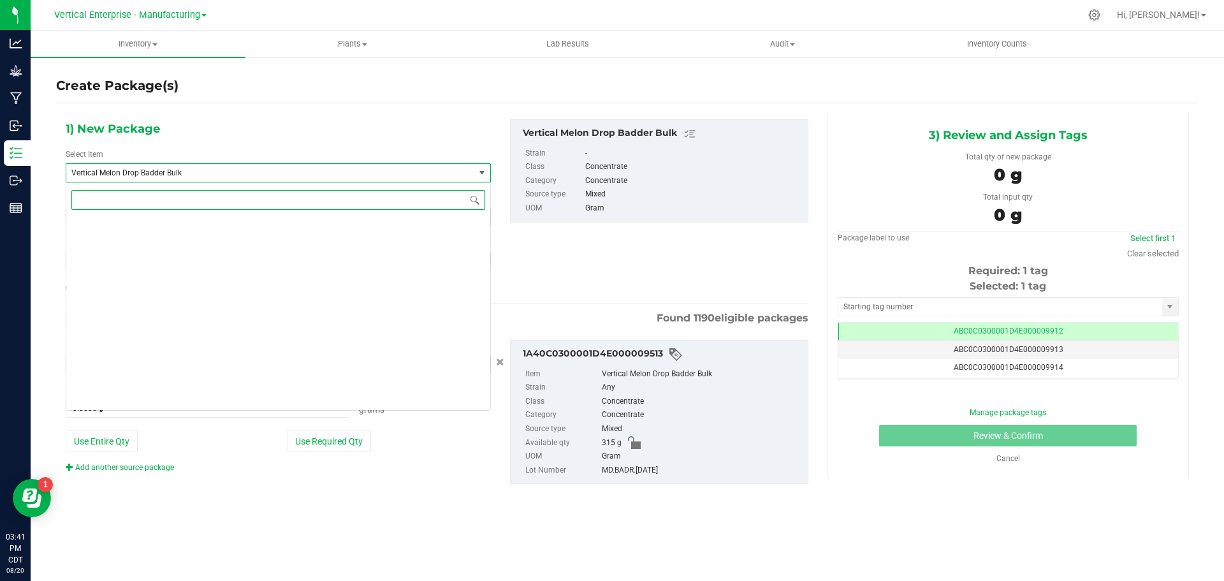
scroll to position [97264, 0]
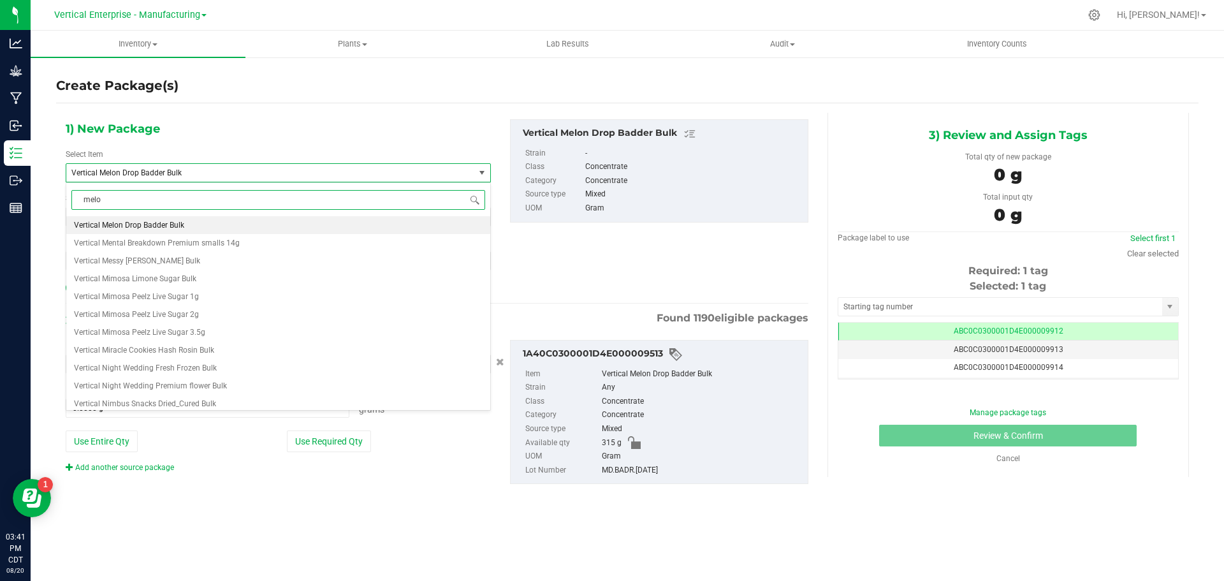
type input "melon"
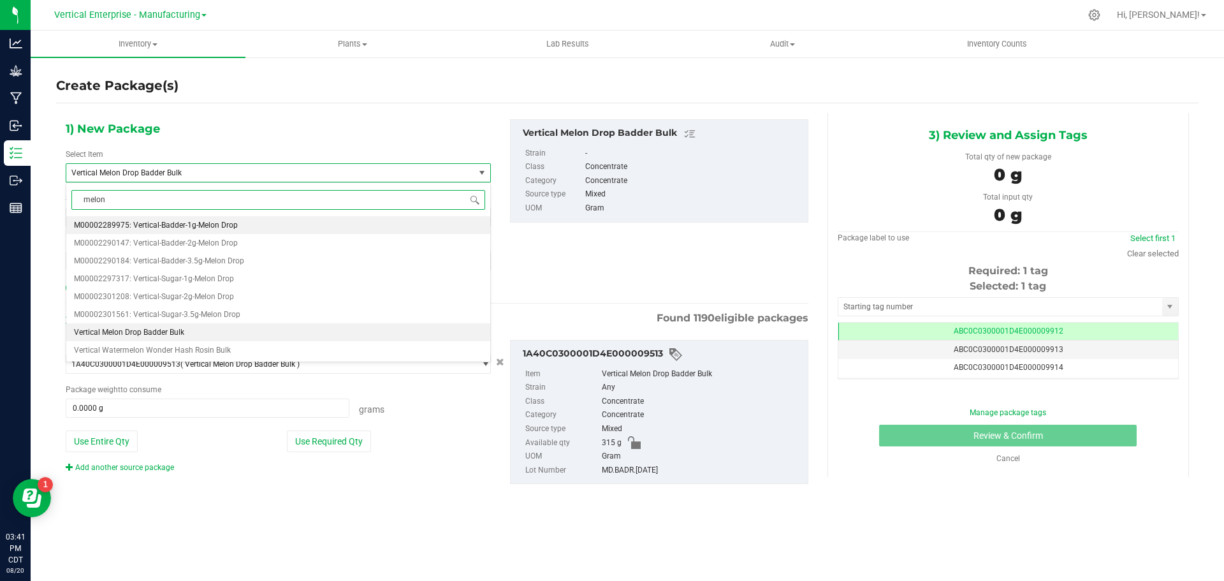
scroll to position [0, 0]
click at [186, 227] on span "M00002289975: Vertical-Badder-1g-Melon Drop" at bounding box center [156, 225] width 164 height 9
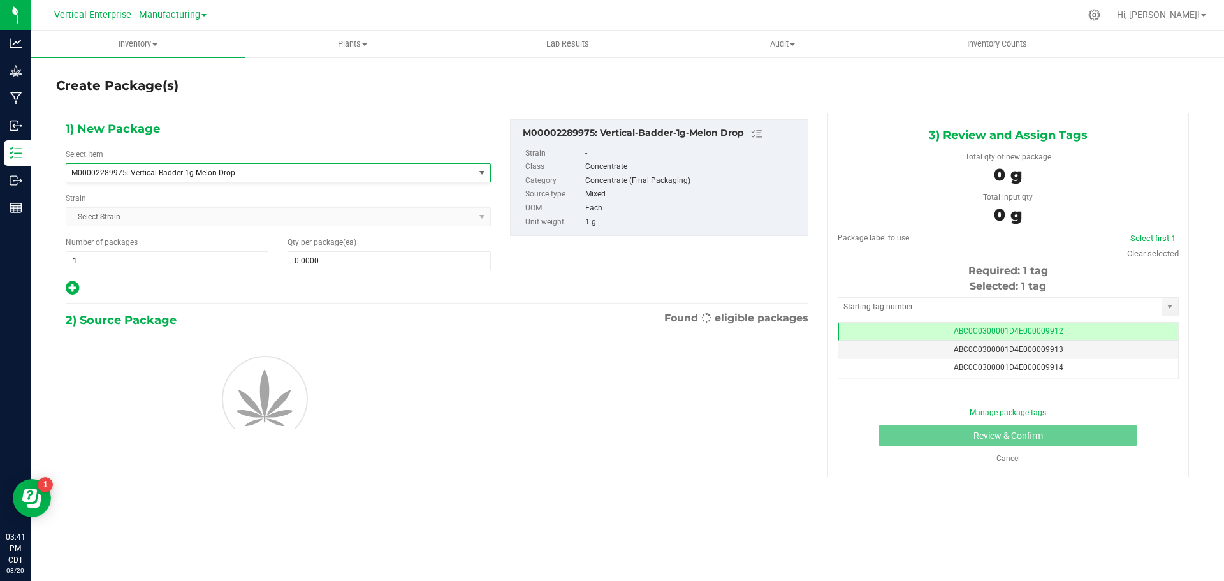
type input "0"
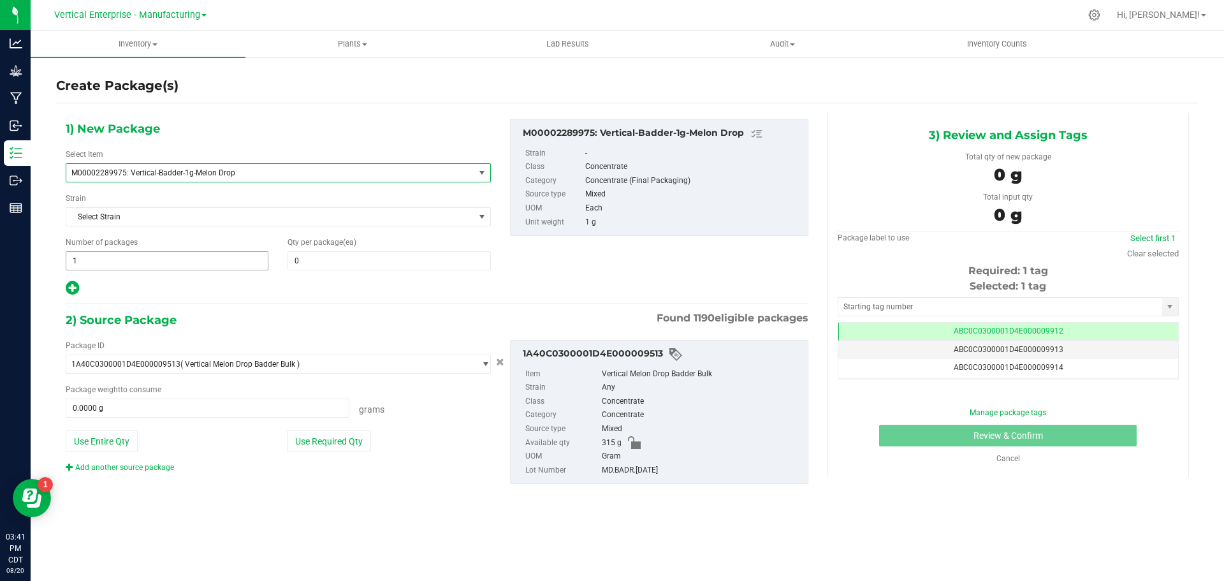
click at [188, 263] on span "1 1" at bounding box center [167, 260] width 203 height 19
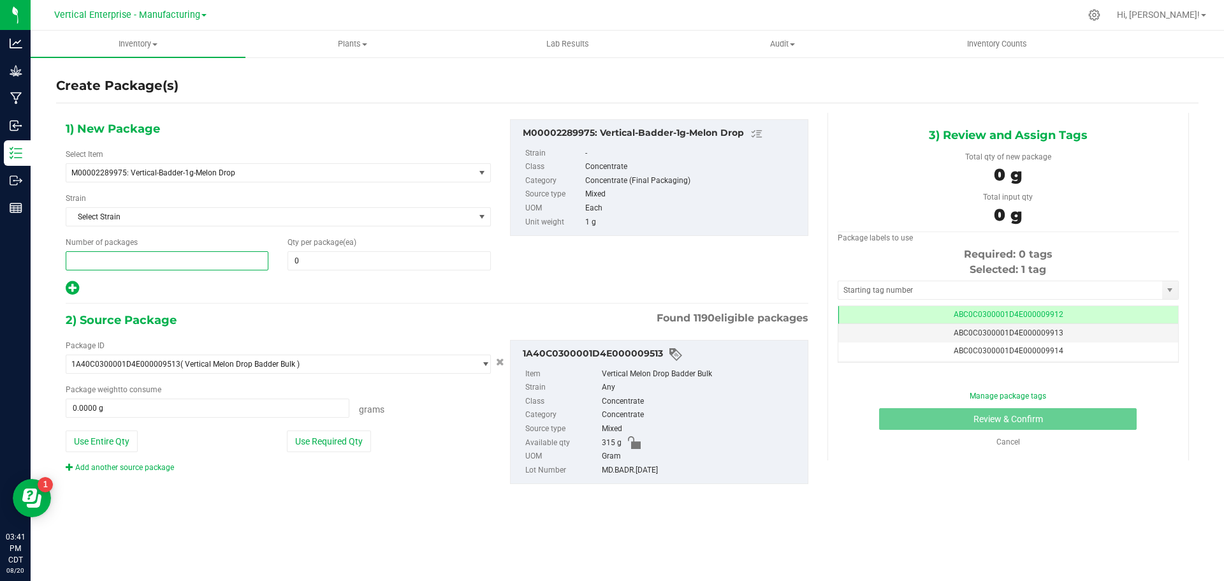
type input "5"
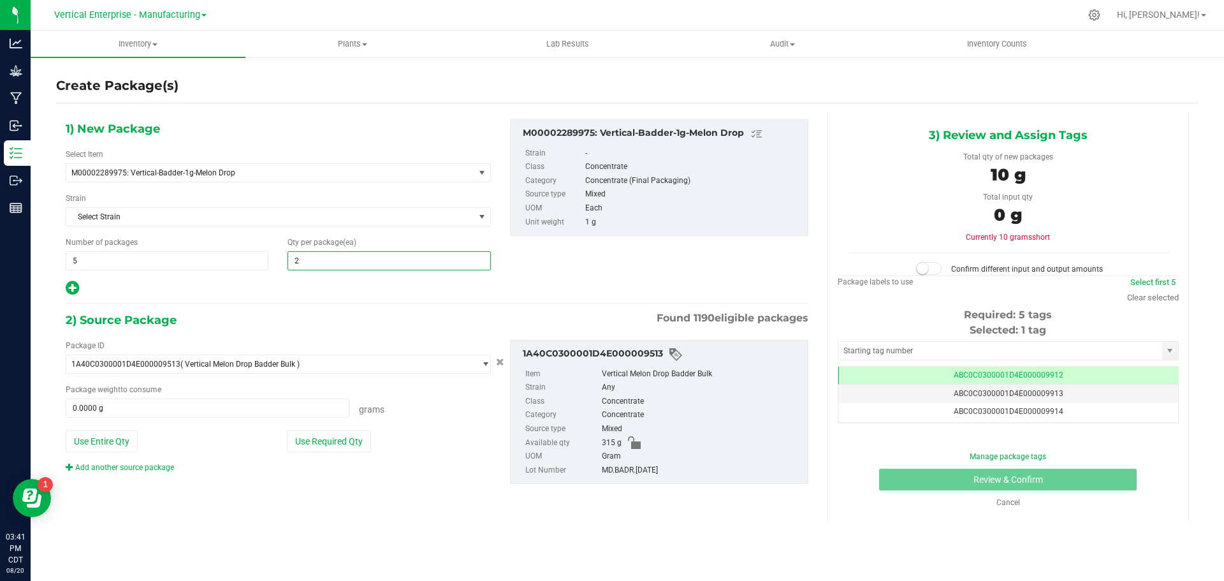
type input "20"
click at [65, 289] on div "1) New Package Select Item M00002289975: Vertical-Badder-1g-Melon Drop M0000226…" at bounding box center [278, 207] width 444 height 177
click at [70, 289] on icon at bounding box center [72, 288] width 13 height 16
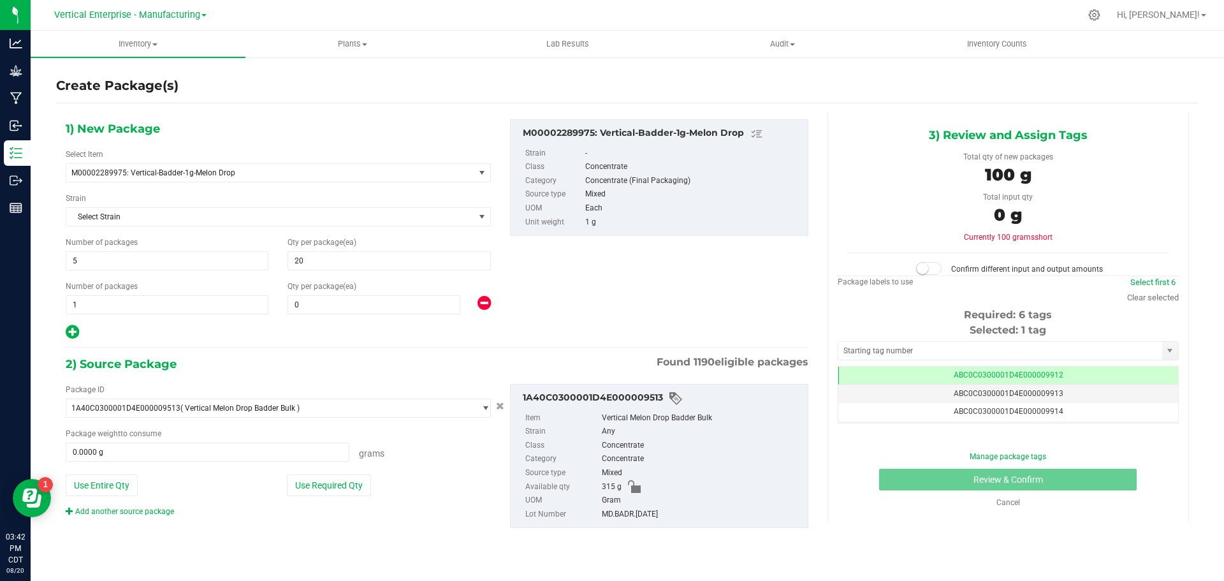
type input "20"
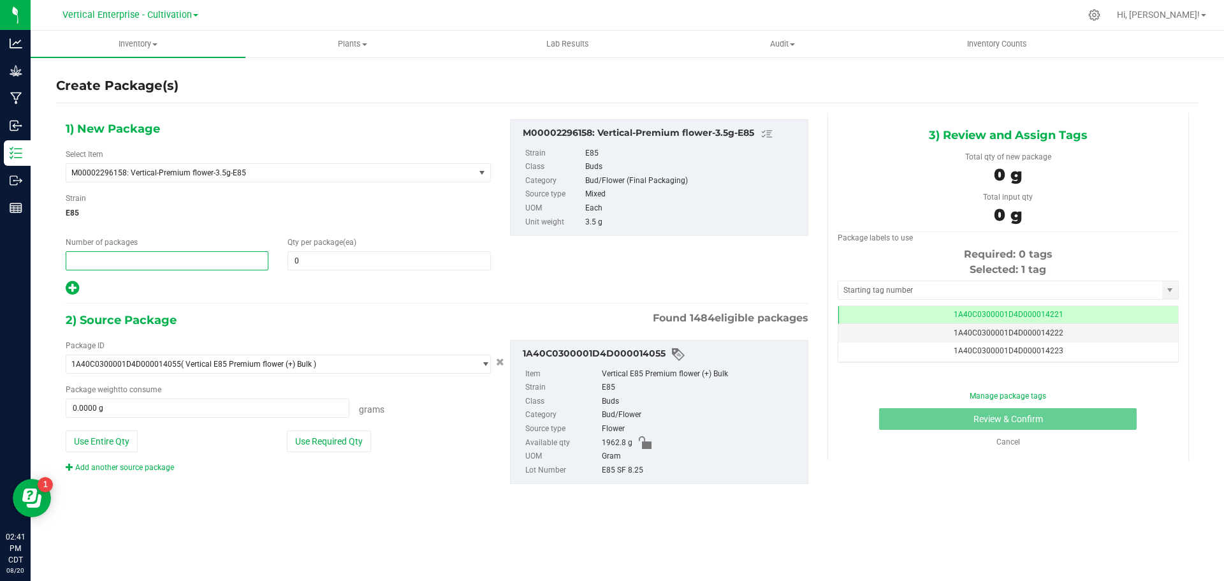
type input "2"
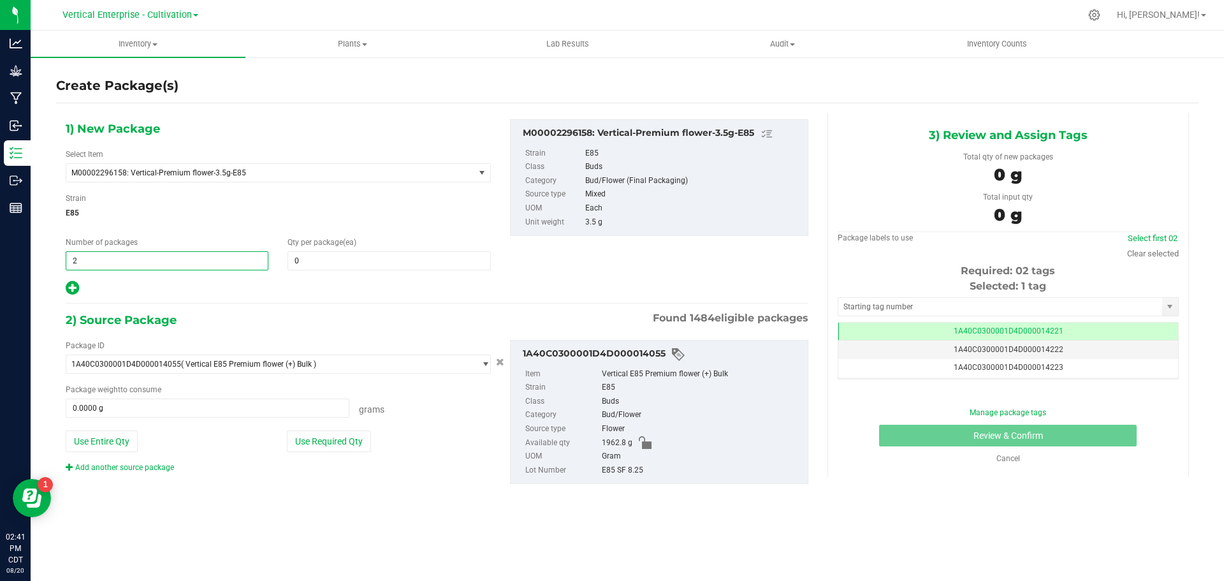
type input "2"
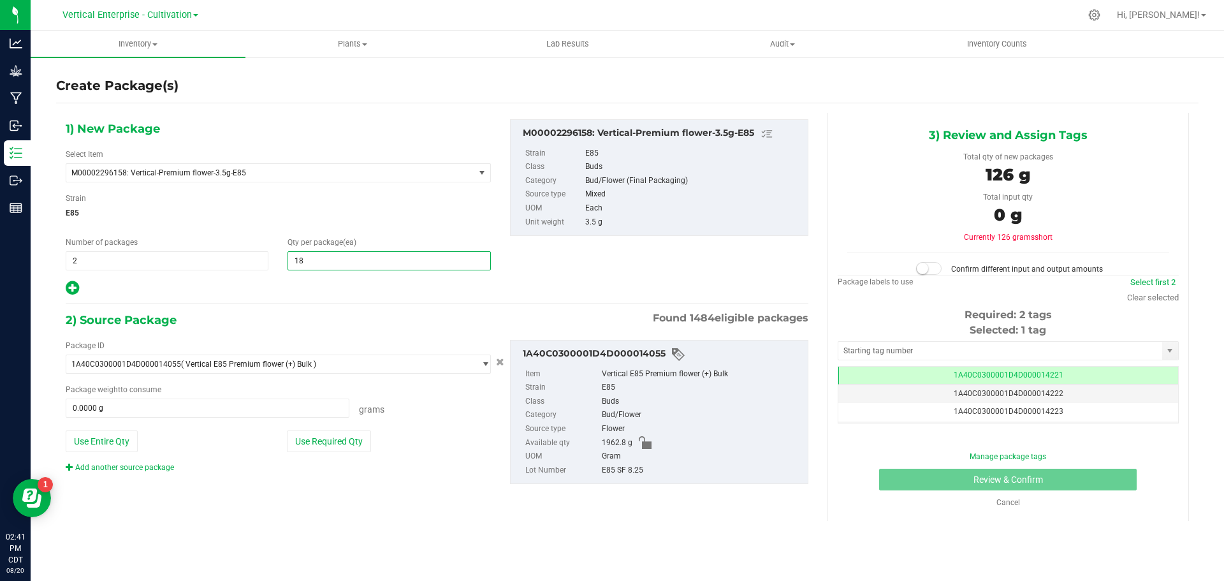
type input "1"
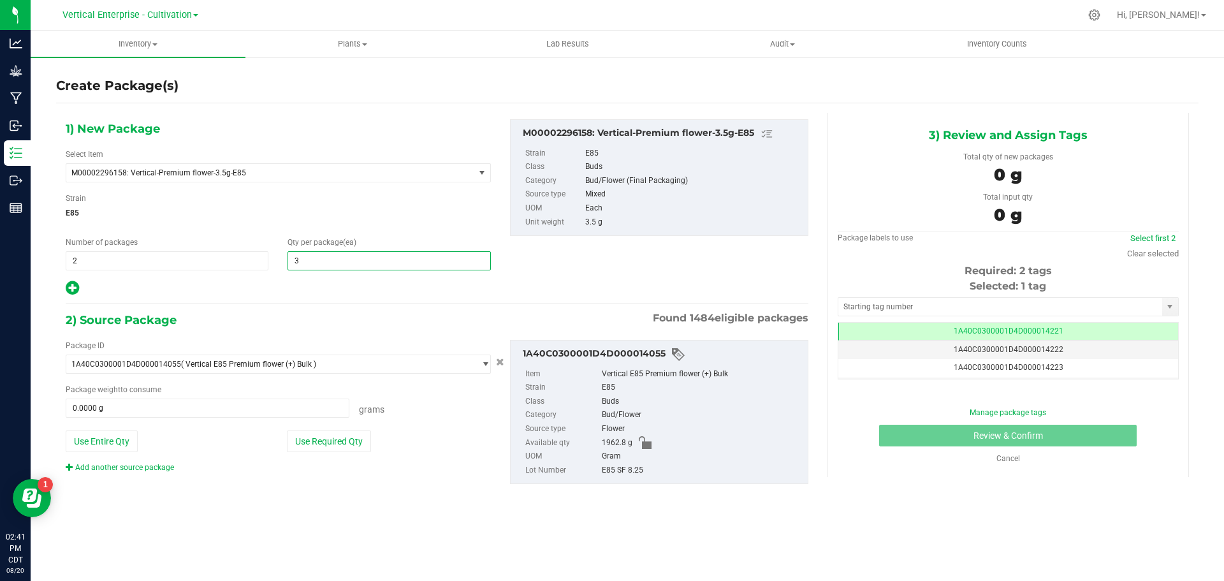
type input "36"
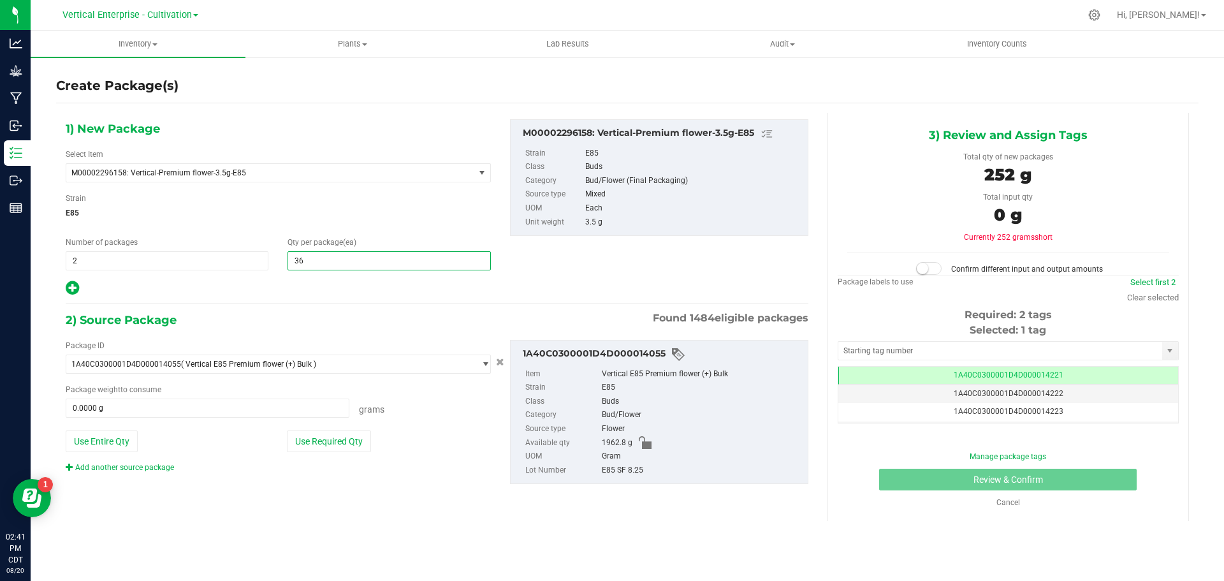
type input "36"
click at [320, 430] on button "Use Required Qty" at bounding box center [329, 441] width 84 height 22
type input "252.0000 g"
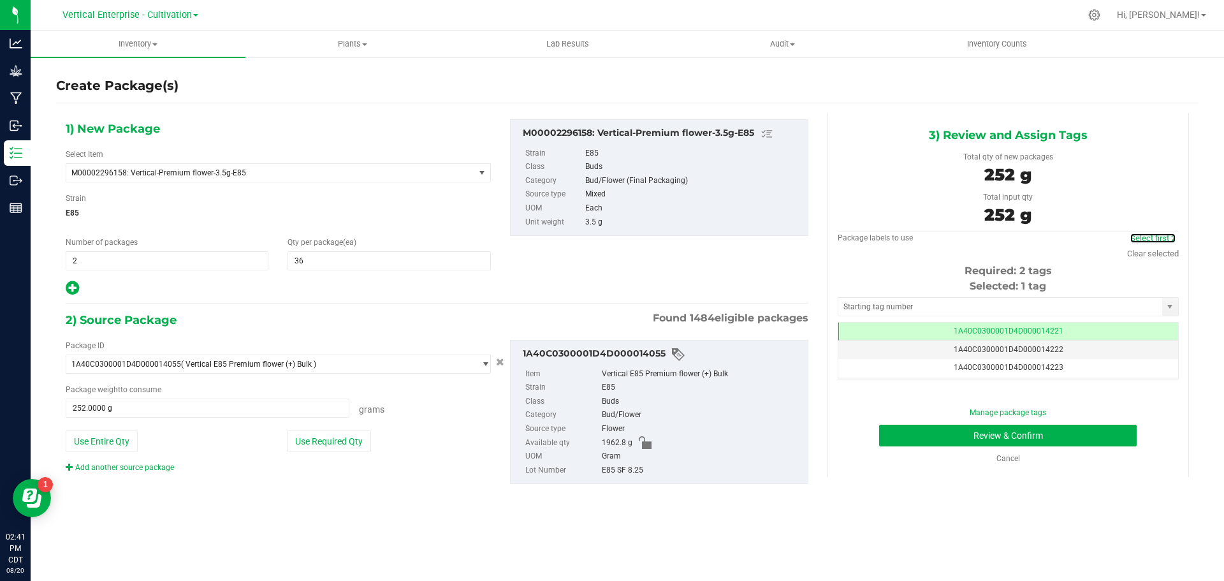
click at [1153, 239] on link "Select first 2" at bounding box center [1152, 238] width 45 height 10
click at [1041, 419] on div "Manage package tags Review & Confirm Cancel" at bounding box center [1008, 435] width 322 height 57
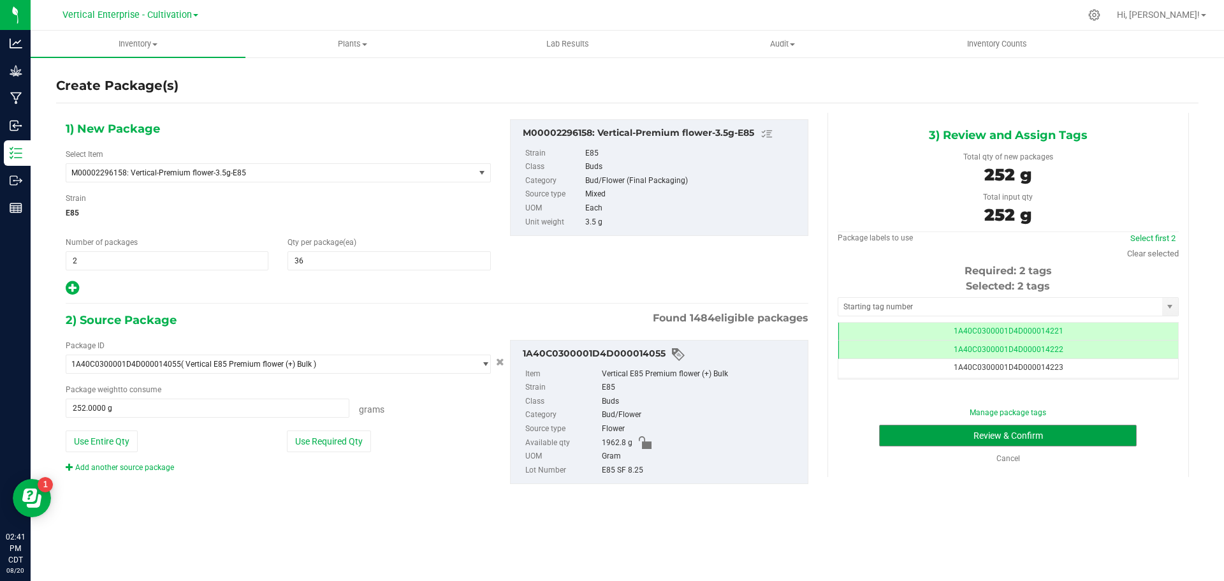
click at [1056, 432] on button "Review & Confirm" at bounding box center [1008, 436] width 258 height 22
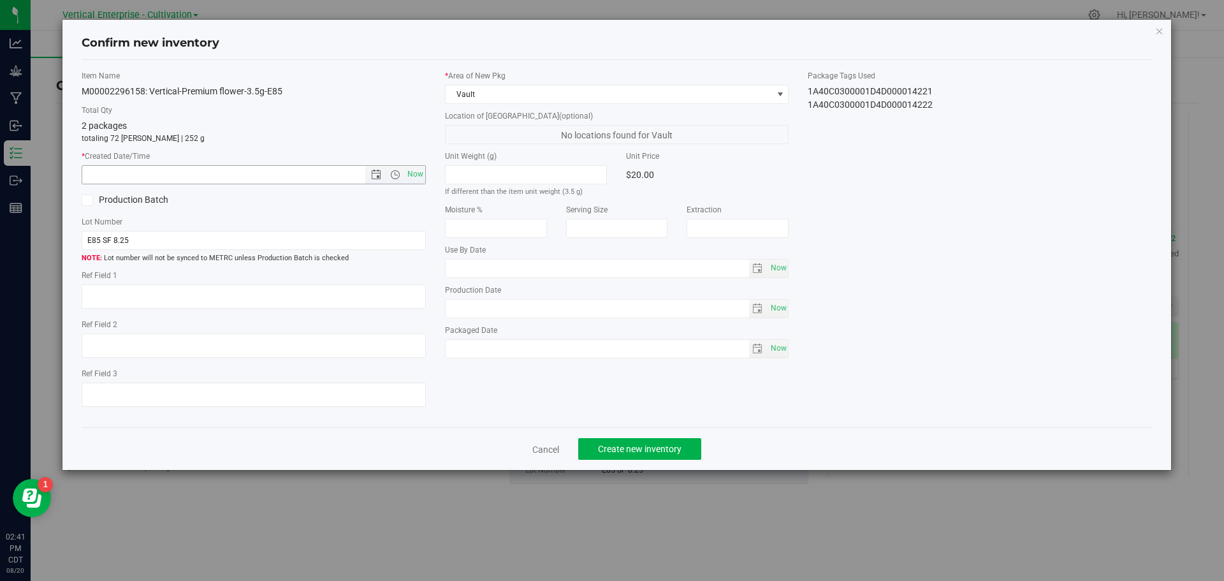
click at [409, 175] on span "Now" at bounding box center [415, 174] width 22 height 18
type input "8/20/2025 2:41 PM"
click at [620, 446] on span "Create new inventory" at bounding box center [640, 449] width 84 height 10
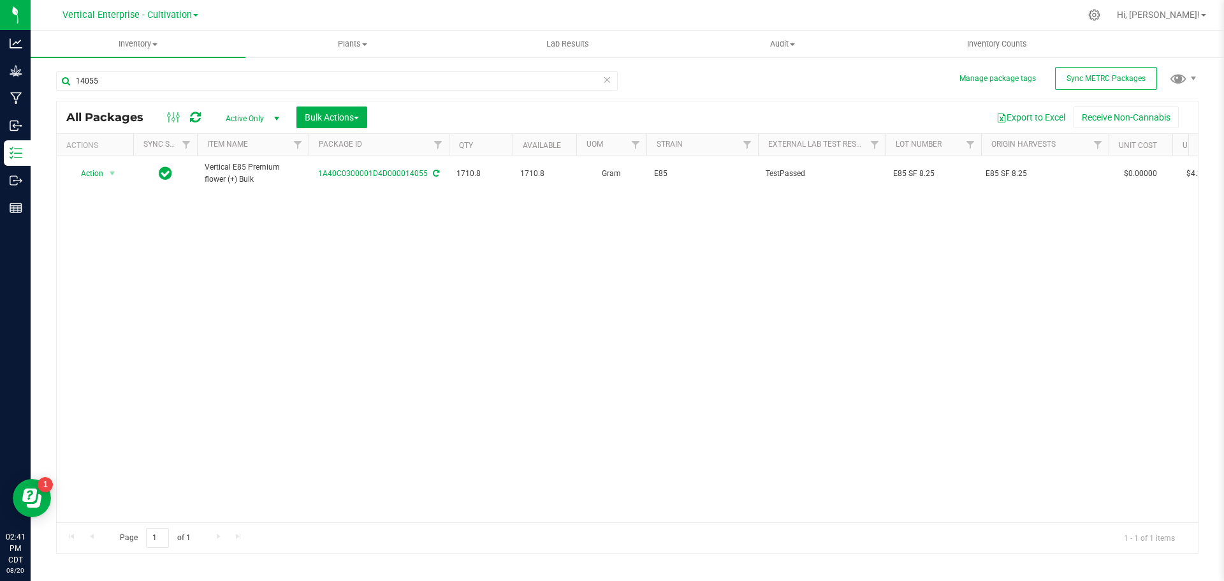
click at [169, 92] on div "14055" at bounding box center [337, 85] width 562 height 29
click at [164, 85] on input "14055" at bounding box center [337, 80] width 562 height 19
type input "14008"
click at [90, 173] on span "Action" at bounding box center [86, 173] width 34 height 18
click at [102, 214] on li "Create package" at bounding box center [110, 213] width 80 height 19
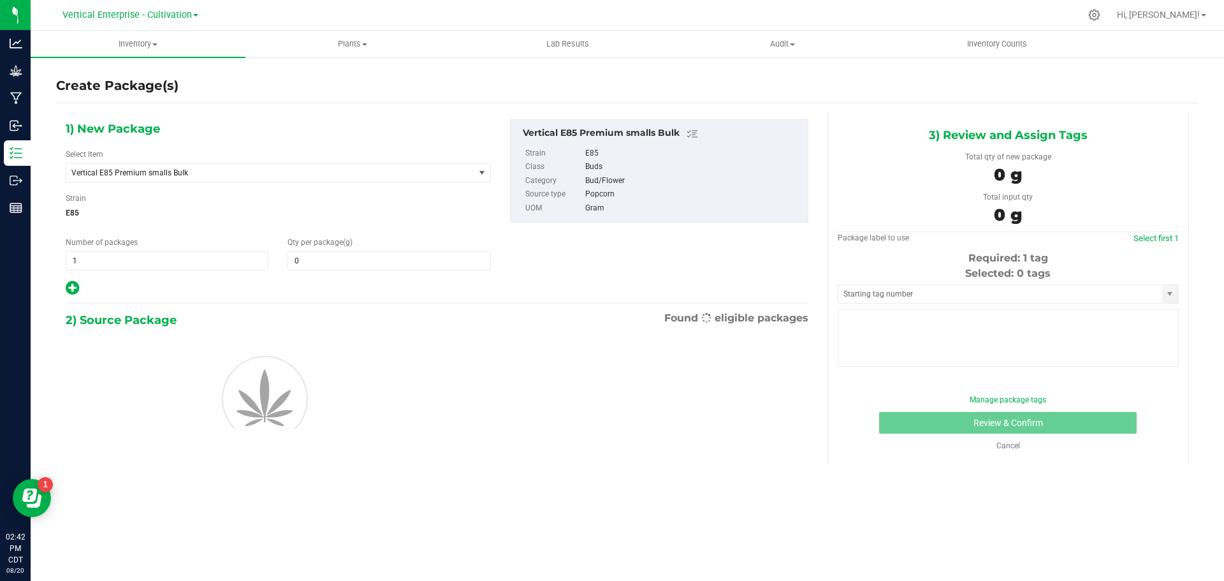
type input "0.0000"
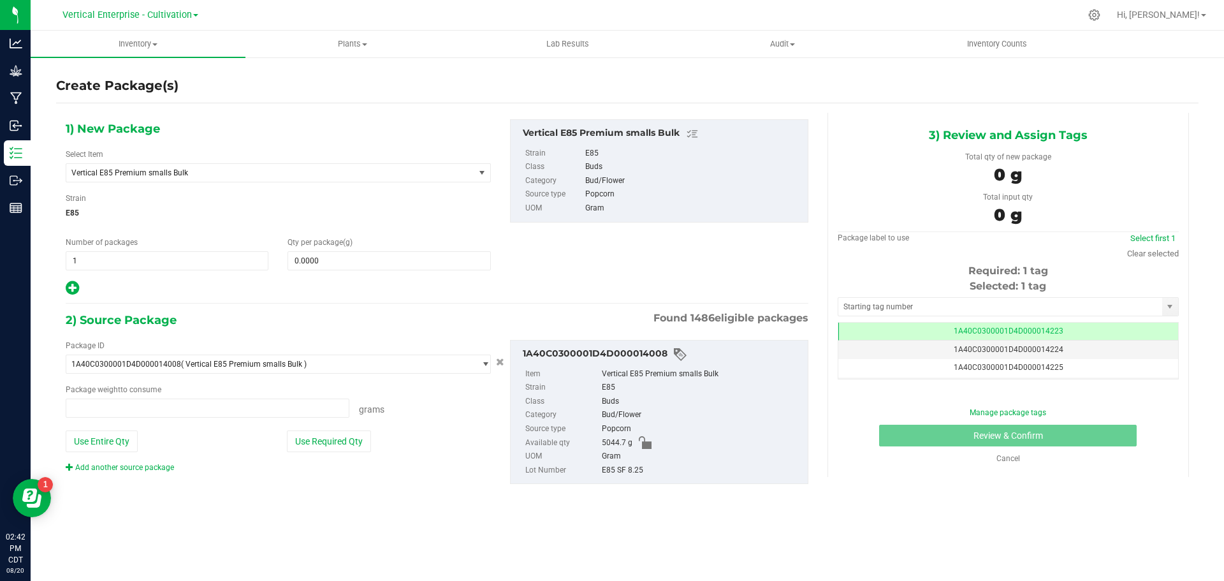
type input "0.0000 g"
click at [166, 171] on span "Vertical E85 Premium smalls Bulk" at bounding box center [262, 172] width 382 height 9
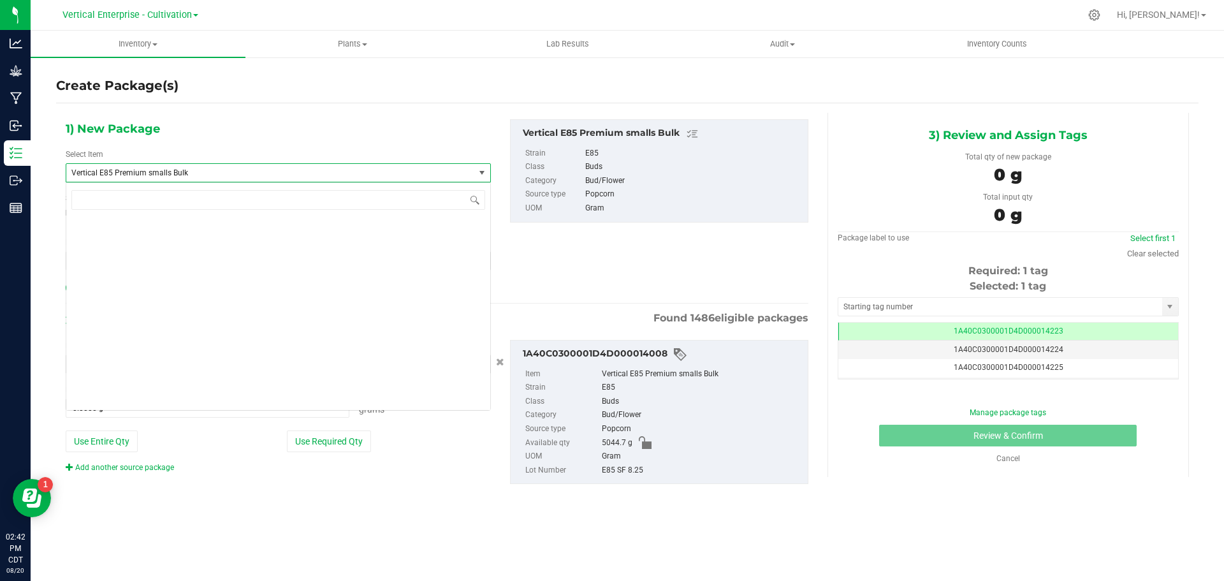
scroll to position [31255, 0]
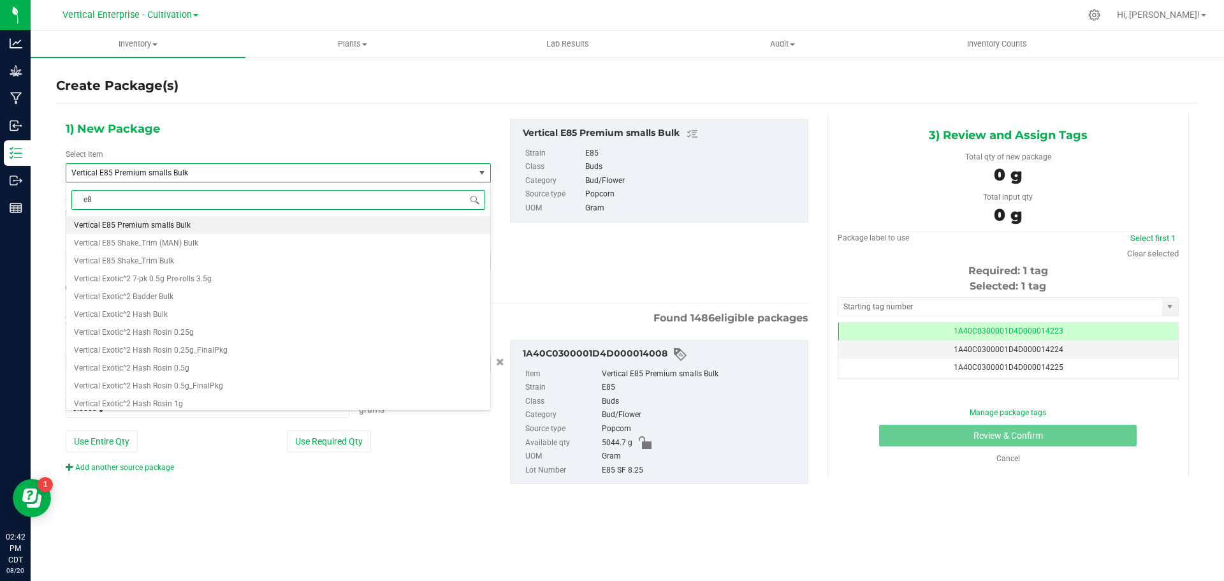
type input "e85"
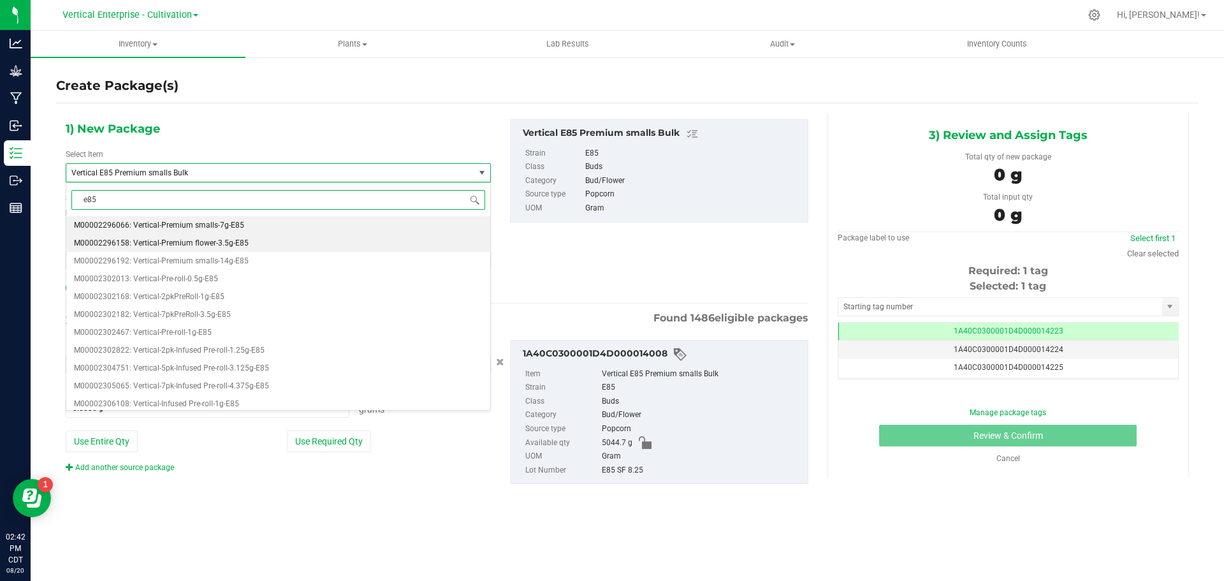
click at [198, 247] on span "M00002296158: Vertical-Premium flower-3.5g-E85" at bounding box center [161, 242] width 175 height 9
type input "0"
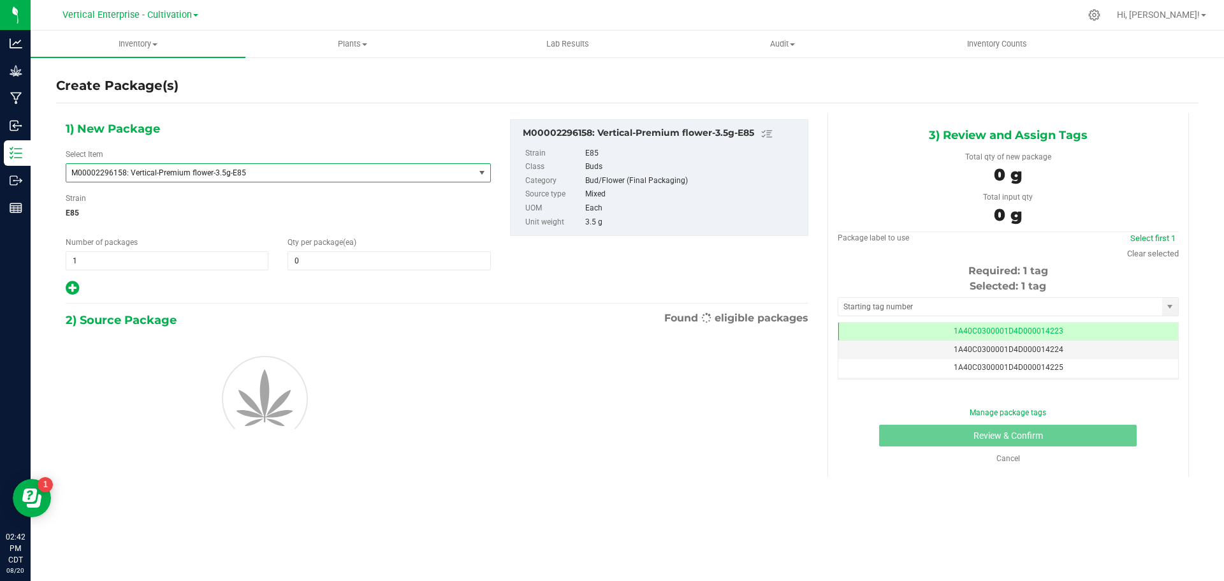
click at [177, 172] on span "M00002296158: Vertical-Premium flower-3.5g-E85" at bounding box center [262, 172] width 382 height 9
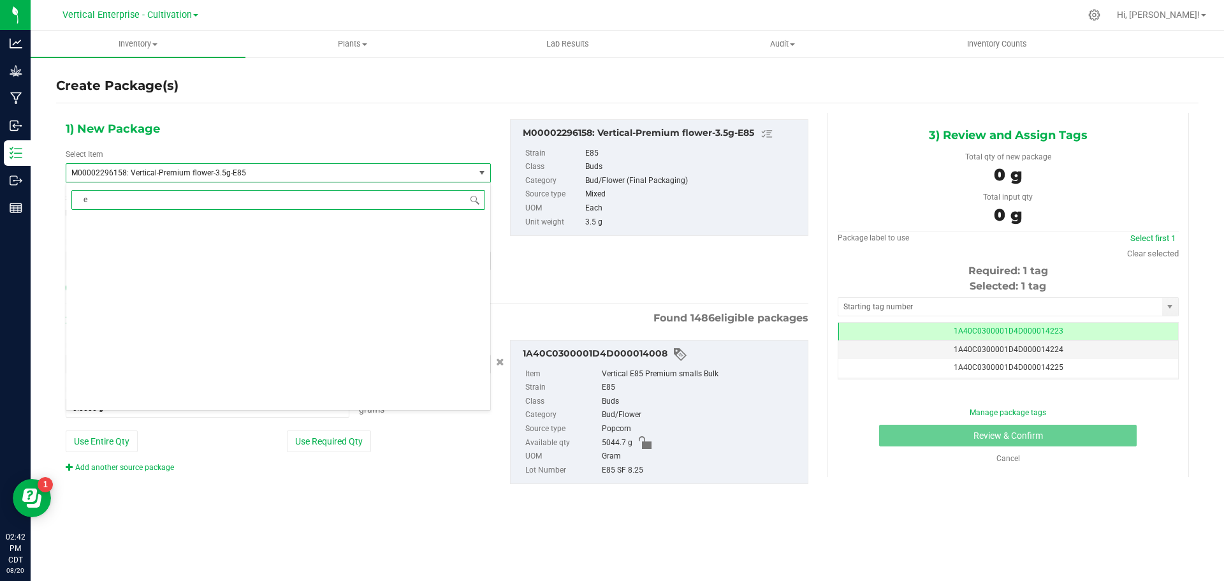
scroll to position [0, 0]
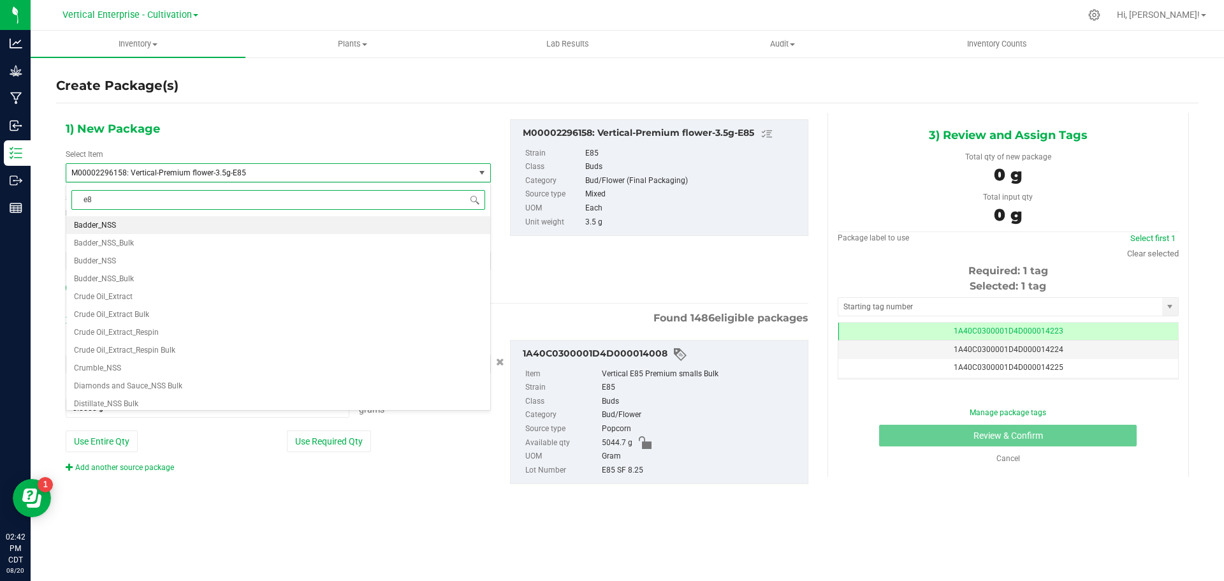
type input "e85"
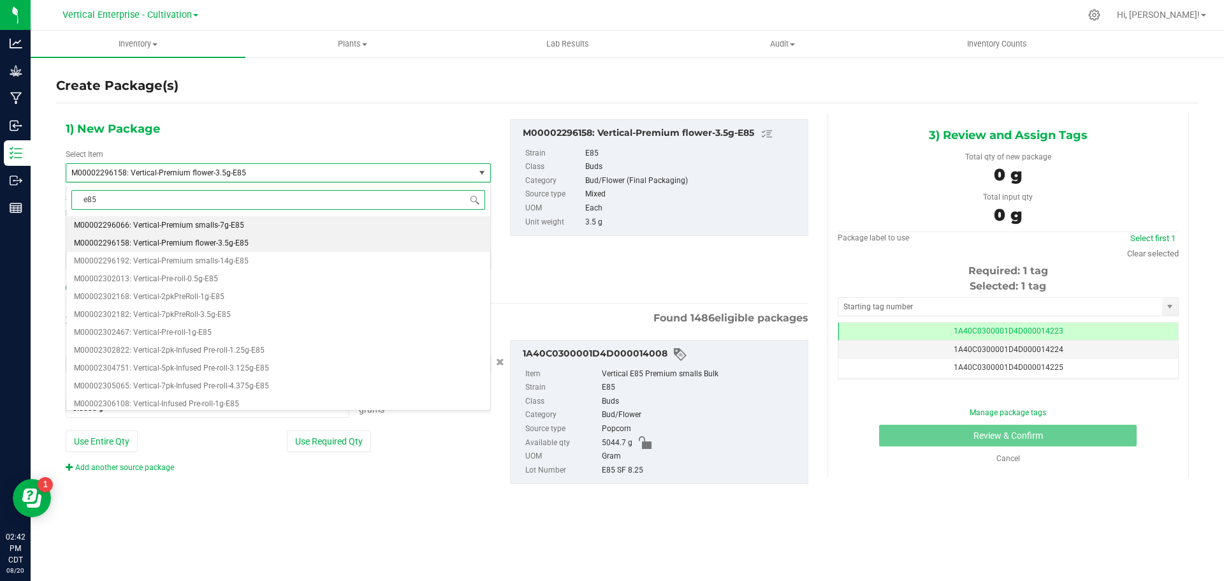
click at [203, 223] on span "M00002296066: Vertical-Premium smalls-7g-E85" at bounding box center [159, 225] width 170 height 9
type input "0"
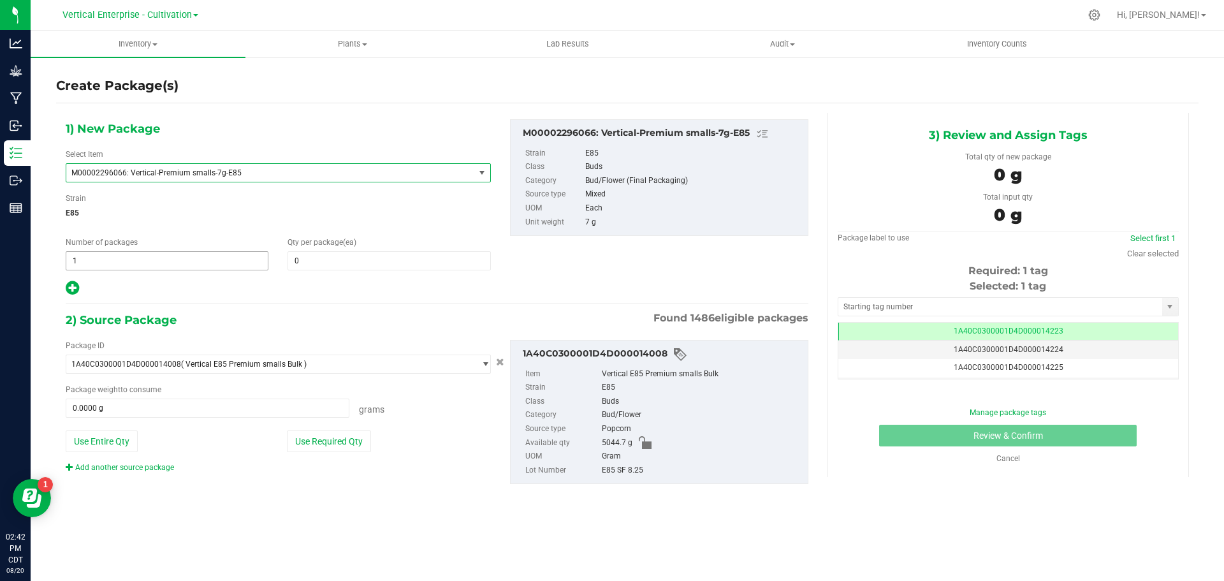
click at [126, 261] on span "1 1" at bounding box center [167, 260] width 203 height 19
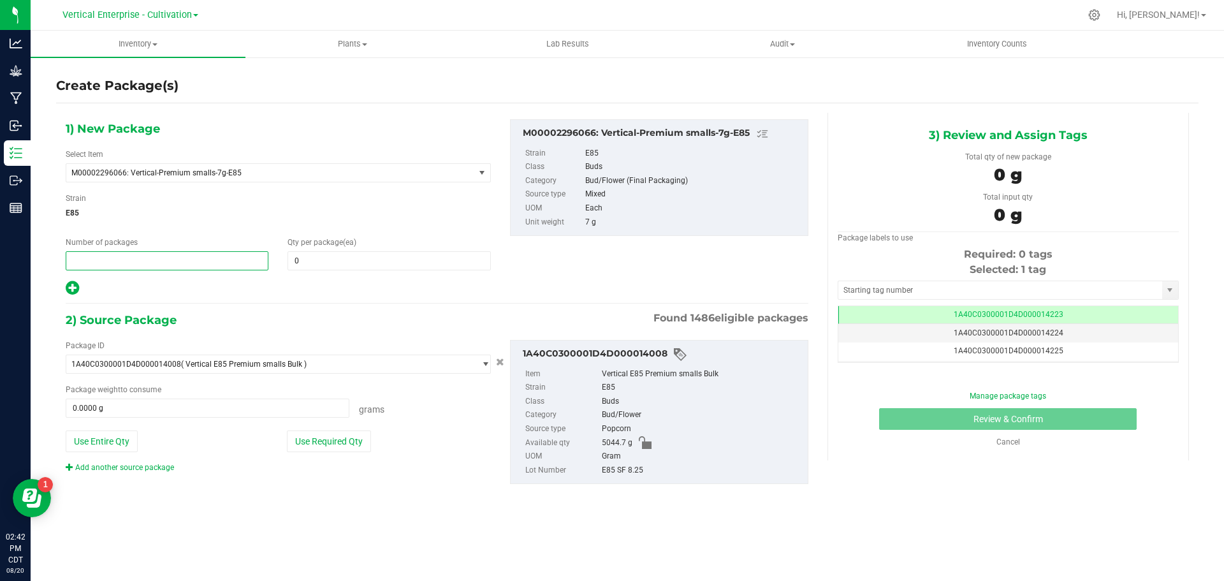
type input "2"
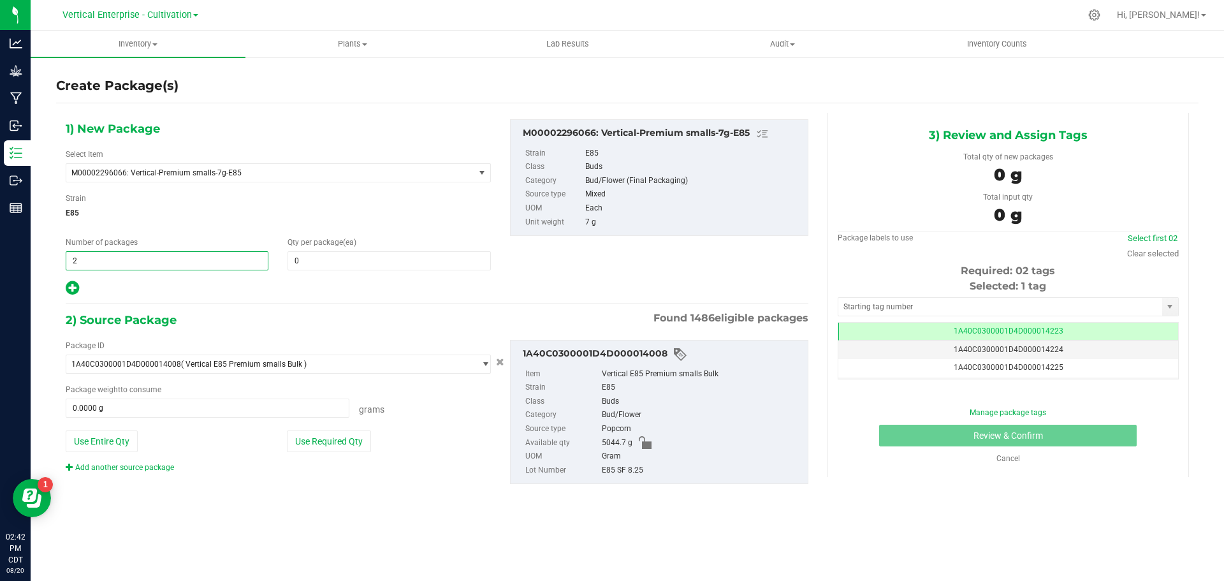
type input "2"
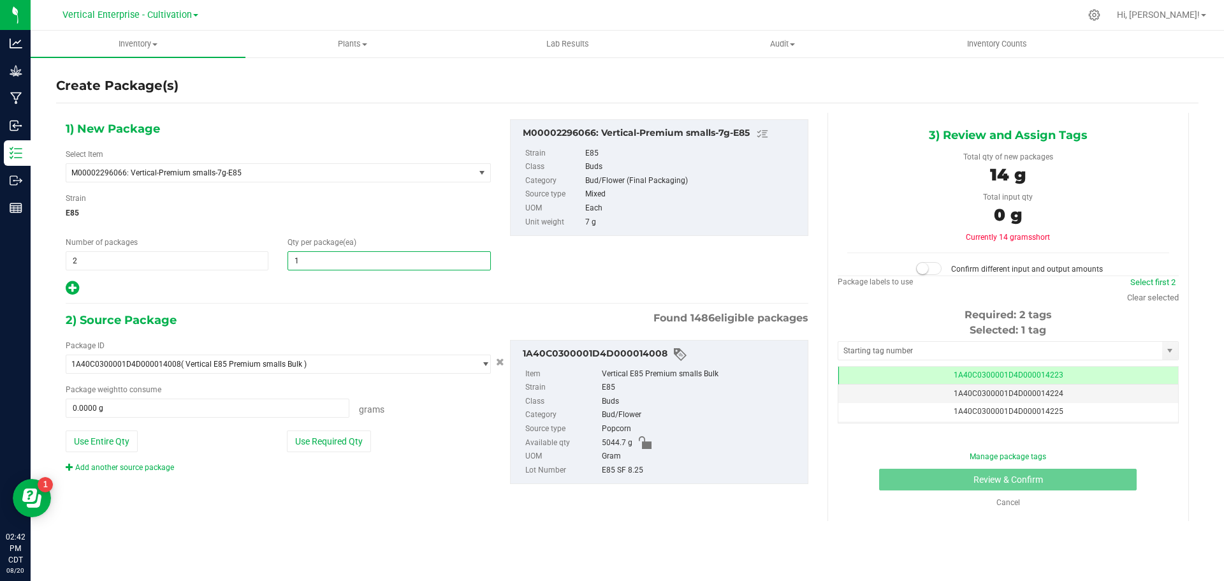
type input "18"
click at [337, 437] on button "Use Required Qty" at bounding box center [329, 441] width 84 height 22
type input "252.0000 g"
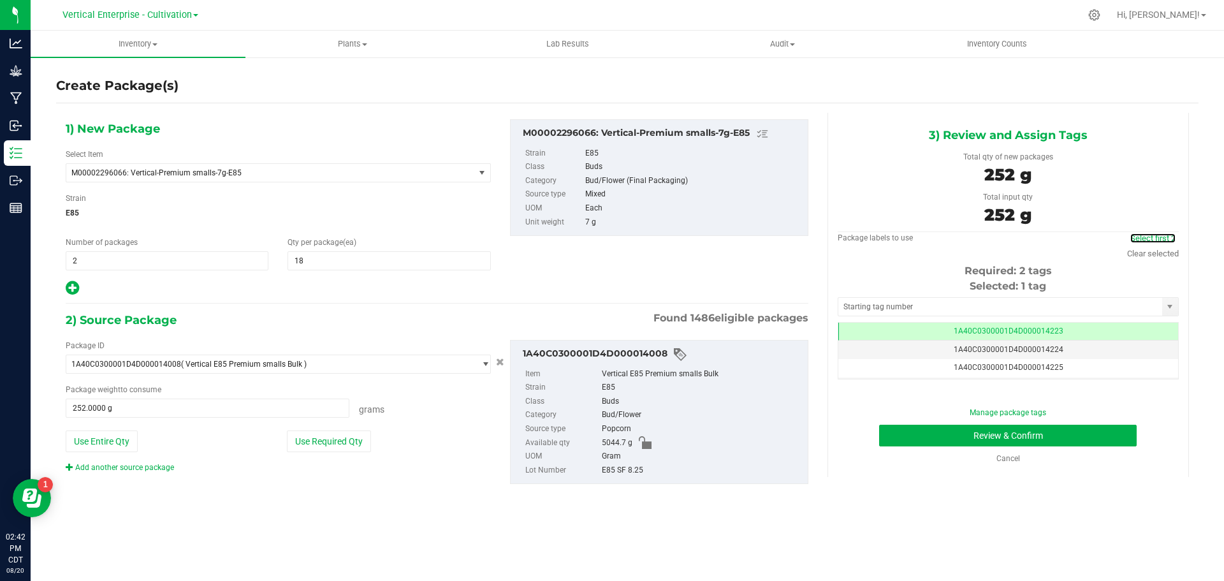
click at [1149, 238] on link "Select first 2" at bounding box center [1152, 238] width 45 height 10
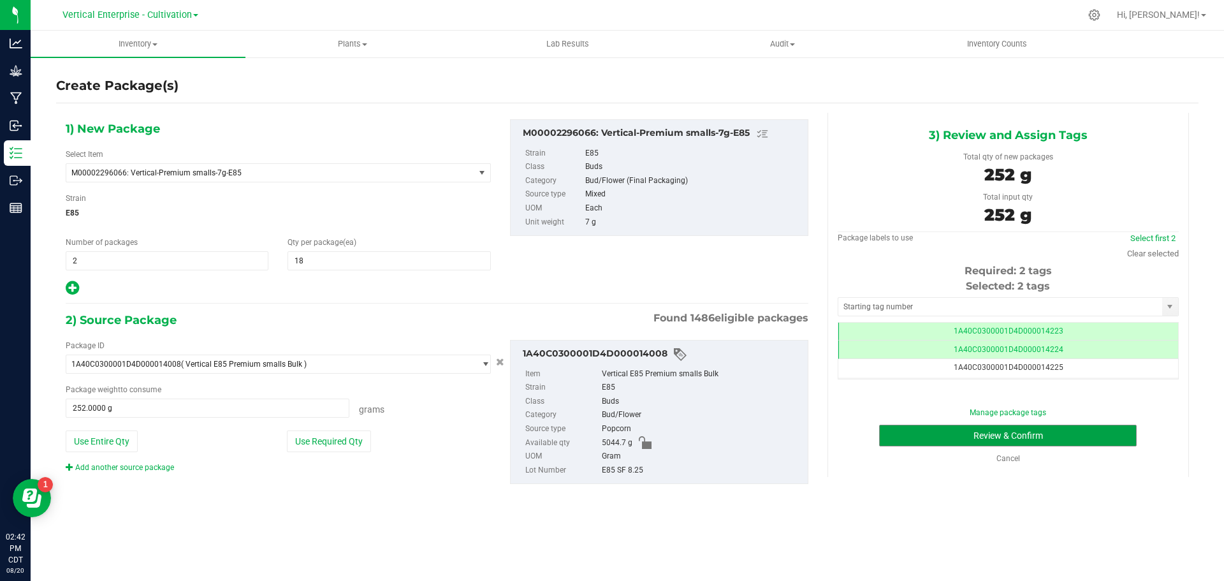
click at [1067, 437] on button "Review & Confirm" at bounding box center [1008, 436] width 258 height 22
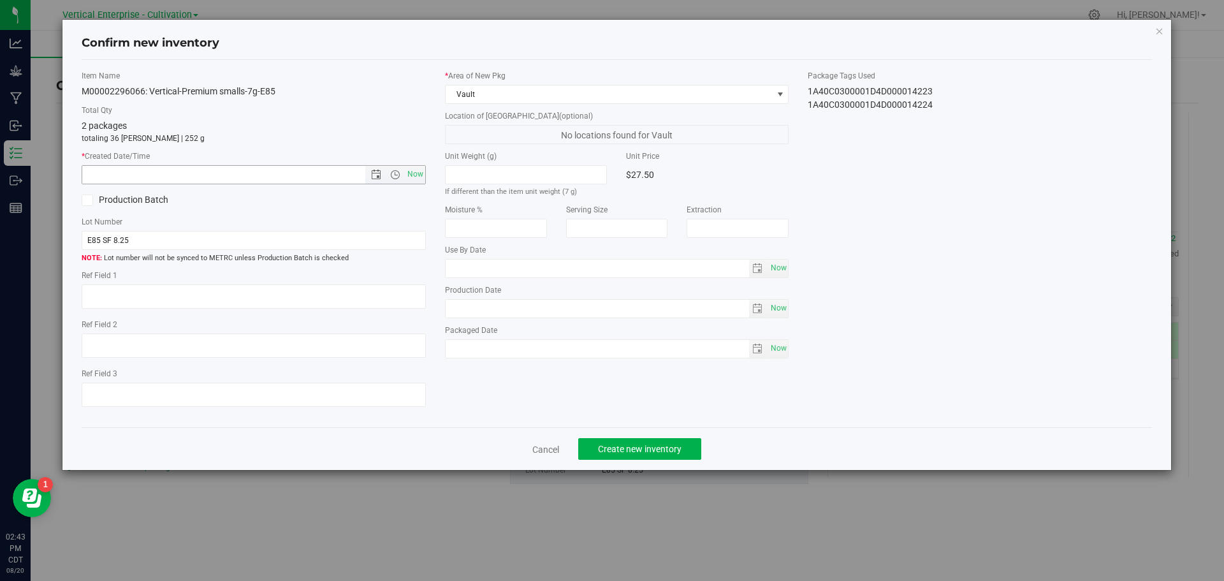
click at [418, 178] on span "Now" at bounding box center [415, 174] width 22 height 18
type input "8/20/2025 2:43 PM"
click at [687, 453] on button "Create new inventory" at bounding box center [639, 449] width 123 height 22
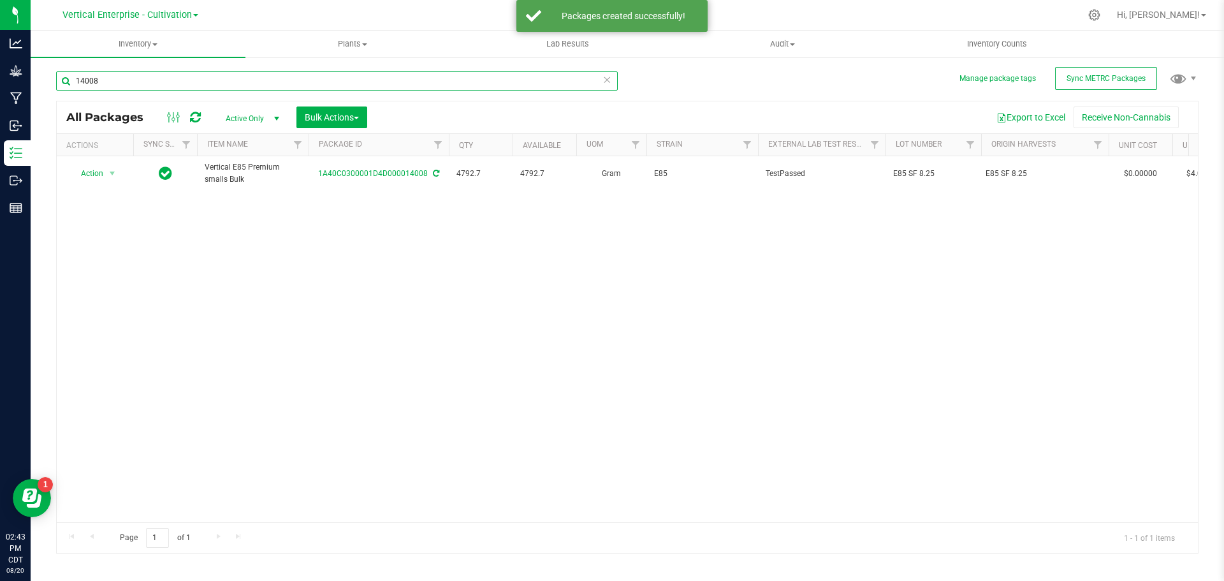
click at [135, 84] on input "14008" at bounding box center [337, 80] width 562 height 19
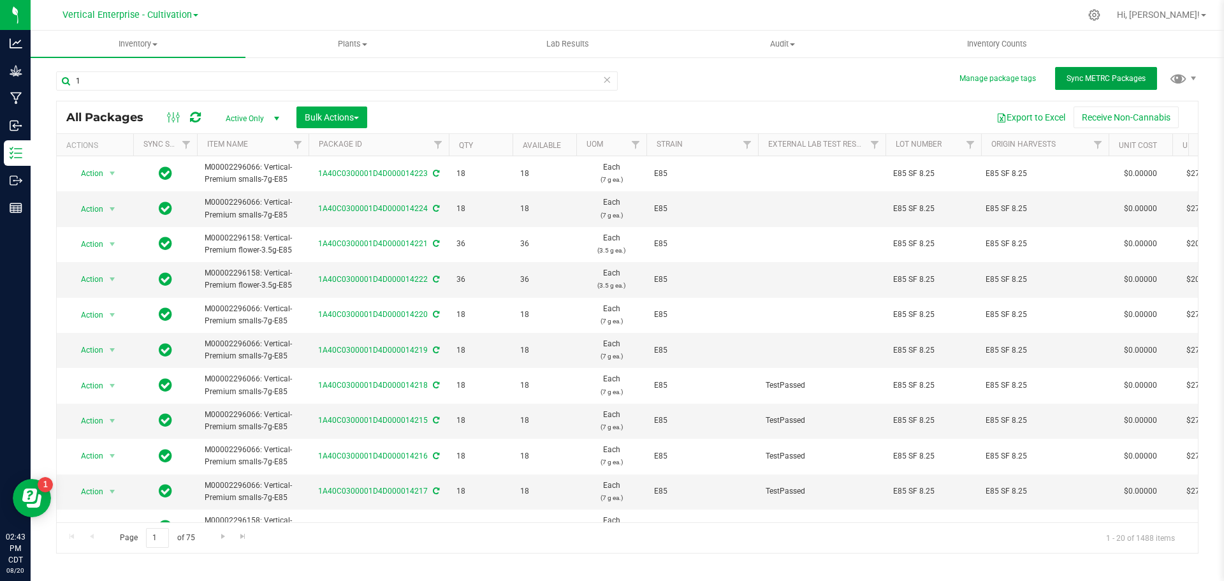
click at [1066, 85] on button "Sync METRC Packages" at bounding box center [1106, 78] width 102 height 23
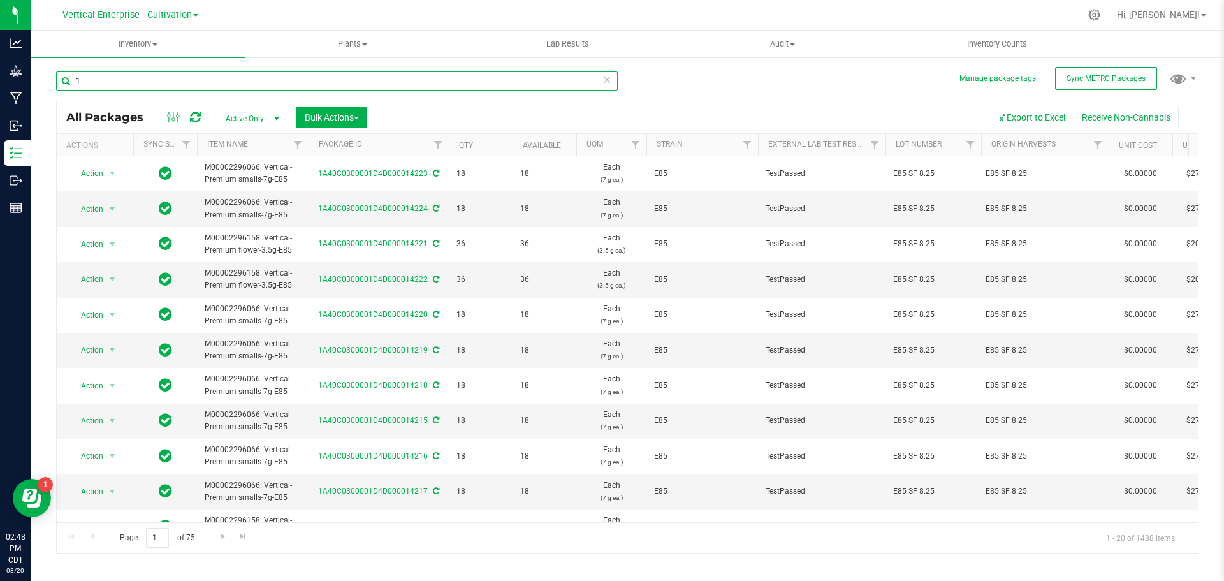
click at [149, 82] on input "1" at bounding box center [337, 80] width 562 height 19
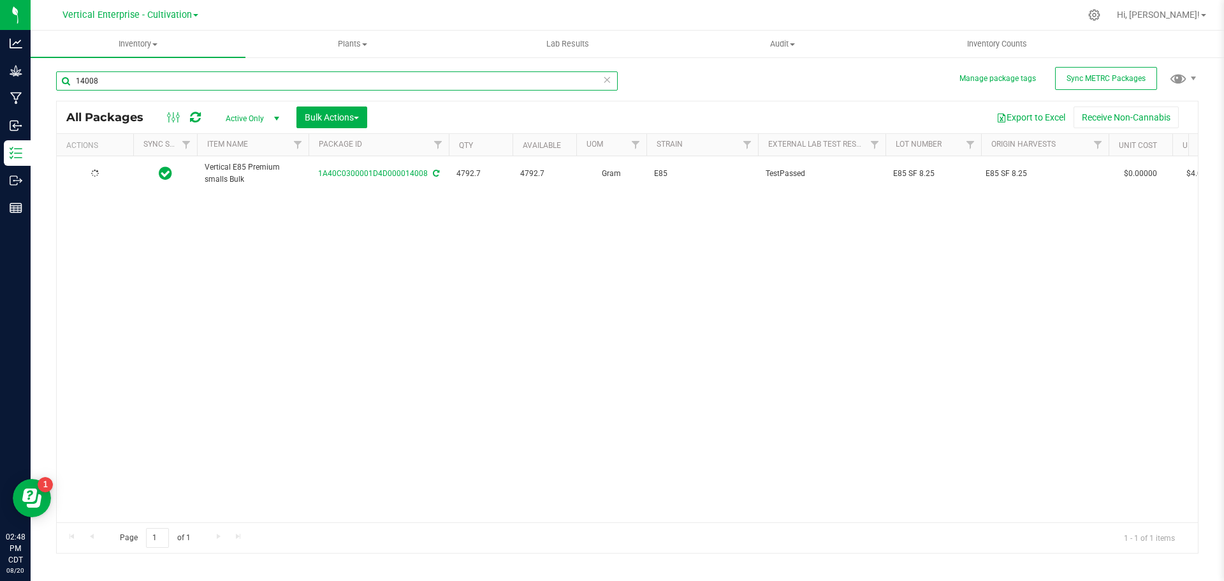
type input "14008"
click at [96, 171] on span "Action" at bounding box center [86, 173] width 34 height 18
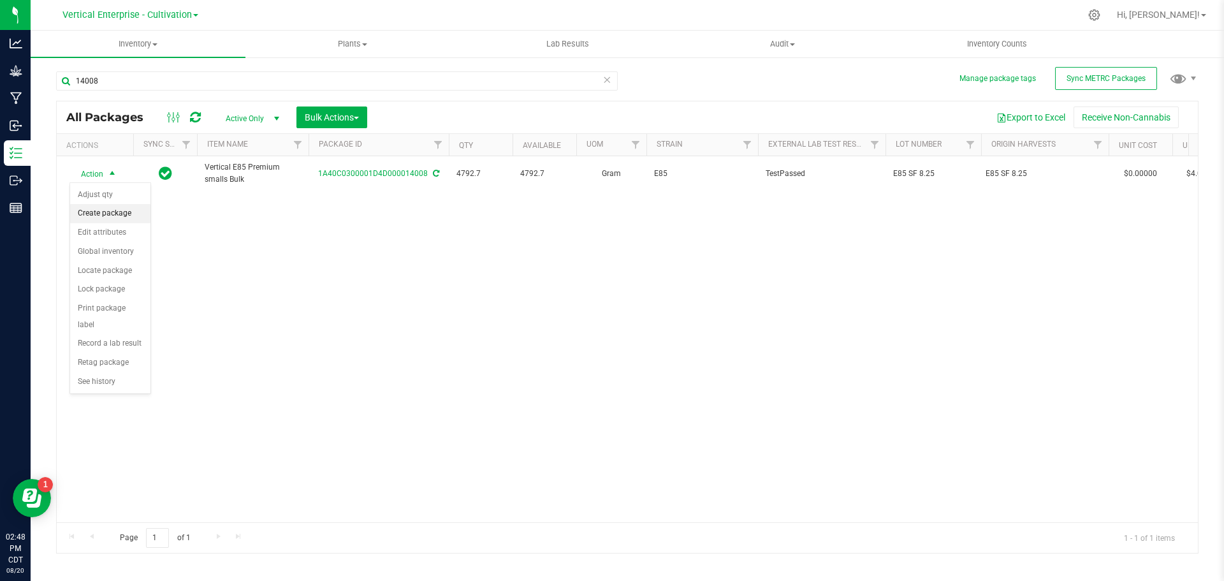
click at [96, 208] on li "Create package" at bounding box center [110, 213] width 80 height 19
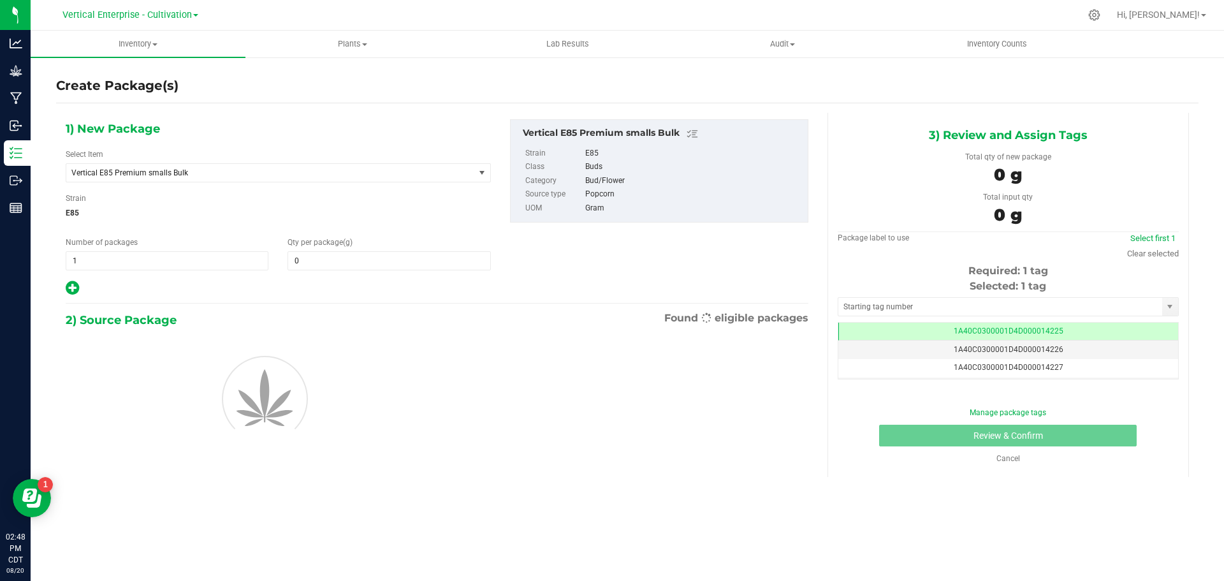
type input "0.0000"
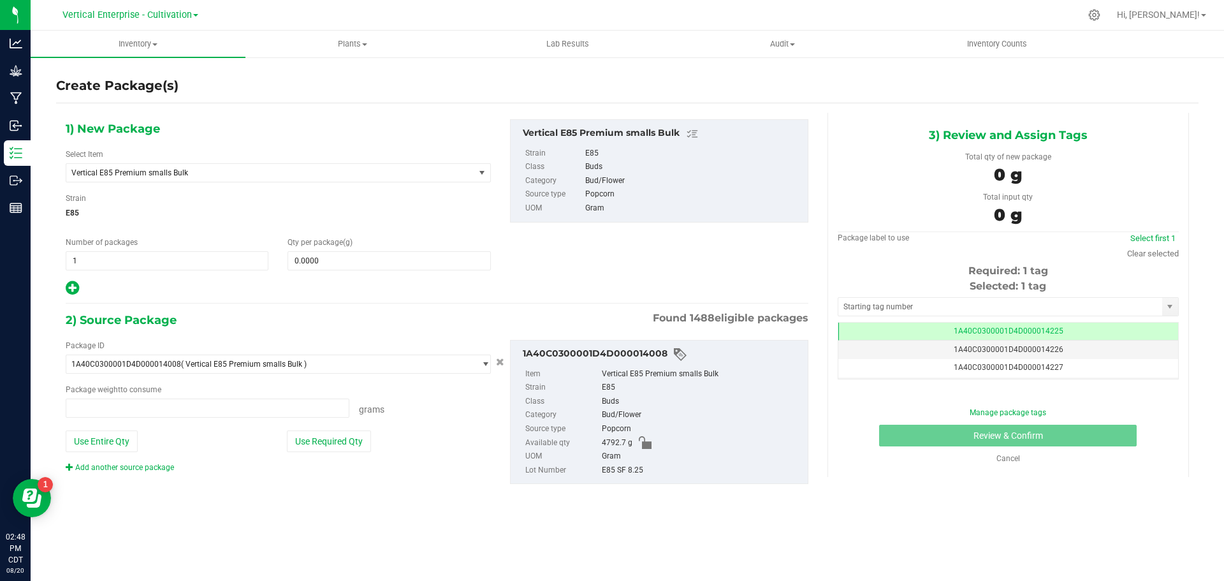
type input "0.0000 g"
click at [175, 175] on span "Vertical E85 Premium smalls Bulk" at bounding box center [262, 172] width 382 height 9
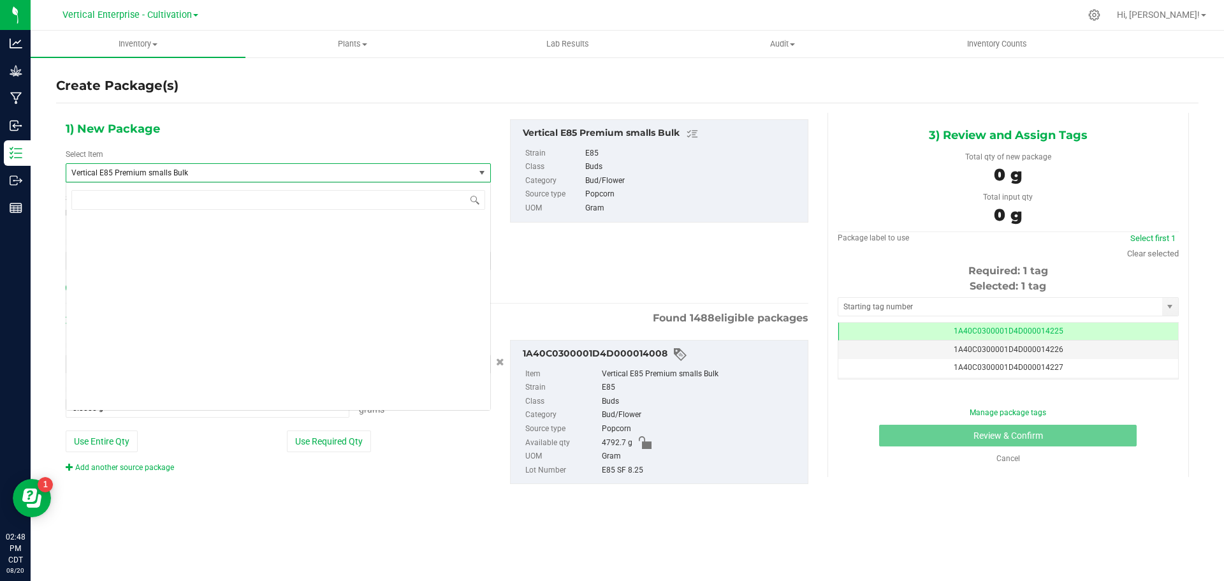
scroll to position [31255, 0]
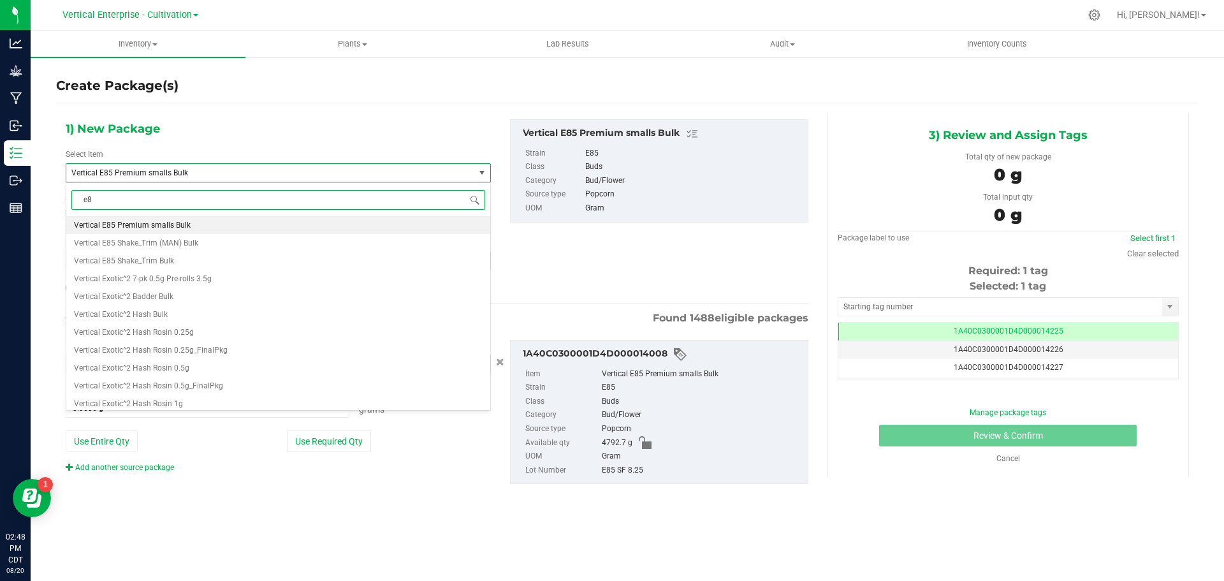
type input "e85"
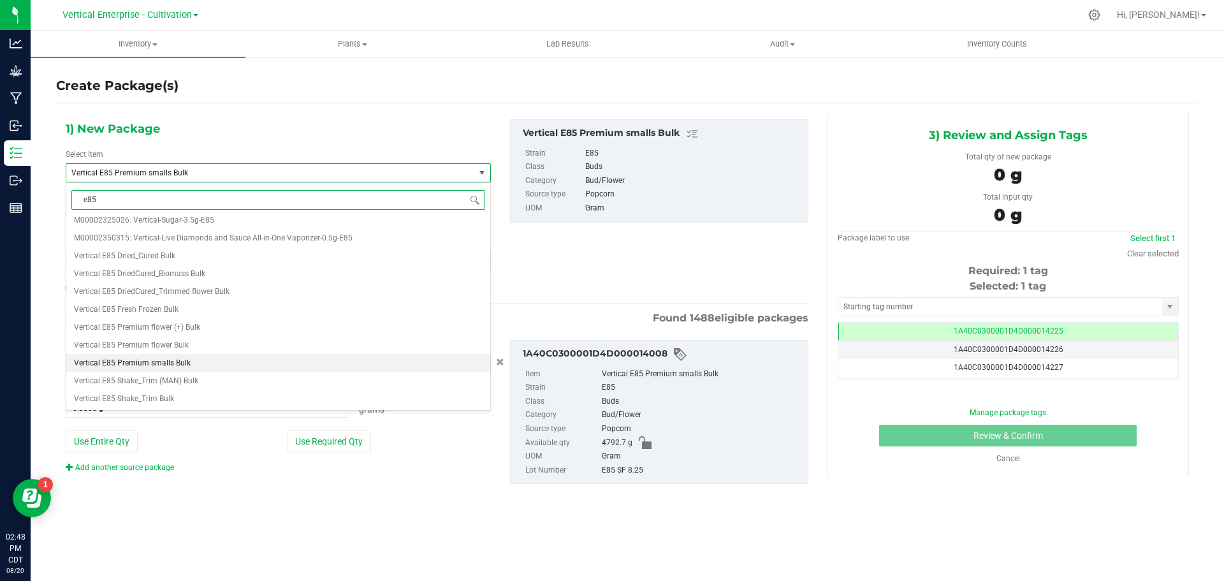
scroll to position [0, 0]
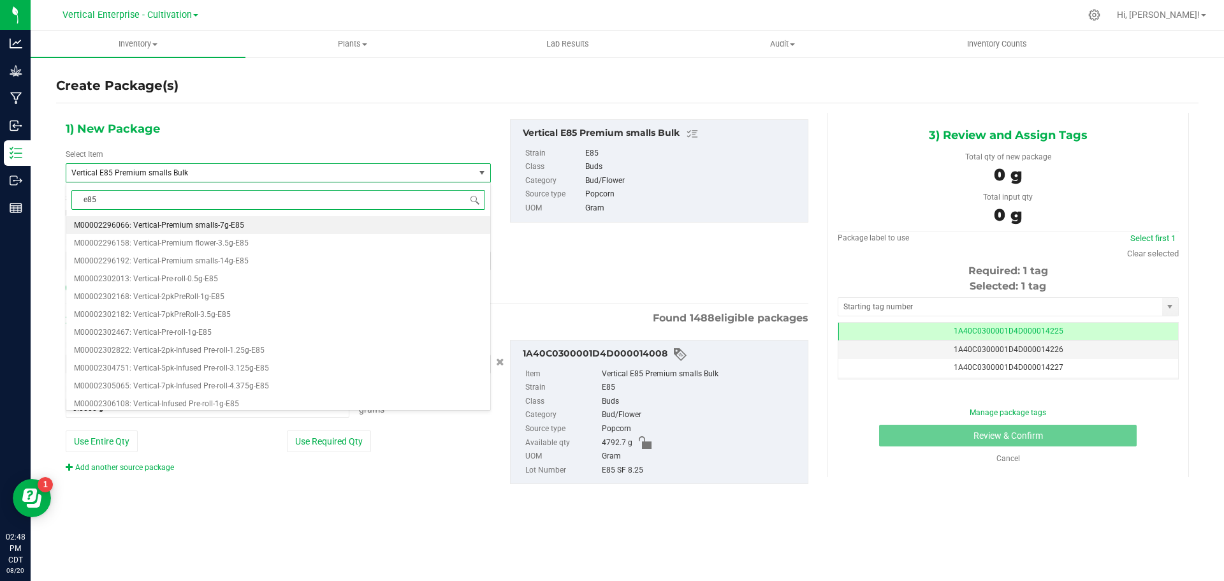
click at [249, 223] on li "M00002296066: Vertical-Premium smalls-7g-E85" at bounding box center [278, 225] width 424 height 18
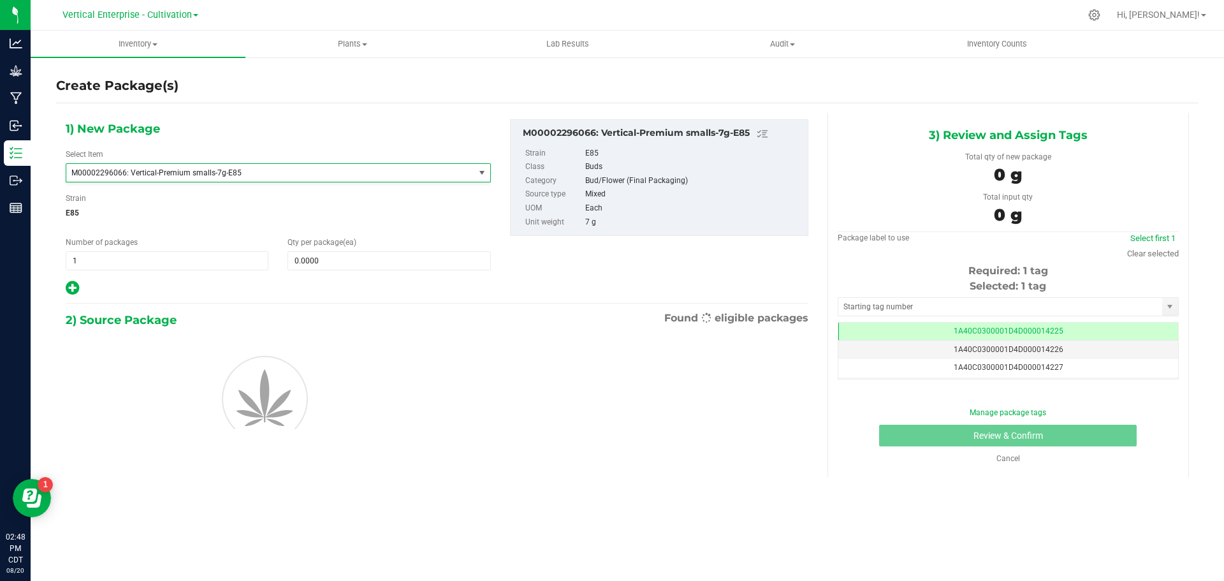
type input "0"
click at [320, 252] on span at bounding box center [389, 260] width 203 height 19
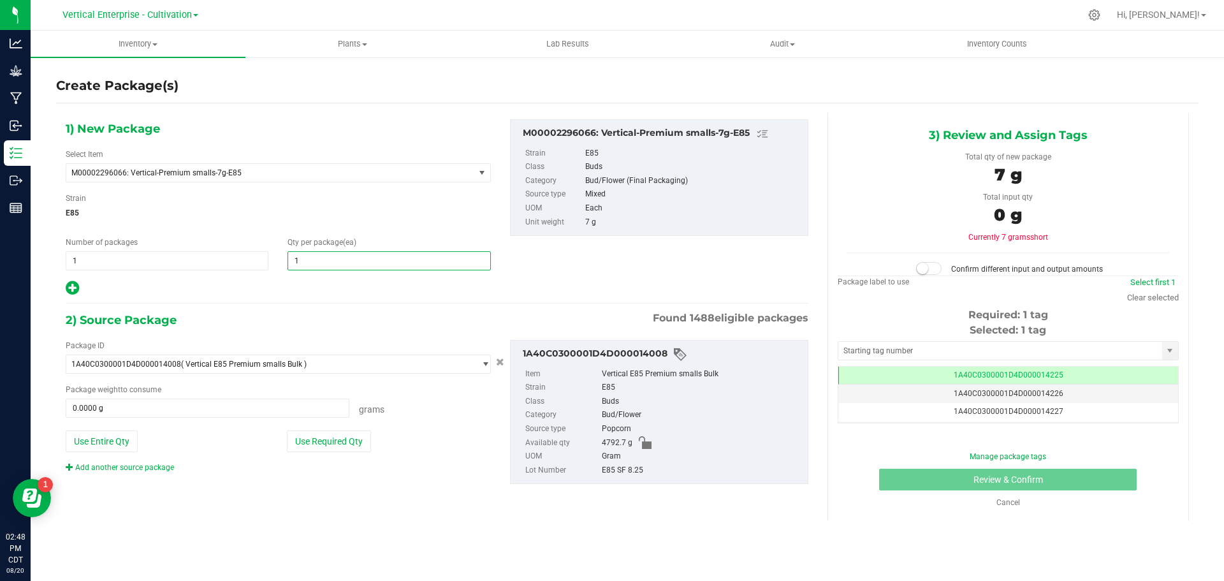
type input "18"
click at [336, 443] on button "Use Required Qty" at bounding box center [329, 441] width 84 height 22
type input "126.0000 g"
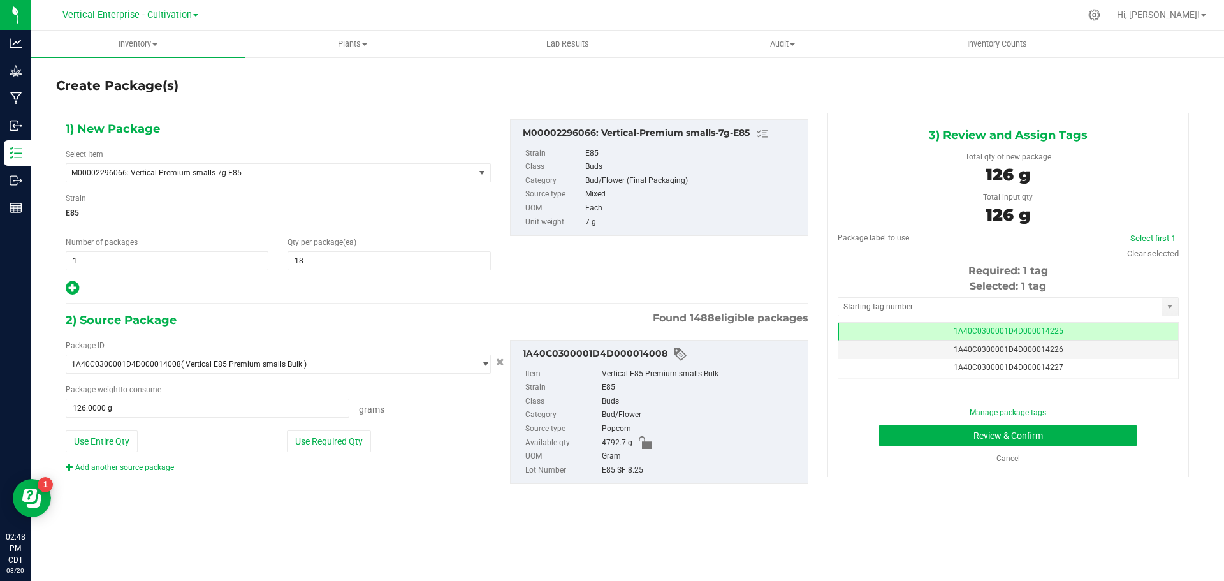
click at [955, 447] on div "Manage package tags Review & Confirm Cancel" at bounding box center [1008, 435] width 322 height 57
click at [954, 433] on button "Review & Confirm" at bounding box center [1008, 436] width 258 height 22
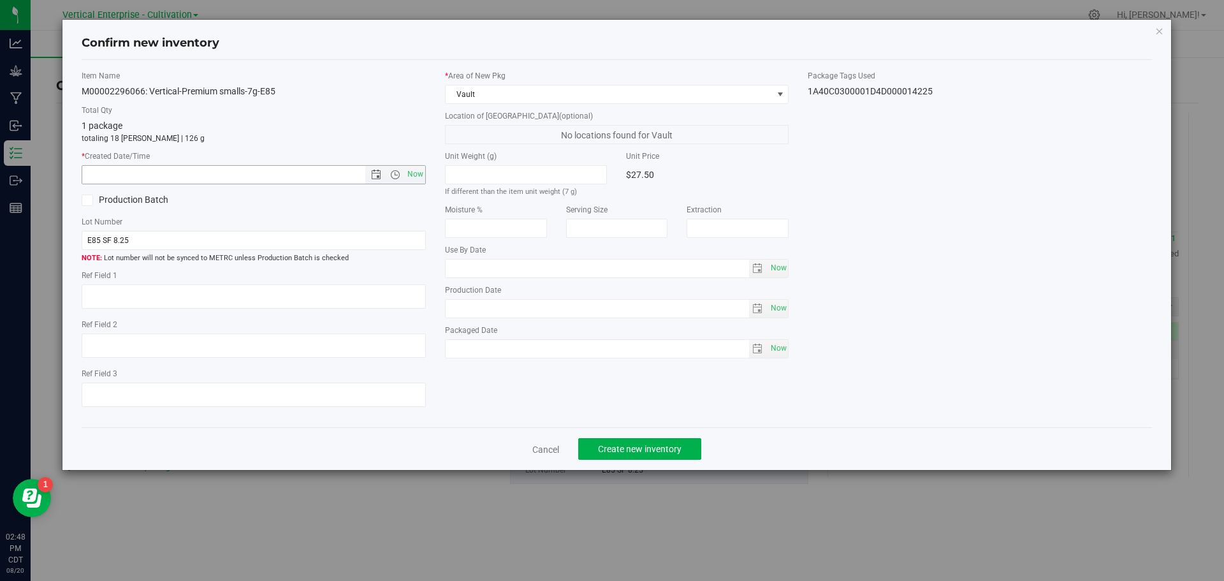
click at [421, 171] on span "Now" at bounding box center [415, 174] width 22 height 18
type input "8/20/2025 2:48 PM"
click at [682, 457] on button "Create new inventory" at bounding box center [639, 449] width 123 height 22
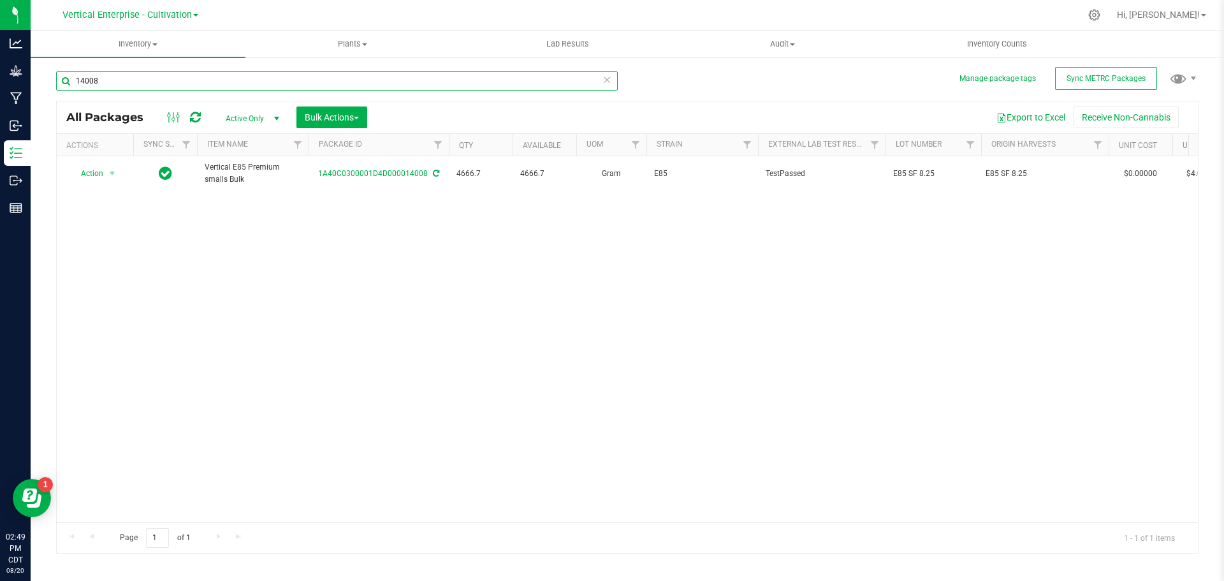
click at [135, 84] on input "14008" at bounding box center [337, 80] width 562 height 19
type input "1"
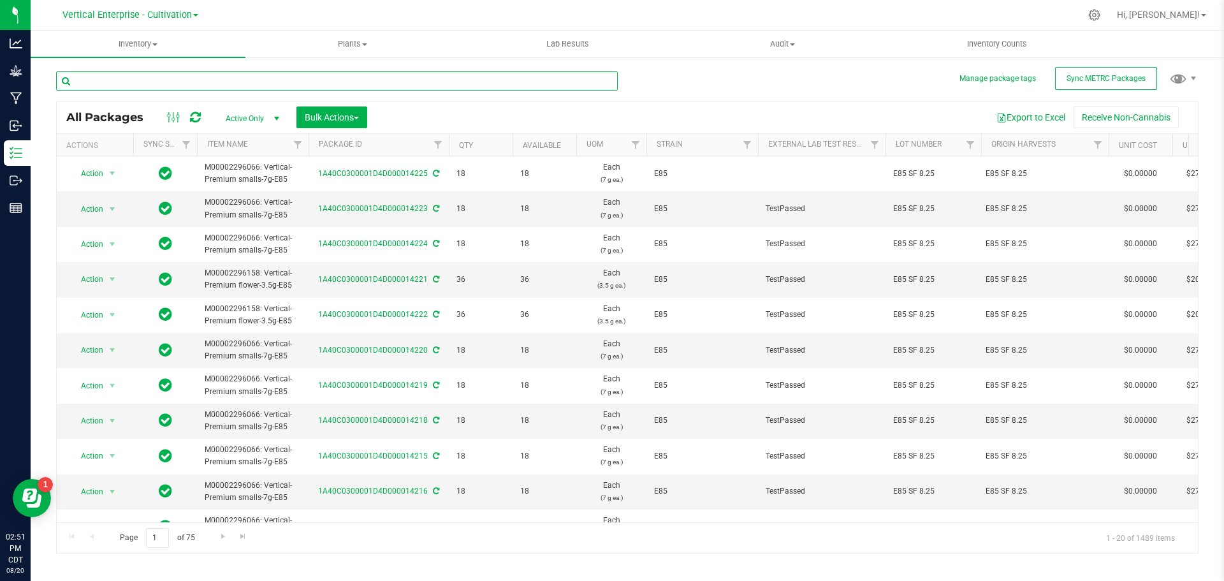
click at [101, 74] on input "text" at bounding box center [337, 80] width 562 height 19
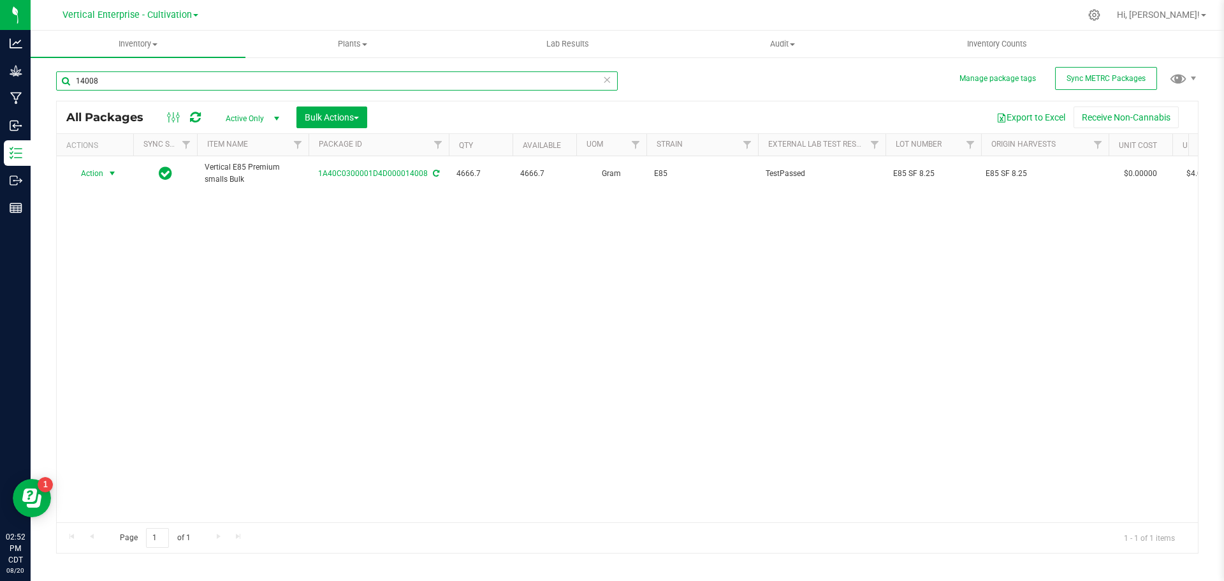
type input "14008"
click at [84, 175] on span "Action" at bounding box center [86, 173] width 34 height 18
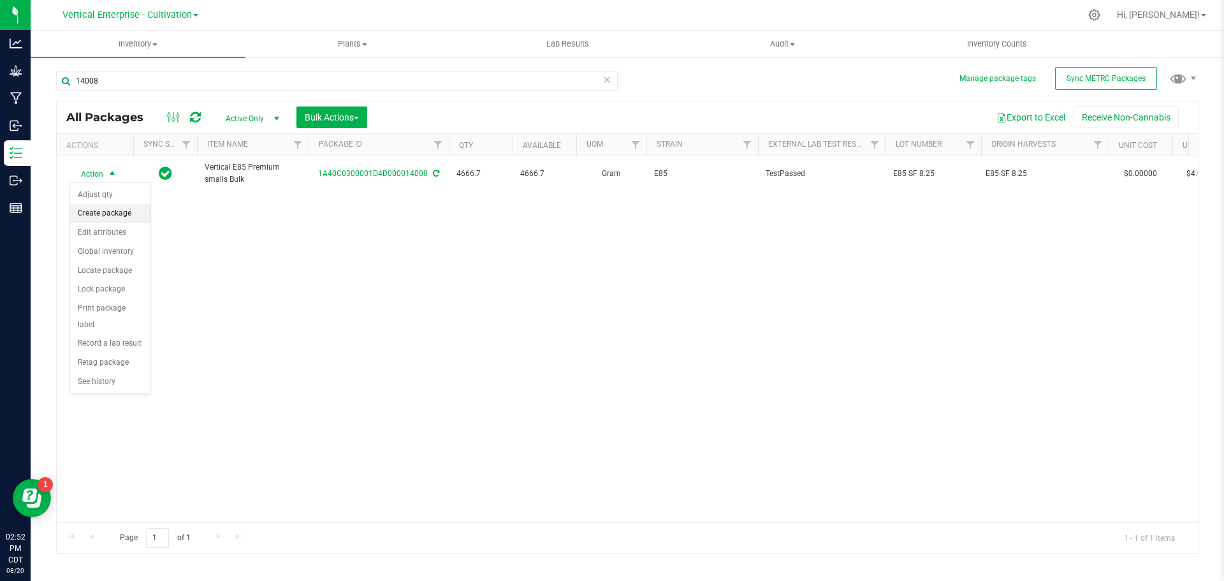
click at [80, 205] on li "Create package" at bounding box center [110, 213] width 80 height 19
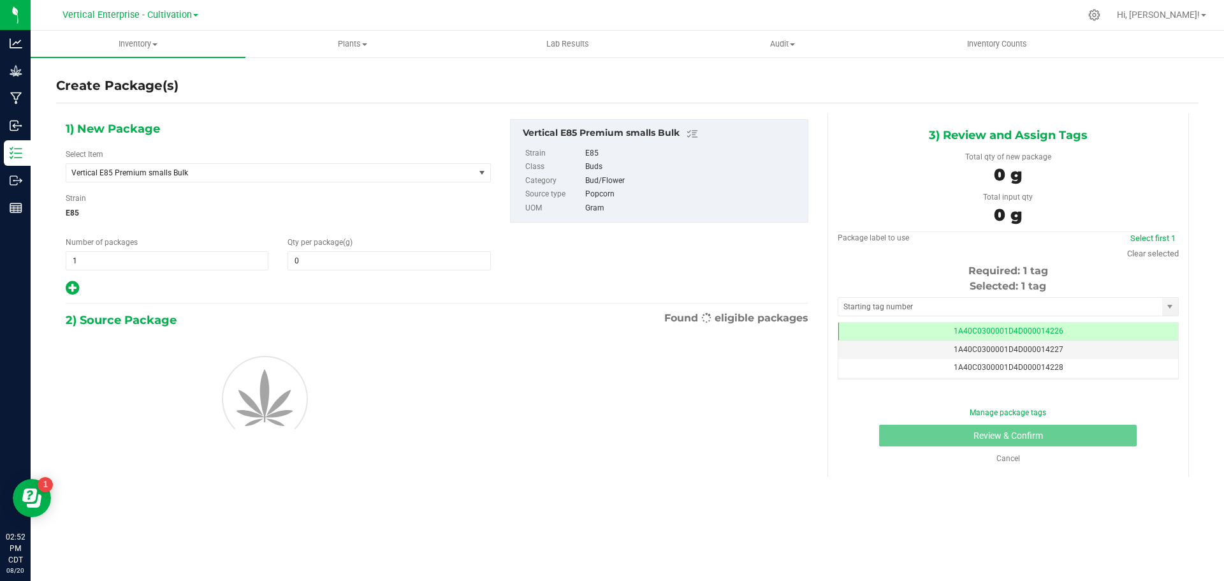
type input "0.0000"
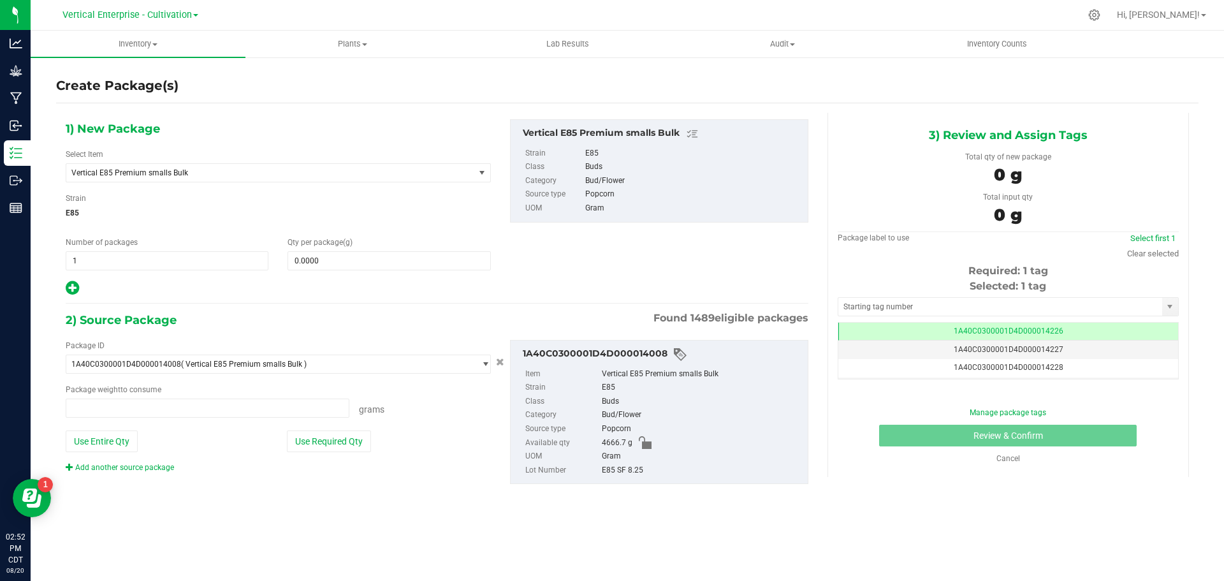
type input "0.0000 g"
click at [156, 177] on span "Vertical E85 Premium smalls Bulk" at bounding box center [262, 172] width 382 height 9
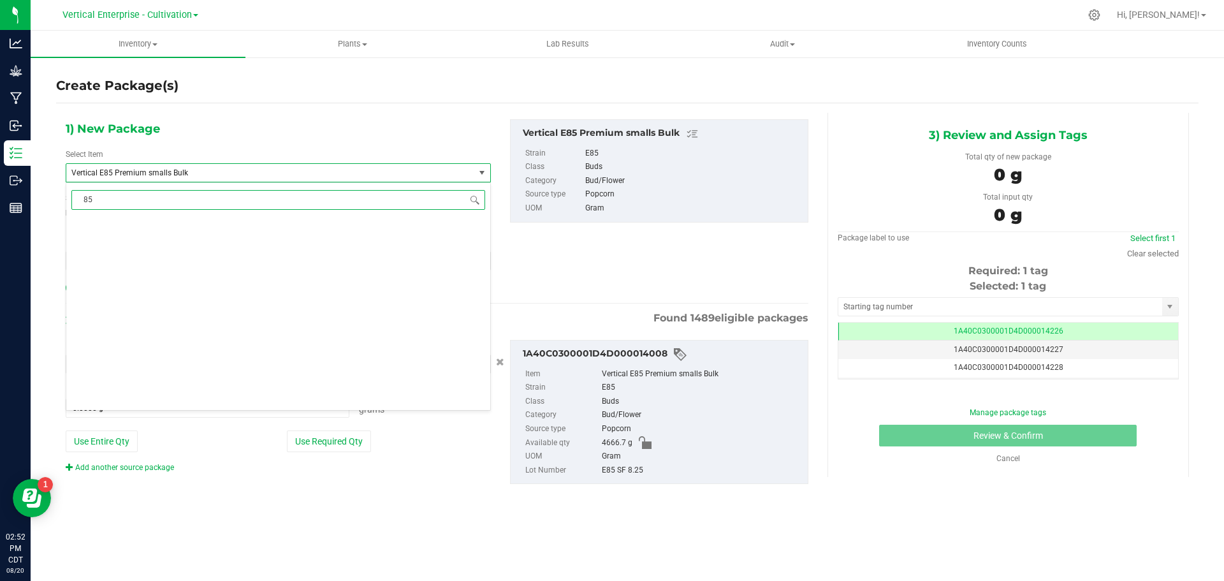
scroll to position [0, 0]
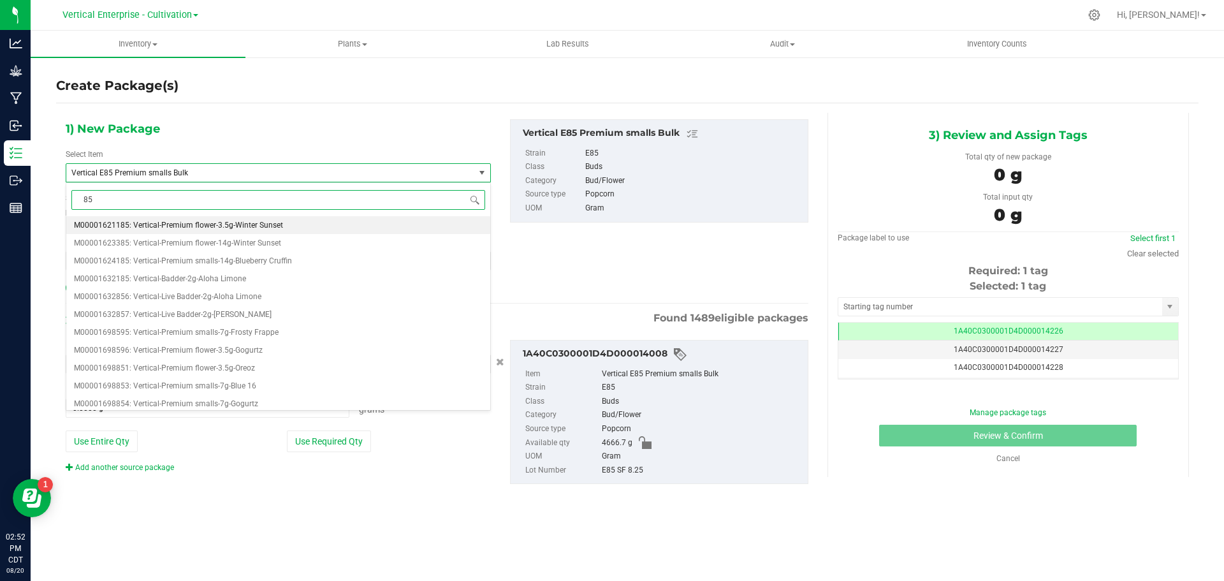
type input "8"
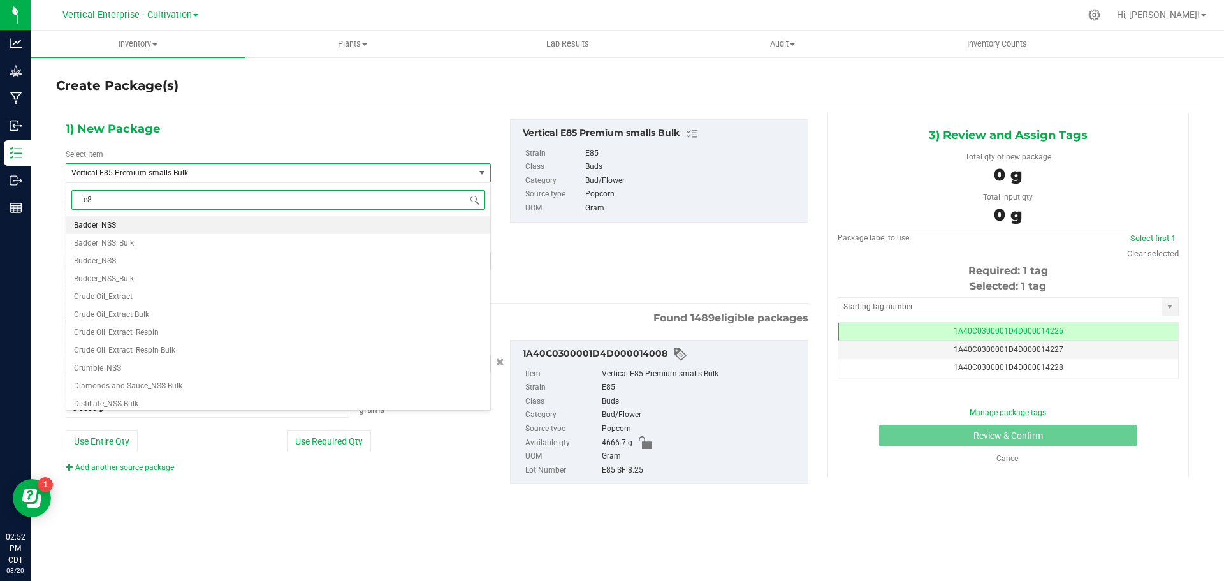
type input "e85"
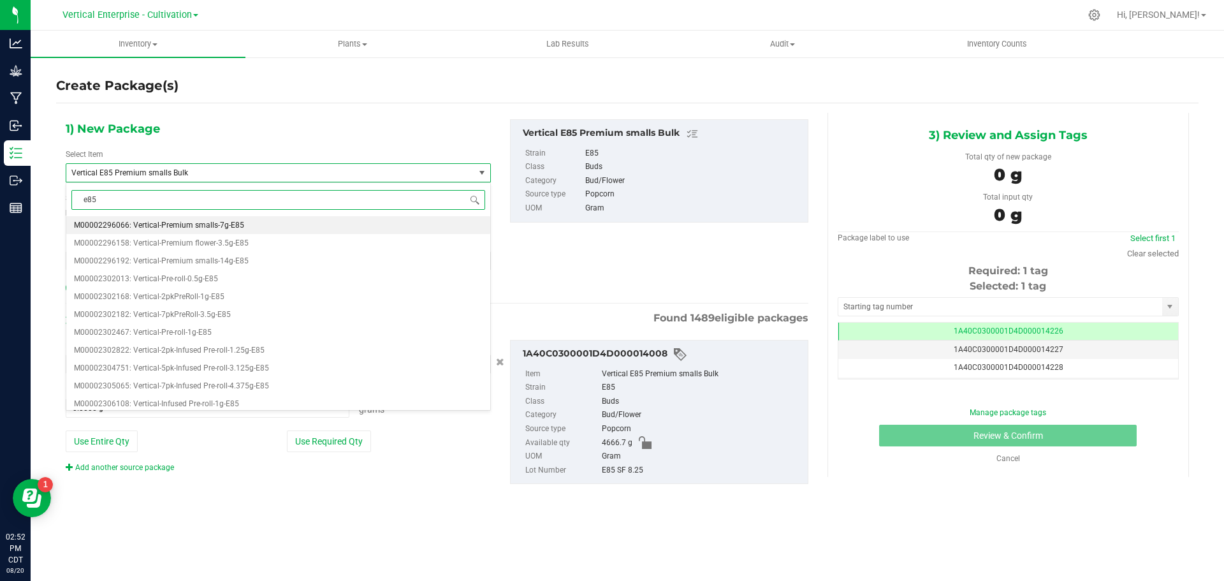
click at [141, 228] on span "M00002296066: Vertical-Premium smalls-7g-E85" at bounding box center [159, 225] width 170 height 9
type input "0"
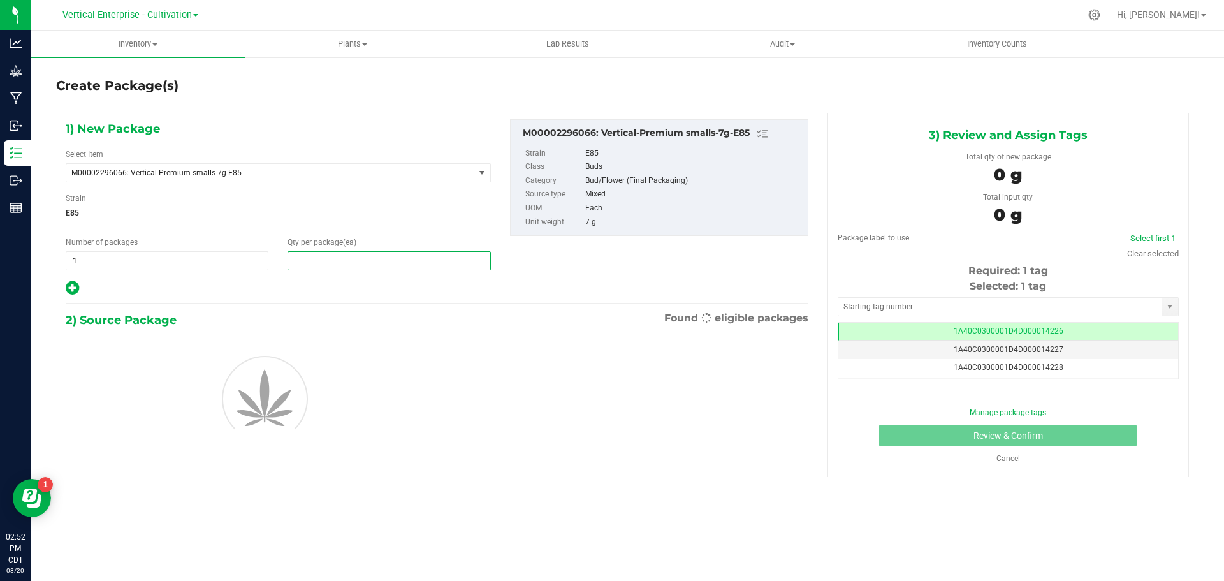
click at [320, 268] on span at bounding box center [389, 260] width 203 height 19
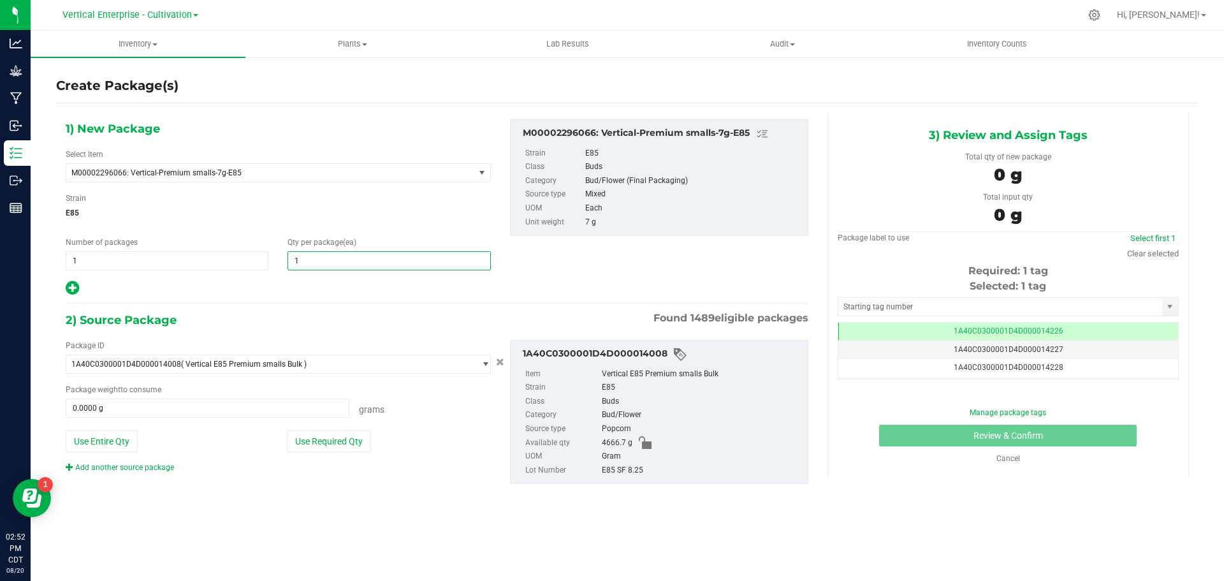
type input "18"
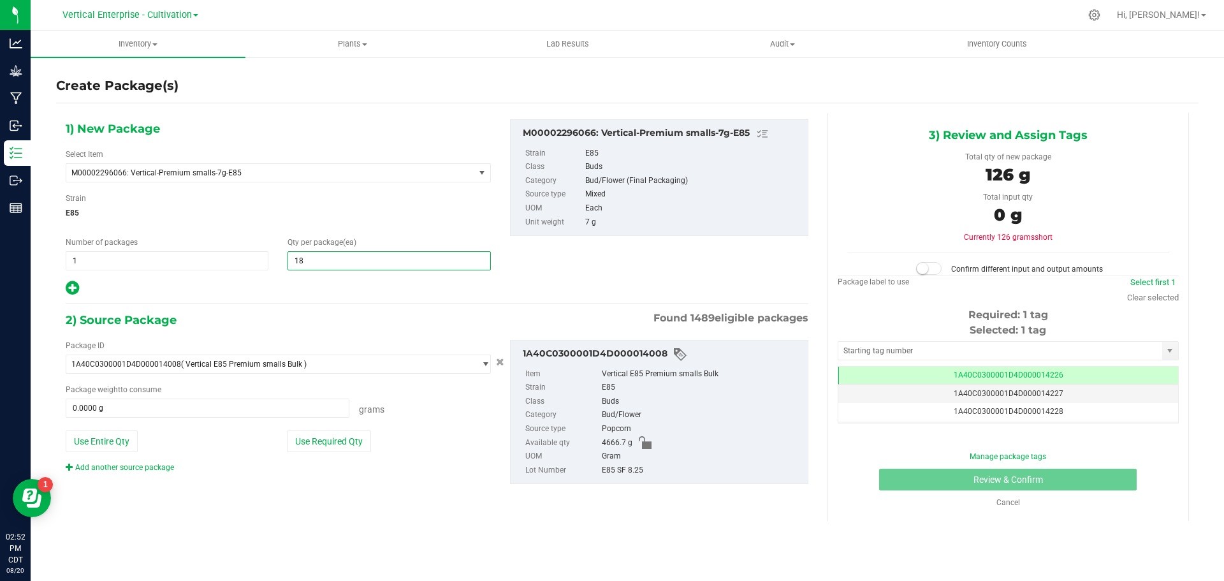
type input "18"
click at [340, 440] on button "Use Required Qty" at bounding box center [329, 441] width 84 height 22
type input "126.0000 g"
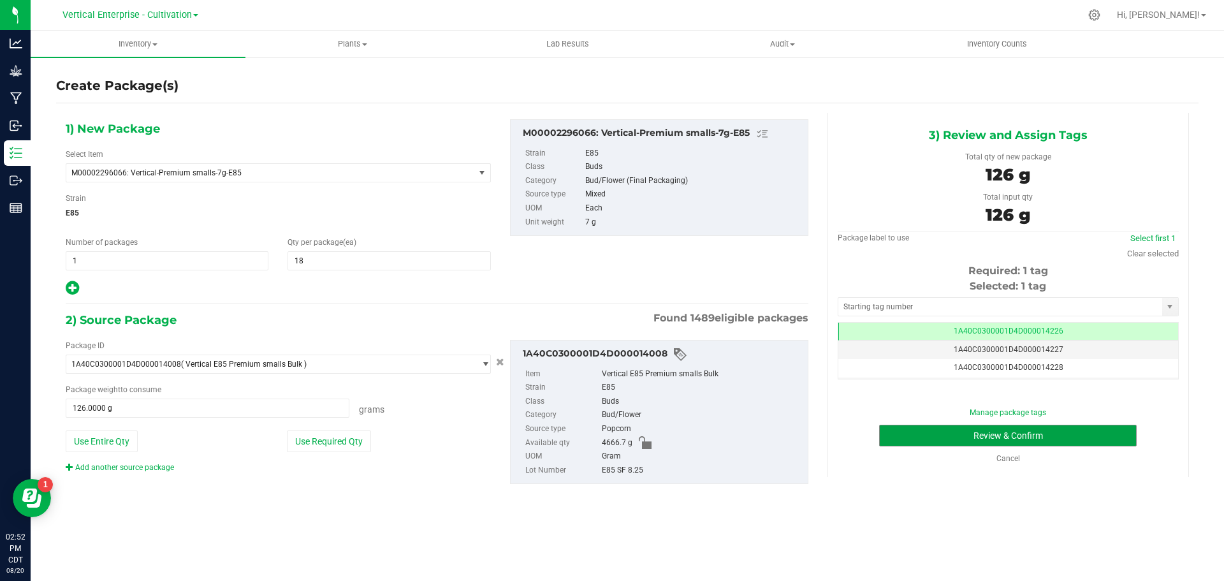
click at [1054, 441] on button "Review & Confirm" at bounding box center [1008, 436] width 258 height 22
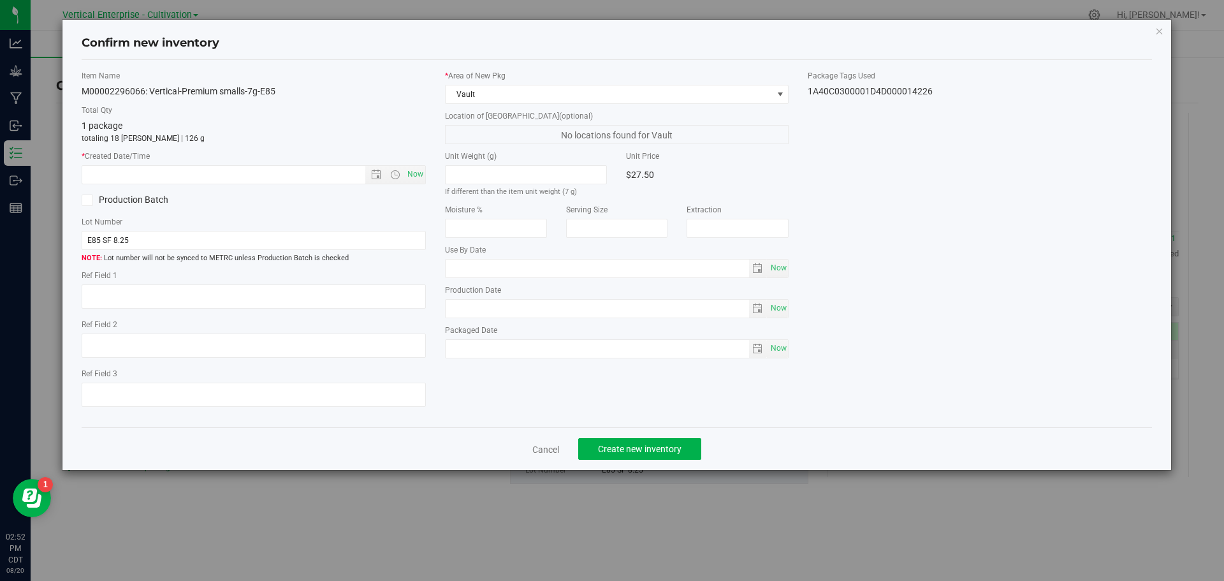
click at [417, 173] on span "Now" at bounding box center [415, 174] width 22 height 18
type input "8/20/2025 2:52 PM"
click at [611, 456] on button "Create new inventory" at bounding box center [639, 449] width 123 height 22
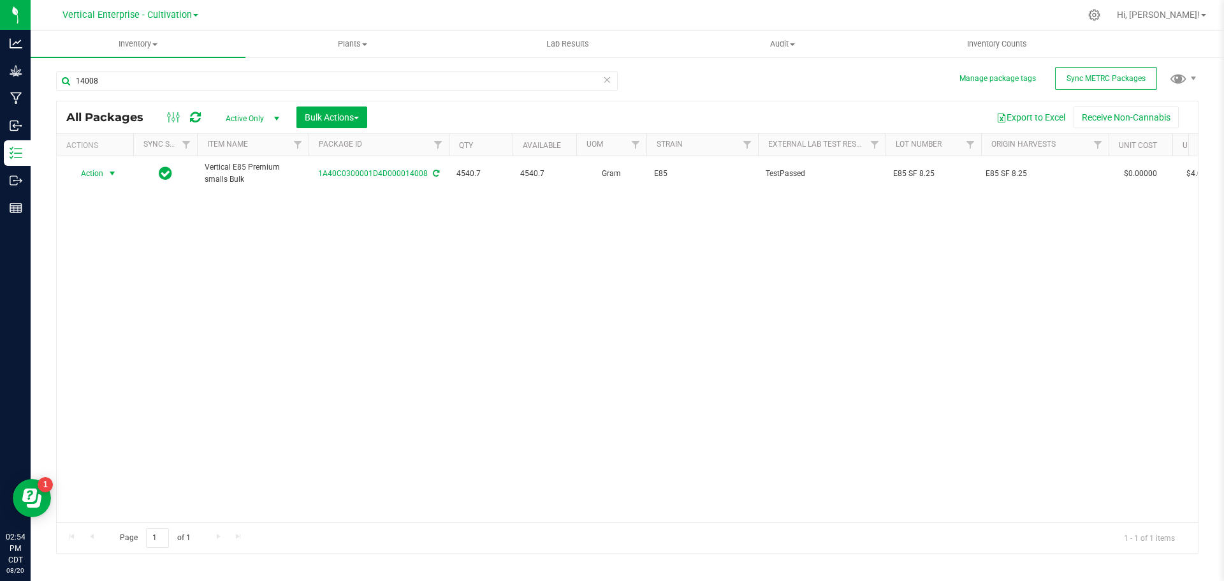
click at [81, 170] on span "Action" at bounding box center [86, 173] width 34 height 18
type input "1"
type input "14055"
click at [88, 177] on span "Action" at bounding box center [86, 173] width 34 height 18
click at [92, 214] on li "Create package" at bounding box center [110, 213] width 80 height 19
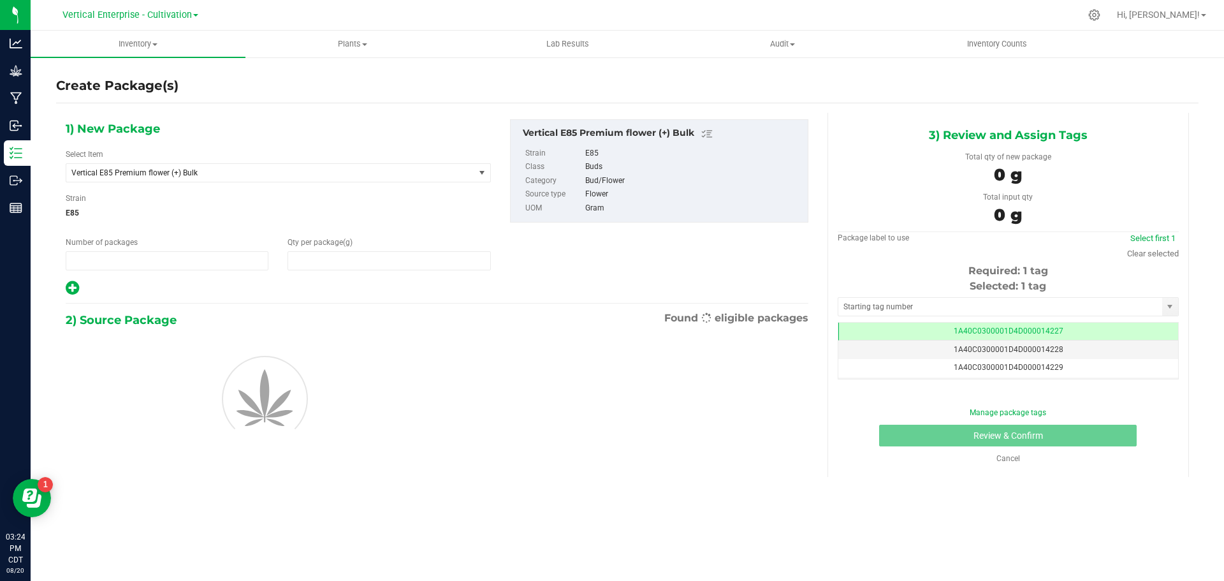
type input "1"
type input "0.0000"
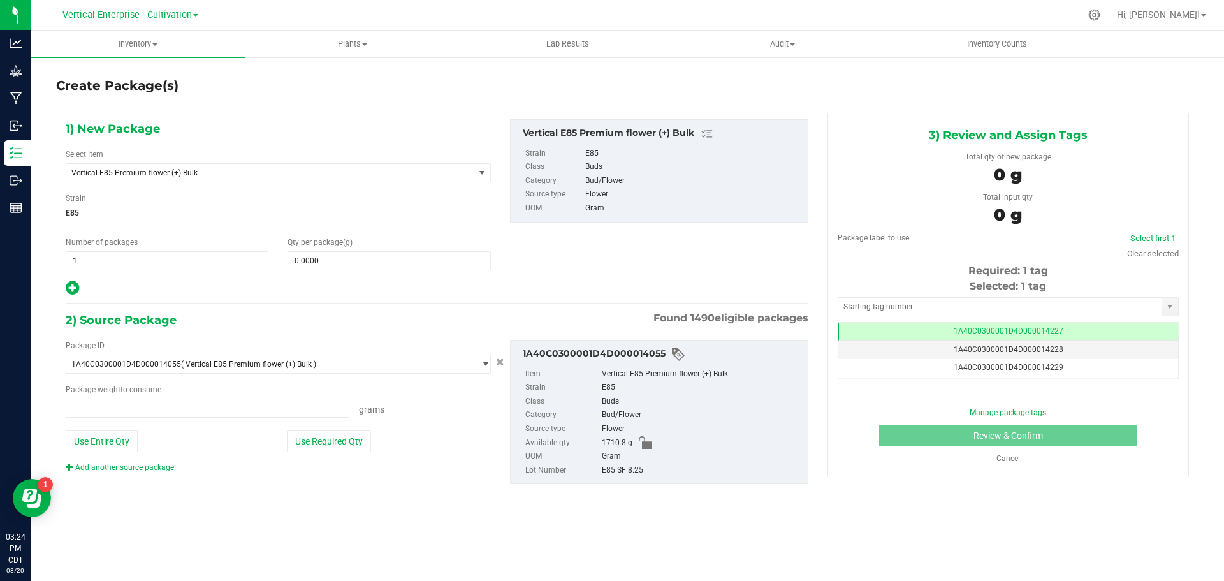
type input "0.0000 g"
click at [133, 173] on span "Vertical E85 Premium flower (+) Bulk" at bounding box center [262, 172] width 382 height 9
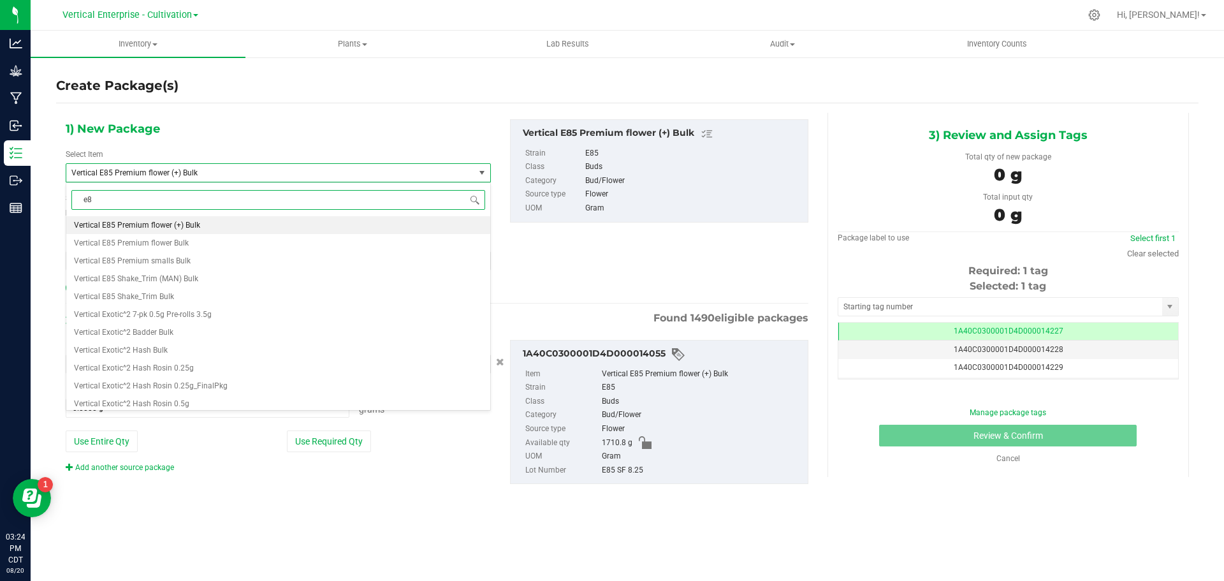
type input "e85"
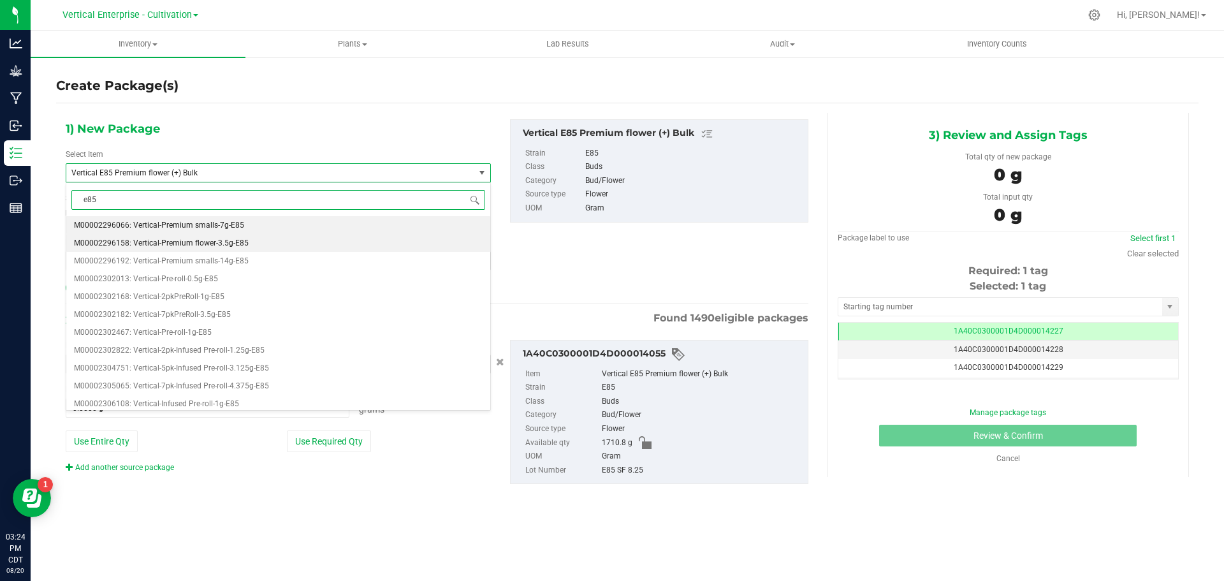
click at [138, 240] on span "M00002296158: Vertical-Premium flower-3.5g-E85" at bounding box center [161, 242] width 175 height 9
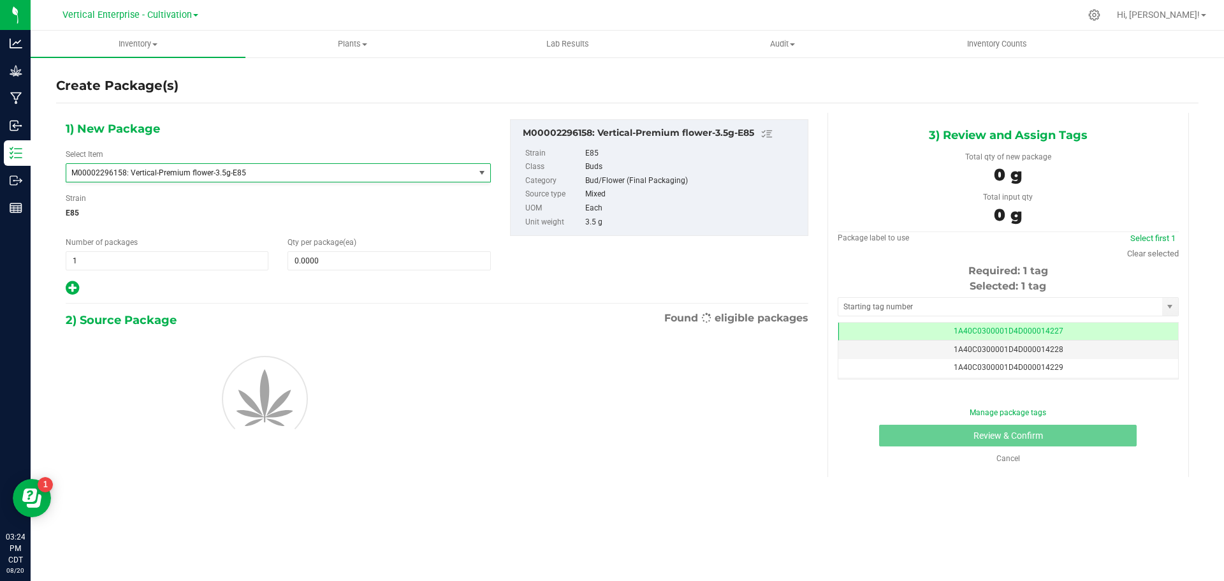
type input "0"
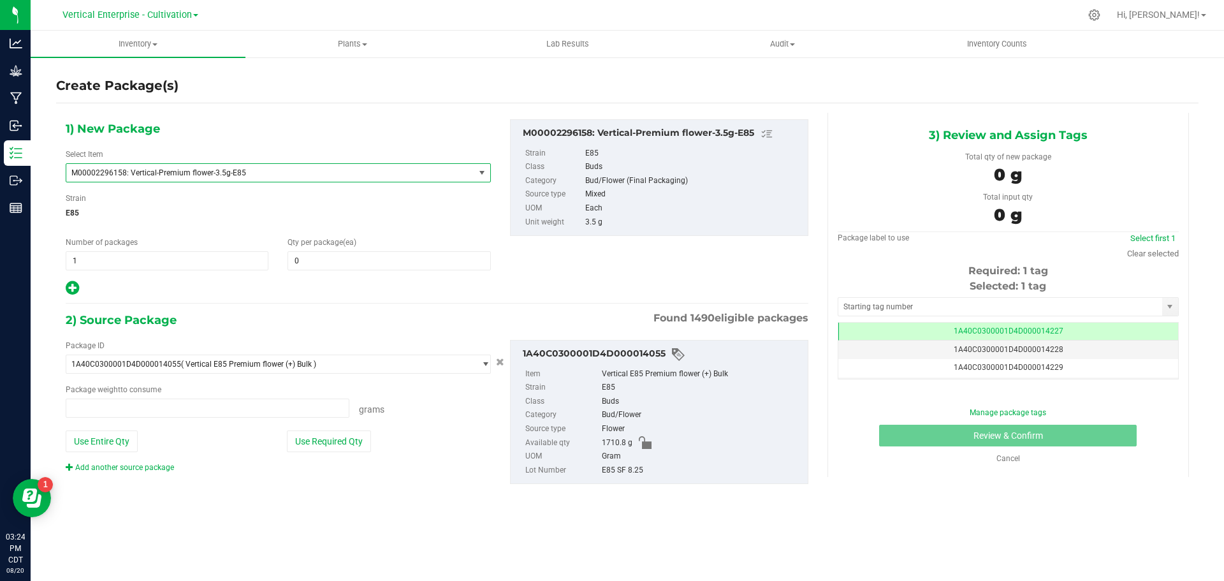
type input "0.0000 g"
click at [319, 259] on span at bounding box center [389, 260] width 203 height 19
type input "36"
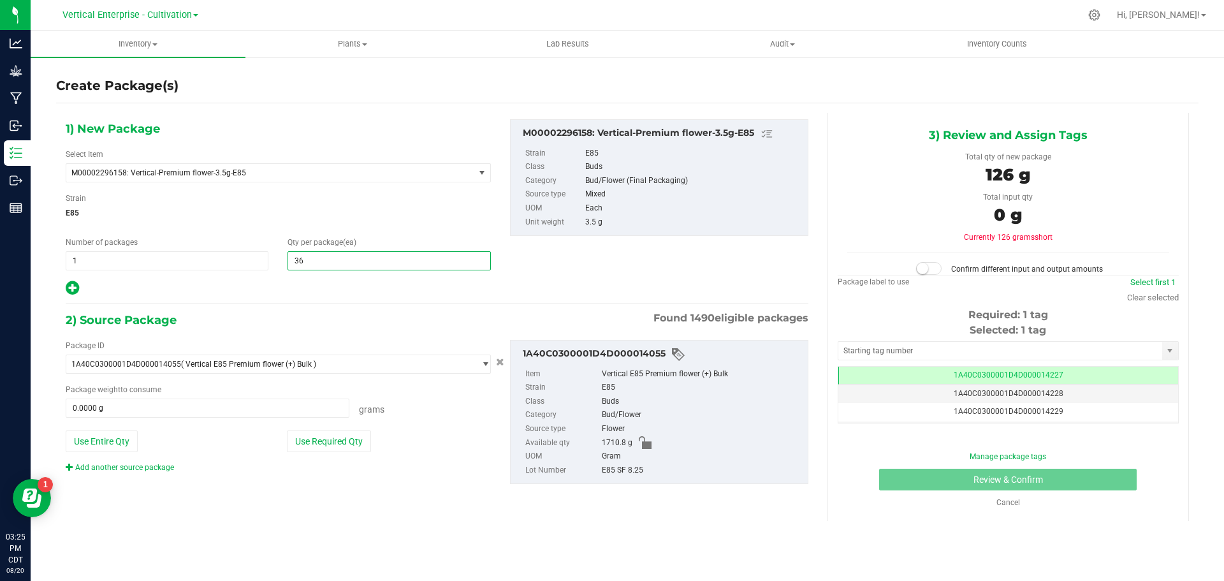
type input "36"
click at [333, 456] on div "Package ID 1A40C0300001D4D000014055 ( Vertical E85 Premium flower (+) Bulk ) 1A…" at bounding box center [278, 406] width 444 height 133
click at [328, 441] on button "Use Required Qty" at bounding box center [329, 441] width 84 height 22
type input "126.0000 g"
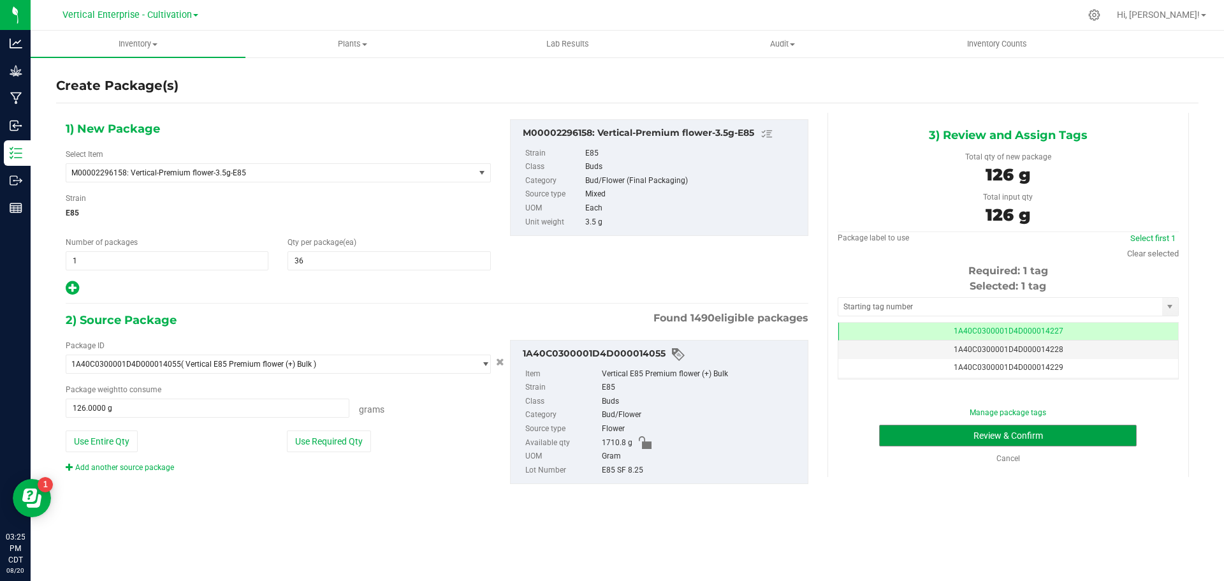
click at [985, 425] on button "Review & Confirm" at bounding box center [1008, 436] width 258 height 22
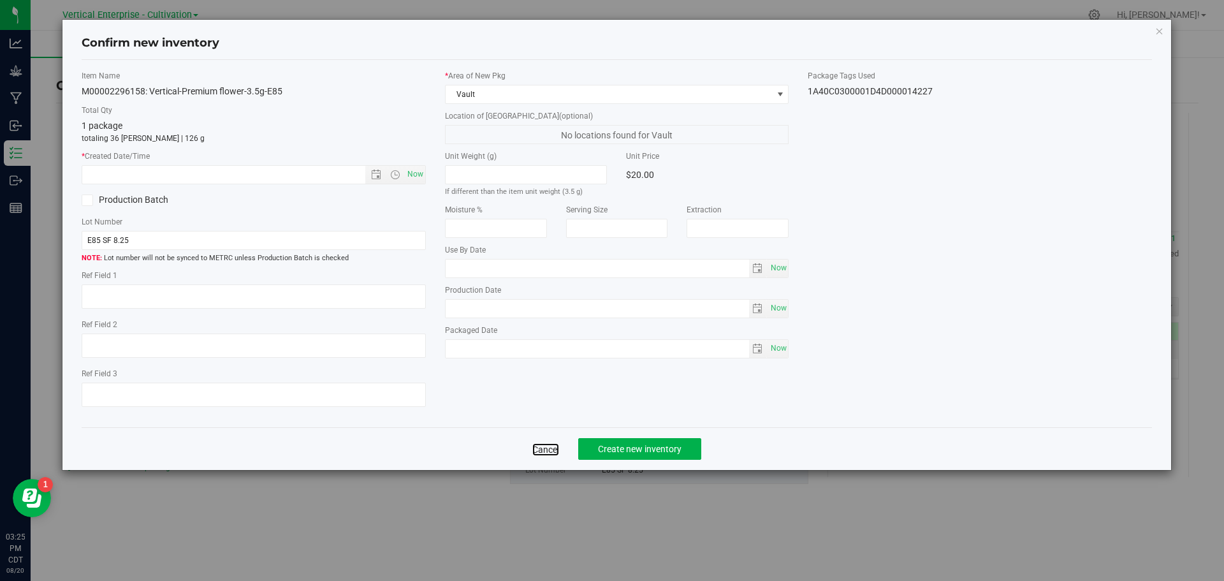
click at [543, 448] on link "Cancel" at bounding box center [545, 449] width 27 height 13
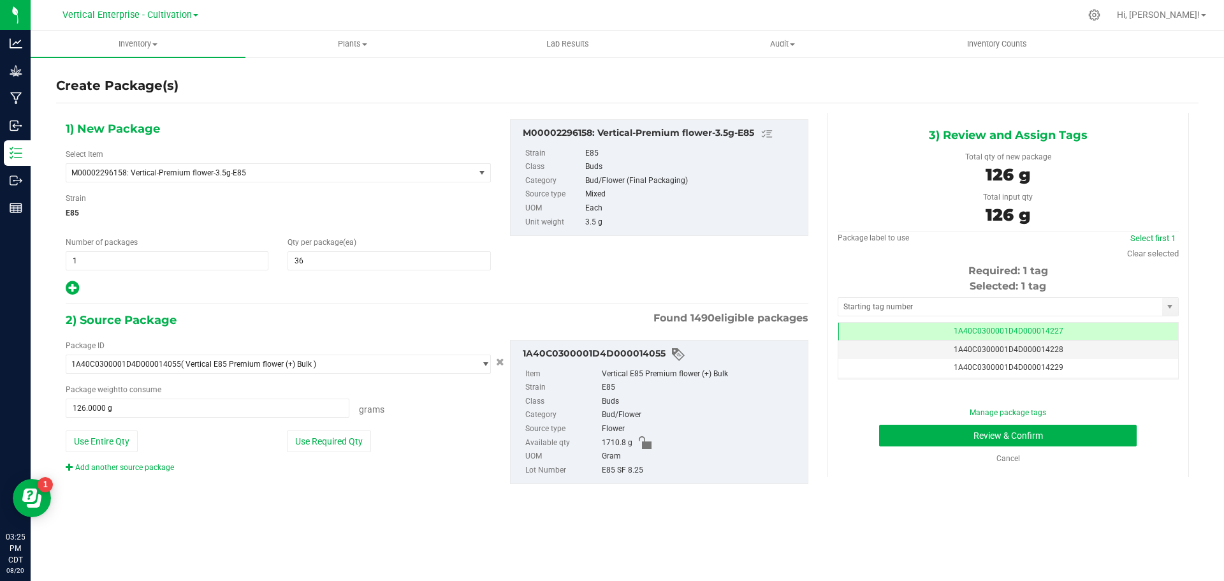
click at [1007, 334] on span "1A40C0300001D4D000014227" at bounding box center [1009, 330] width 110 height 9
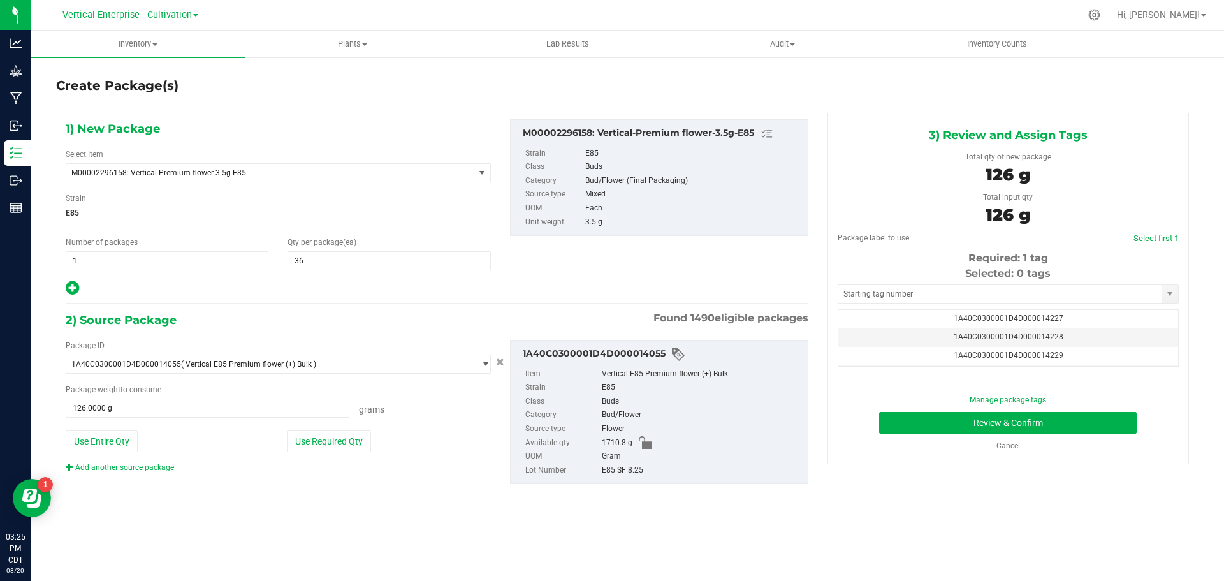
click at [998, 337] on span "1A40C0300001D4D000014228" at bounding box center [1009, 336] width 110 height 9
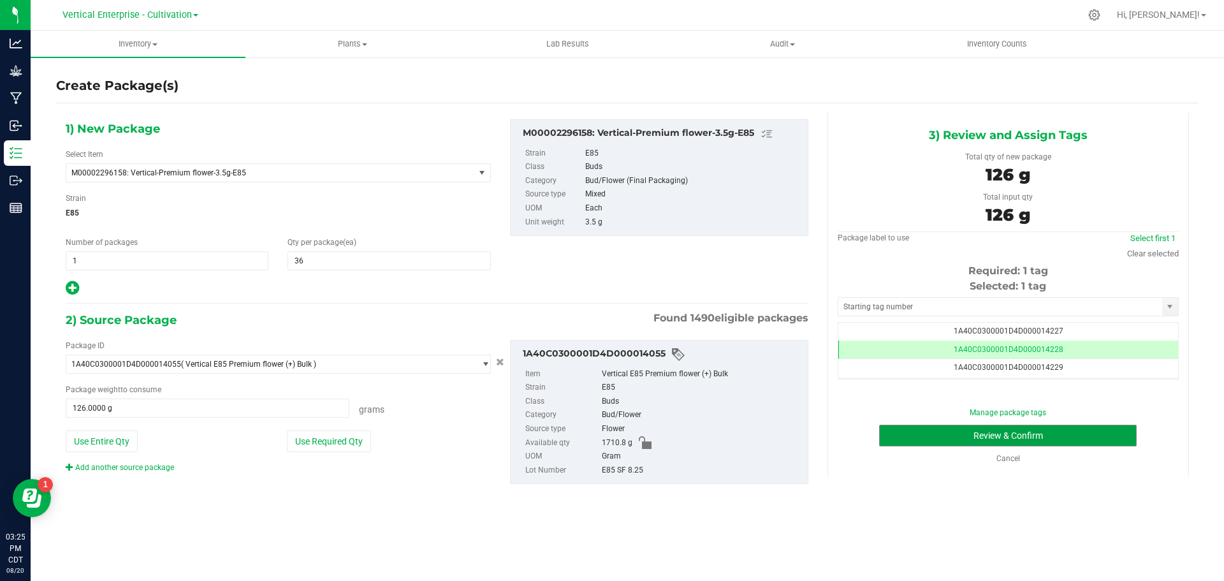
click at [1042, 428] on button "Review & Confirm" at bounding box center [1008, 436] width 258 height 22
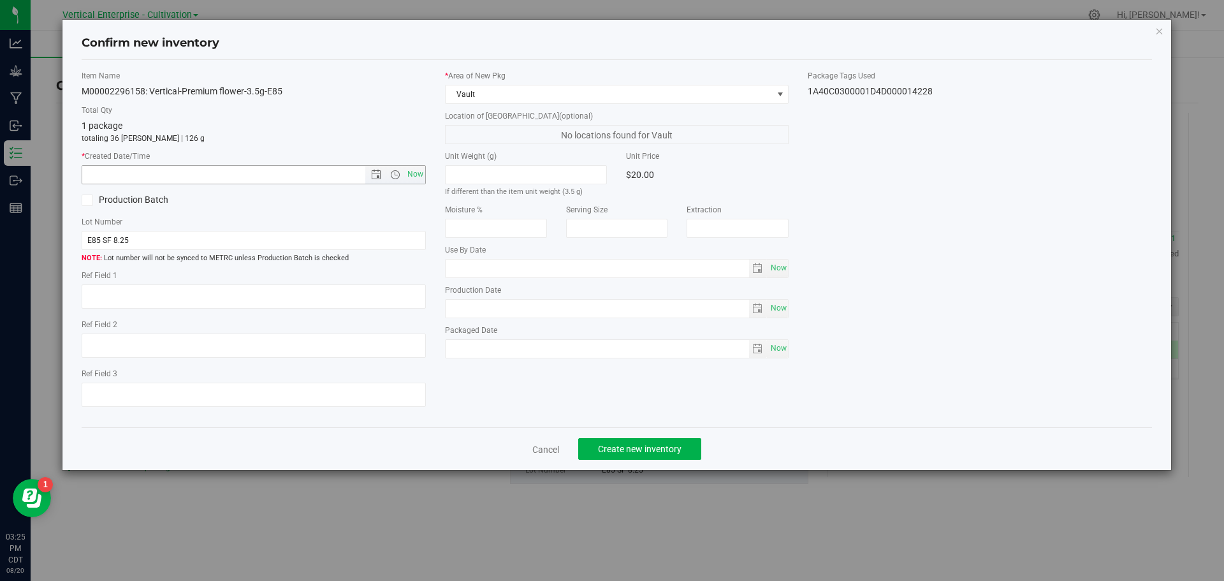
click at [419, 173] on span "Now" at bounding box center [415, 174] width 22 height 18
type input "8/20/2025 3:25 PM"
click at [648, 437] on div "Cancel Create new inventory" at bounding box center [617, 448] width 1071 height 43
click at [675, 451] on span "Create new inventory" at bounding box center [640, 449] width 84 height 10
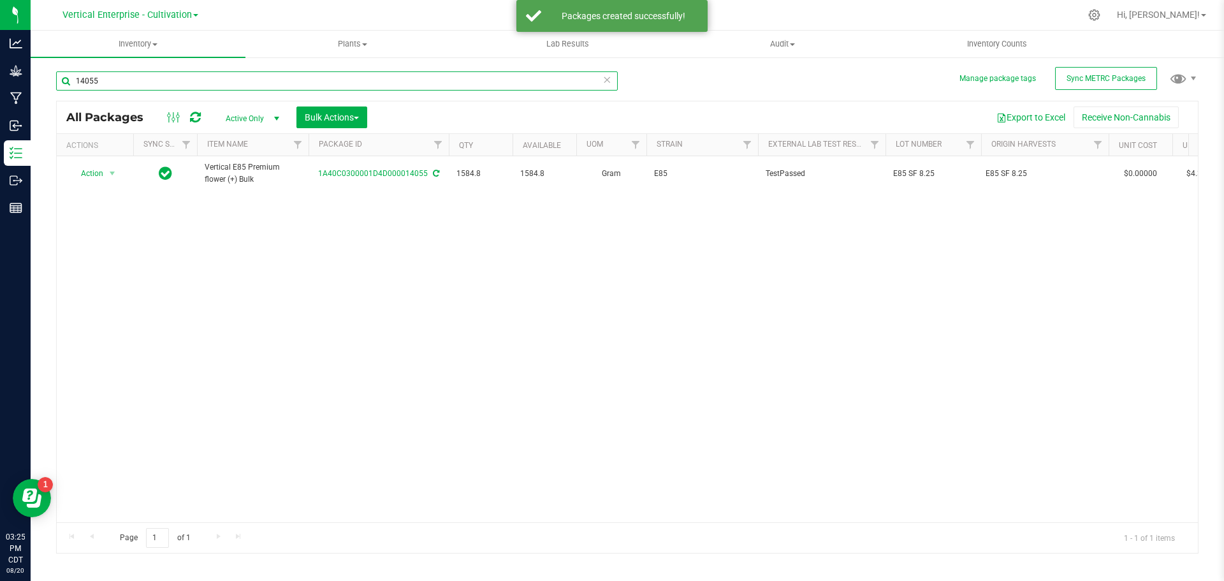
click at [142, 81] on input "14055" at bounding box center [337, 80] width 562 height 19
type input "1"
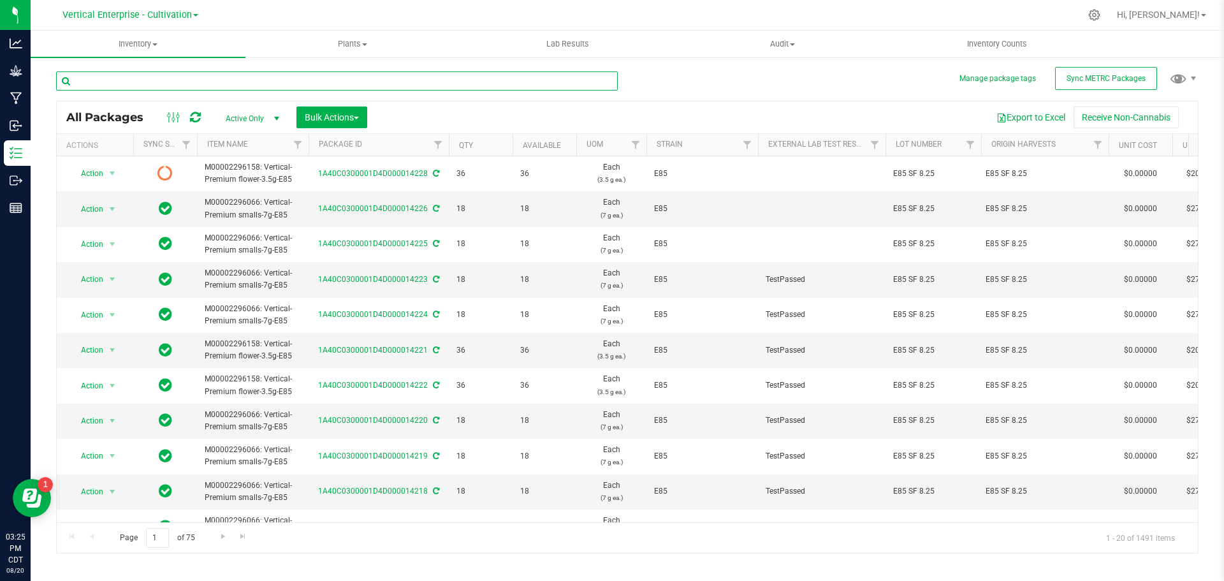
click at [115, 78] on input "text" at bounding box center [337, 80] width 562 height 19
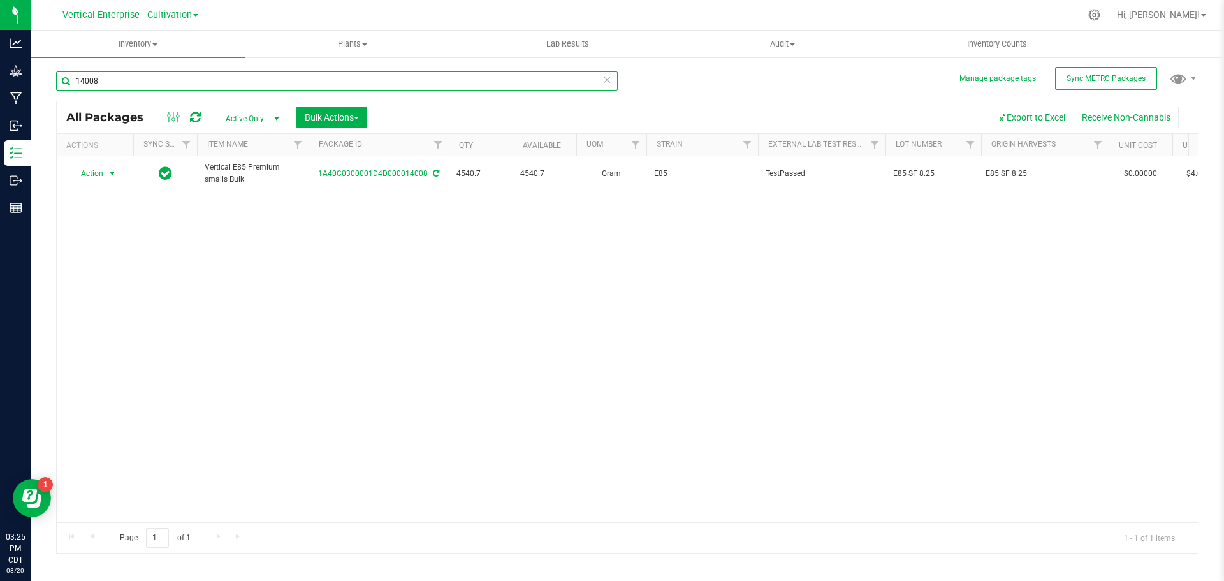
type input "14008"
click at [100, 173] on span "Action" at bounding box center [86, 173] width 34 height 18
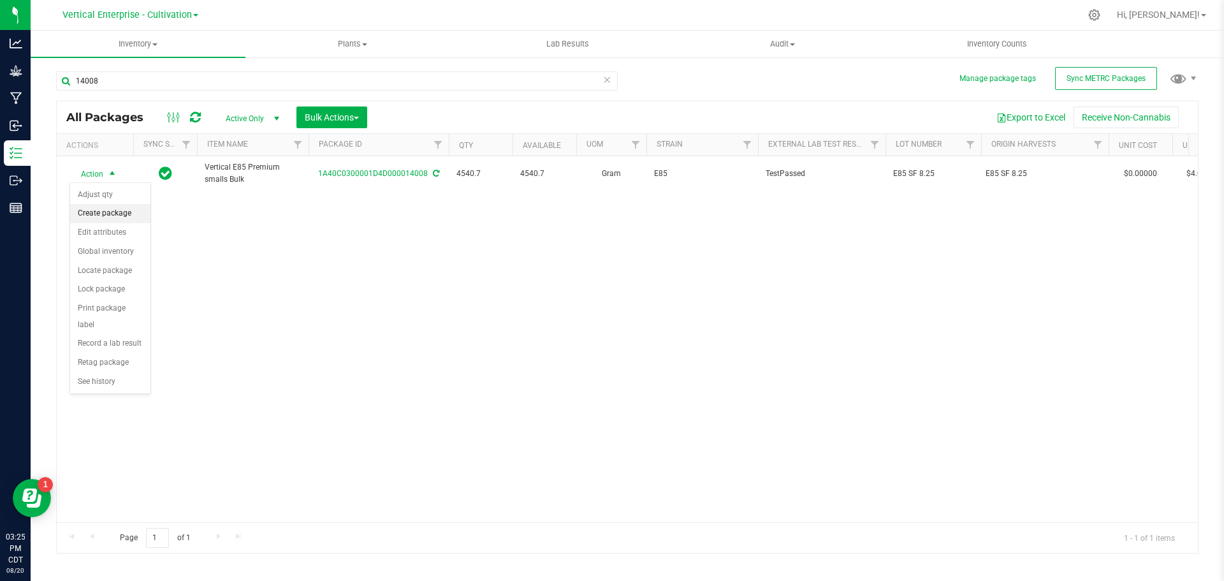
click at [117, 205] on li "Create package" at bounding box center [110, 213] width 80 height 19
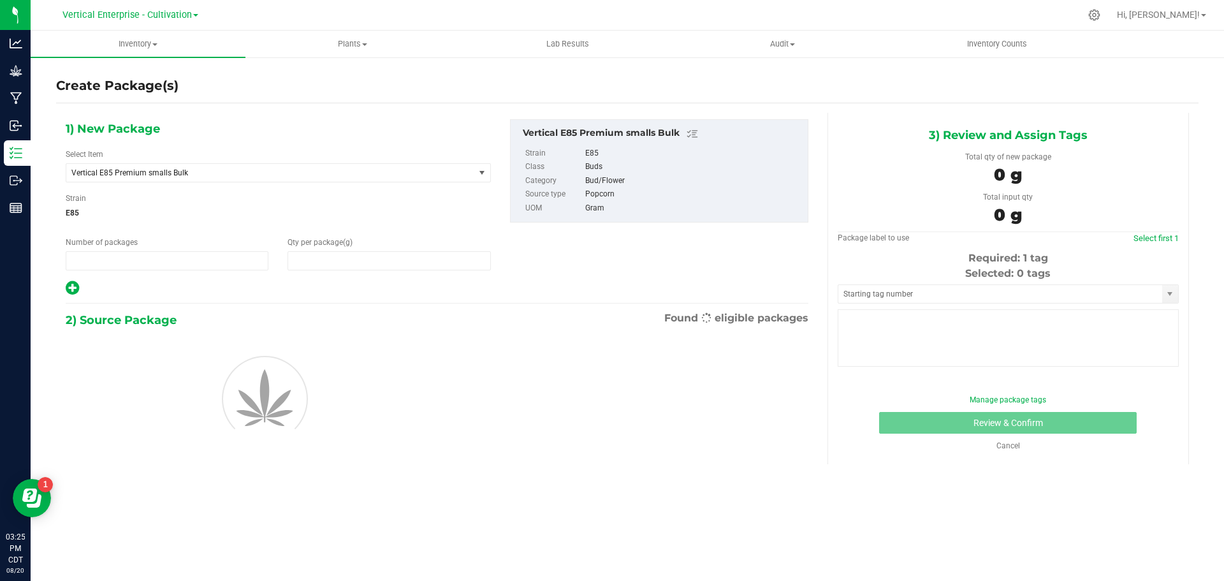
type input "1"
type input "0.0000"
type input "0"
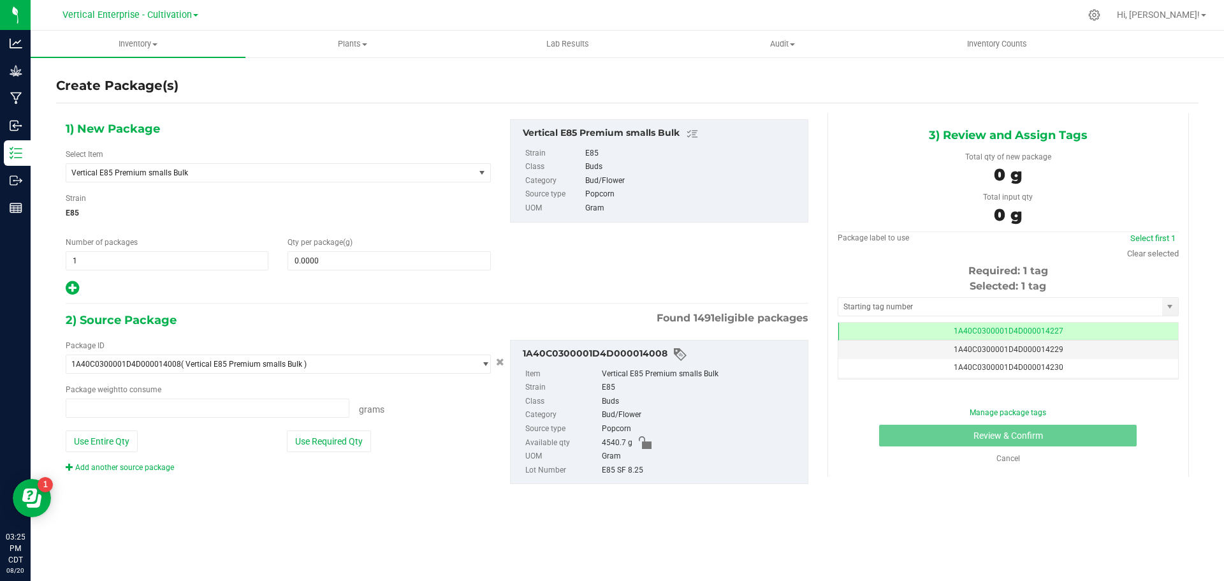
type input "0.0000 g"
click at [132, 171] on span "Vertical E85 Premium smalls Bulk" at bounding box center [262, 172] width 382 height 9
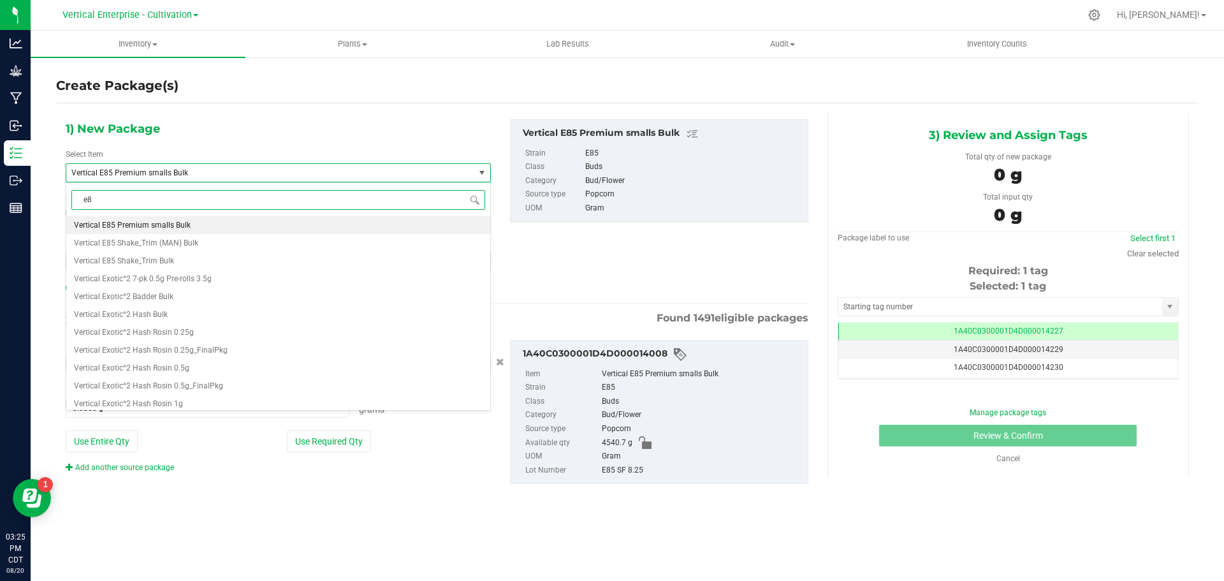
type input "e85"
click at [146, 222] on span "M00002296066: Vertical-Premium smalls-7g-E85" at bounding box center [159, 225] width 170 height 9
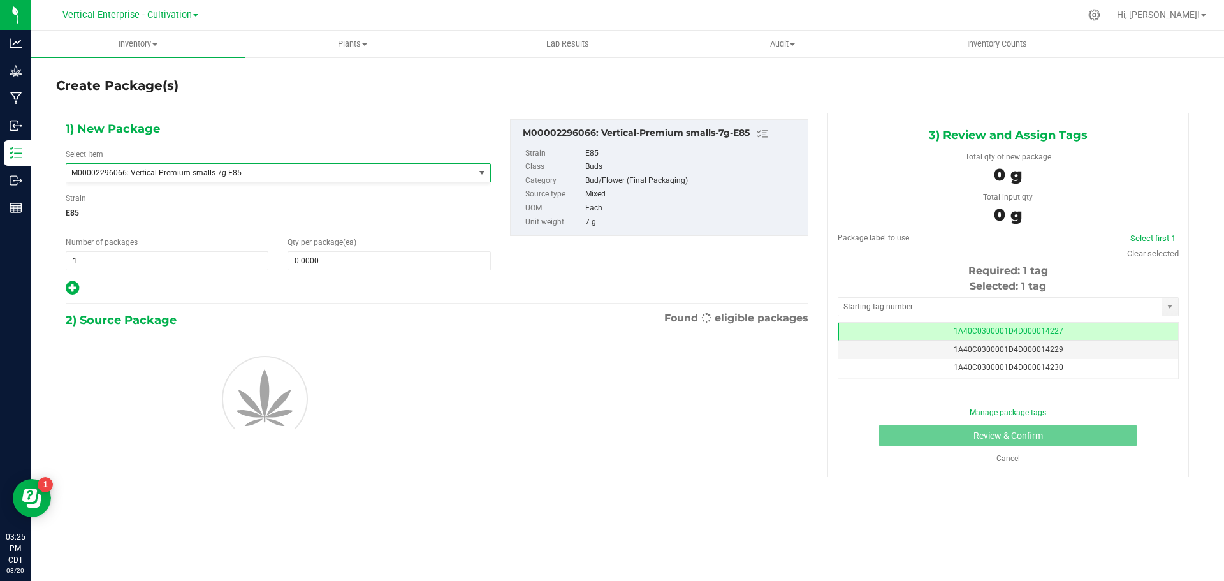
type input "0"
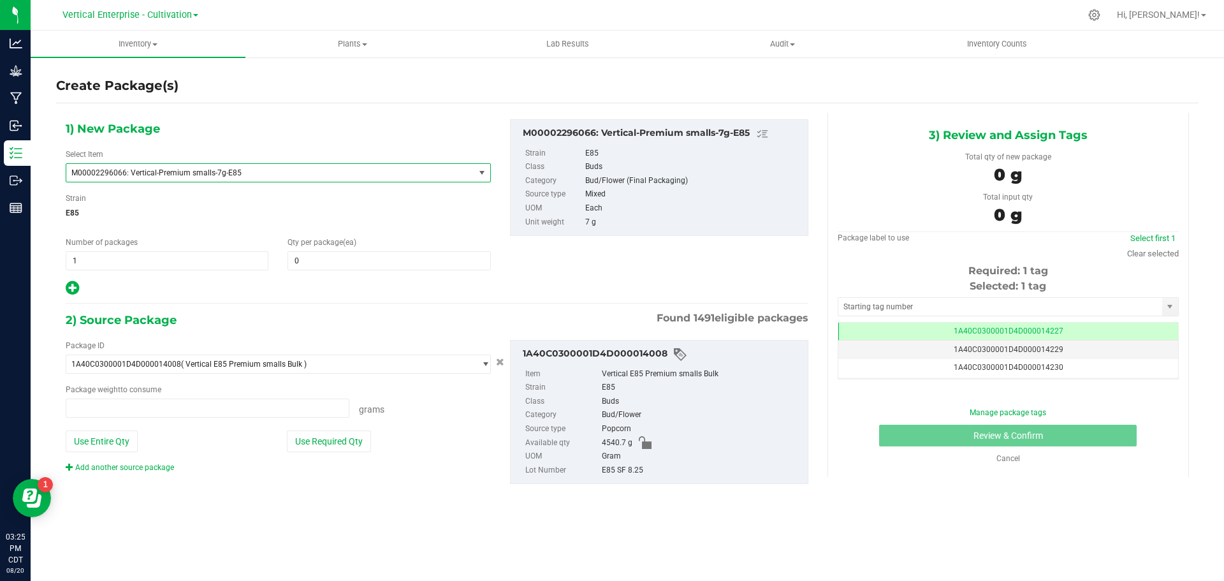
type input "0.0000 g"
click at [94, 263] on span "1 1" at bounding box center [167, 260] width 203 height 19
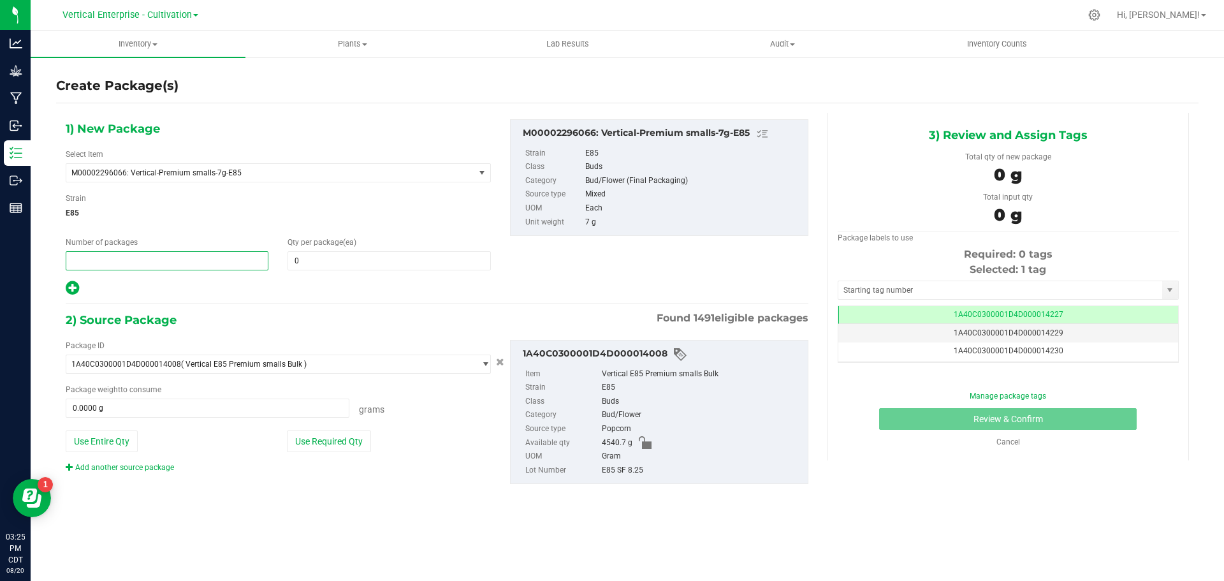
type input "2"
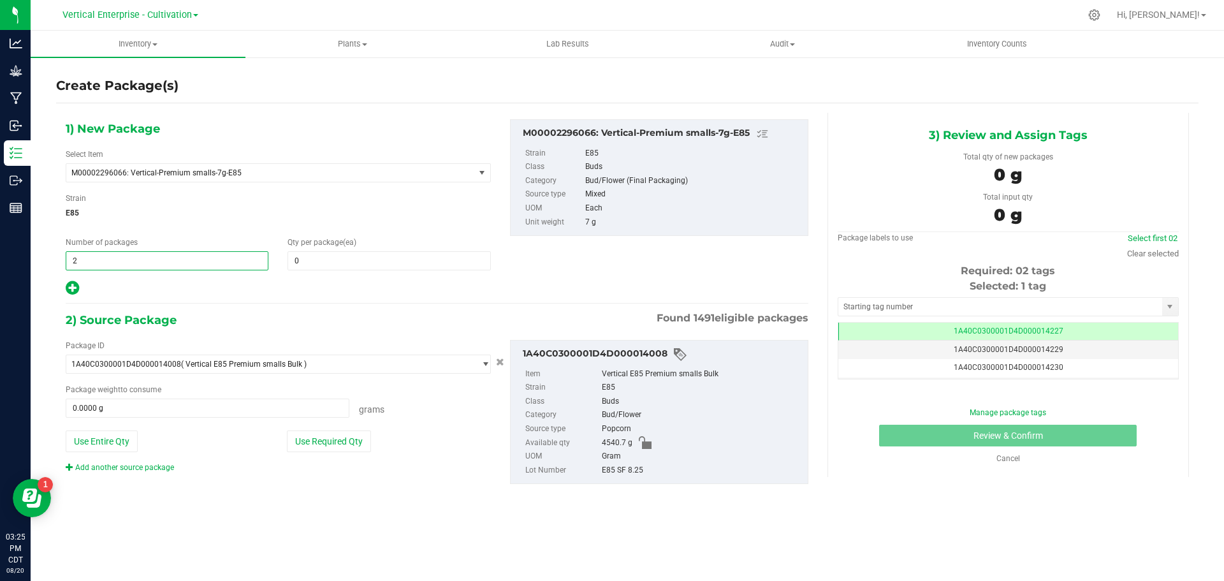
type input "2"
type input "0"
click at [287, 267] on div "Qty per package (ea) 0 0" at bounding box center [389, 254] width 222 height 34
drag, startPoint x: 314, startPoint y: 248, endPoint x: 313, endPoint y: 262, distance: 14.0
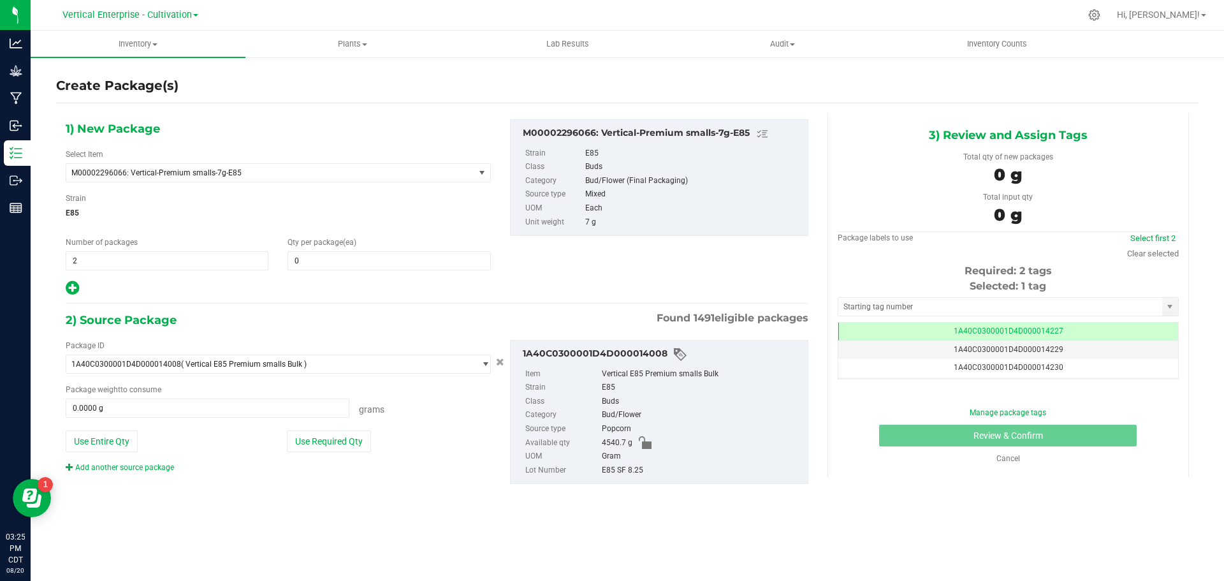
click at [314, 256] on div "Qty per package (ea) 0 0" at bounding box center [389, 254] width 222 height 34
click at [313, 262] on span at bounding box center [389, 260] width 203 height 19
type input "18"
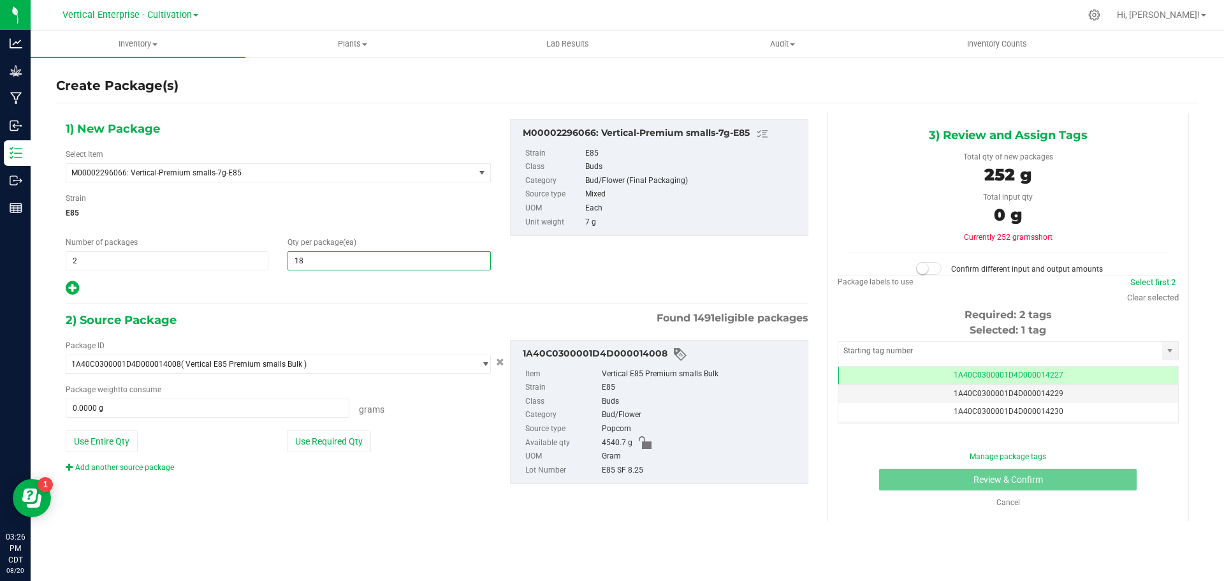
type input "18"
click at [331, 437] on button "Use Required Qty" at bounding box center [329, 441] width 84 height 22
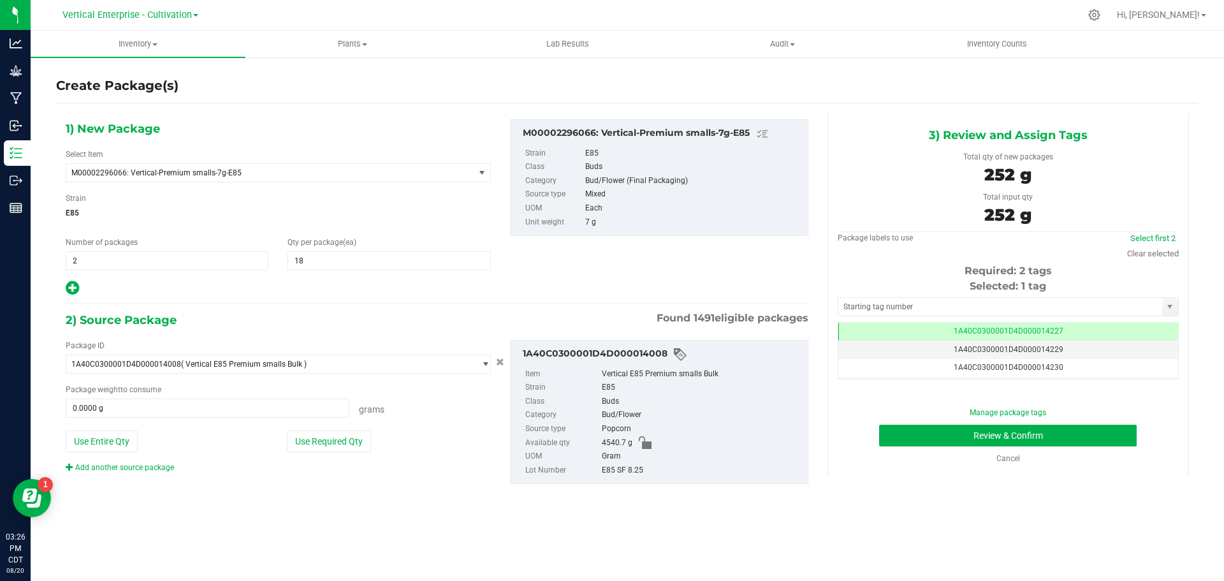
type input "252.0000 g"
click at [1081, 328] on td "1A40C0300001D4D000014227" at bounding box center [1008, 332] width 340 height 18
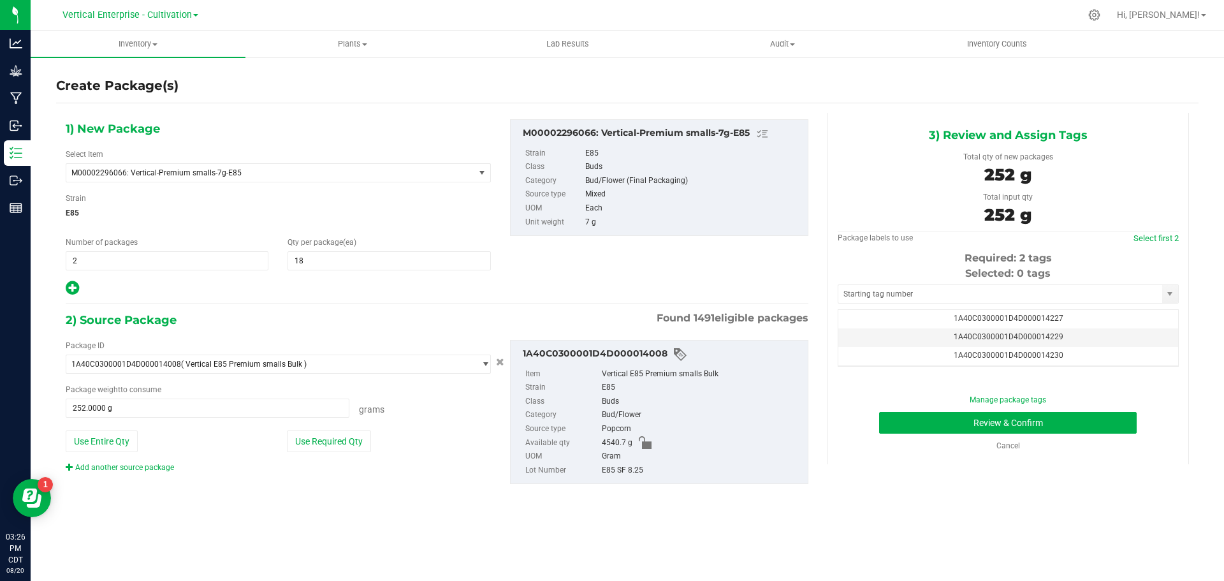
click at [1031, 340] on span "1A40C0300001D4D000014229" at bounding box center [1009, 336] width 110 height 9
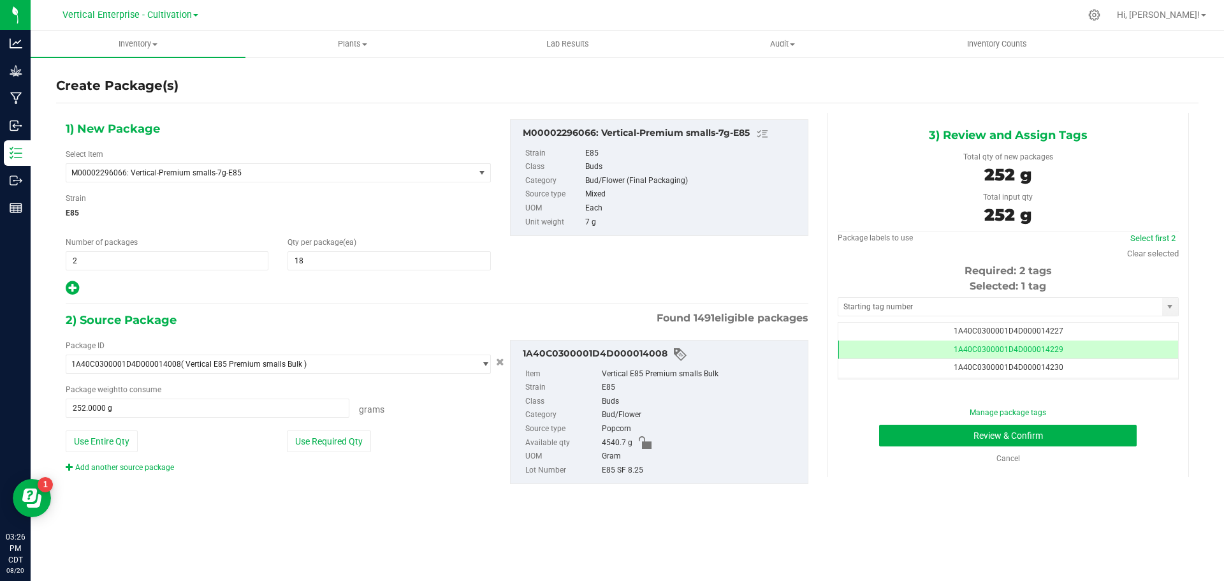
click at [1028, 361] on td "1A40C0300001D4D000014230" at bounding box center [1008, 368] width 340 height 18
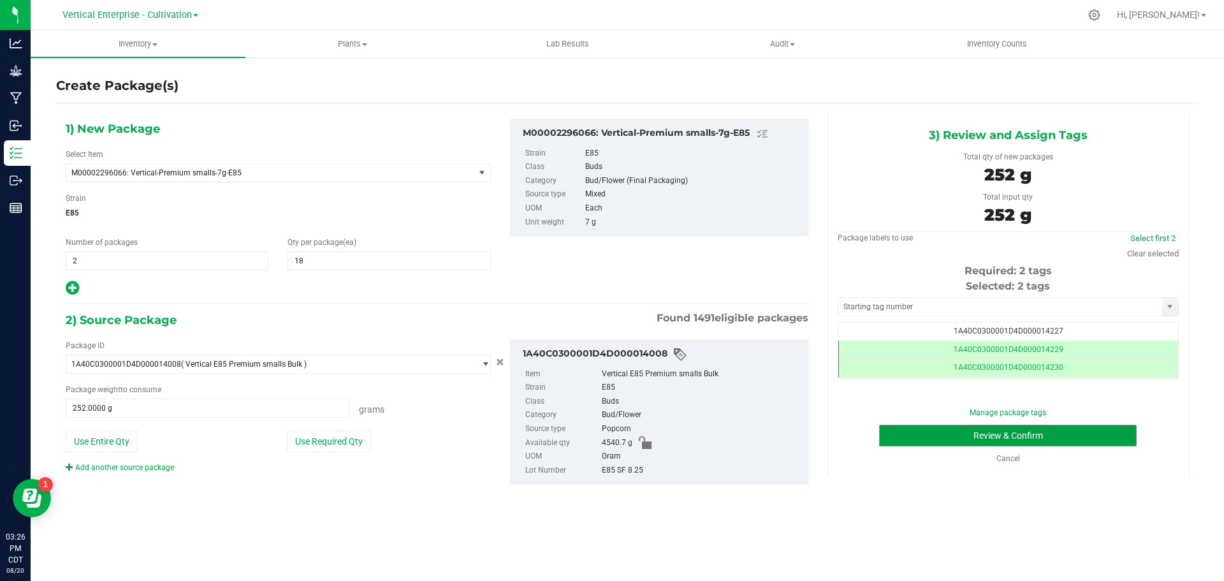
click at [1030, 438] on button "Review & Confirm" at bounding box center [1008, 436] width 258 height 22
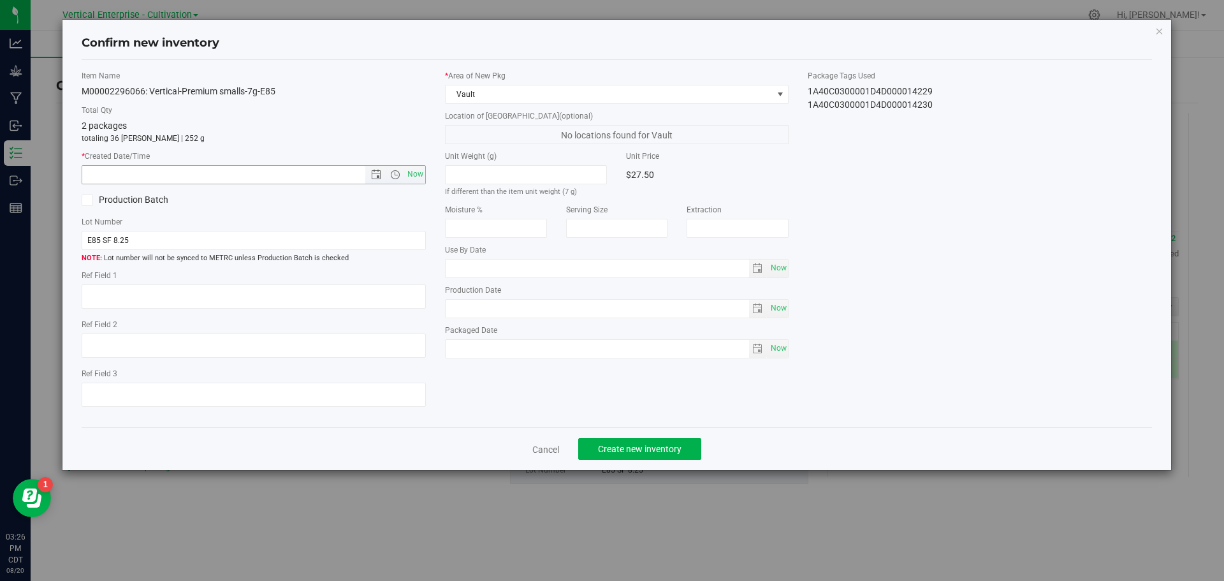
drag, startPoint x: 414, startPoint y: 172, endPoint x: 386, endPoint y: 297, distance: 128.1
click at [415, 172] on span "Now" at bounding box center [415, 174] width 22 height 18
type input "8/20/2025 3:26 PM"
click at [651, 447] on span "Create new inventory" at bounding box center [640, 449] width 84 height 10
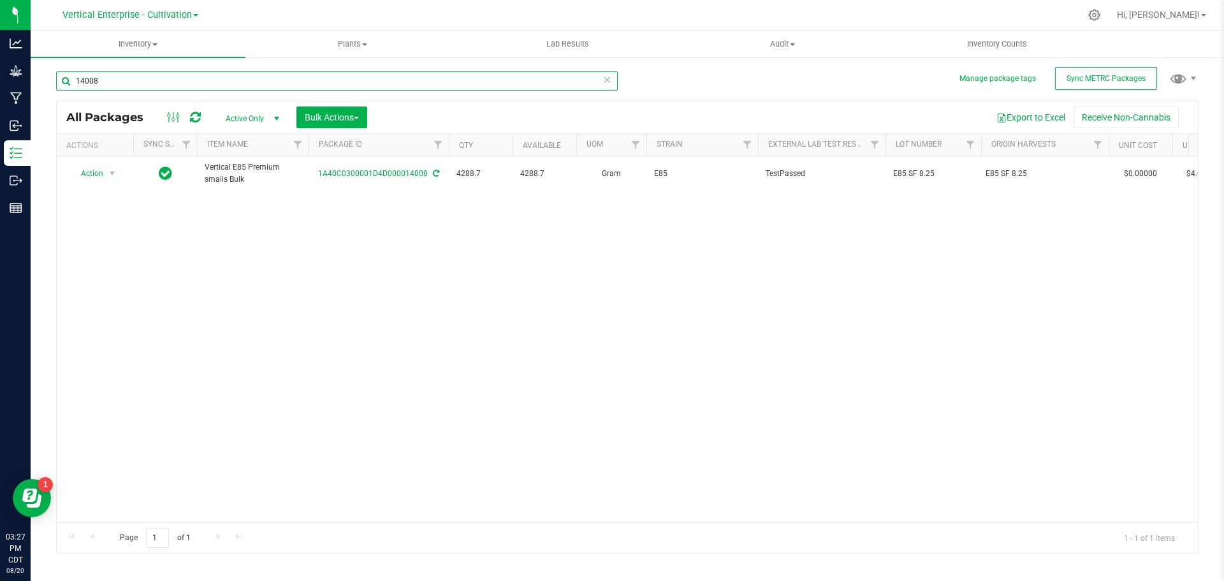
click at [156, 80] on input "14008" at bounding box center [337, 80] width 562 height 19
type input "1"
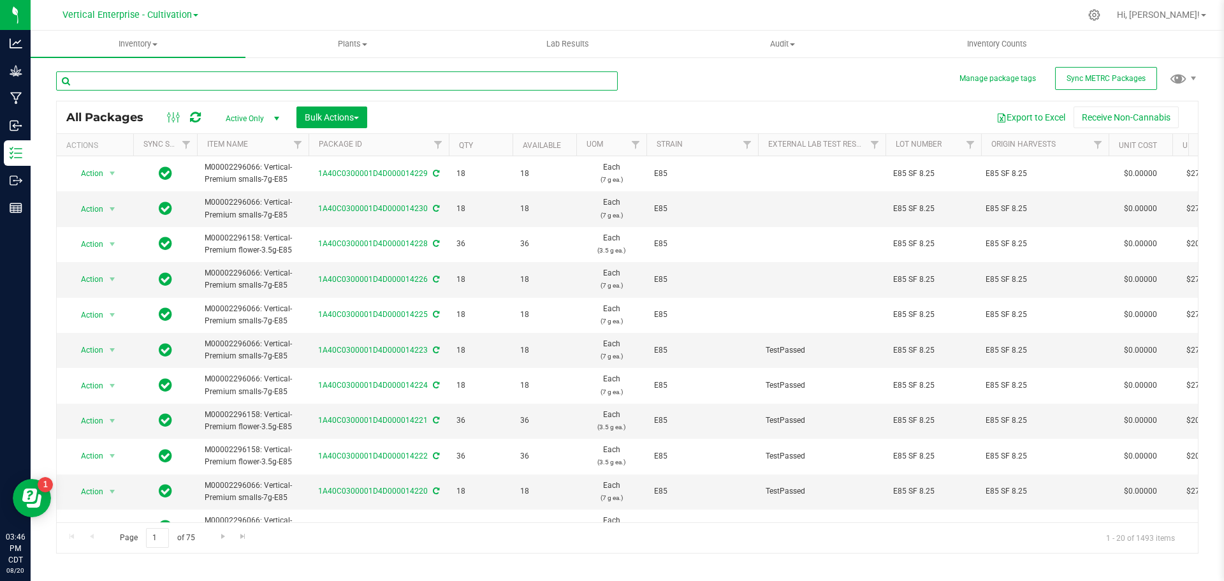
click at [90, 82] on input "text" at bounding box center [337, 80] width 562 height 19
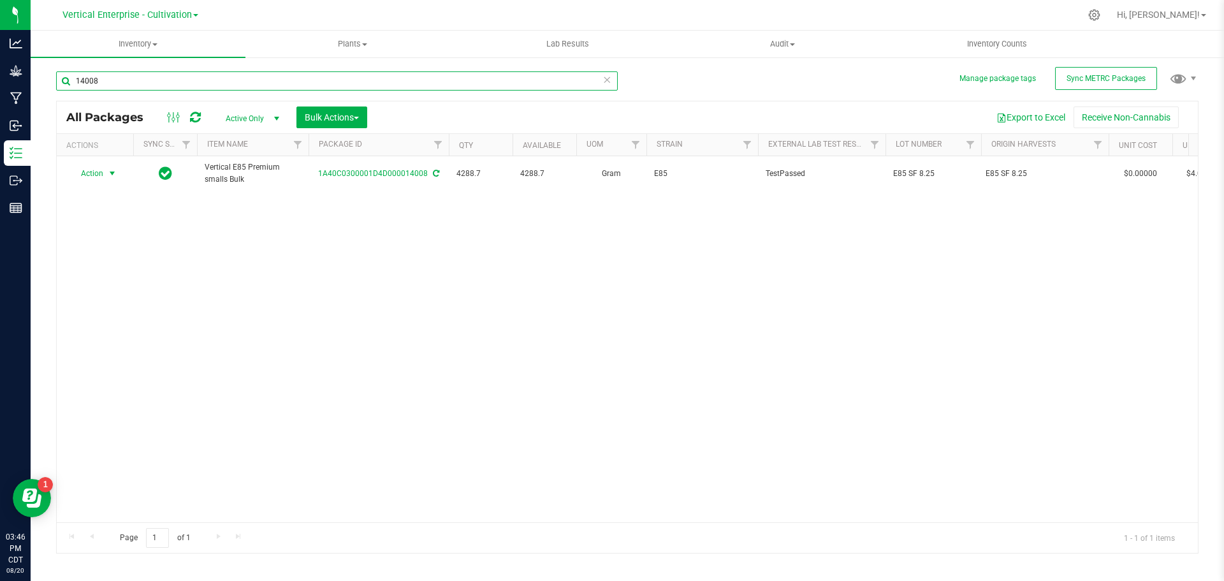
type input "14008"
click at [79, 177] on span "Action" at bounding box center [86, 173] width 34 height 18
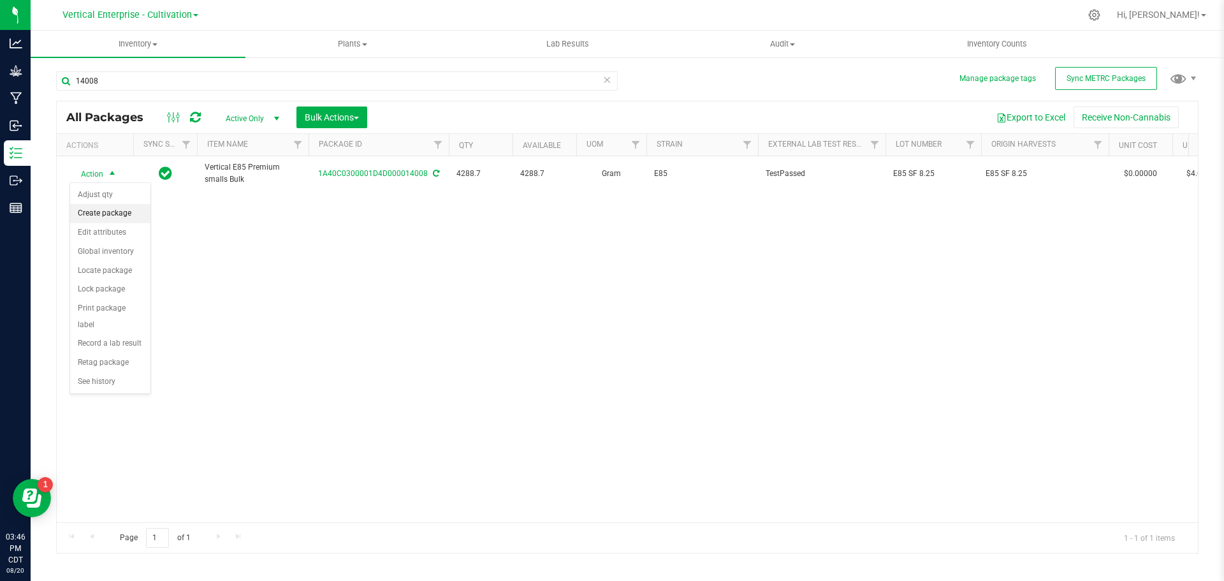
click at [91, 211] on li "Create package" at bounding box center [110, 213] width 80 height 19
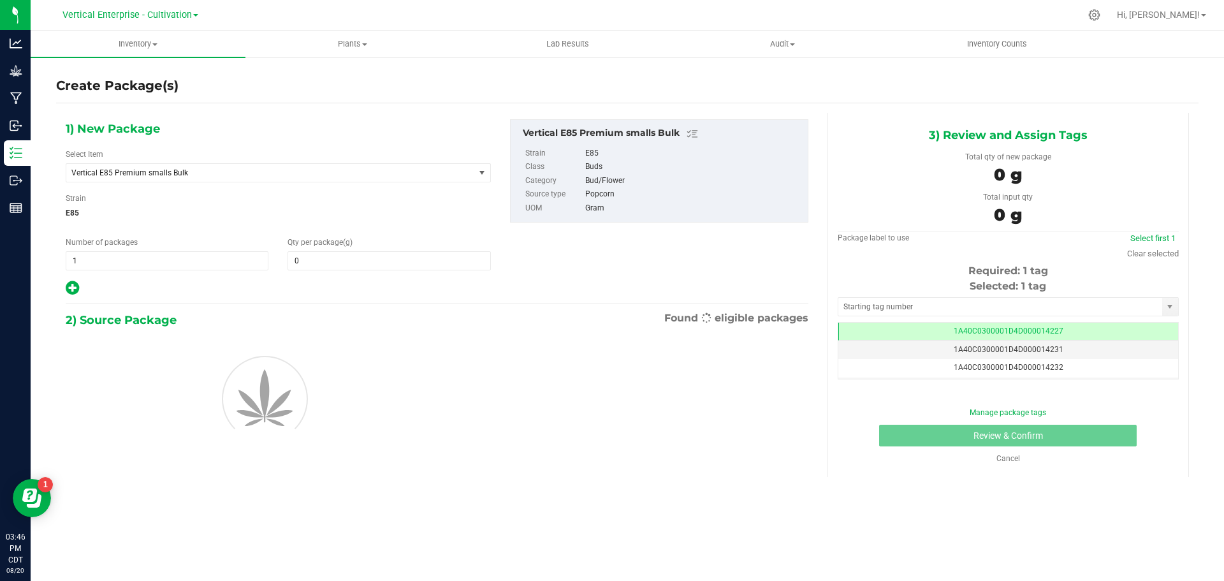
type input "0.0000"
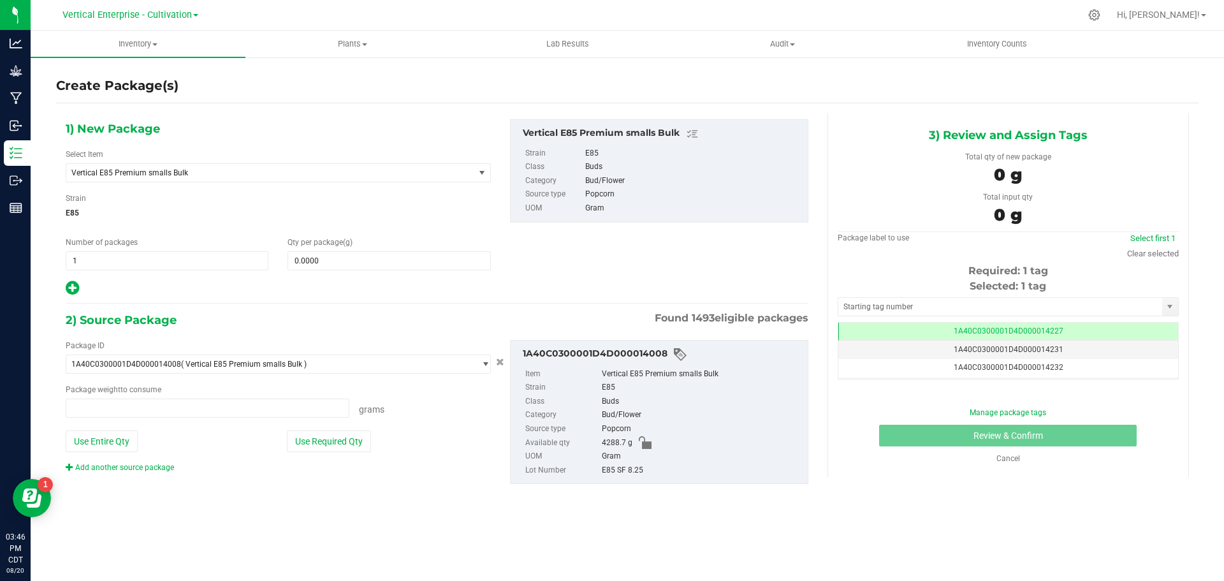
type input "0.0000 g"
click at [137, 162] on div "Select Item Vertical E85 Premium smalls Bulk Badder_NSS Badder_NSS_Bulk Budder_…" at bounding box center [278, 166] width 425 height 34
click at [190, 173] on span "Vertical E85 Premium smalls Bulk" at bounding box center [262, 172] width 382 height 9
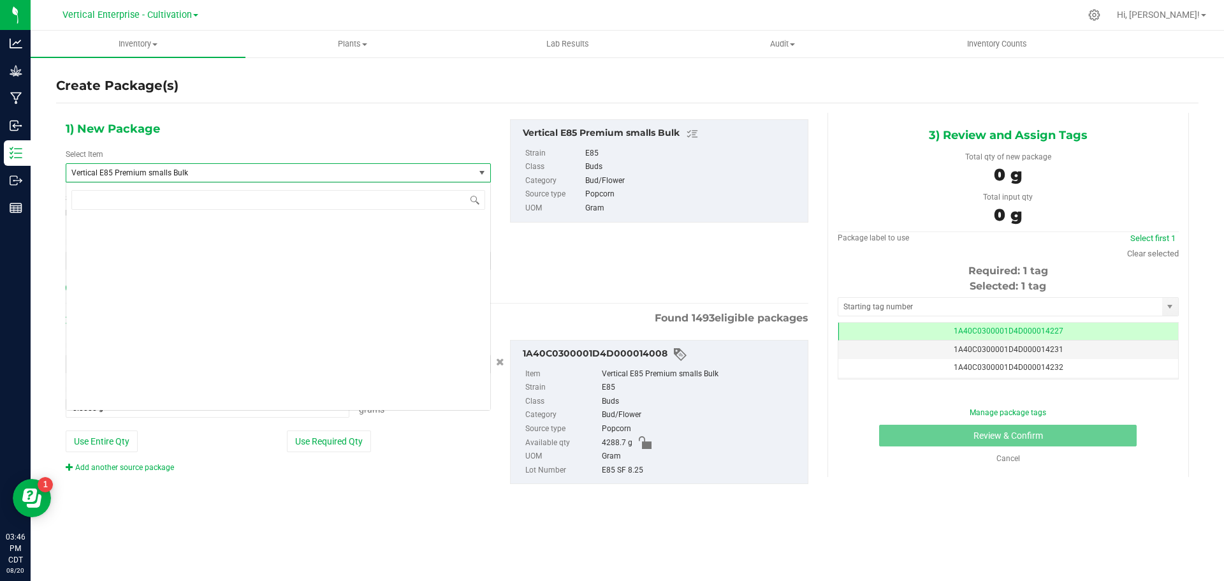
scroll to position [31255, 0]
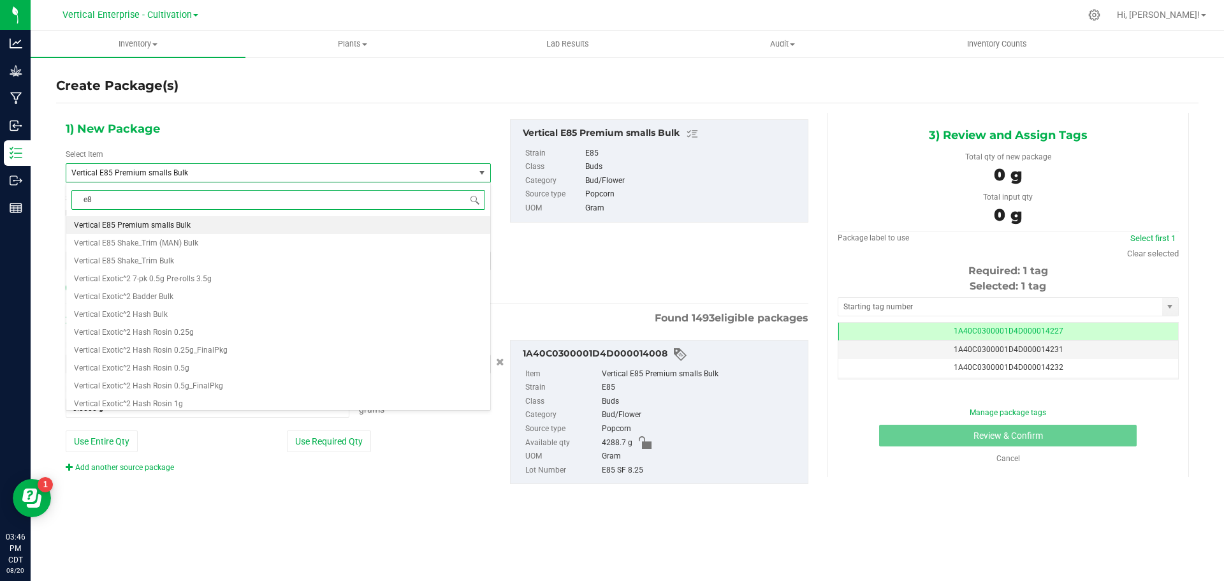
type input "e85"
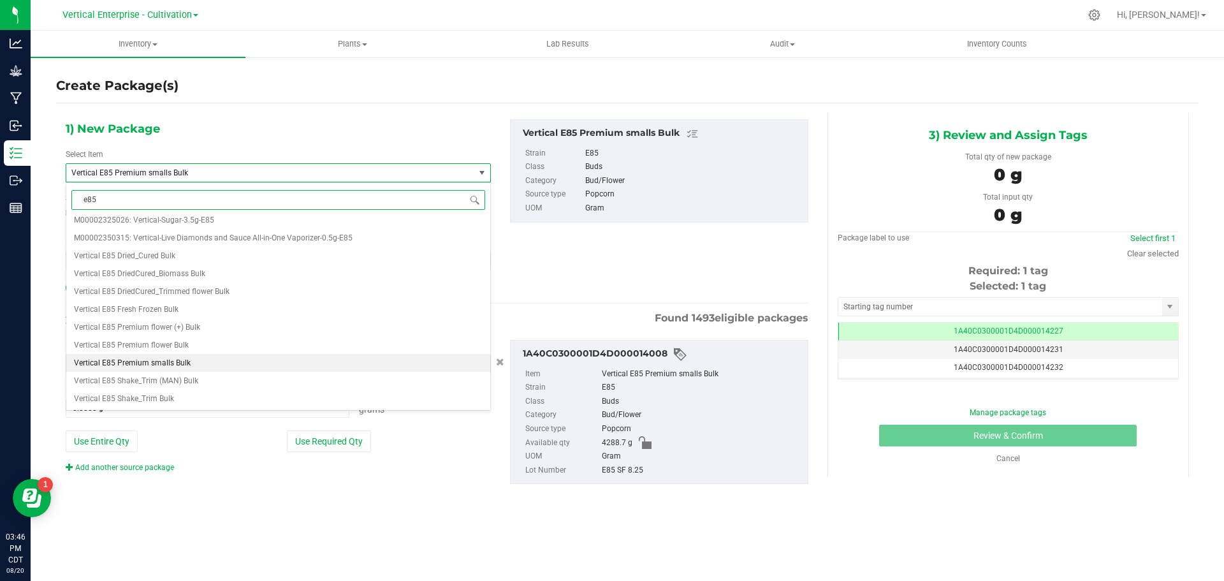
scroll to position [0, 0]
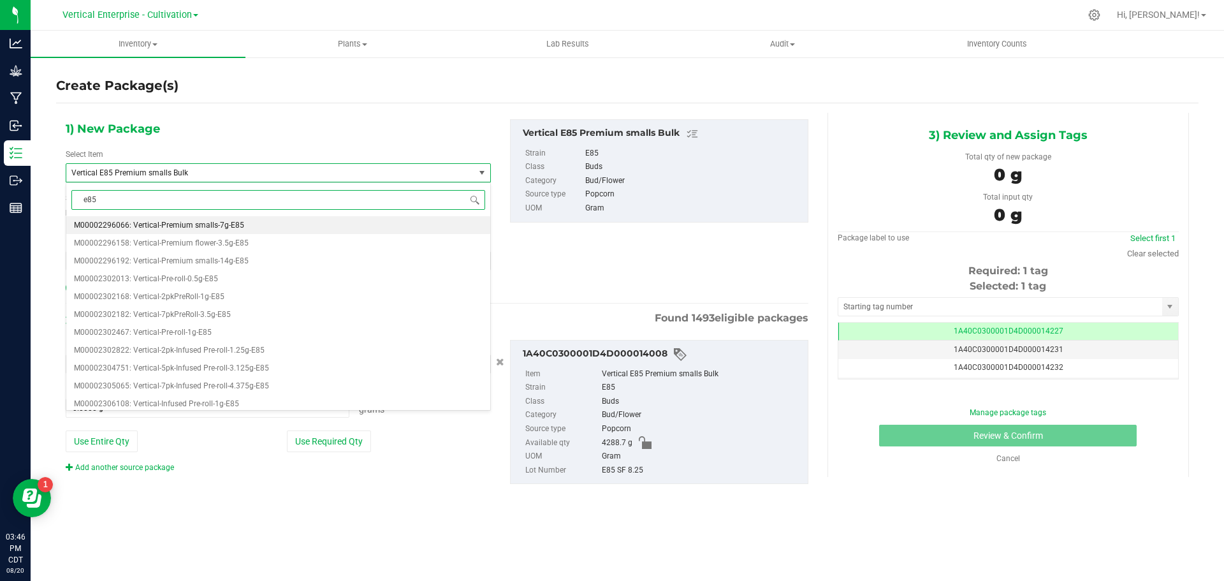
click at [207, 220] on li "M00002296066: Vertical-Premium smalls-7g-E85" at bounding box center [278, 225] width 424 height 18
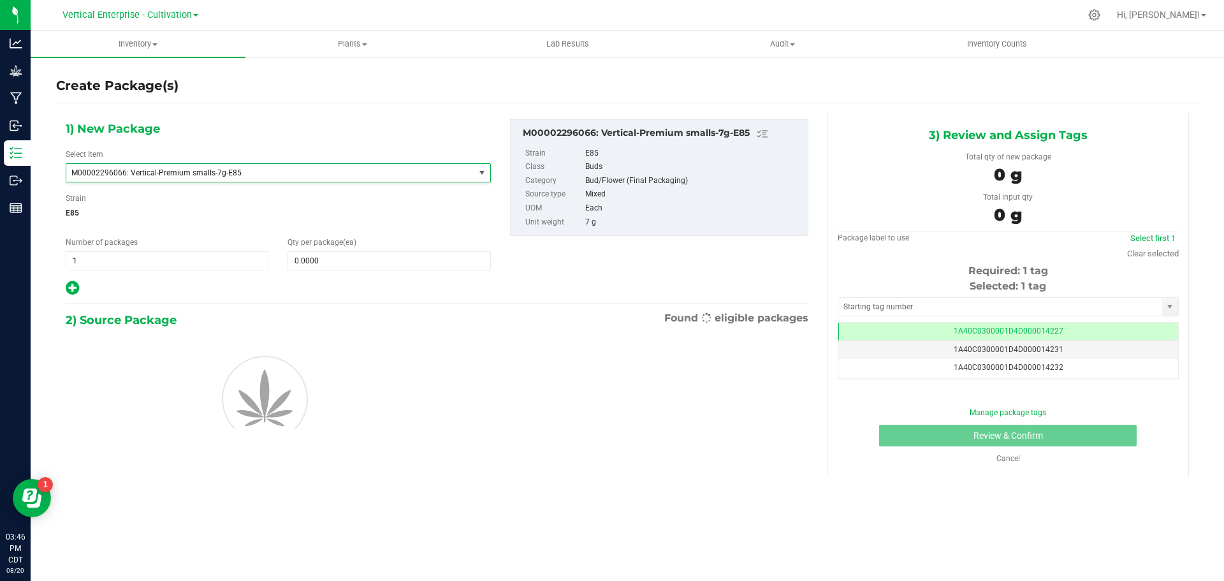
type input "0"
click at [79, 265] on input "1" at bounding box center [166, 261] width 201 height 18
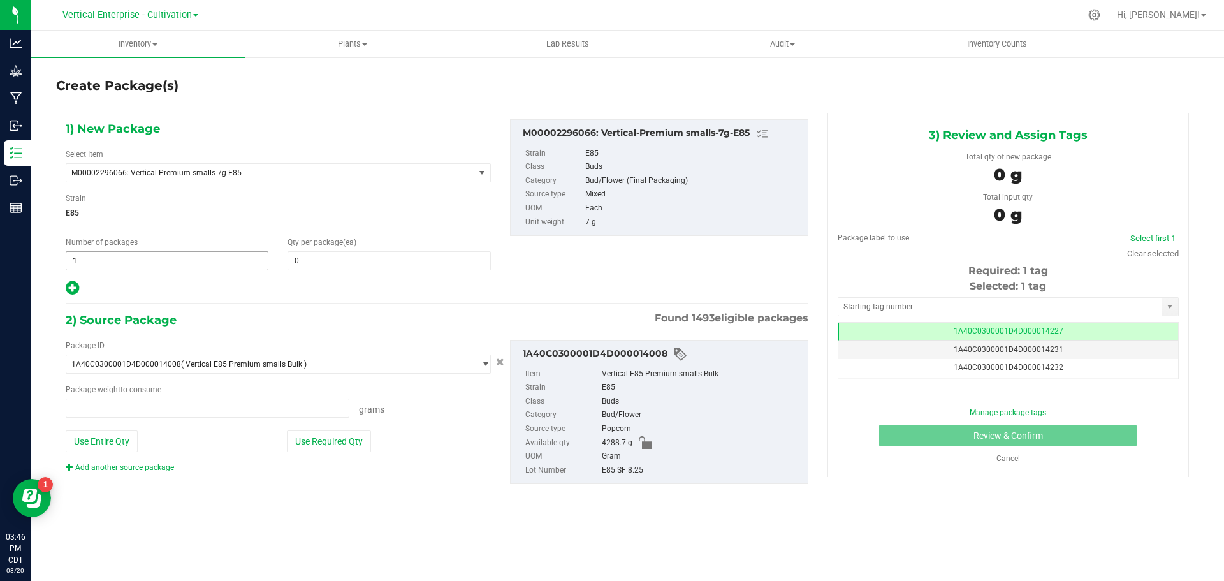
type input "0.0000 g"
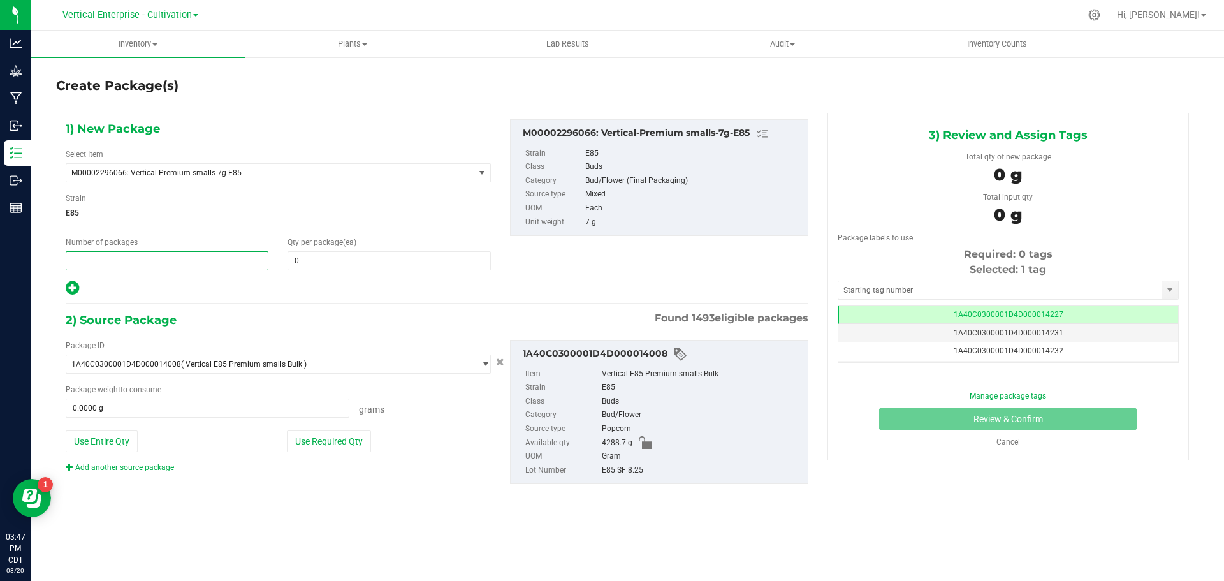
type input "4"
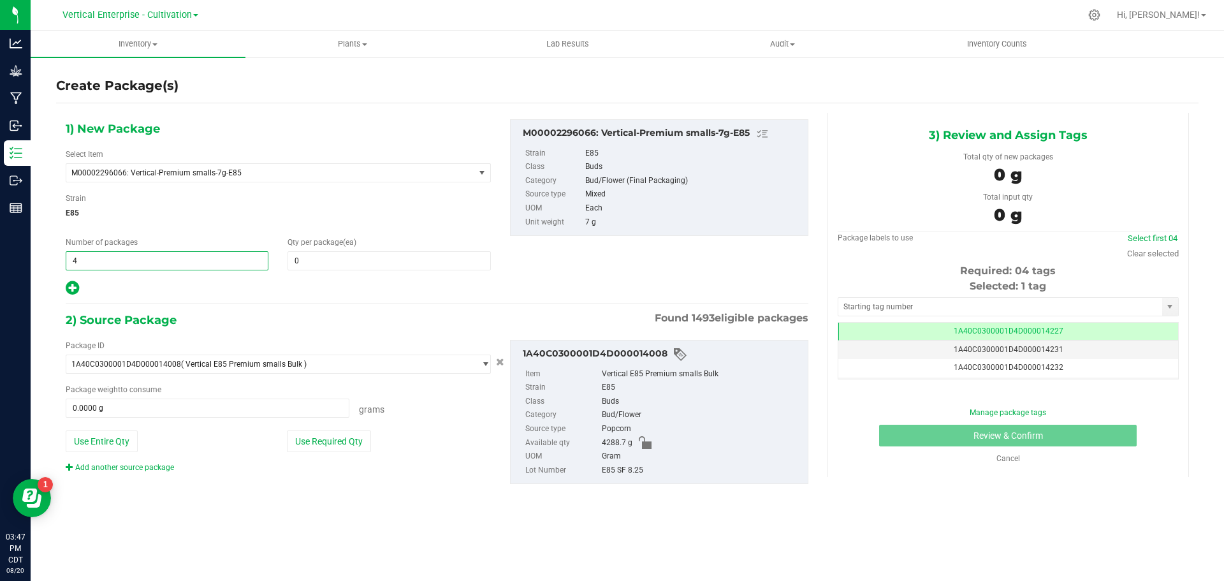
type input "4"
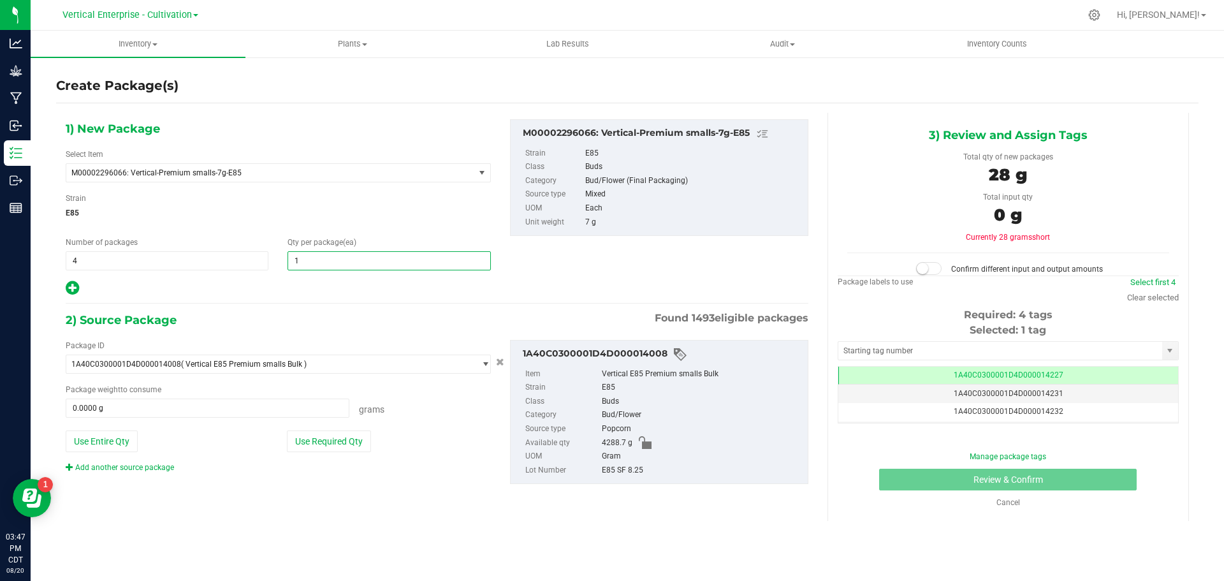
type input "18"
click at [324, 448] on button "Use Required Qty" at bounding box center [329, 441] width 84 height 22
type input "504.0000 g"
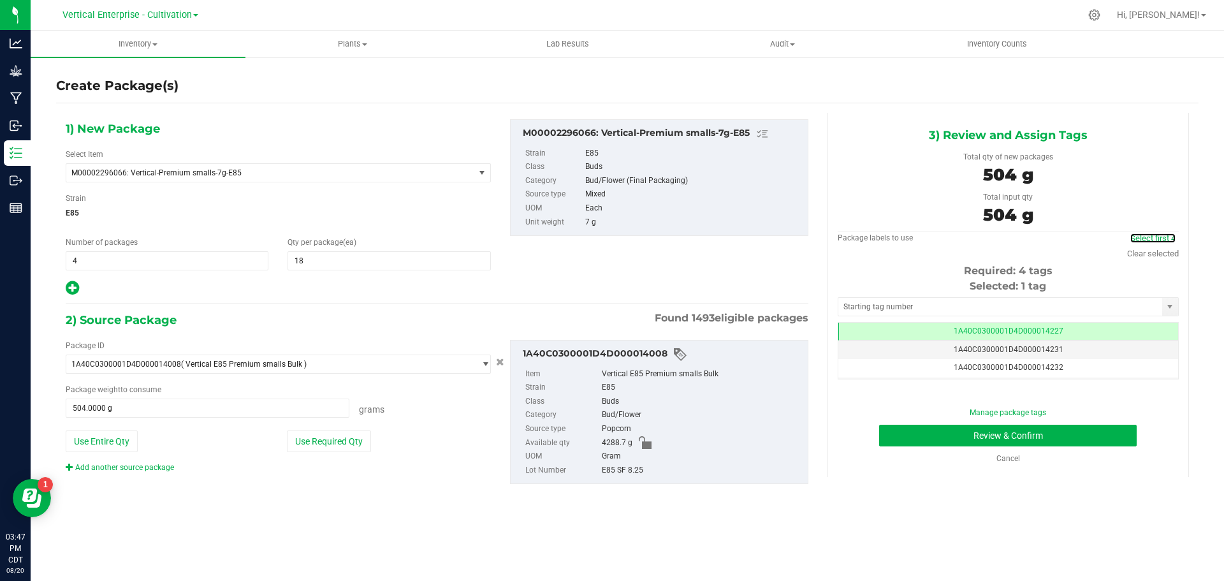
click at [1145, 237] on link "Select first 4" at bounding box center [1152, 238] width 45 height 10
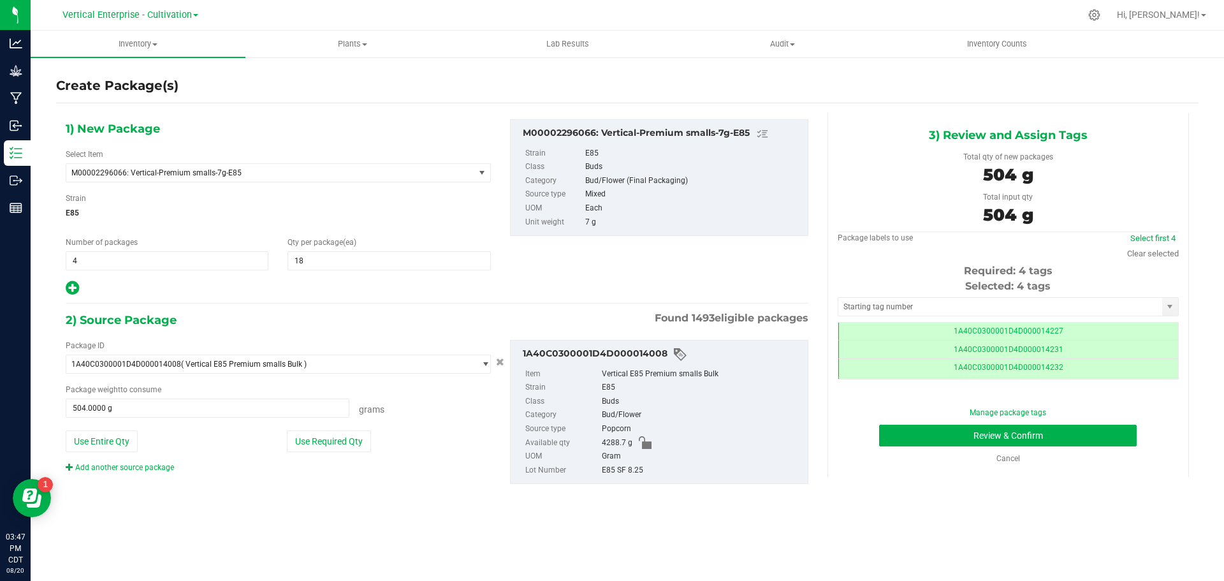
click at [1079, 327] on td "1A40C0300001D4D000014227" at bounding box center [1008, 332] width 340 height 18
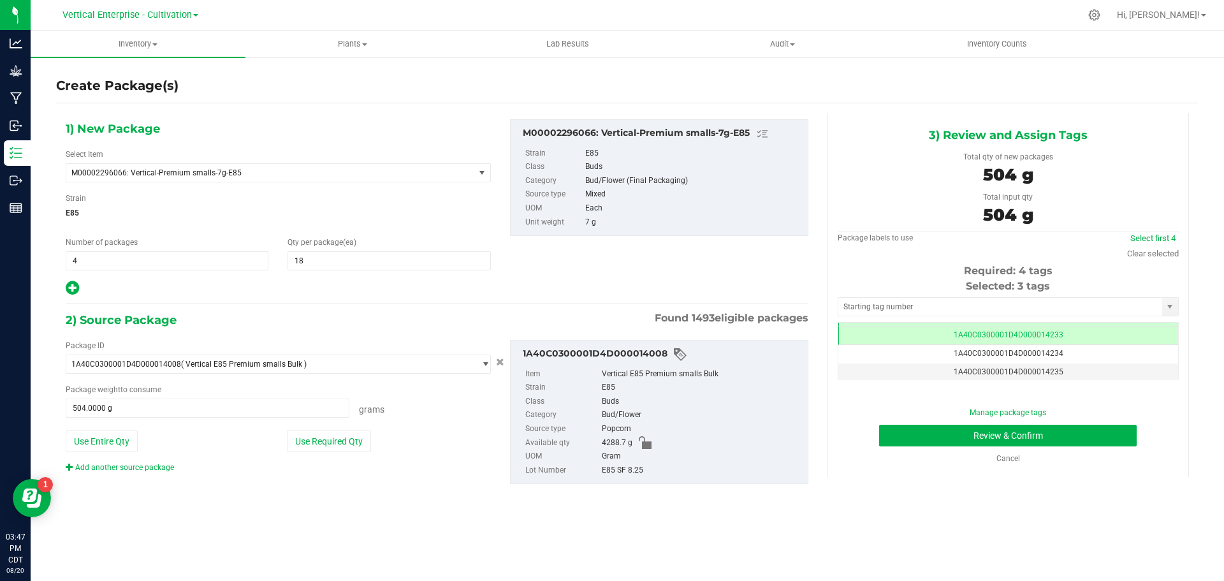
click at [1082, 357] on td "1A40C0300001D4D000014234" at bounding box center [1008, 354] width 340 height 18
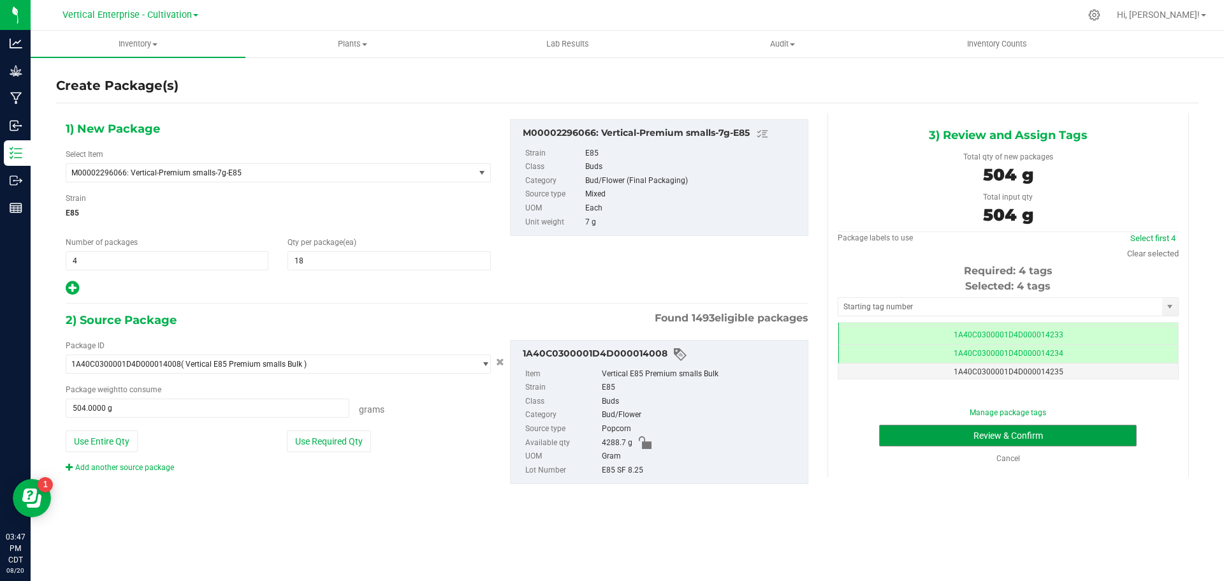
click at [1055, 429] on button "Review & Confirm" at bounding box center [1008, 436] width 258 height 22
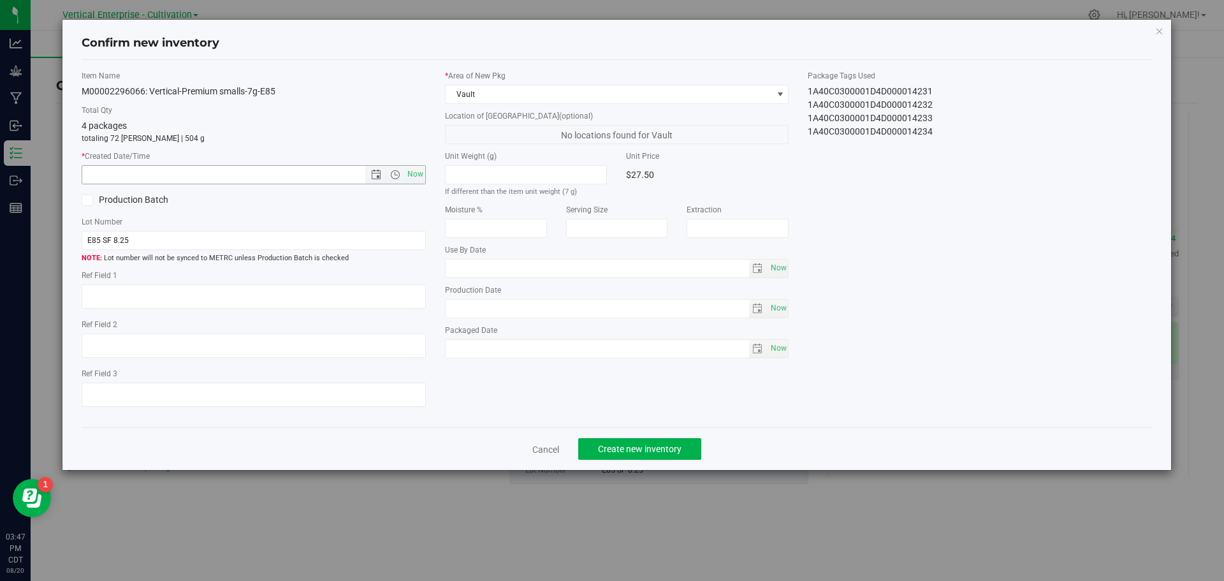
click at [405, 168] on span "Now" at bounding box center [415, 174] width 22 height 18
type input "8/20/2025 3:47 PM"
click at [636, 447] on span "Create new inventory" at bounding box center [640, 449] width 84 height 10
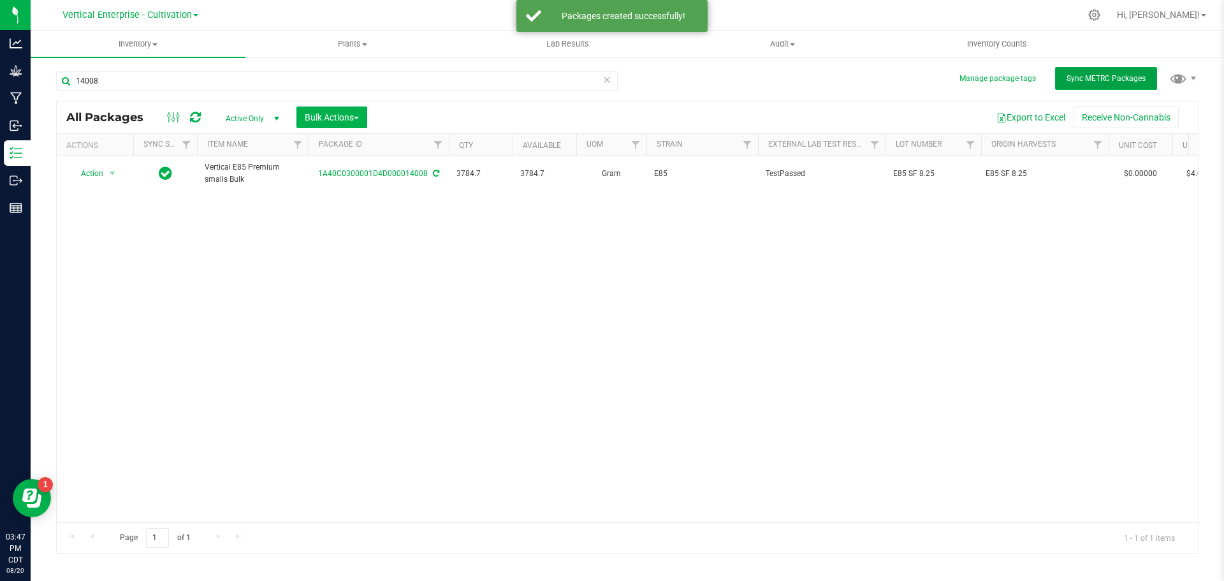
click at [1073, 76] on span "Sync METRC Packages" at bounding box center [1106, 78] width 79 height 9
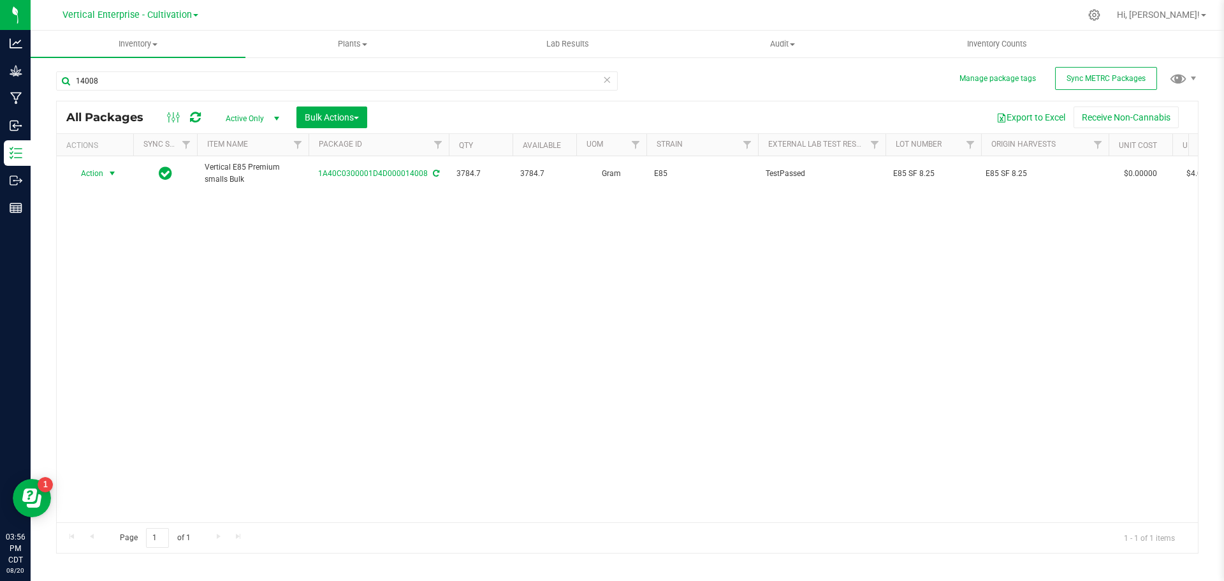
click at [105, 168] on span "select" at bounding box center [113, 173] width 16 height 18
click at [98, 210] on li "Create package" at bounding box center [110, 213] width 80 height 19
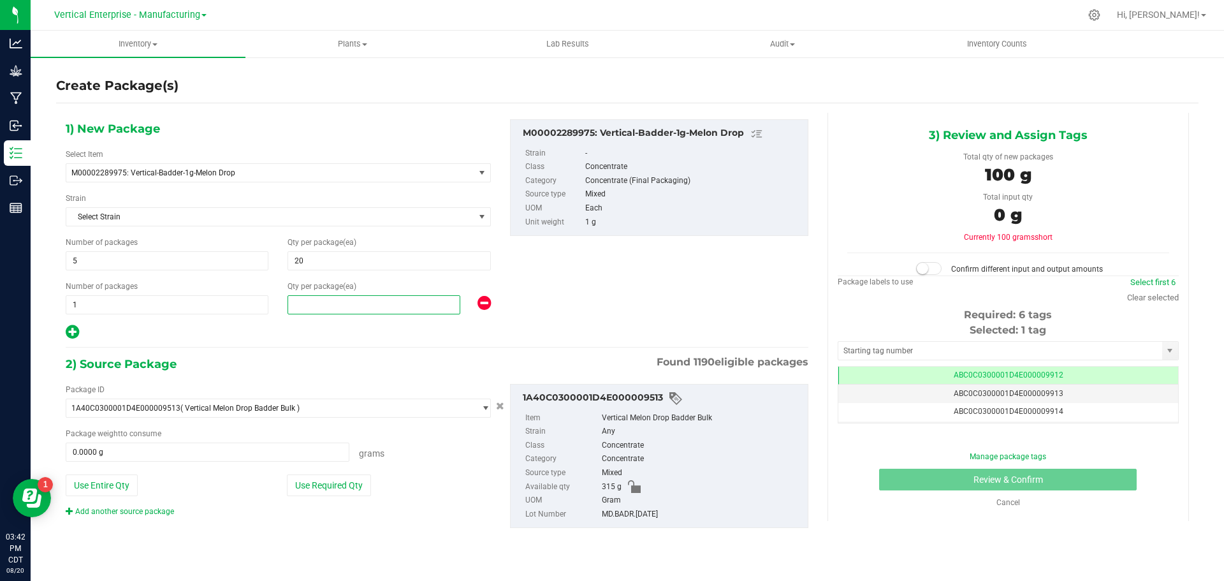
type input "6"
click at [105, 484] on button "Use Entire Qty" at bounding box center [102, 485] width 72 height 22
type input "315.0000 g"
click at [935, 272] on span at bounding box center [928, 268] width 25 height 13
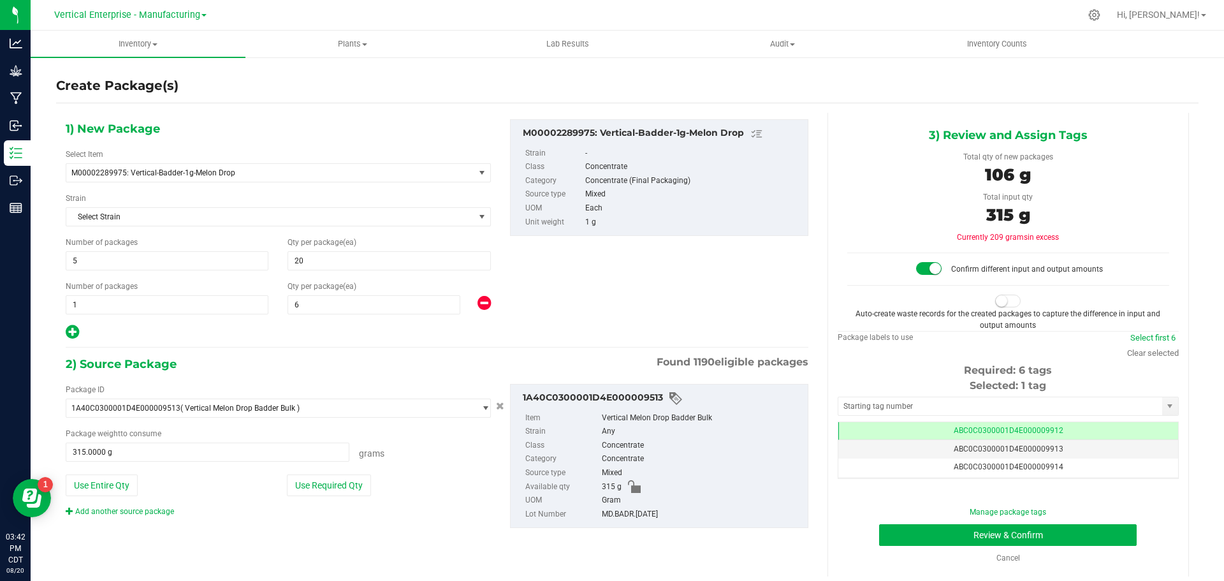
click at [996, 301] on small at bounding box center [1001, 300] width 11 height 11
click at [1156, 334] on link "Select first 6" at bounding box center [1152, 338] width 45 height 10
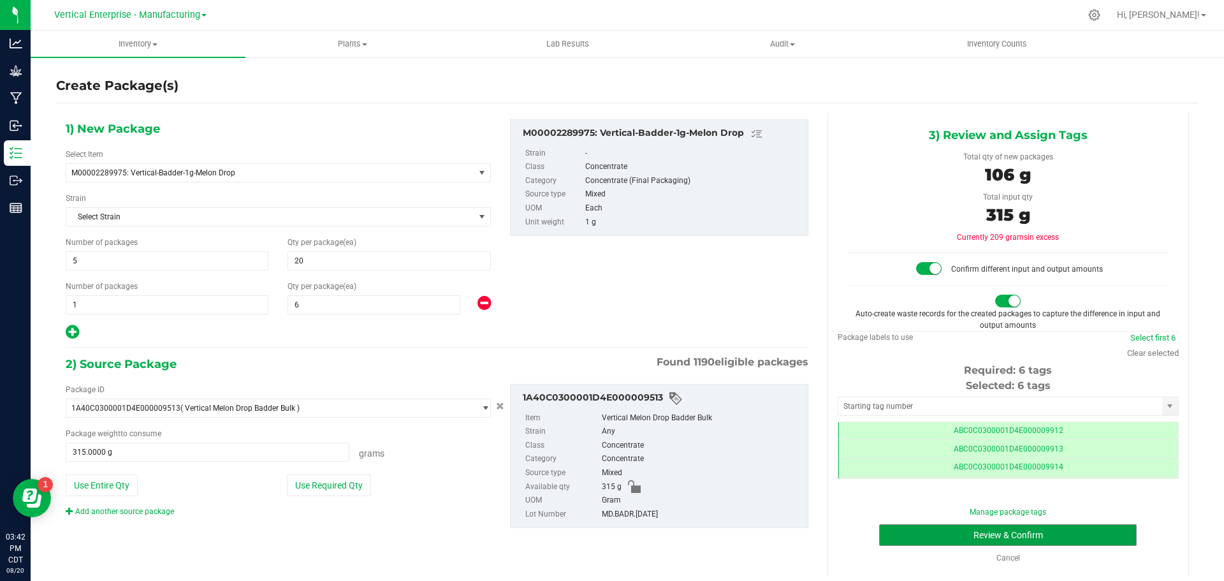
click at [1025, 531] on button "Review & Confirm" at bounding box center [1008, 535] width 258 height 22
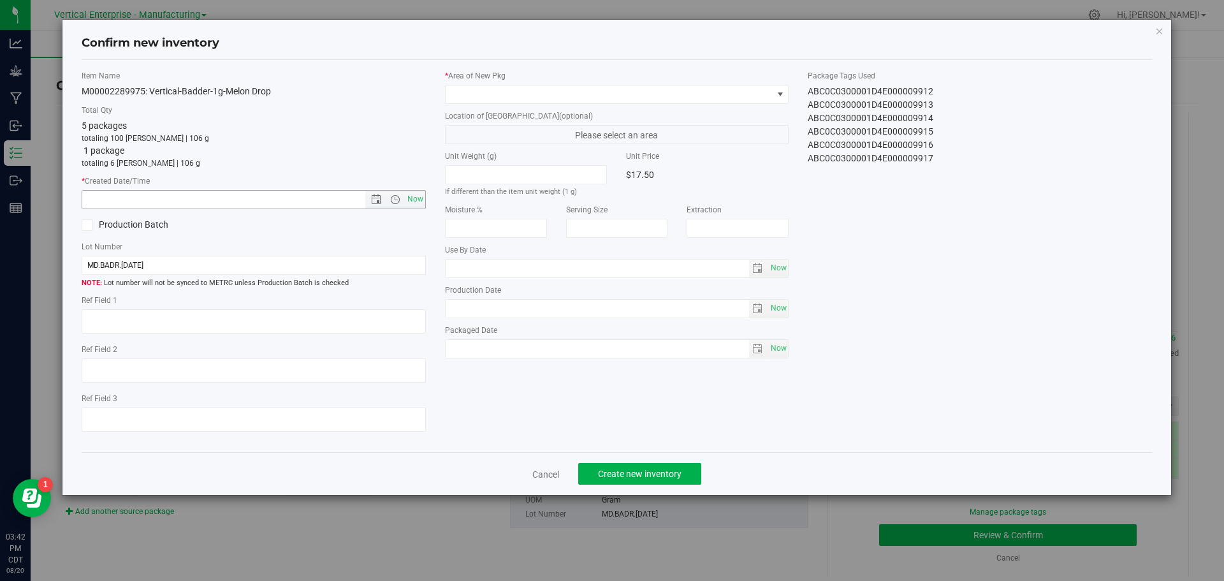
click at [414, 200] on span "Now" at bounding box center [415, 199] width 22 height 18
type input "8/20/2025 3:42 PM"
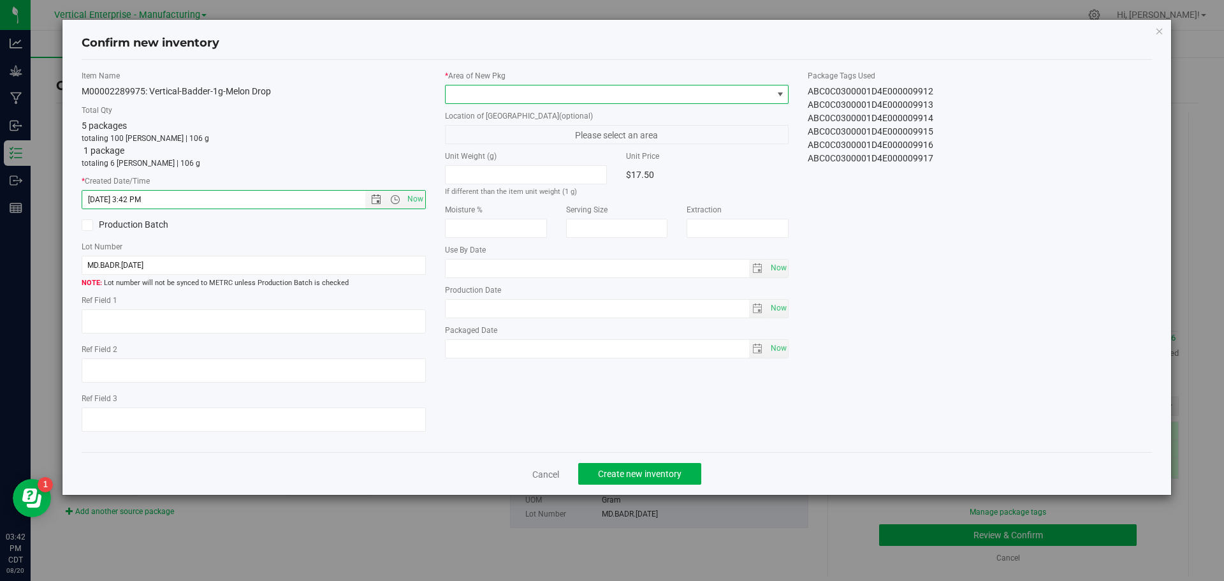
click at [491, 98] on span at bounding box center [609, 94] width 327 height 18
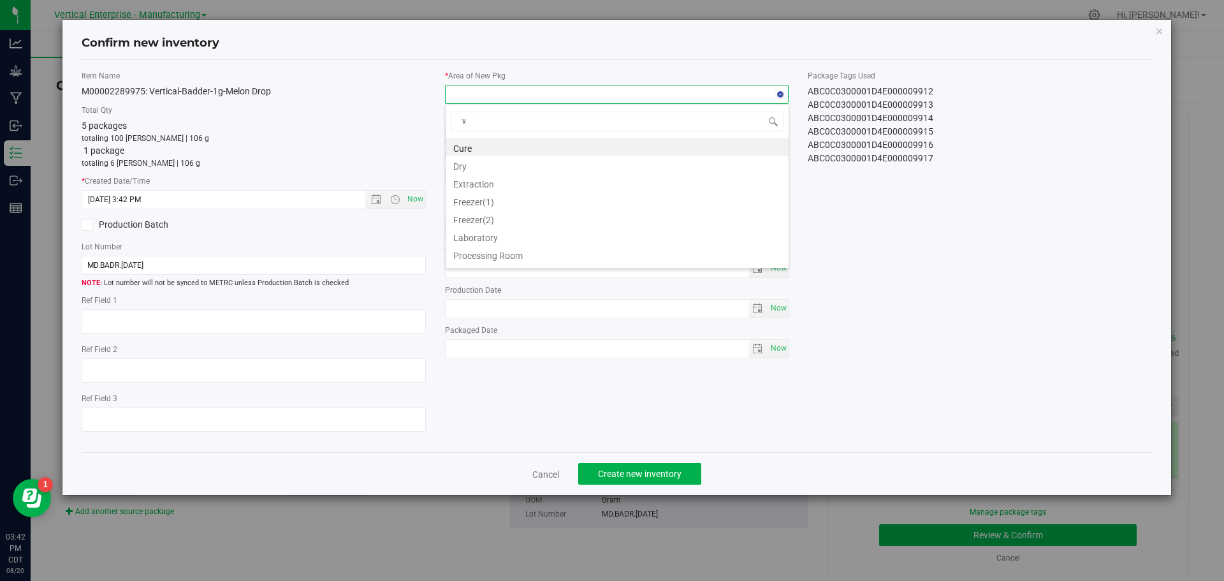
type input "va"
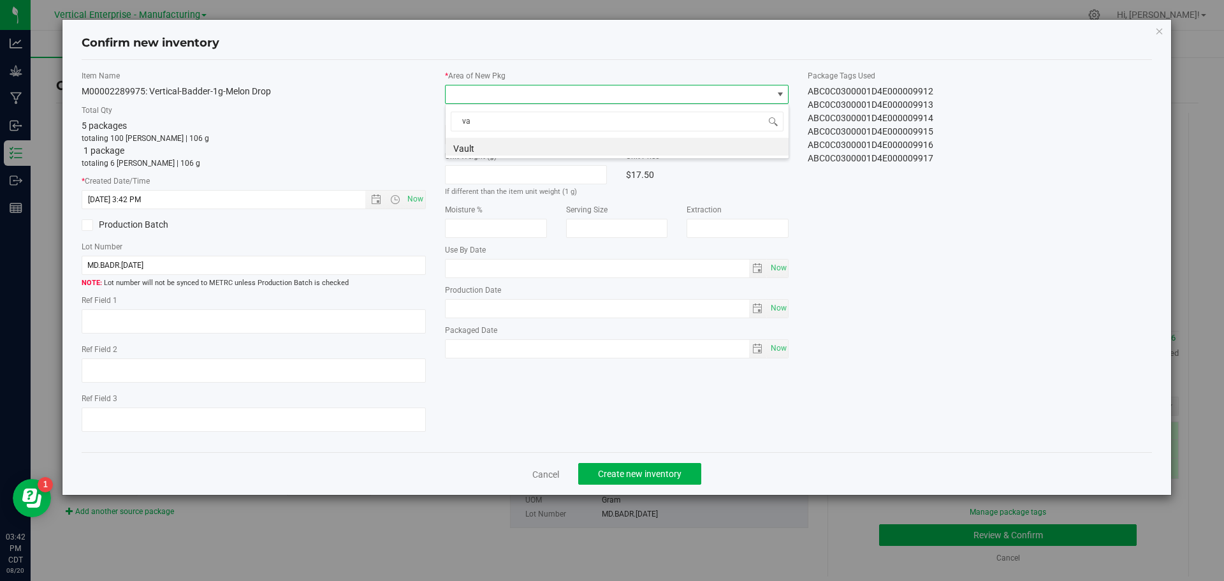
click at [471, 144] on li "Vault" at bounding box center [617, 147] width 343 height 18
click at [680, 472] on span "Create new inventory" at bounding box center [640, 474] width 84 height 10
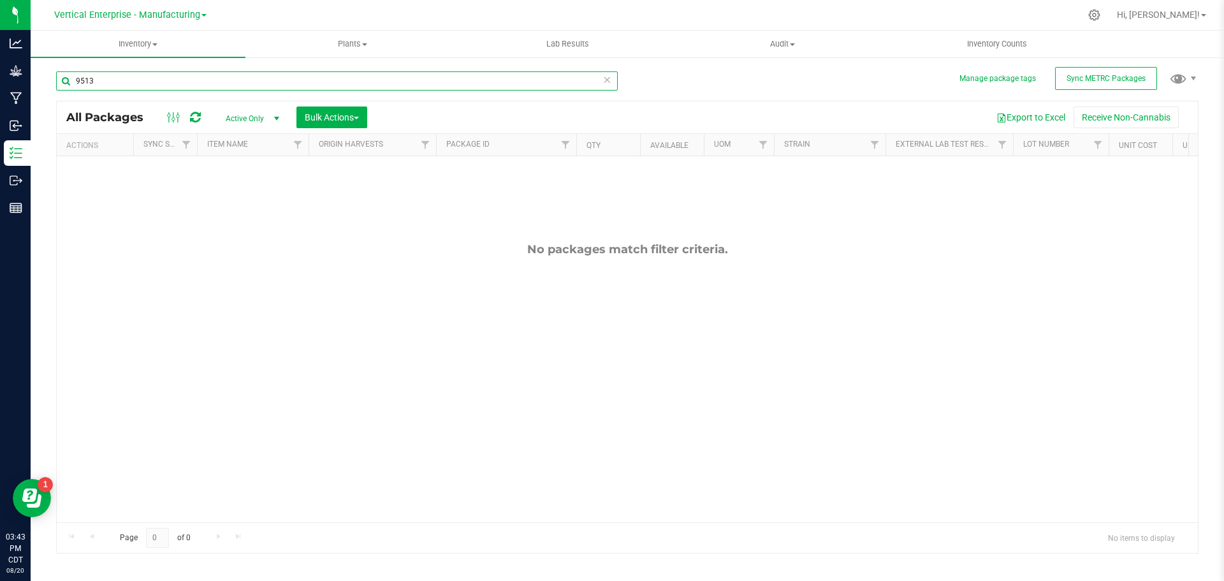
click at [124, 84] on input "9513" at bounding box center [337, 80] width 562 height 19
type input "9"
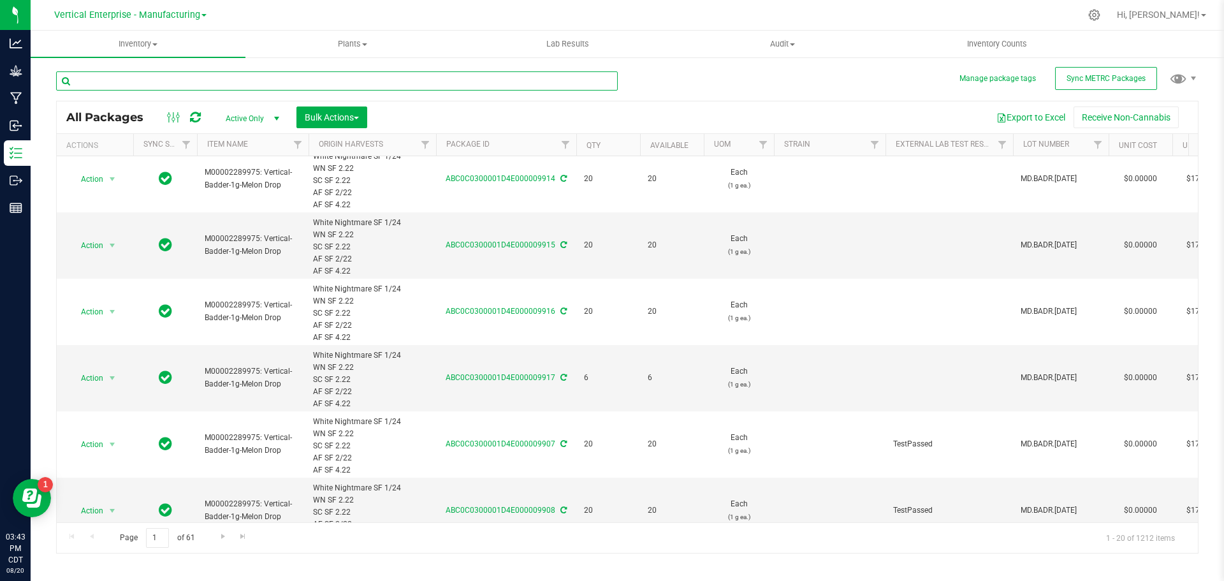
scroll to position [191, 0]
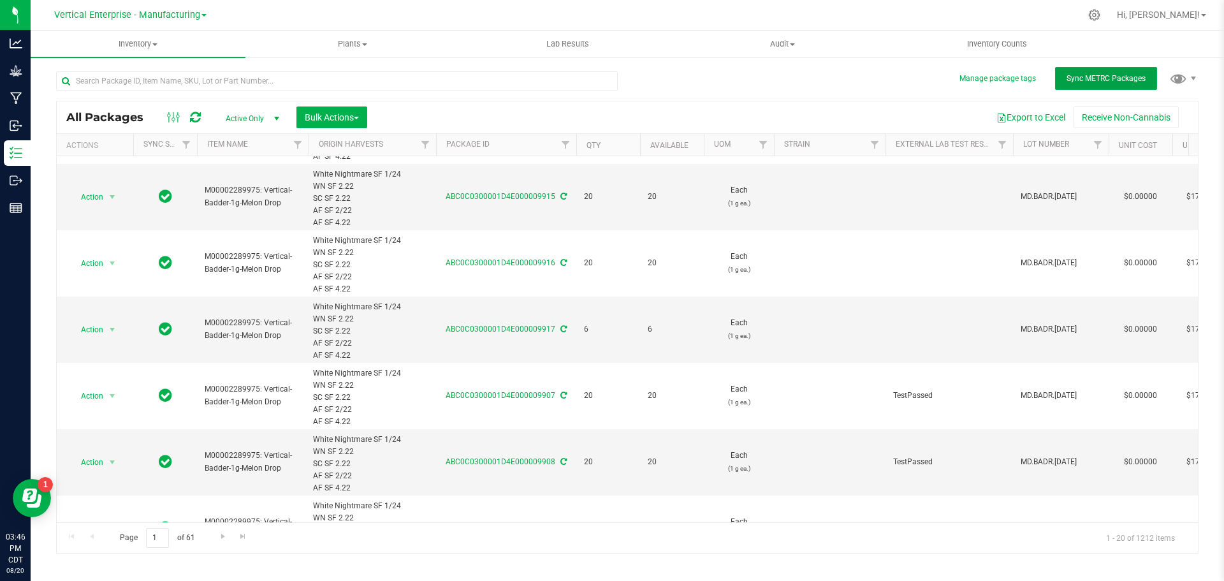
click at [1093, 75] on span "Sync METRC Packages" at bounding box center [1106, 78] width 79 height 9
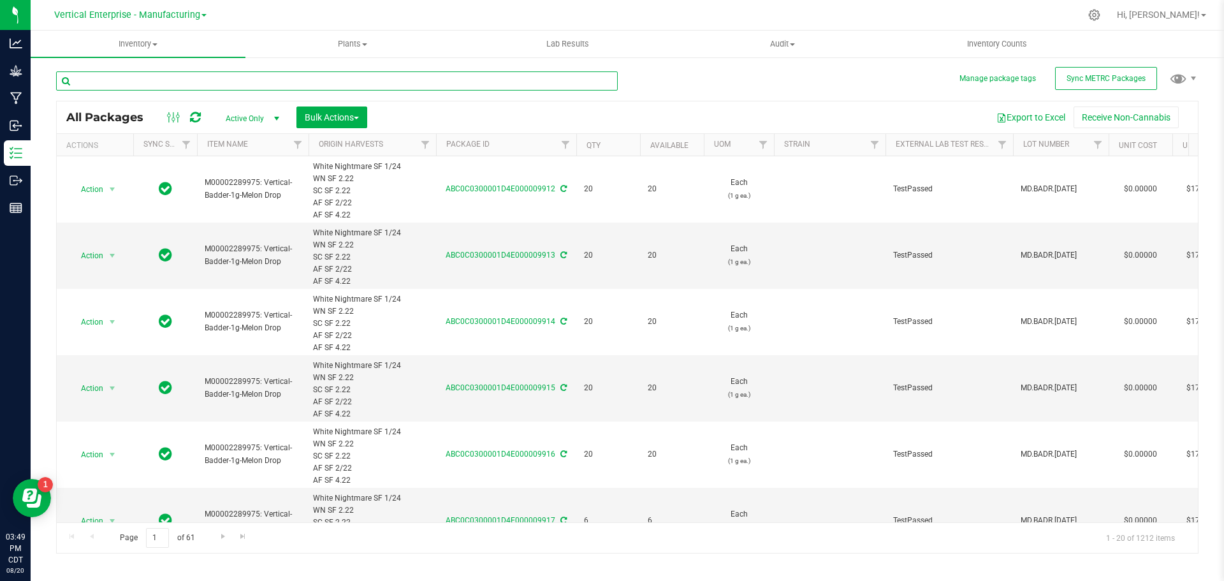
click at [159, 84] on input "text" at bounding box center [337, 80] width 562 height 19
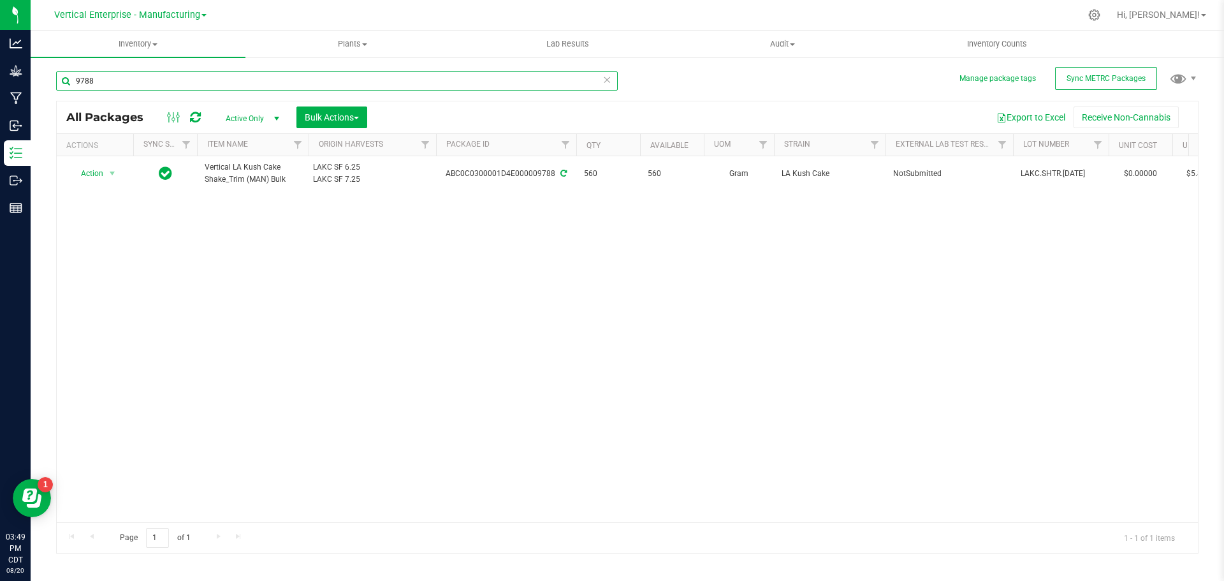
type input "9788"
click at [93, 170] on span "Action" at bounding box center [86, 173] width 34 height 18
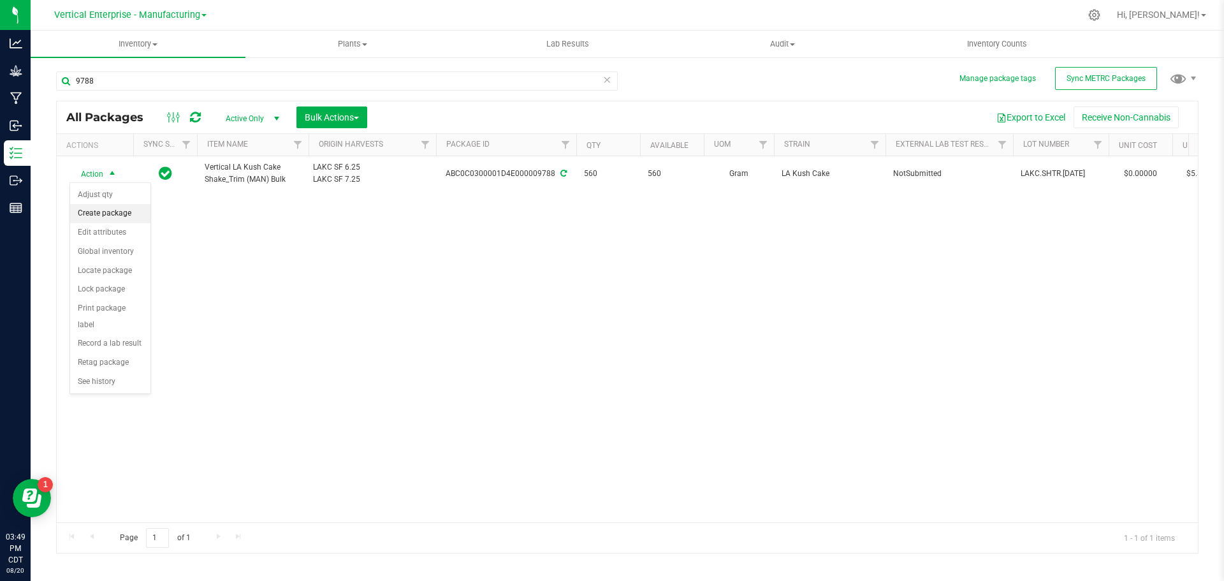
click at [105, 214] on li "Create package" at bounding box center [110, 213] width 80 height 19
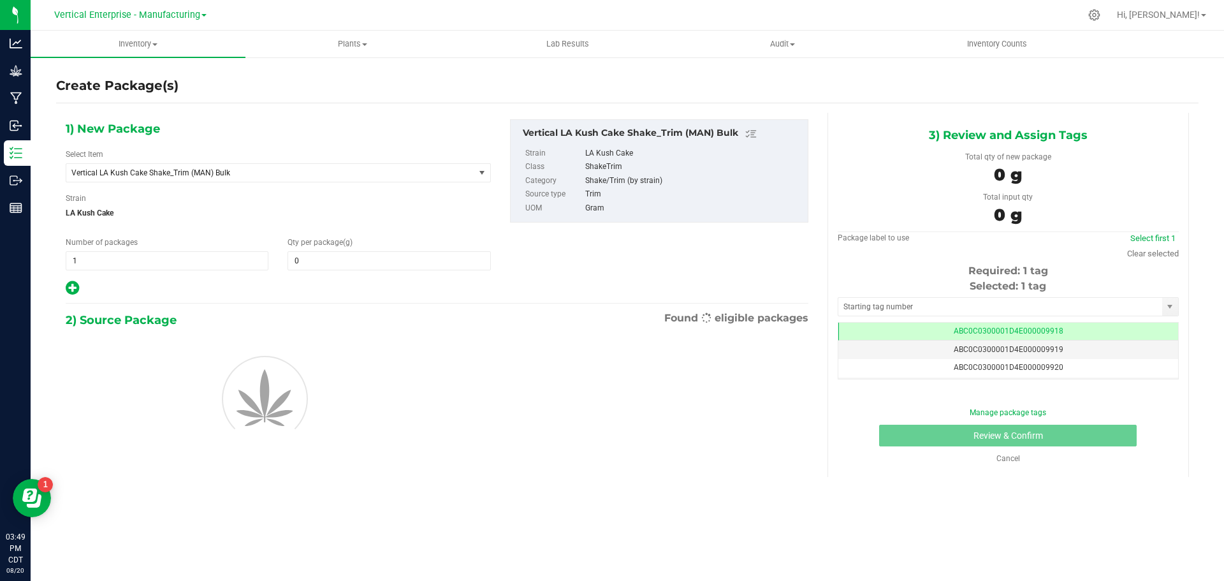
type input "0.0000"
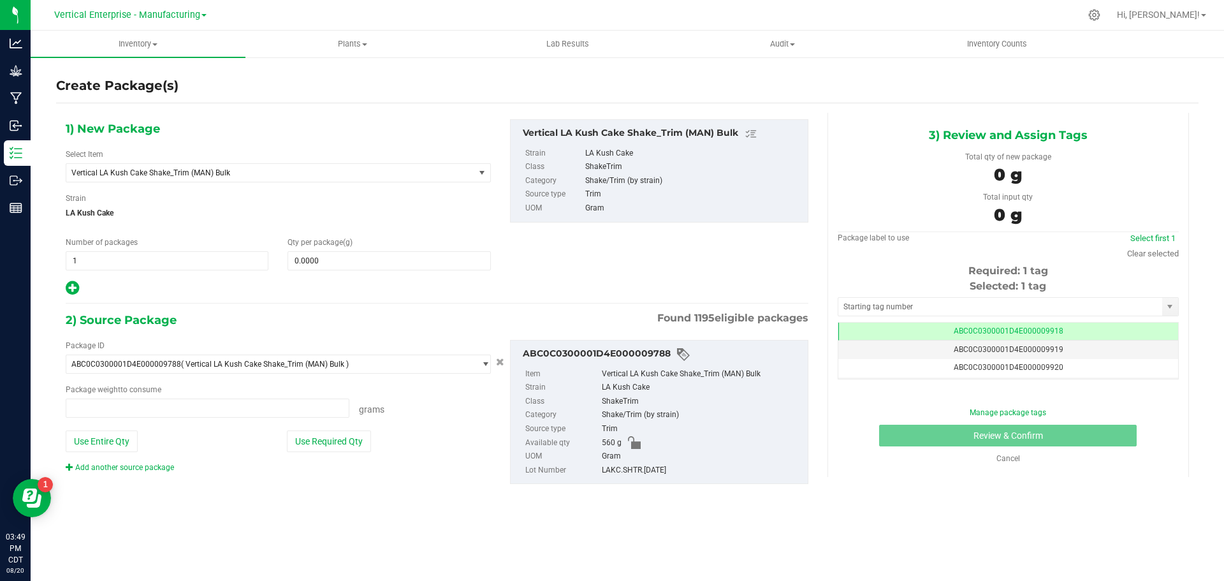
type input "0.0000 g"
click at [196, 176] on span "Vertical LA Kush Cake Shake_Trim (MAN) Bulk" at bounding box center [262, 172] width 382 height 9
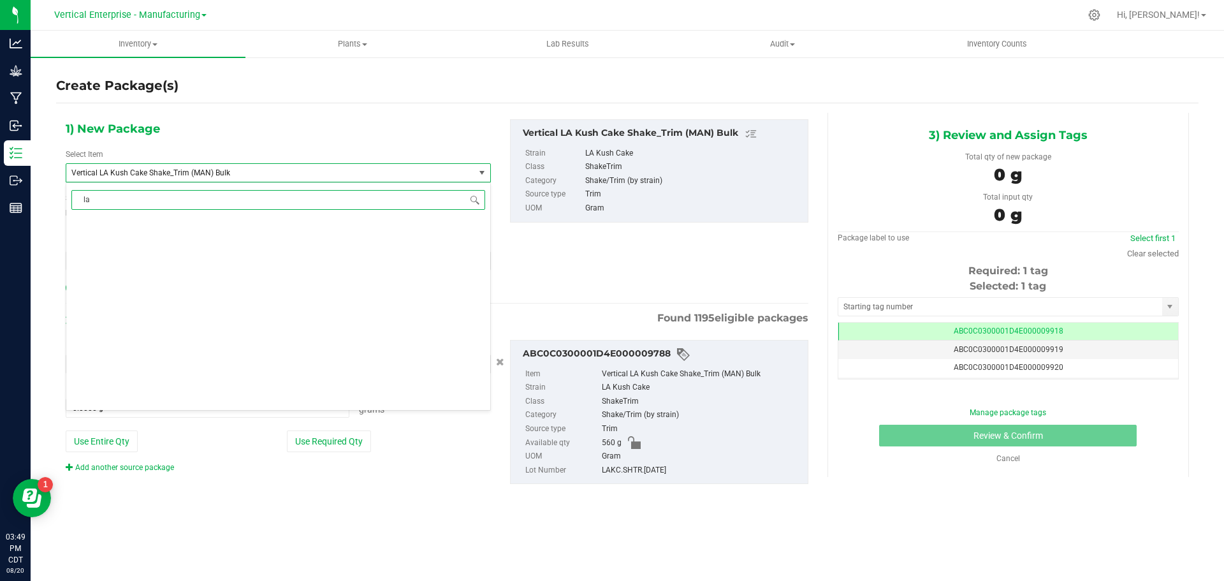
scroll to position [0, 0]
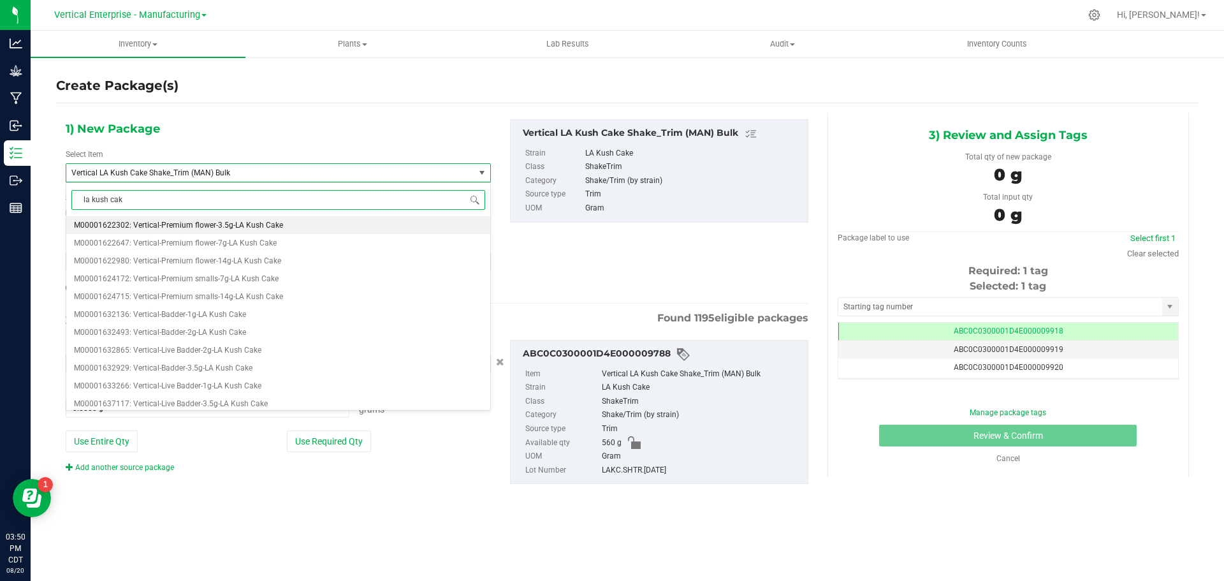
type input "la kush cake"
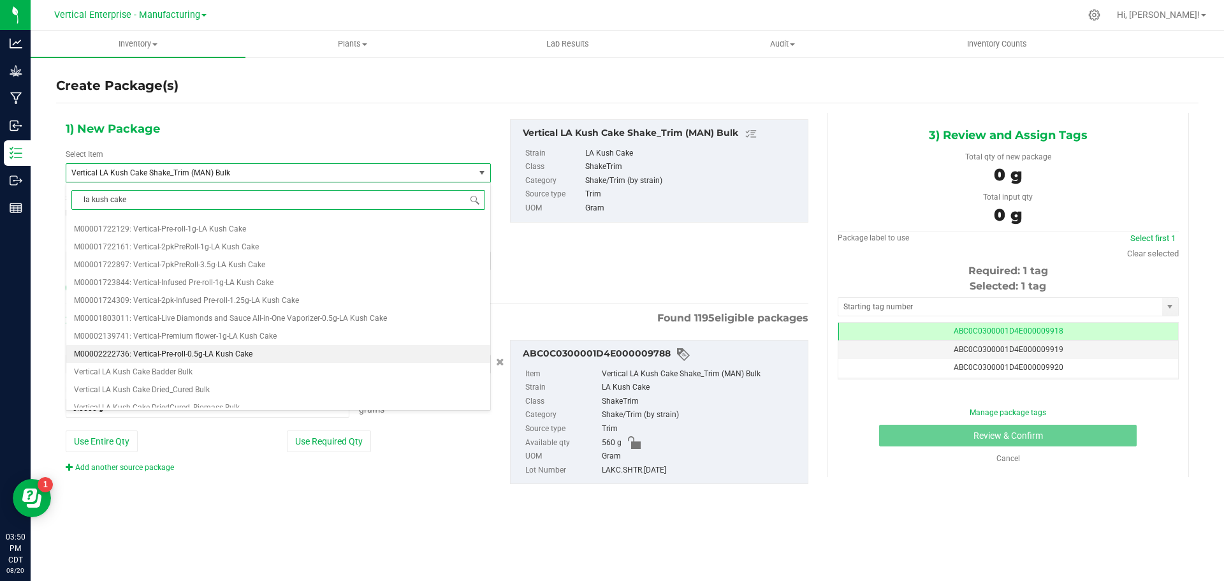
scroll to position [255, 0]
click at [238, 344] on span "M00002222736: Vertical-Pre-roll-0.5g-LA Kush Cake" at bounding box center [163, 344] width 178 height 9
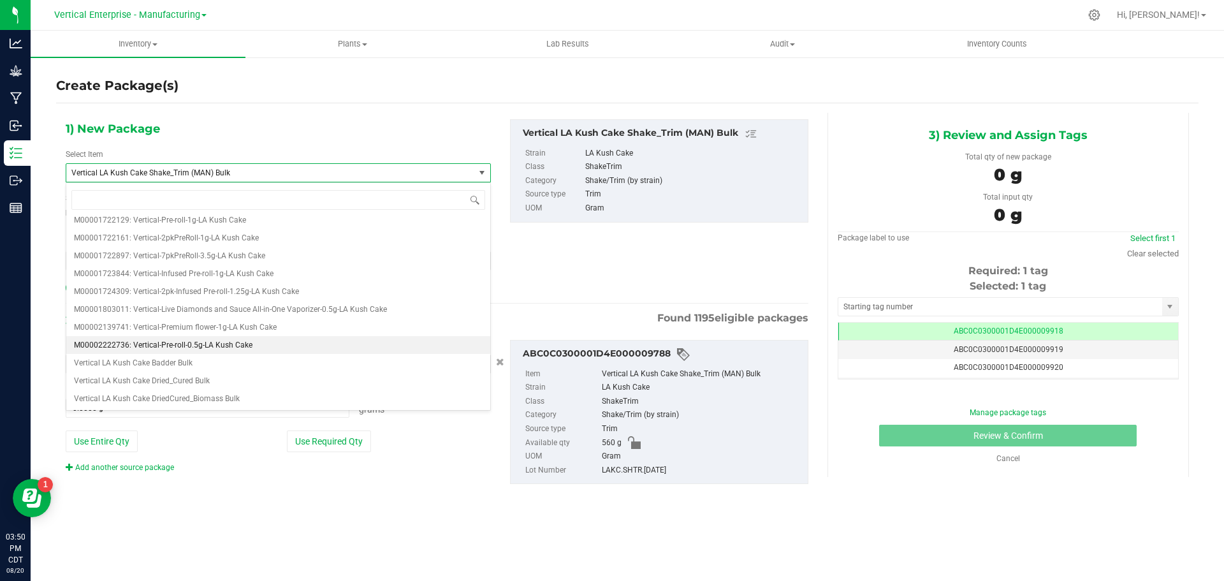
type input "0"
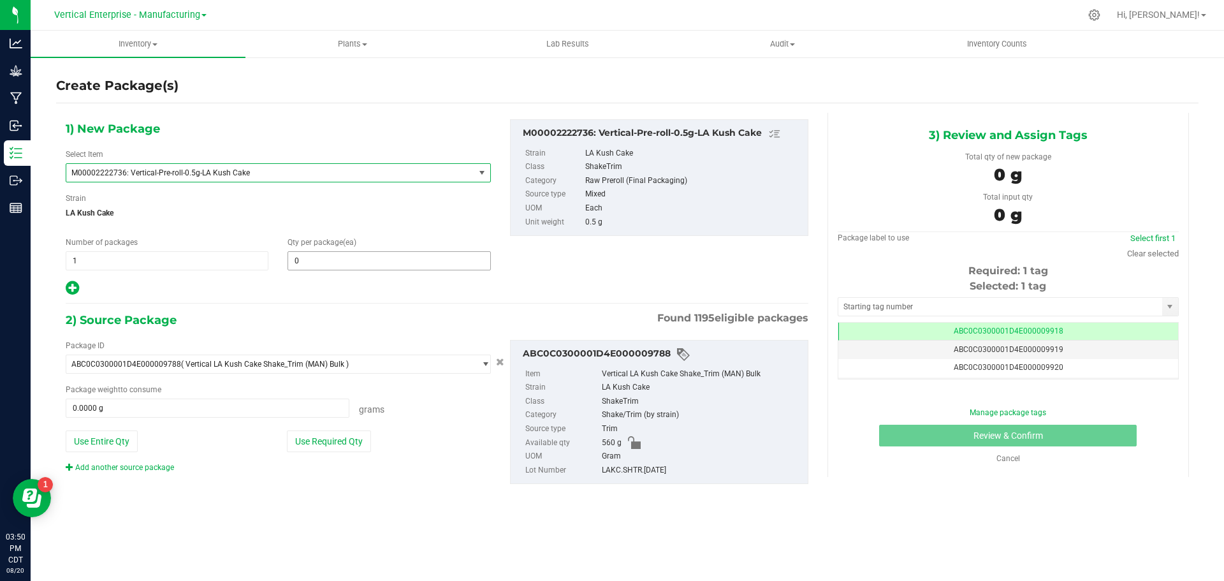
click at [351, 269] on span "0 0" at bounding box center [389, 260] width 203 height 19
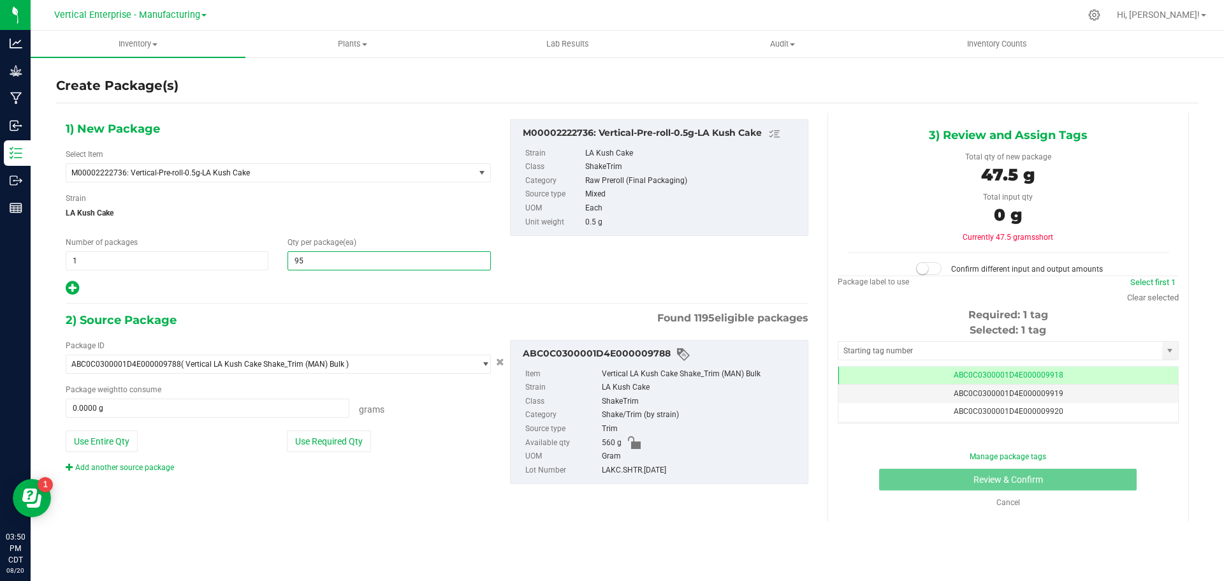
type input "955"
click at [107, 443] on button "Use Entire Qty" at bounding box center [102, 441] width 72 height 22
type input "560.0000 g"
click at [928, 265] on small at bounding box center [922, 268] width 11 height 11
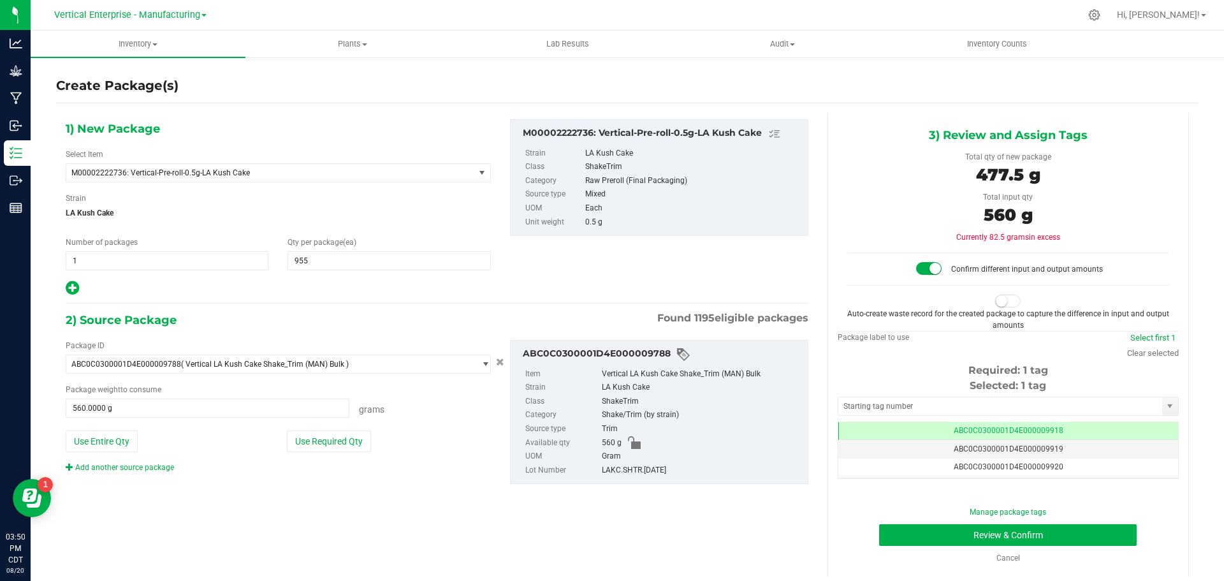
click at [1000, 301] on span at bounding box center [1007, 301] width 25 height 13
click at [1021, 531] on button "Review & Confirm" at bounding box center [1008, 535] width 258 height 22
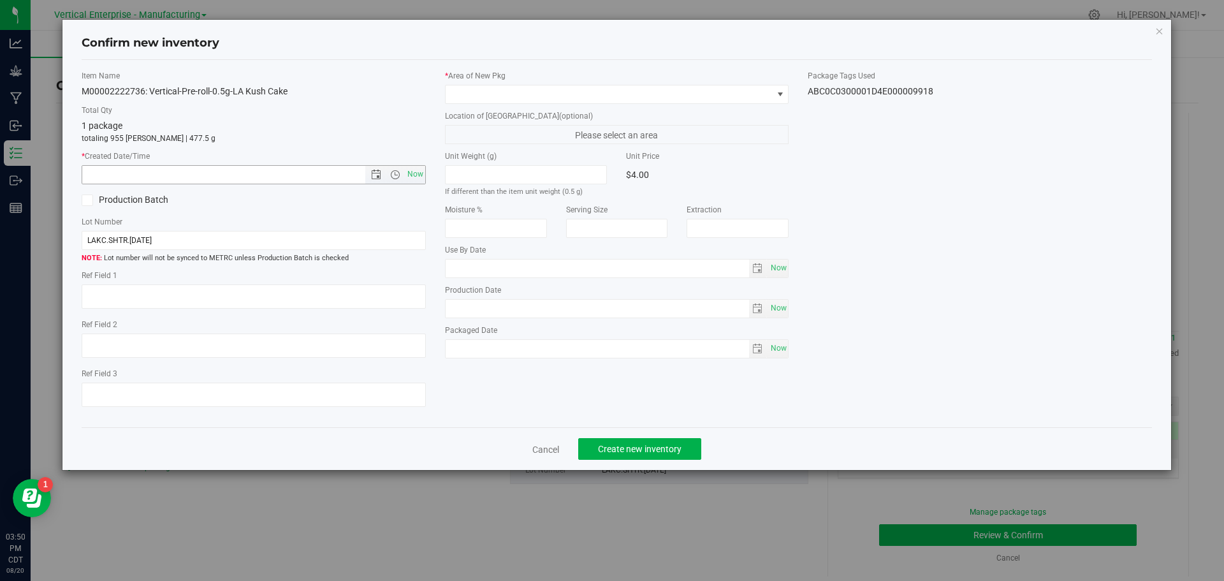
click at [409, 166] on span "Now" at bounding box center [415, 174] width 22 height 18
type input "8/20/2025 3:50 PM"
click at [90, 200] on icon at bounding box center [87, 200] width 8 height 0
click at [0, 0] on input "Production Batch" at bounding box center [0, 0] width 0 height 0
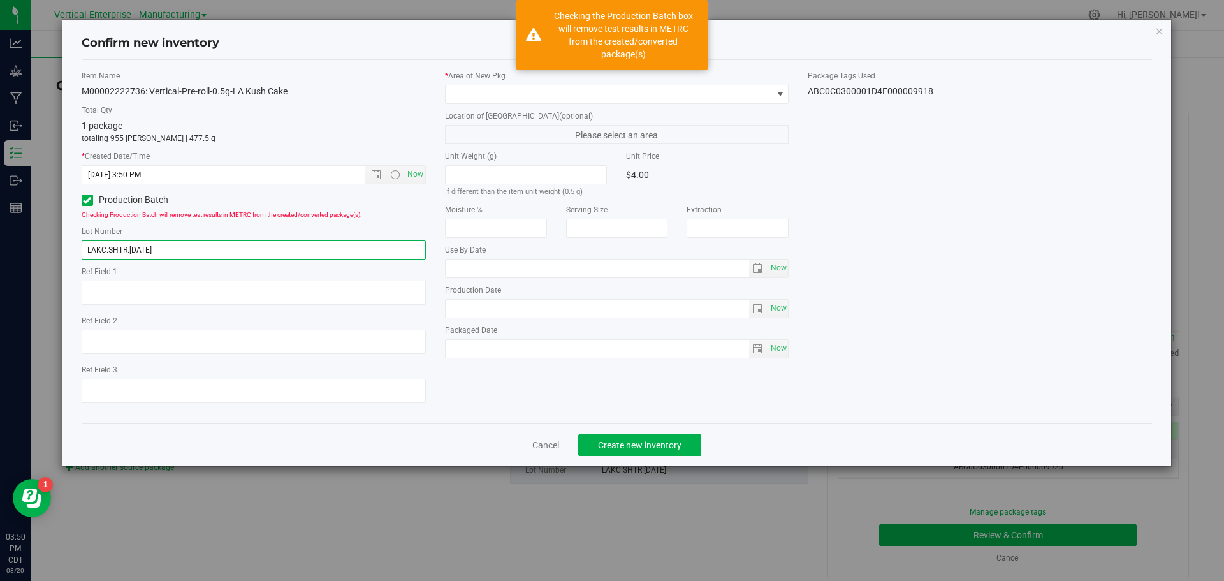
click at [193, 246] on input "LAKC.SHTR.8.18.25" at bounding box center [254, 249] width 344 height 19
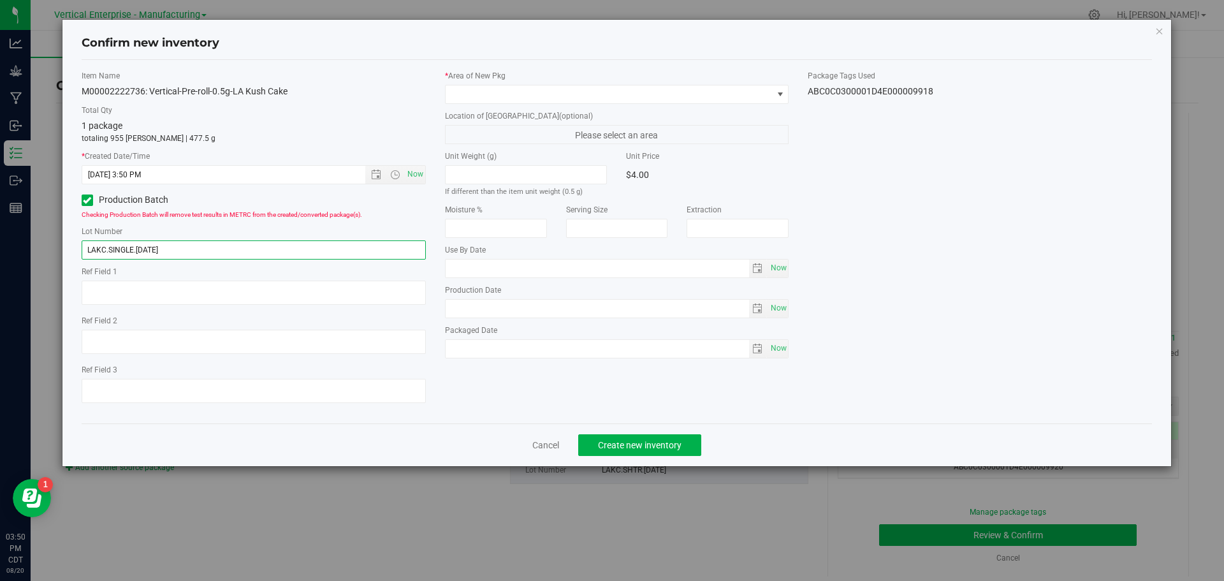
type input "LAKC.SINGLE.8.20.25"
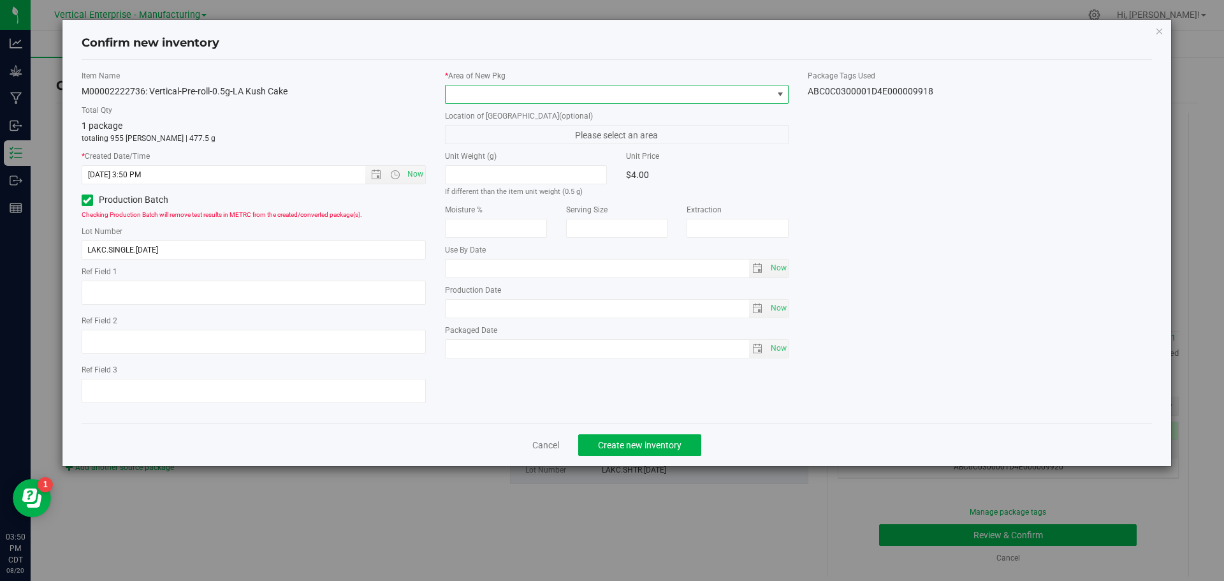
click at [506, 92] on span at bounding box center [609, 94] width 327 height 18
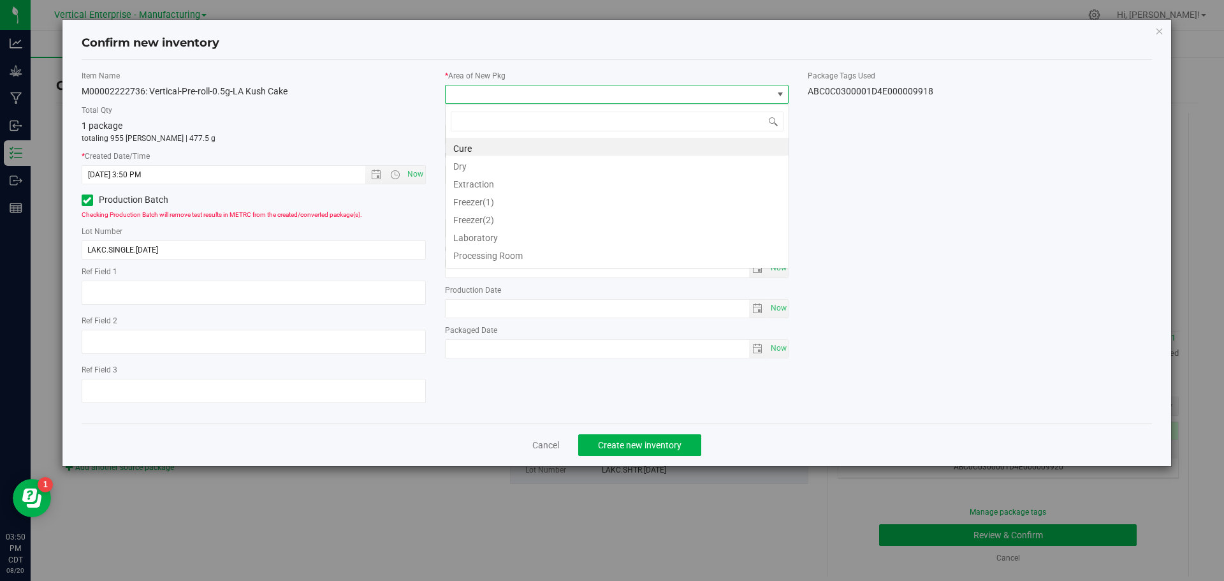
scroll to position [19, 344]
type input "VA"
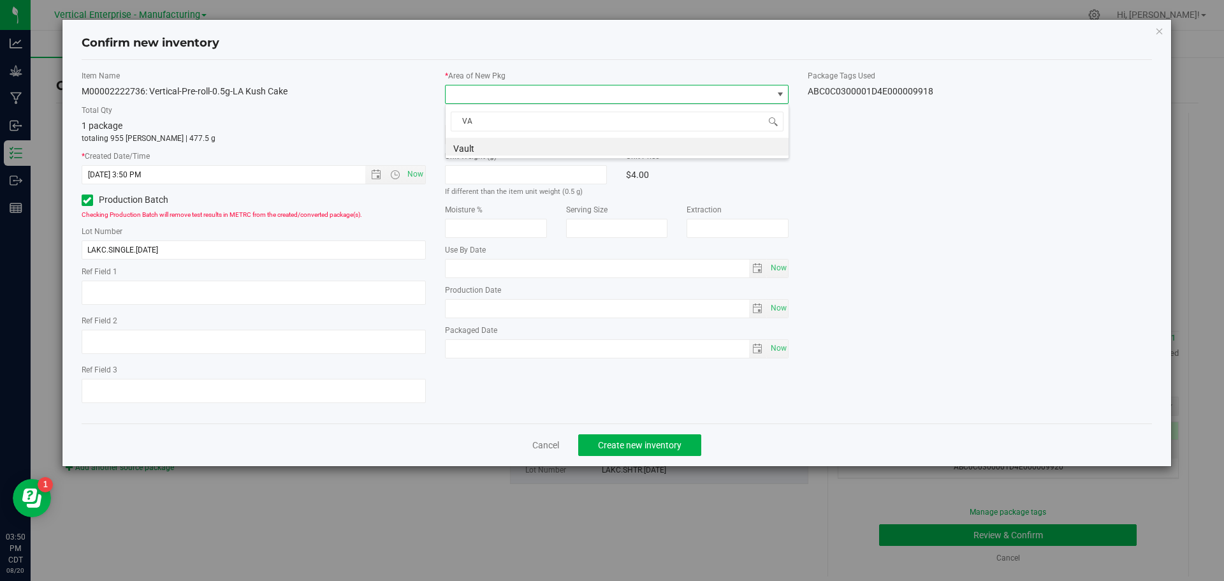
click at [484, 146] on li "Vault" at bounding box center [617, 147] width 343 height 18
click at [648, 444] on span "Create new inventory" at bounding box center [640, 445] width 84 height 10
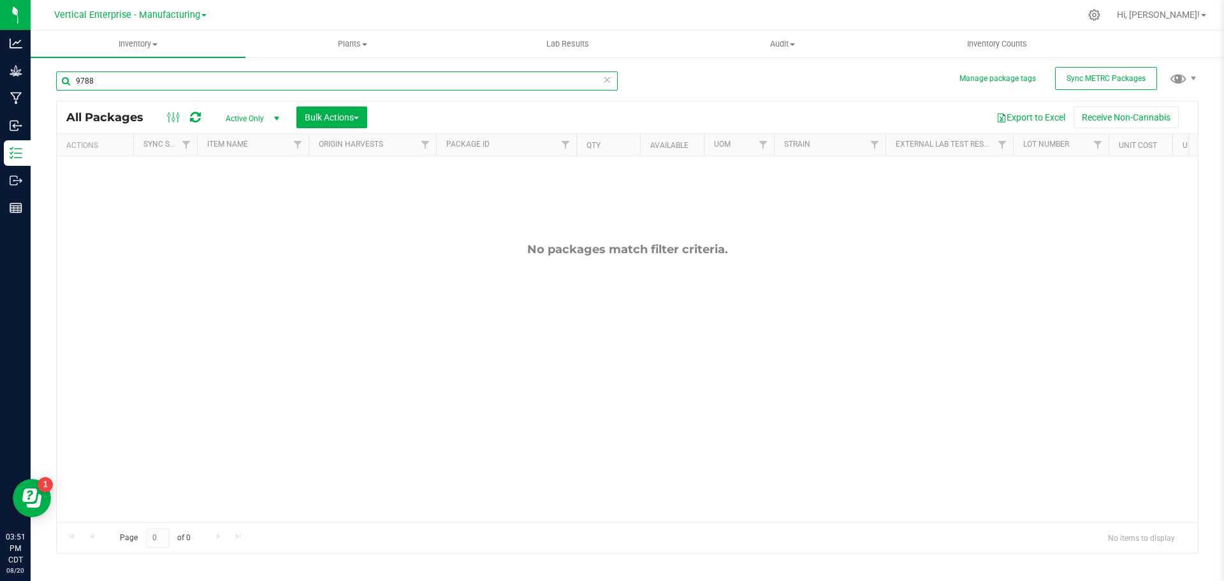
click at [113, 76] on input "9788" at bounding box center [337, 80] width 562 height 19
type input "9"
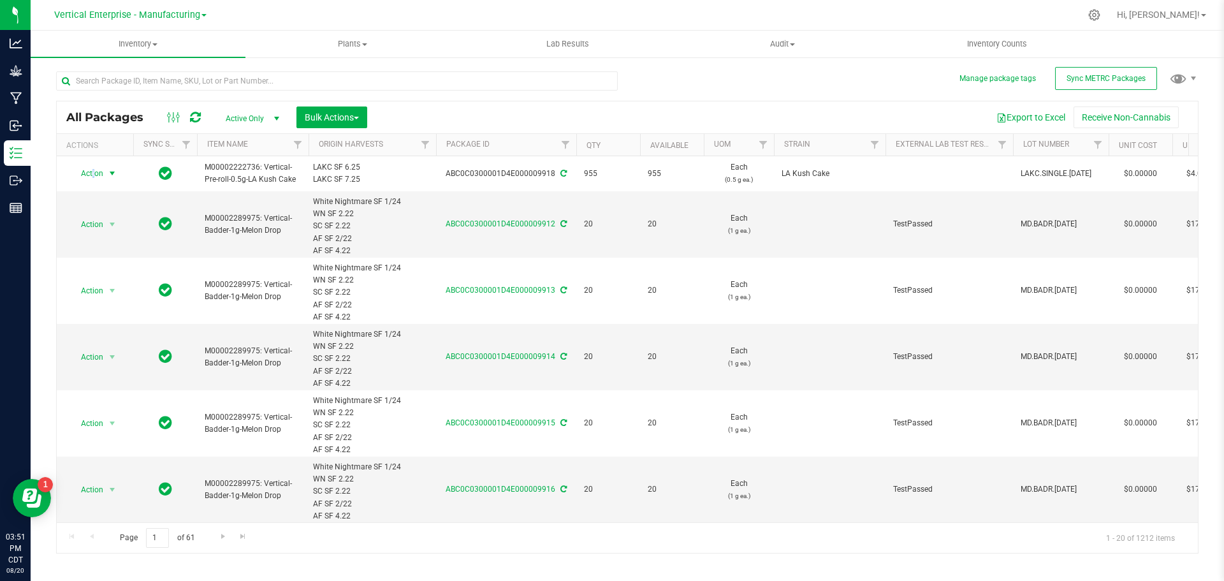
click at [94, 172] on span "Action" at bounding box center [86, 173] width 34 height 18
click at [100, 290] on li "Lock package" at bounding box center [110, 289] width 80 height 19
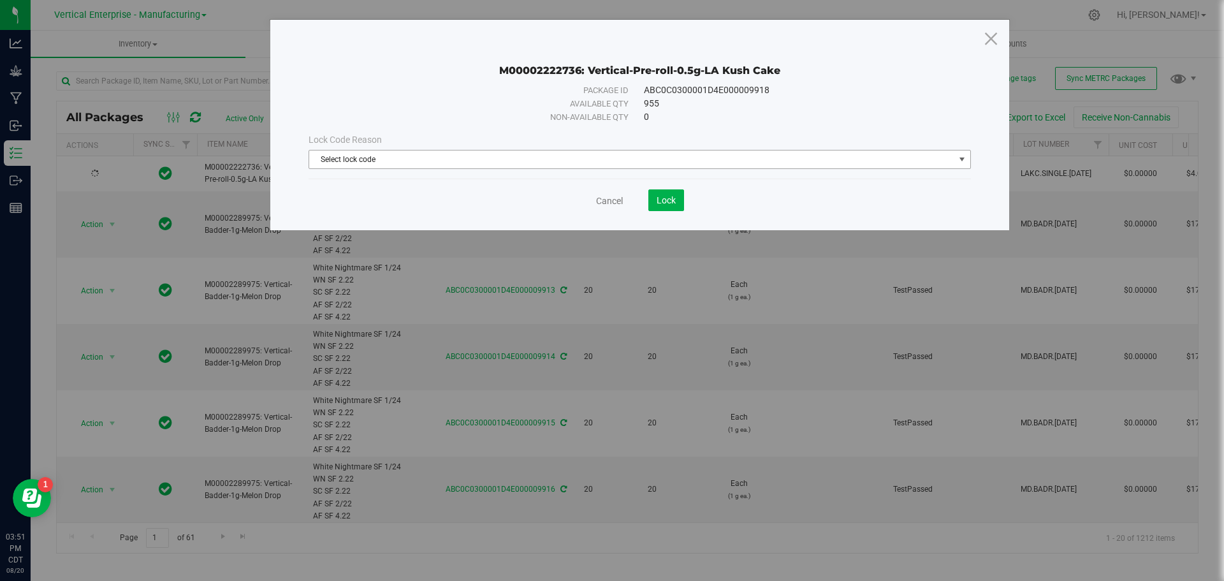
click at [441, 157] on span "Select lock code" at bounding box center [631, 159] width 645 height 18
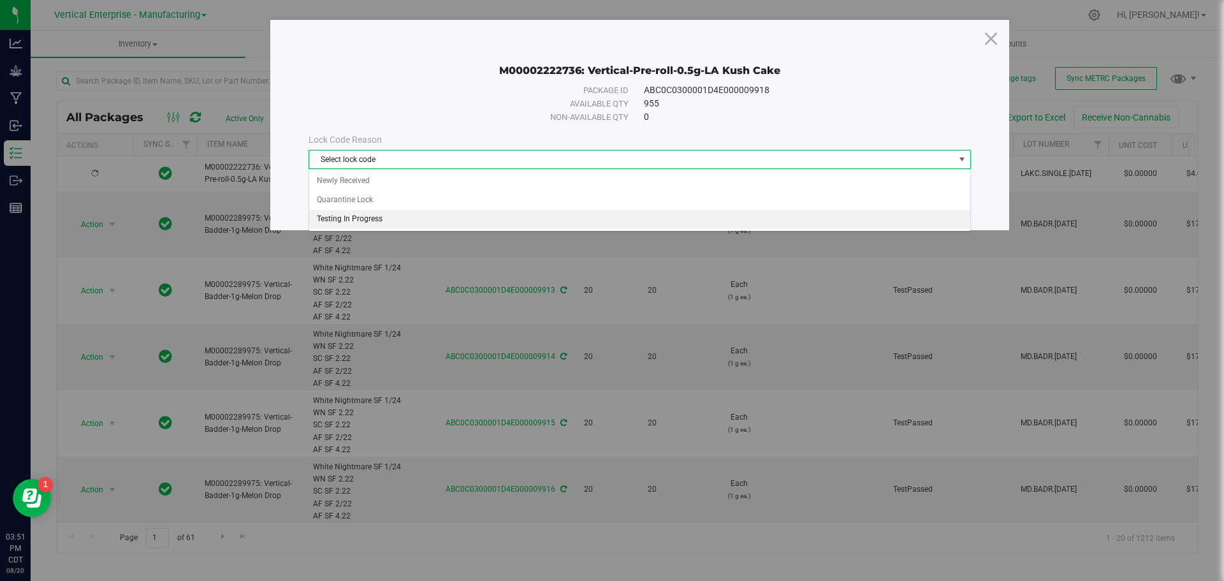
click at [372, 219] on li "Testing In Progress" at bounding box center [639, 219] width 661 height 19
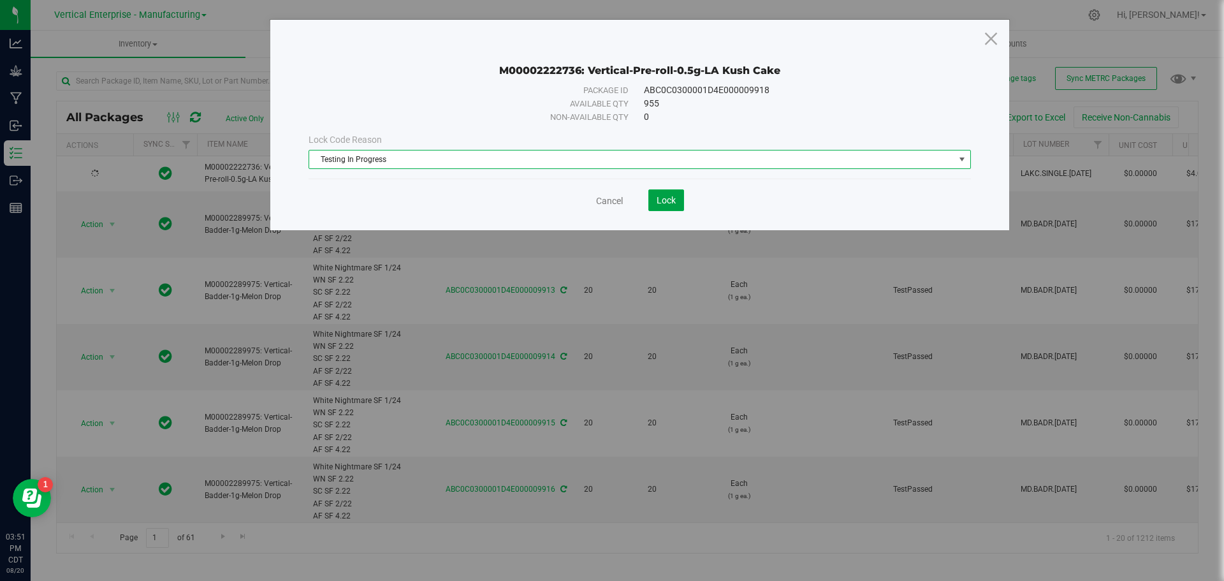
click at [662, 204] on span "Lock" at bounding box center [666, 200] width 19 height 10
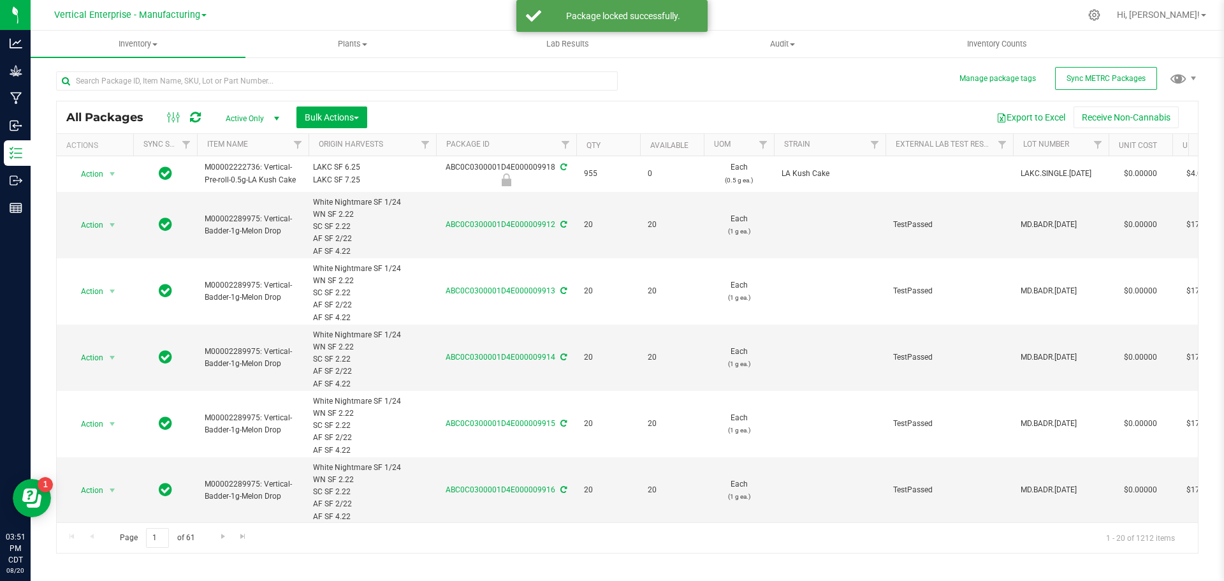
click at [495, 166] on div "ABC0C0300001D4E000009918" at bounding box center [506, 173] width 144 height 25
copy div "ABC0C0300001D4E000009918"
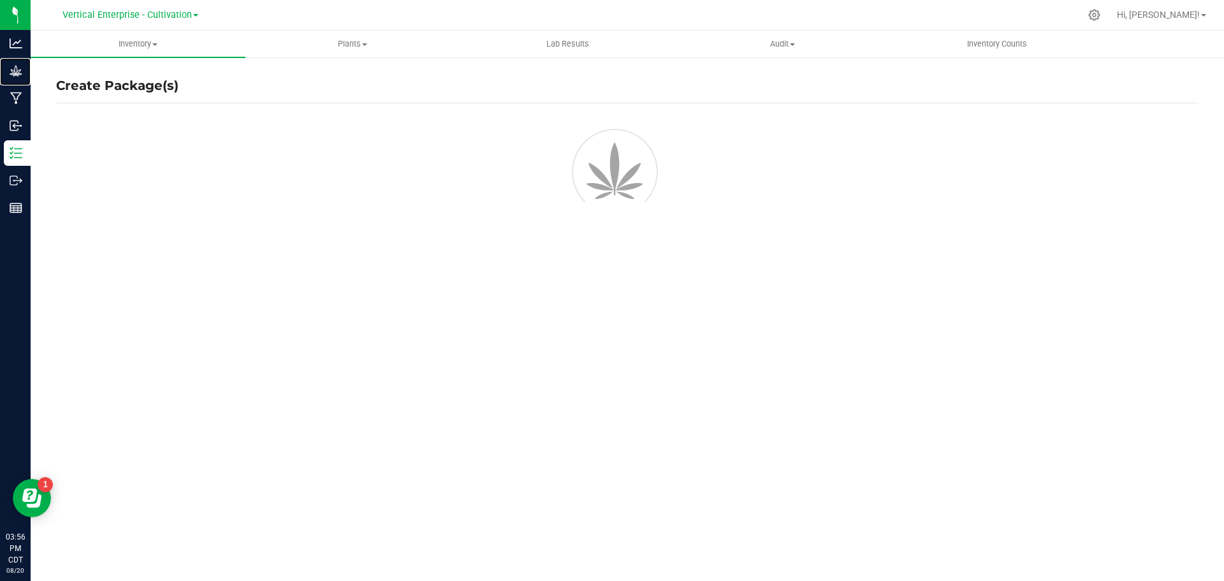
click at [0, 0] on p "Grow" at bounding box center [0, 0] width 0 height 0
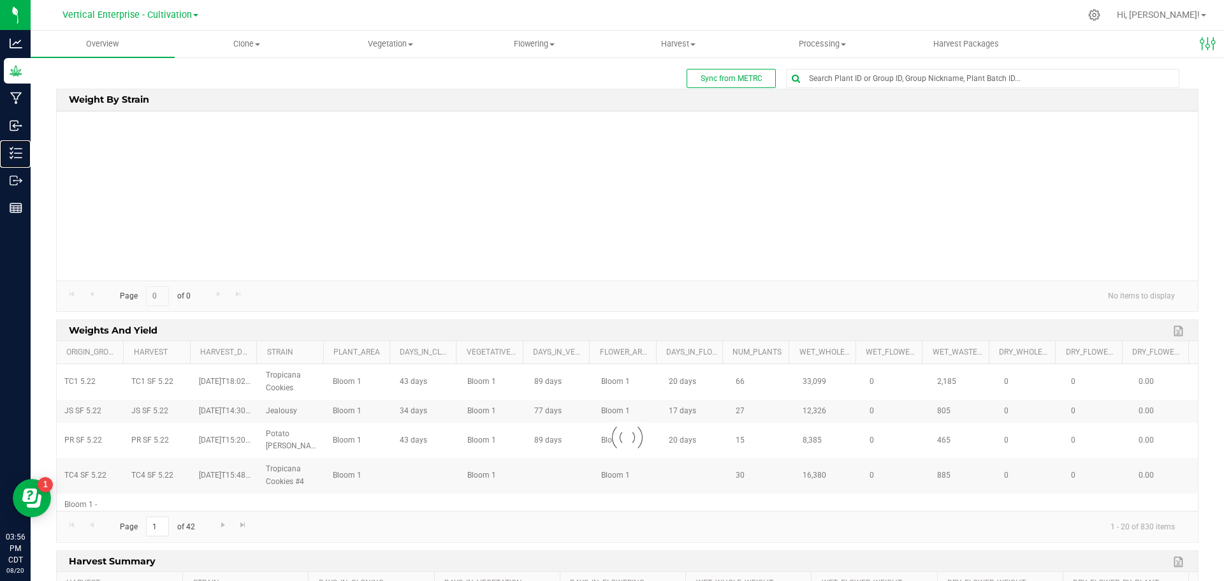
click at [0, 0] on p "Inventory" at bounding box center [0, 0] width 0 height 0
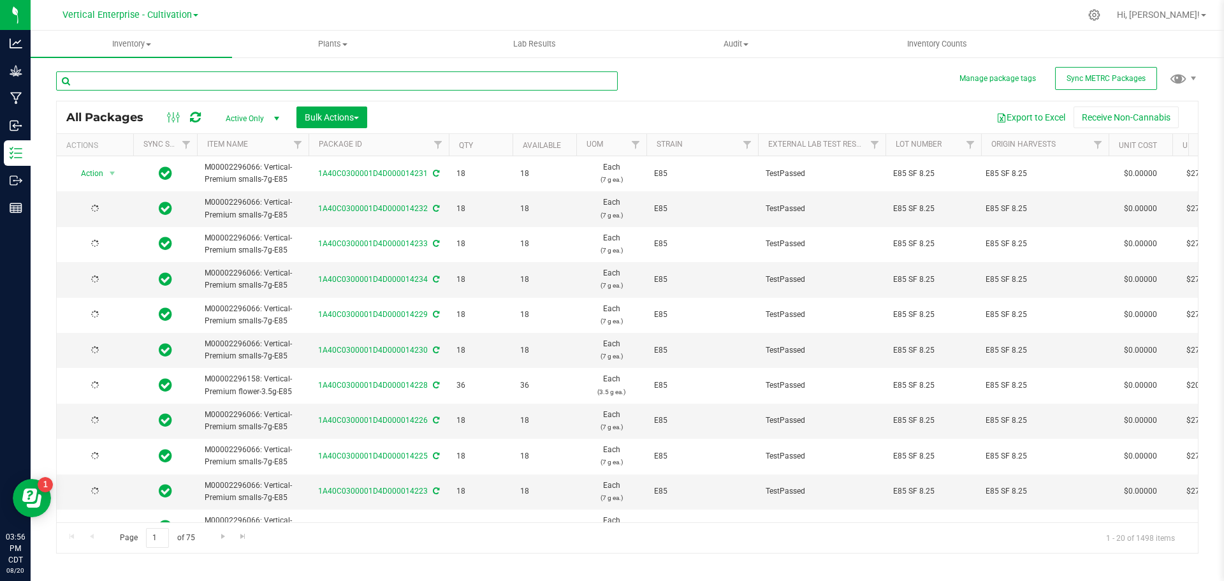
click at [157, 81] on input "text" at bounding box center [337, 80] width 562 height 19
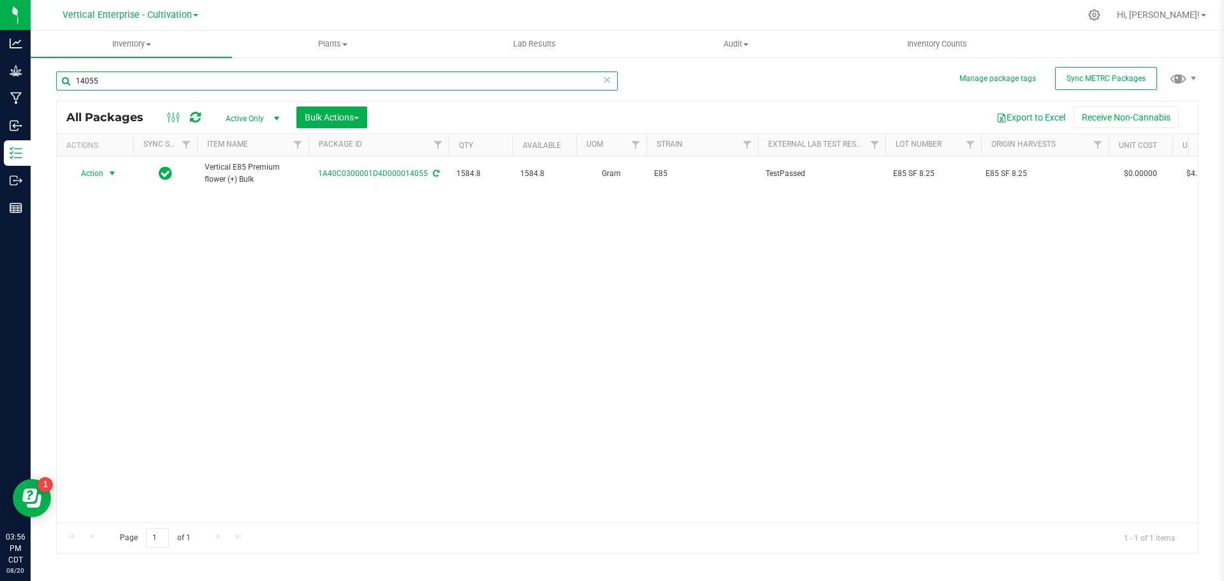
type input "14055"
click at [96, 171] on span "Action" at bounding box center [86, 173] width 34 height 18
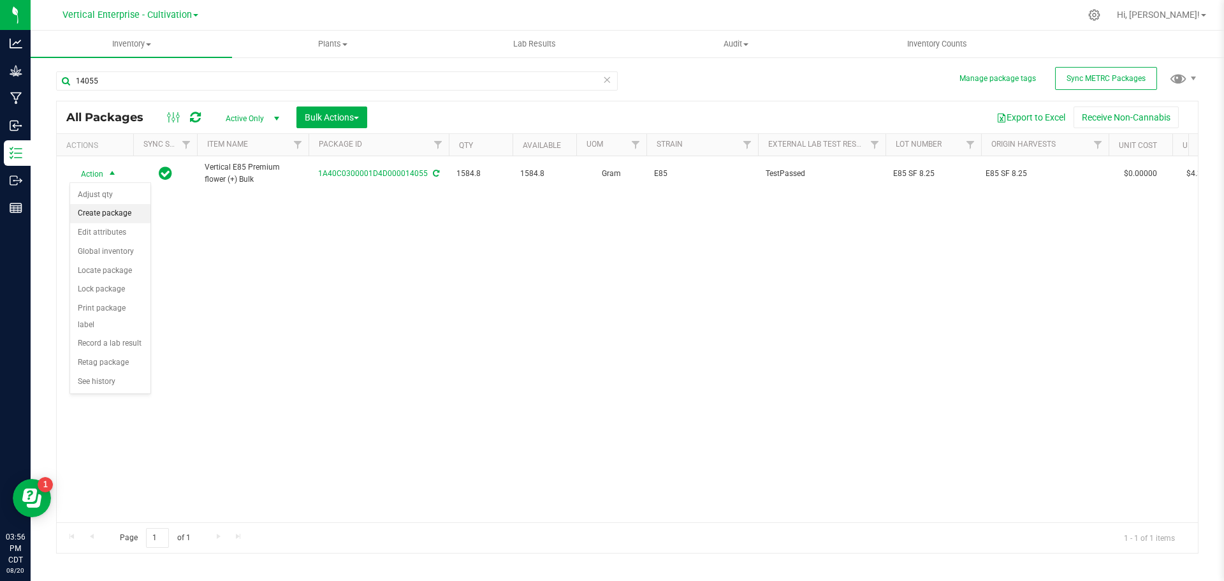
click at [101, 213] on li "Create package" at bounding box center [110, 213] width 80 height 19
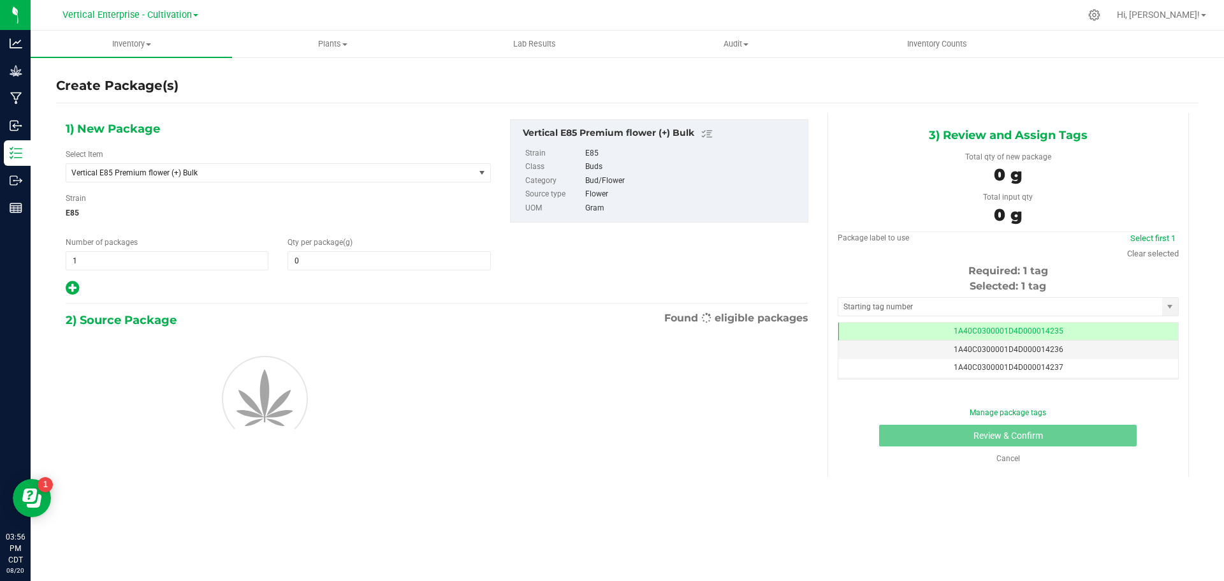
type input "0.0000"
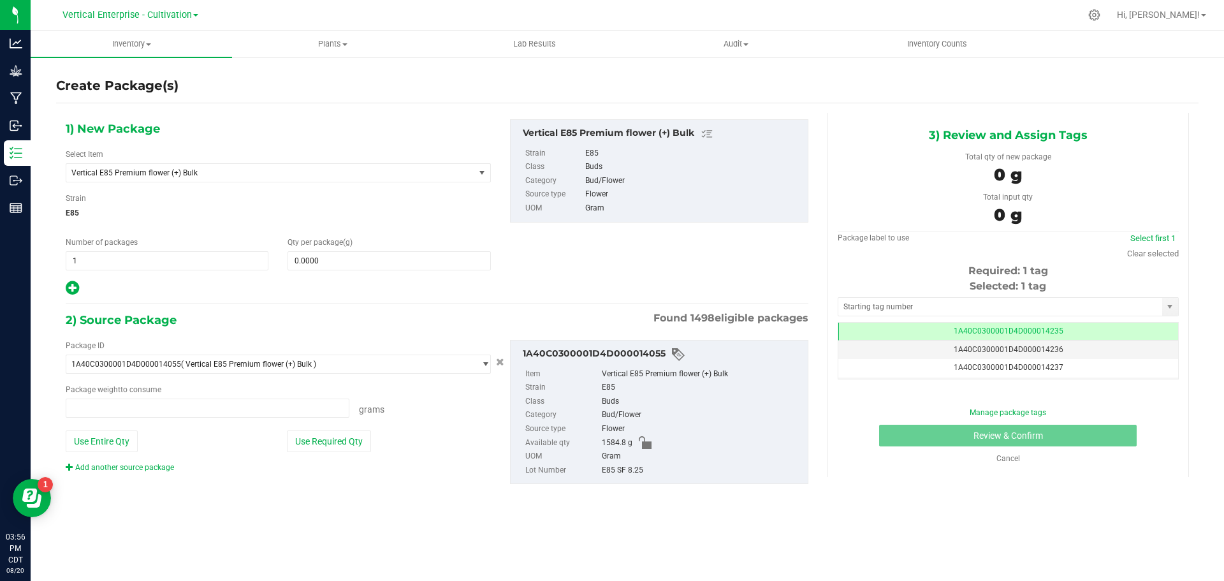
type input "0.0000 g"
click at [103, 173] on span "Vertical E85 Premium flower (+) Bulk" at bounding box center [262, 172] width 382 height 9
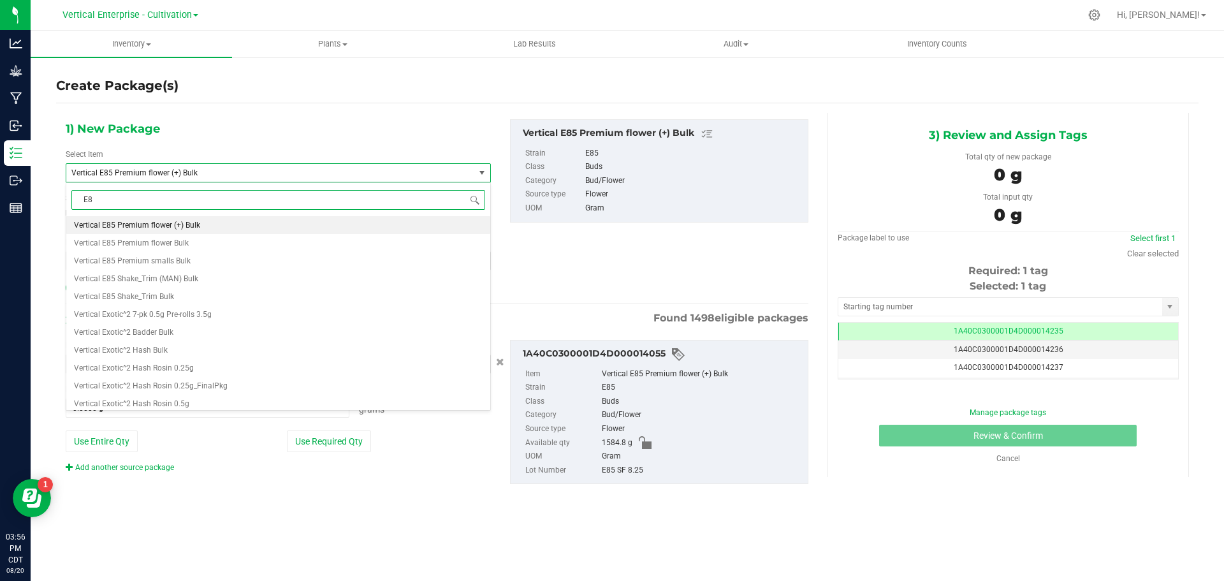
type input "E85"
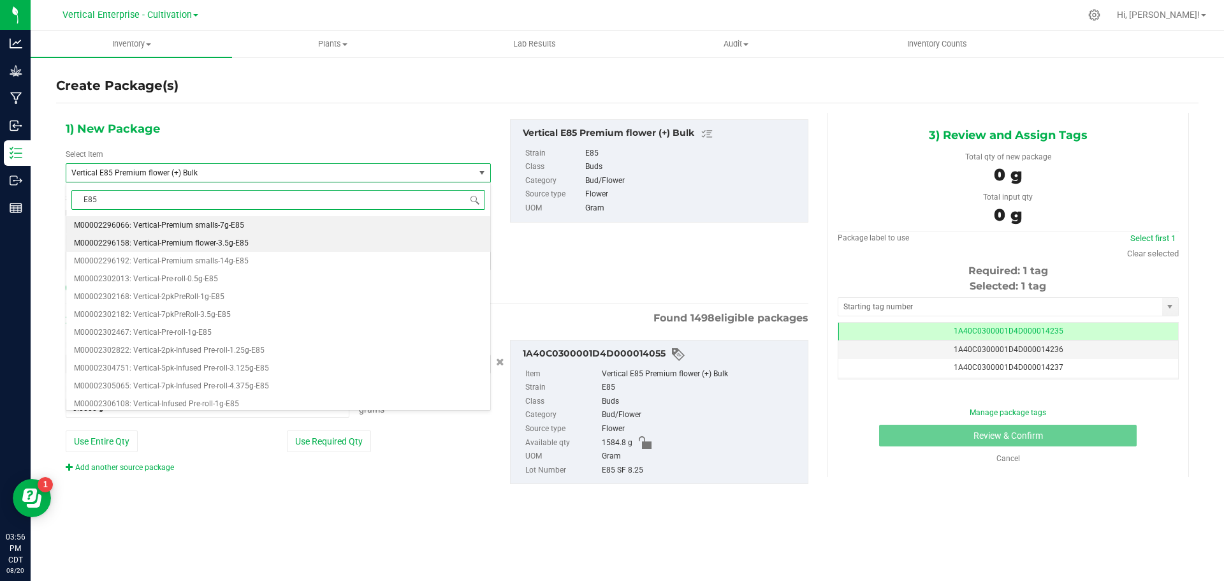
click at [133, 239] on span "M00002296158: Vertical-Premium flower-3.5g-E85" at bounding box center [161, 242] width 175 height 9
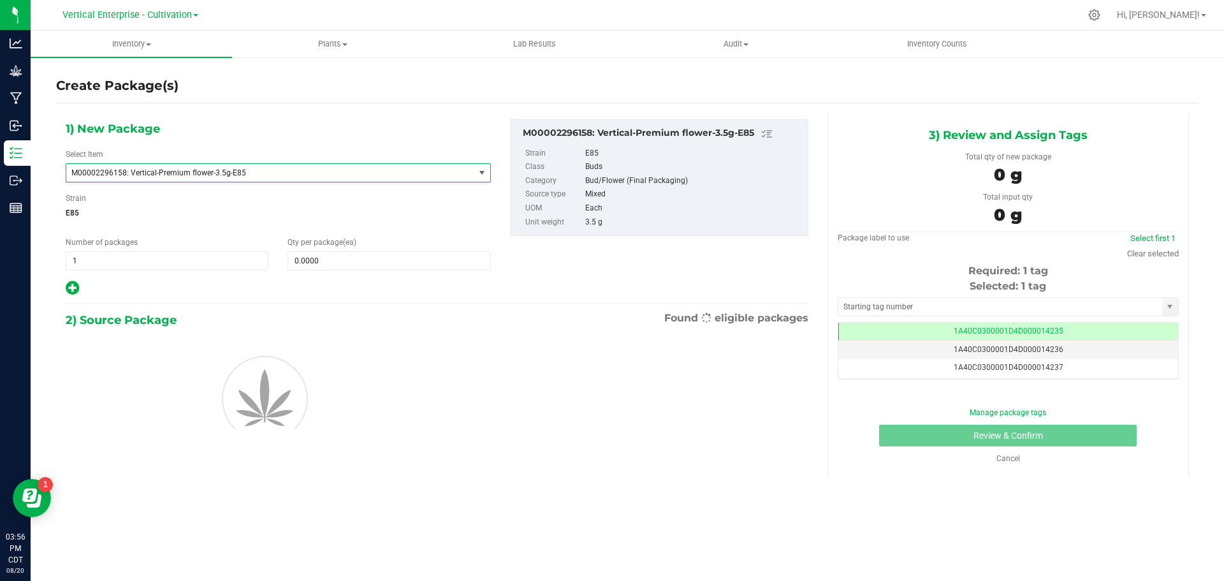
type input "0"
click at [100, 268] on span "1 1" at bounding box center [167, 260] width 203 height 19
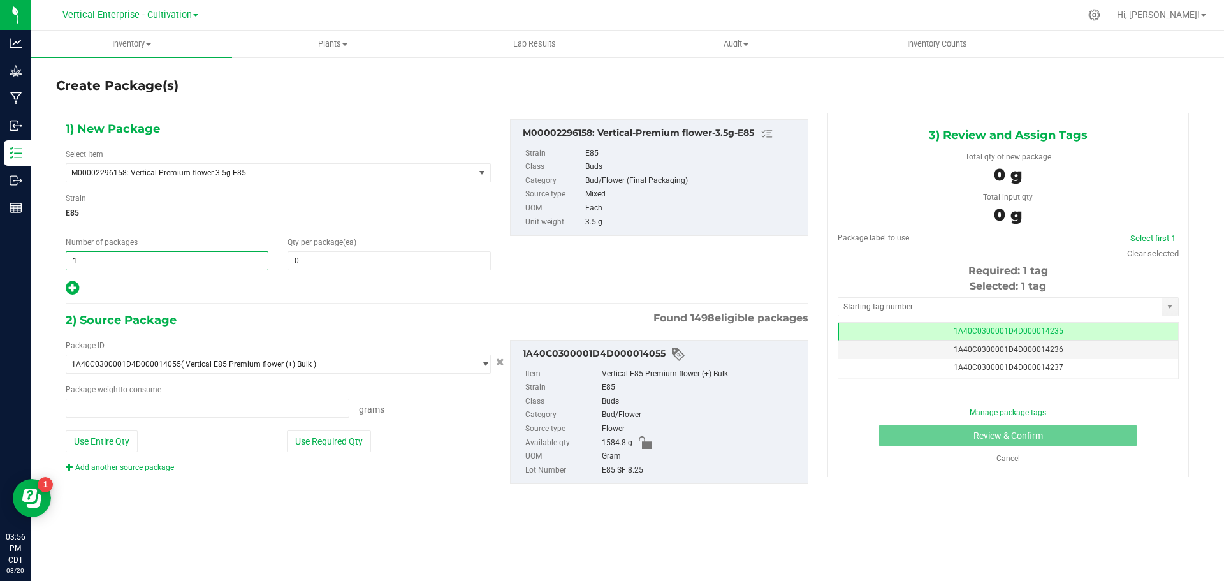
type input "0.0000 g"
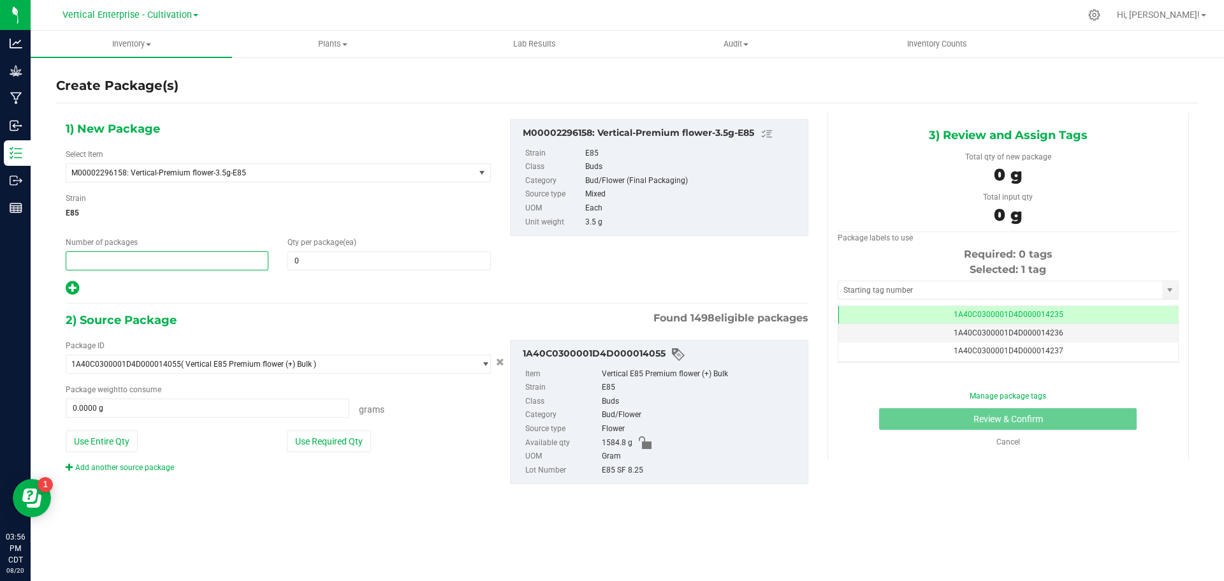
type input "2"
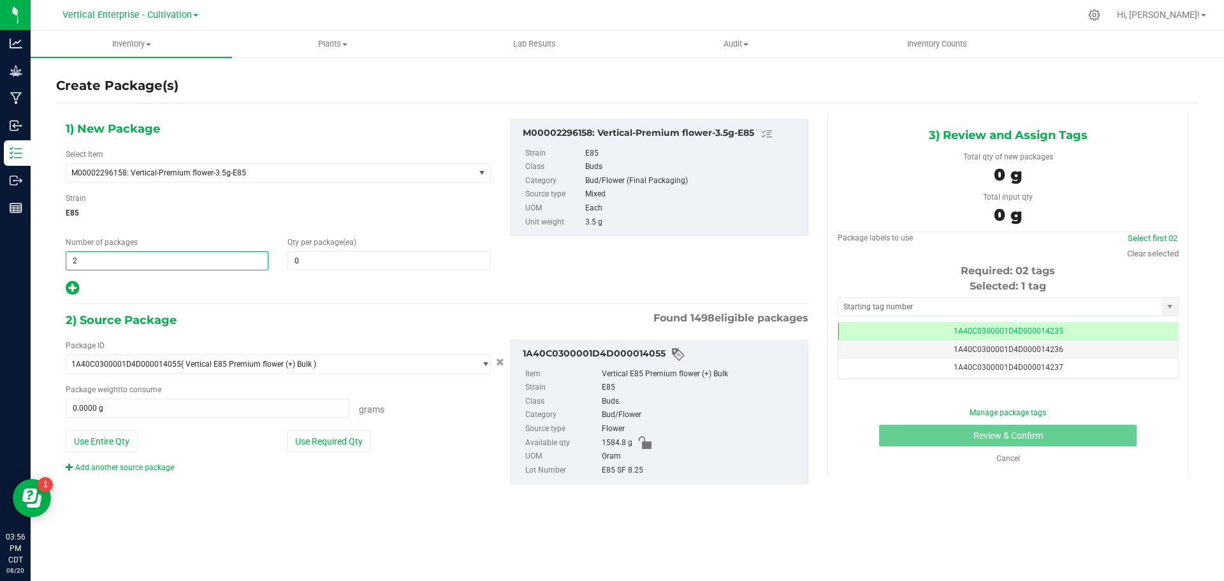
type input "2"
type input "36"
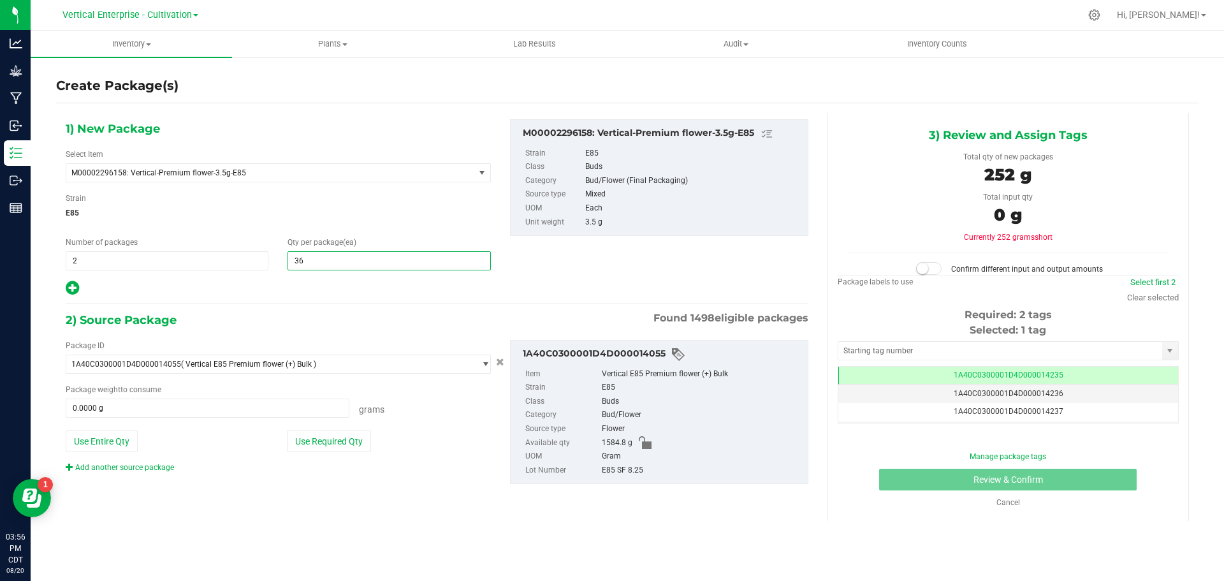
type input "36"
drag, startPoint x: 326, startPoint y: 432, endPoint x: 365, endPoint y: 440, distance: 39.8
click at [326, 432] on button "Use Required Qty" at bounding box center [329, 441] width 84 height 22
type input "252.0000 g"
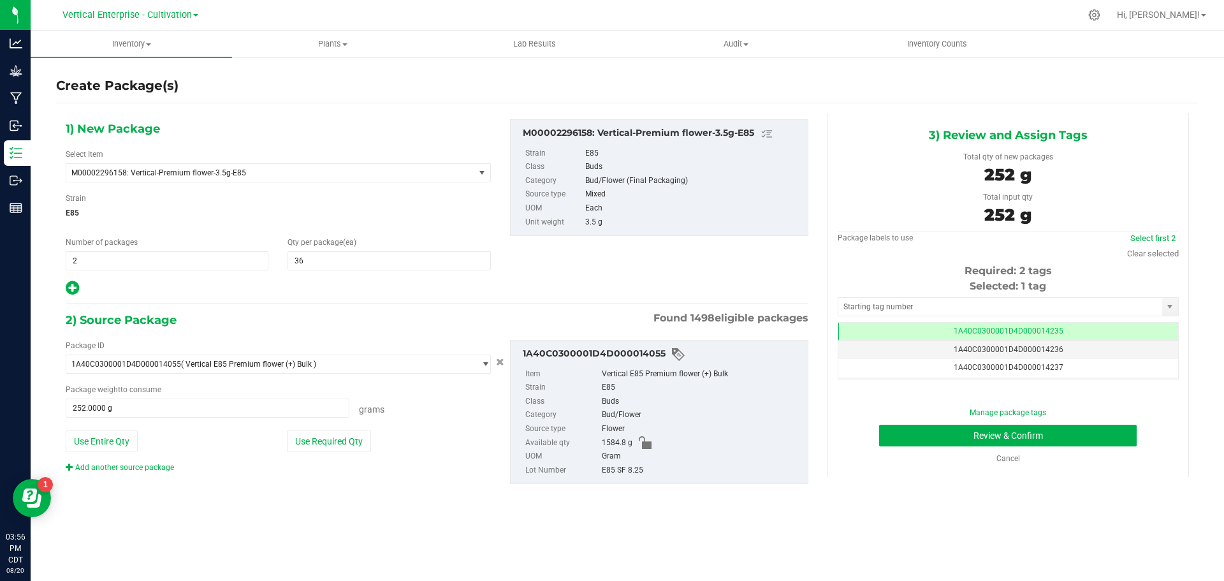
click at [1164, 231] on hr at bounding box center [1008, 231] width 341 height 1
click at [1164, 232] on div "Select first 2" at bounding box center [1153, 238] width 52 height 13
click at [1155, 237] on link "Select first 2" at bounding box center [1152, 238] width 45 height 10
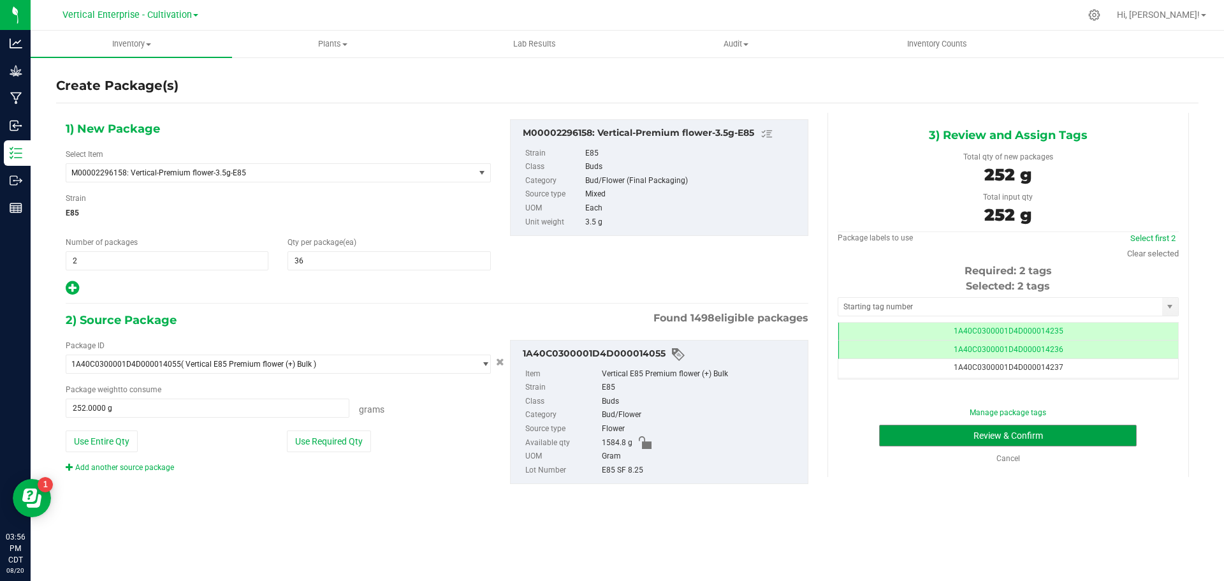
click at [1079, 432] on button "Review & Confirm" at bounding box center [1008, 436] width 258 height 22
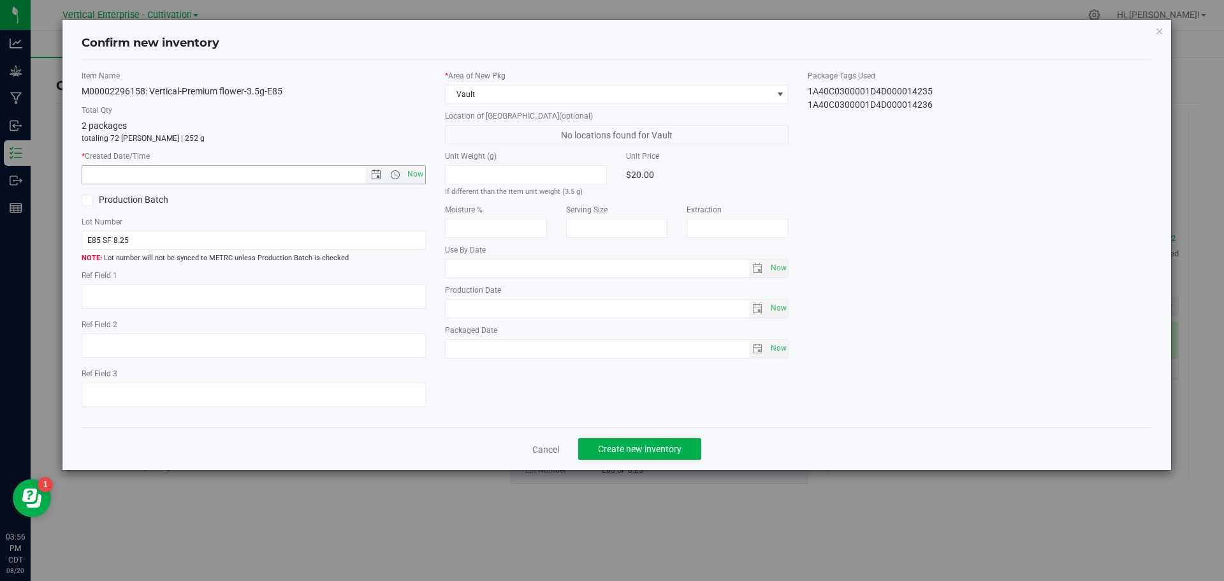
click at [424, 177] on span "Now" at bounding box center [415, 174] width 22 height 18
type input "[DATE] 3:56 PM"
click at [686, 448] on button "Create new inventory" at bounding box center [639, 449] width 123 height 22
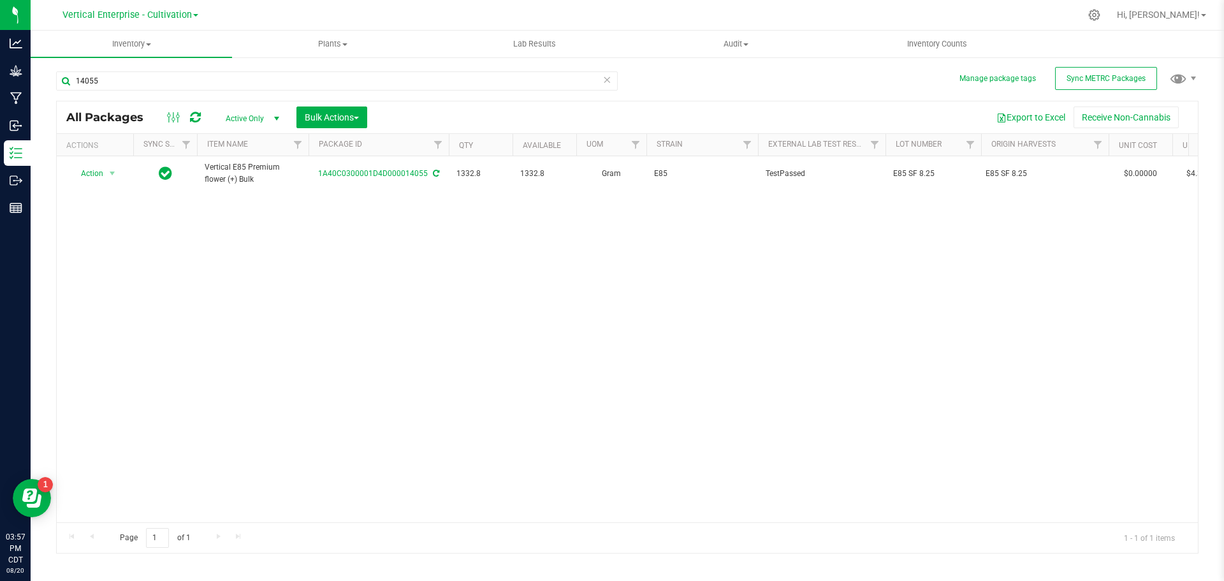
click at [95, 165] on td "Action Action Adjust qty Create package Edit attributes Global inventory Locate…" at bounding box center [95, 173] width 76 height 34
click at [94, 168] on span "Action" at bounding box center [86, 173] width 34 height 18
click at [96, 214] on li "Create package" at bounding box center [110, 213] width 80 height 19
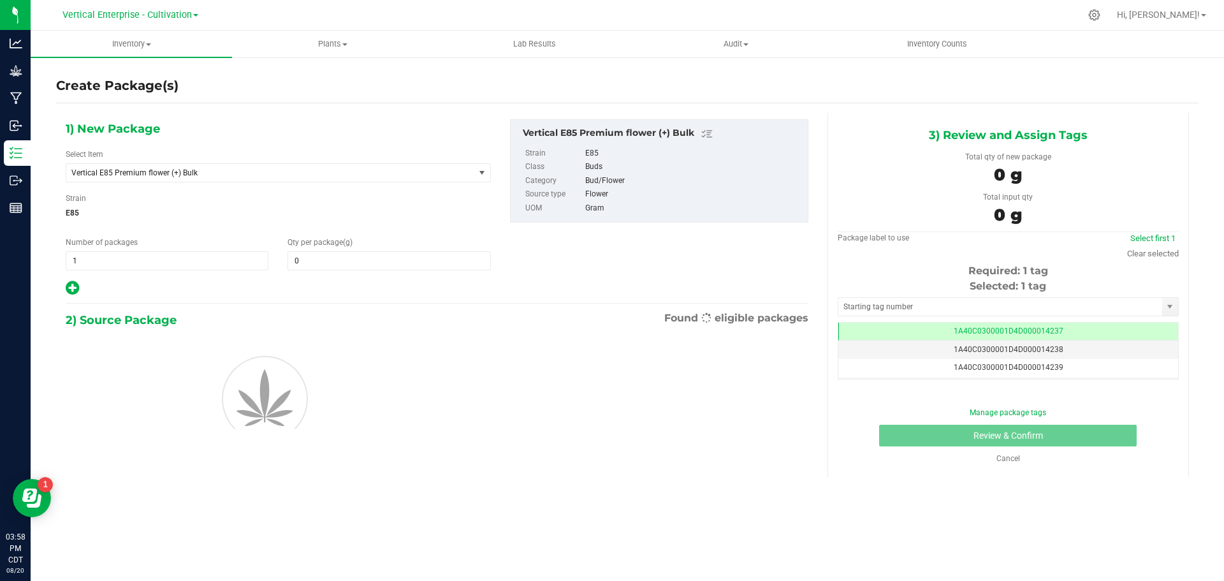
type input "0.0000"
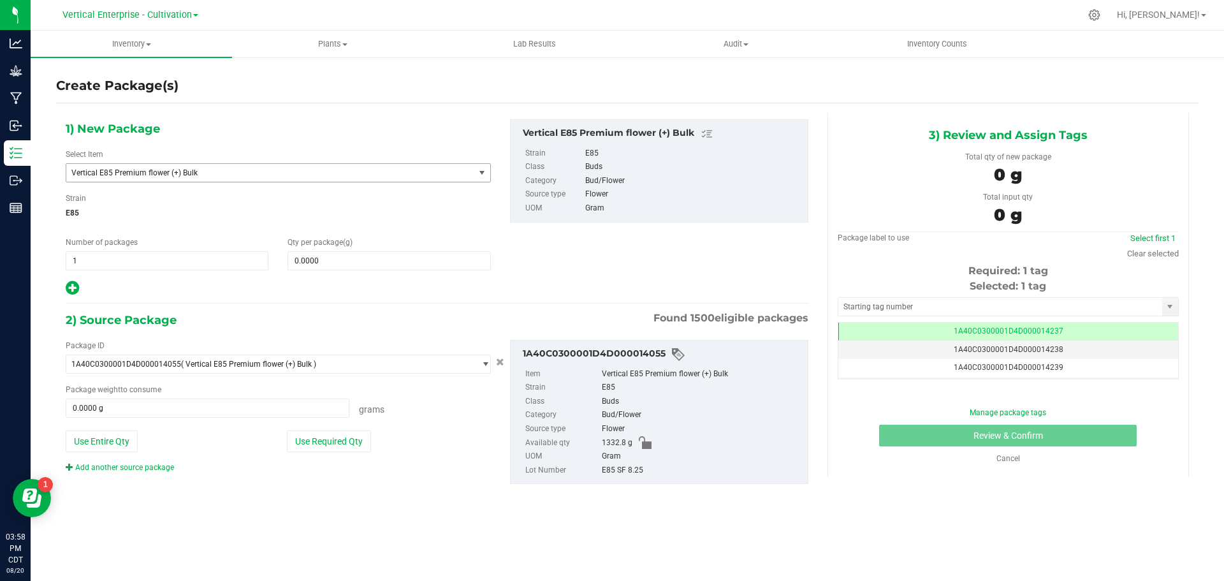
click at [228, 172] on span "Vertical E85 Premium flower (+) Bulk" at bounding box center [262, 172] width 382 height 9
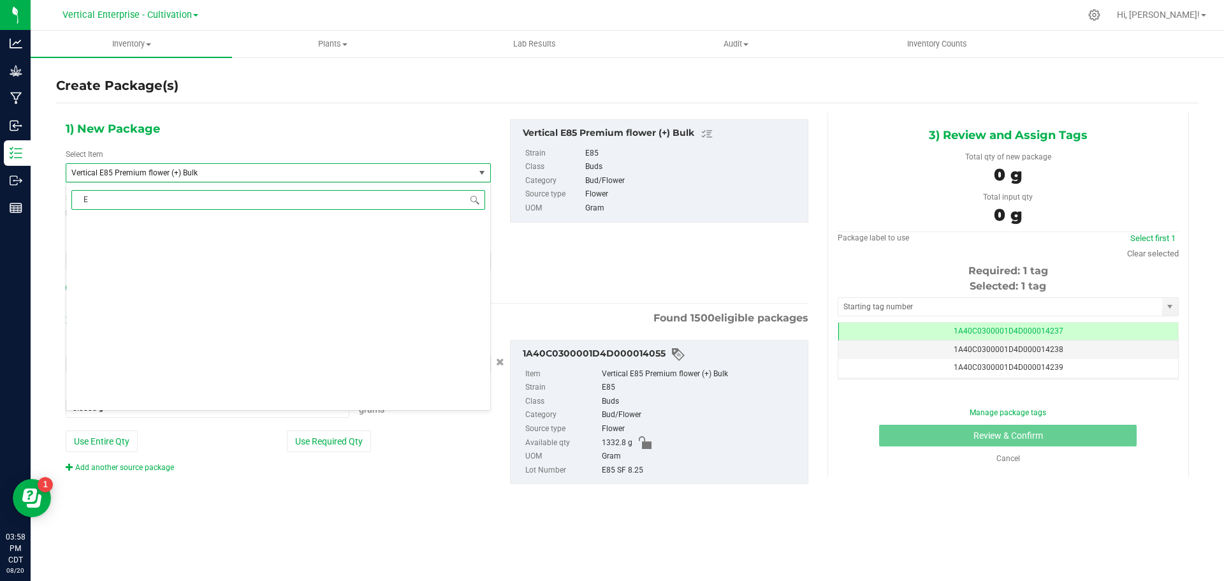
scroll to position [0, 0]
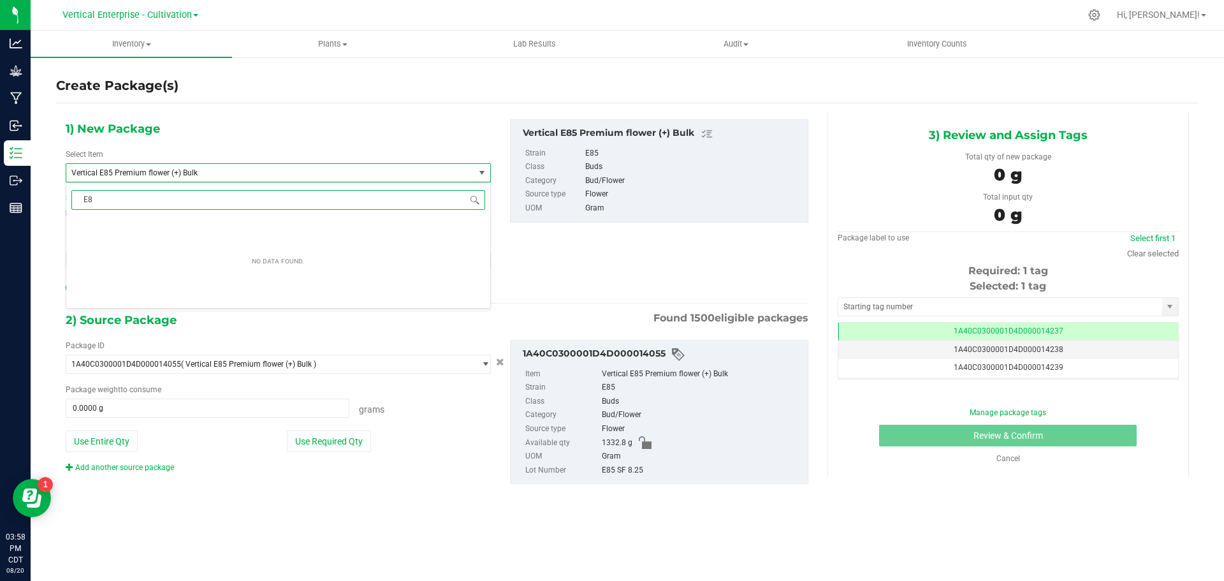
type input "E85"
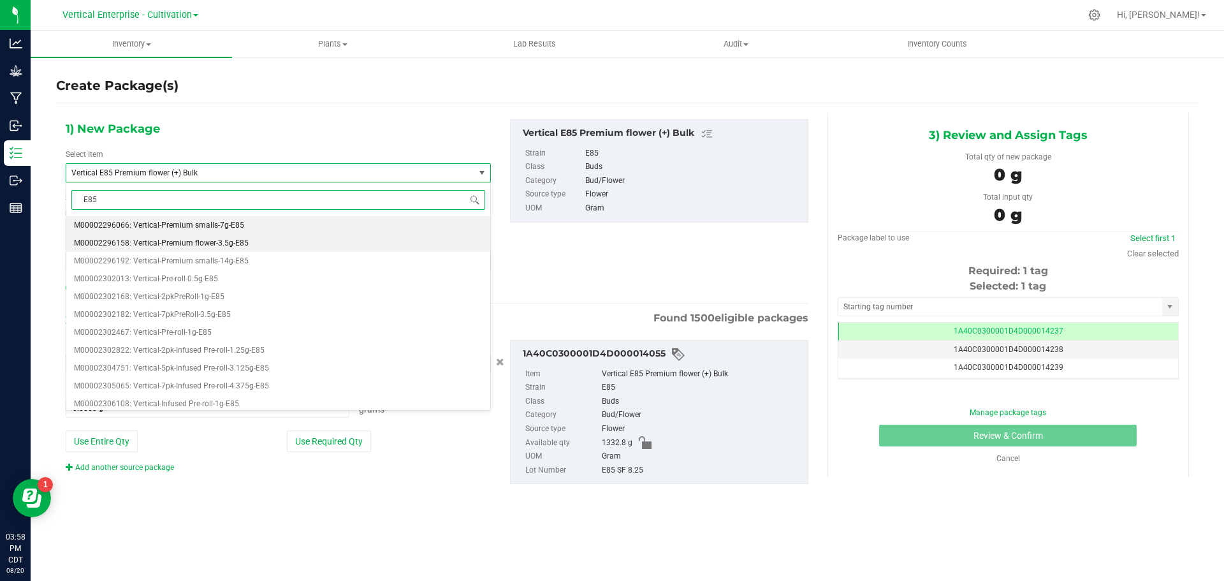
click at [177, 242] on span "M00002296158: Vertical-Premium flower-3.5g-E85" at bounding box center [161, 242] width 175 height 9
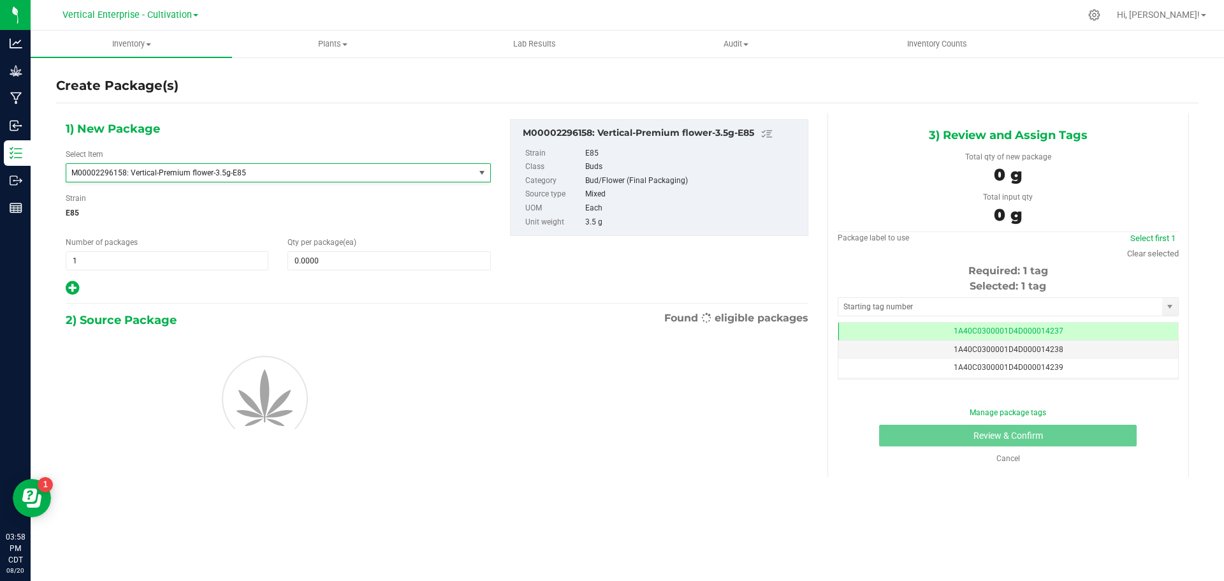
type input "0"
click at [326, 254] on input "0" at bounding box center [388, 261] width 201 height 18
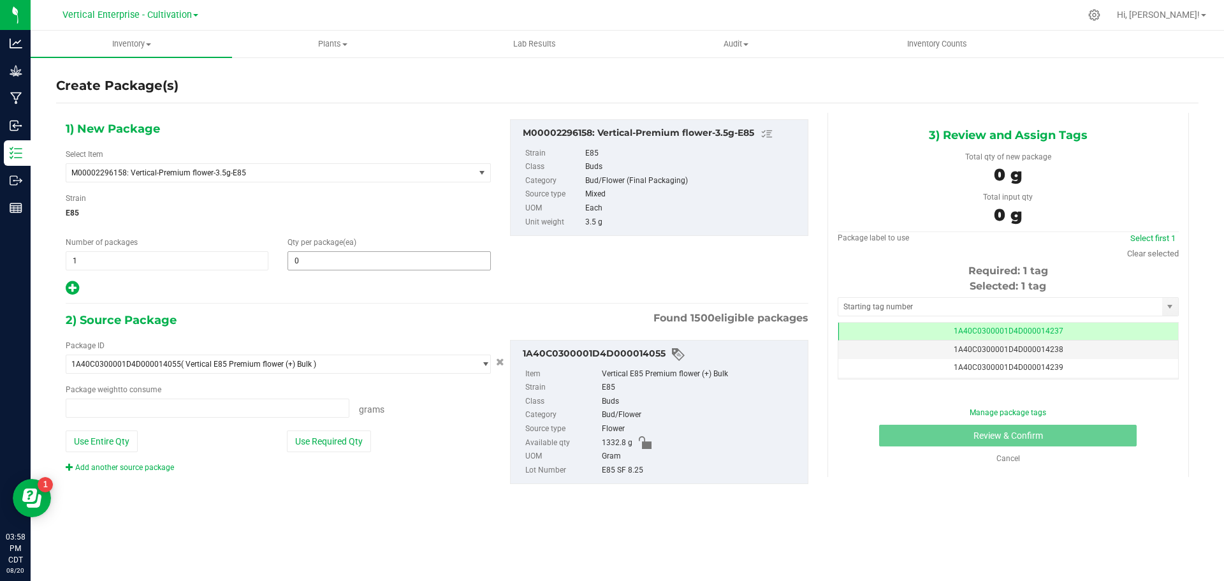
type input "0.0000 g"
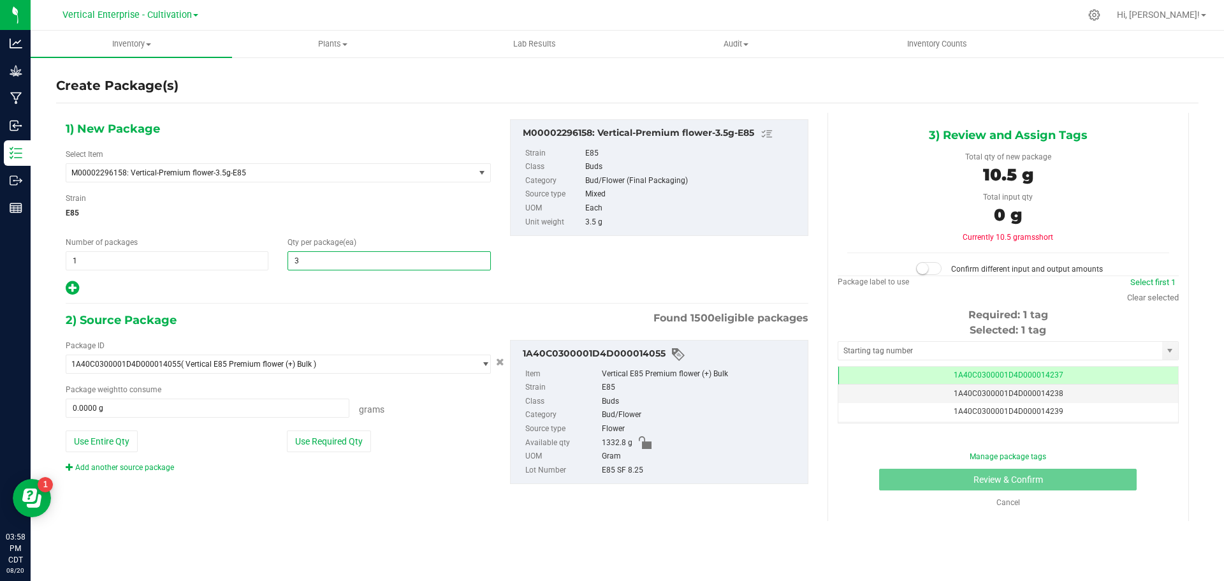
type input "36"
click at [341, 437] on button "Use Required Qty" at bounding box center [329, 441] width 84 height 22
type input "126.0000 g"
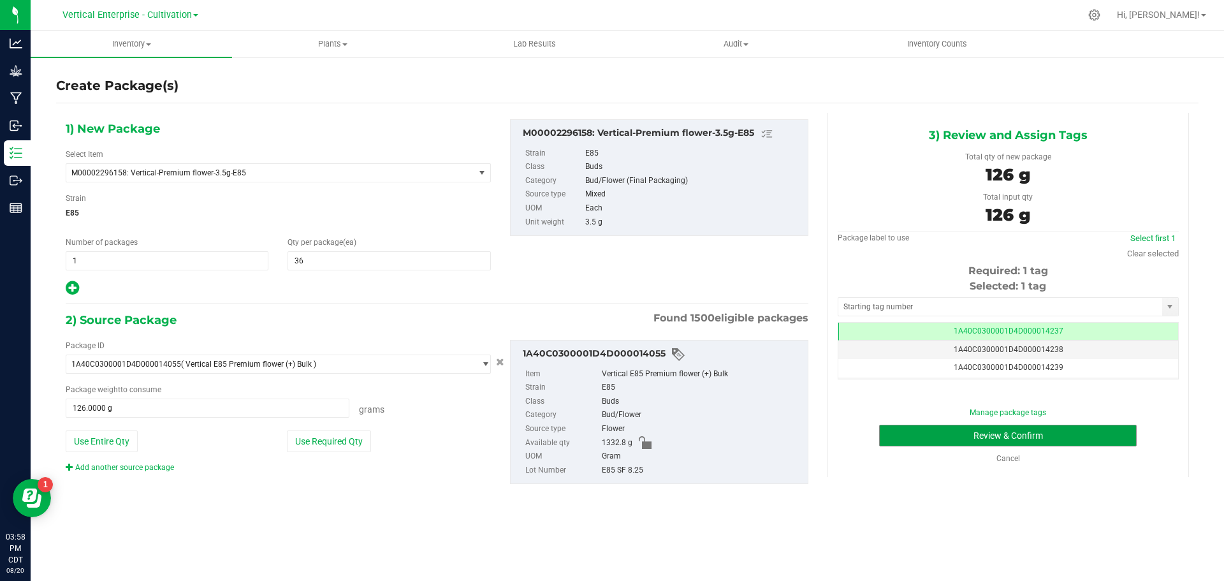
click at [980, 435] on button "Review & Confirm" at bounding box center [1008, 436] width 258 height 22
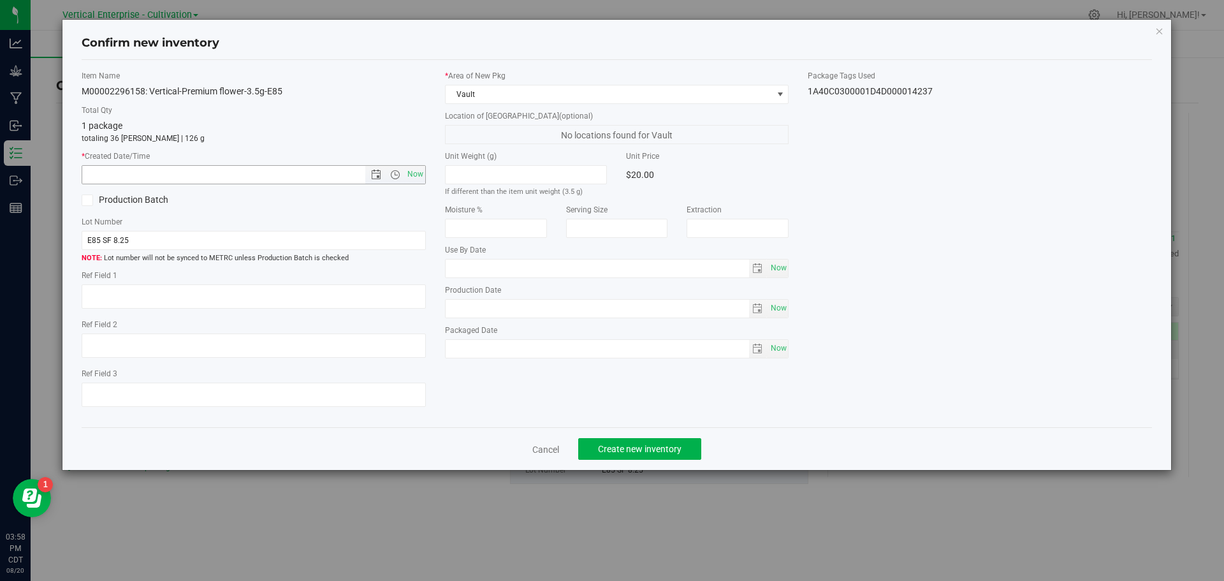
click at [395, 168] on span "Now" at bounding box center [395, 175] width 60 height 18
click at [418, 170] on span "Now" at bounding box center [415, 174] width 22 height 18
type input "[DATE] 3:58 PM"
click at [685, 442] on button "Create new inventory" at bounding box center [639, 449] width 123 height 22
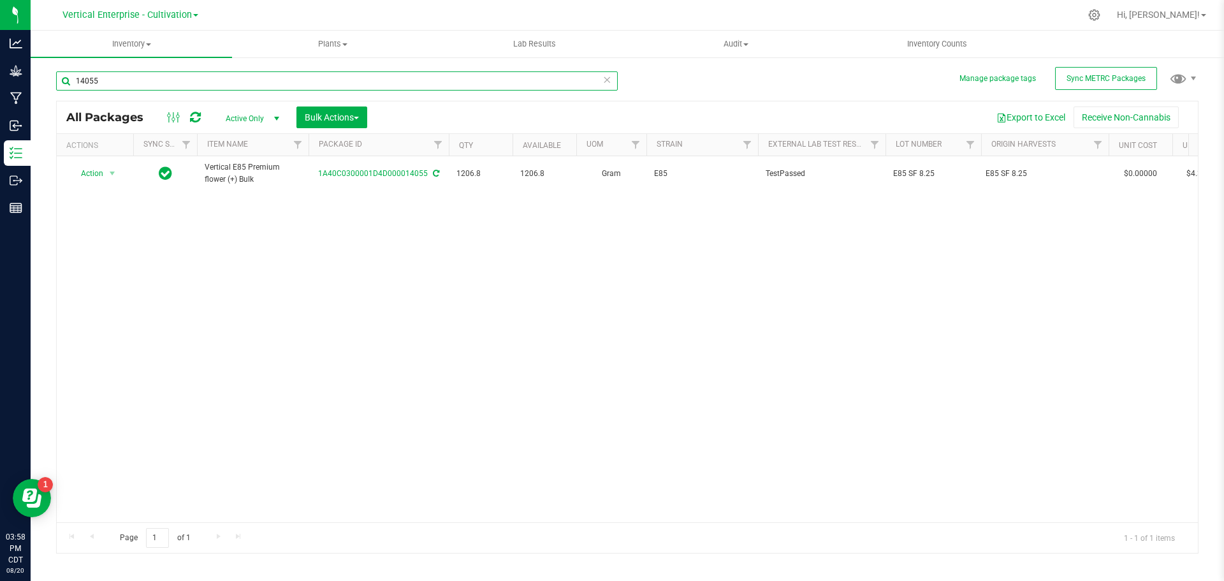
click at [168, 83] on input "14055" at bounding box center [337, 80] width 562 height 19
type input "14008"
click at [98, 171] on span "Action" at bounding box center [86, 173] width 34 height 18
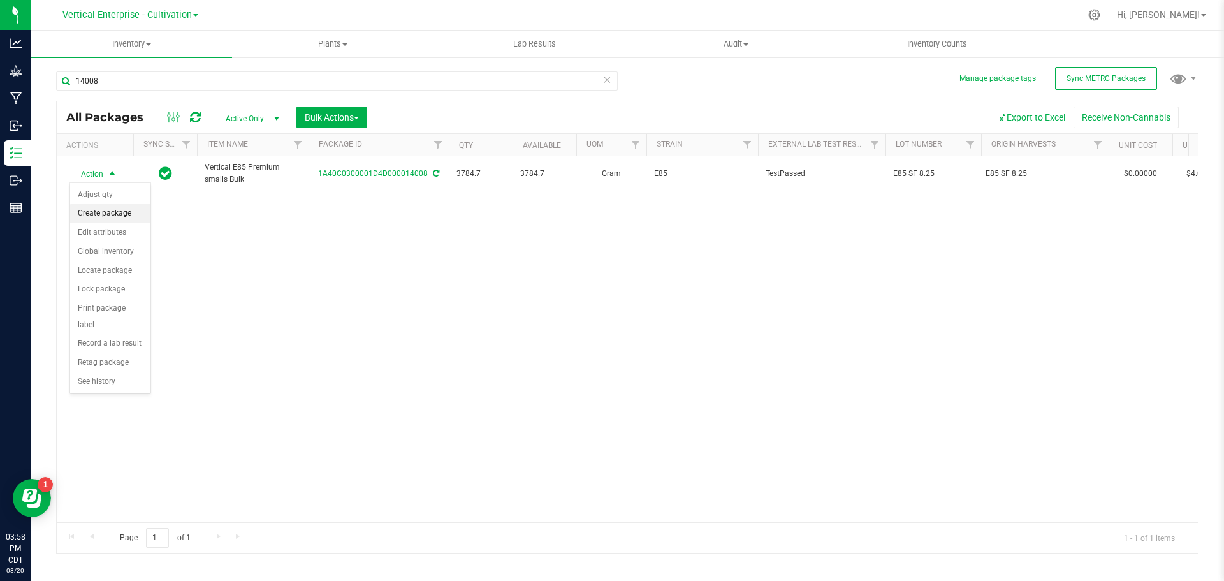
click at [106, 213] on li "Create package" at bounding box center [110, 213] width 80 height 19
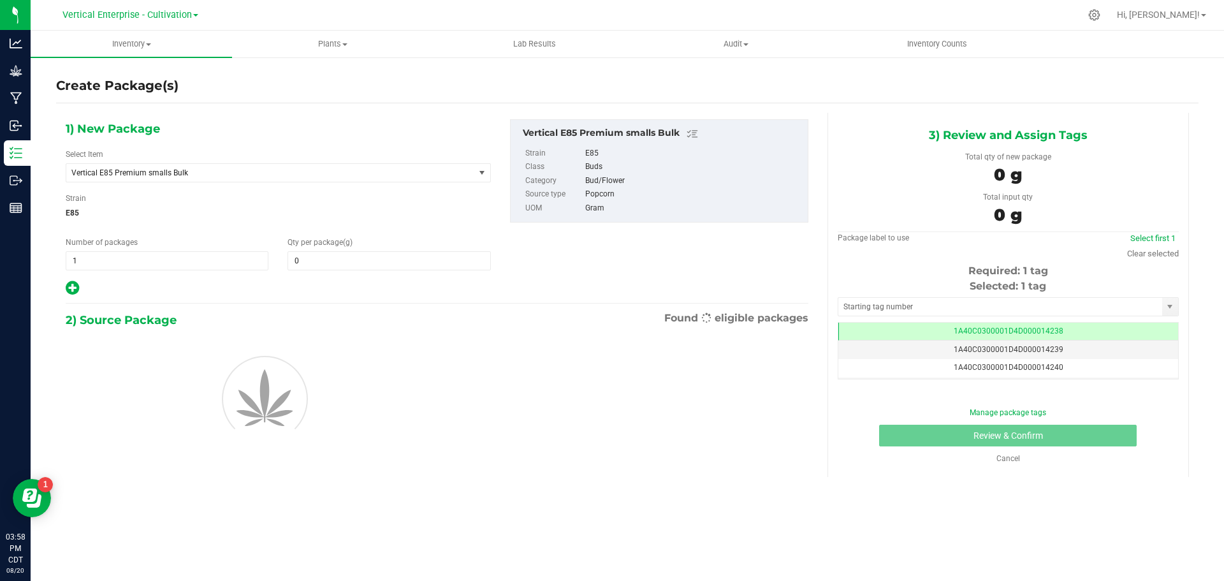
type input "0.0000"
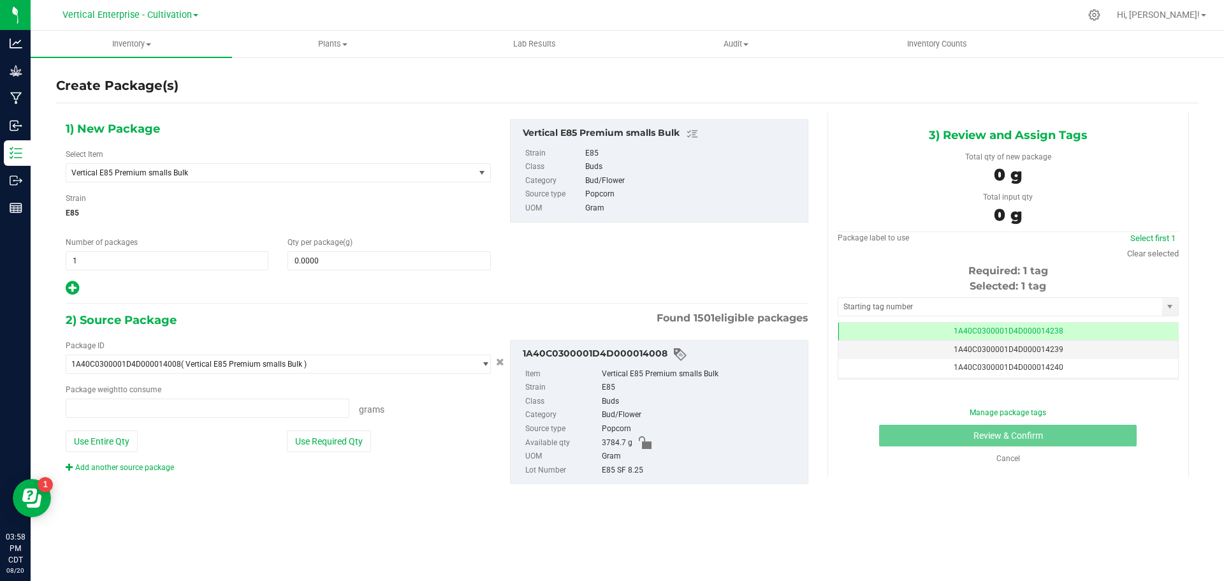
type input "0.0000 g"
click at [113, 175] on span "Vertical E85 Premium smalls Bulk" at bounding box center [262, 172] width 382 height 9
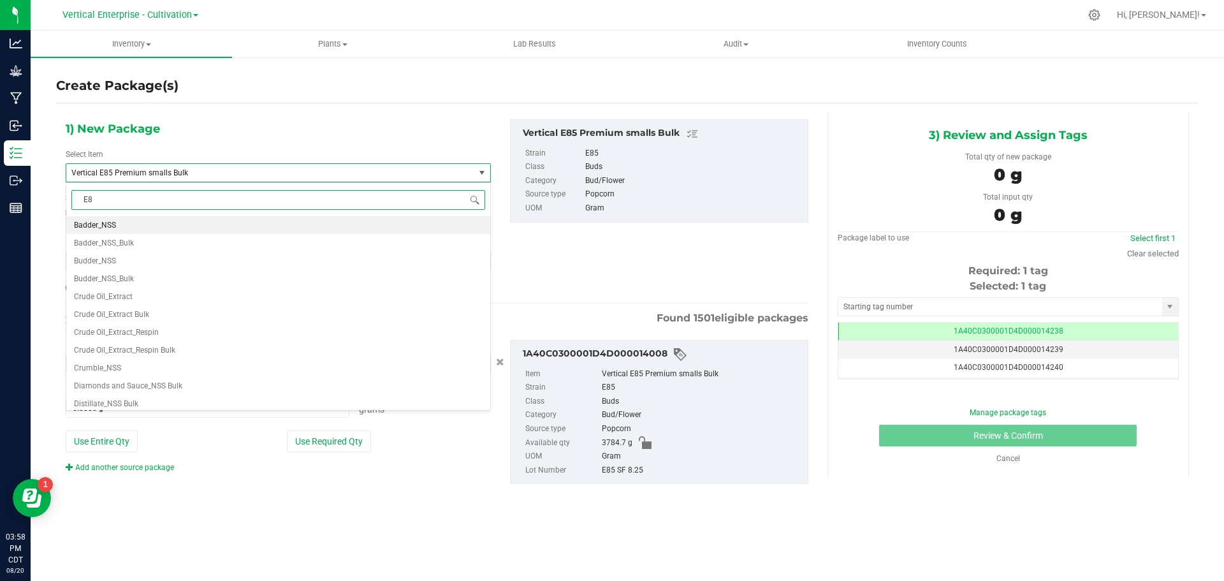
type input "E85"
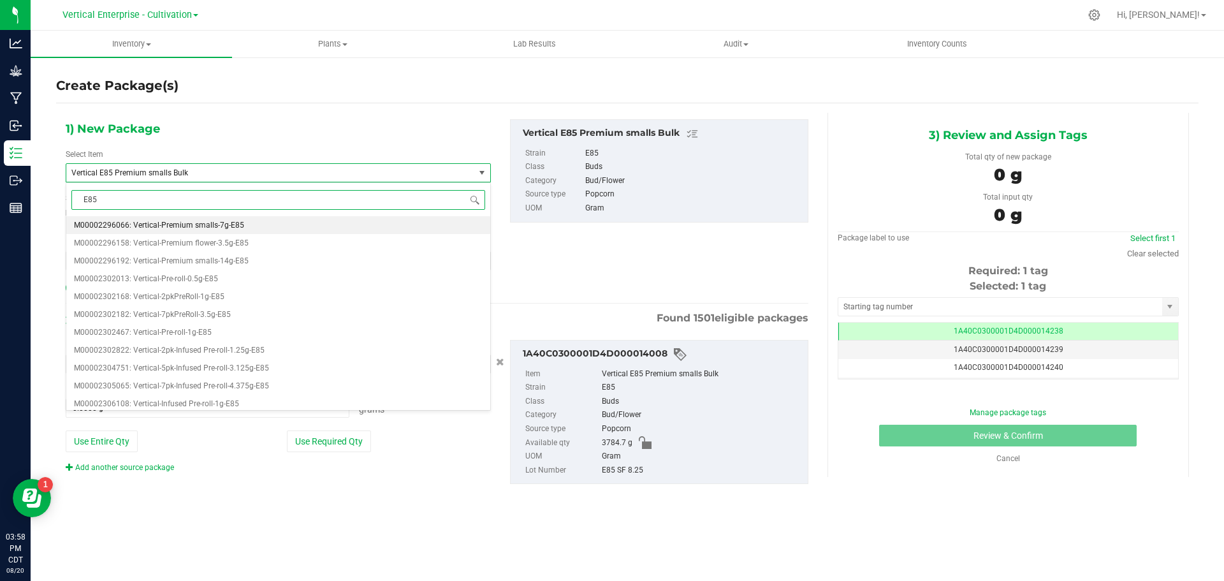
click at [119, 224] on span "M00002296066: Vertical-Premium smalls-7g-E85" at bounding box center [159, 225] width 170 height 9
type input "0"
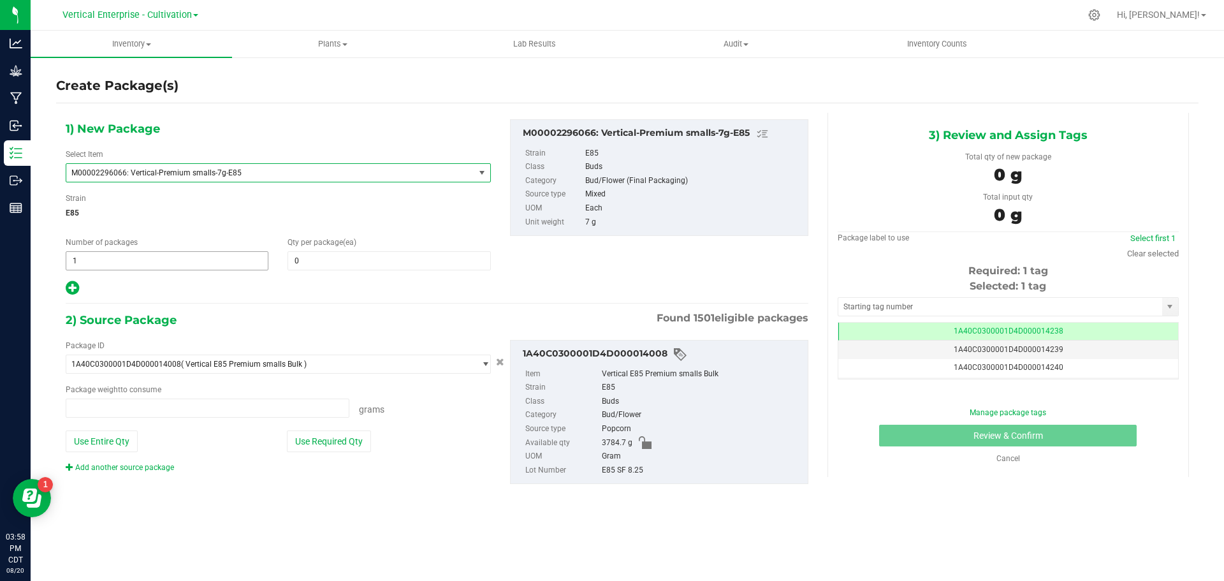
type input "0.0000 g"
click at [79, 263] on span "1 1" at bounding box center [167, 260] width 203 height 19
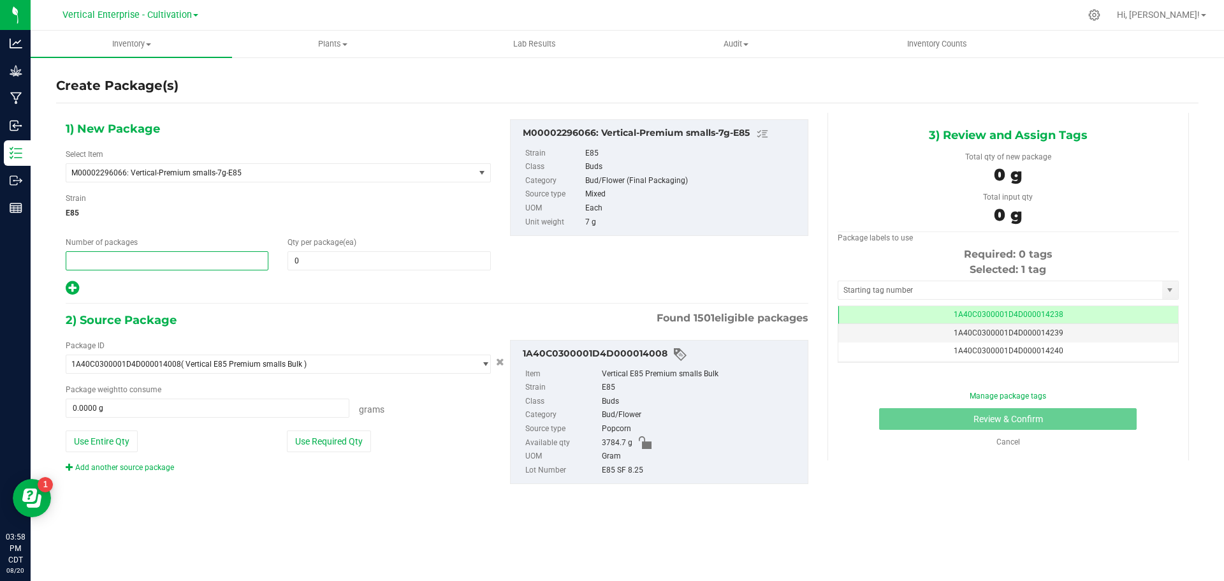
type input "2"
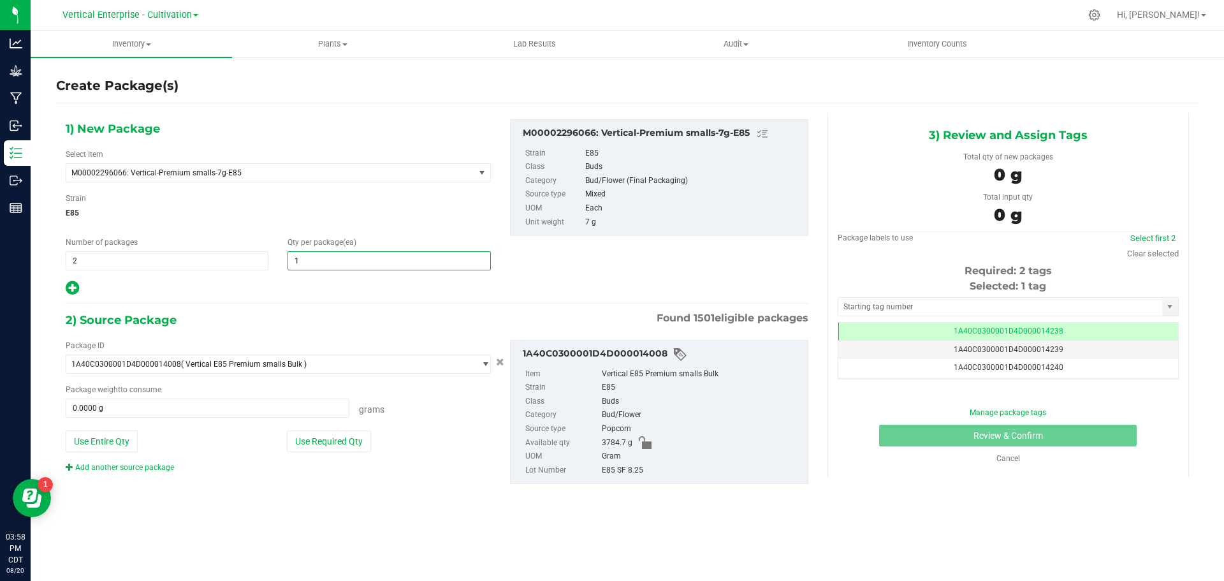
type input "18"
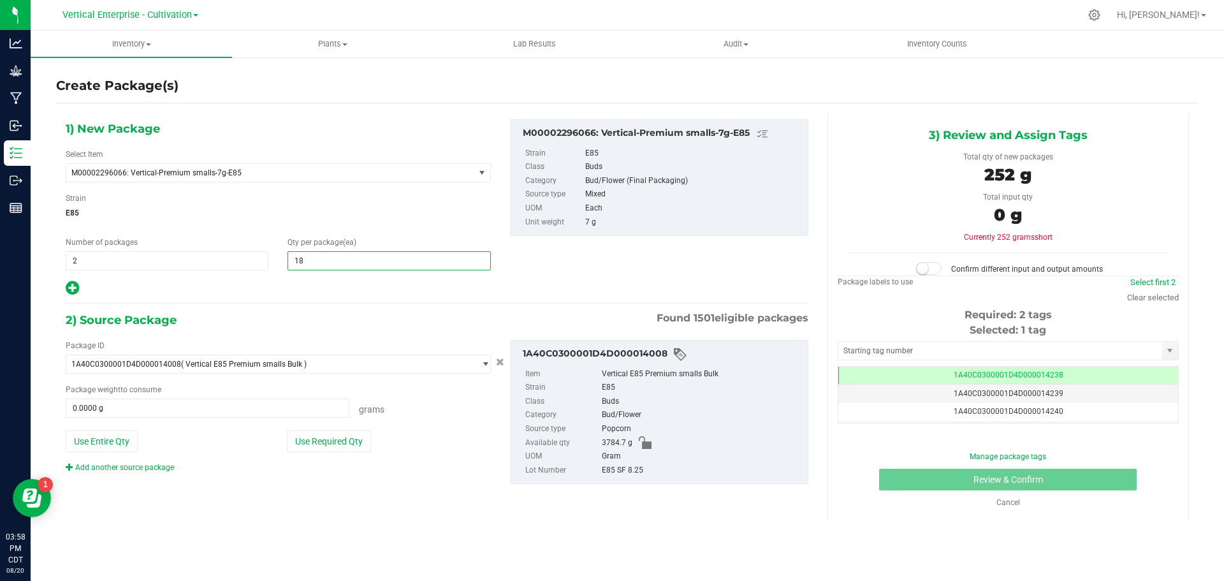
type input "18"
click at [313, 442] on button "Use Required Qty" at bounding box center [329, 441] width 84 height 22
type input "252.0000 g"
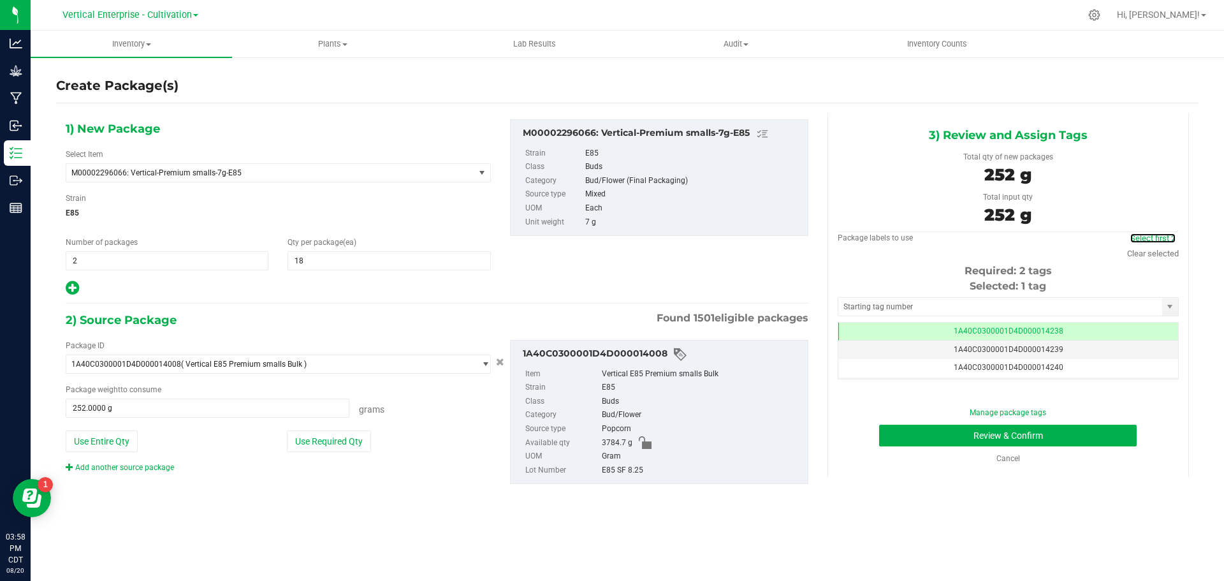
click at [1156, 236] on link "Select first 2" at bounding box center [1152, 238] width 45 height 10
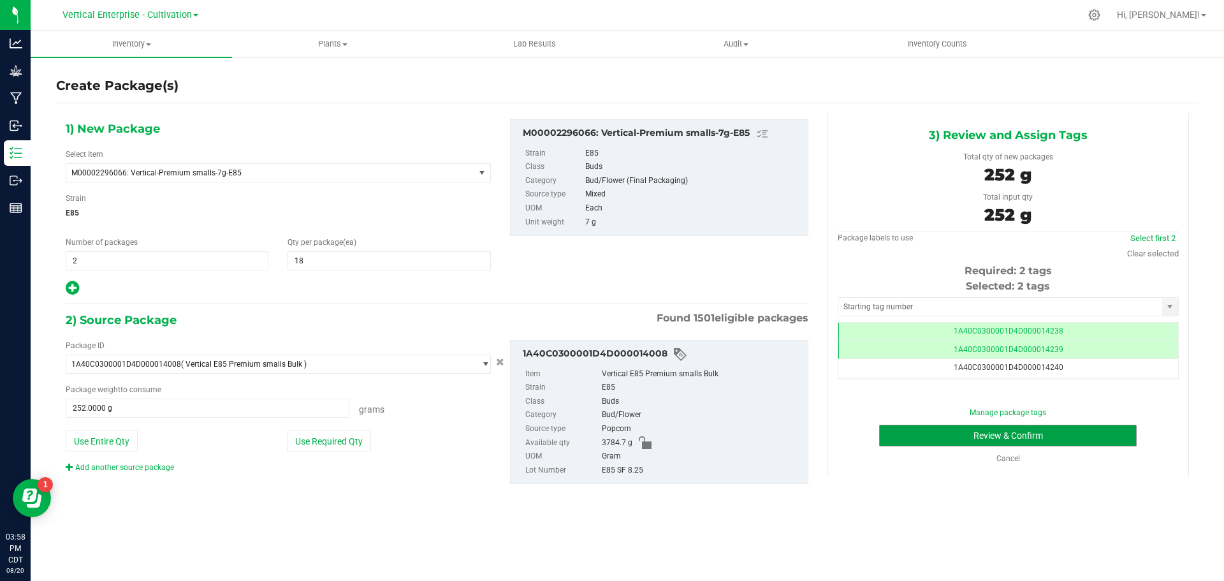
click at [1050, 437] on button "Review & Confirm" at bounding box center [1008, 436] width 258 height 22
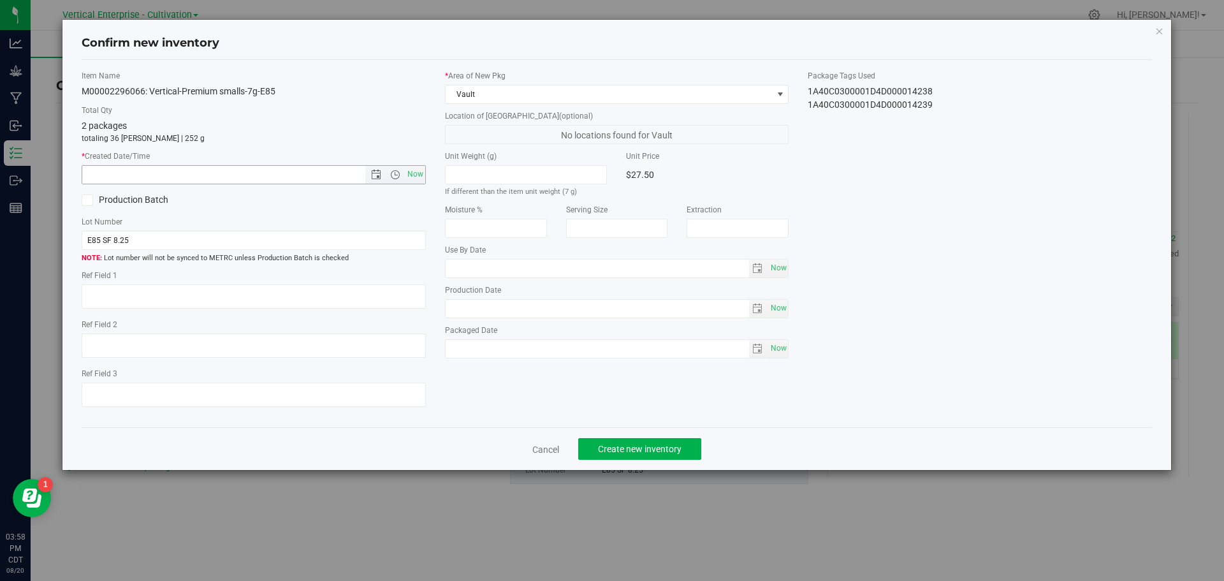
click at [416, 173] on span "Now" at bounding box center [415, 174] width 22 height 18
type input "[DATE] 3:58 PM"
click at [667, 457] on button "Create new inventory" at bounding box center [639, 449] width 123 height 22
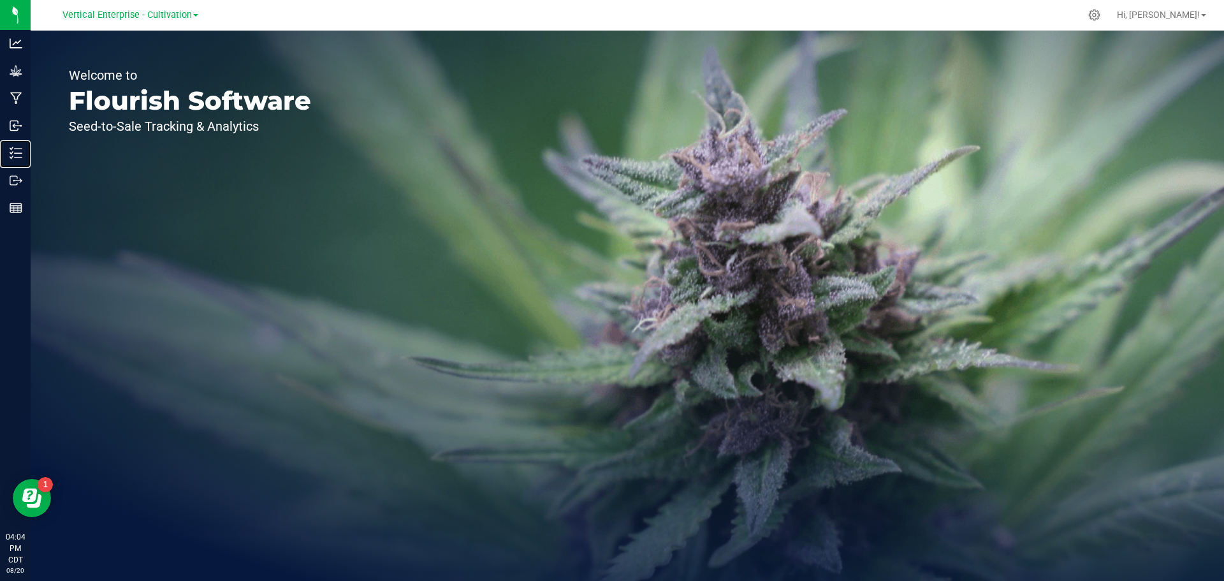
click at [0, 0] on p "Inventory" at bounding box center [0, 0] width 0 height 0
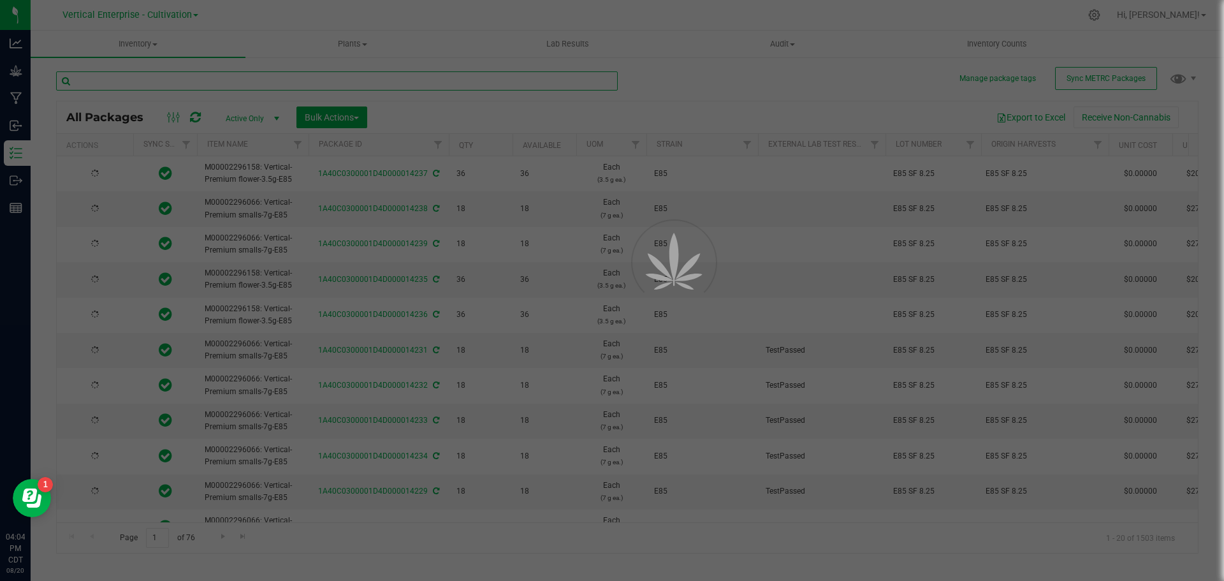
click at [98, 78] on input "text" at bounding box center [337, 80] width 562 height 19
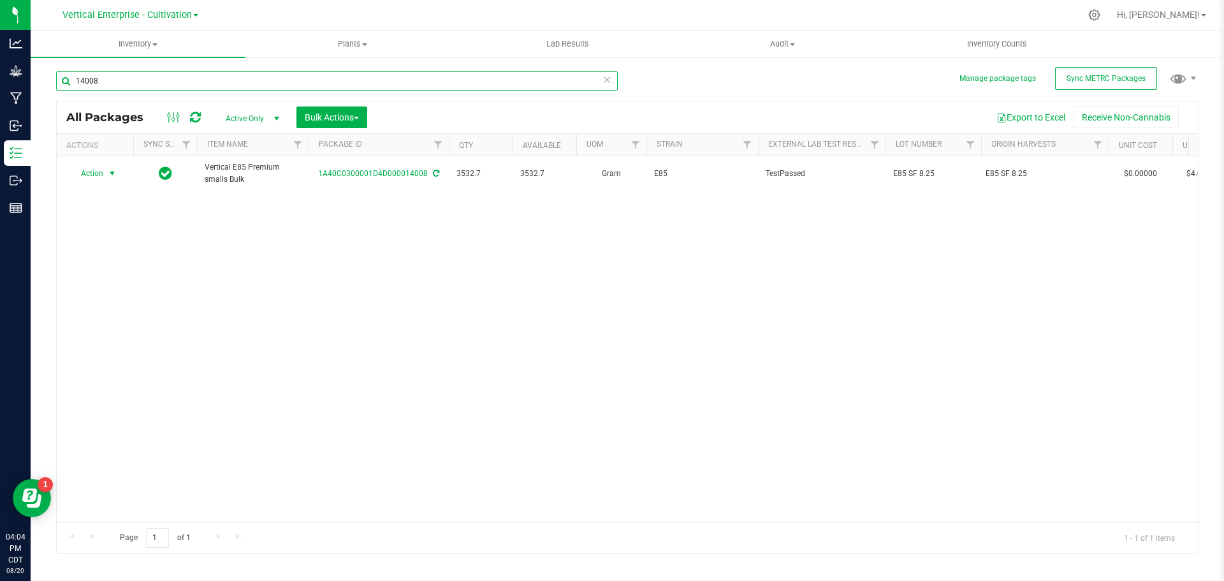
type input "14008"
click at [89, 166] on span "Action" at bounding box center [86, 173] width 34 height 18
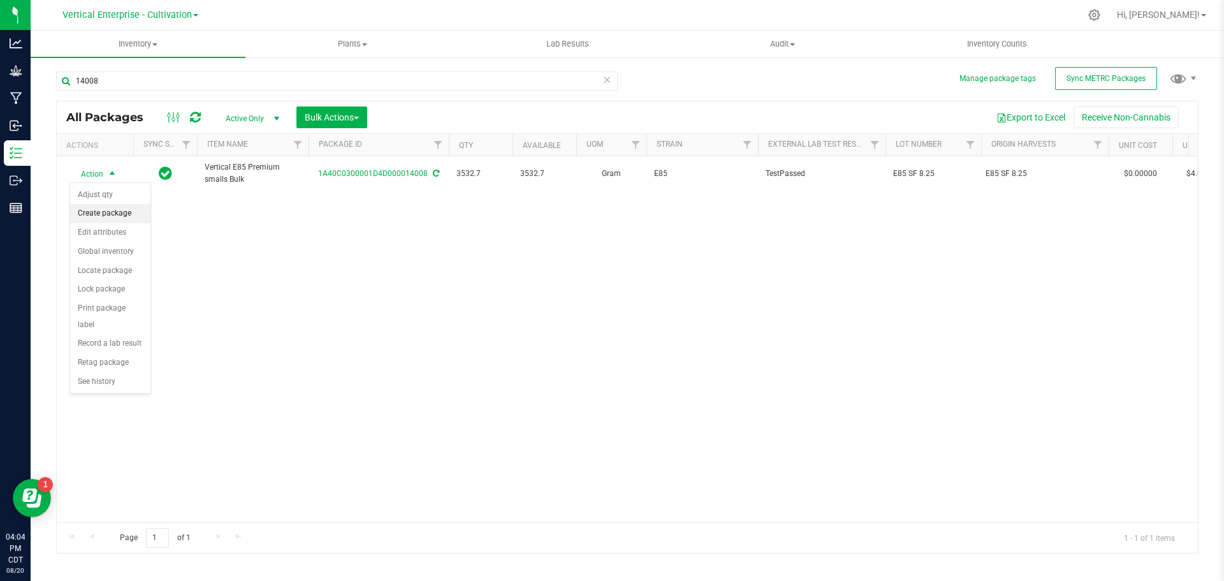
click at [94, 208] on li "Create package" at bounding box center [110, 213] width 80 height 19
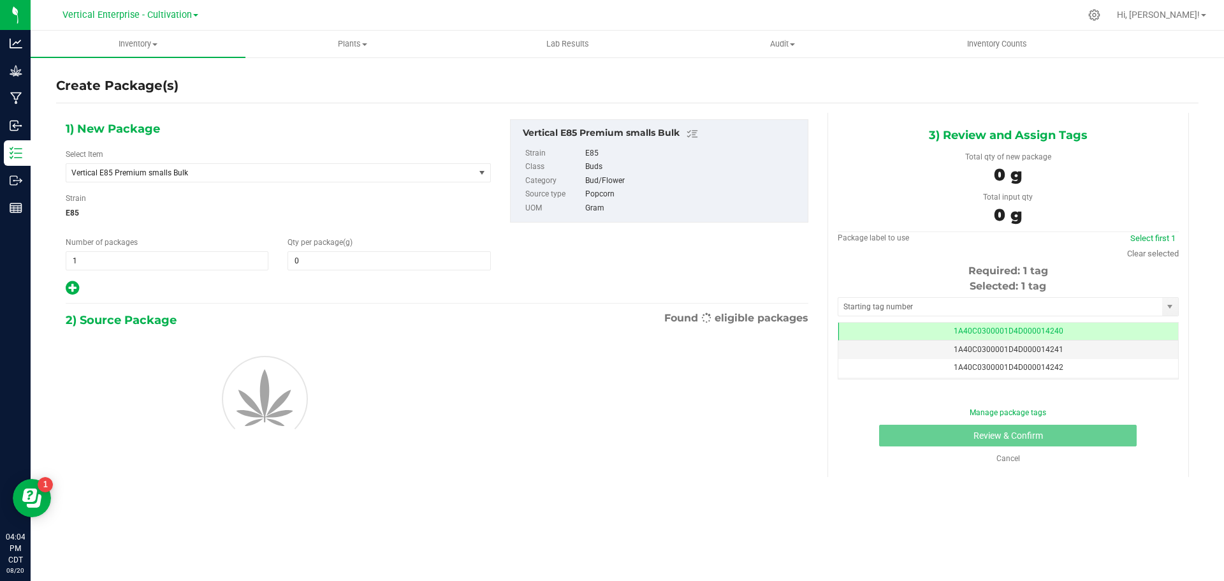
type input "0.0000"
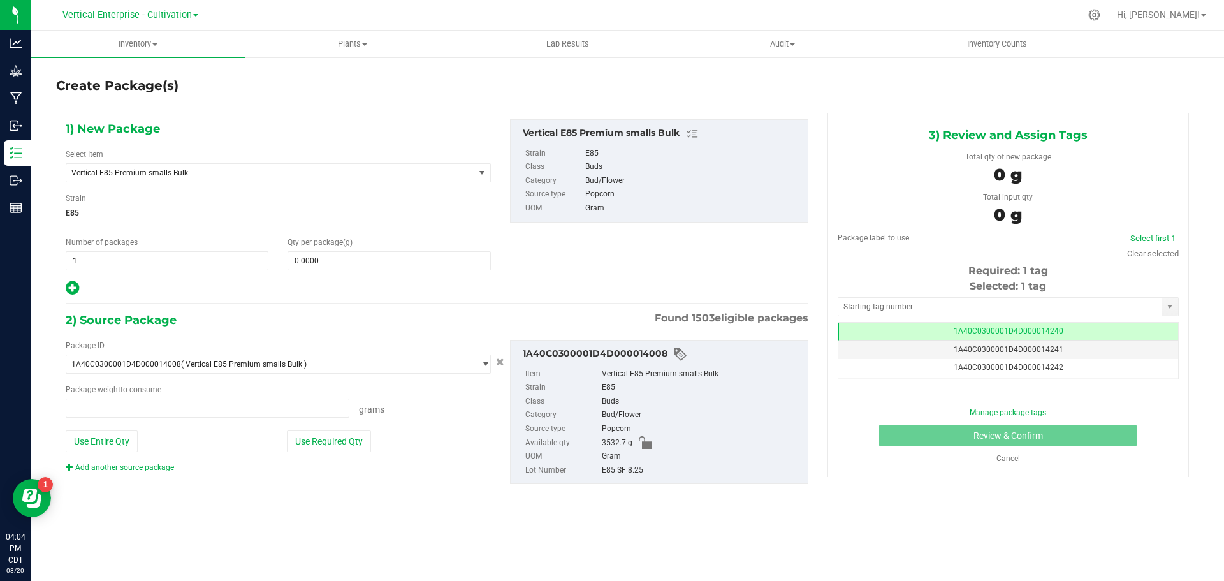
type input "0.0000 g"
click at [207, 173] on span "Vertical E85 Premium smalls Bulk" at bounding box center [262, 172] width 382 height 9
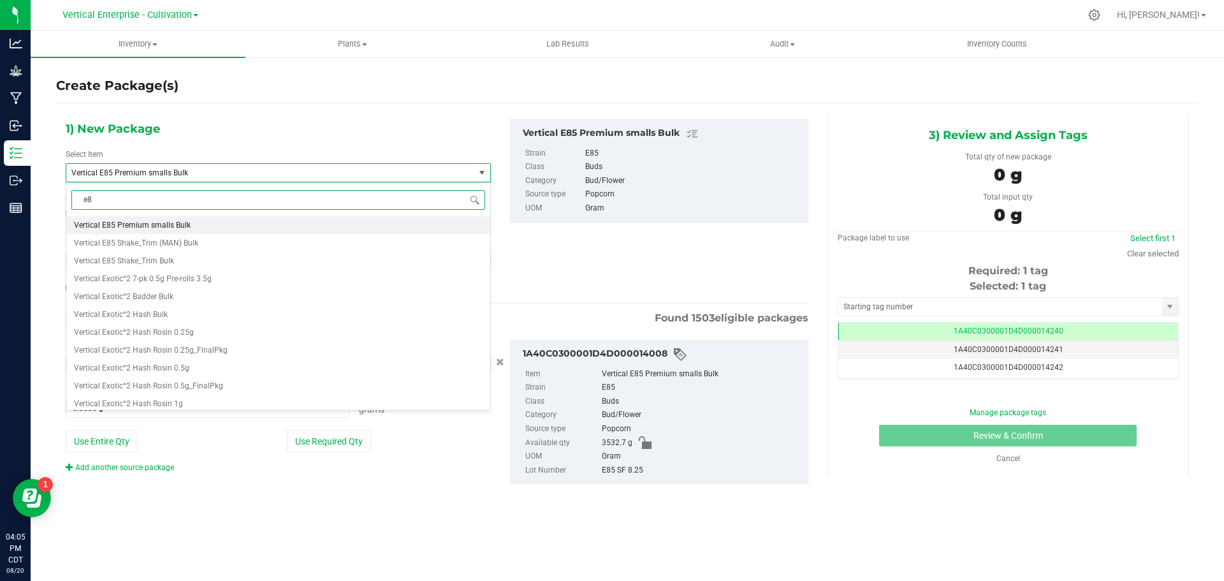
type input "e85"
click at [214, 228] on span "M00002296066: Vertical-Premium smalls-7g-E85" at bounding box center [159, 225] width 170 height 9
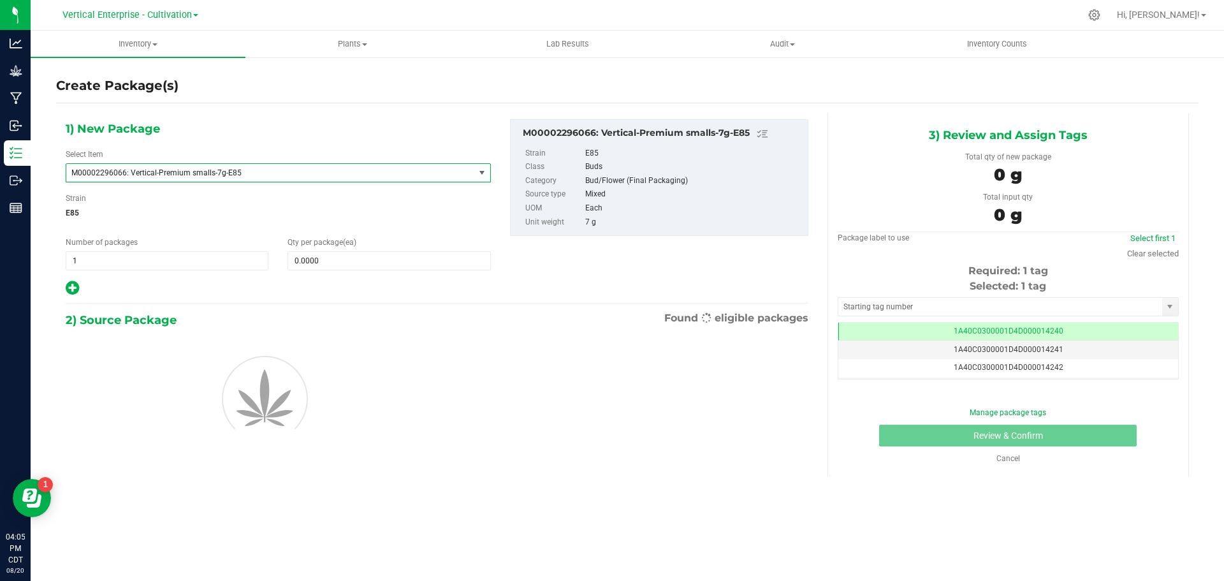
type input "0"
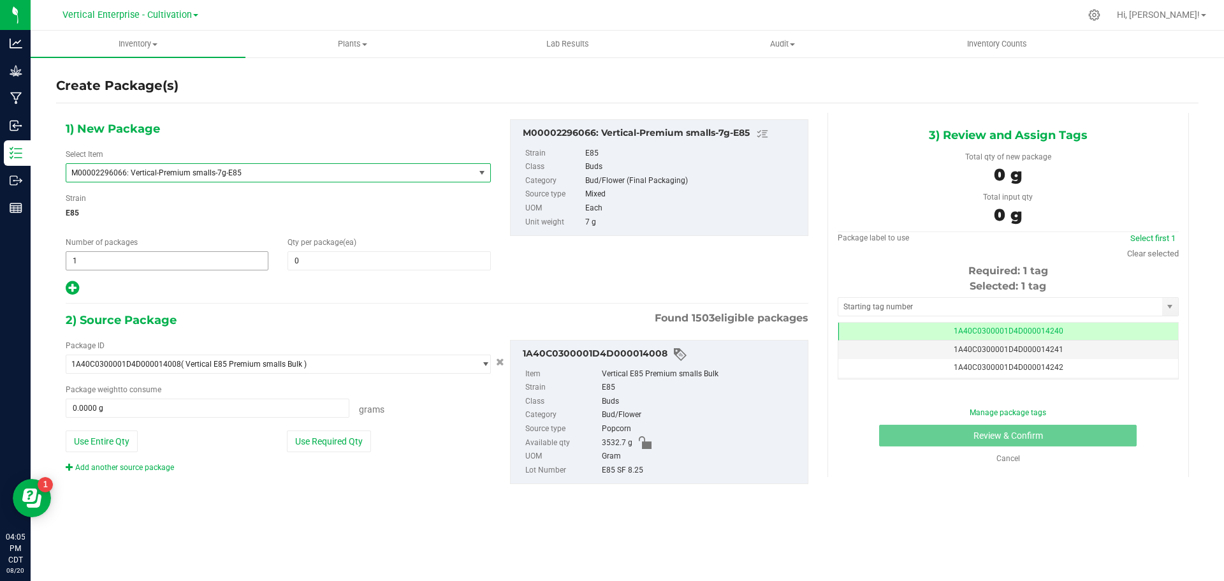
click at [172, 264] on span "1 1" at bounding box center [167, 260] width 203 height 19
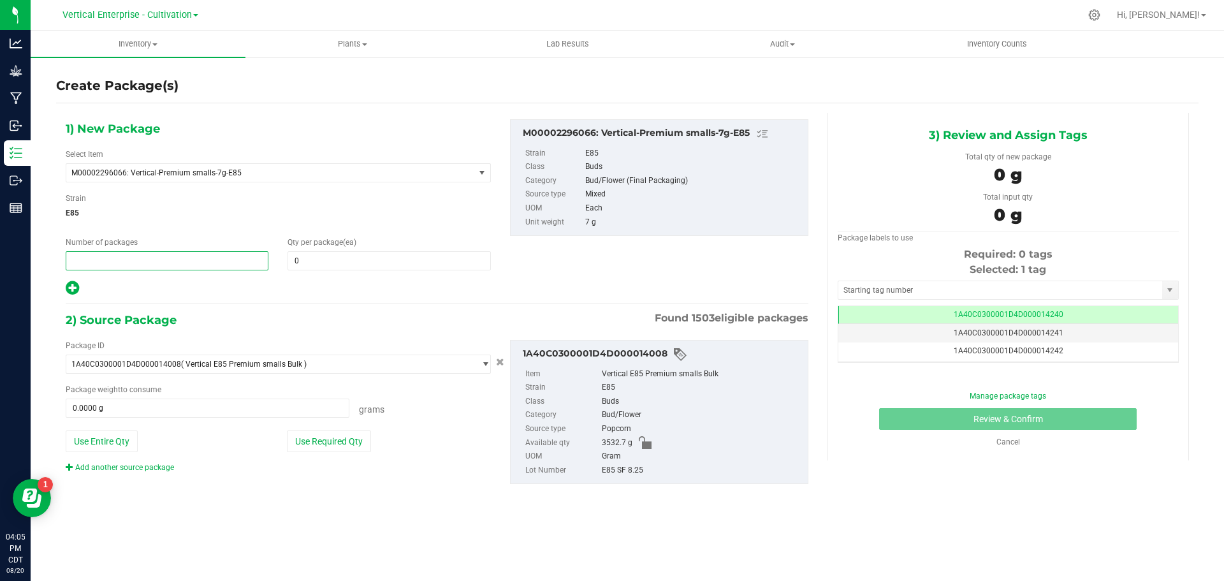
type input "2"
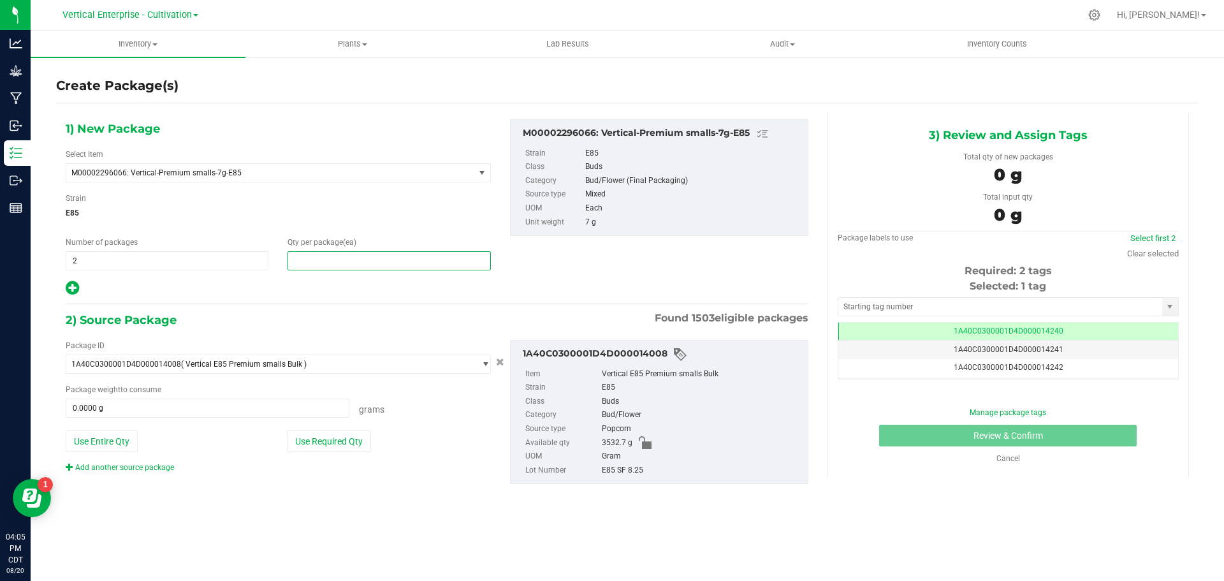
type input "8"
type input "18"
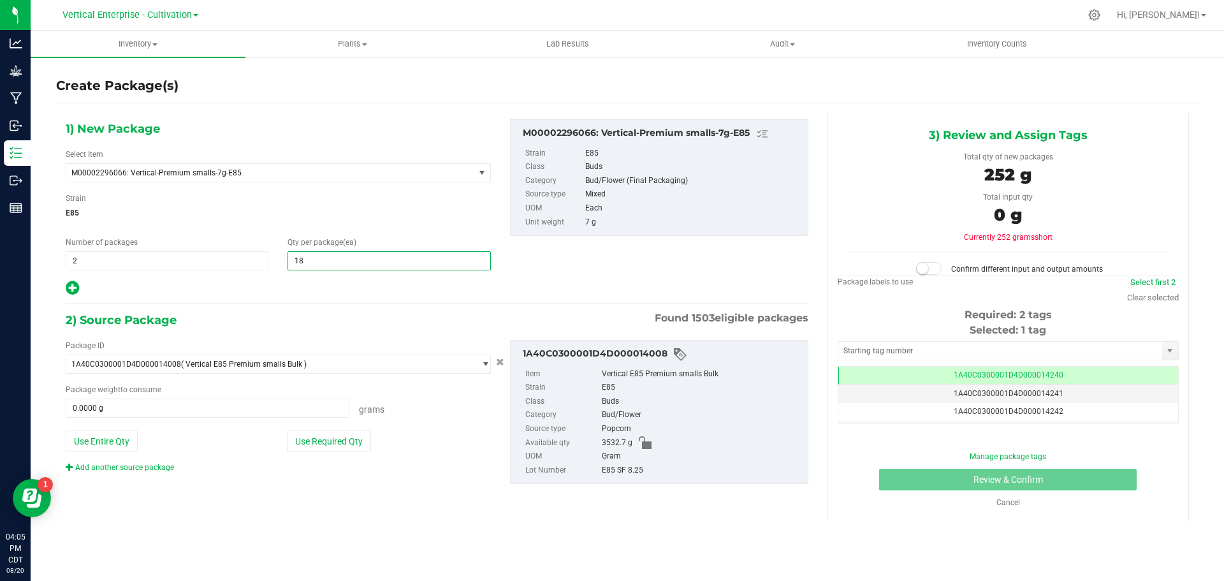
type input "18"
click at [319, 441] on button "Use Required Qty" at bounding box center [329, 441] width 84 height 22
type input "252.0000 g"
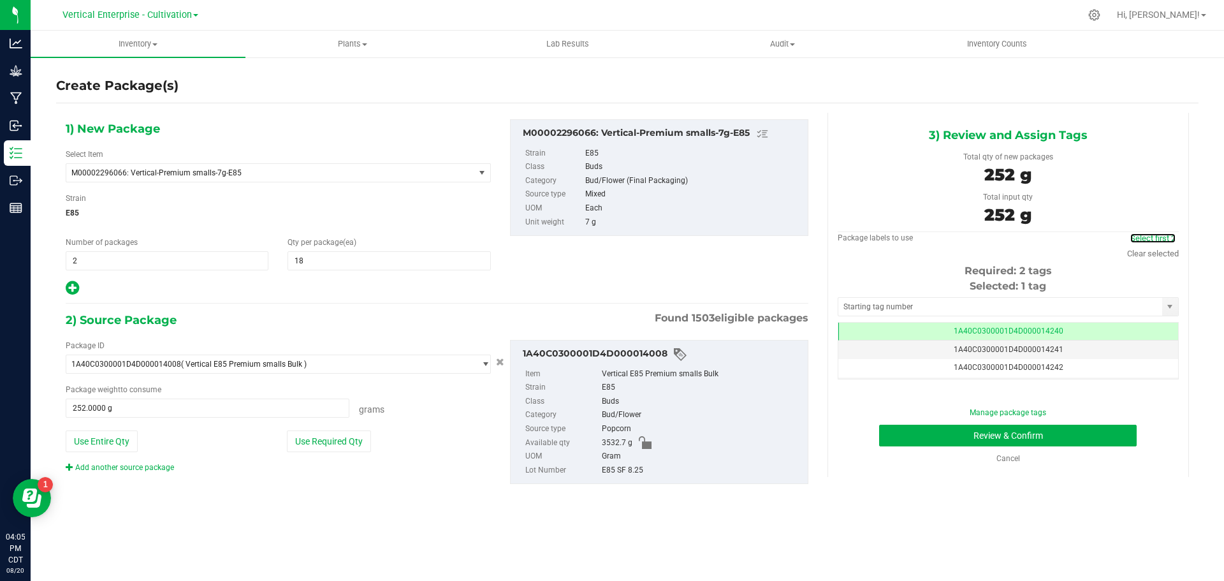
click at [1158, 237] on link "Select first 2" at bounding box center [1152, 238] width 45 height 10
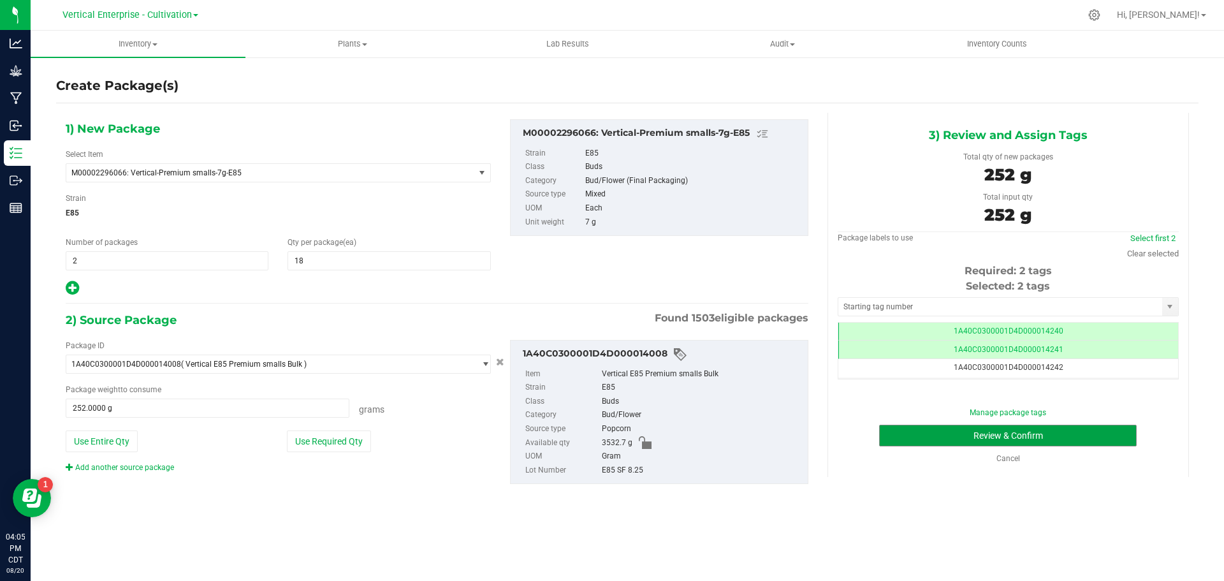
click at [1107, 431] on button "Review & Confirm" at bounding box center [1008, 436] width 258 height 22
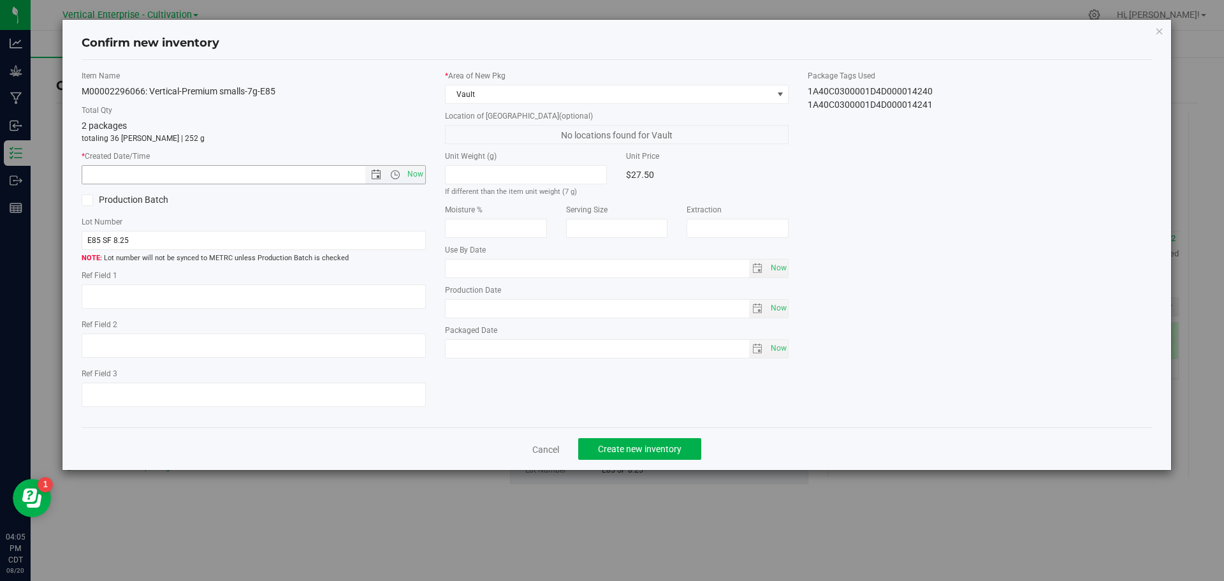
click at [408, 175] on span "Now" at bounding box center [415, 174] width 22 height 18
type input "[DATE] 4:05 PM"
click at [662, 455] on button "Create new inventory" at bounding box center [639, 449] width 123 height 22
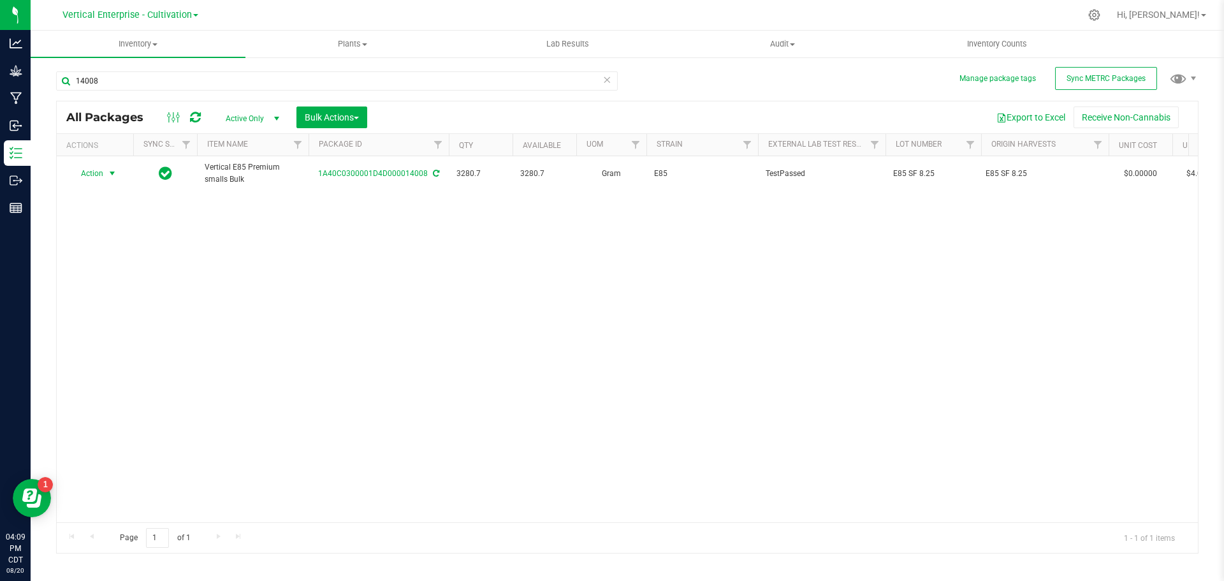
click at [90, 173] on span "Action" at bounding box center [86, 173] width 34 height 18
click at [77, 212] on li "Create package" at bounding box center [110, 213] width 80 height 19
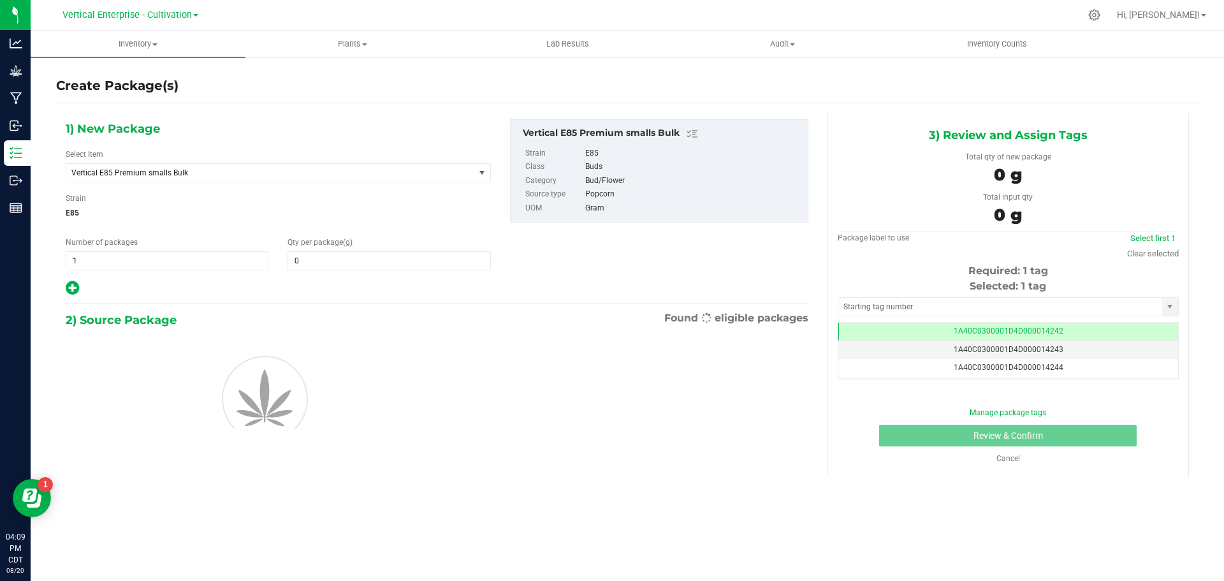
type input "0.0000"
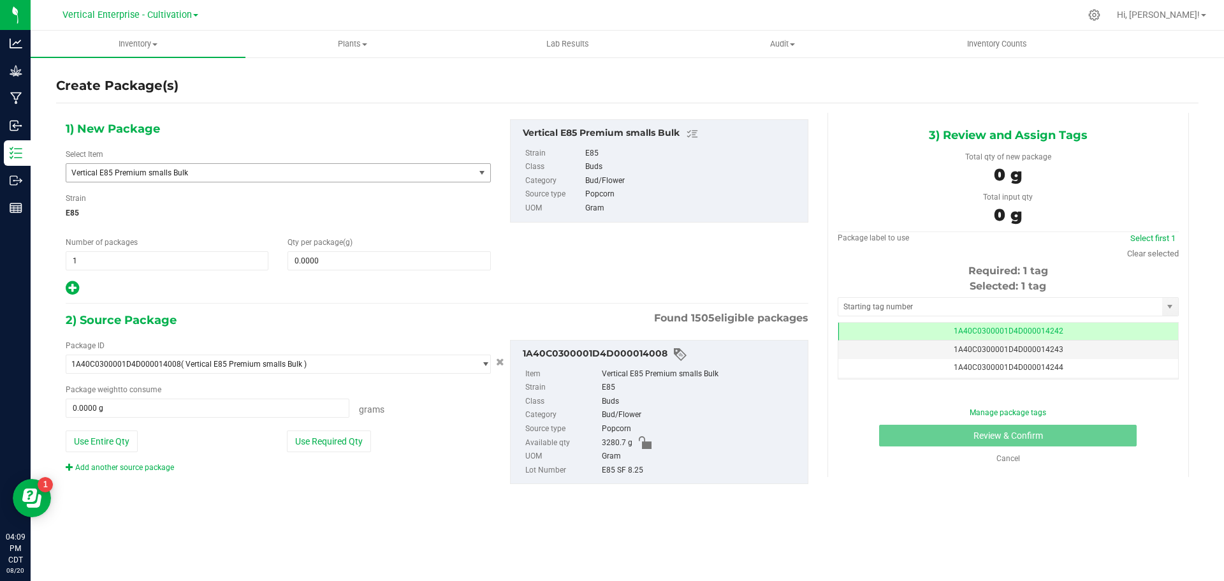
click at [193, 177] on span "Vertical E85 Premium smalls Bulk" at bounding box center [270, 173] width 408 height 18
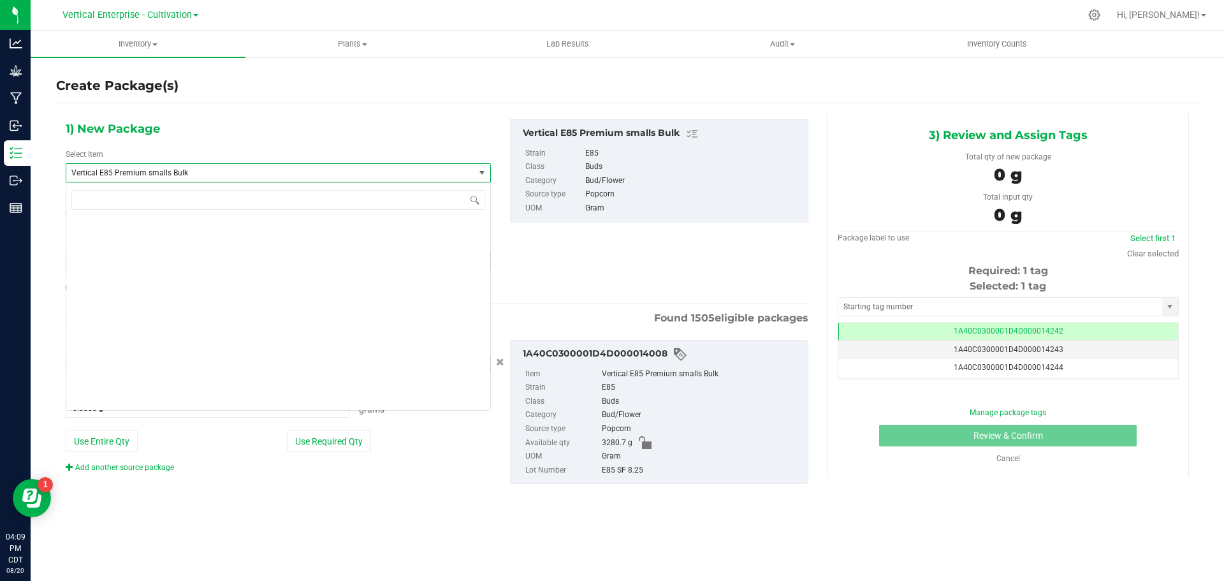
scroll to position [31255, 0]
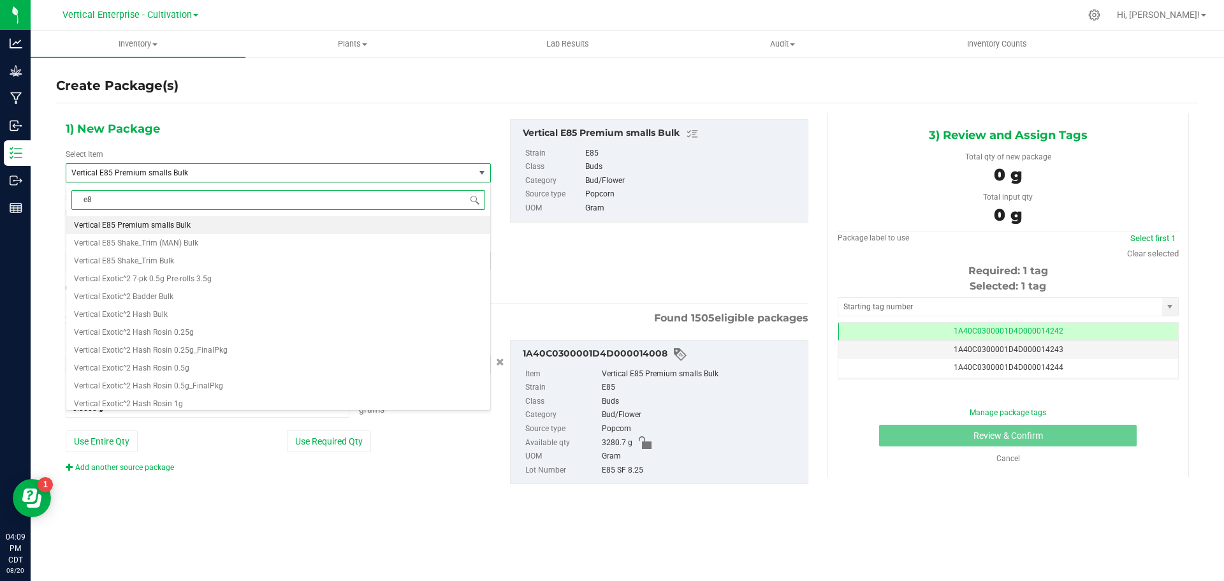
type input "e85"
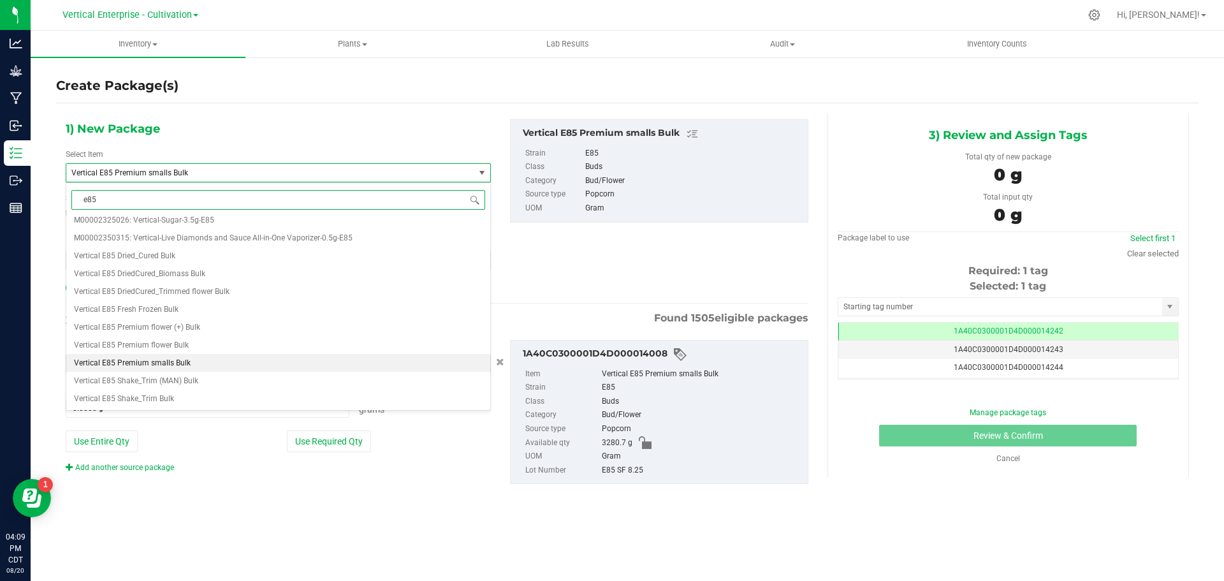
scroll to position [0, 0]
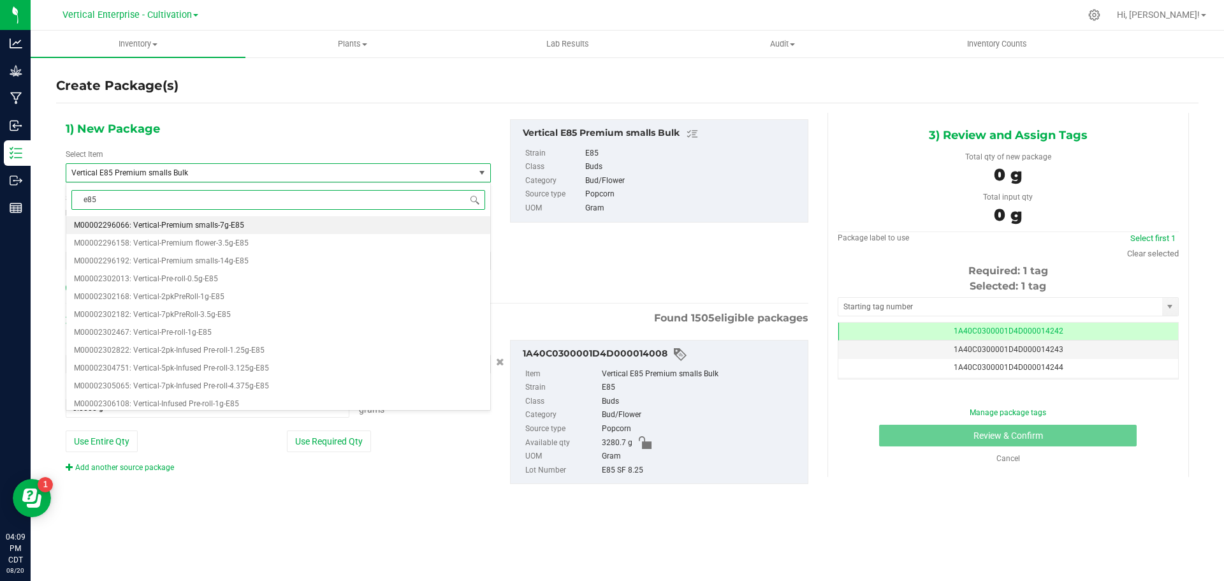
click at [200, 221] on span "M00002296066: Vertical-Premium smalls-7g-E85" at bounding box center [159, 225] width 170 height 9
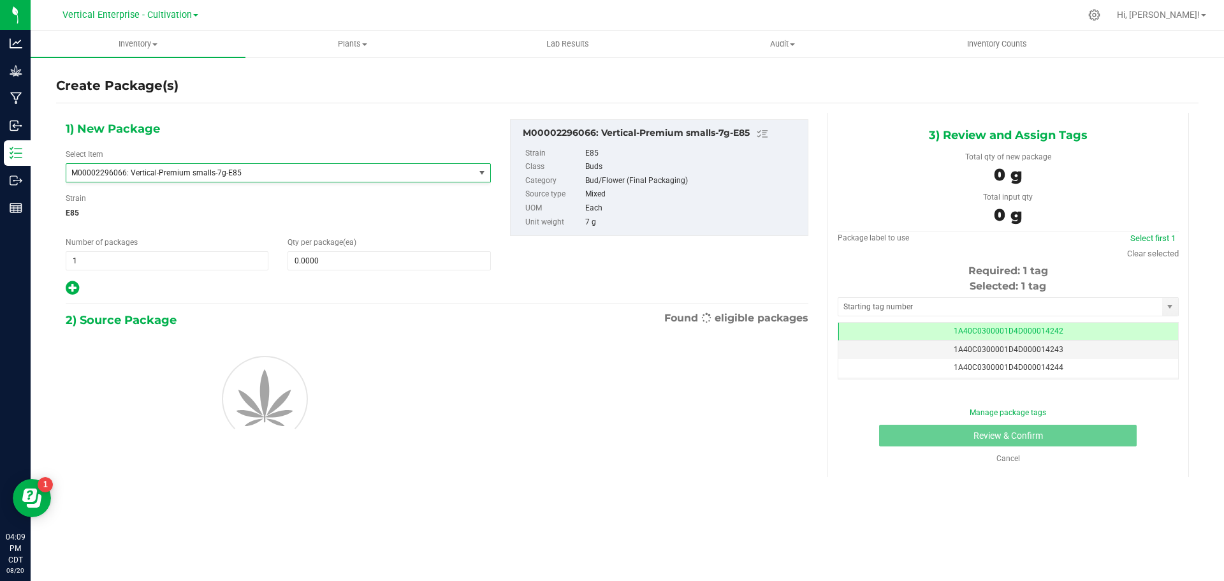
type input "0"
click at [324, 267] on span at bounding box center [389, 260] width 203 height 19
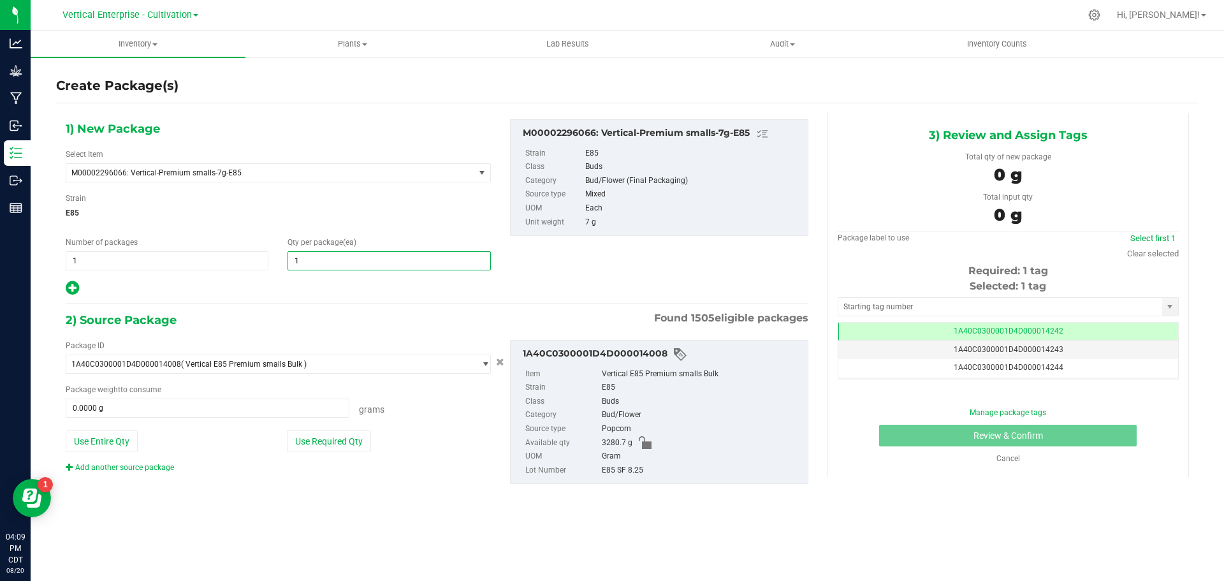
type input "14"
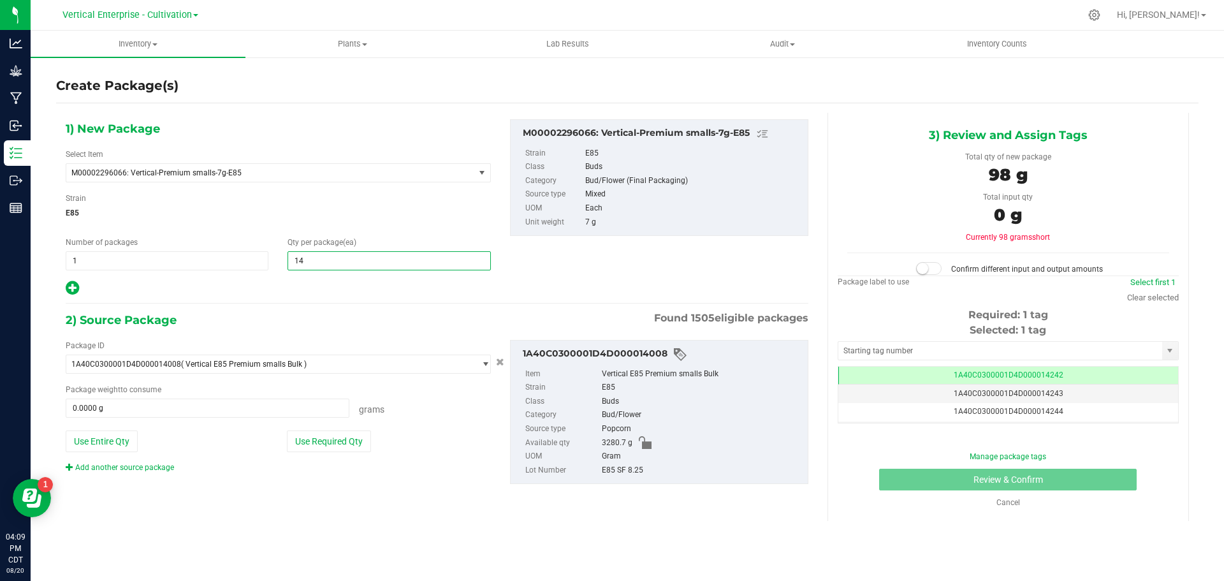
type input "14"
drag, startPoint x: 353, startPoint y: 441, endPoint x: 490, endPoint y: 496, distance: 147.9
click at [353, 441] on button "Use Required Qty" at bounding box center [329, 441] width 84 height 22
type input "98.0000 g"
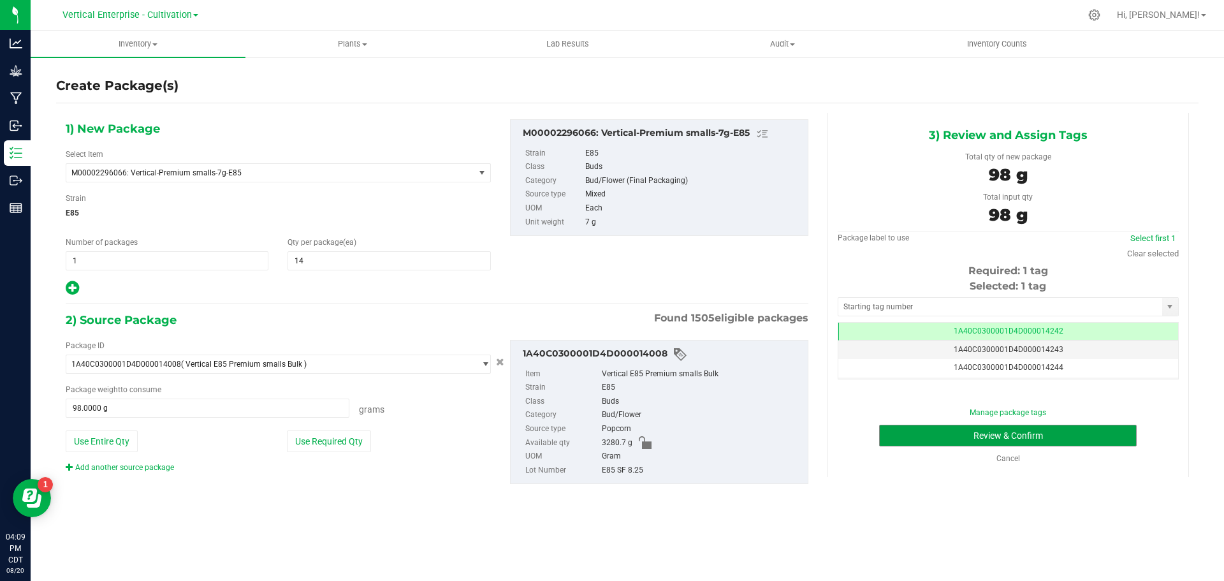
click at [1040, 434] on button "Review & Confirm" at bounding box center [1008, 436] width 258 height 22
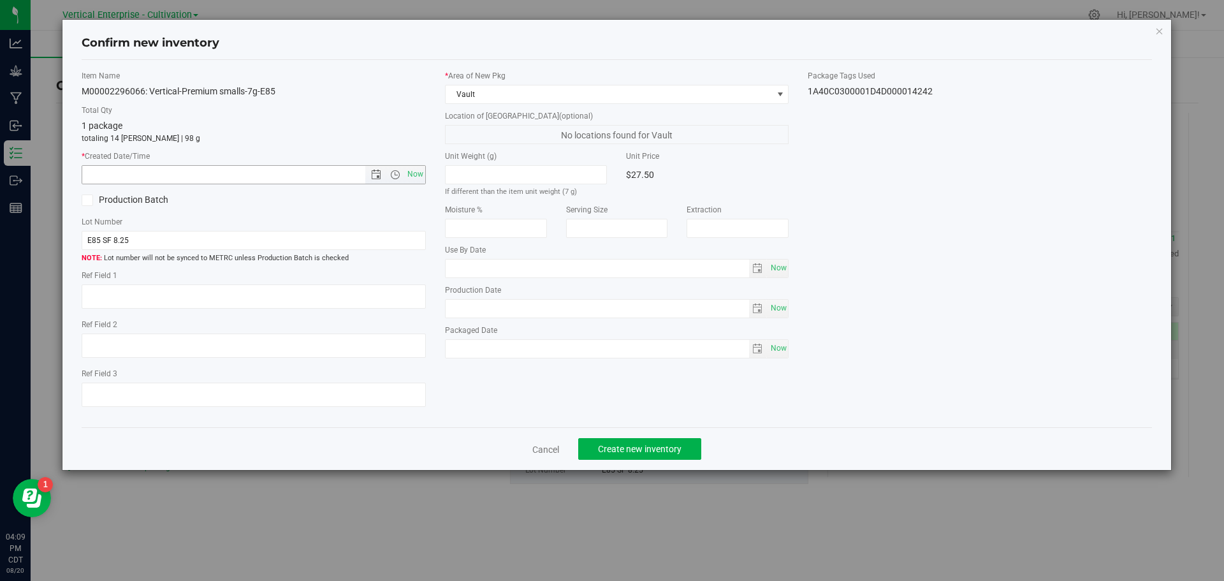
click at [405, 168] on span "Now" at bounding box center [415, 174] width 22 height 18
type input "[DATE] 4:09 PM"
click at [662, 453] on span "Create new inventory" at bounding box center [640, 449] width 84 height 10
